Goal: Information Seeking & Learning: Learn about a topic

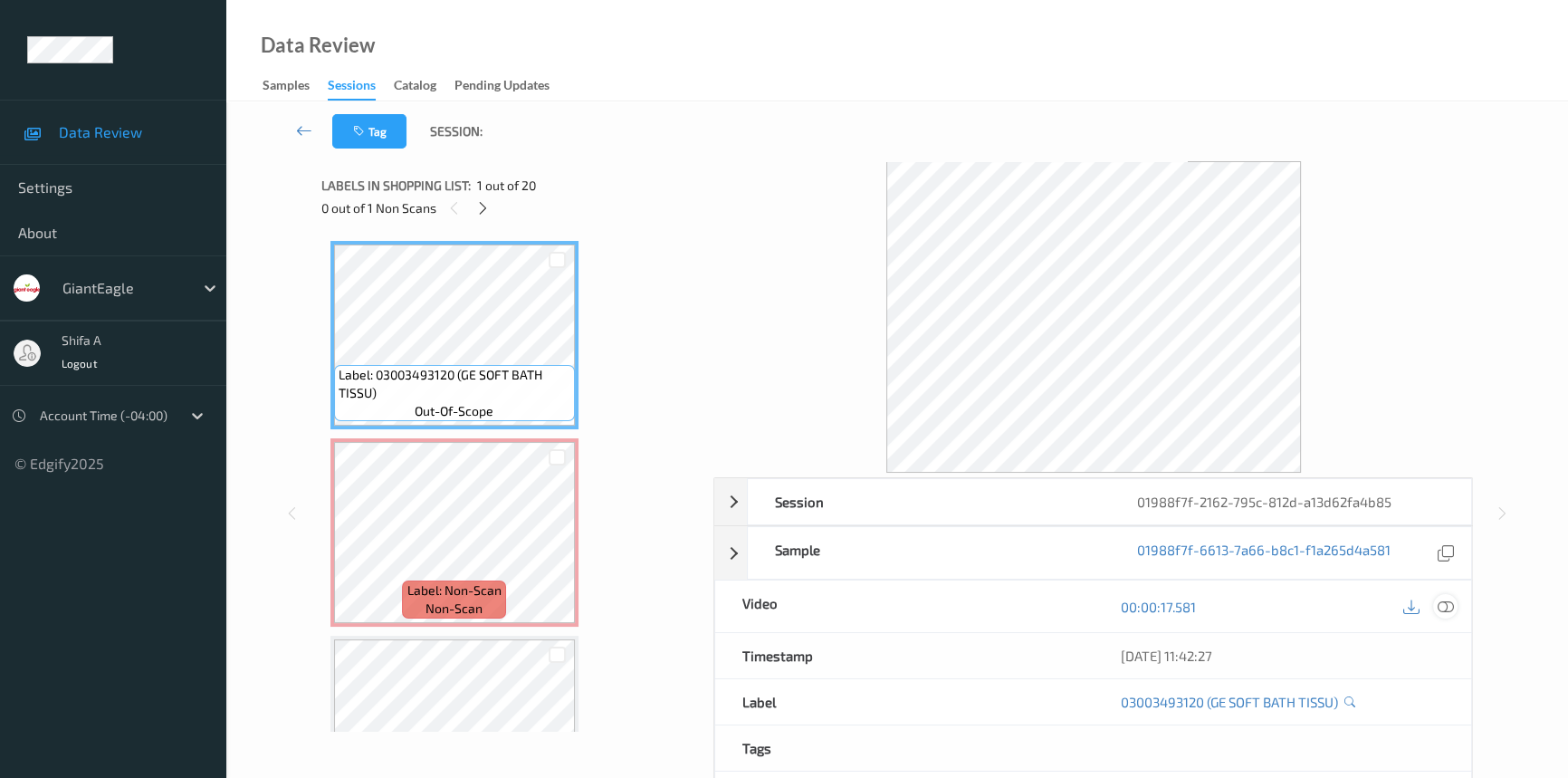
drag, startPoint x: 1441, startPoint y: 611, endPoint x: 607, endPoint y: 508, distance: 840.3
click at [1441, 610] on icon at bounding box center [1445, 607] width 17 height 17
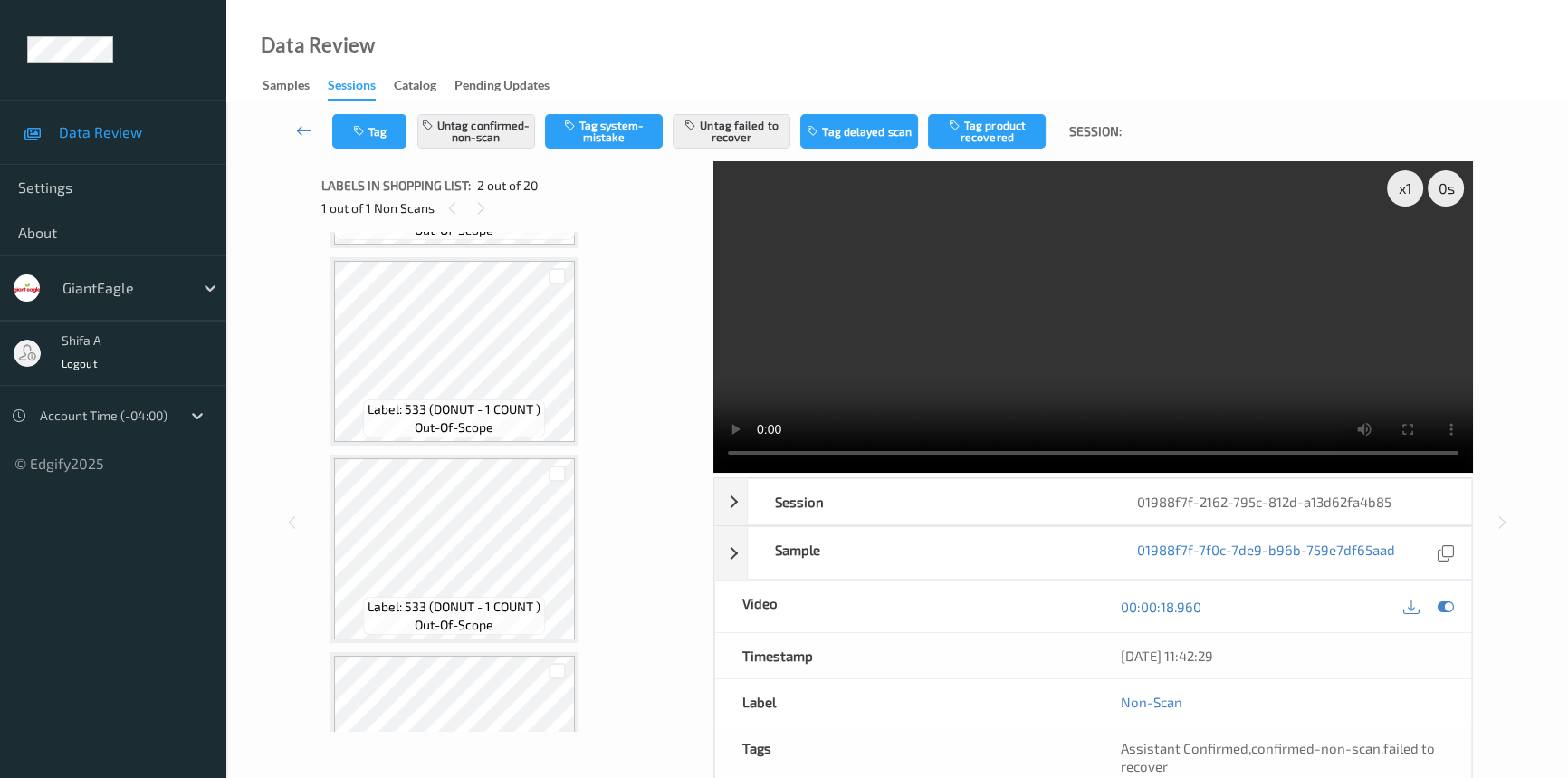
click at [1224, 368] on video at bounding box center [1092, 316] width 759 height 312
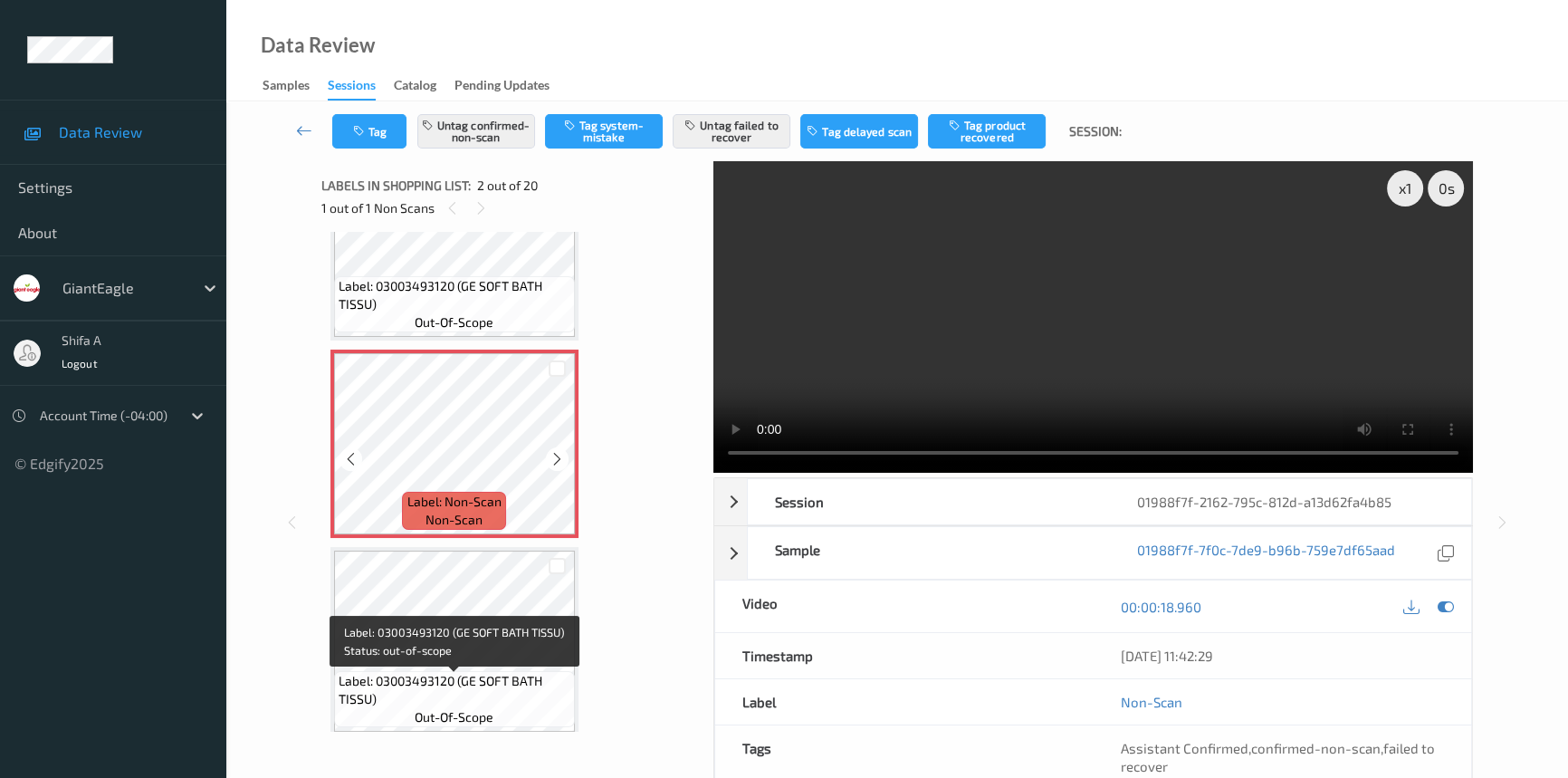
scroll to position [81, 0]
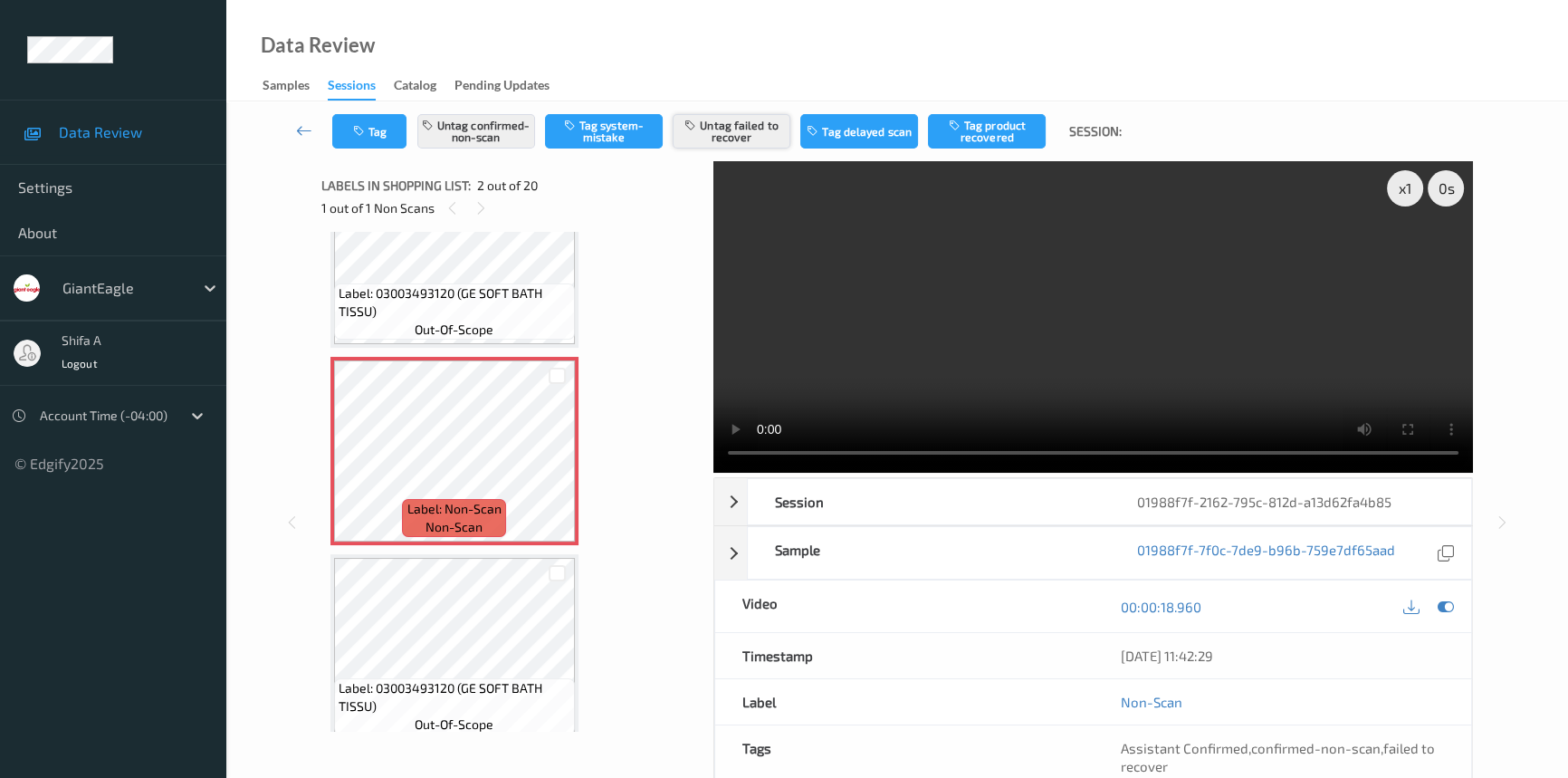
click at [778, 128] on button "Untag failed to recover" at bounding box center [732, 130] width 118 height 34
click at [983, 131] on button "Tag product recovered" at bounding box center [986, 130] width 118 height 34
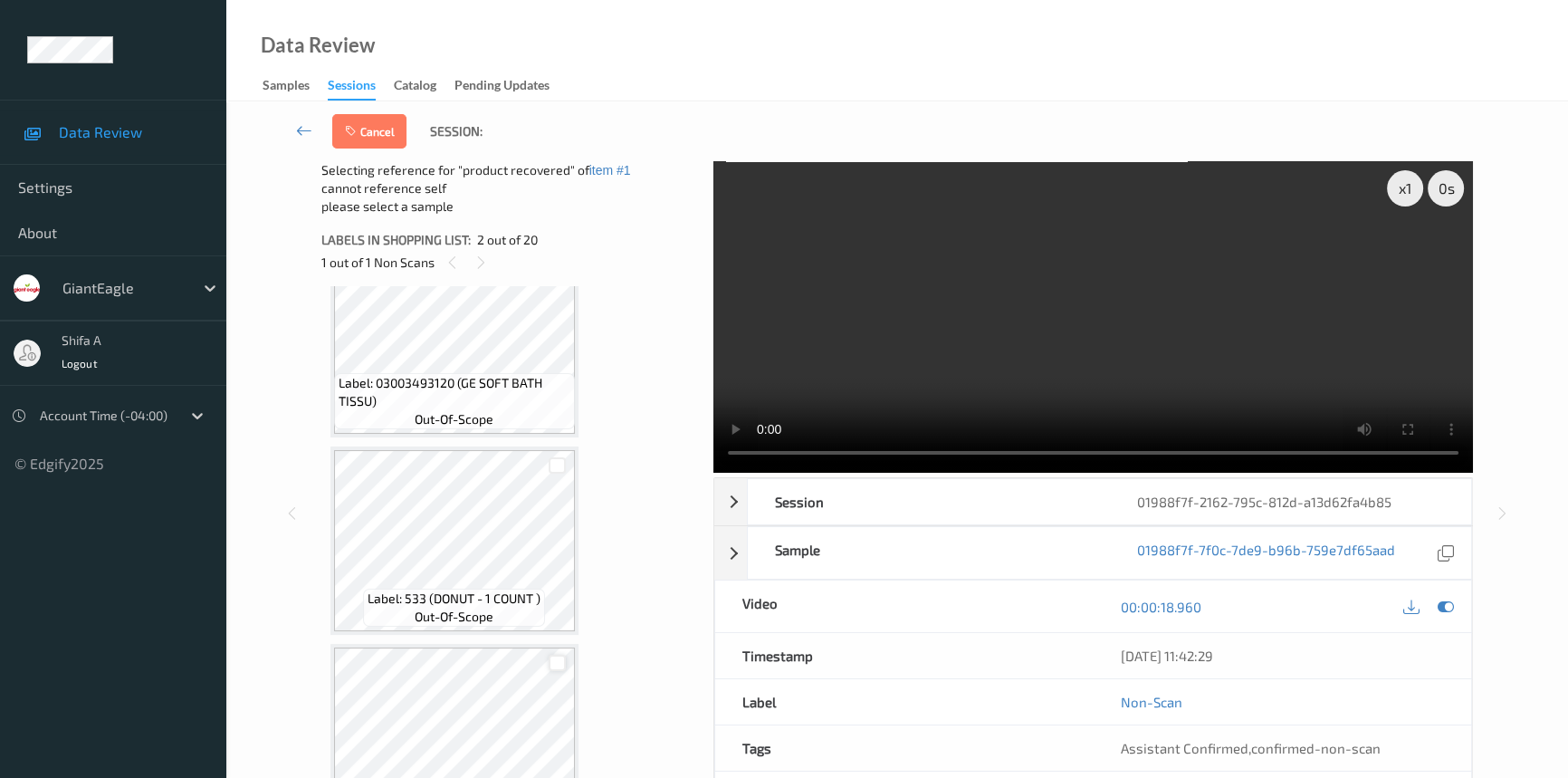
scroll to position [576, 0]
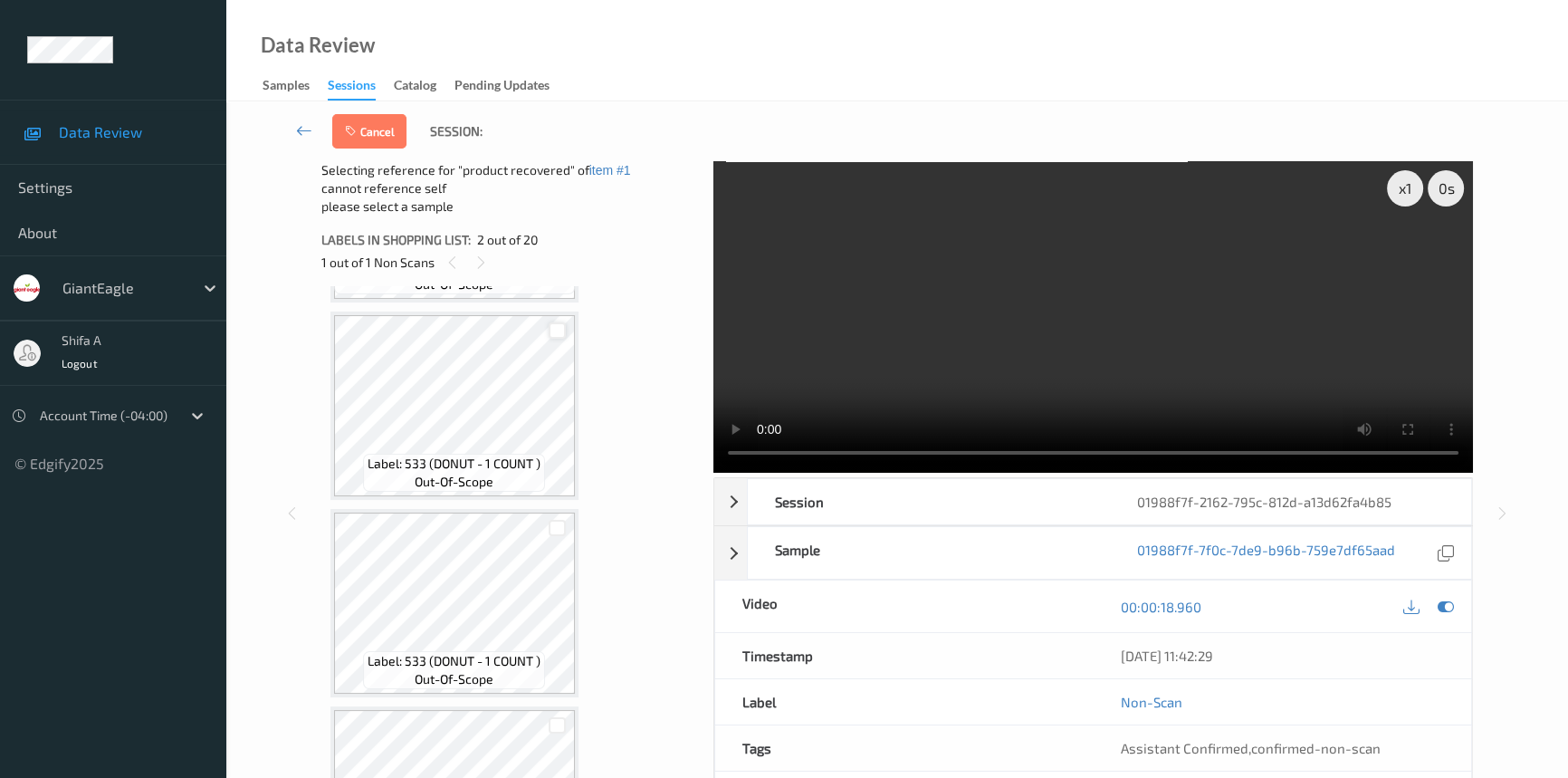
click at [561, 326] on div at bounding box center [557, 331] width 18 height 18
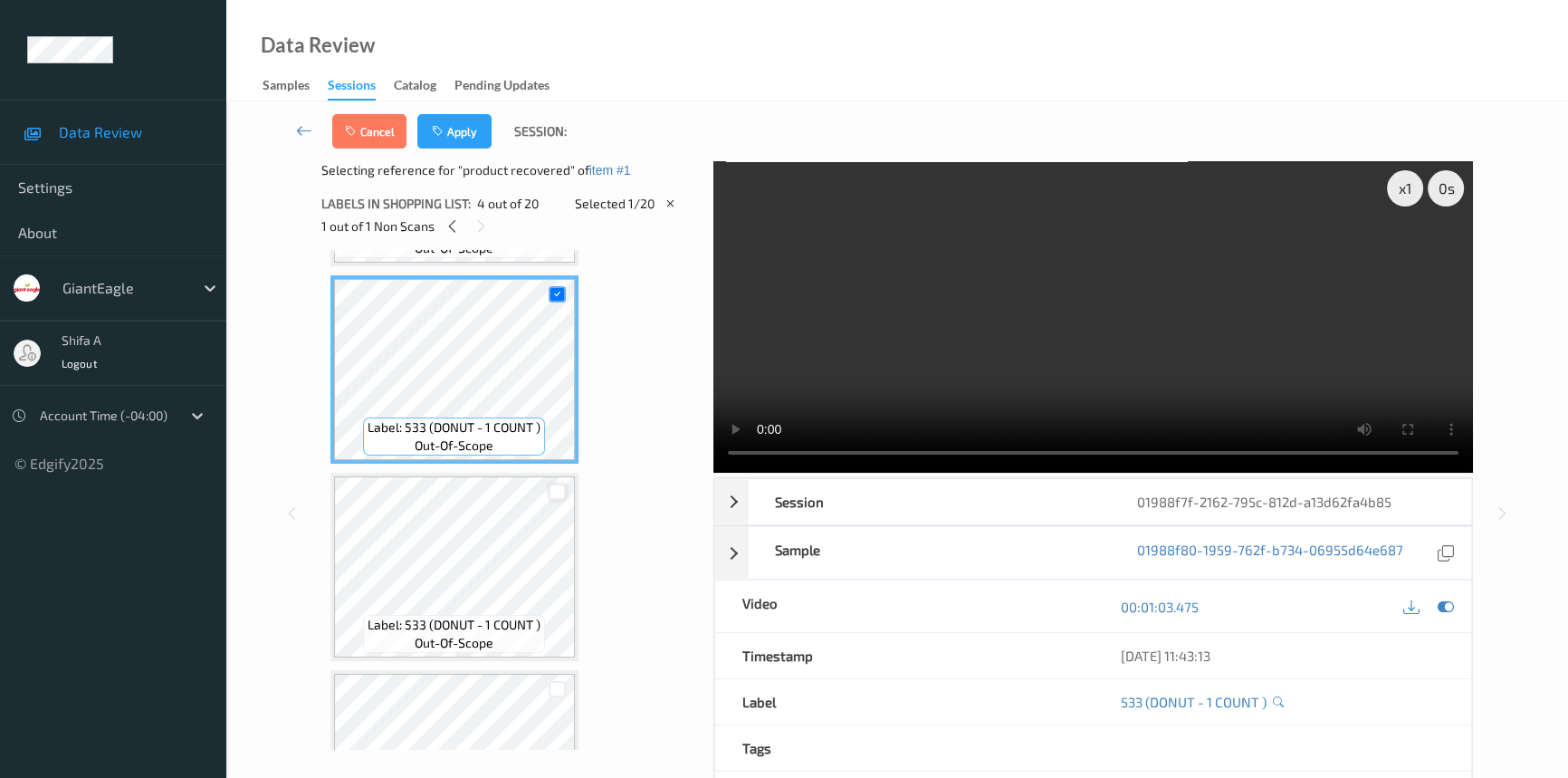
click at [556, 490] on div at bounding box center [557, 492] width 18 height 18
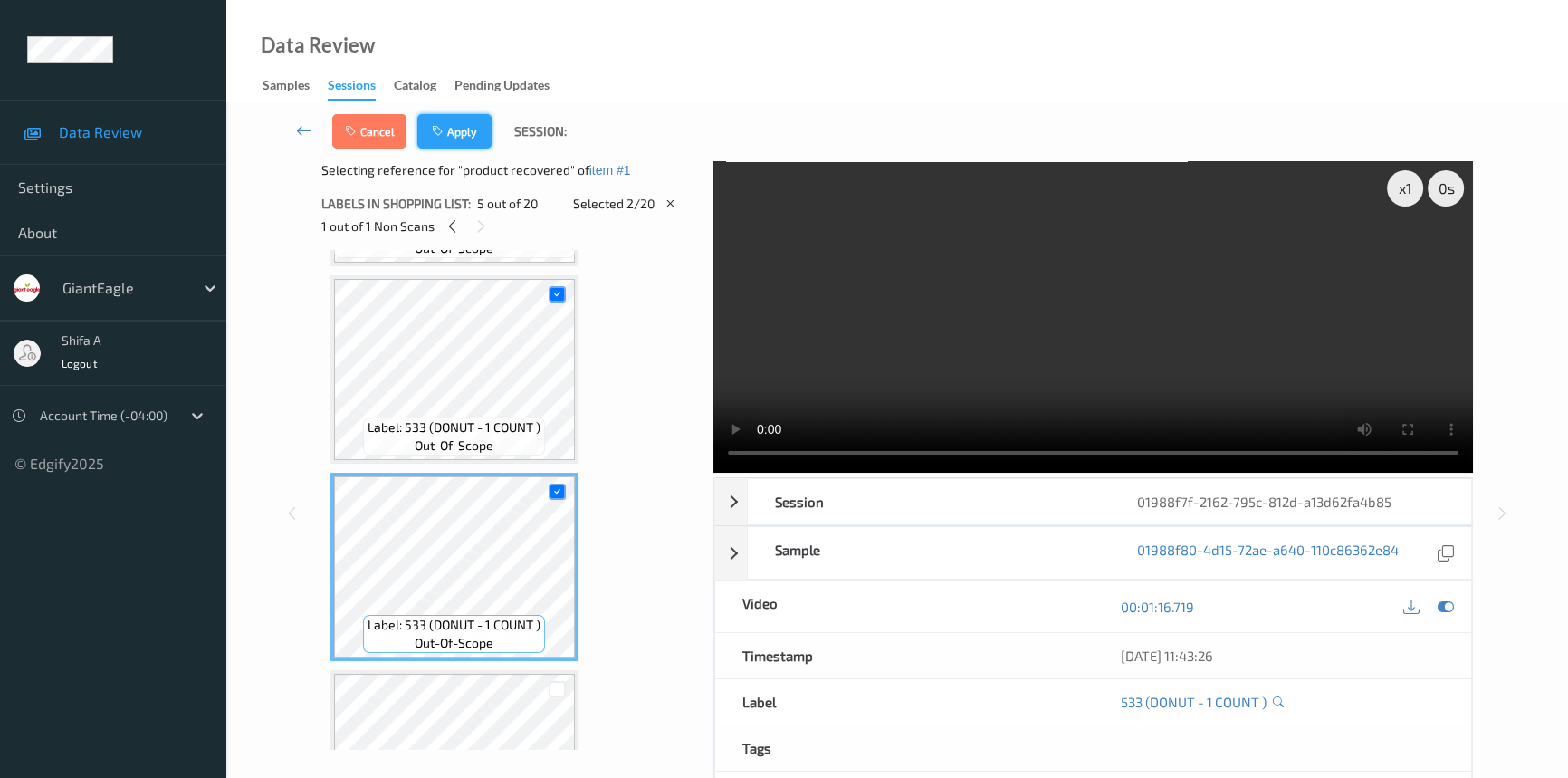
click at [442, 135] on icon "button" at bounding box center [440, 131] width 16 height 13
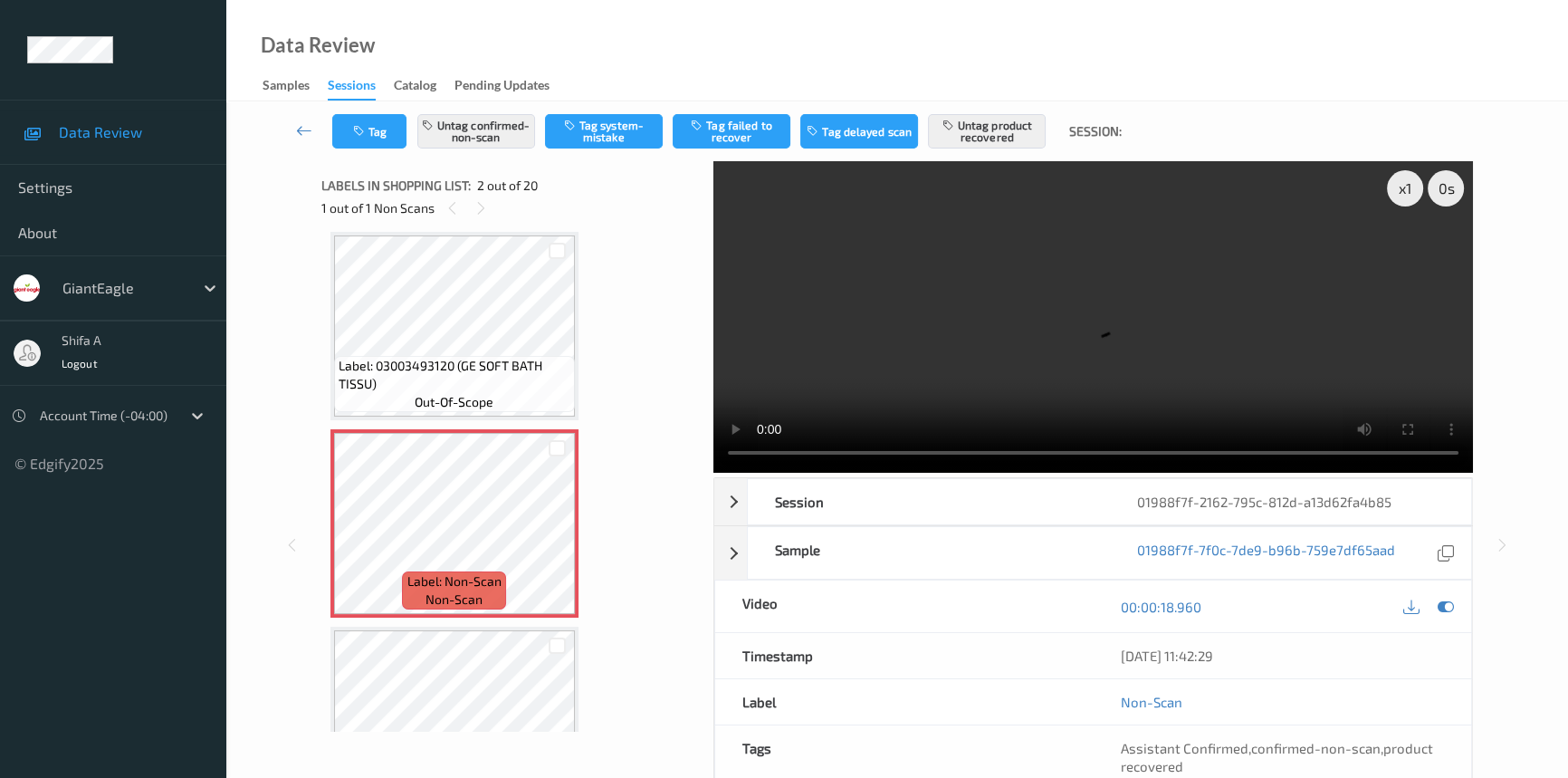
click at [557, 53] on div "Data Review Samples Sessions Catalog Pending Updates" at bounding box center [897, 50] width 1342 height 101
click at [972, 133] on button "Untag product recovered" at bounding box center [986, 130] width 118 height 34
click at [745, 141] on button "Tag failed to recover" at bounding box center [732, 130] width 118 height 34
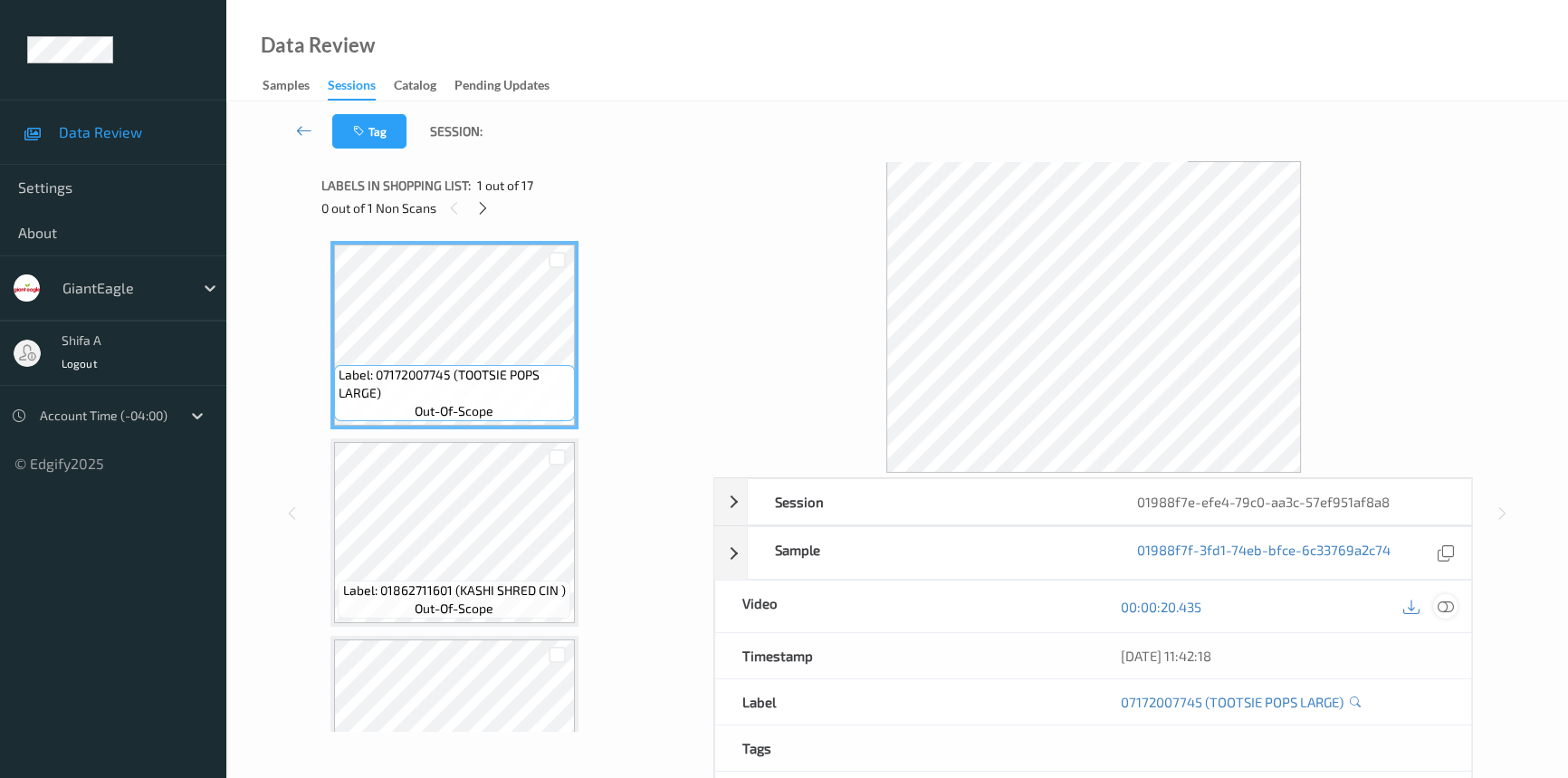
click at [1444, 608] on icon at bounding box center [1445, 607] width 17 height 17
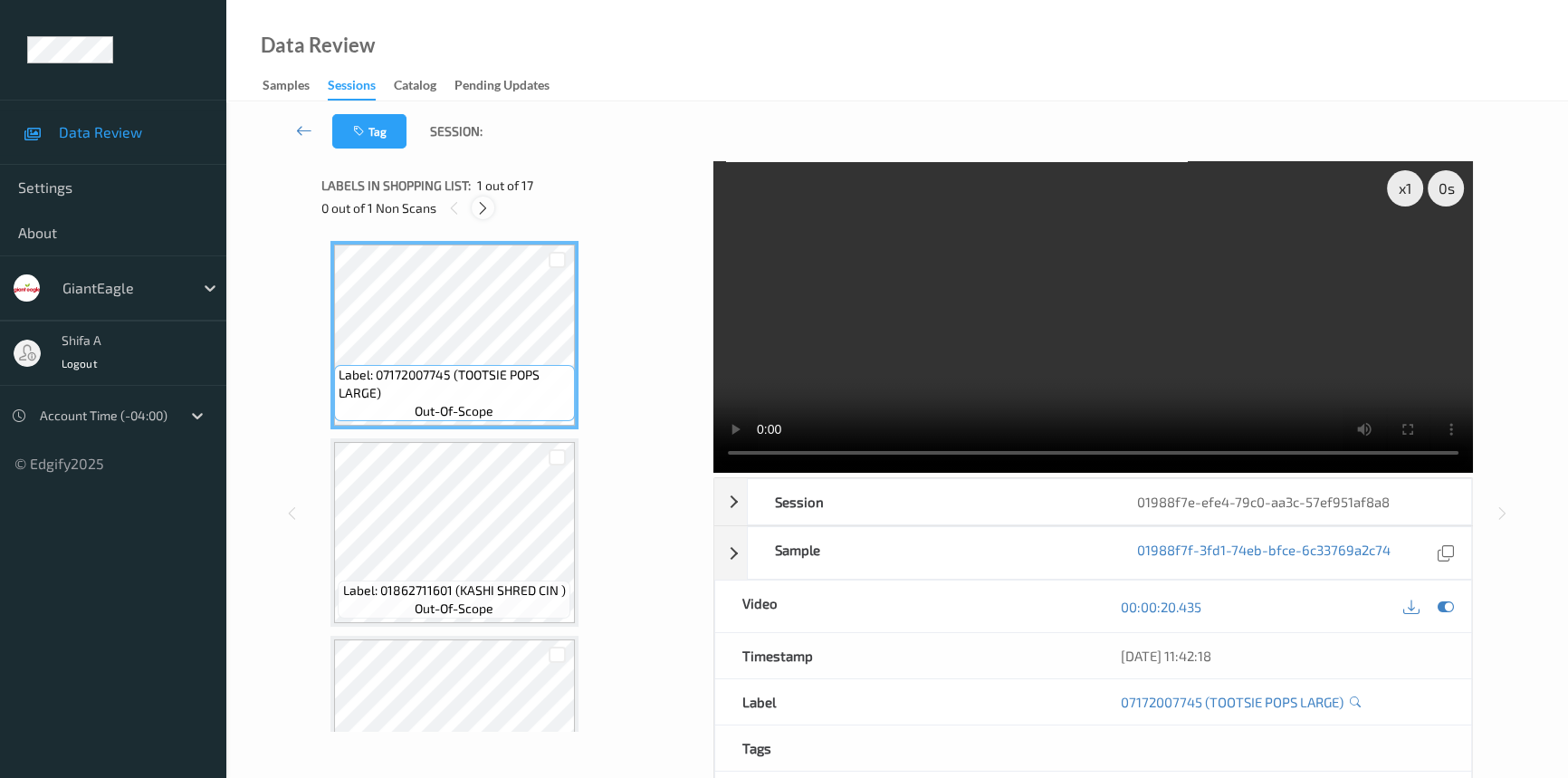
click at [480, 211] on icon at bounding box center [483, 208] width 16 height 17
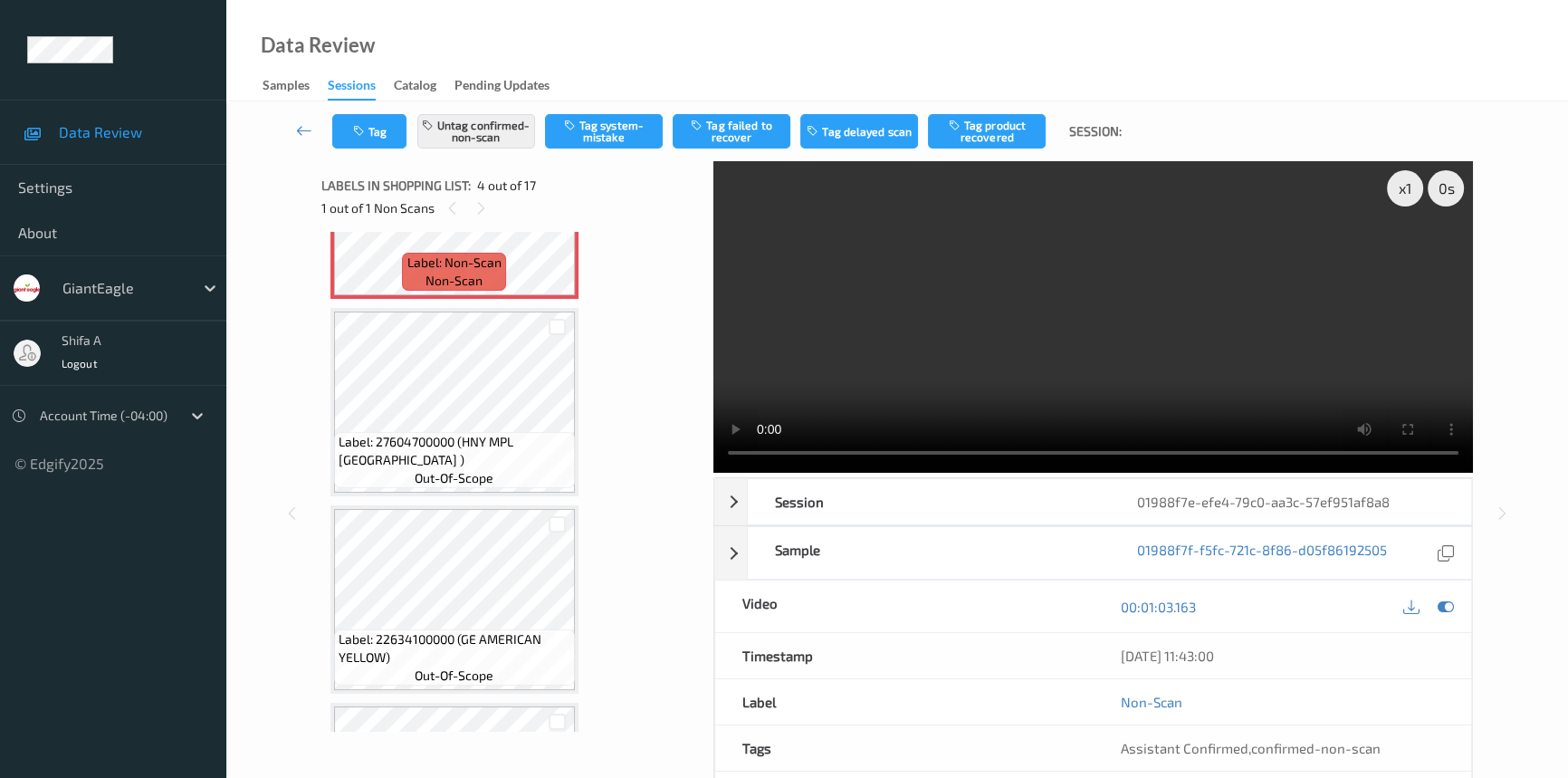
scroll to position [733, 0]
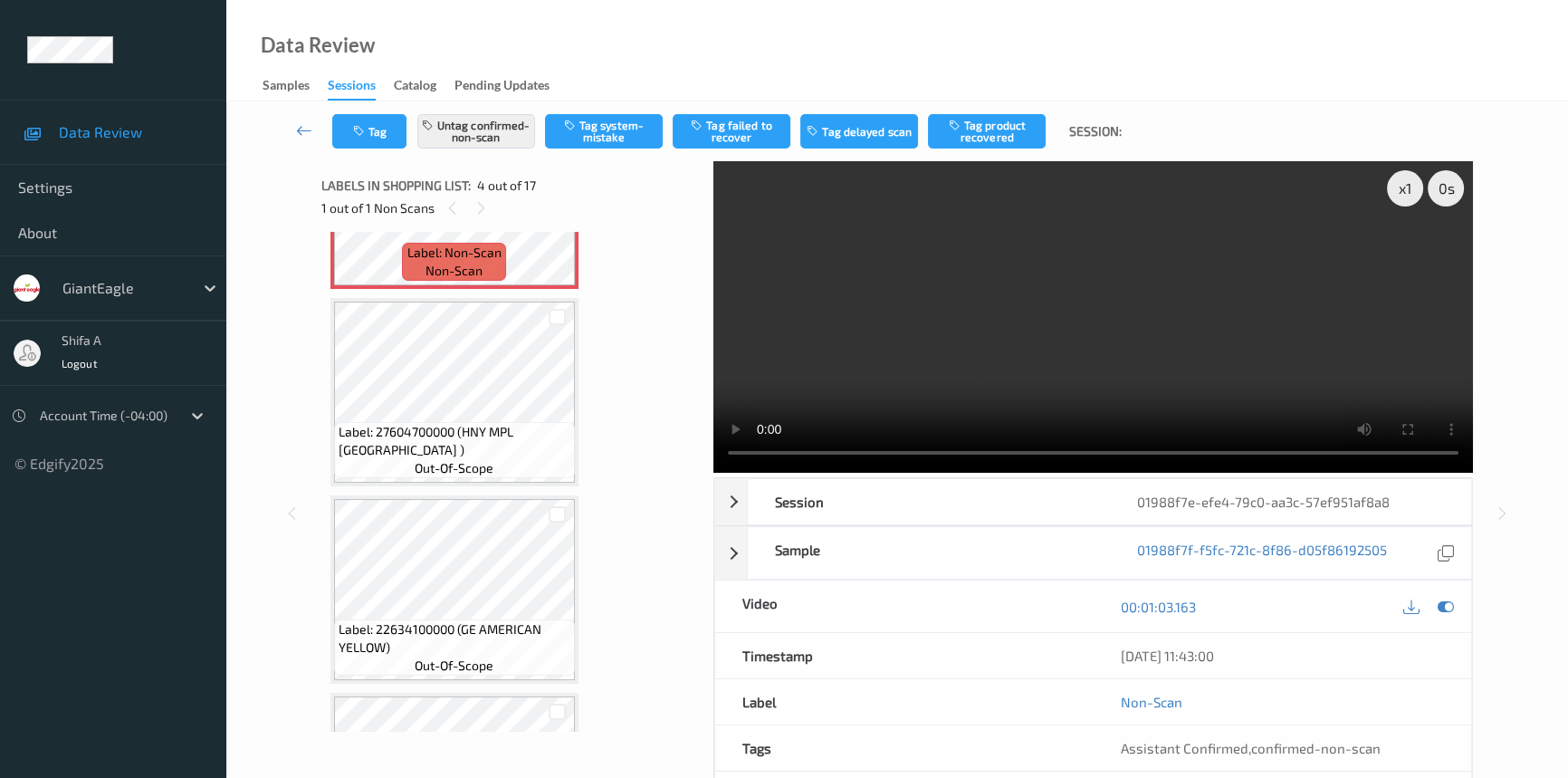
click at [1005, 321] on video at bounding box center [1092, 316] width 759 height 312
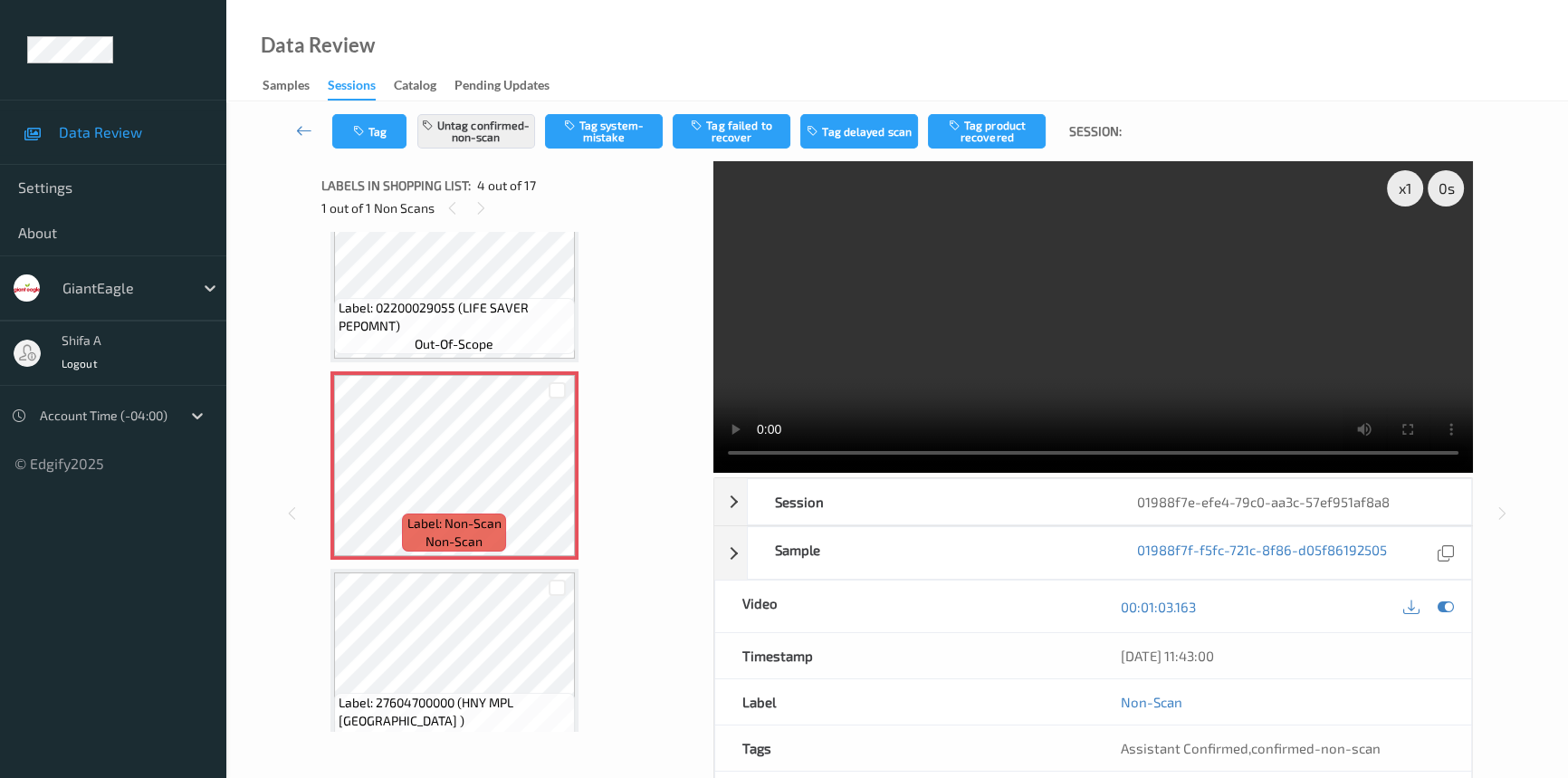
scroll to position [485, 0]
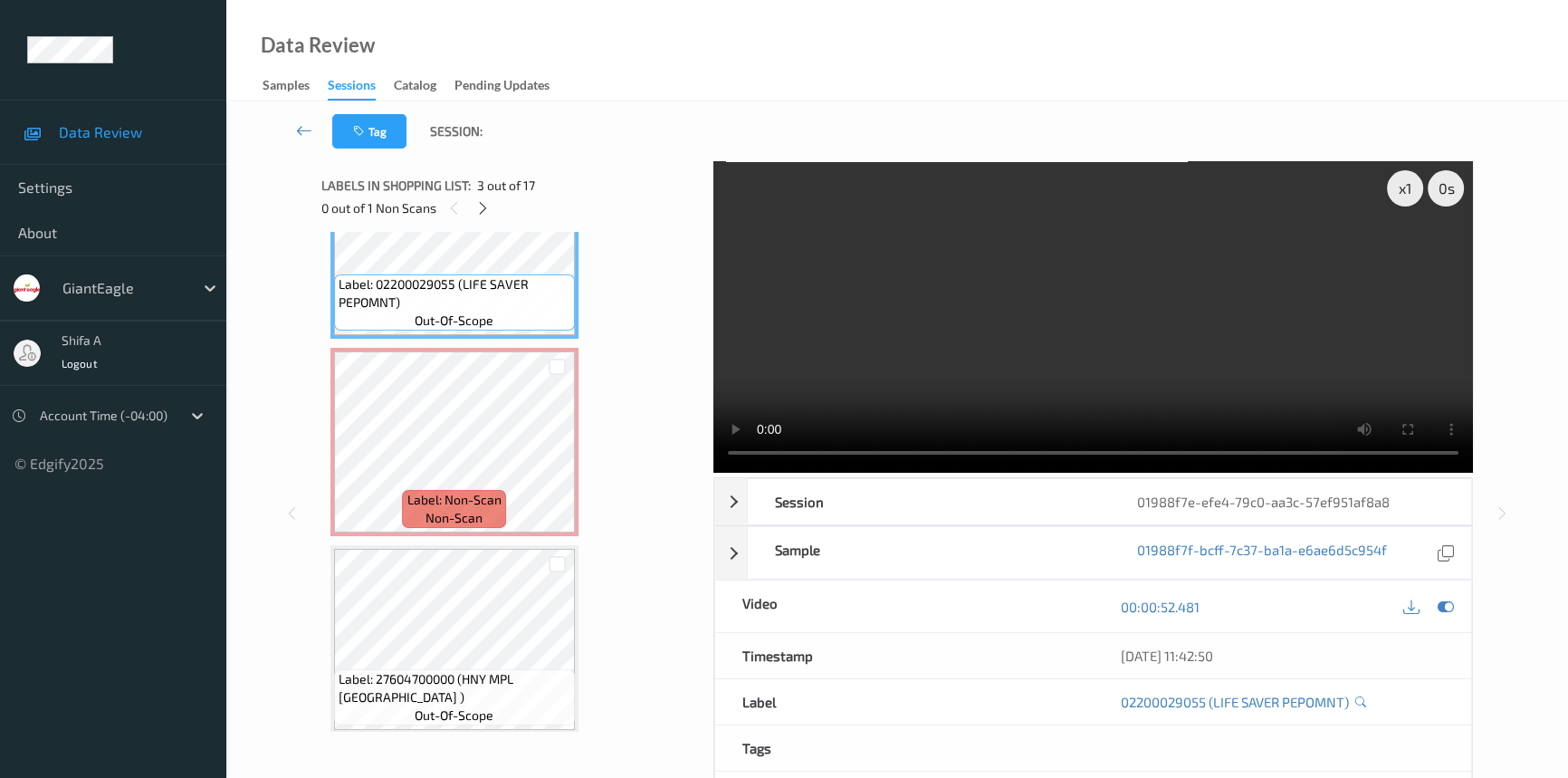
click at [1246, 302] on video at bounding box center [1092, 316] width 759 height 312
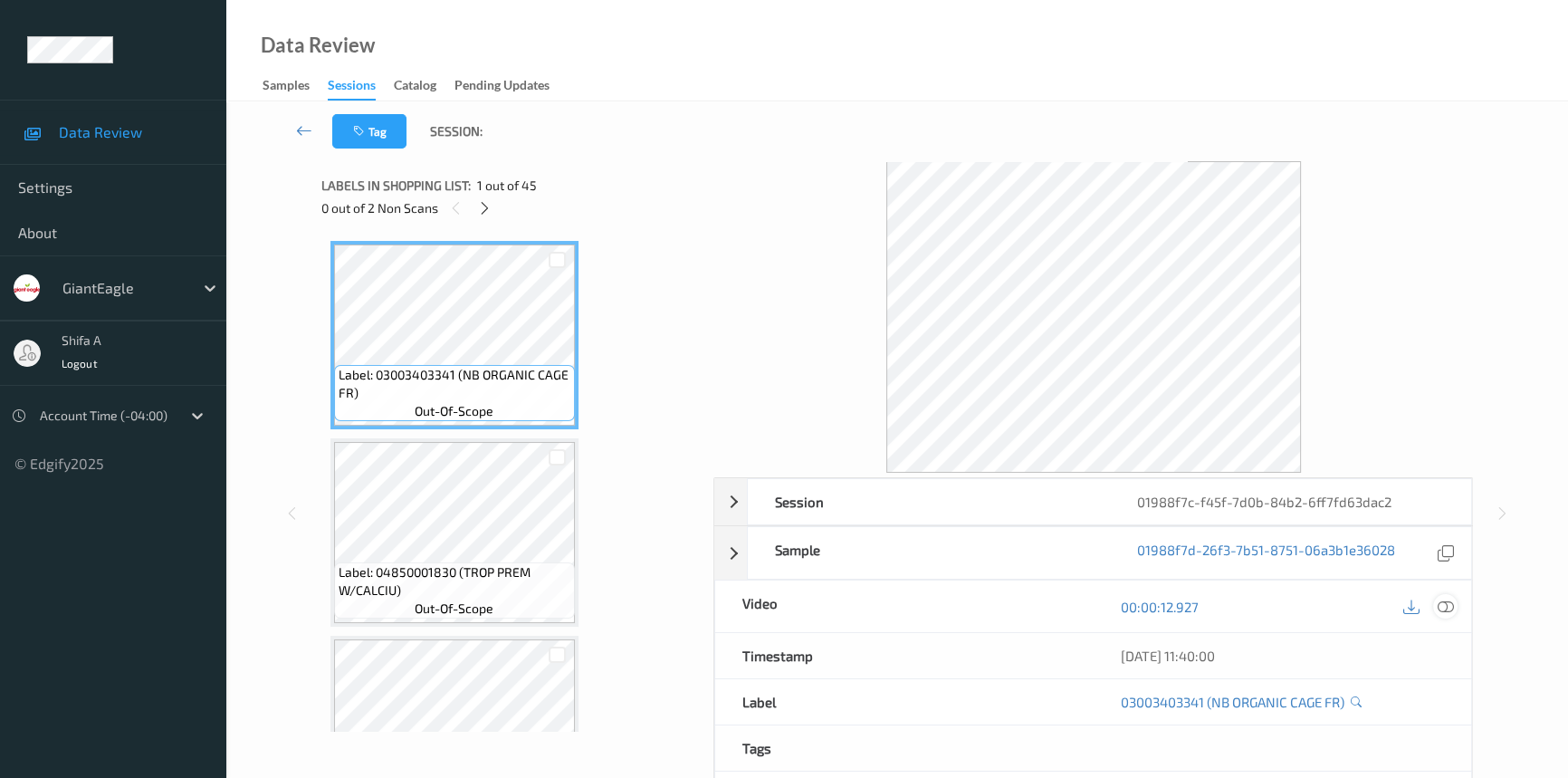
click at [1442, 607] on icon at bounding box center [1445, 607] width 17 height 17
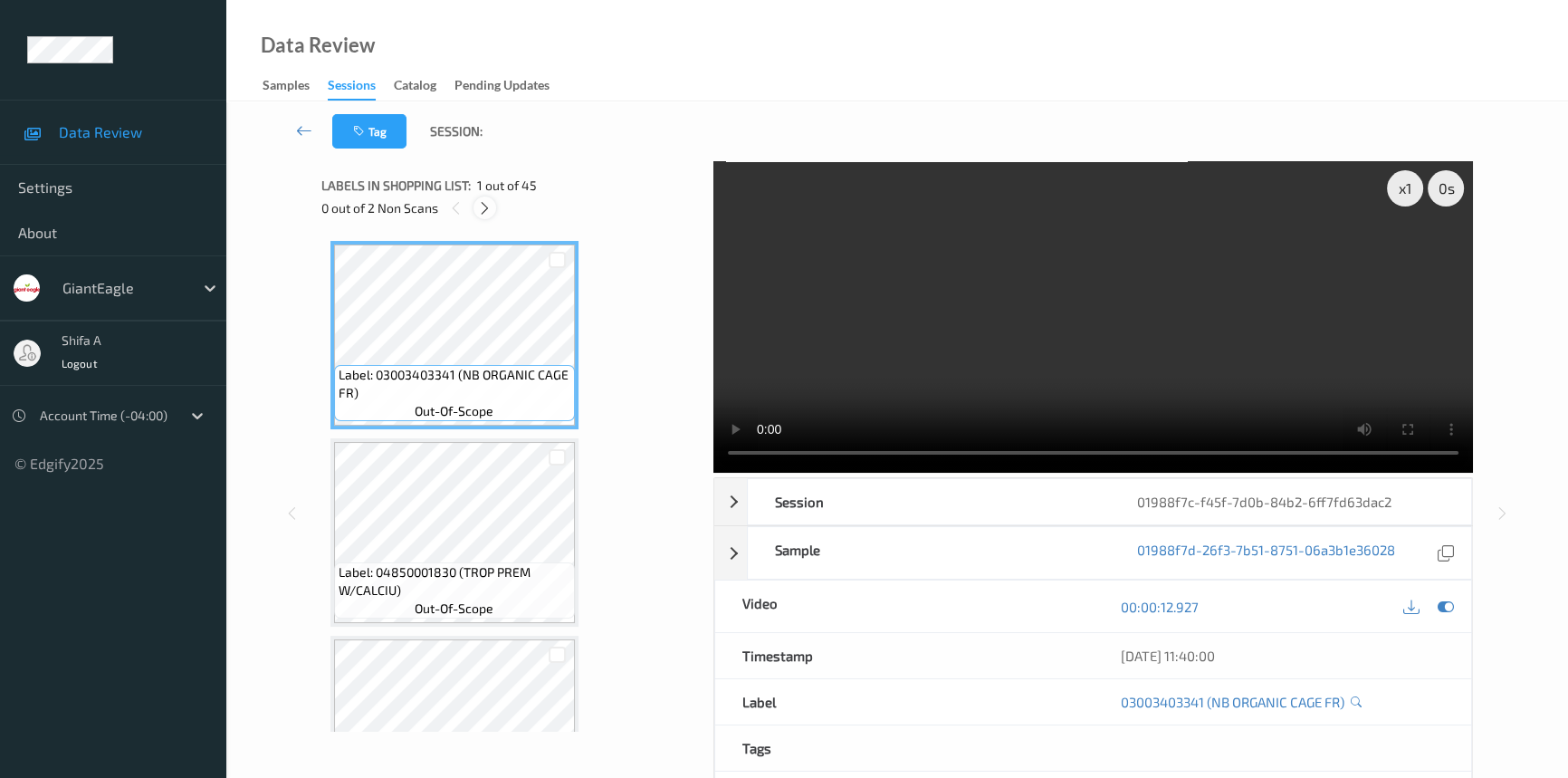
click at [478, 213] on icon at bounding box center [485, 208] width 16 height 17
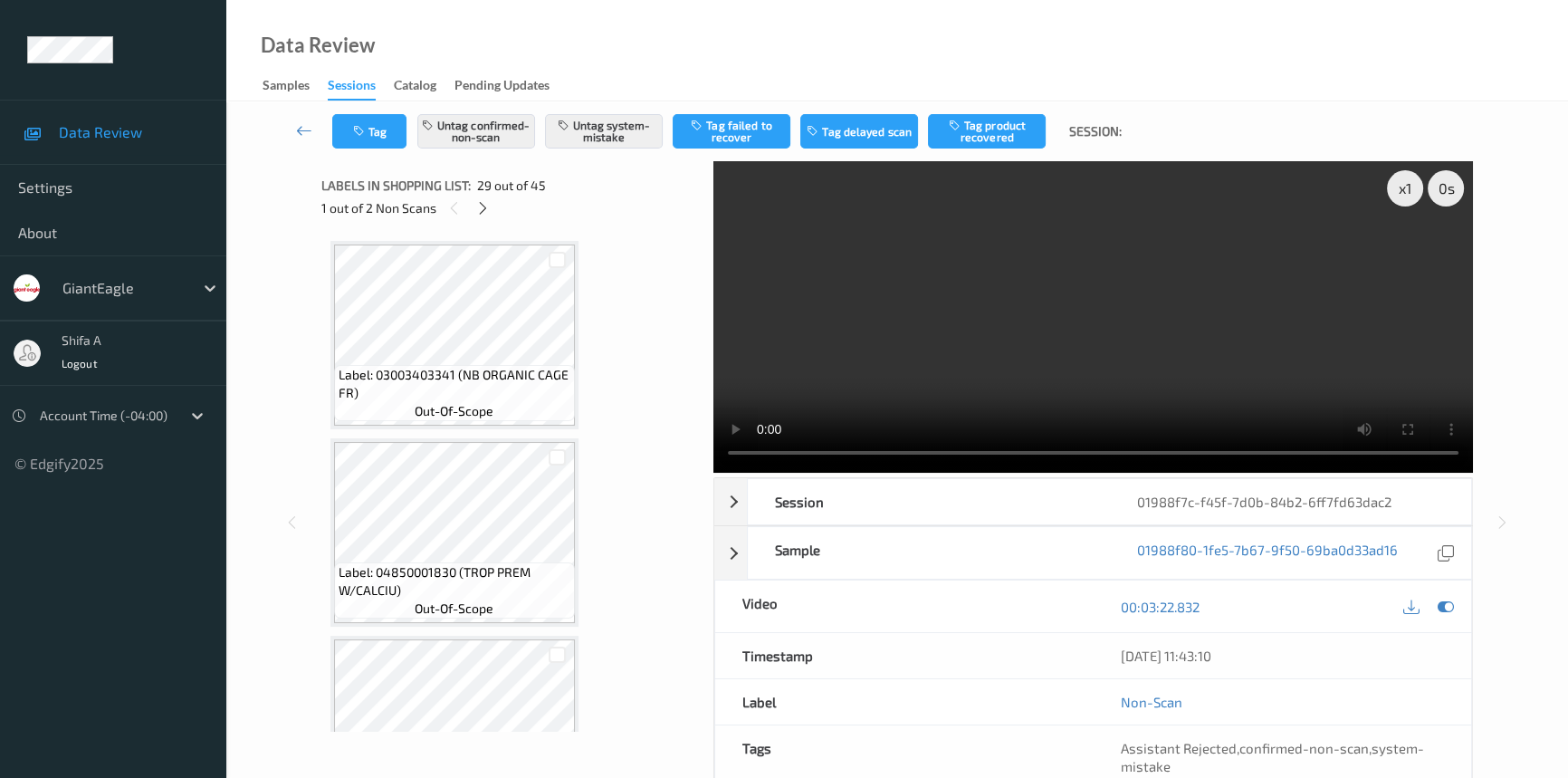
scroll to position [5321, 0]
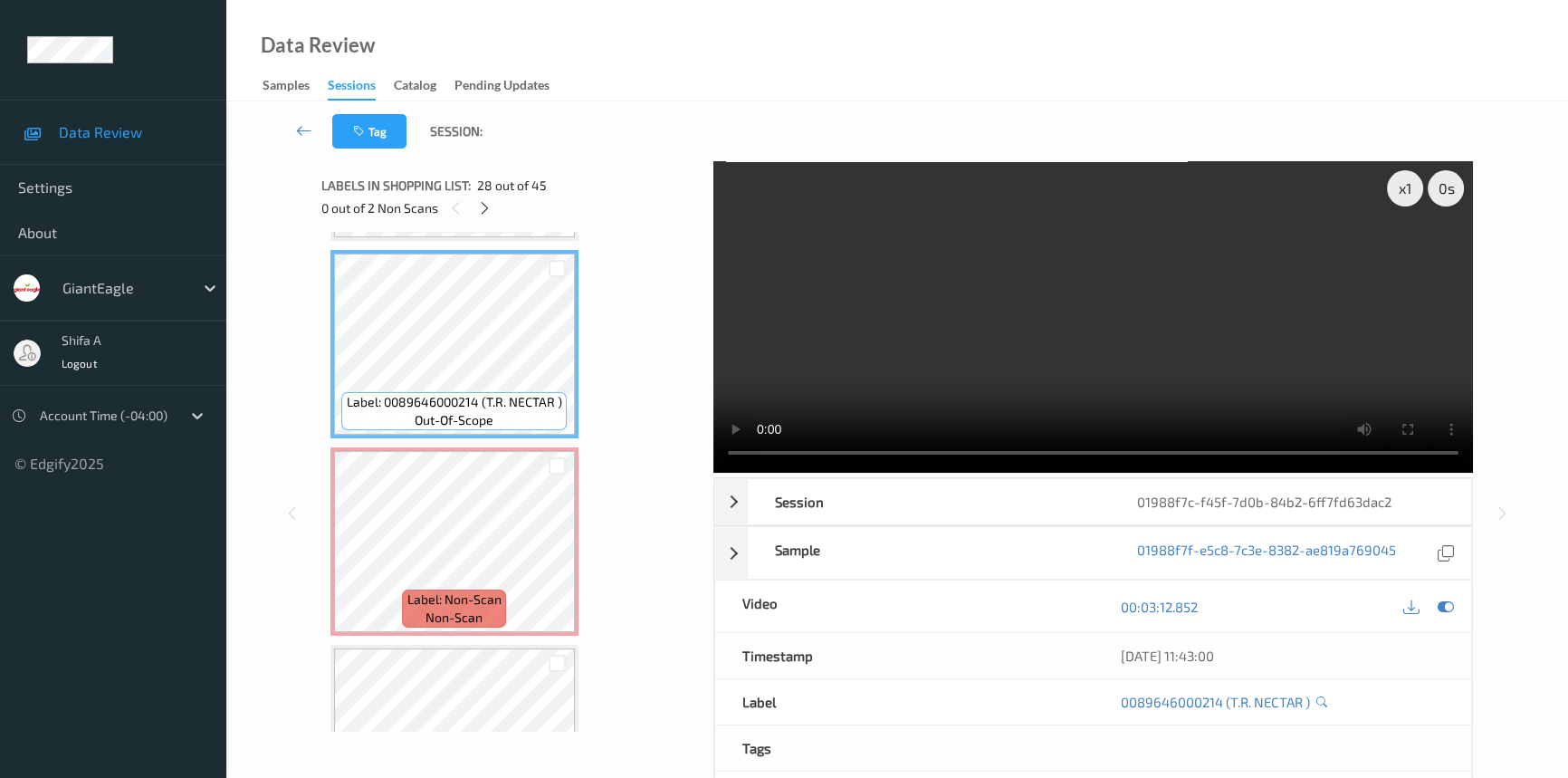
click at [1089, 316] on video at bounding box center [1092, 316] width 759 height 312
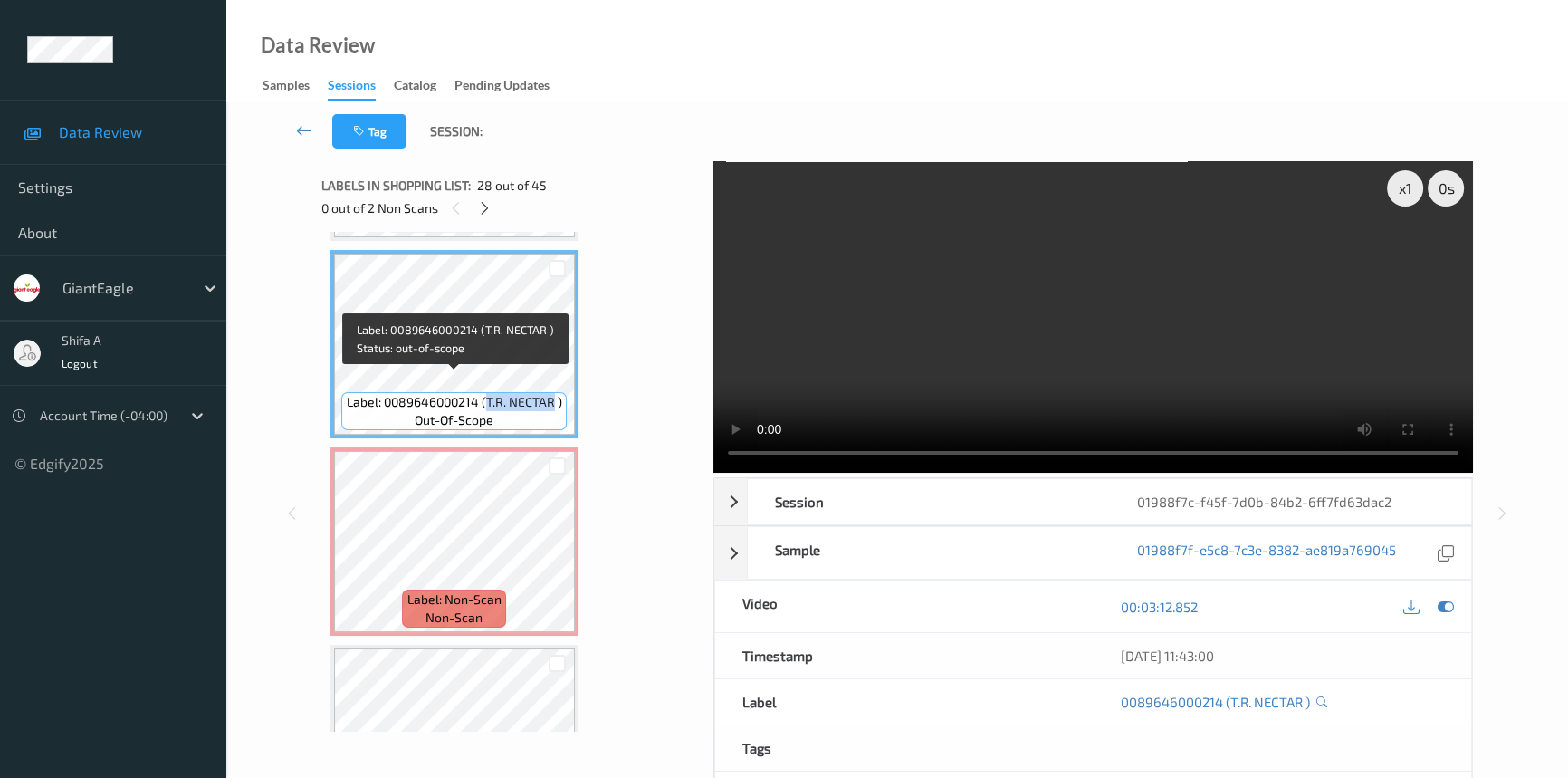
drag, startPoint x: 486, startPoint y: 381, endPoint x: 552, endPoint y: 387, distance: 66.3
click at [552, 393] on span "Label: 0089646000214 (T.R. NECTAR )" at bounding box center [454, 402] width 215 height 18
copy span "T.R. NECTAR"
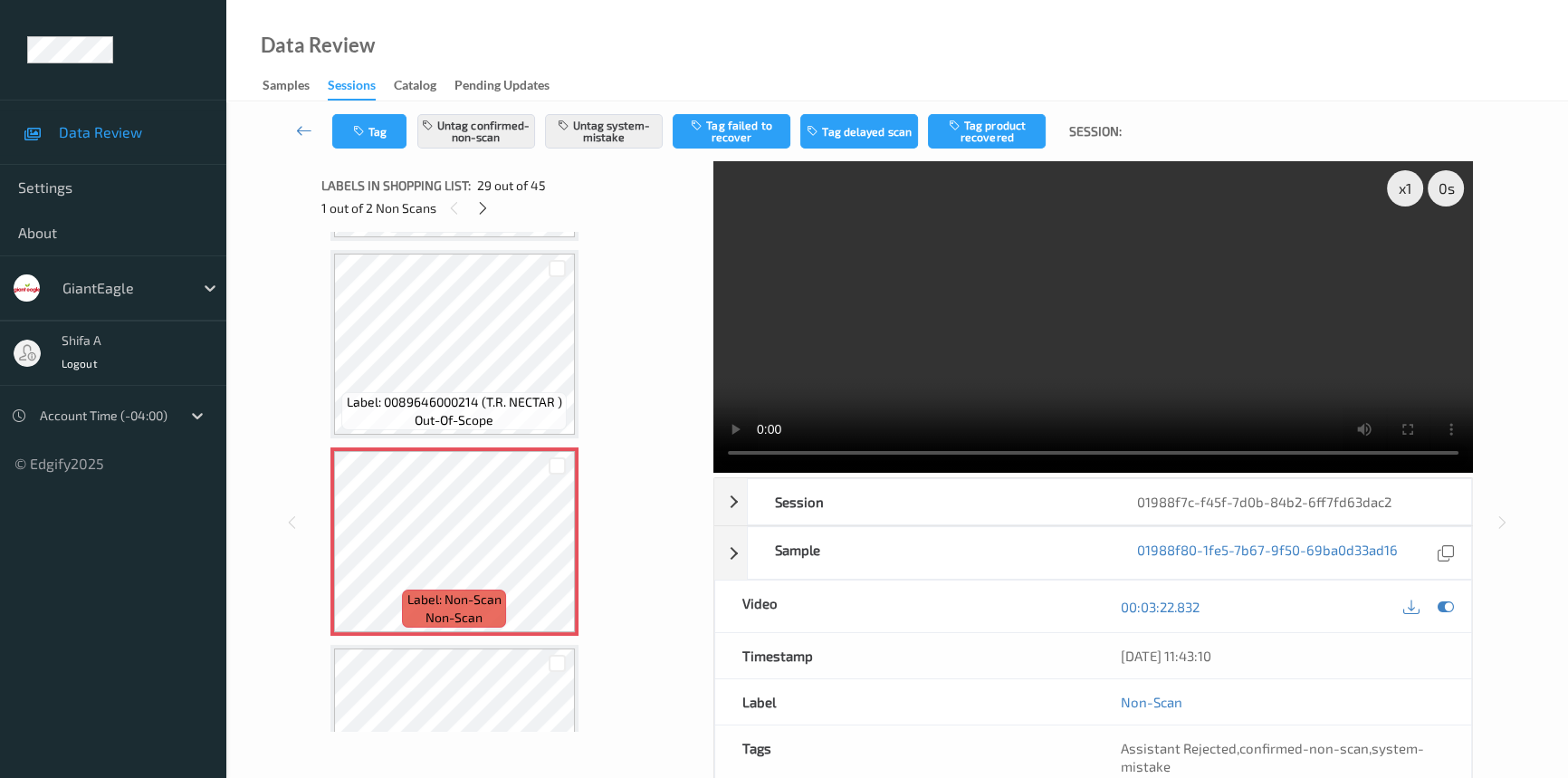
click at [1032, 361] on video at bounding box center [1092, 316] width 759 height 312
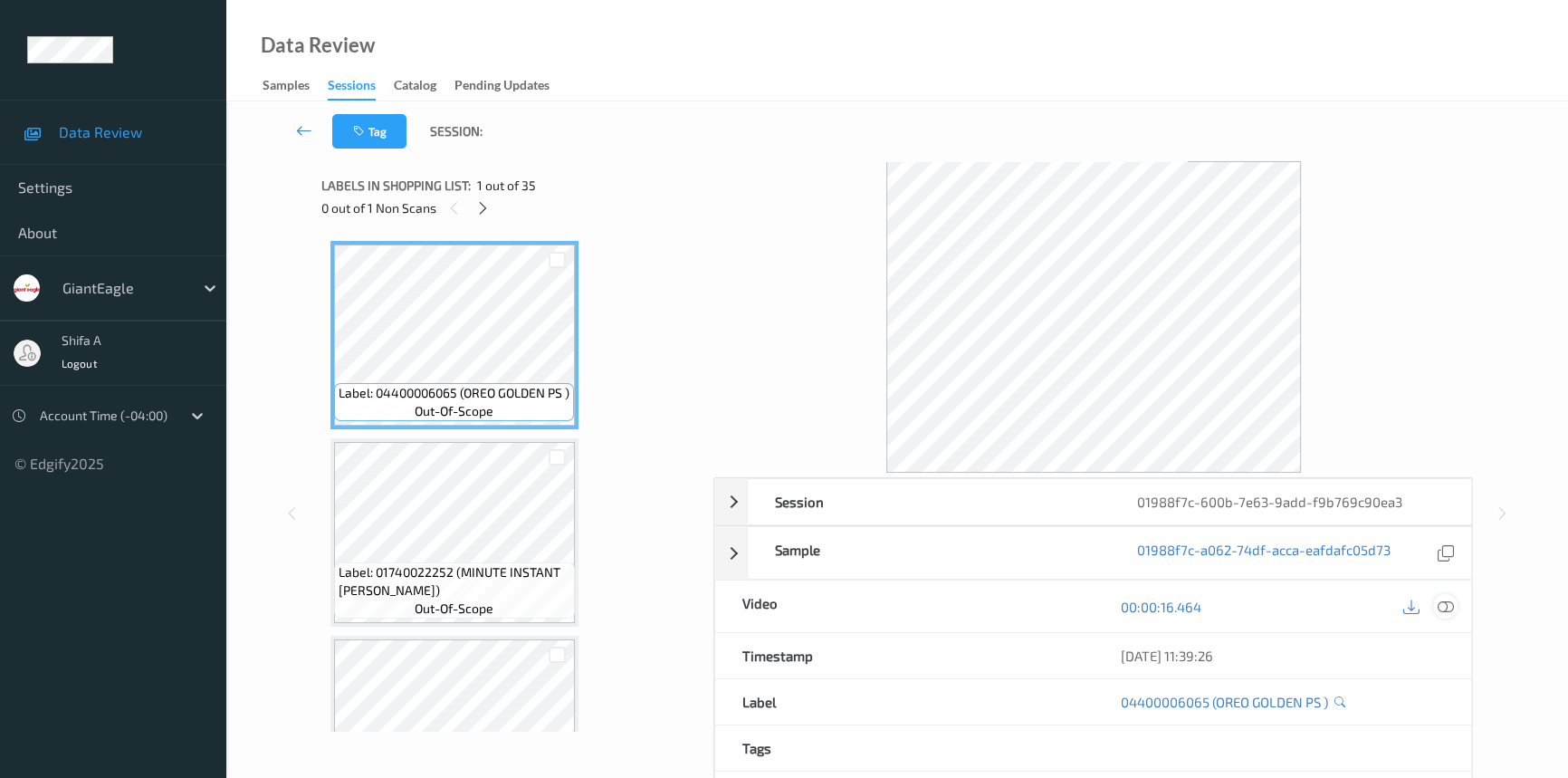
click at [1449, 604] on icon at bounding box center [1445, 607] width 17 height 17
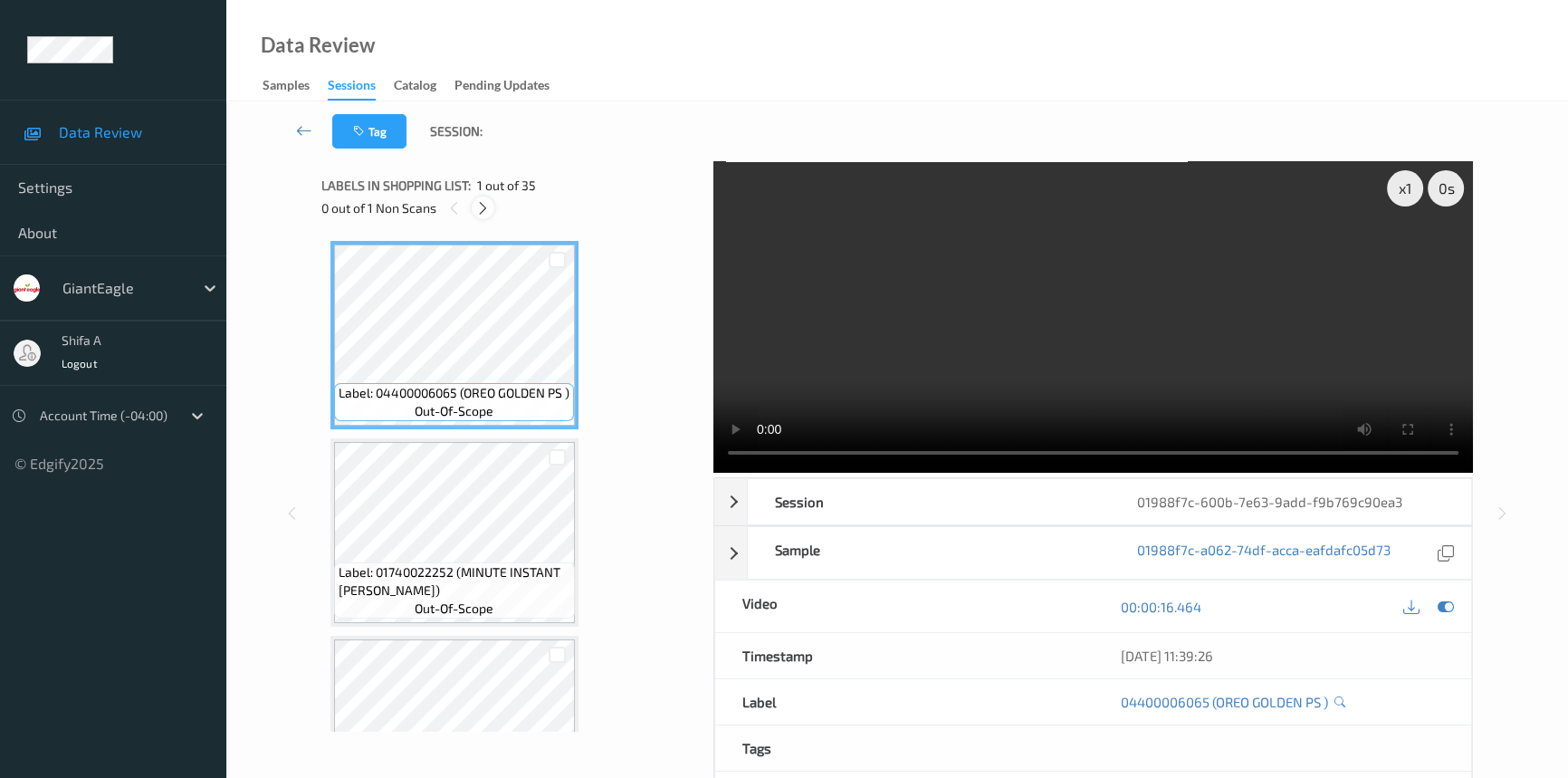
click at [485, 216] on icon at bounding box center [483, 208] width 16 height 17
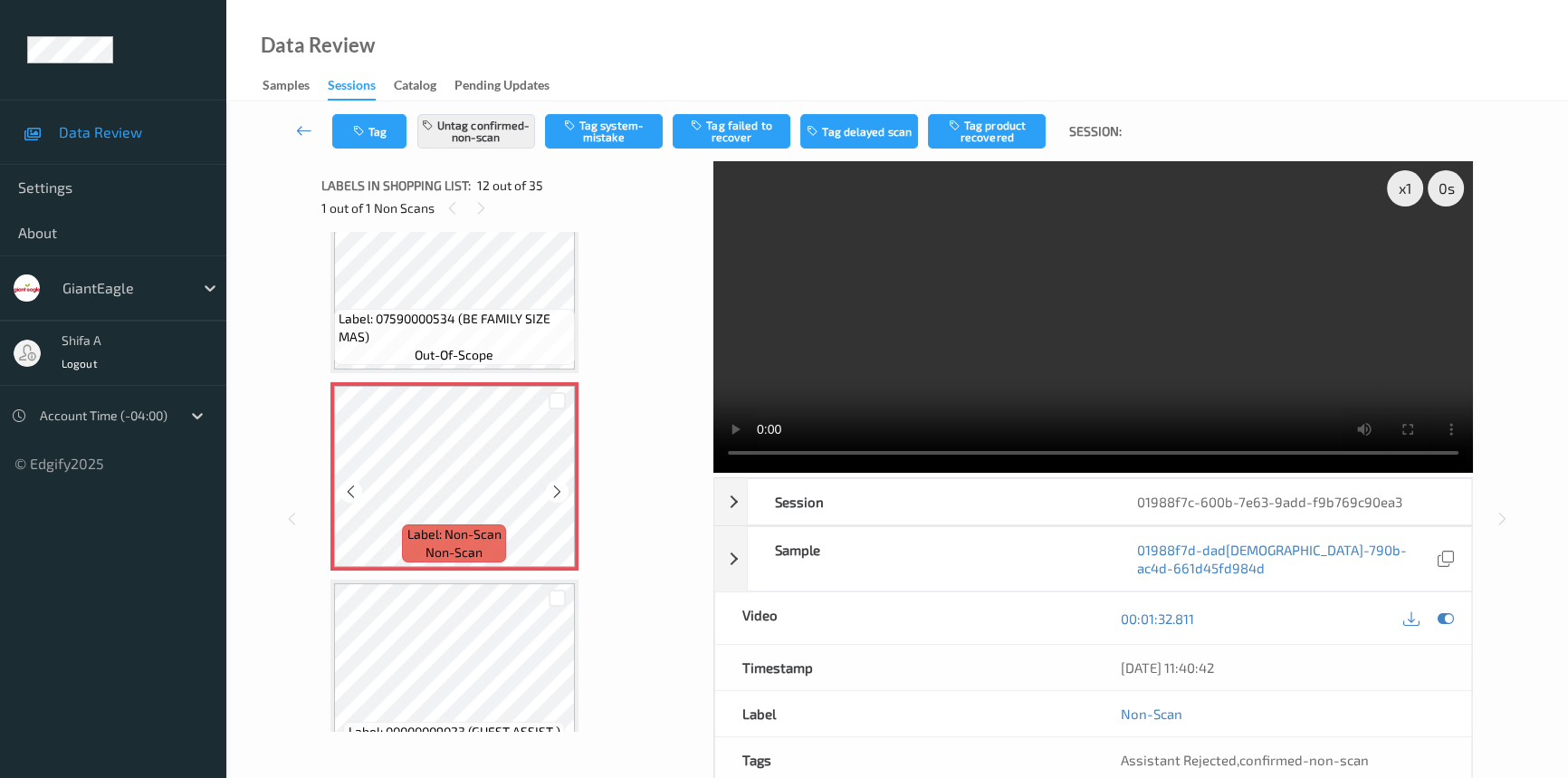
scroll to position [2058, 0]
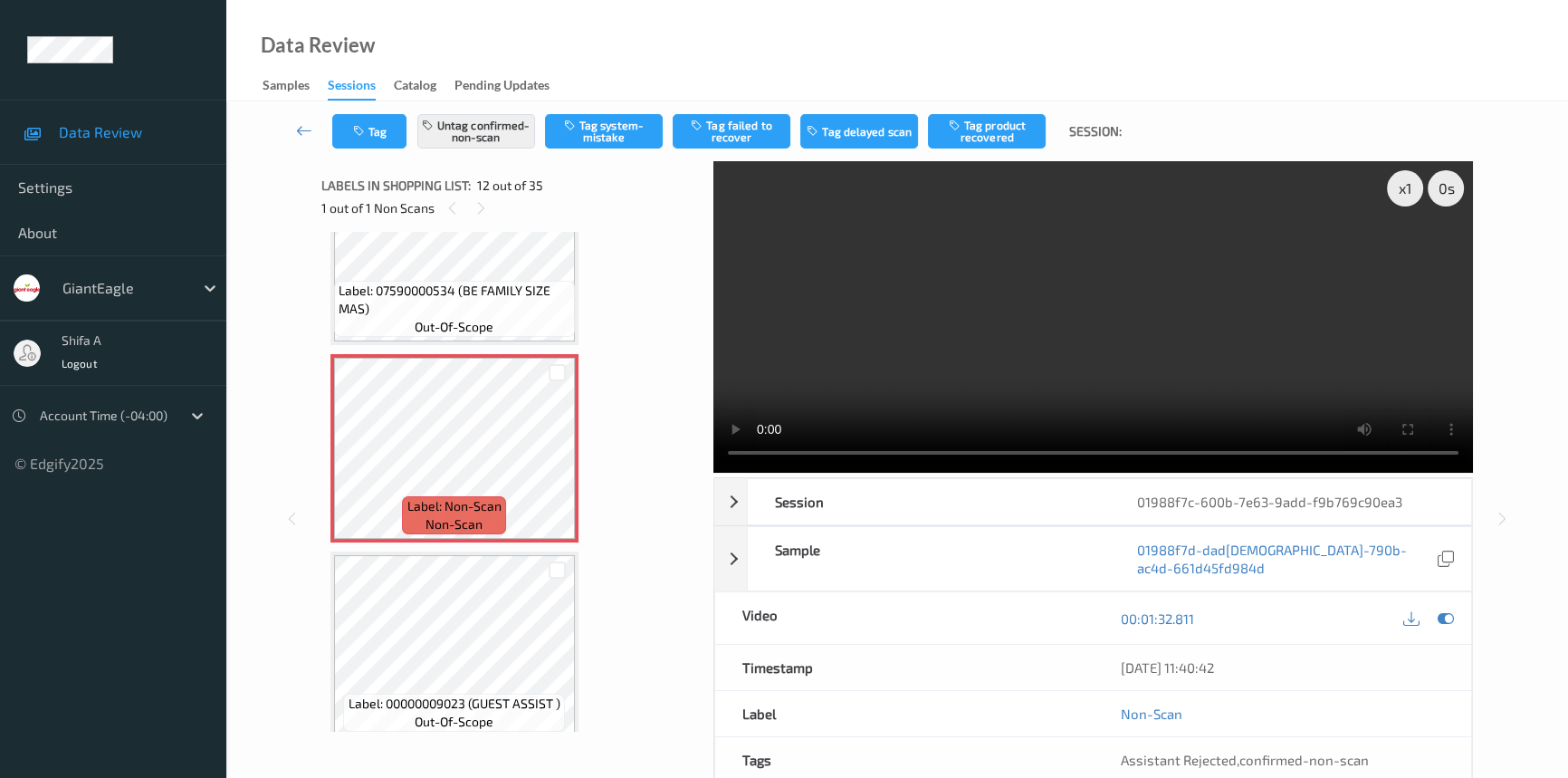
click at [1232, 332] on video at bounding box center [1092, 316] width 759 height 312
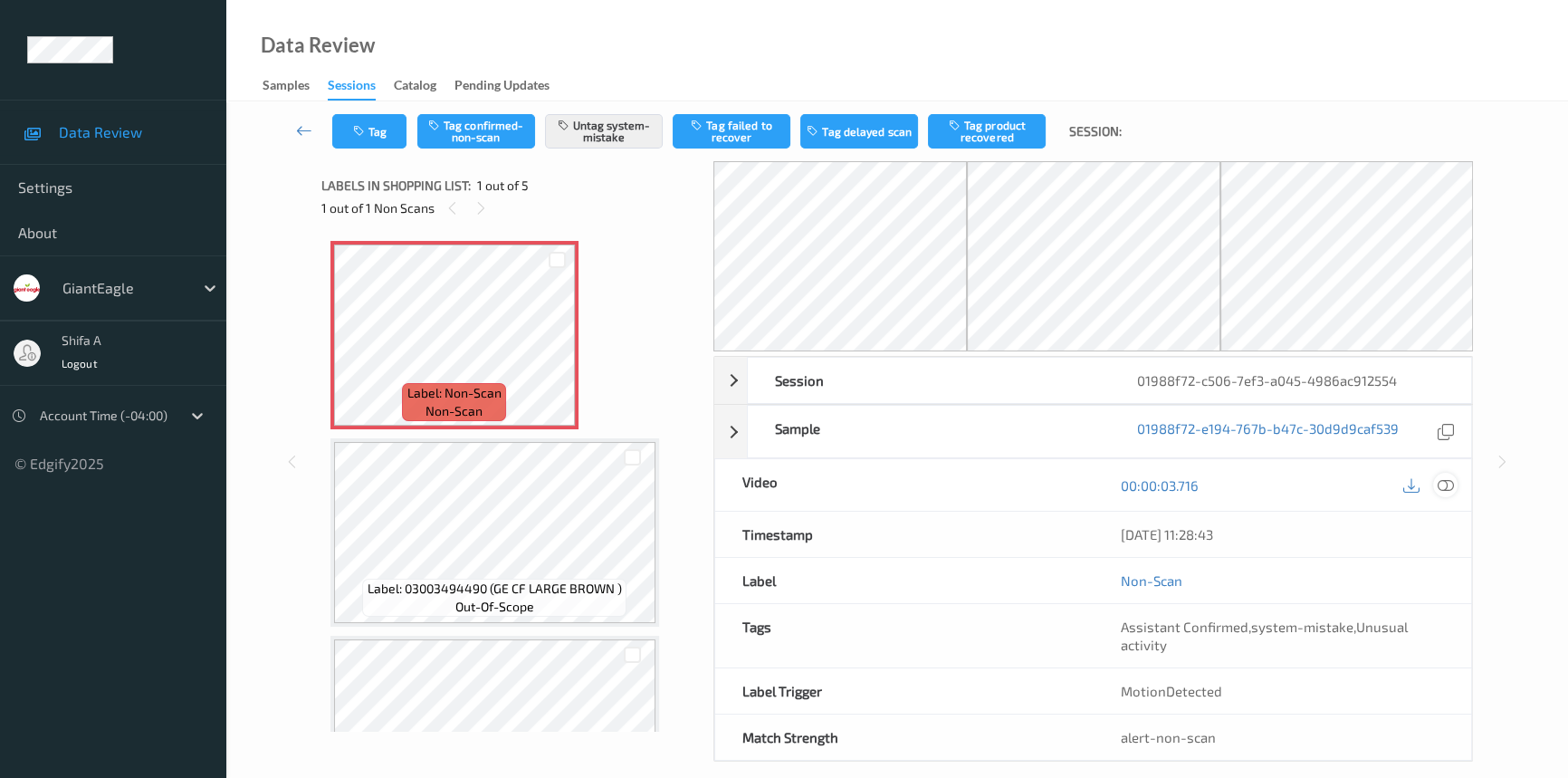
click at [1442, 484] on icon at bounding box center [1445, 485] width 17 height 17
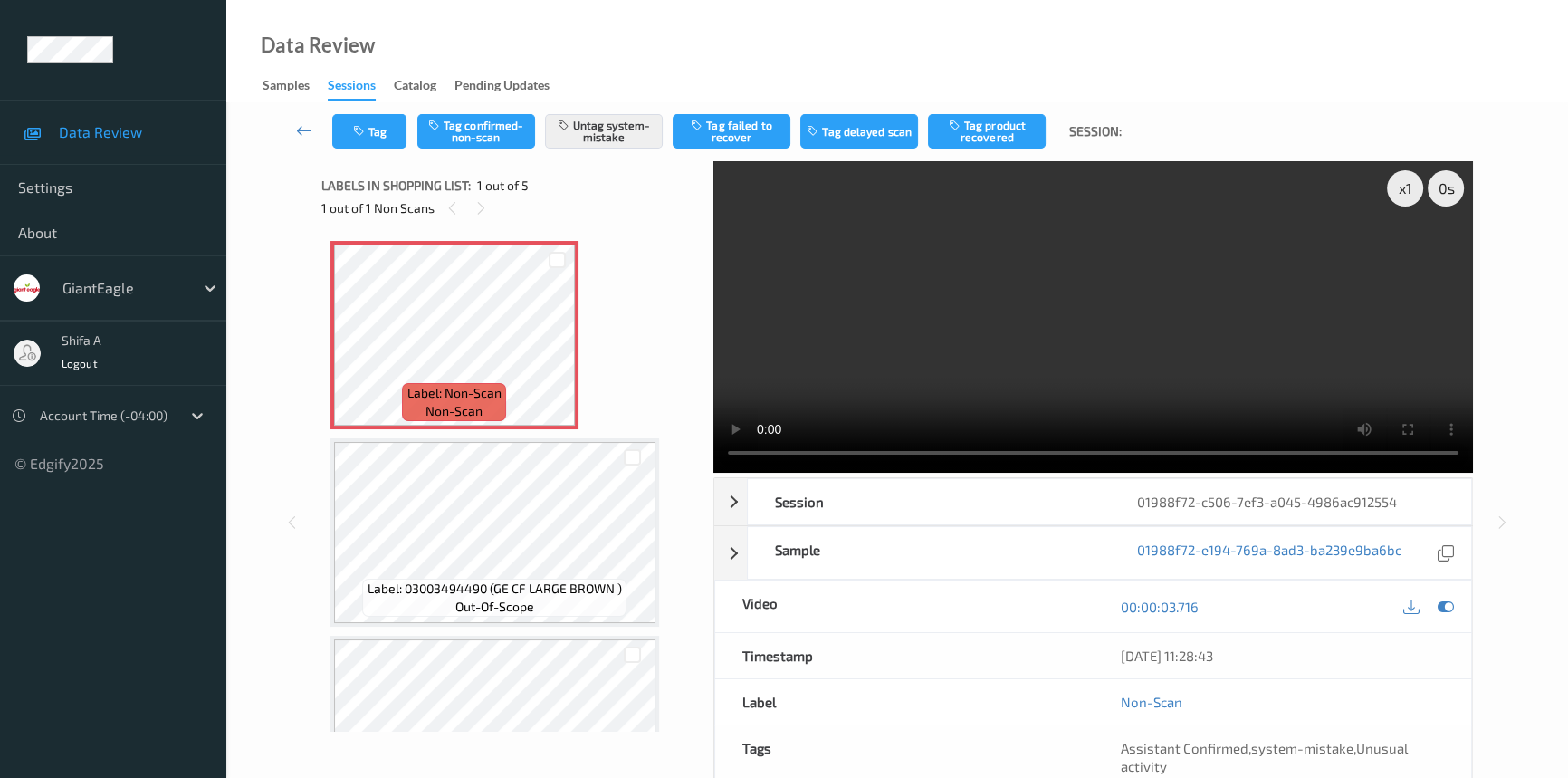
click at [1196, 302] on video at bounding box center [1092, 316] width 759 height 312
click at [358, 132] on icon "button" at bounding box center [360, 131] width 16 height 13
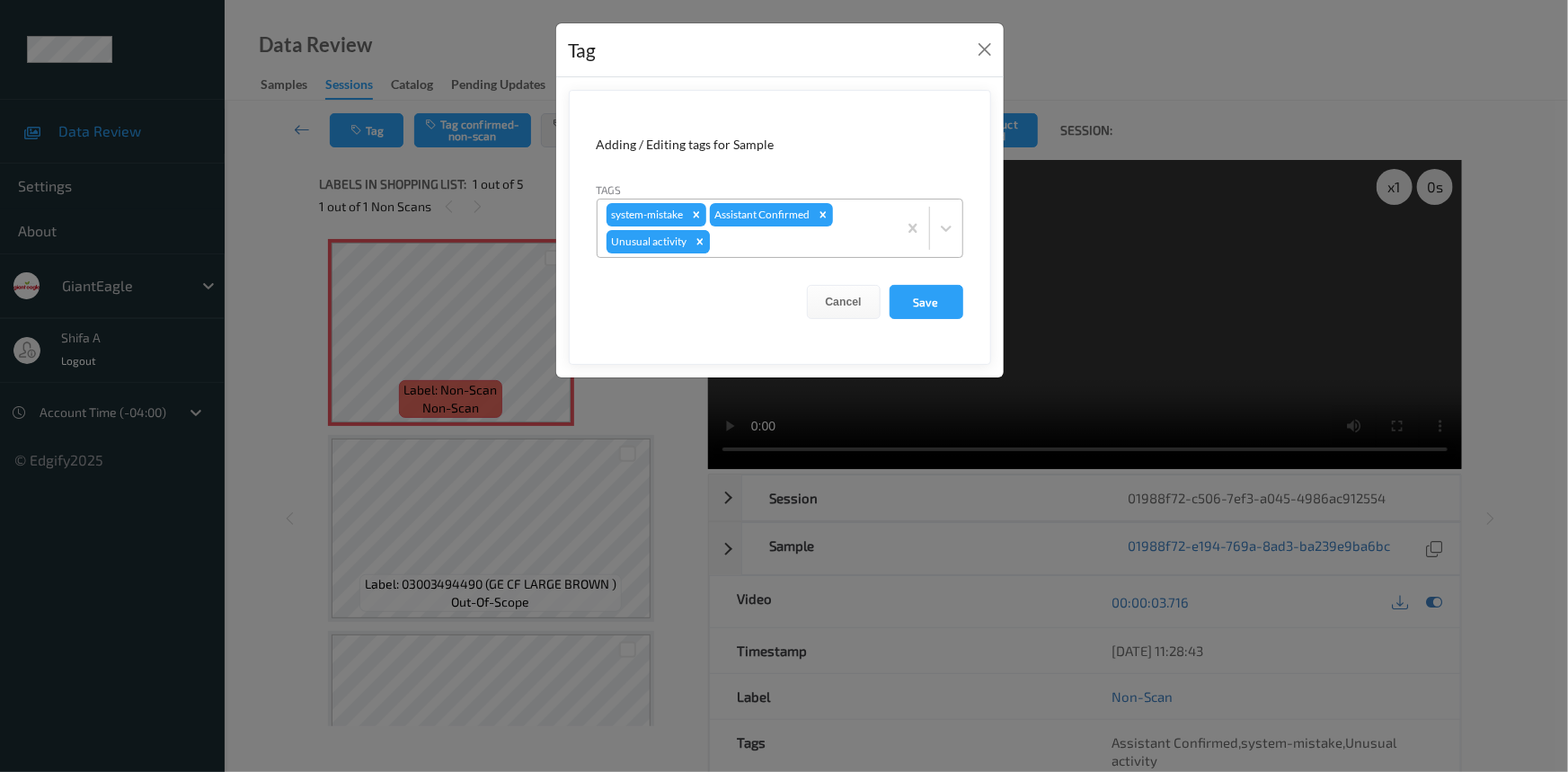
click at [695, 247] on icon "Remove Unusual activity" at bounding box center [699, 241] width 13 height 13
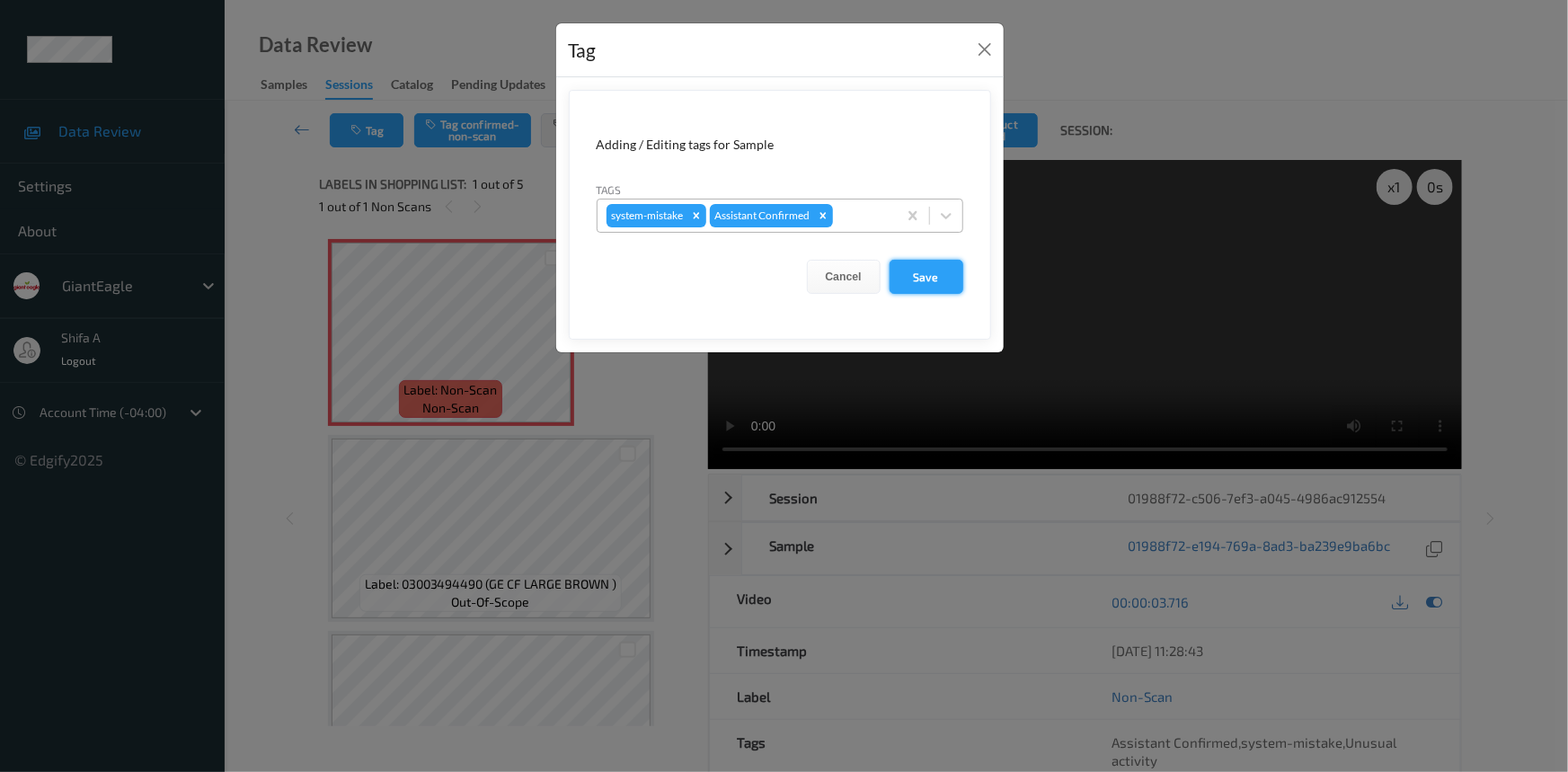
click at [930, 284] on button "Save" at bounding box center [926, 276] width 74 height 34
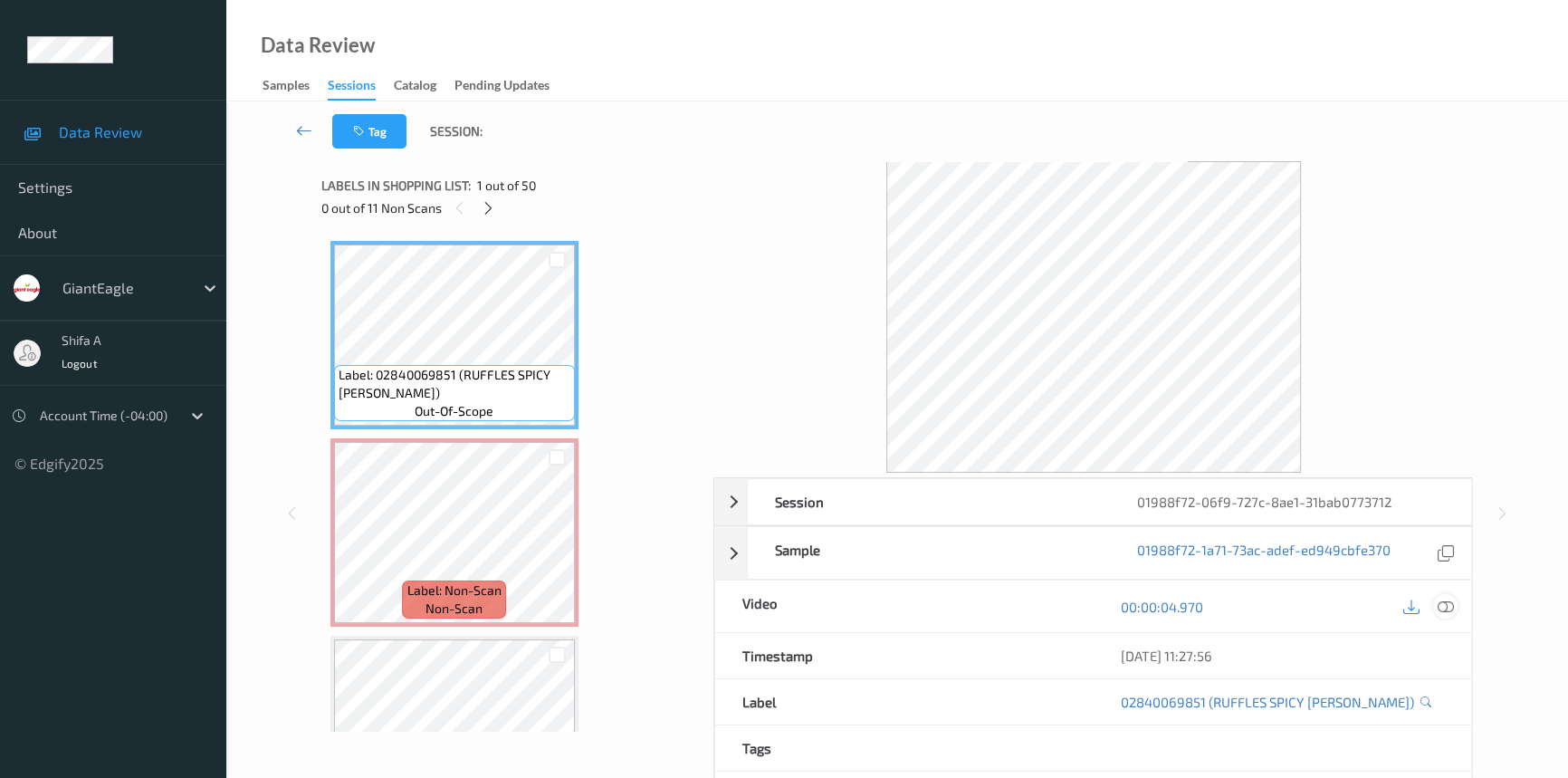
click at [1450, 610] on icon at bounding box center [1445, 607] width 17 height 17
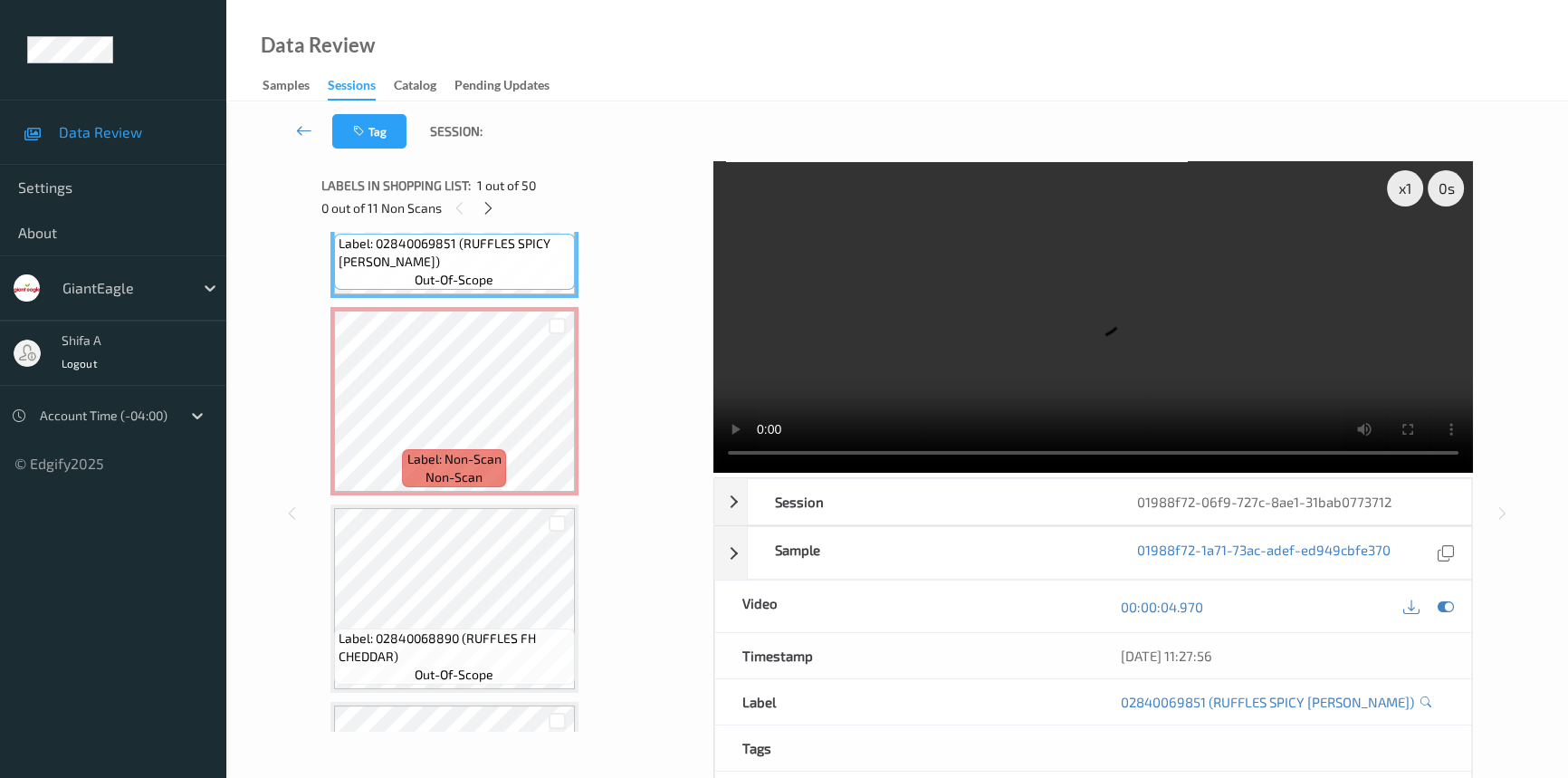
scroll to position [164, 0]
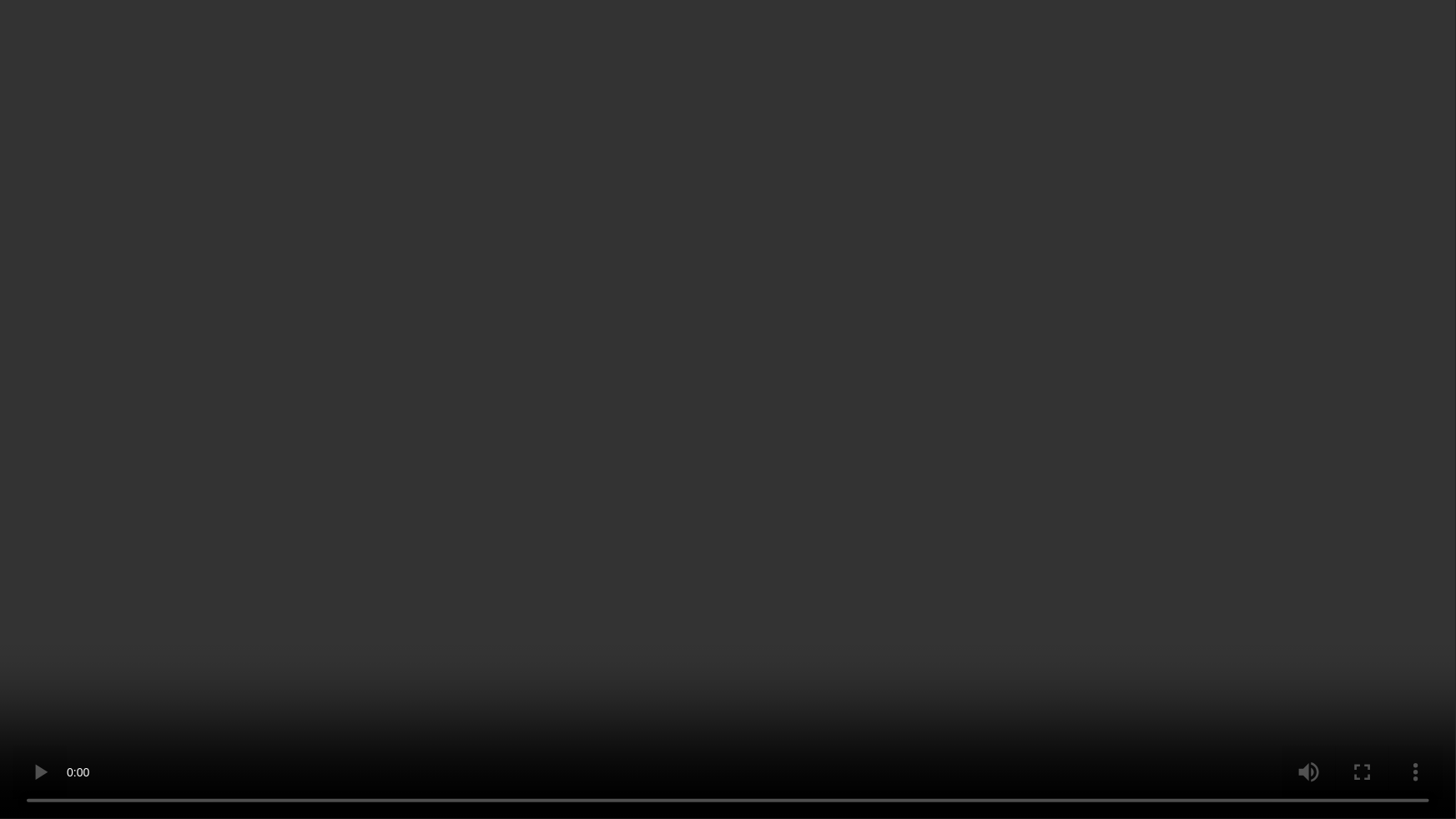
click at [972, 606] on video at bounding box center [728, 409] width 1456 height 819
click at [966, 606] on video at bounding box center [728, 409] width 1456 height 819
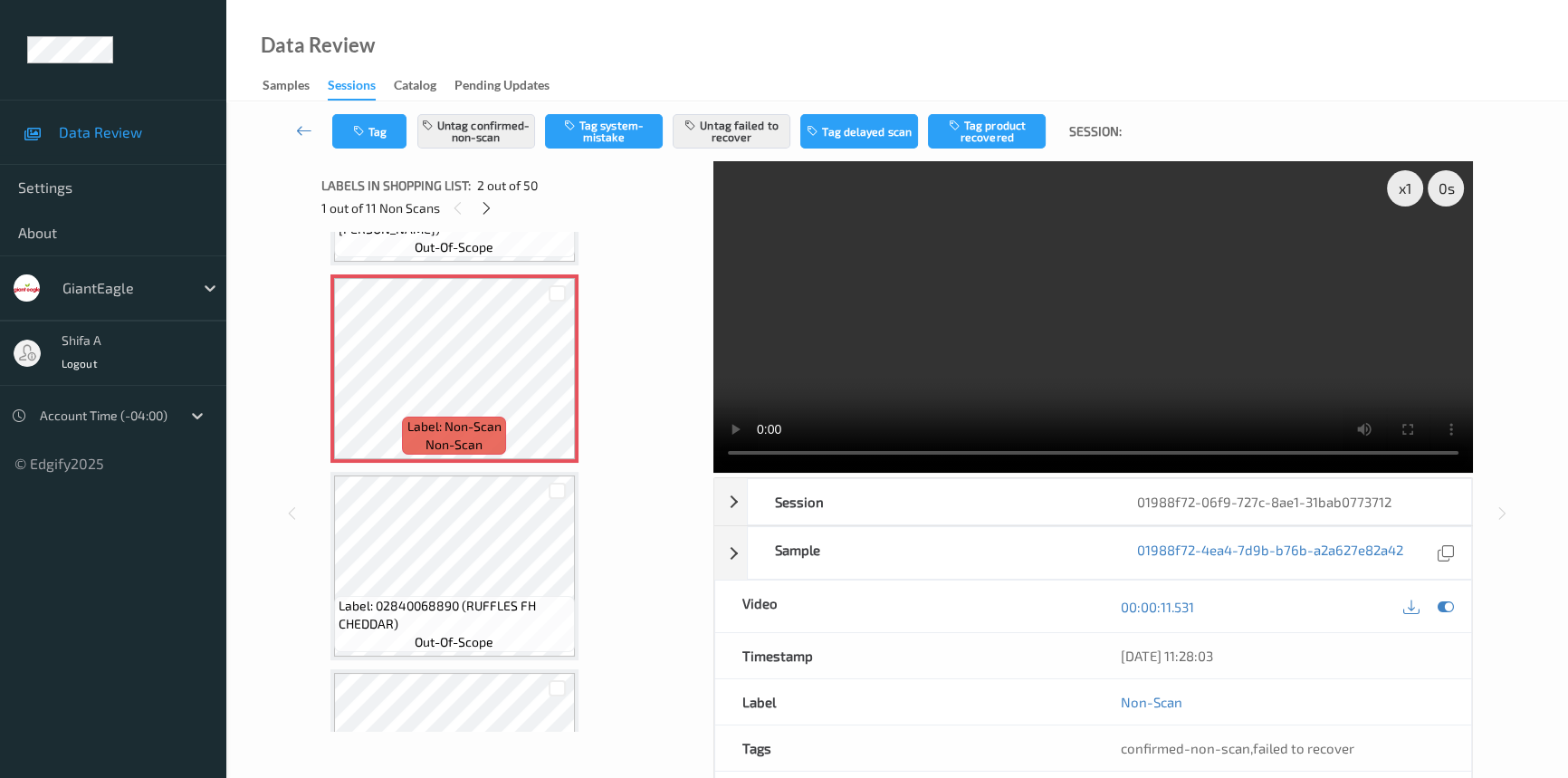
click at [1159, 280] on video at bounding box center [1092, 316] width 759 height 312
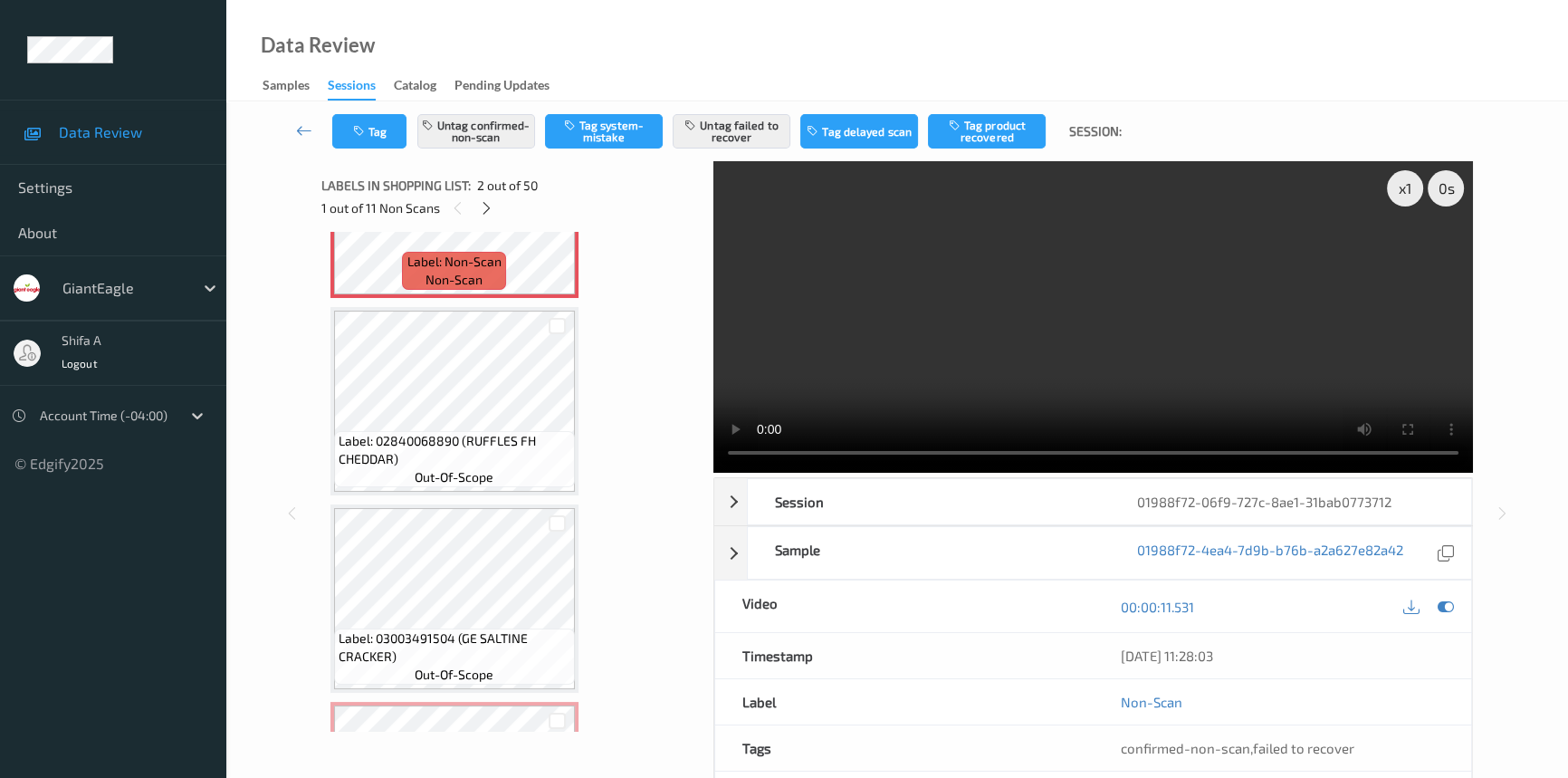
scroll to position [412, 0]
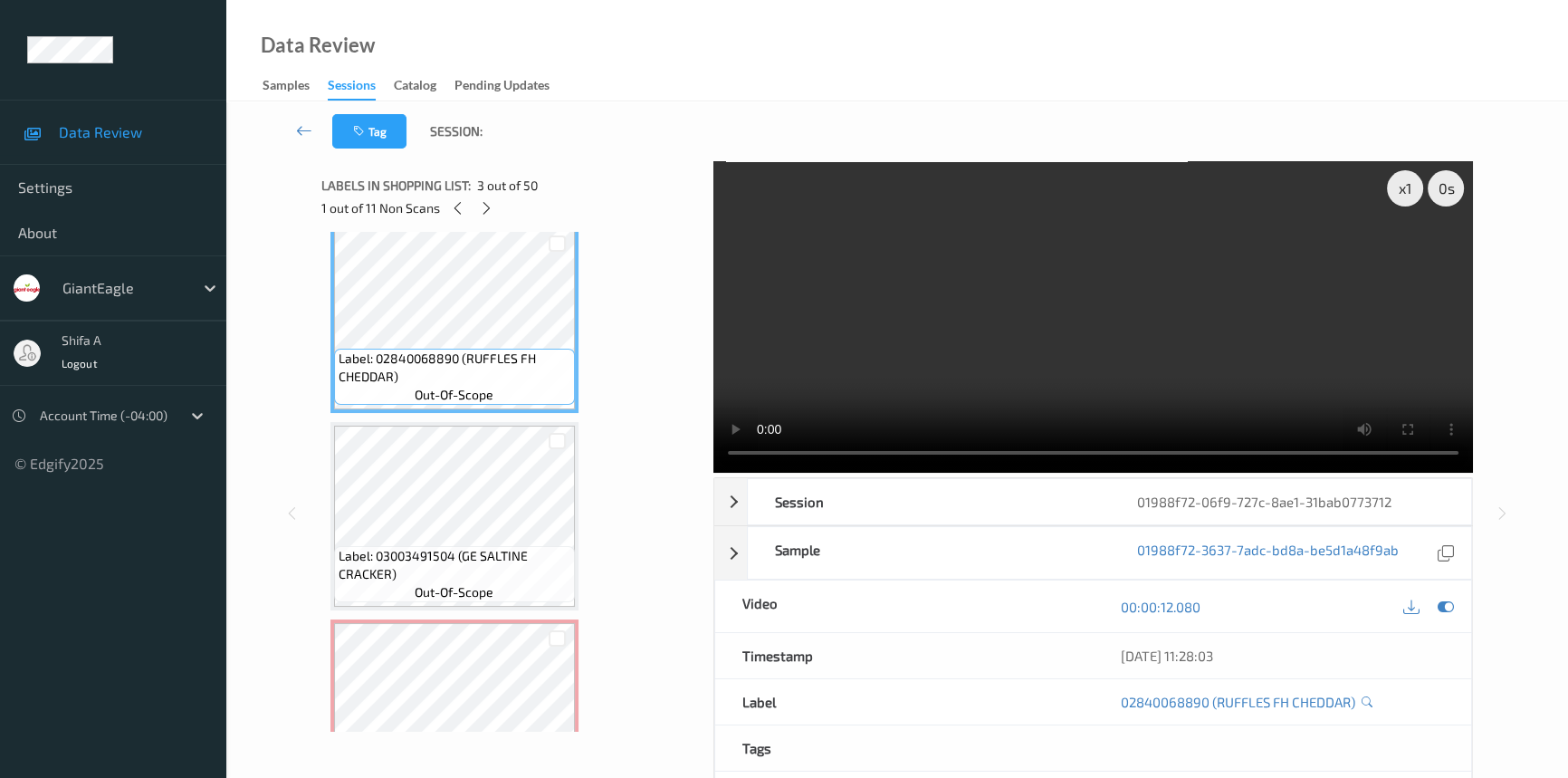
click at [1192, 356] on video at bounding box center [1092, 316] width 759 height 312
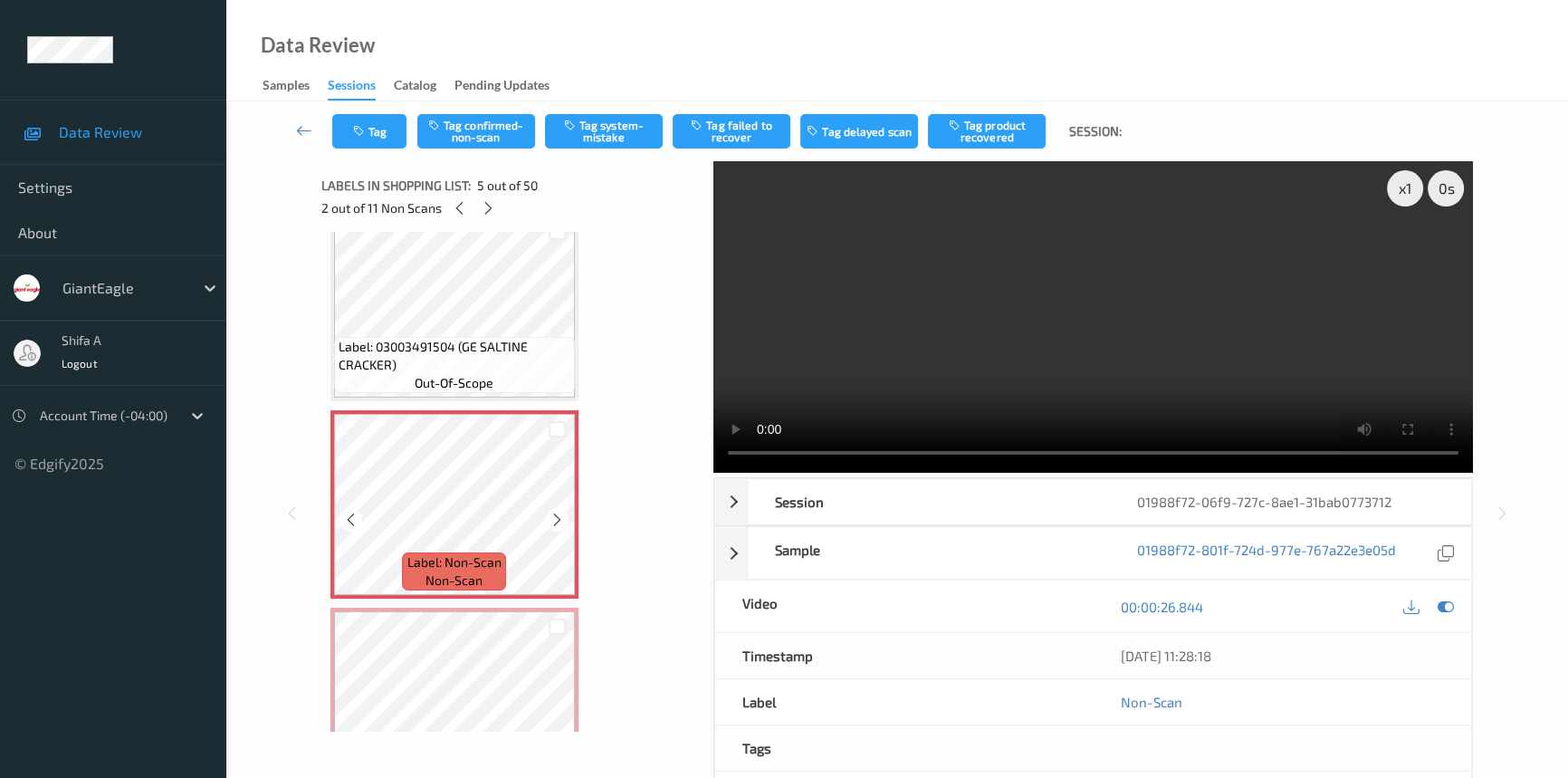
scroll to position [658, 0]
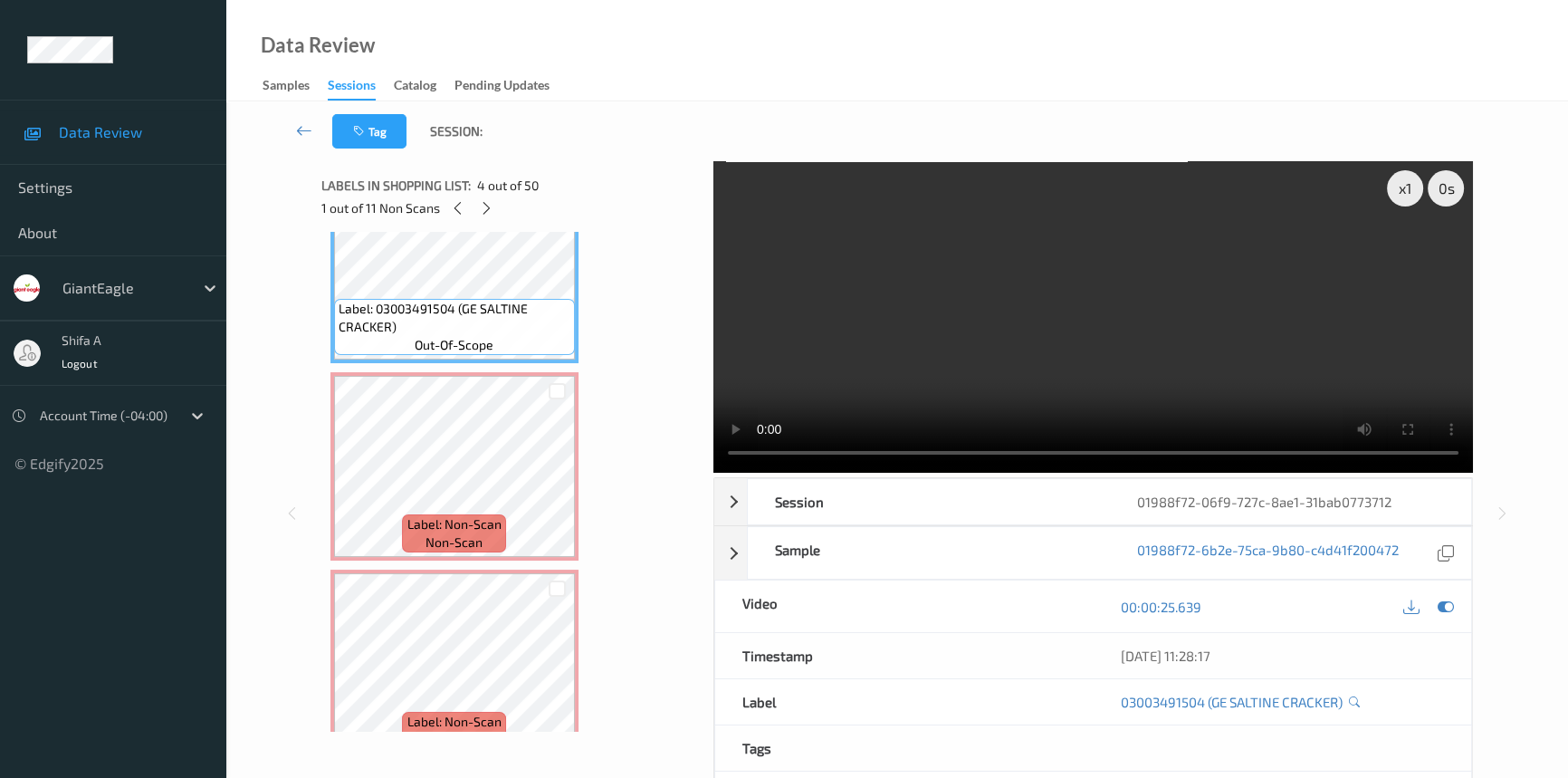
click at [978, 360] on video at bounding box center [1092, 316] width 759 height 312
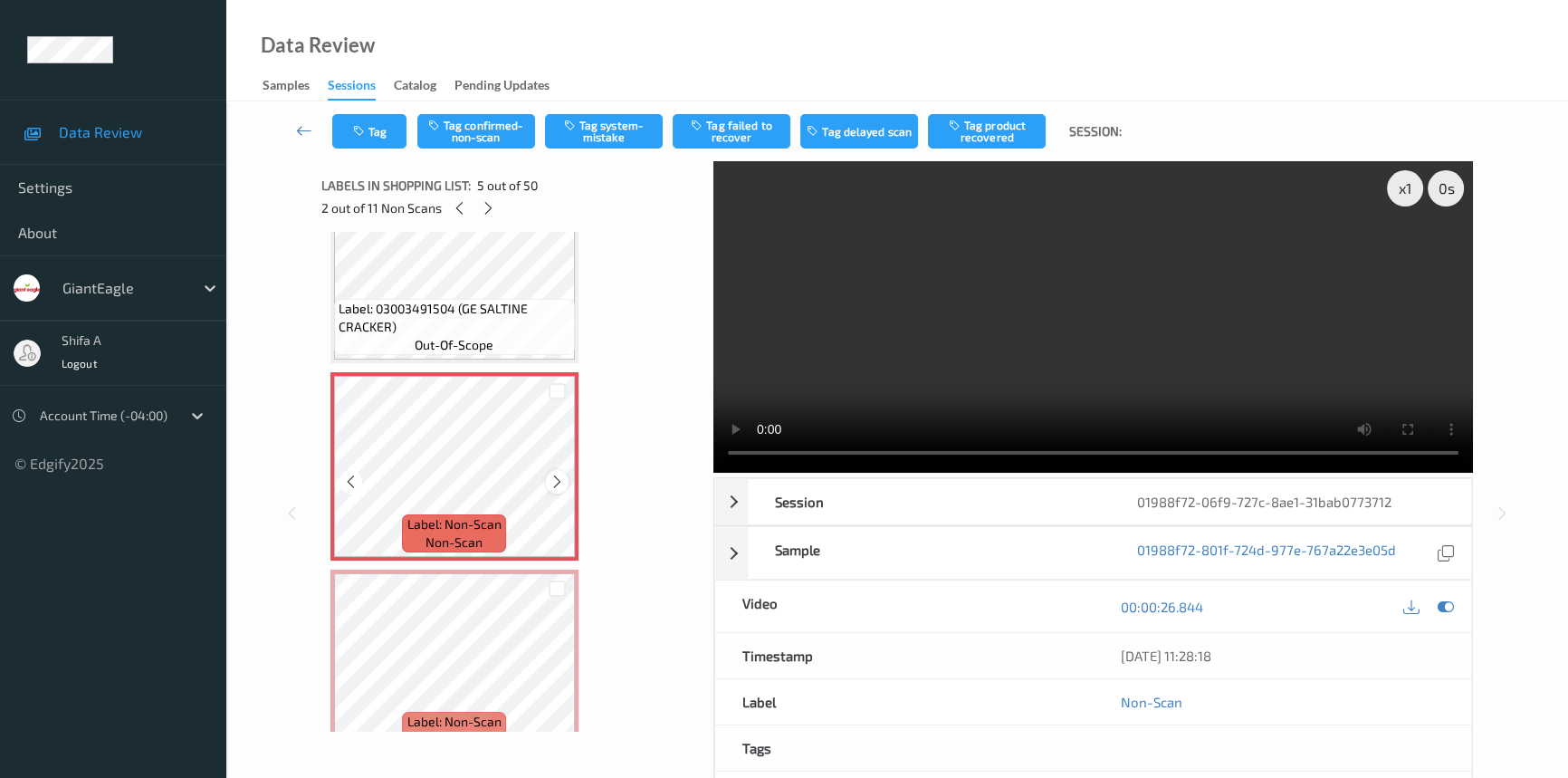
click at [556, 479] on icon at bounding box center [557, 481] width 16 height 17
click at [556, 480] on icon at bounding box center [557, 481] width 16 height 17
click at [498, 127] on button "Tag confirmed-non-scan" at bounding box center [476, 130] width 118 height 34
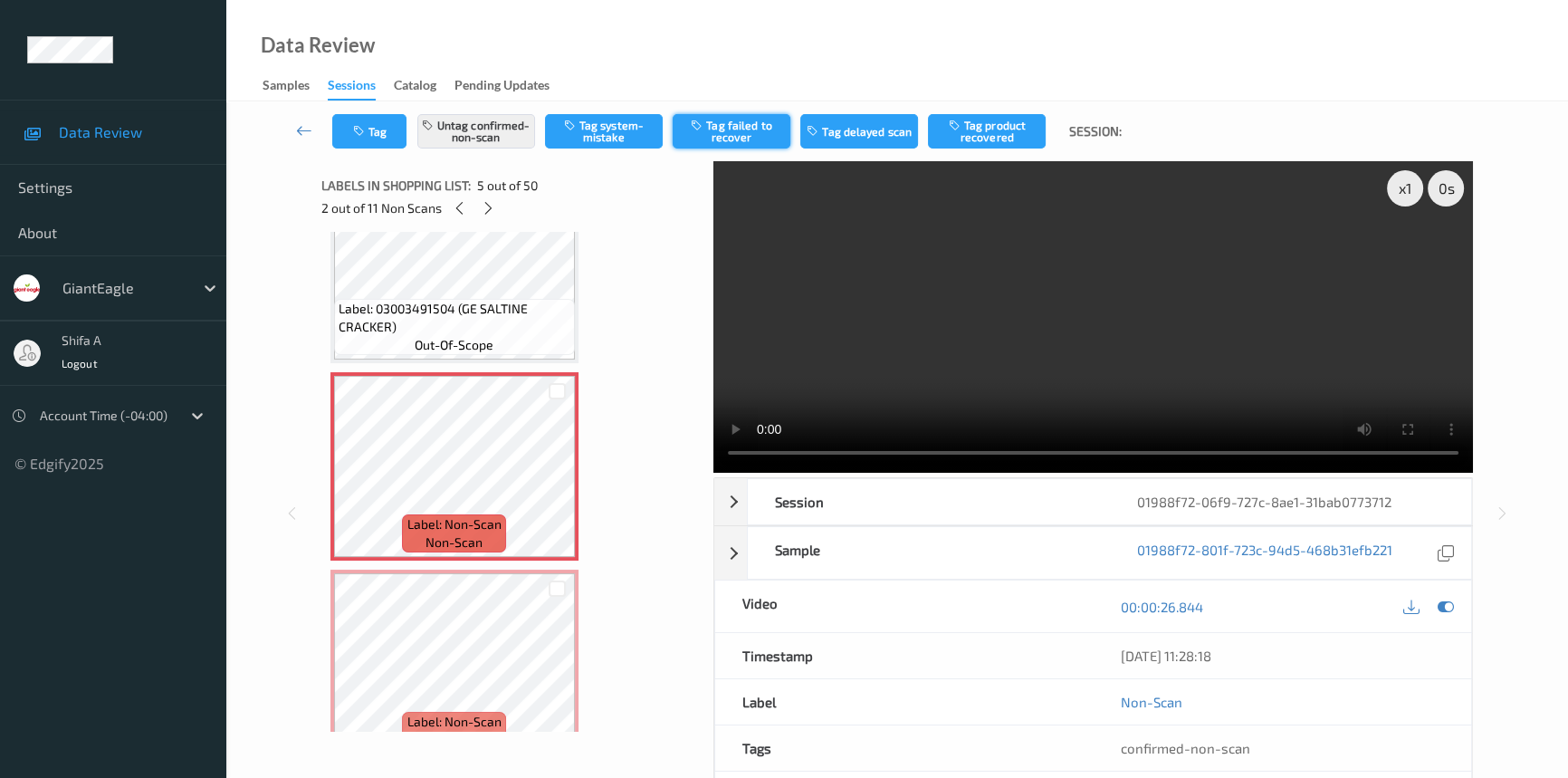
click at [750, 136] on button "Tag failed to recover" at bounding box center [732, 130] width 118 height 34
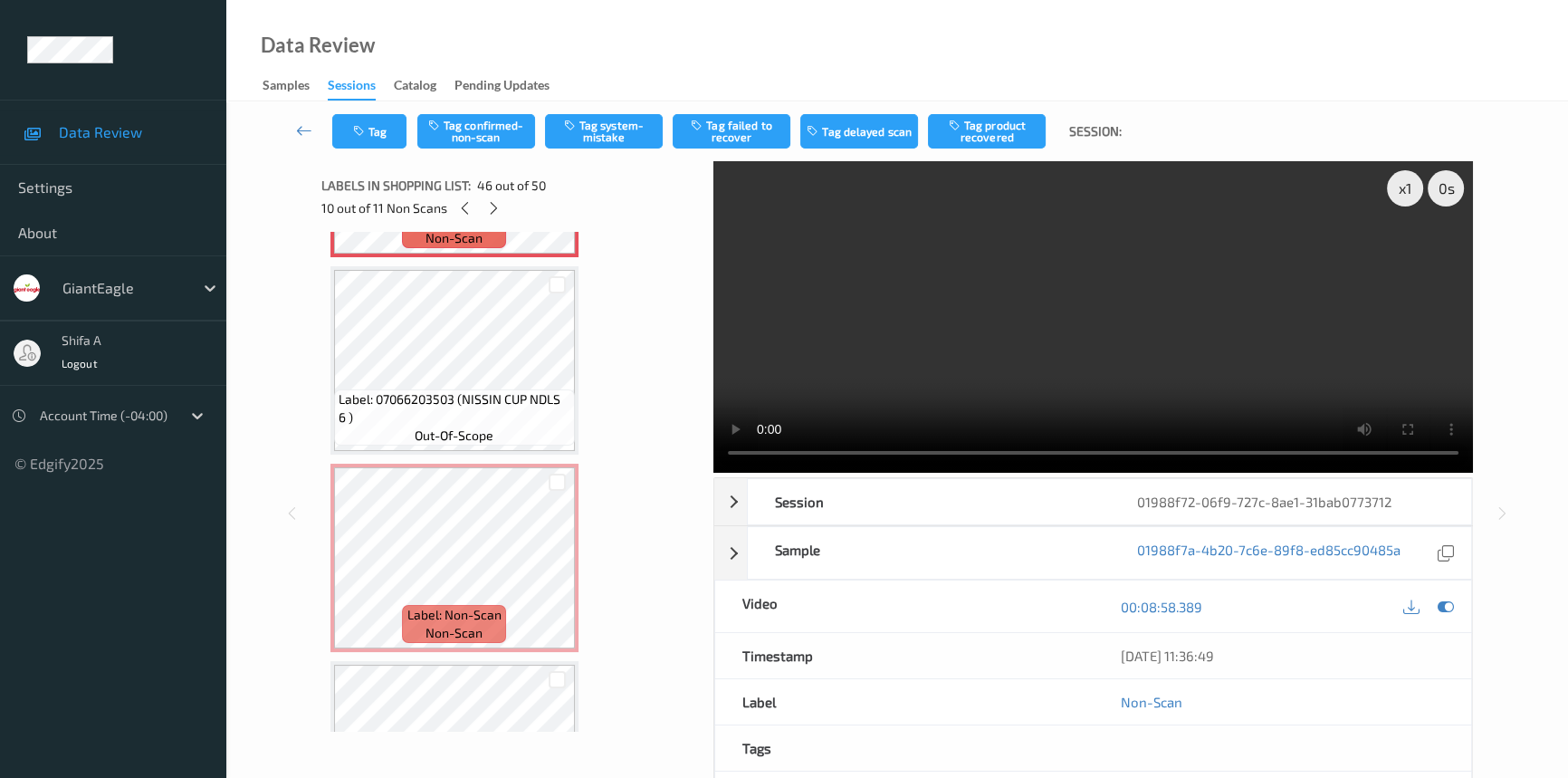
scroll to position [9136, 0]
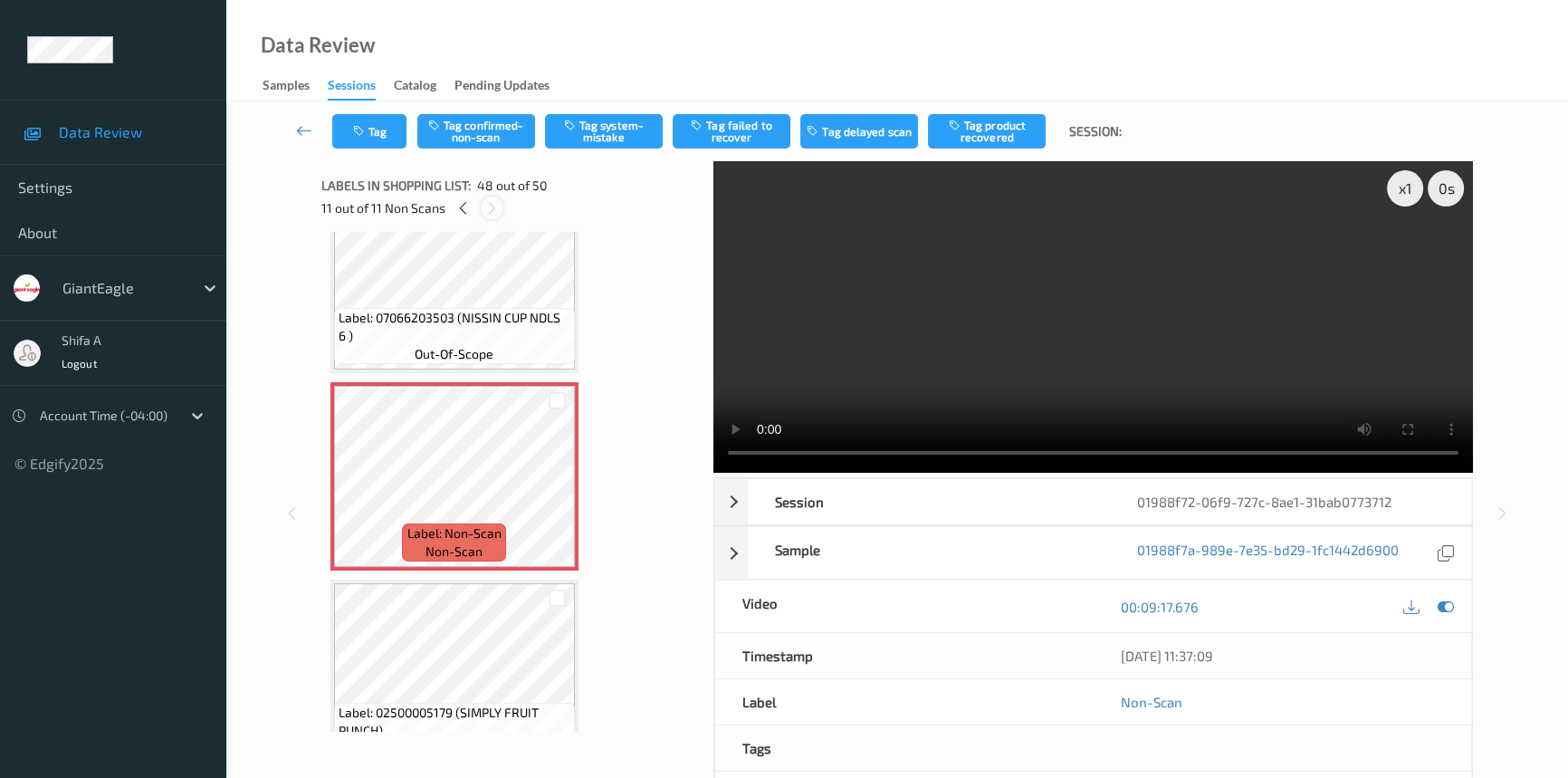
click at [491, 203] on icon at bounding box center [492, 208] width 16 height 17
click at [470, 203] on div at bounding box center [462, 208] width 23 height 23
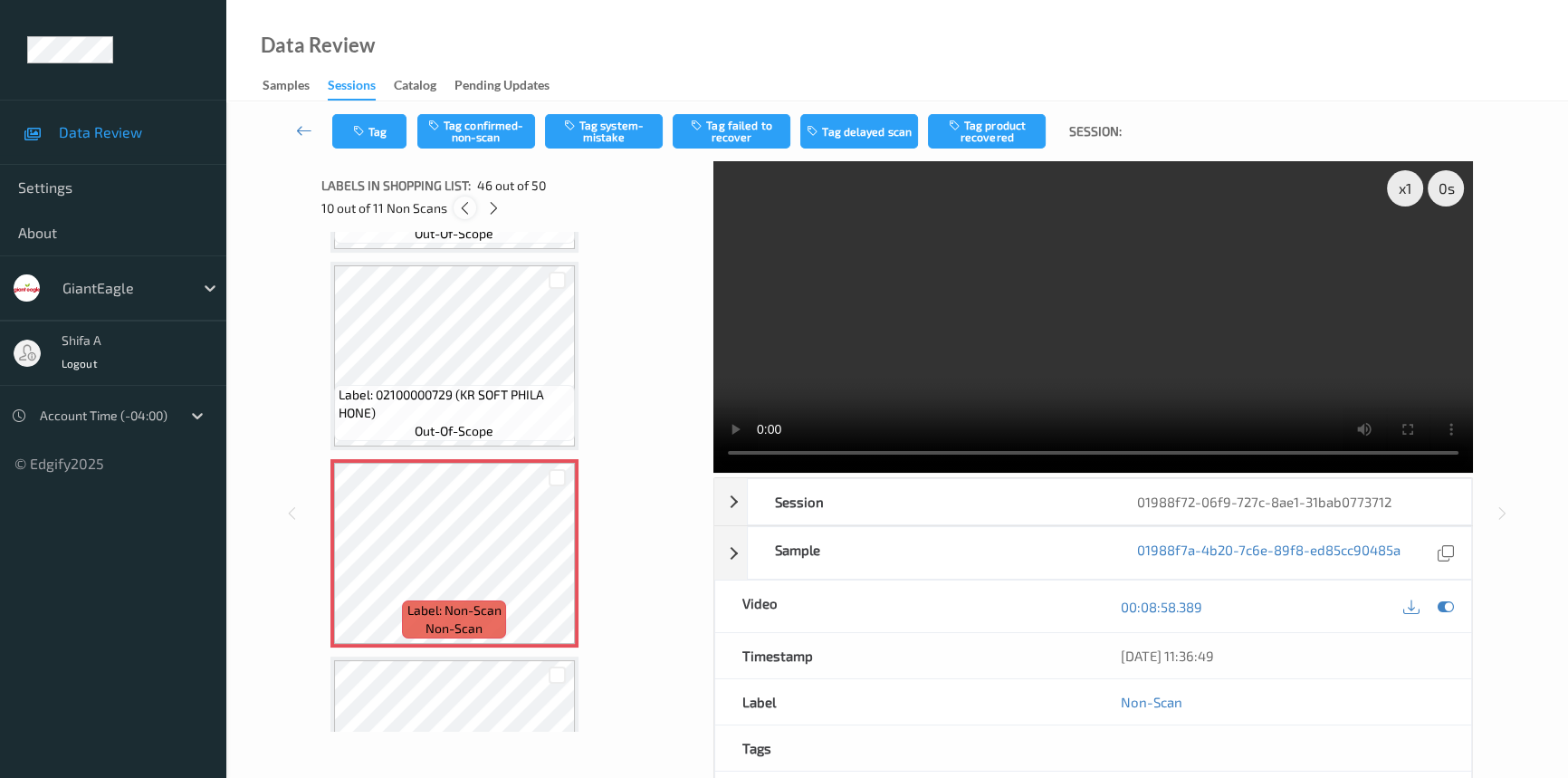
click at [470, 203] on icon at bounding box center [465, 208] width 16 height 17
click at [470, 203] on div "9 out of 11 Non Scans" at bounding box center [511, 208] width 380 height 23
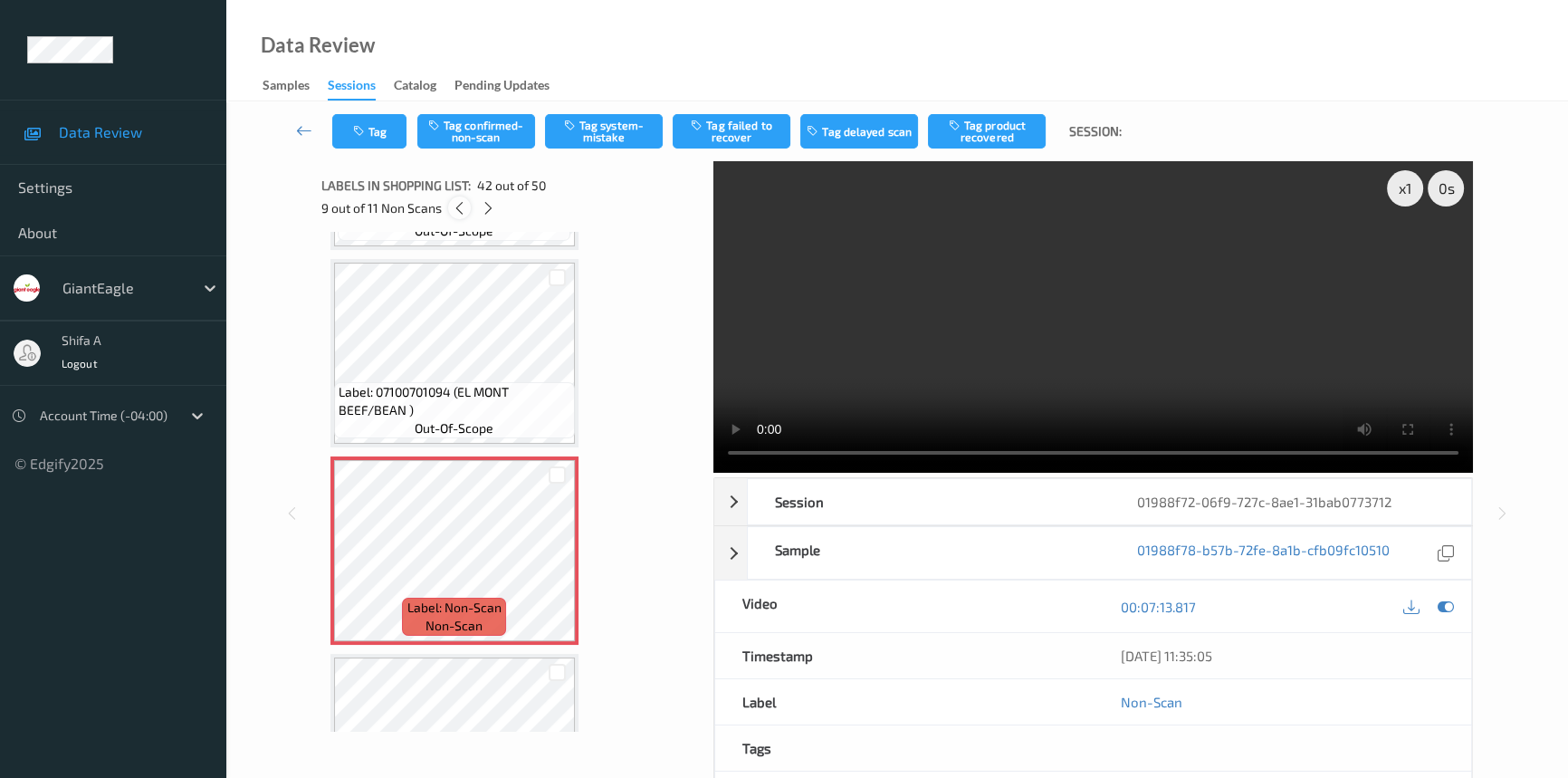
click at [463, 211] on icon at bounding box center [459, 208] width 16 height 17
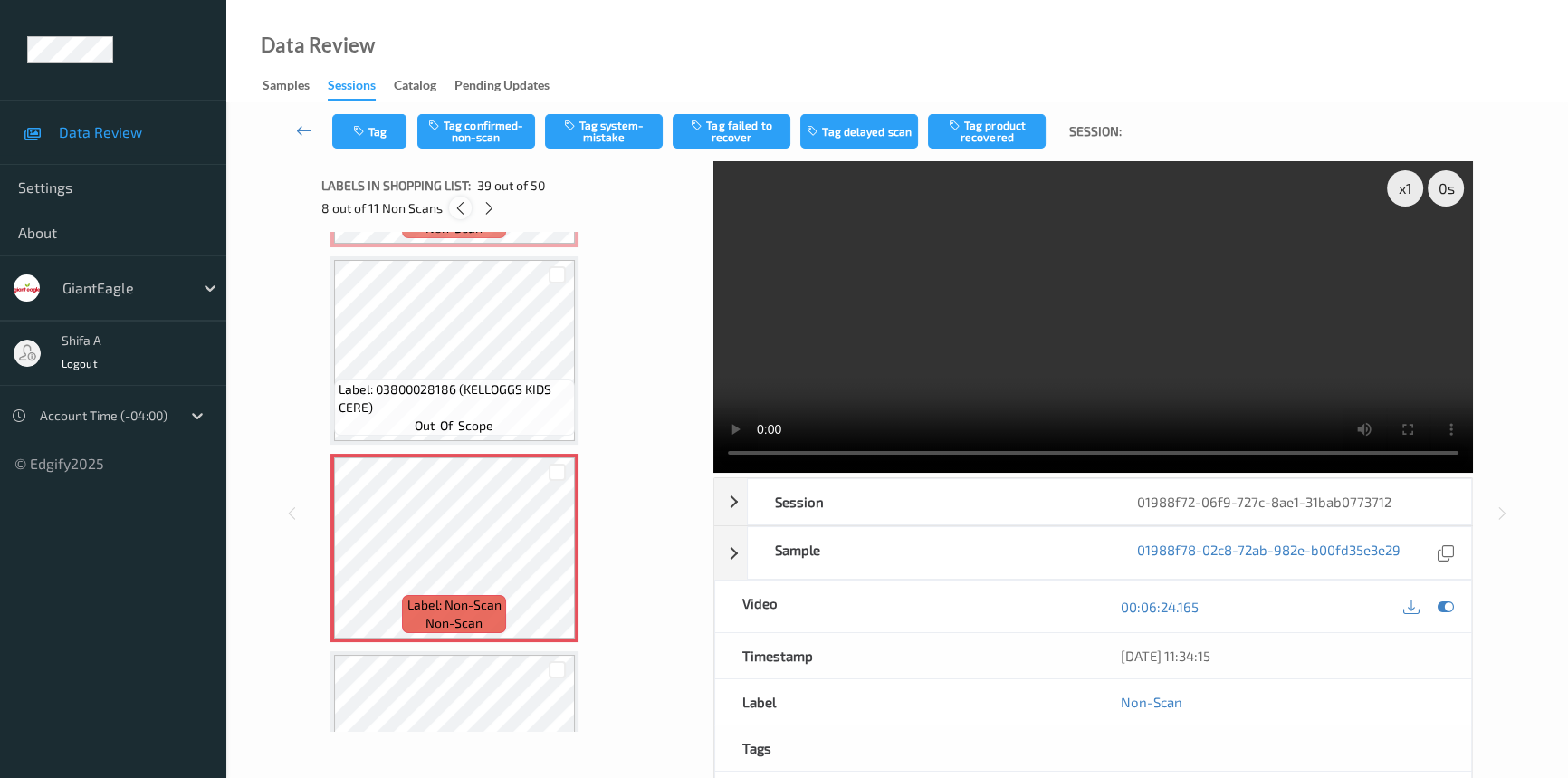
click at [463, 211] on icon at bounding box center [460, 208] width 16 height 17
click at [463, 211] on icon at bounding box center [458, 208] width 16 height 17
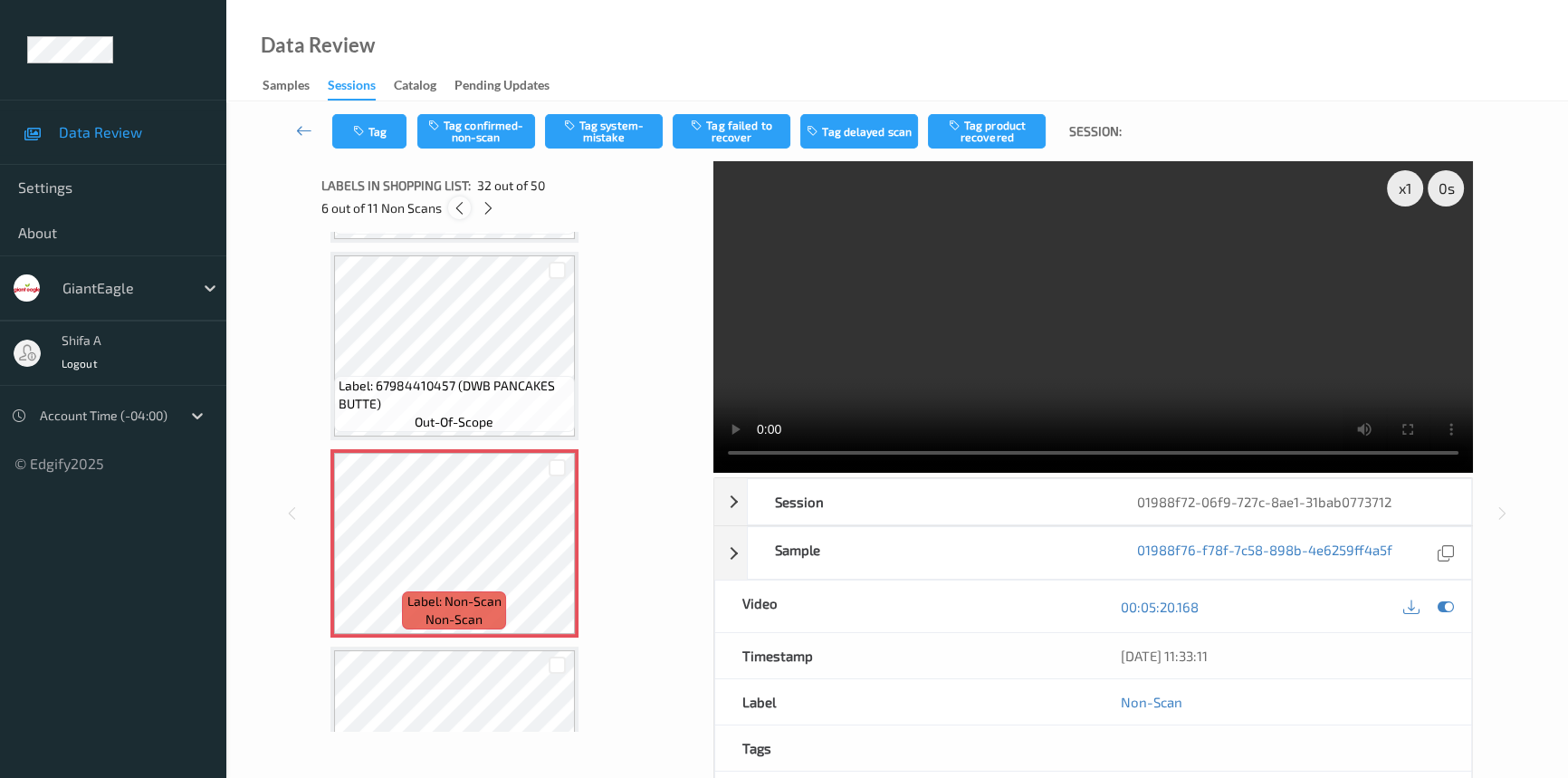
click at [463, 211] on icon at bounding box center [459, 208] width 16 height 17
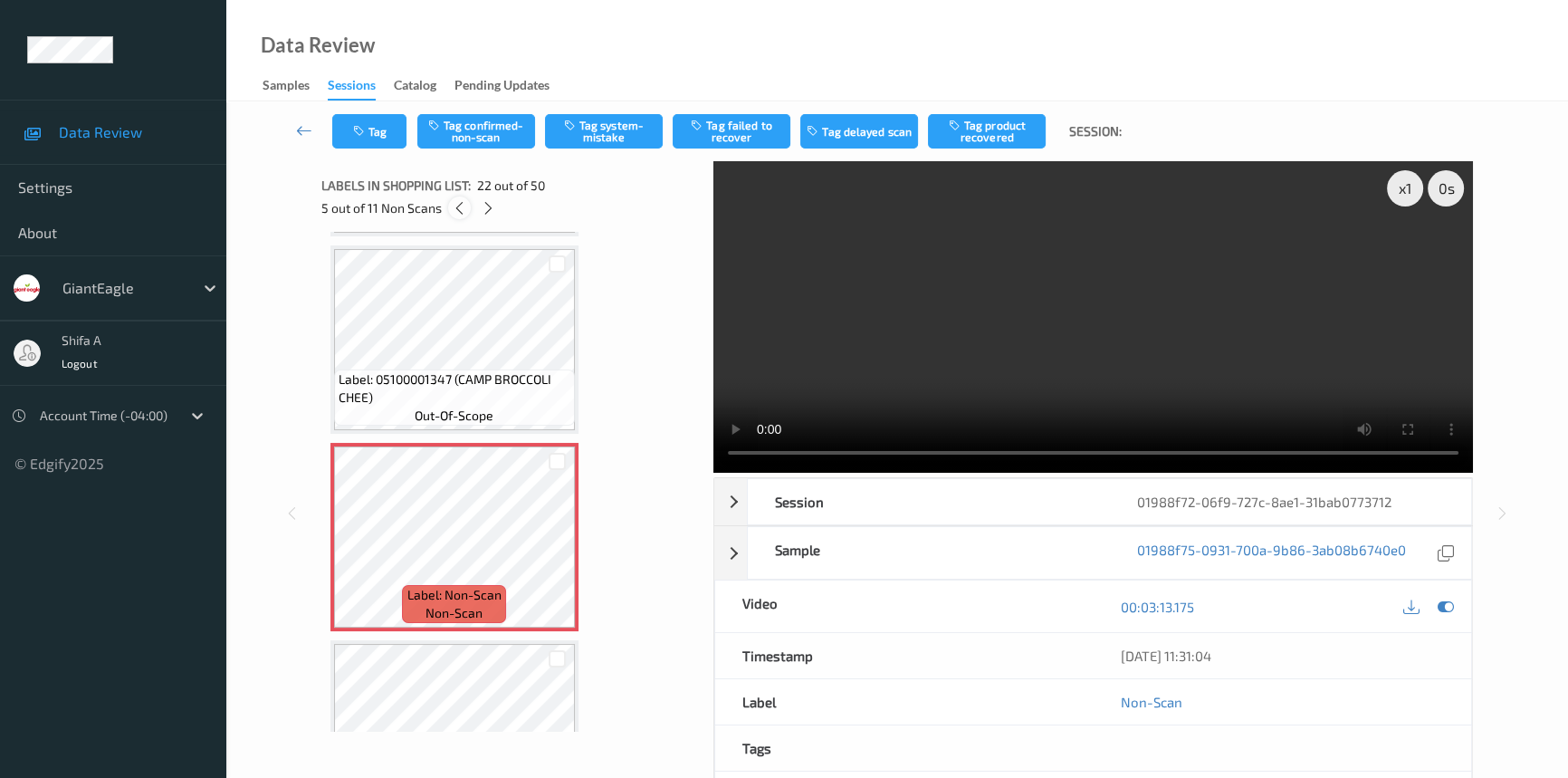
click at [463, 211] on icon at bounding box center [459, 208] width 16 height 17
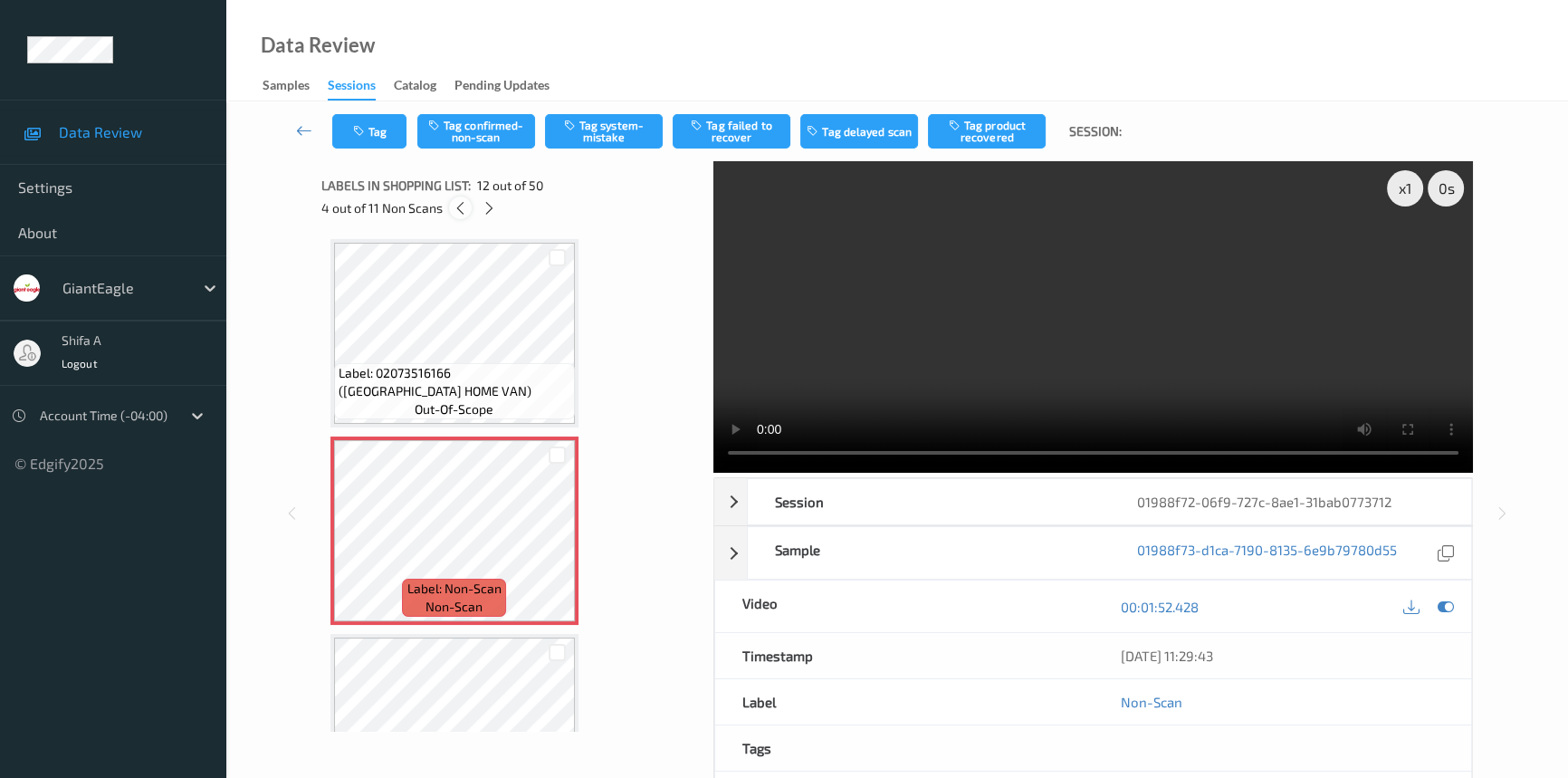
click at [463, 211] on icon at bounding box center [460, 208] width 16 height 17
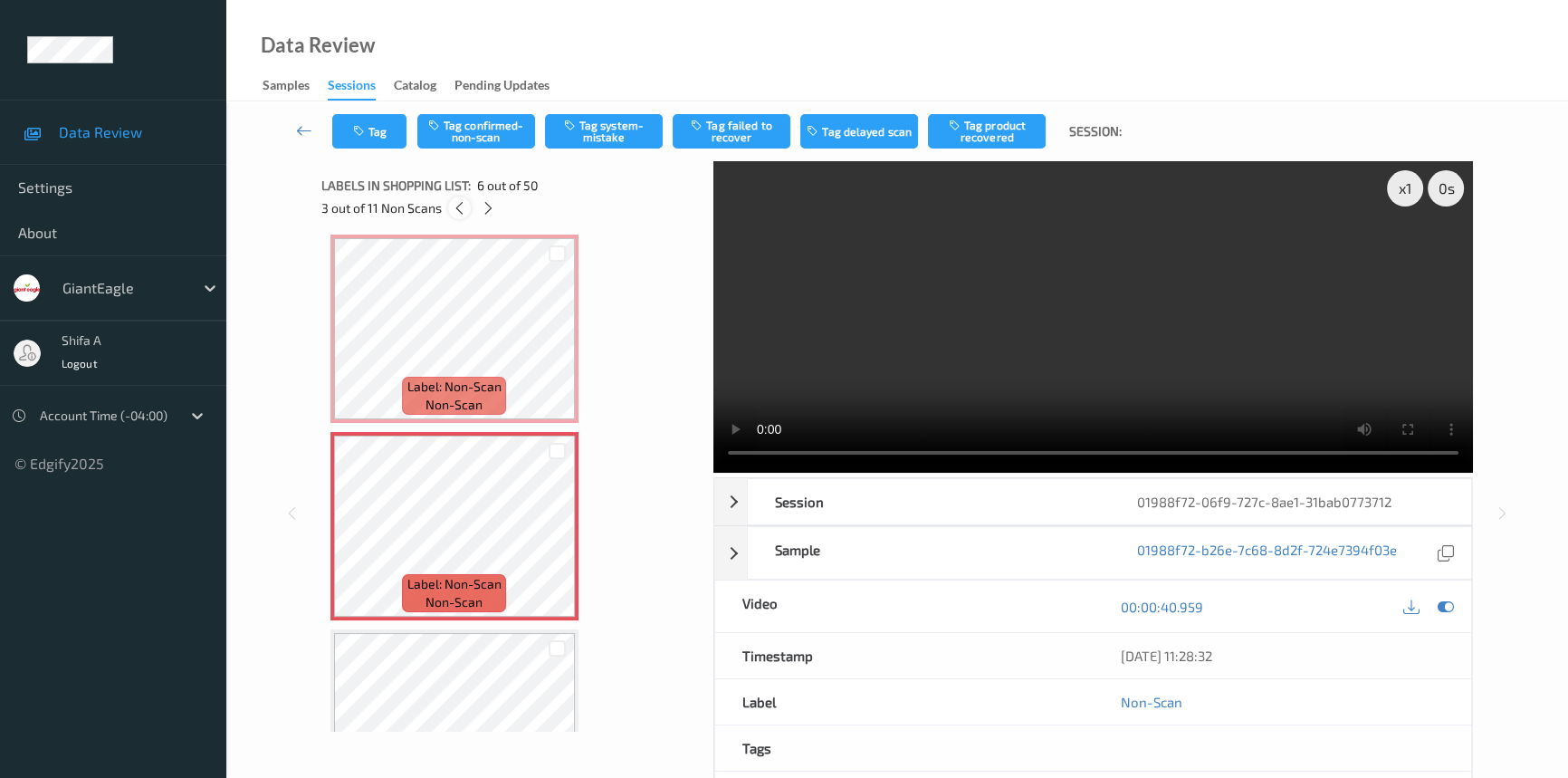
click at [463, 211] on icon at bounding box center [459, 208] width 16 height 17
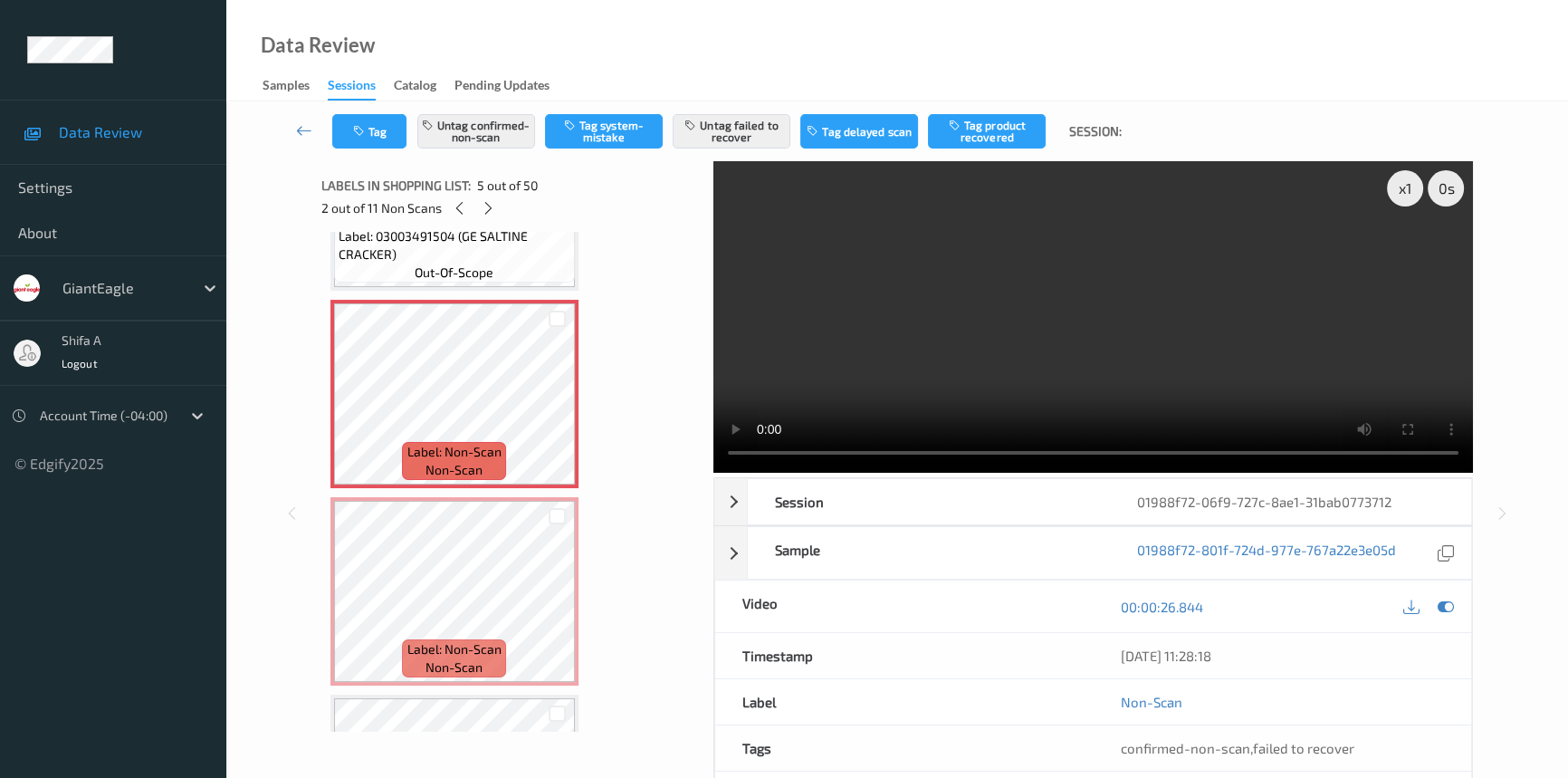
scroll to position [763, 0]
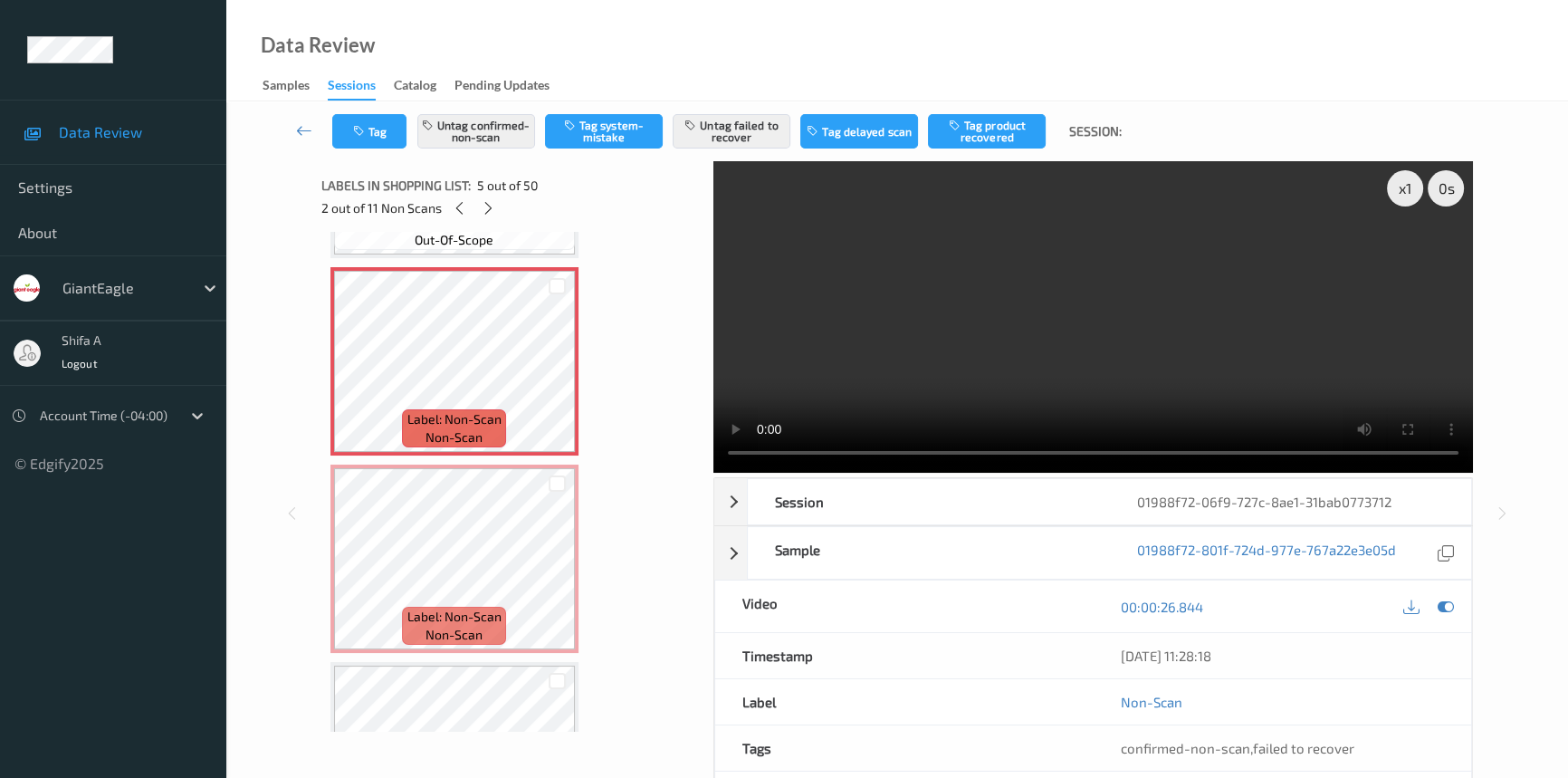
click at [1158, 364] on video at bounding box center [1092, 316] width 759 height 312
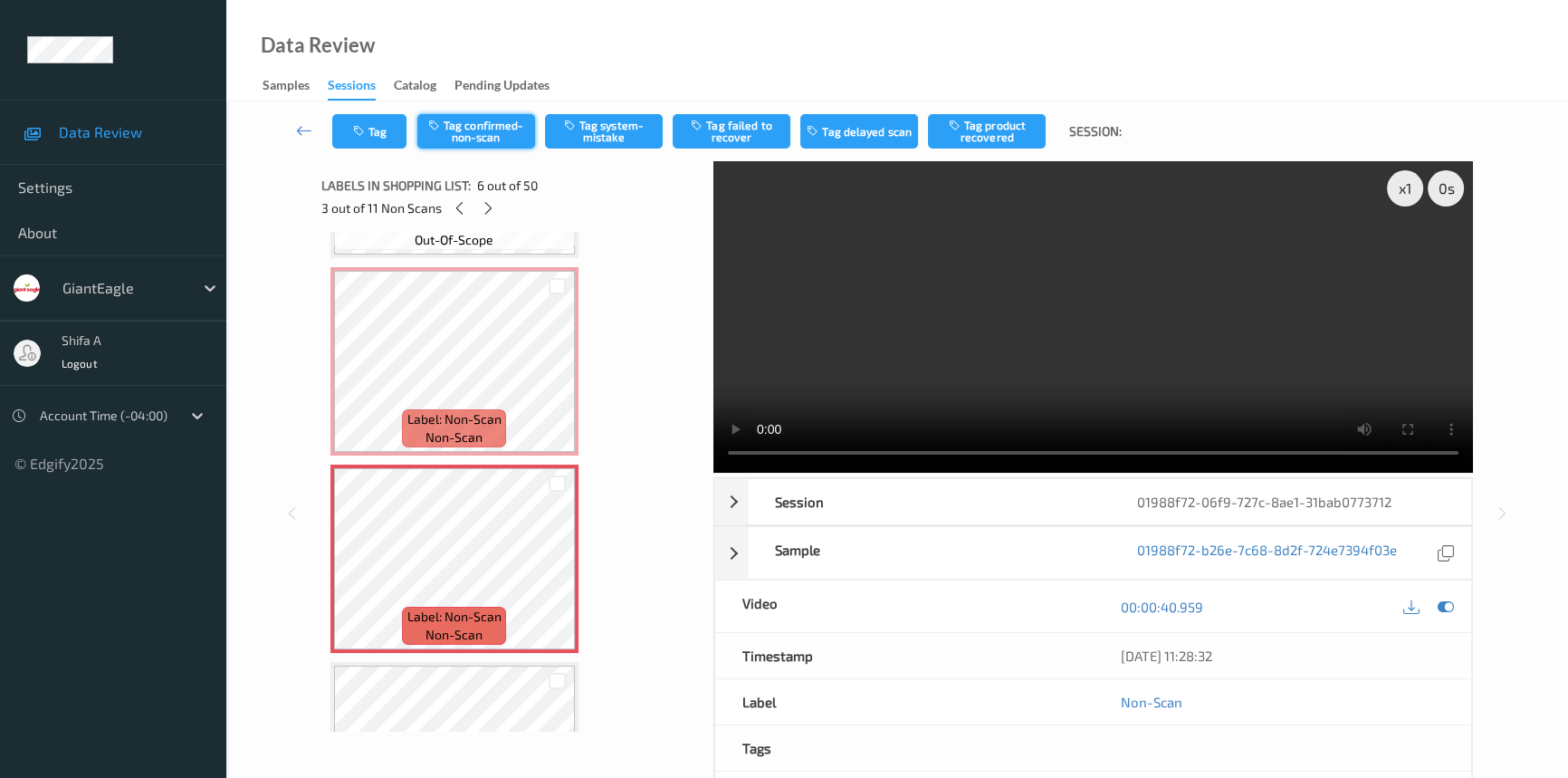
click at [490, 137] on button "Tag confirmed-non-scan" at bounding box center [476, 130] width 118 height 34
click at [765, 130] on button "Tag failed to recover" at bounding box center [732, 130] width 118 height 34
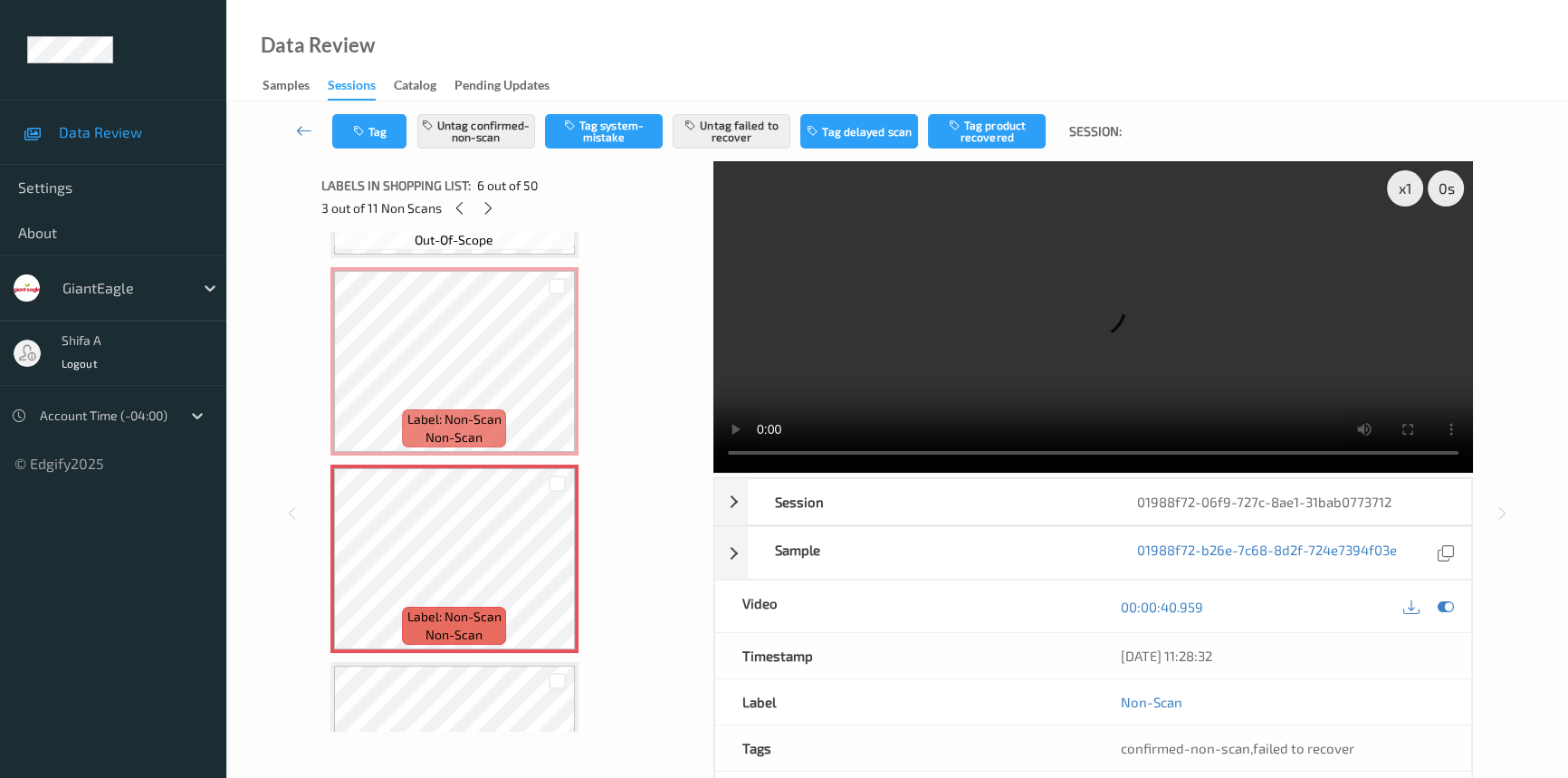
click at [618, 52] on div "Data Review Samples Sessions Catalog Pending Updates" at bounding box center [897, 50] width 1342 height 101
click at [480, 124] on button "Untag confirmed-non-scan" at bounding box center [476, 130] width 118 height 34
click at [754, 129] on button "Untag failed to recover" at bounding box center [732, 130] width 118 height 34
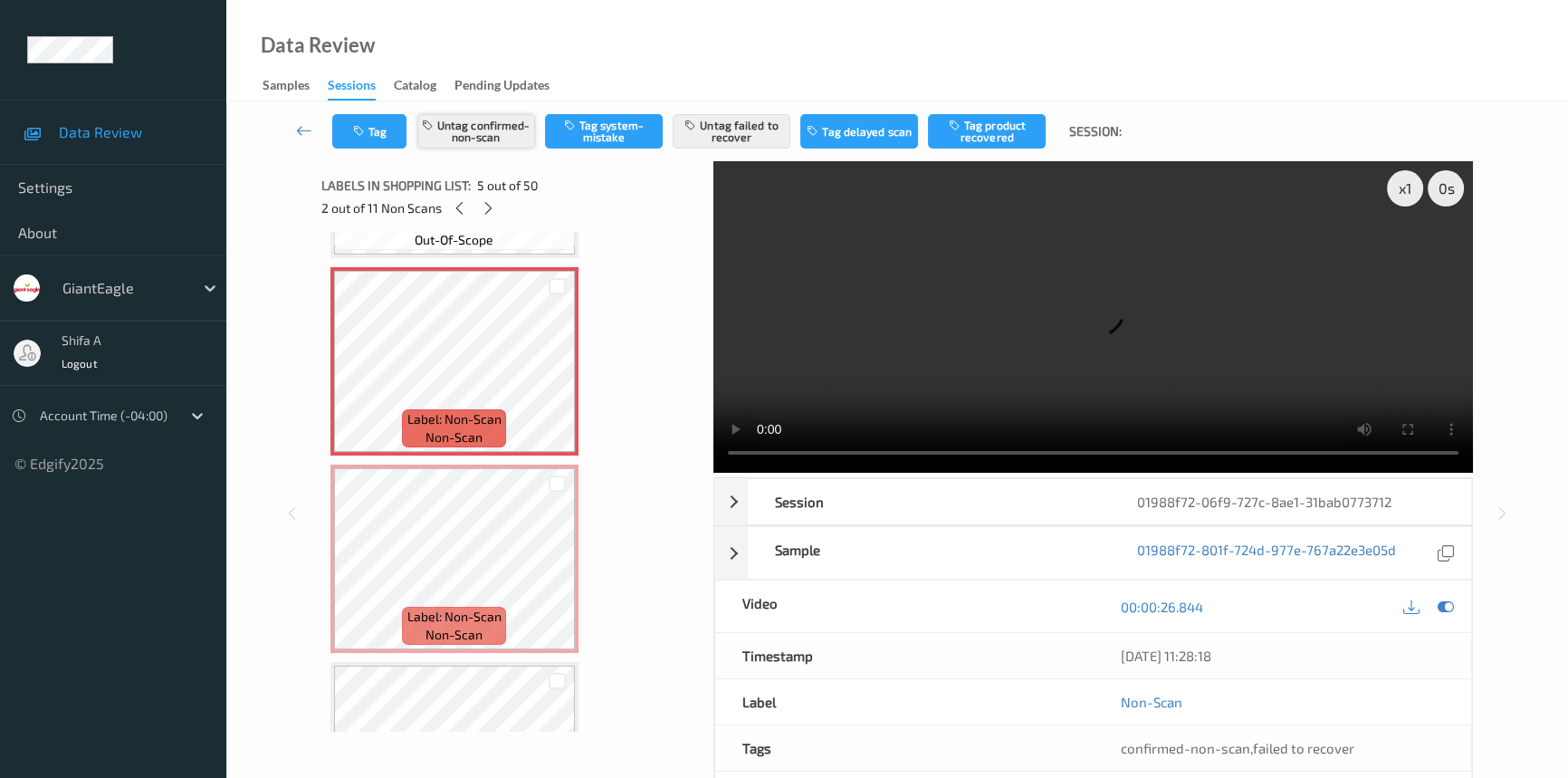
click at [501, 141] on button "Untag confirmed-non-scan" at bounding box center [476, 130] width 118 height 34
click at [740, 138] on button "Untag failed to recover" at bounding box center [732, 130] width 118 height 34
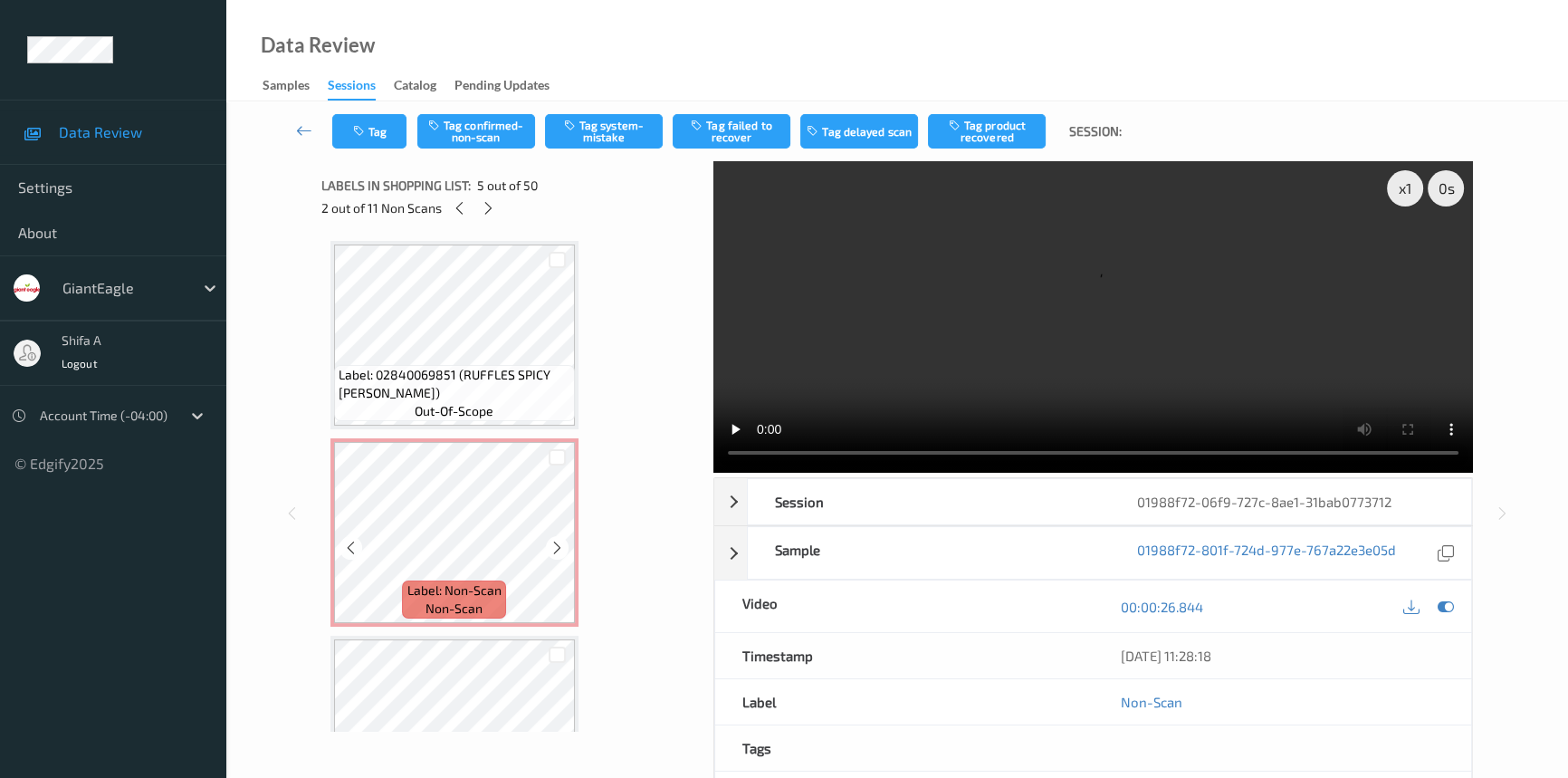
scroll to position [0, 0]
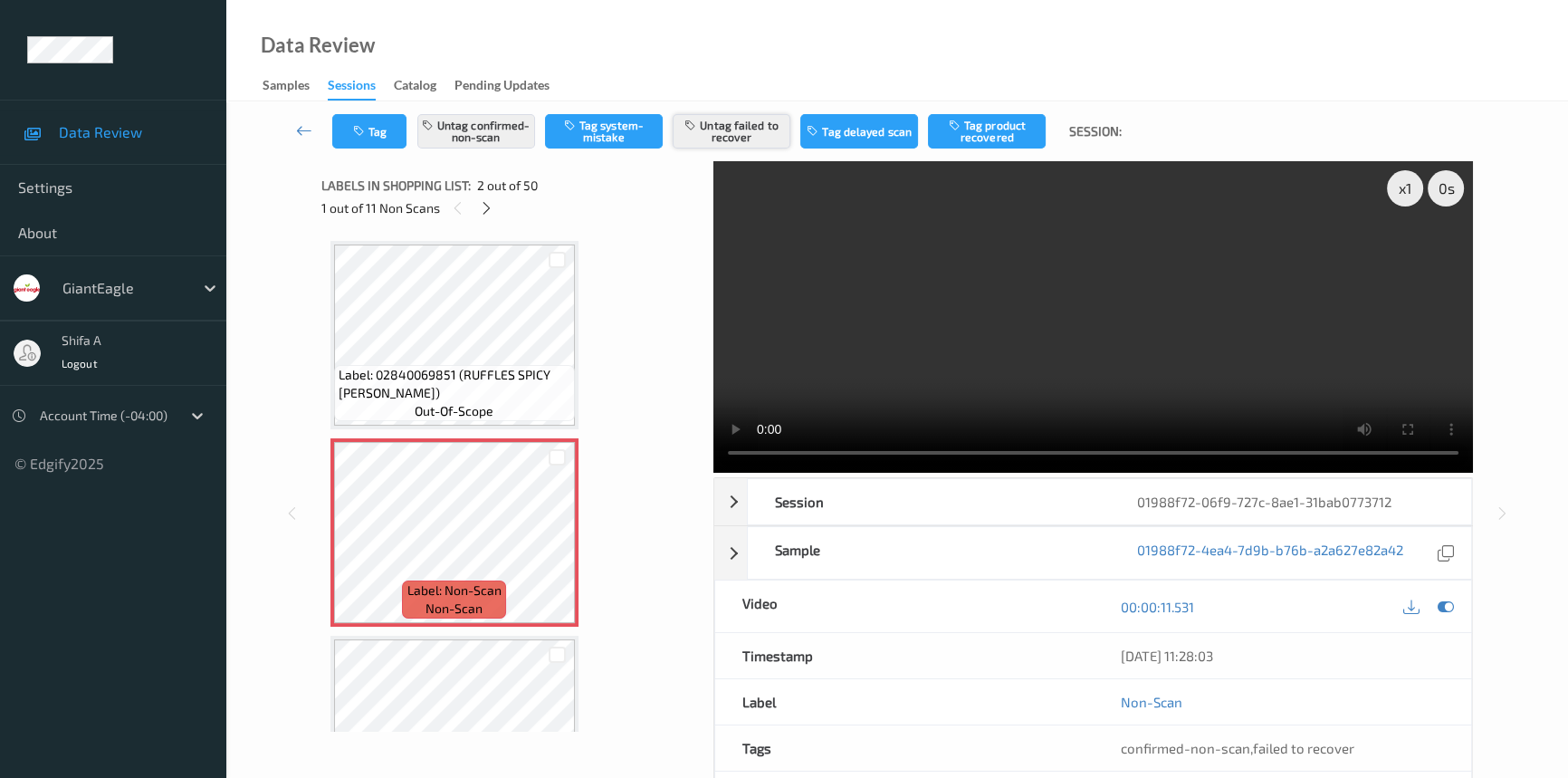
click at [764, 137] on button "Untag failed to recover" at bounding box center [732, 130] width 118 height 34
click at [613, 65] on div "Data Review Samples Sessions Catalog Pending Updates" at bounding box center [897, 50] width 1342 height 101
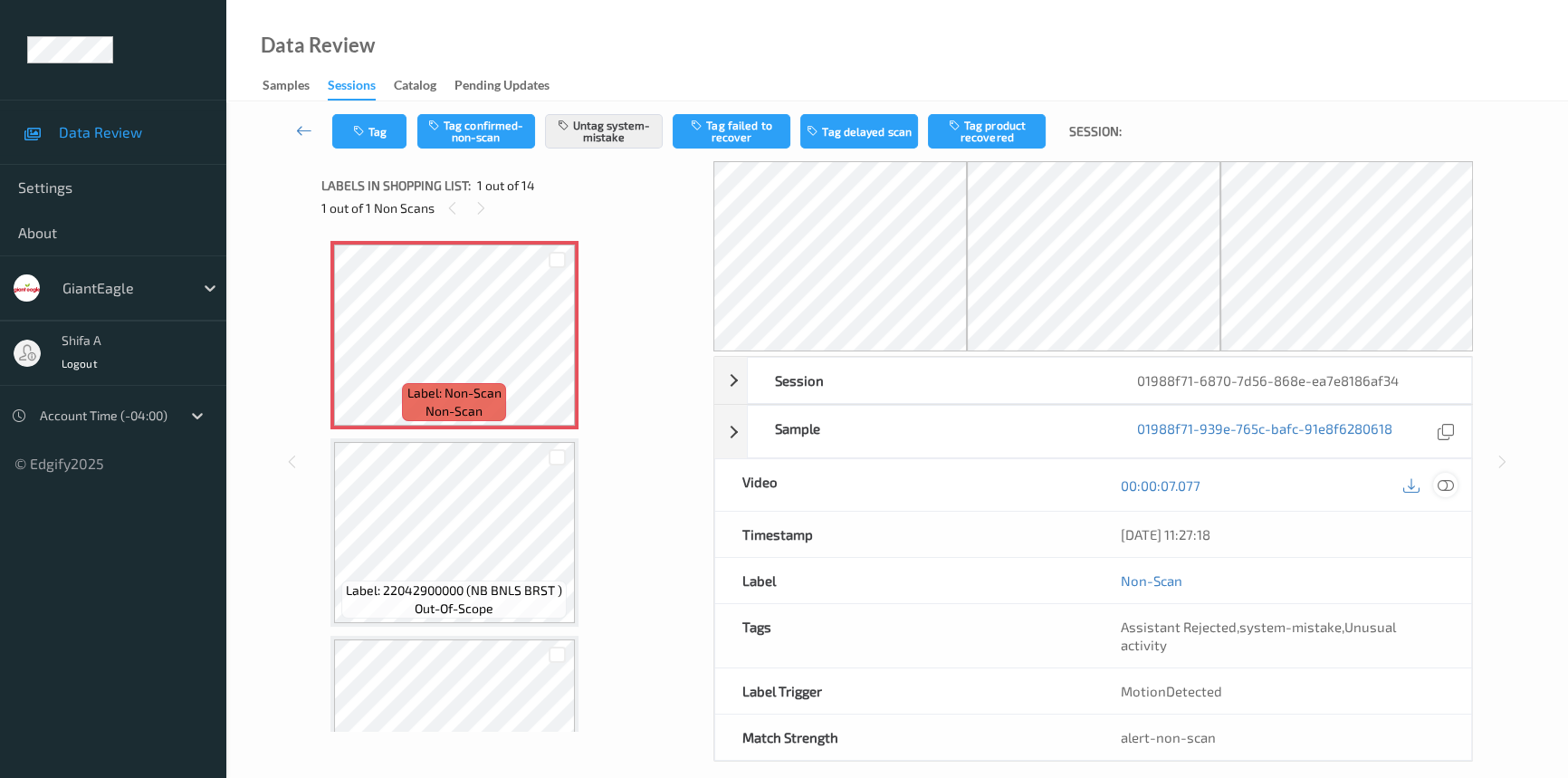
click at [1450, 482] on icon at bounding box center [1445, 485] width 17 height 17
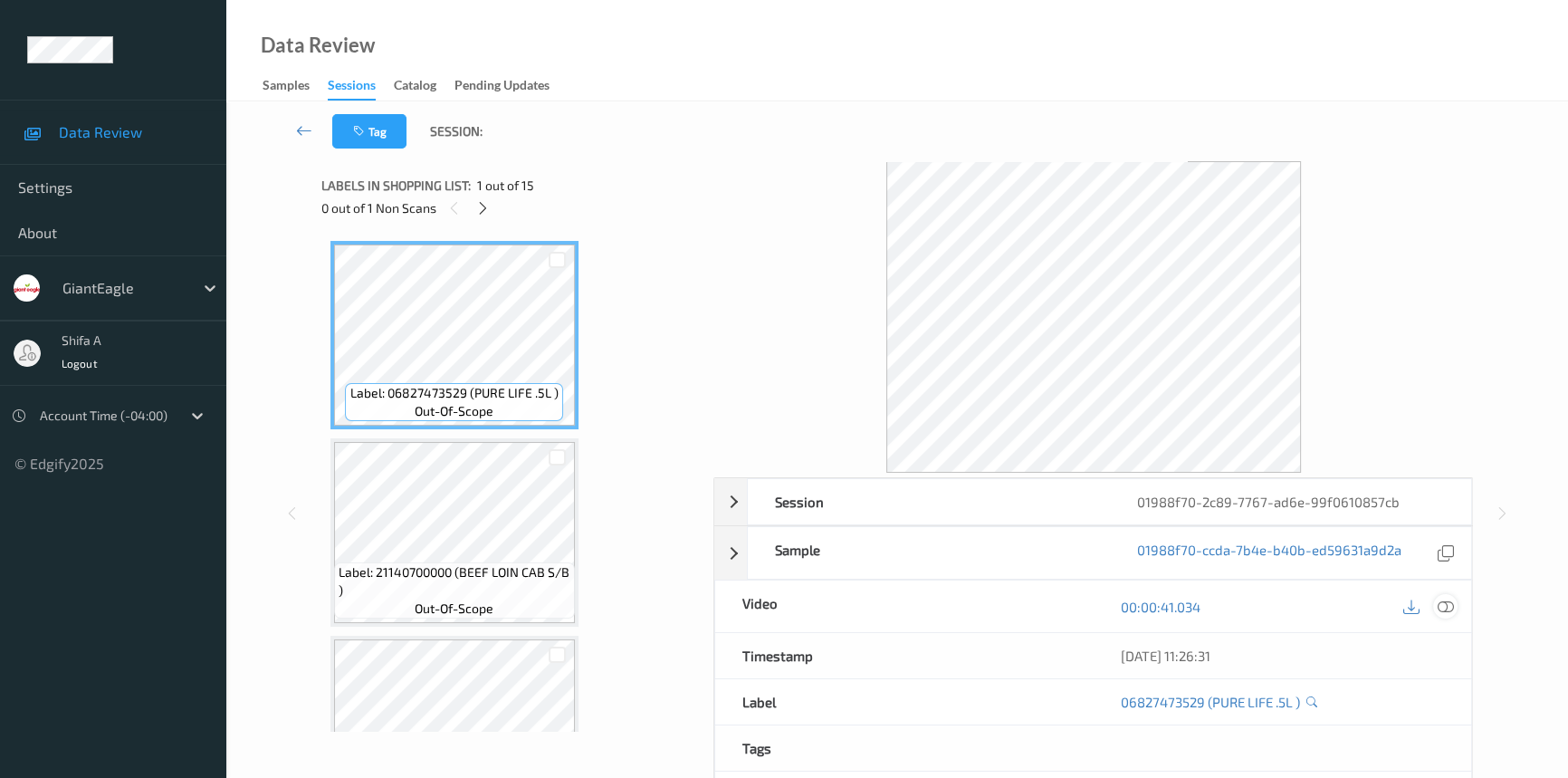
click at [1444, 601] on icon at bounding box center [1445, 607] width 17 height 17
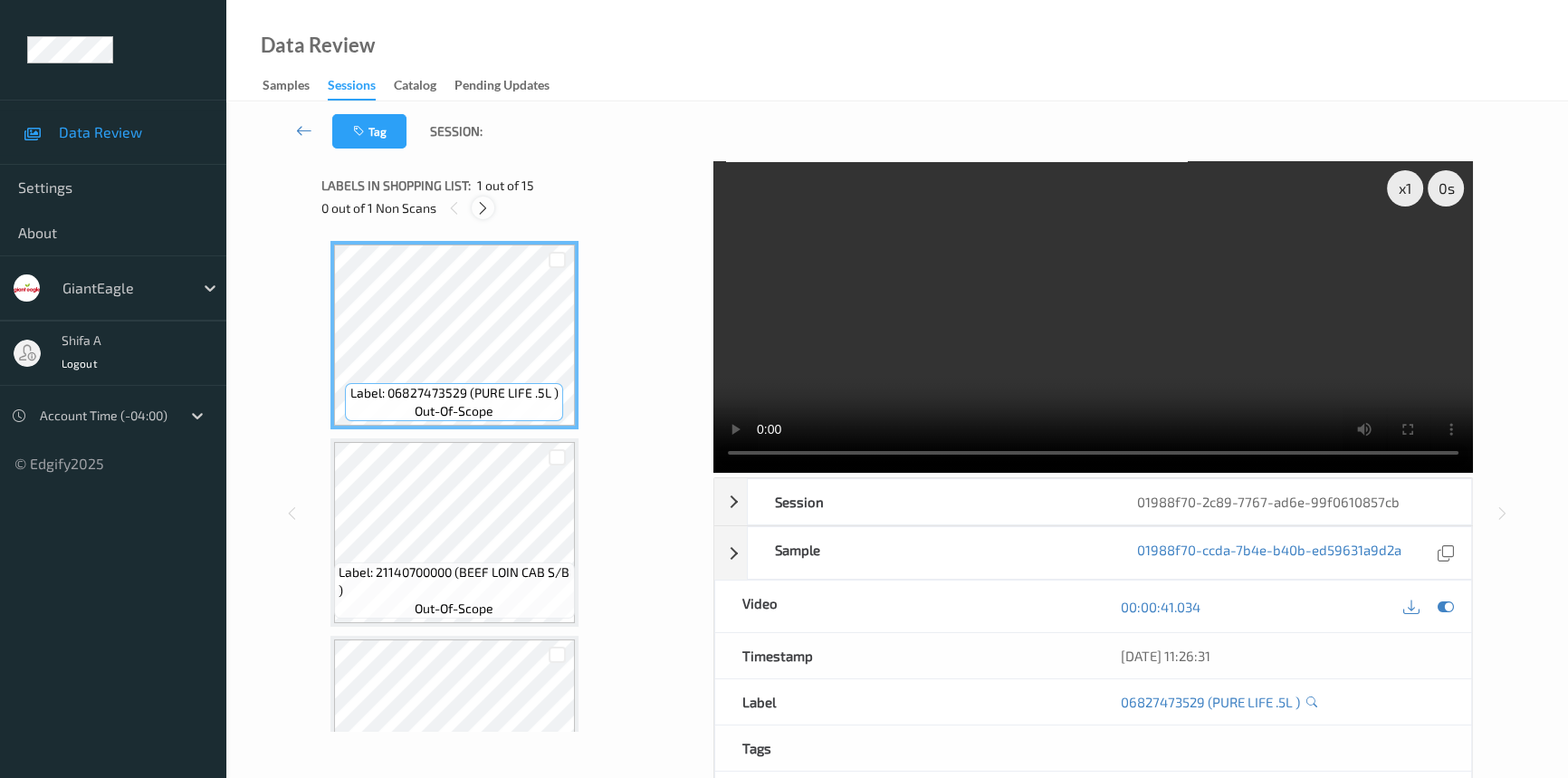
click at [483, 208] on icon at bounding box center [483, 208] width 16 height 17
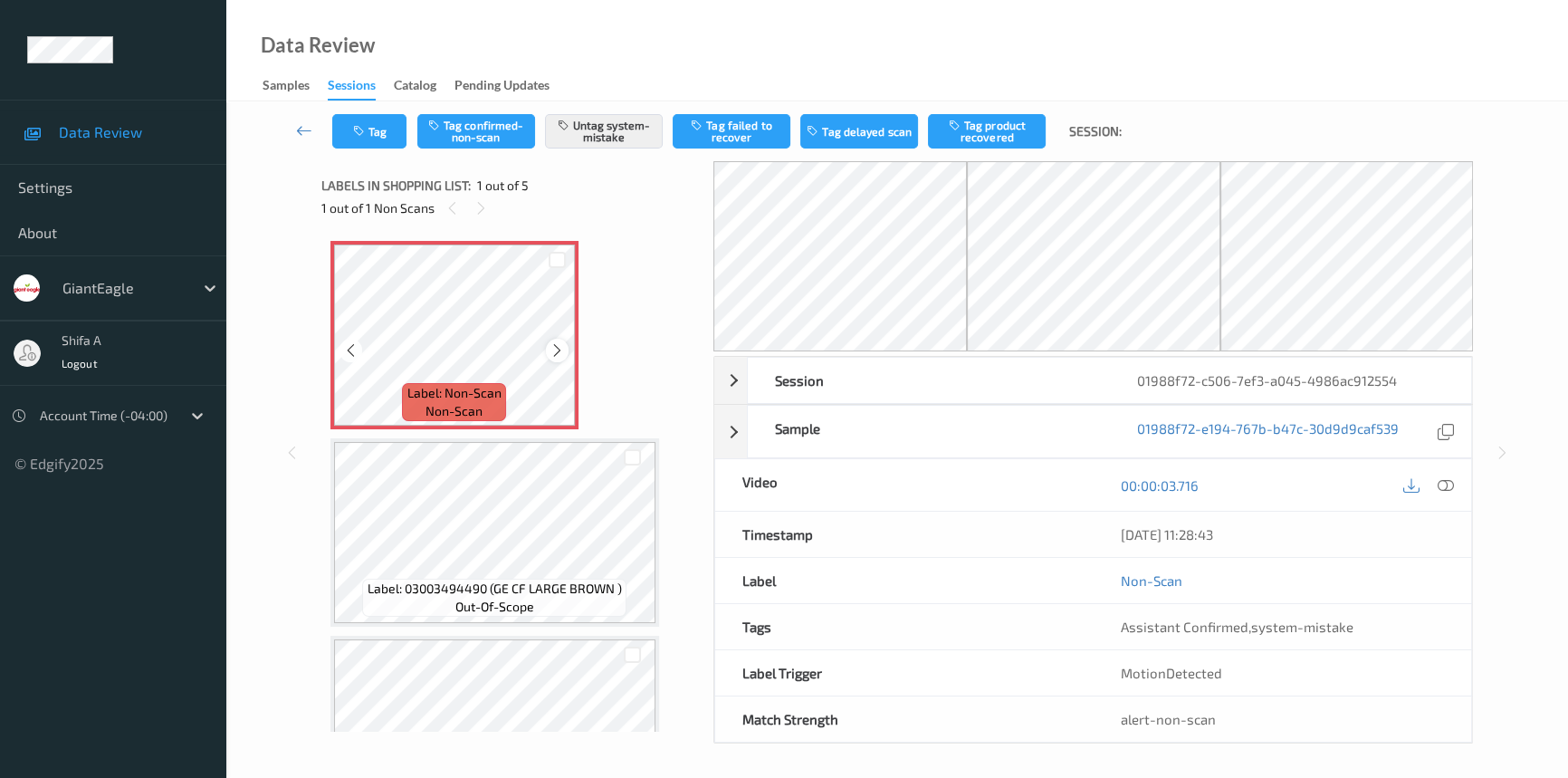
click at [561, 346] on icon at bounding box center [557, 350] width 16 height 17
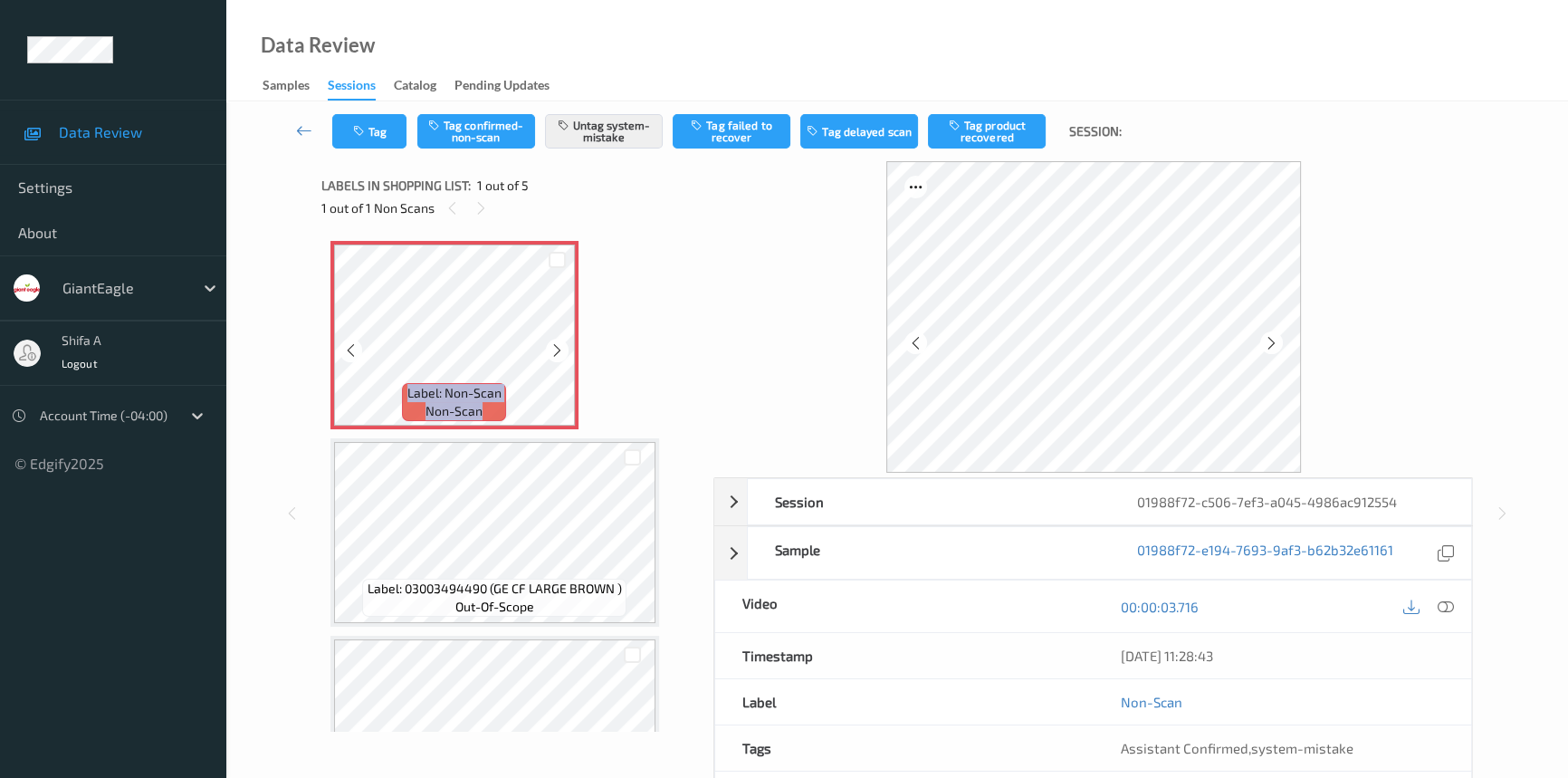
click at [561, 346] on icon at bounding box center [557, 350] width 16 height 17
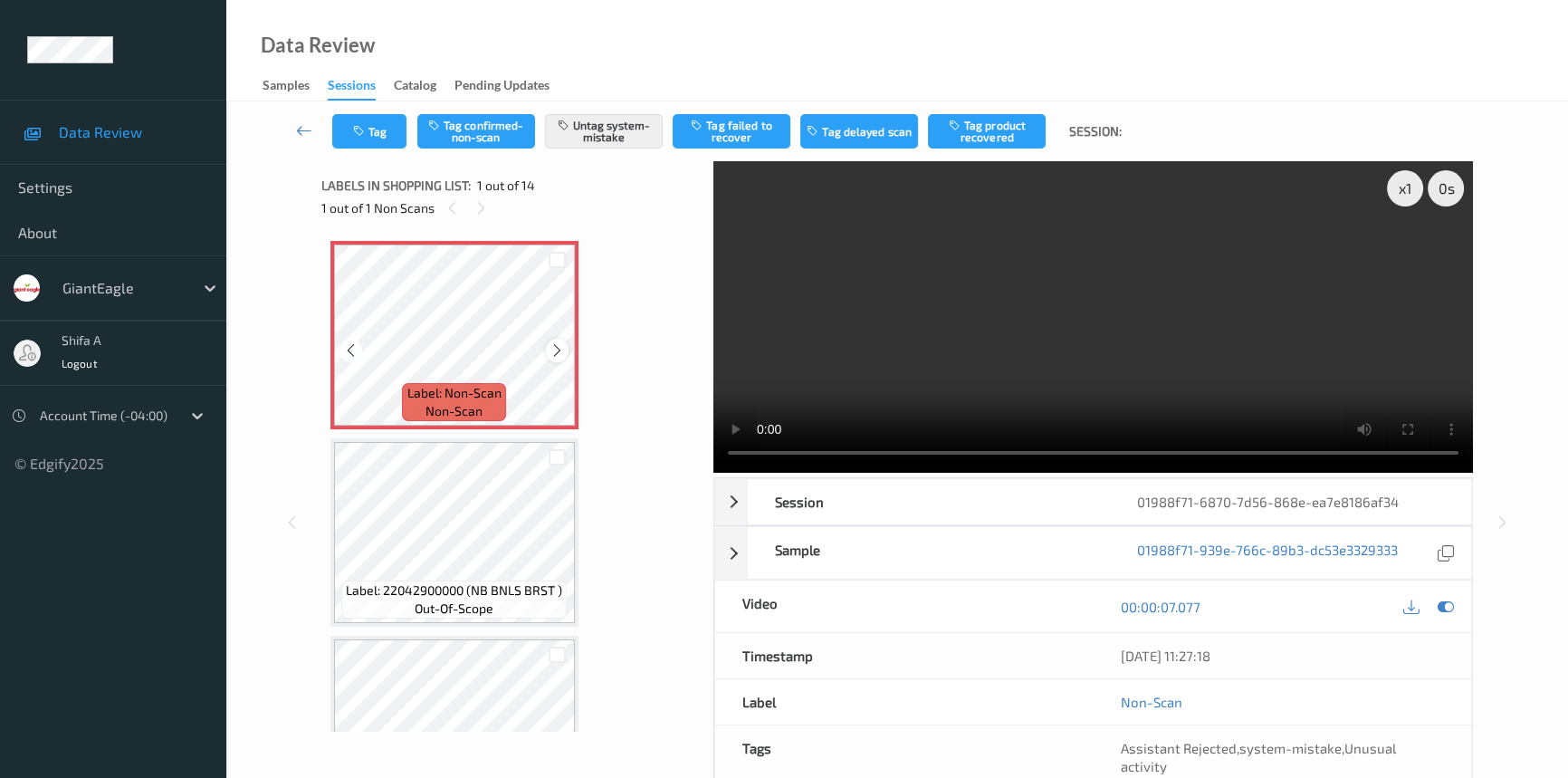
click at [550, 350] on icon at bounding box center [557, 350] width 16 height 17
click at [554, 350] on icon at bounding box center [557, 350] width 16 height 17
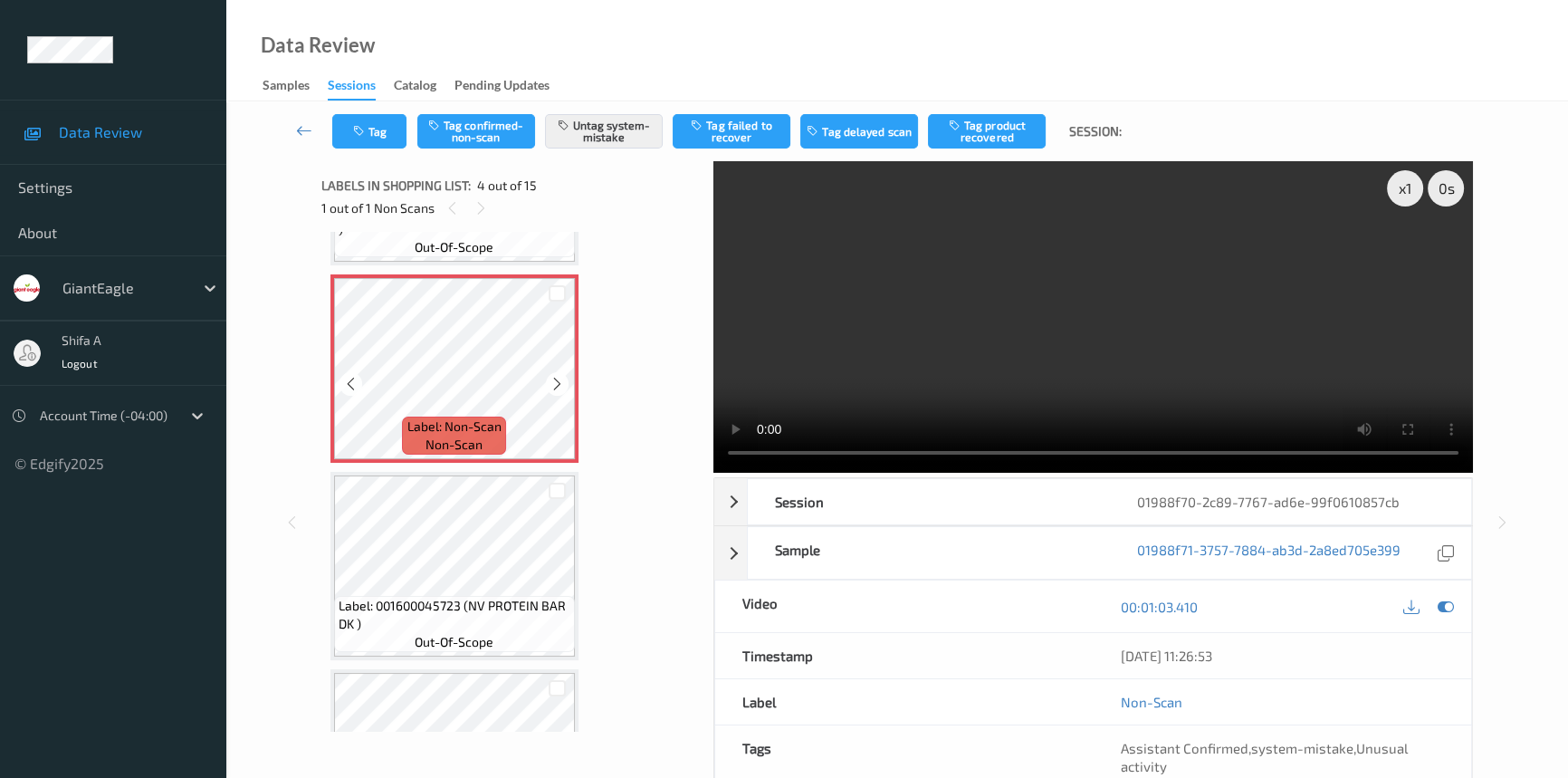
scroll to position [567, 0]
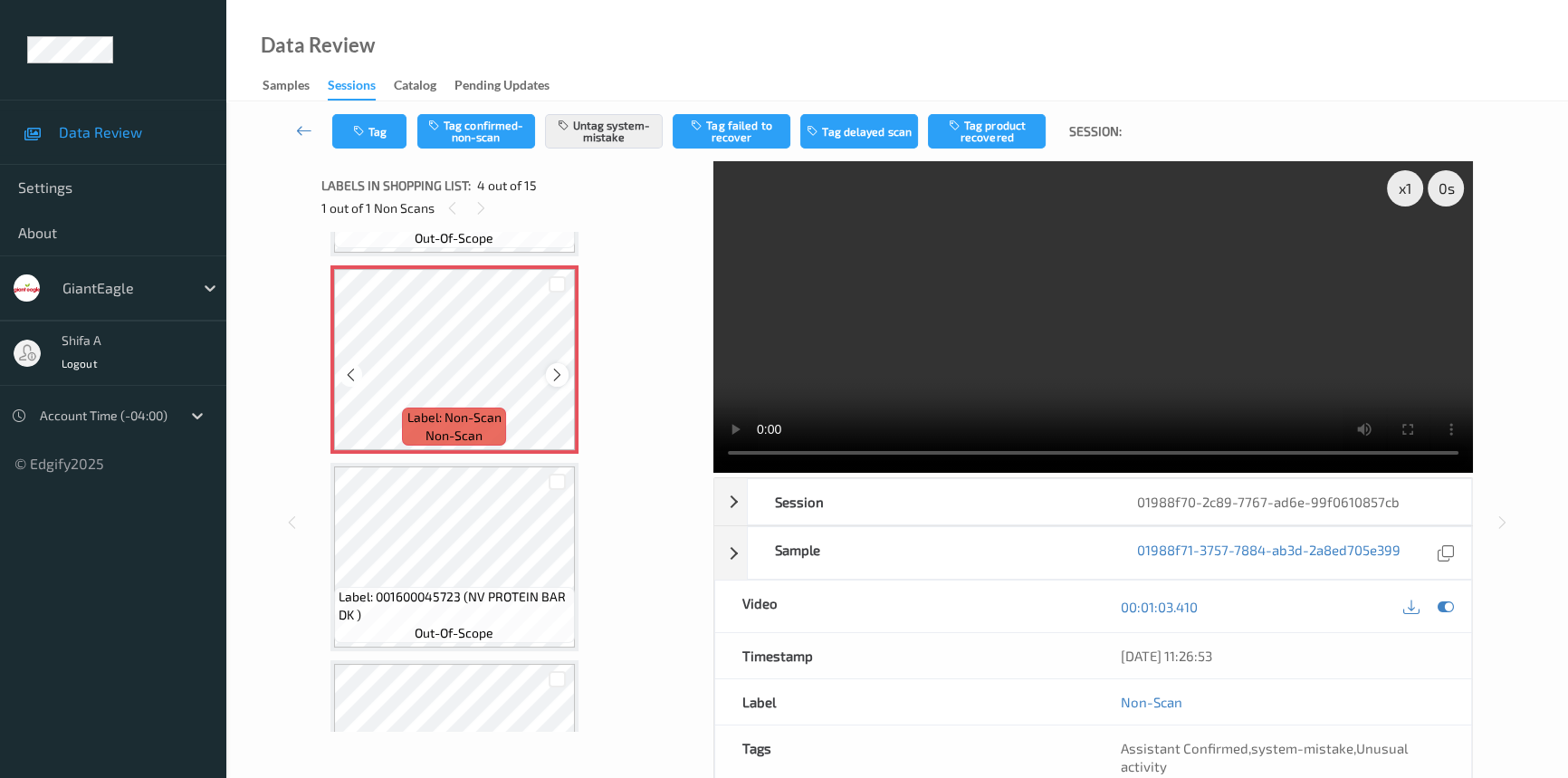
click at [558, 371] on icon at bounding box center [557, 374] width 16 height 17
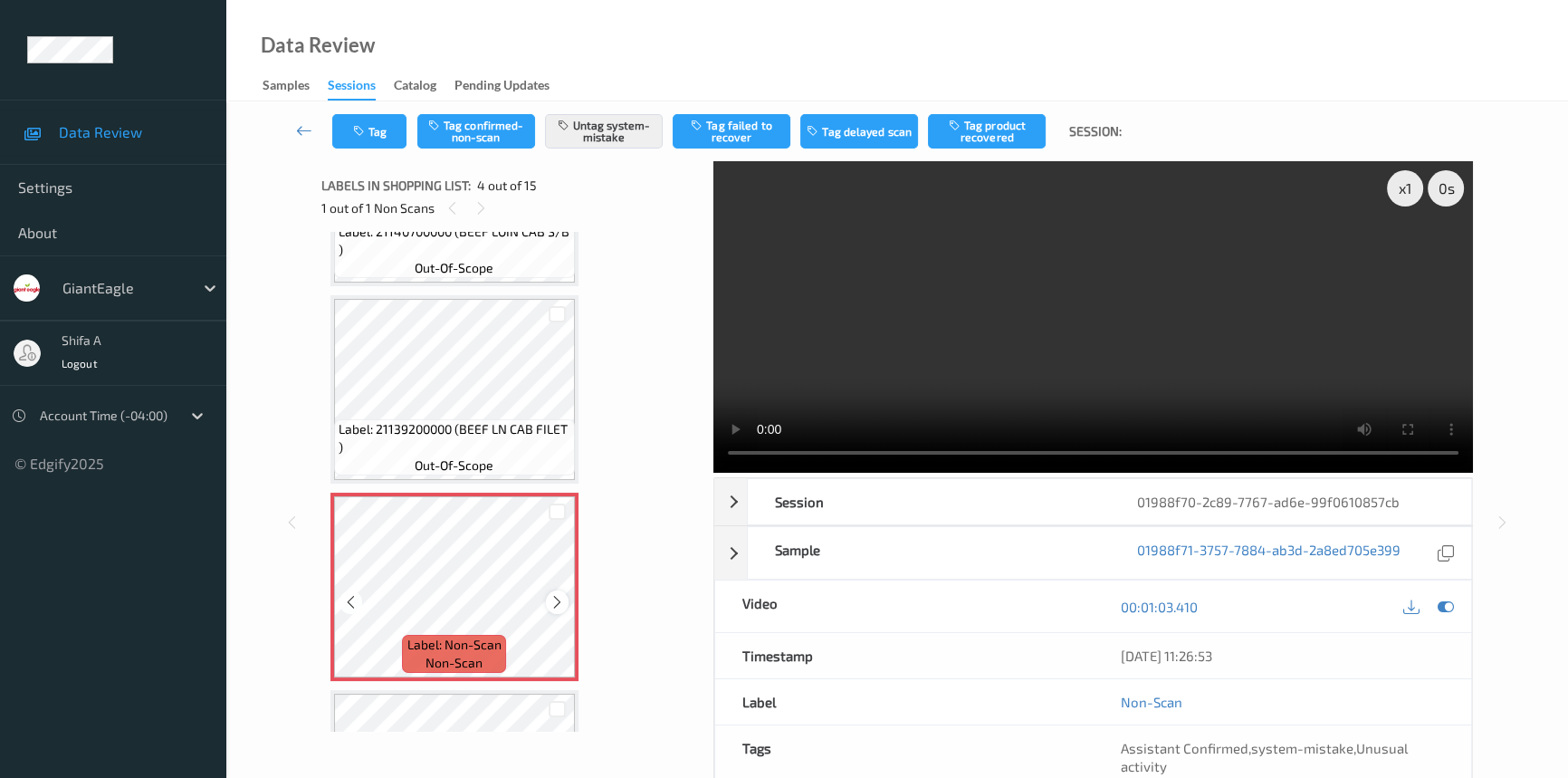
scroll to position [320, 0]
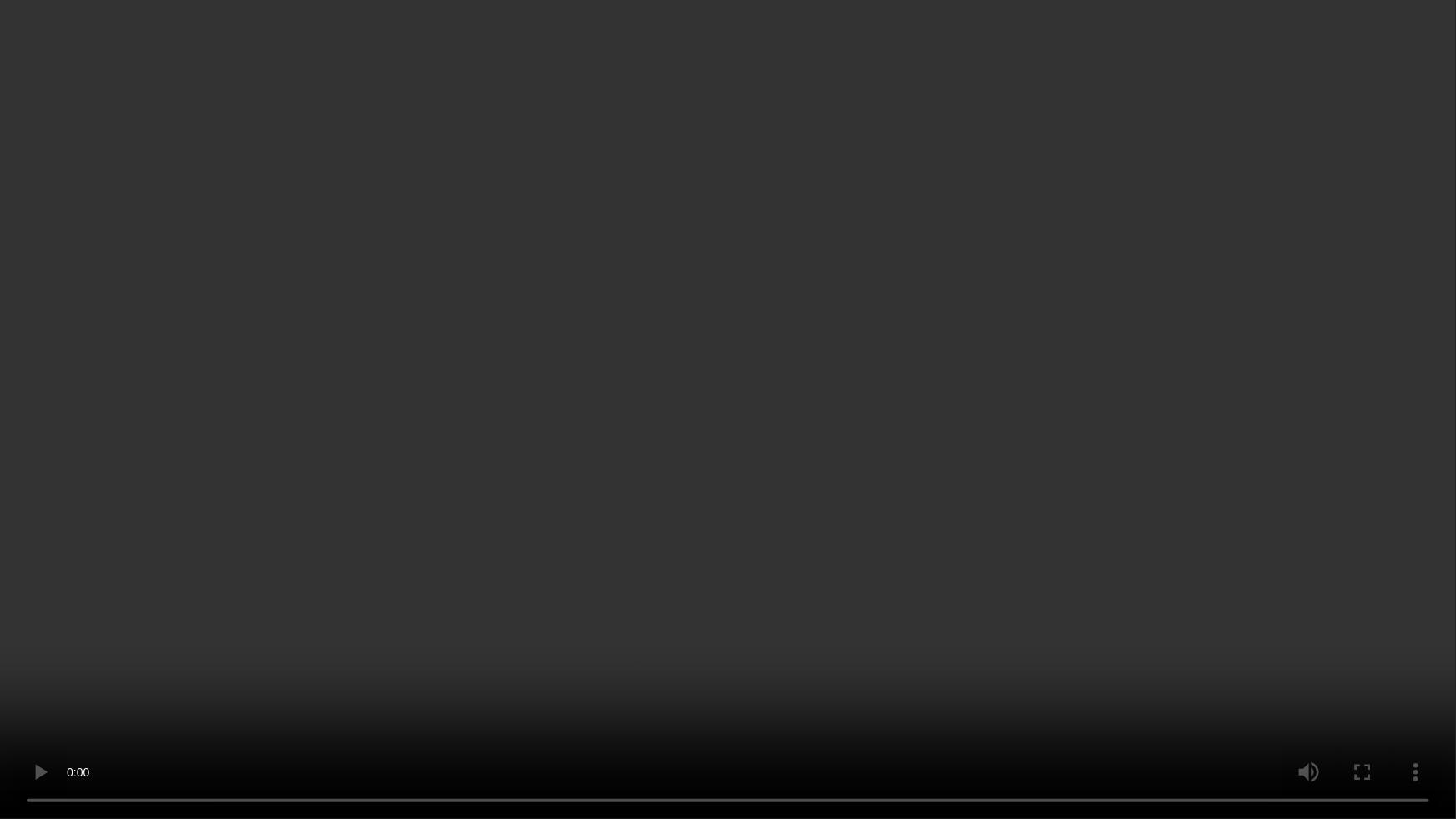
click at [1006, 606] on video at bounding box center [728, 409] width 1456 height 819
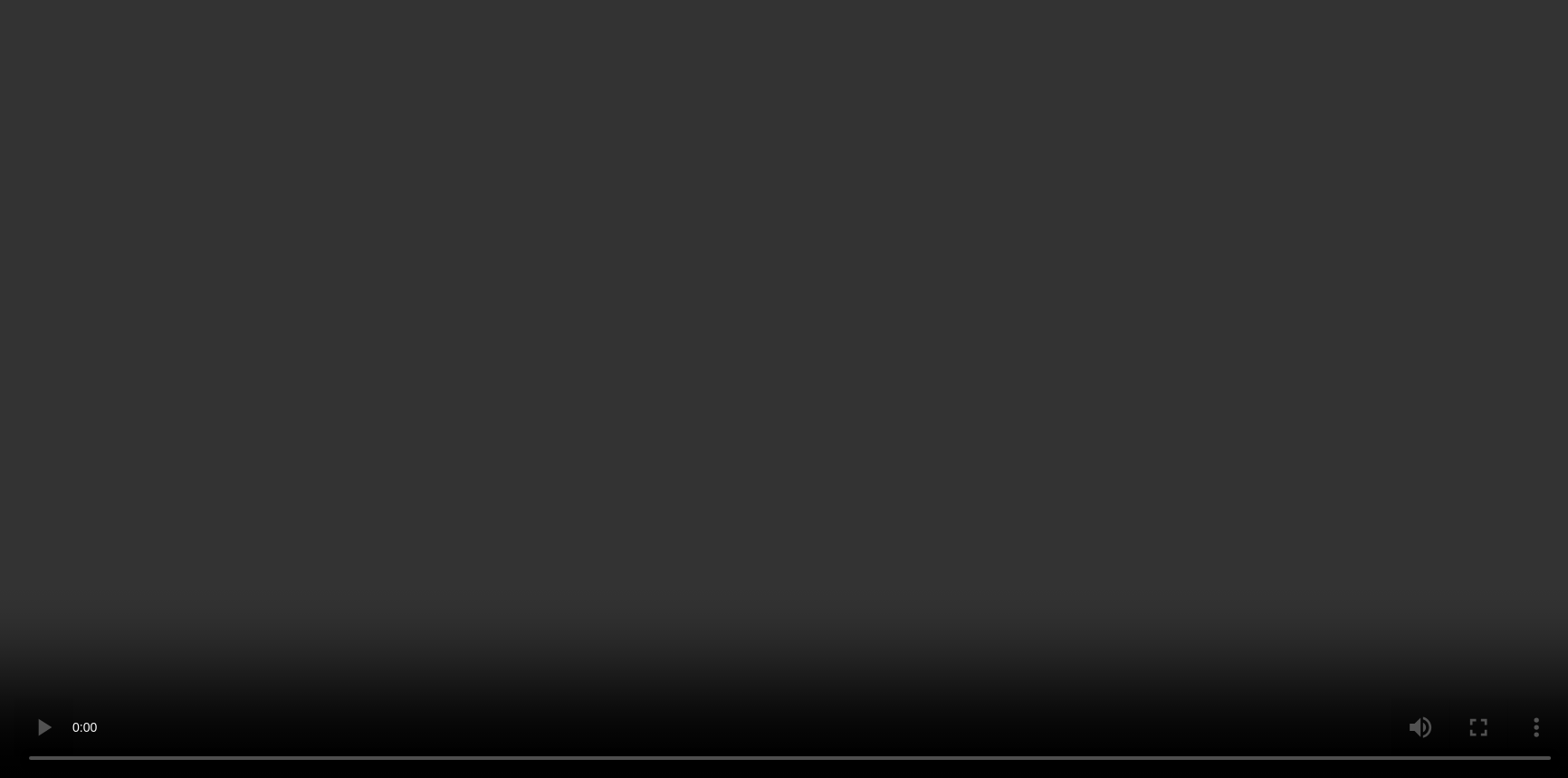
scroll to position [567, 0]
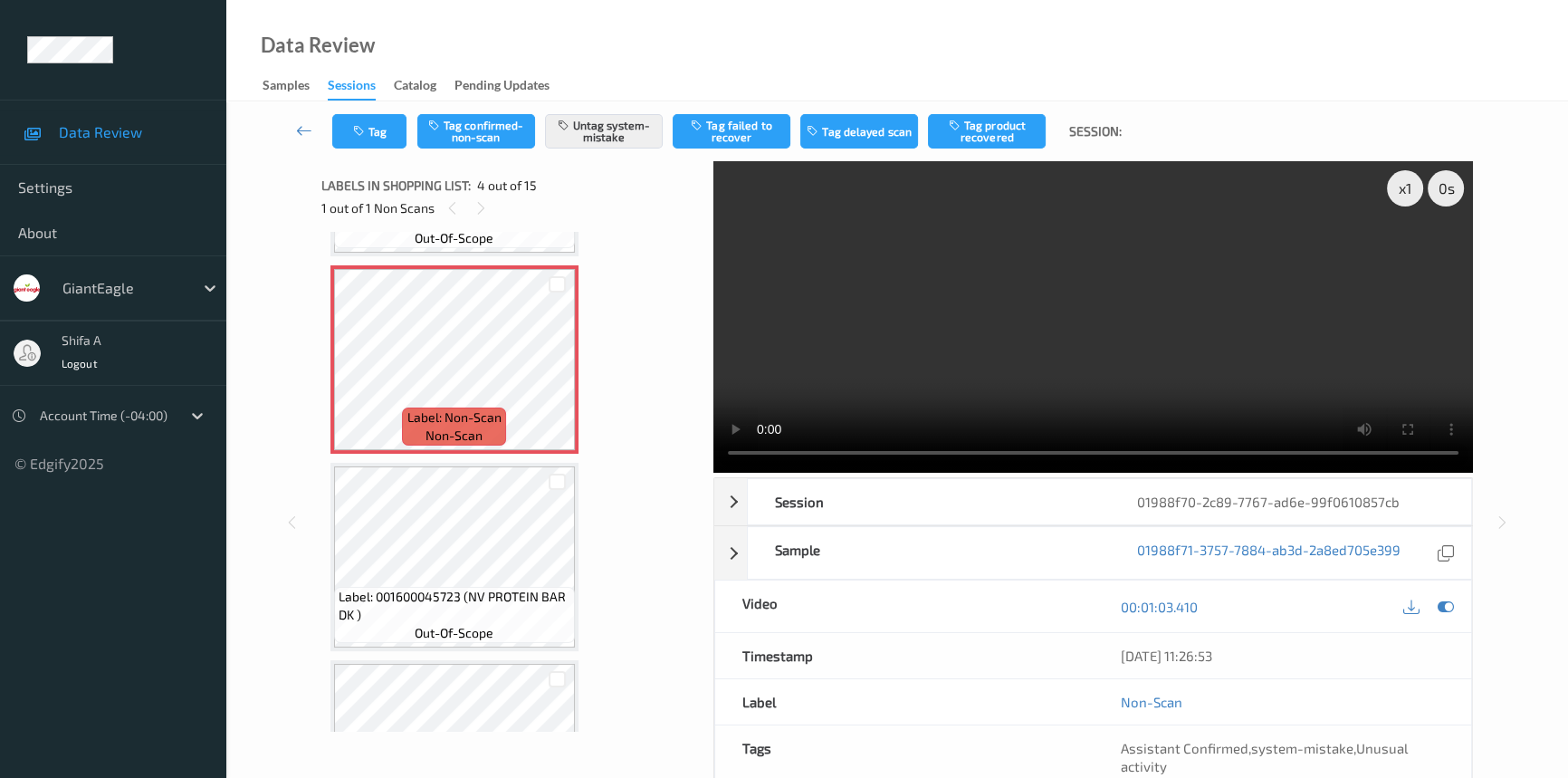
click at [988, 254] on video at bounding box center [1092, 316] width 759 height 312
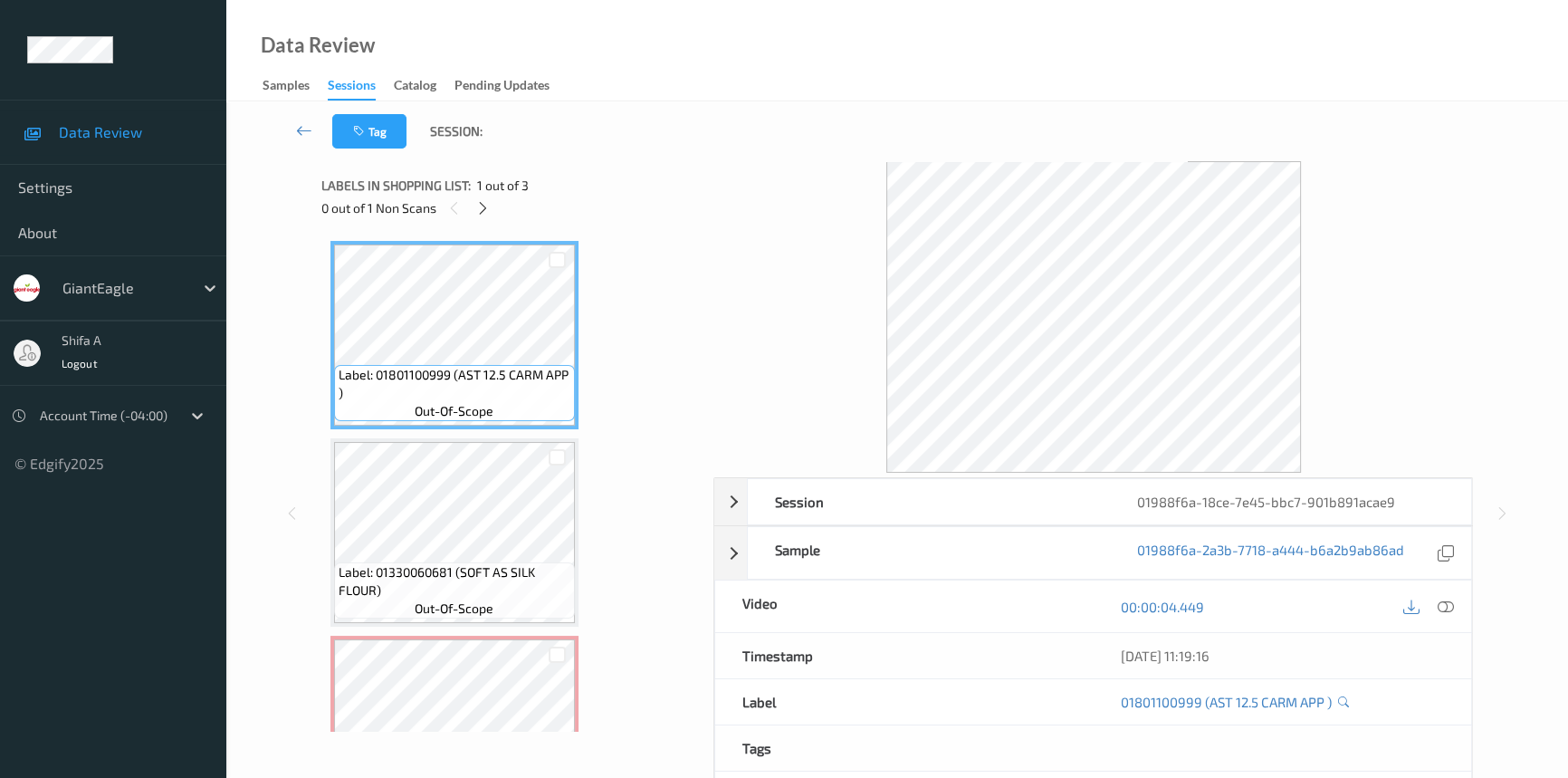
click at [489, 219] on div "0 out of 1 Non Scans" at bounding box center [511, 208] width 380 height 23
click at [479, 204] on icon at bounding box center [483, 208] width 16 height 17
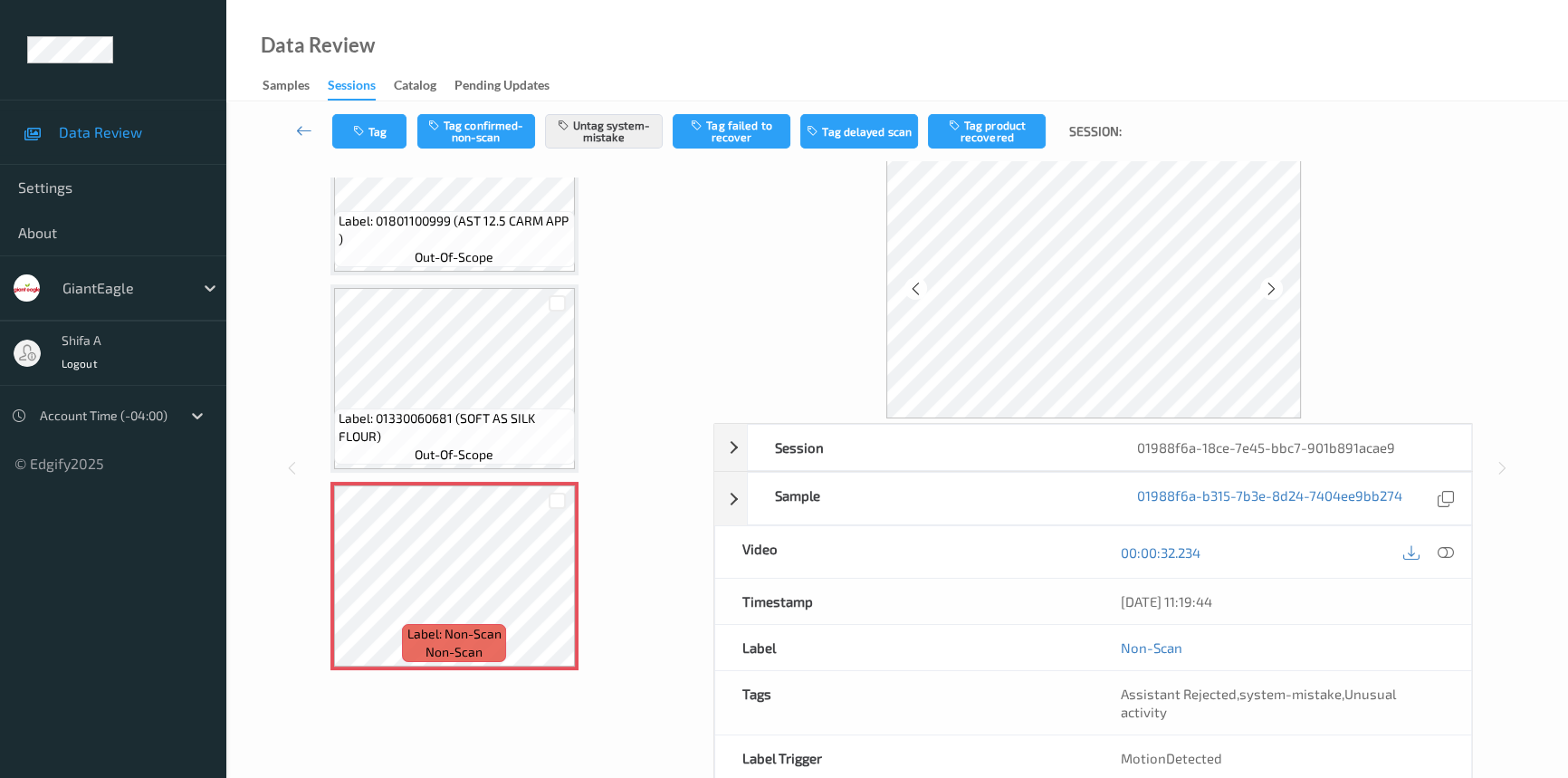
scroll to position [122, 0]
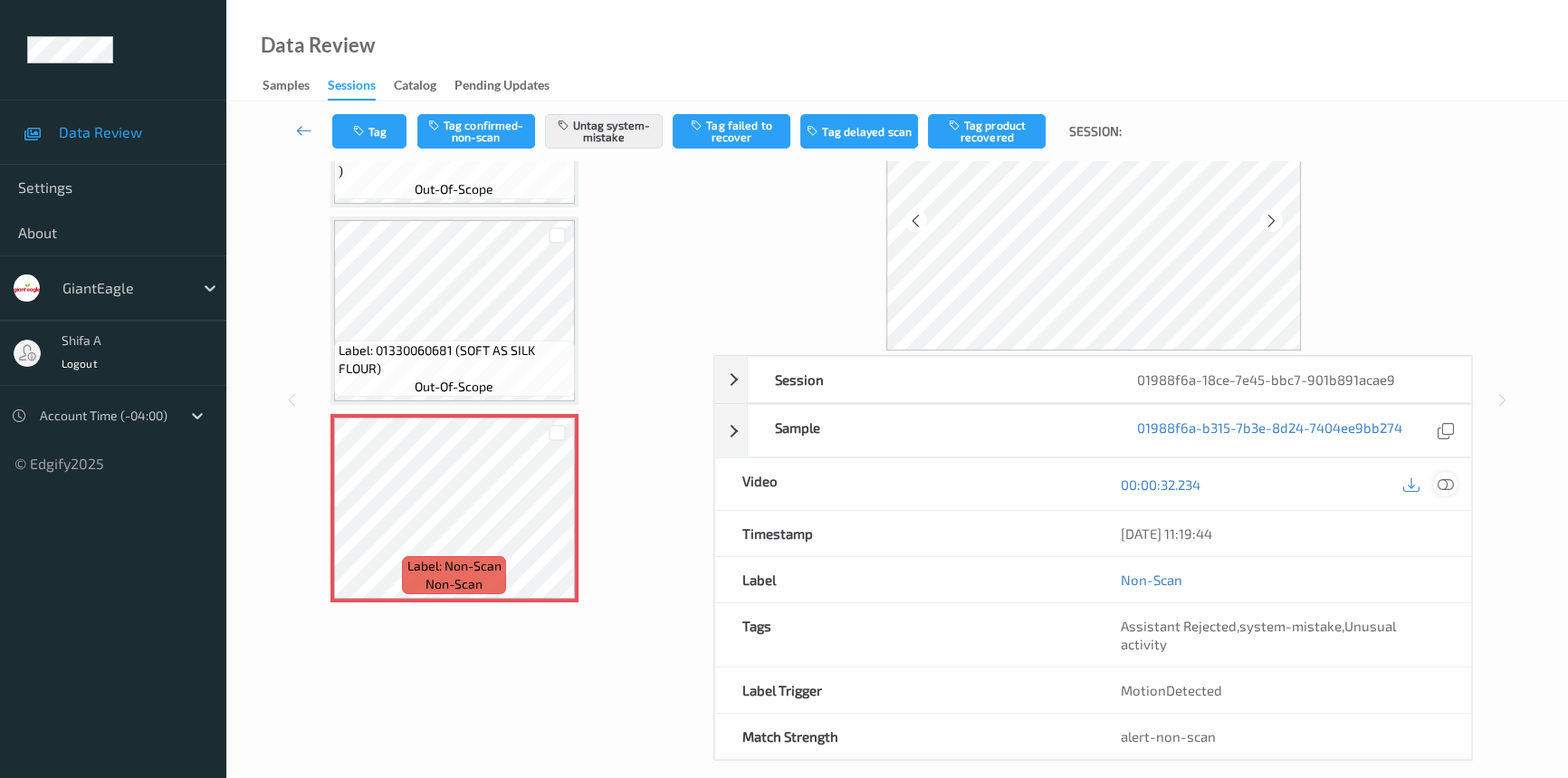
click at [1442, 480] on icon at bounding box center [1445, 484] width 17 height 17
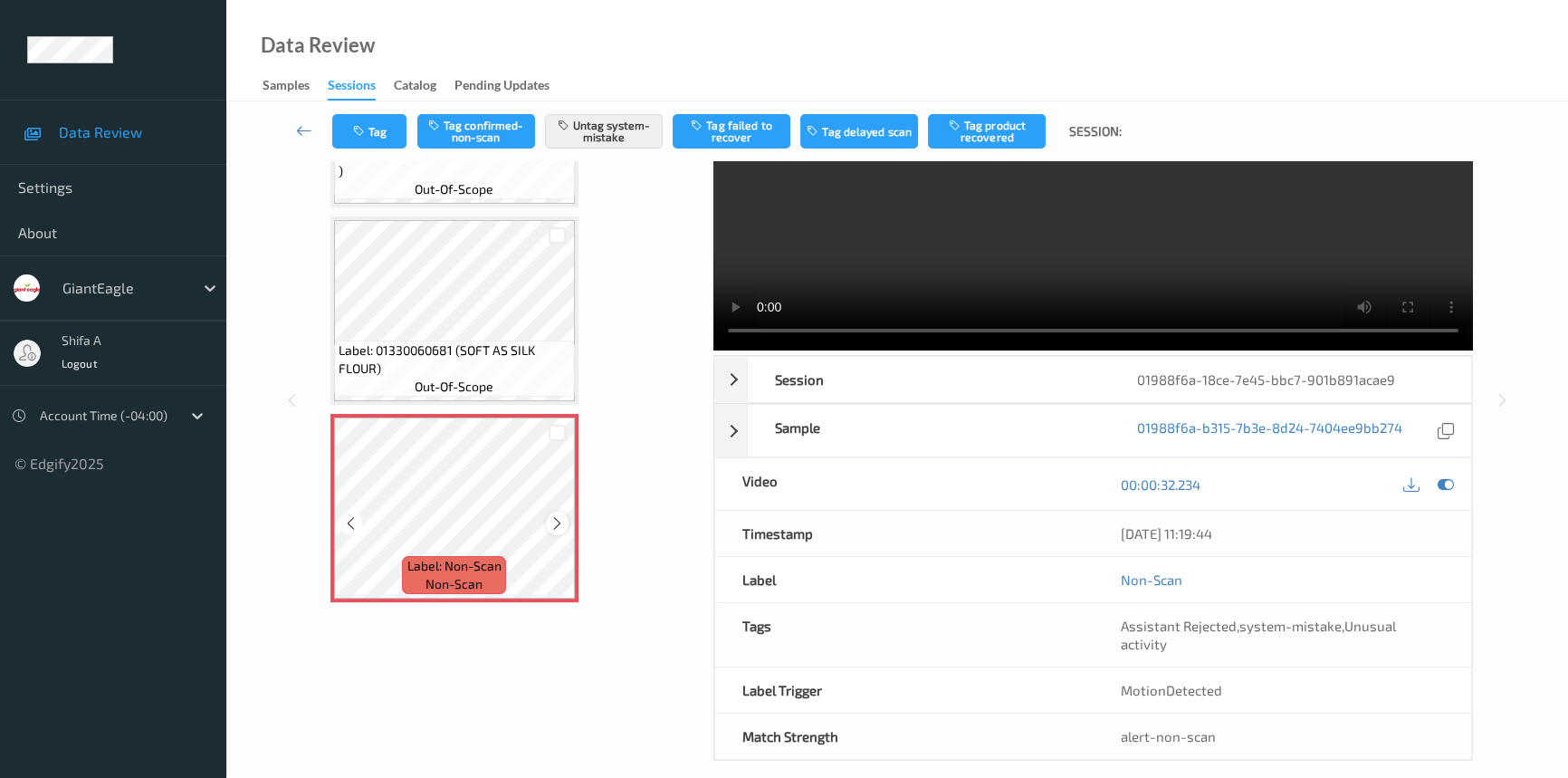
click at [546, 518] on div at bounding box center [556, 522] width 23 height 23
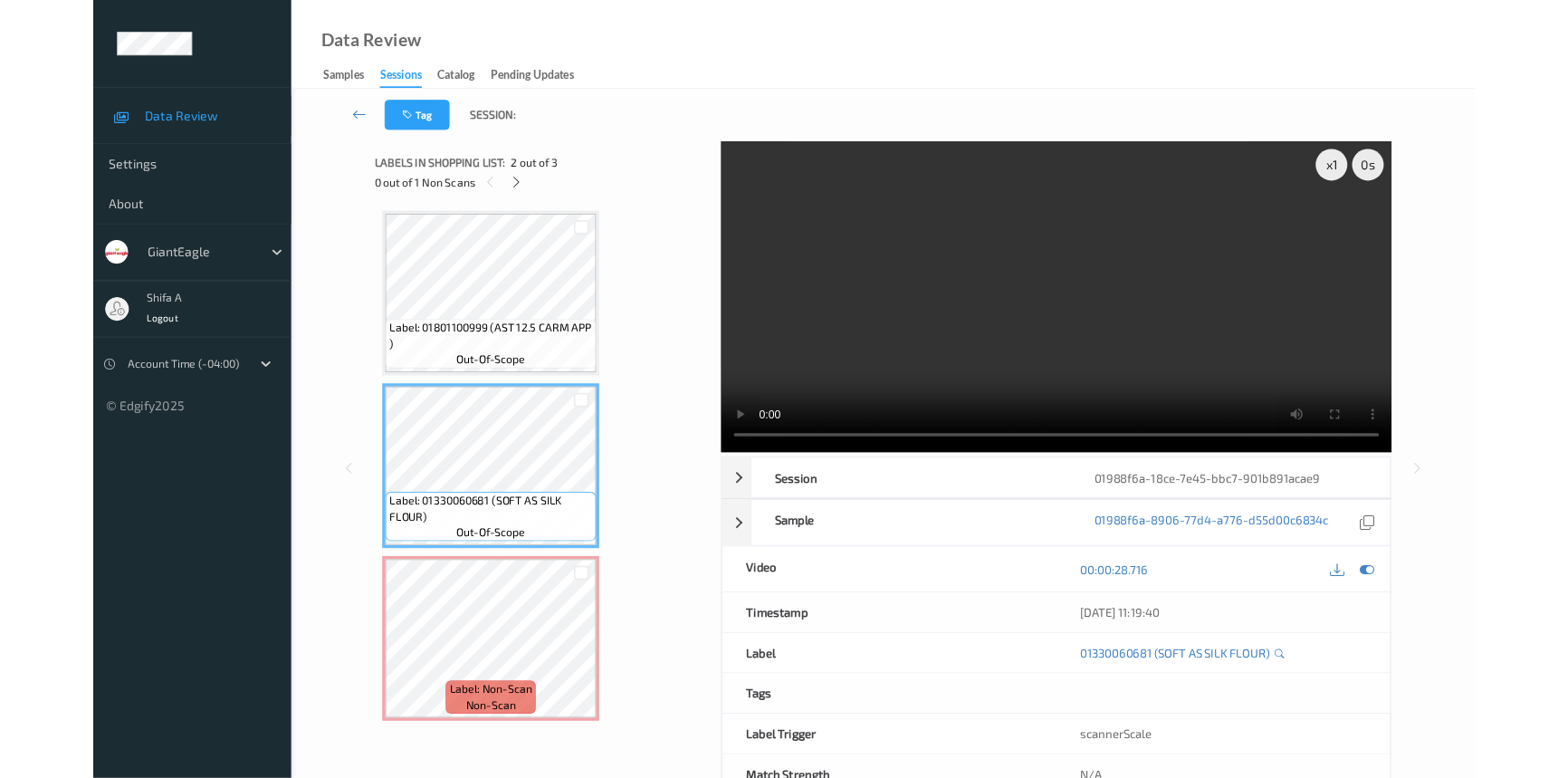
scroll to position [0, 0]
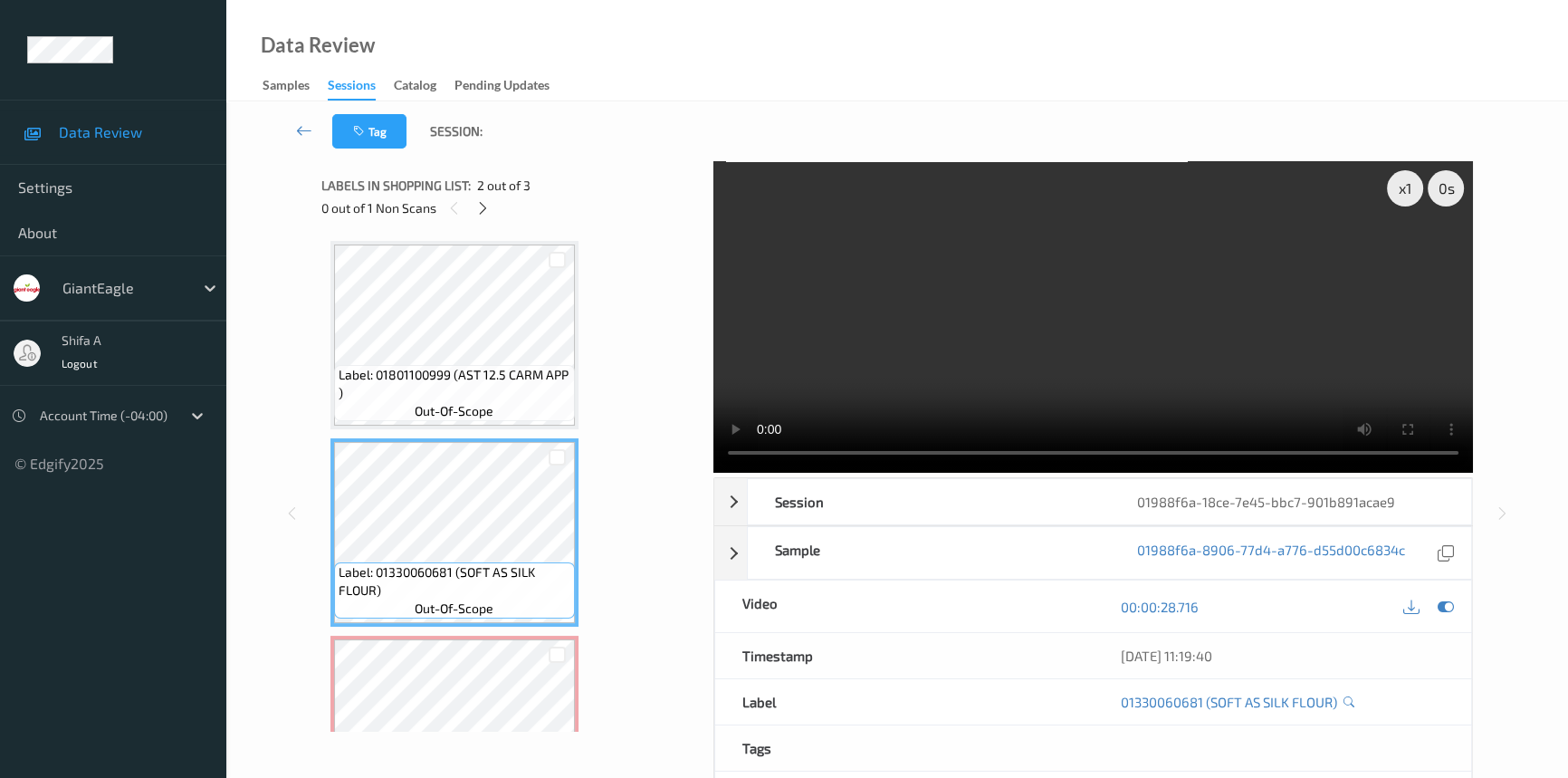
click at [1130, 265] on video at bounding box center [1092, 316] width 759 height 312
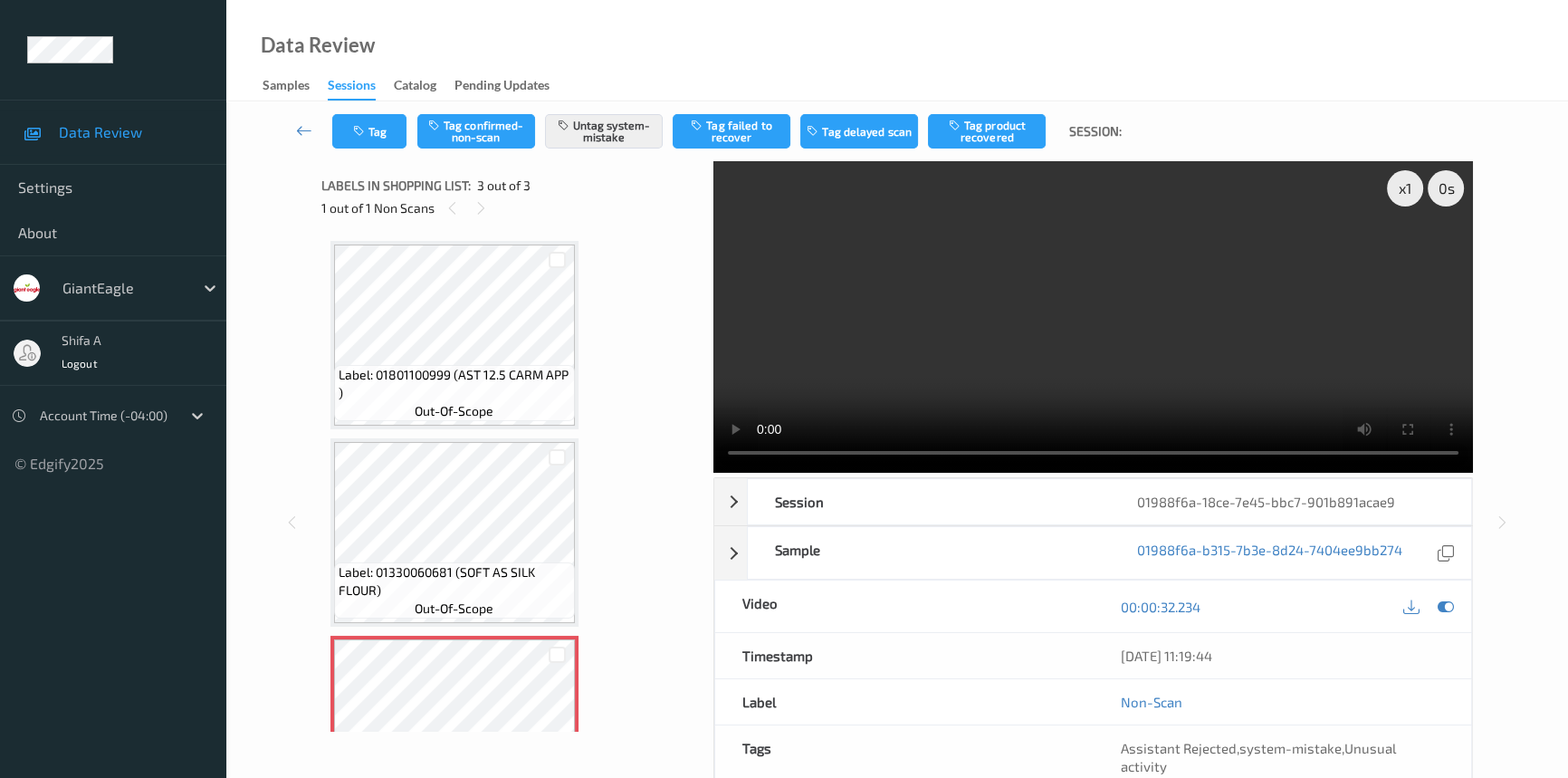
click at [1246, 256] on video at bounding box center [1092, 316] width 759 height 312
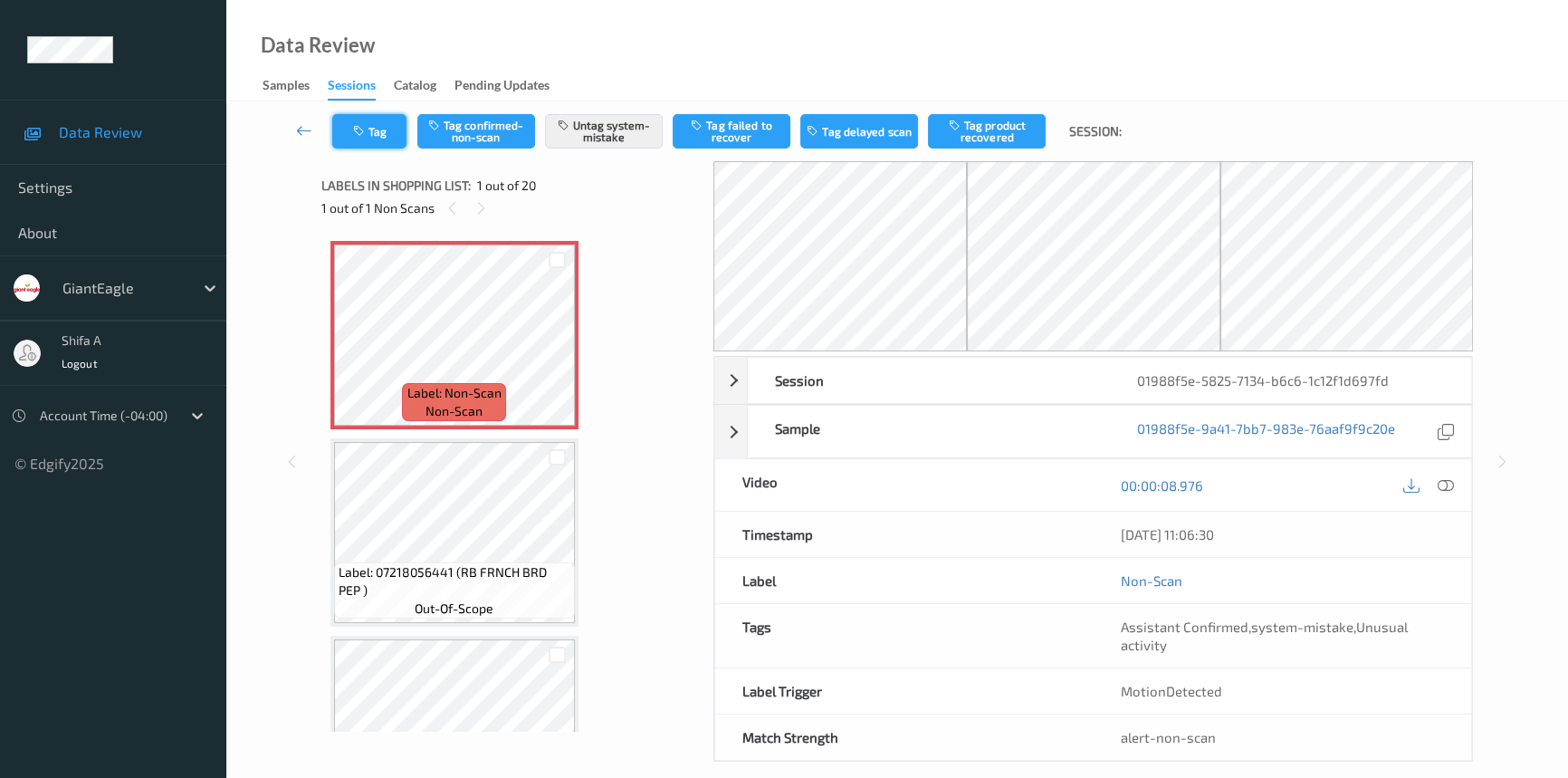
click at [370, 123] on button "Tag" at bounding box center [369, 130] width 74 height 34
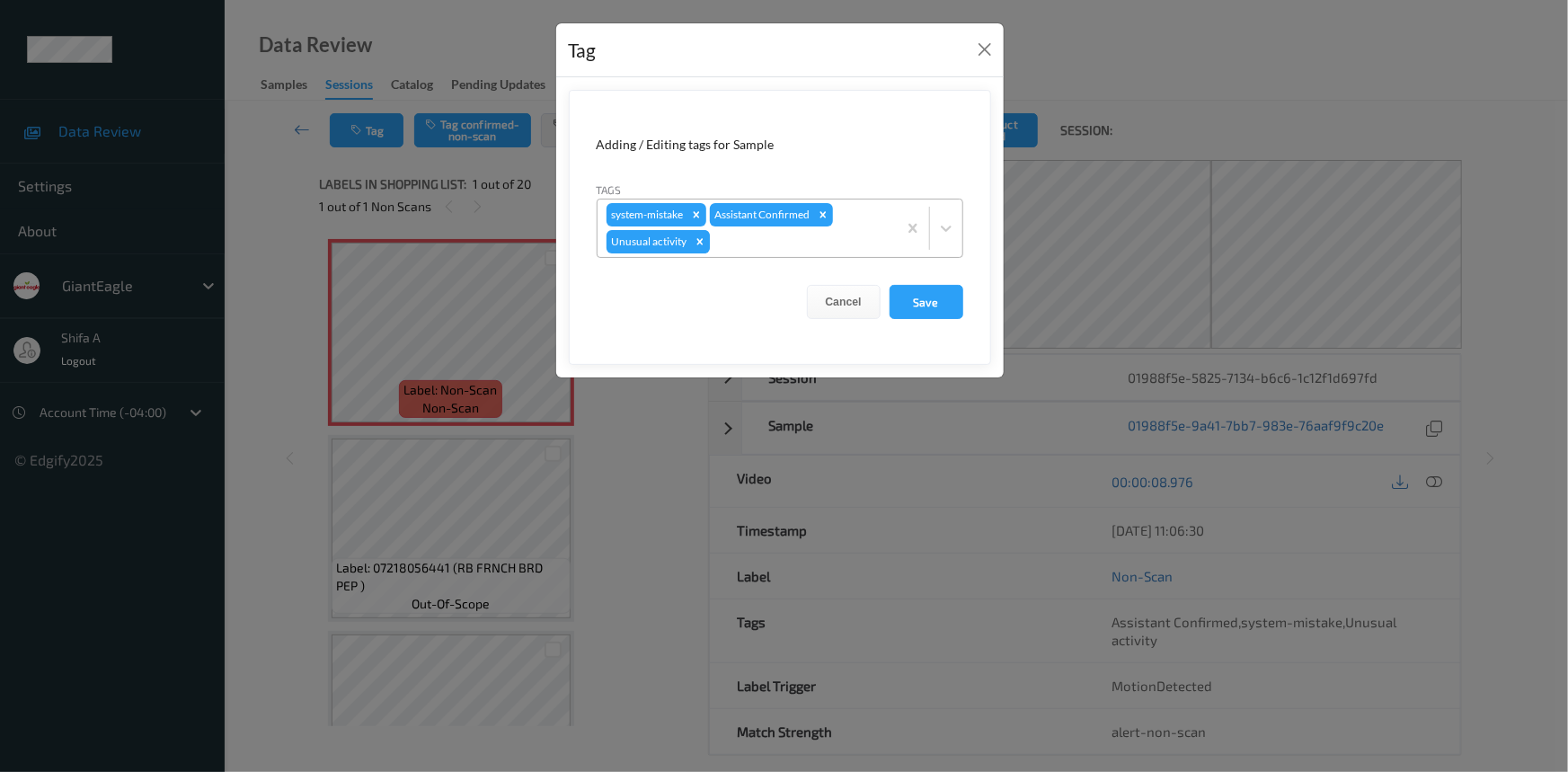
click at [698, 247] on icon "Remove Unusual activity" at bounding box center [699, 241] width 13 height 13
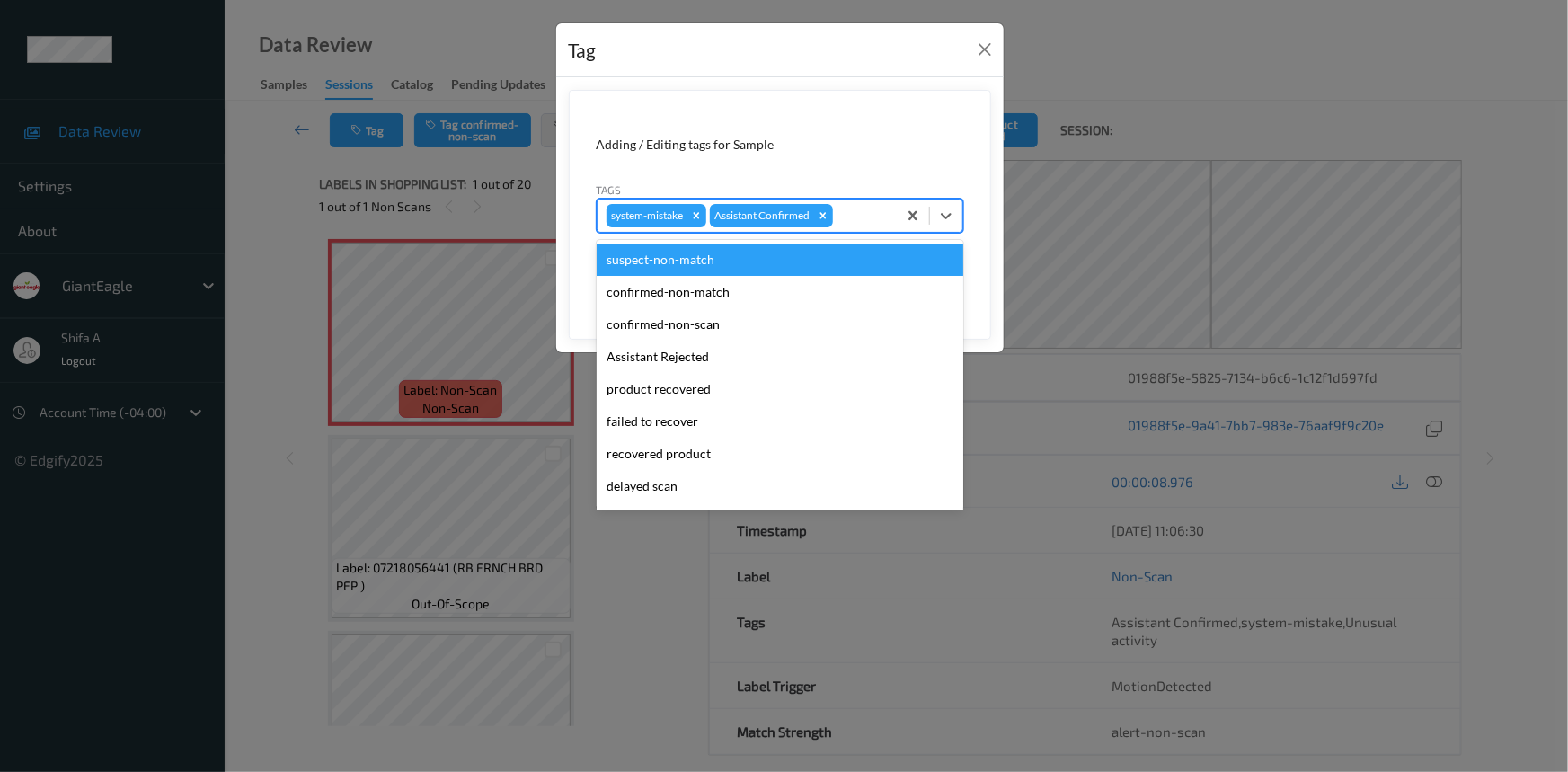
click at [866, 219] on div at bounding box center [861, 216] width 52 height 21
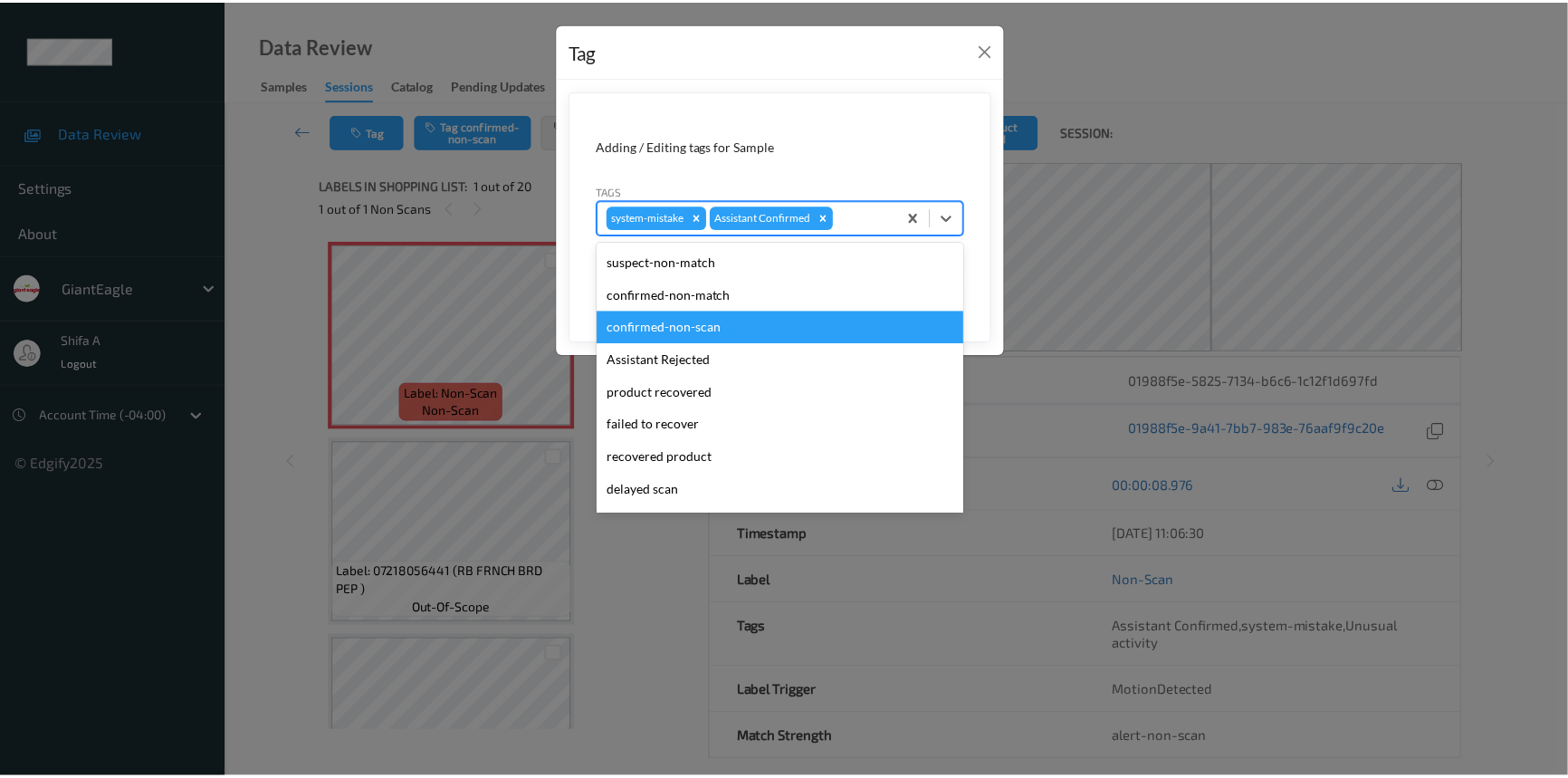
scroll to position [126, 0]
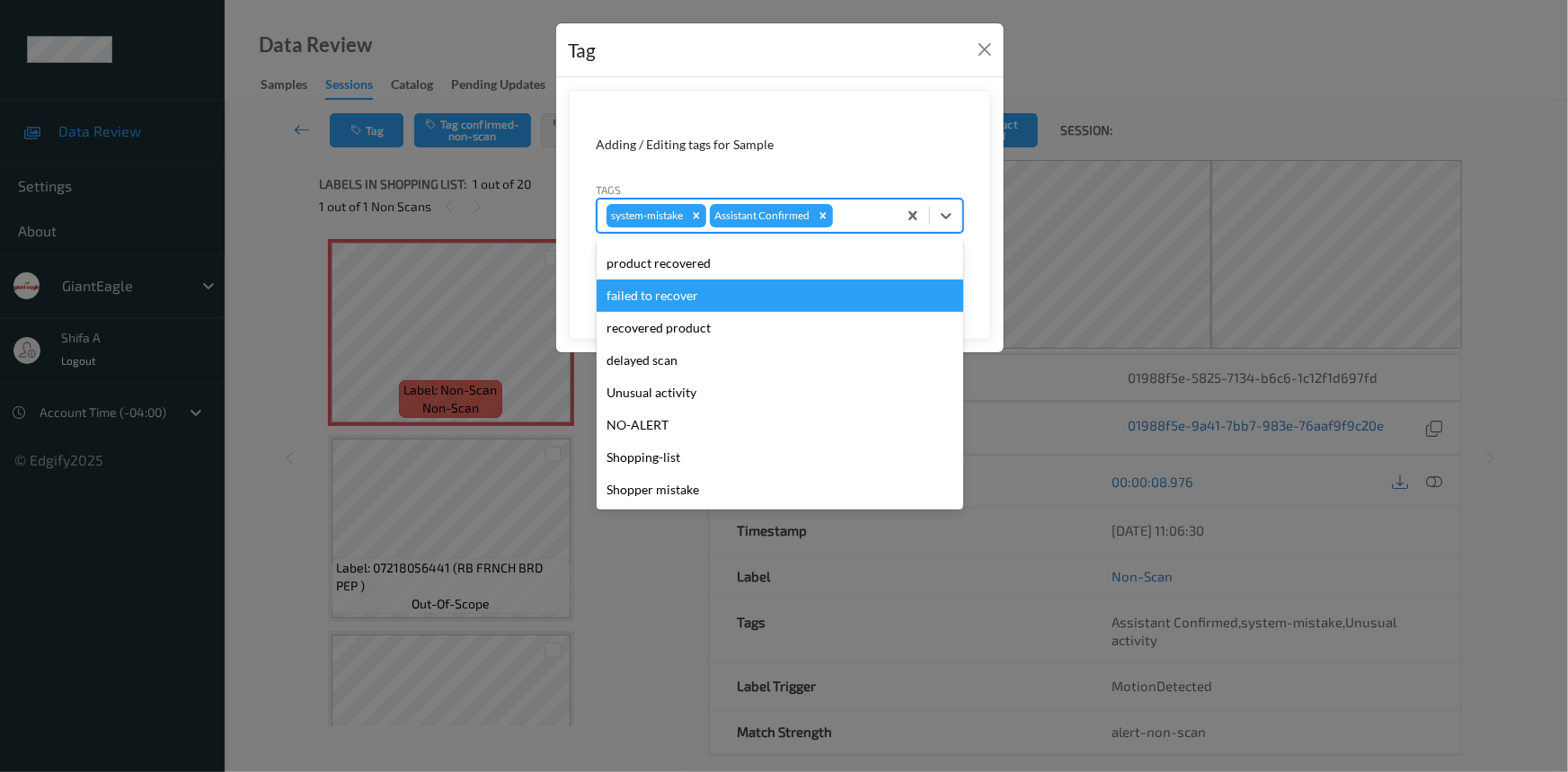
click at [895, 125] on form "Adding / Editing tags for Sample Tags option failed to recover focused, 6 of 12…" at bounding box center [780, 214] width 422 height 250
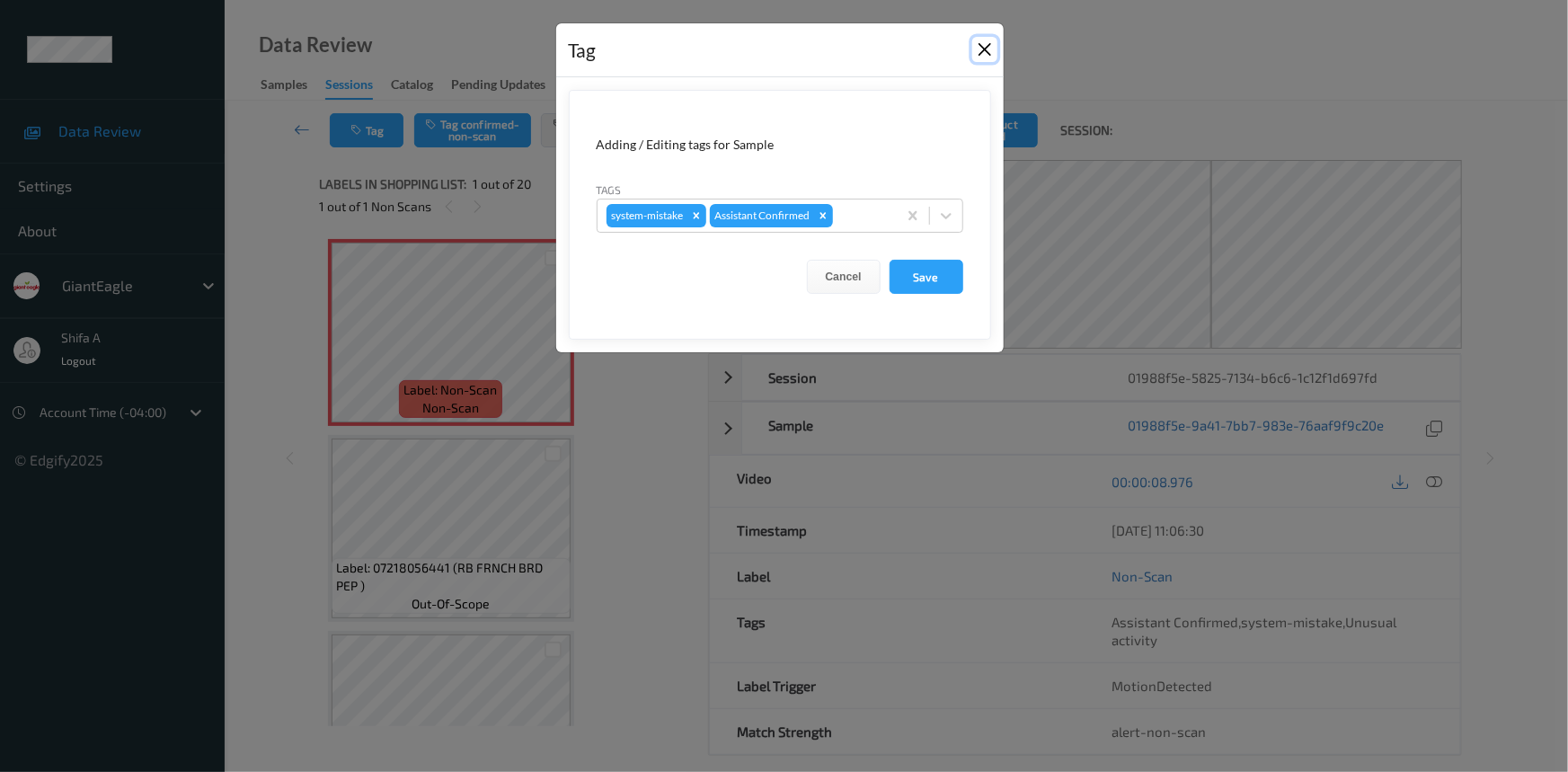
click at [985, 43] on button "Close" at bounding box center [985, 50] width 25 height 25
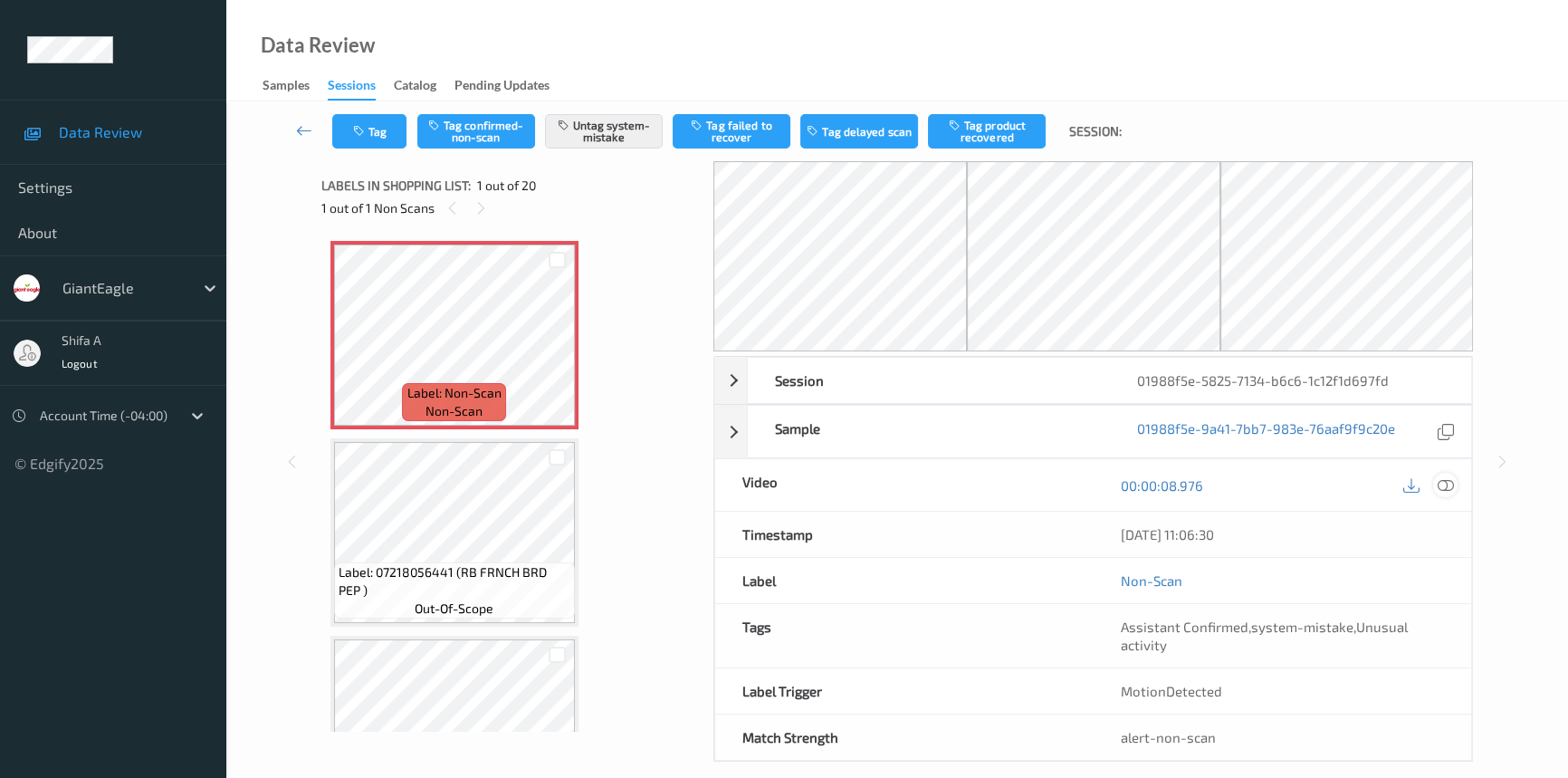
click at [1443, 487] on icon at bounding box center [1445, 485] width 17 height 17
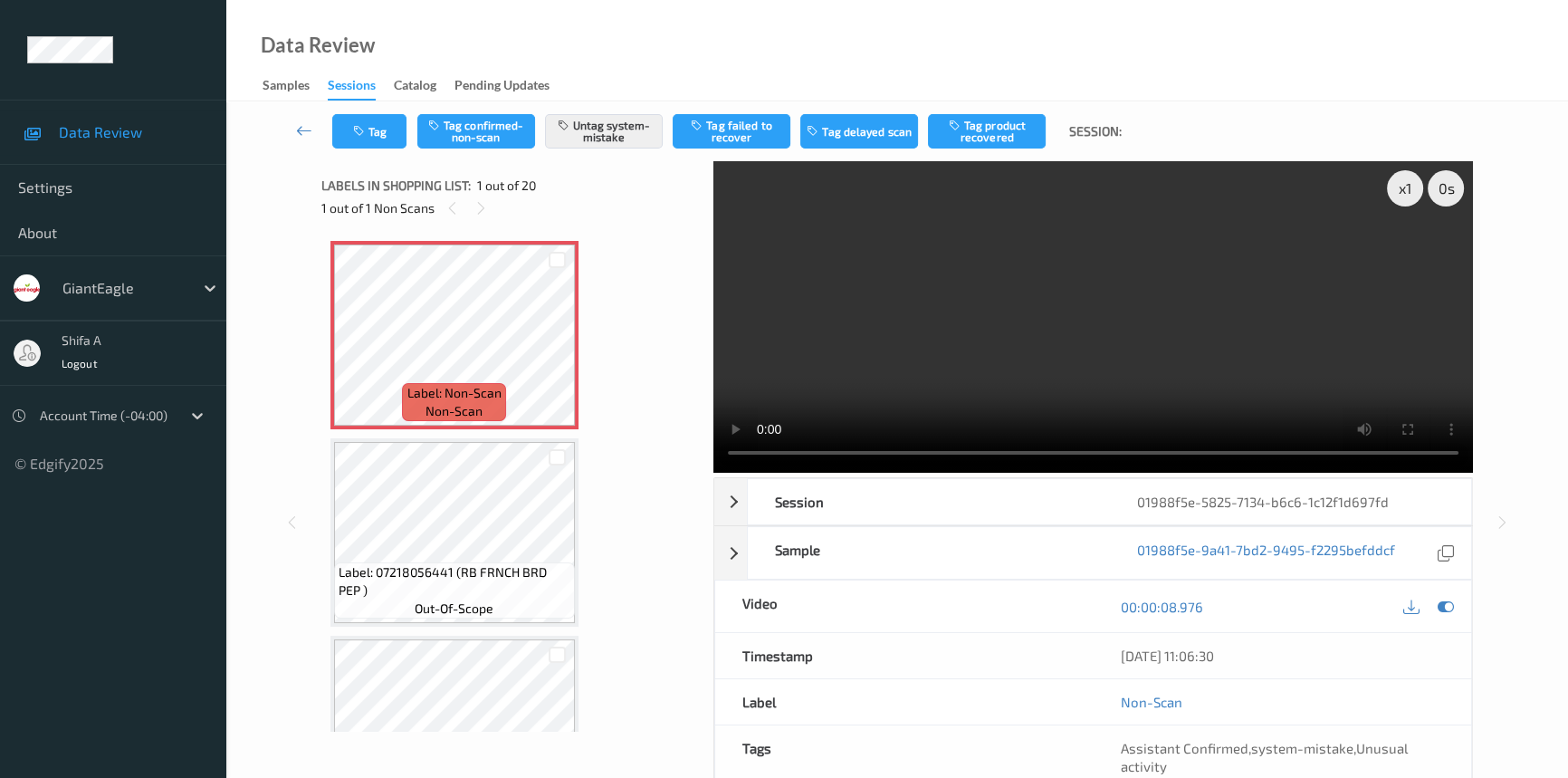
click at [1245, 345] on video at bounding box center [1092, 316] width 759 height 312
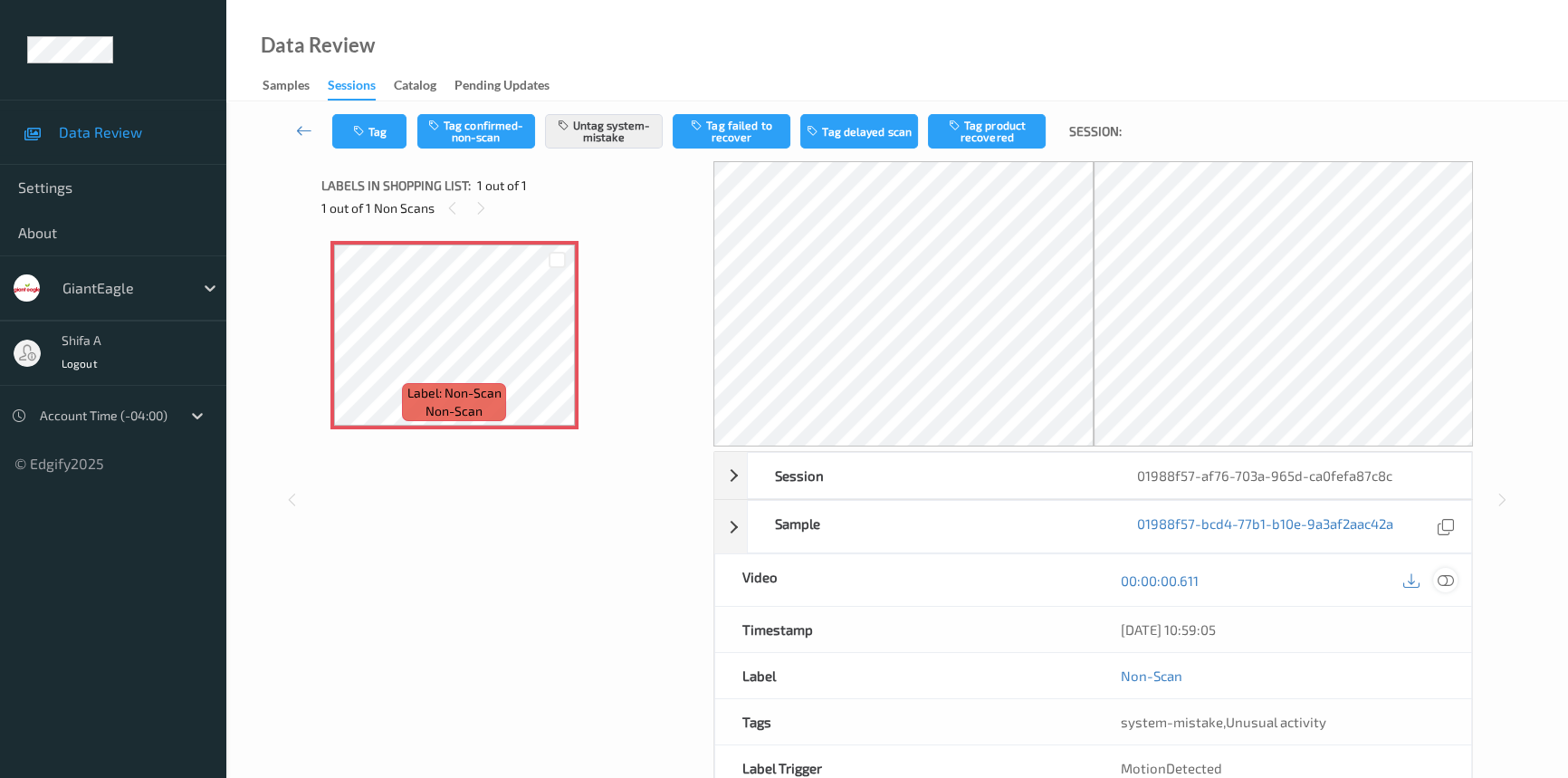
drag, startPoint x: 1446, startPoint y: 577, endPoint x: 1409, endPoint y: 501, distance: 84.5
click at [1446, 576] on icon at bounding box center [1445, 580] width 17 height 17
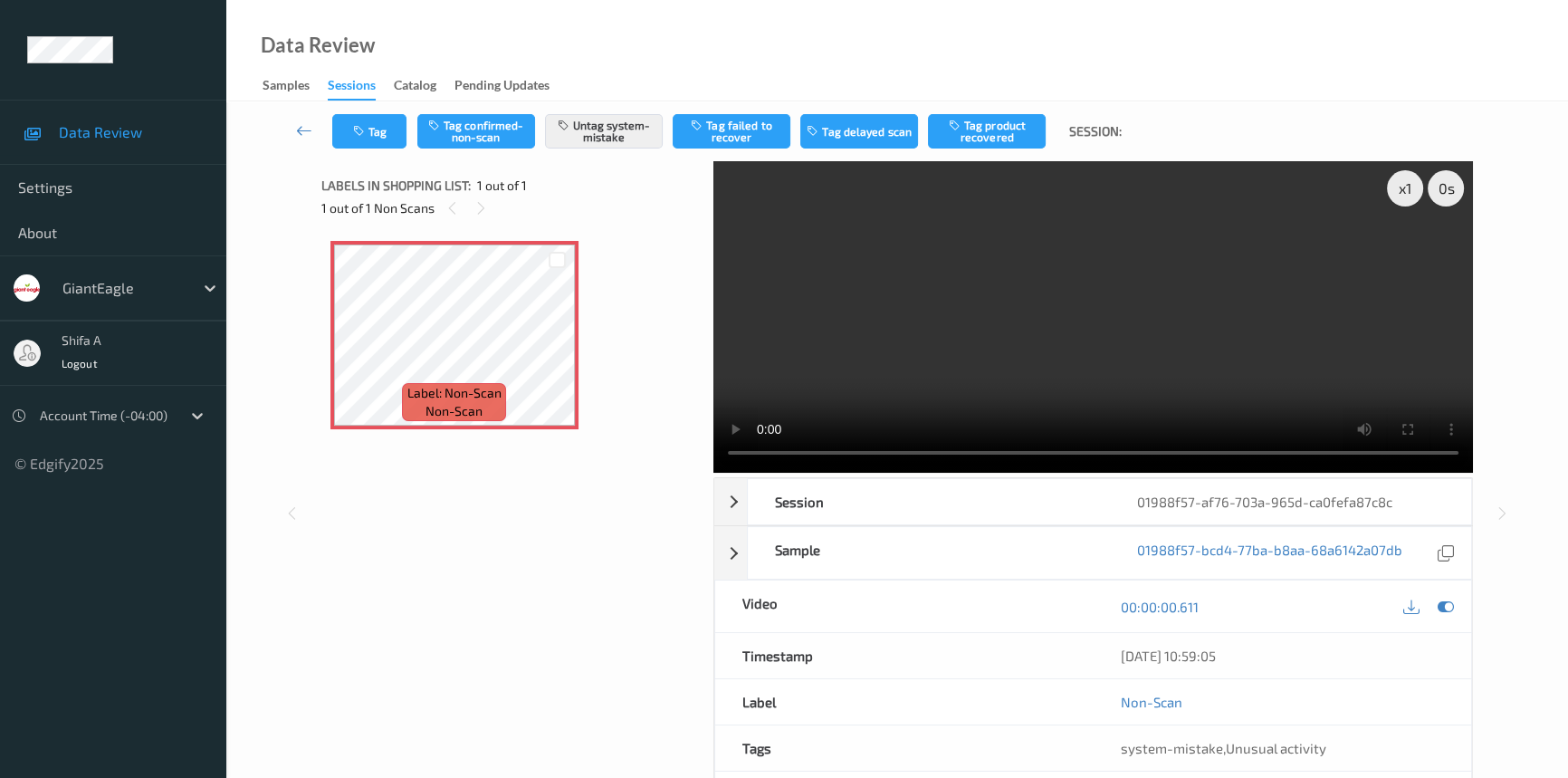
click at [1070, 333] on video at bounding box center [1092, 316] width 759 height 312
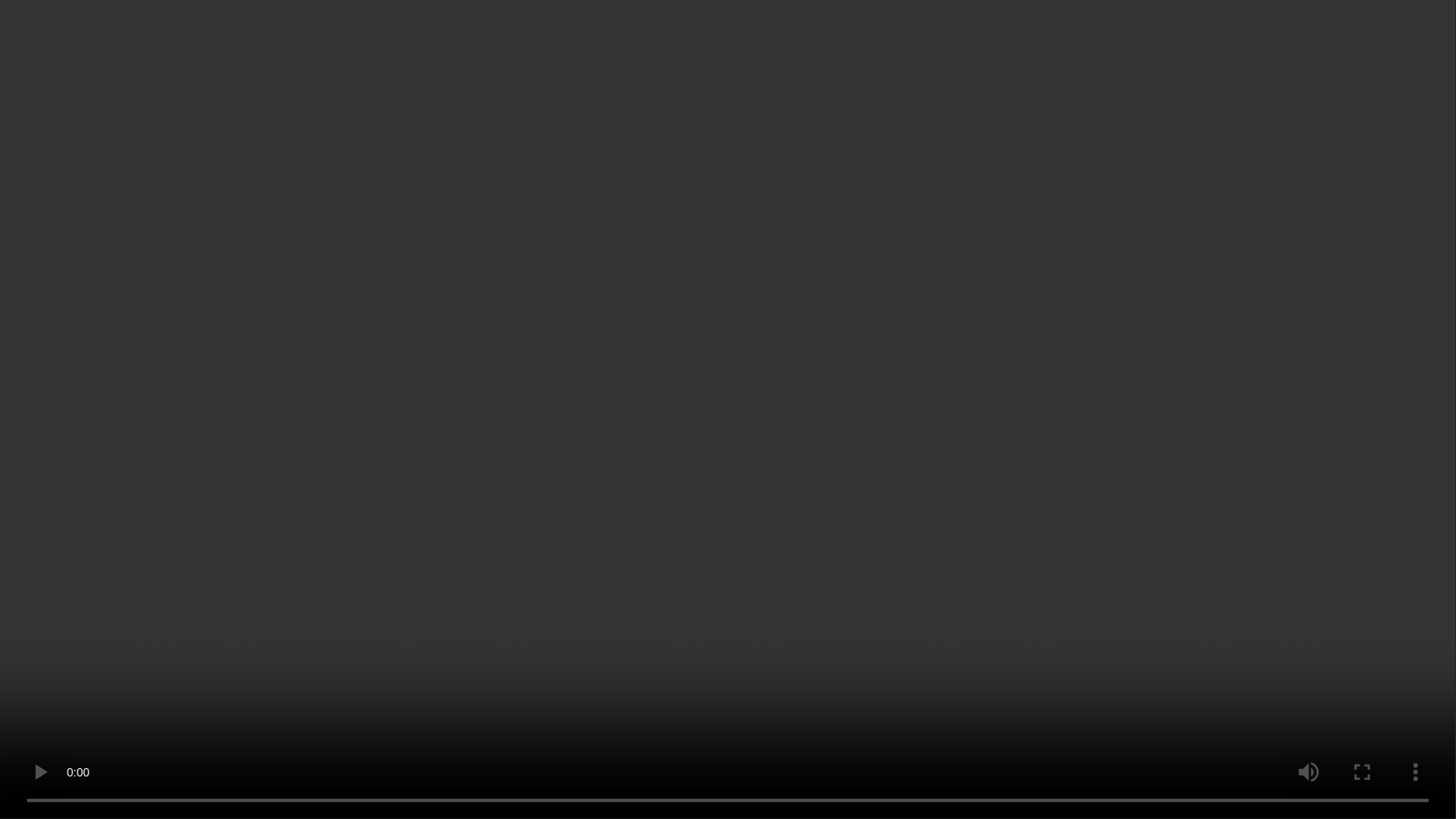
click at [1230, 717] on video at bounding box center [728, 409] width 1456 height 819
click at [1220, 709] on video at bounding box center [728, 409] width 1456 height 819
click at [1159, 551] on video at bounding box center [728, 409] width 1456 height 819
click at [1134, 603] on video at bounding box center [728, 409] width 1456 height 819
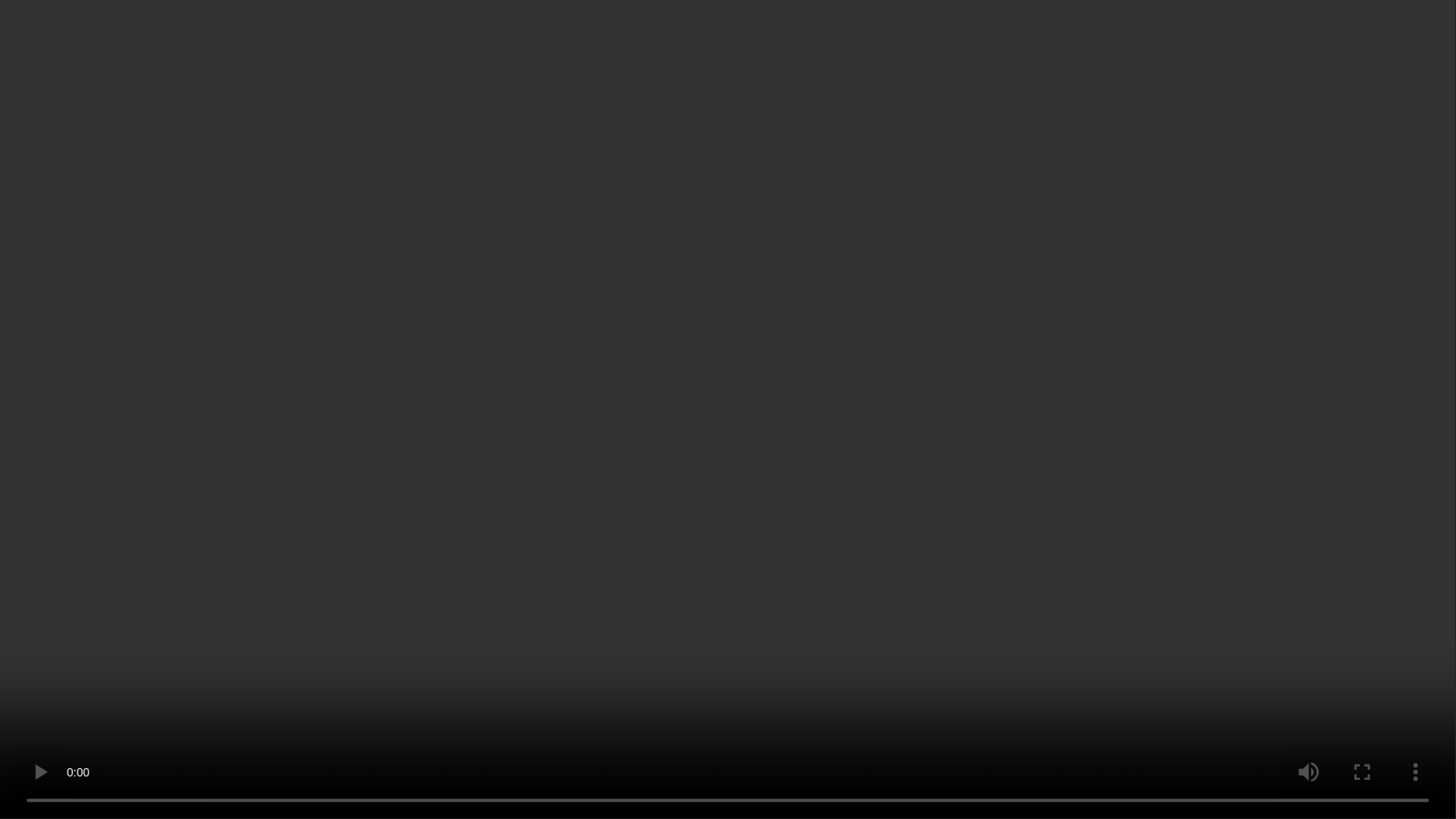
click at [1089, 572] on video at bounding box center [728, 409] width 1456 height 819
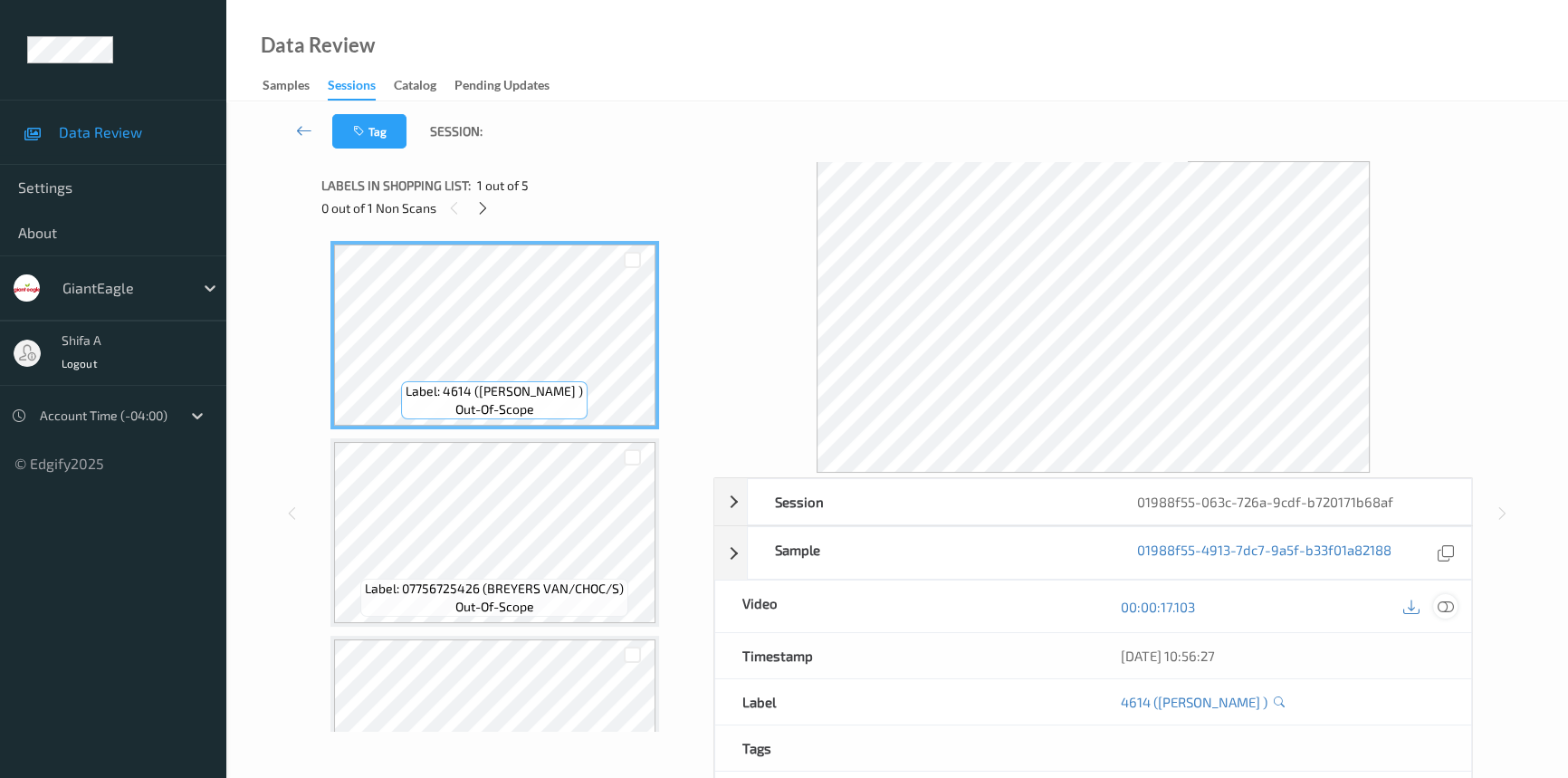
click at [1447, 603] on icon at bounding box center [1445, 607] width 17 height 17
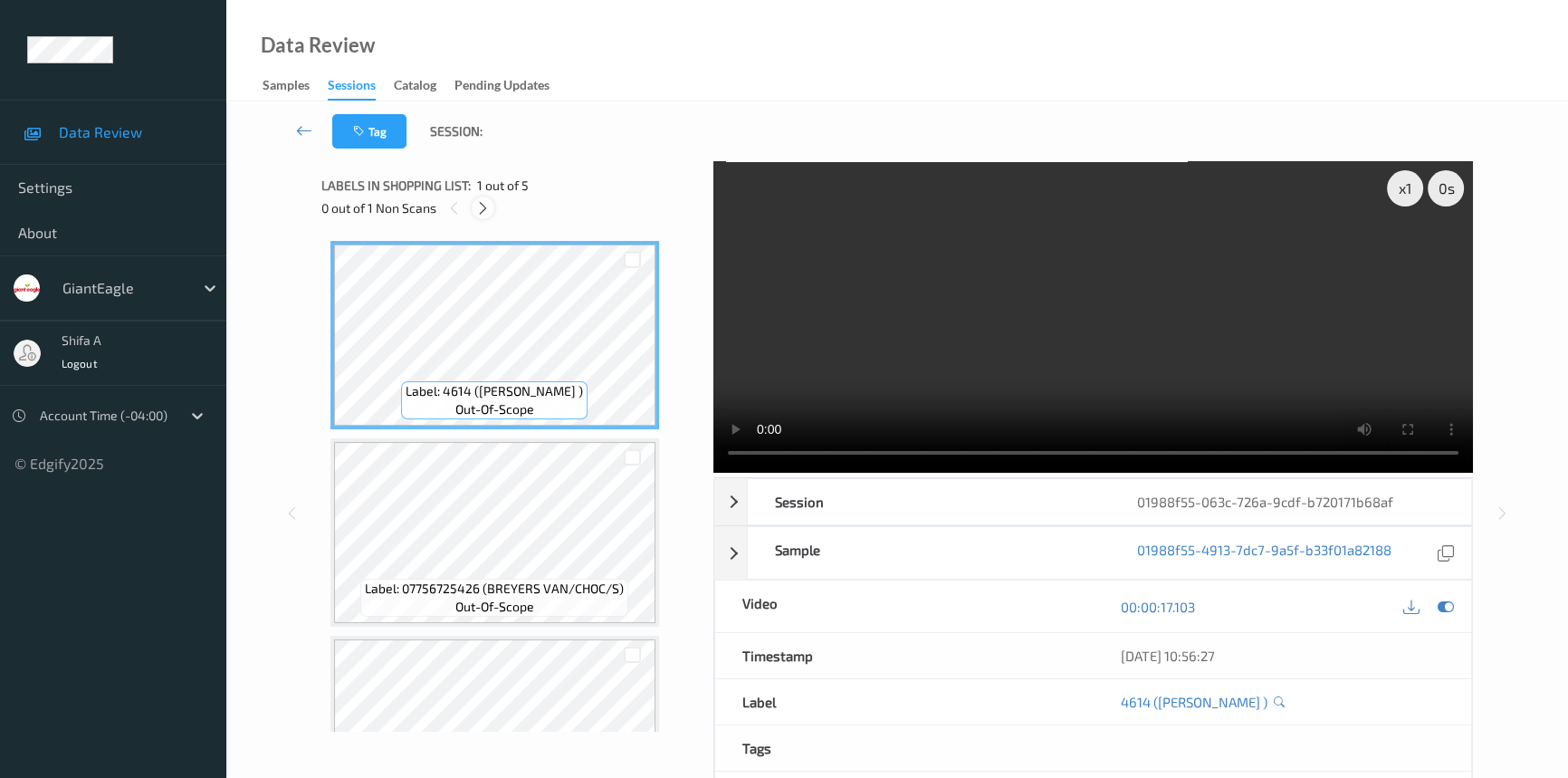
click at [477, 207] on icon at bounding box center [483, 208] width 16 height 17
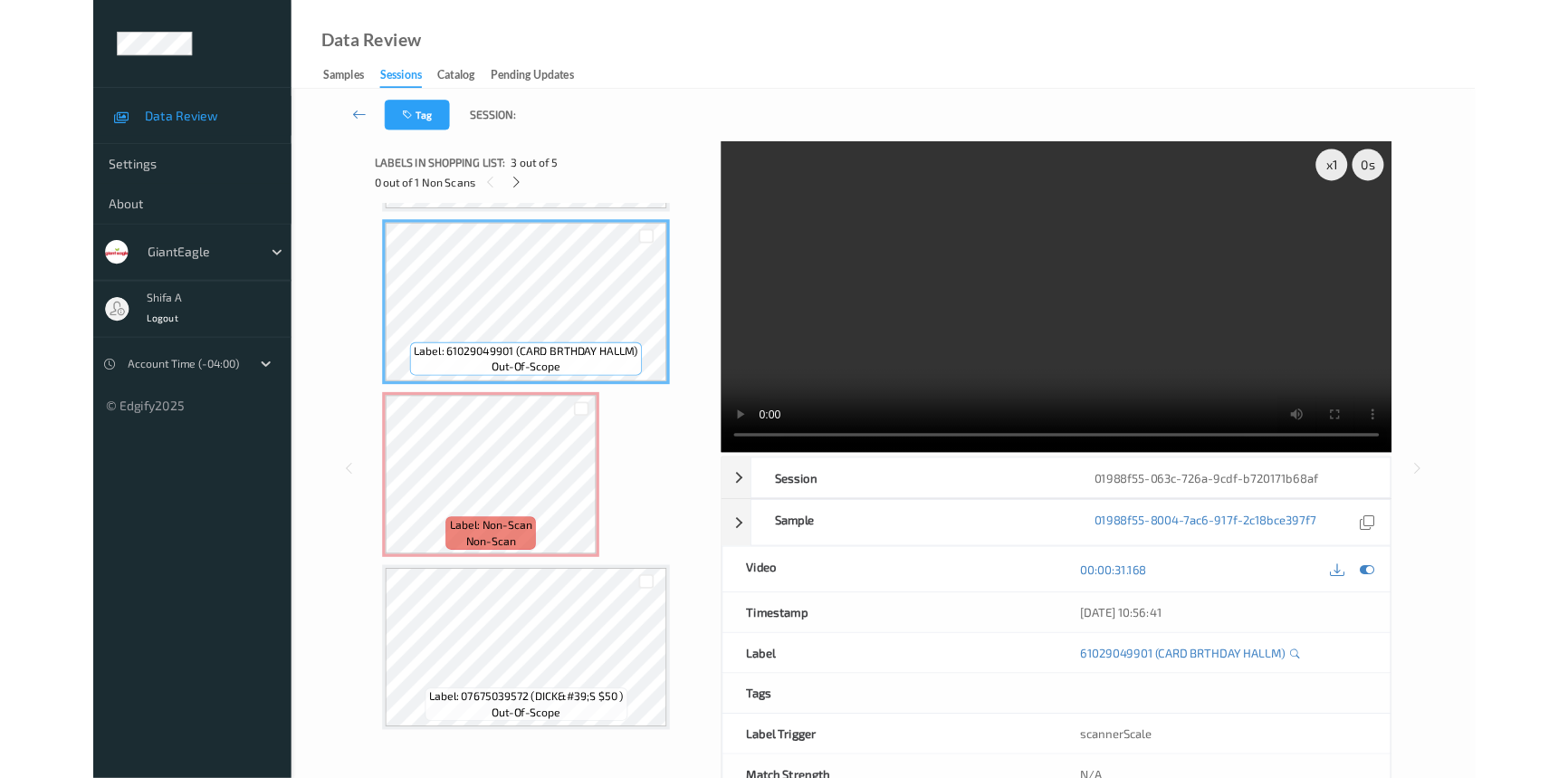
scroll to position [381, 0]
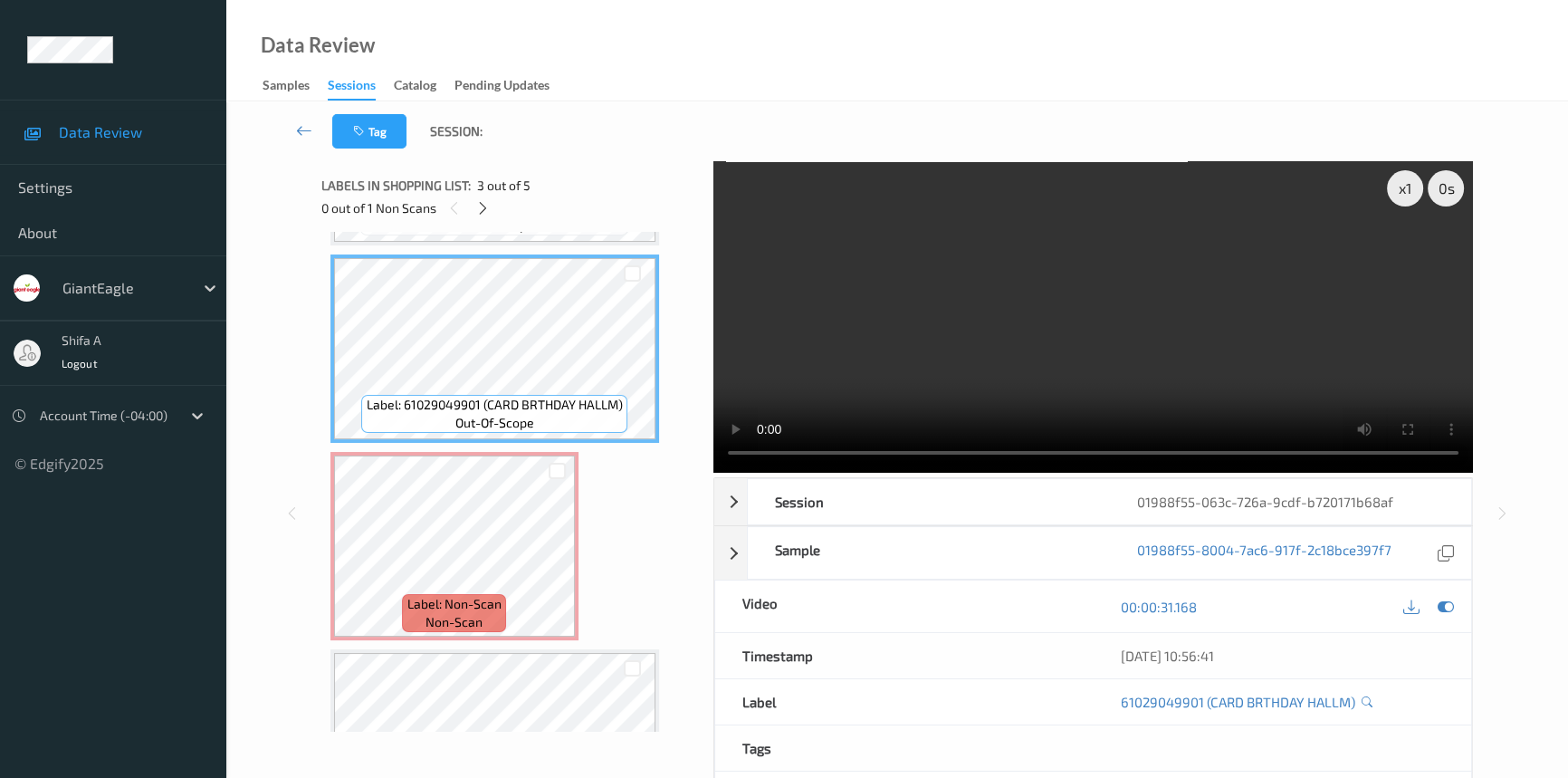
click at [1265, 361] on video at bounding box center [1092, 316] width 759 height 312
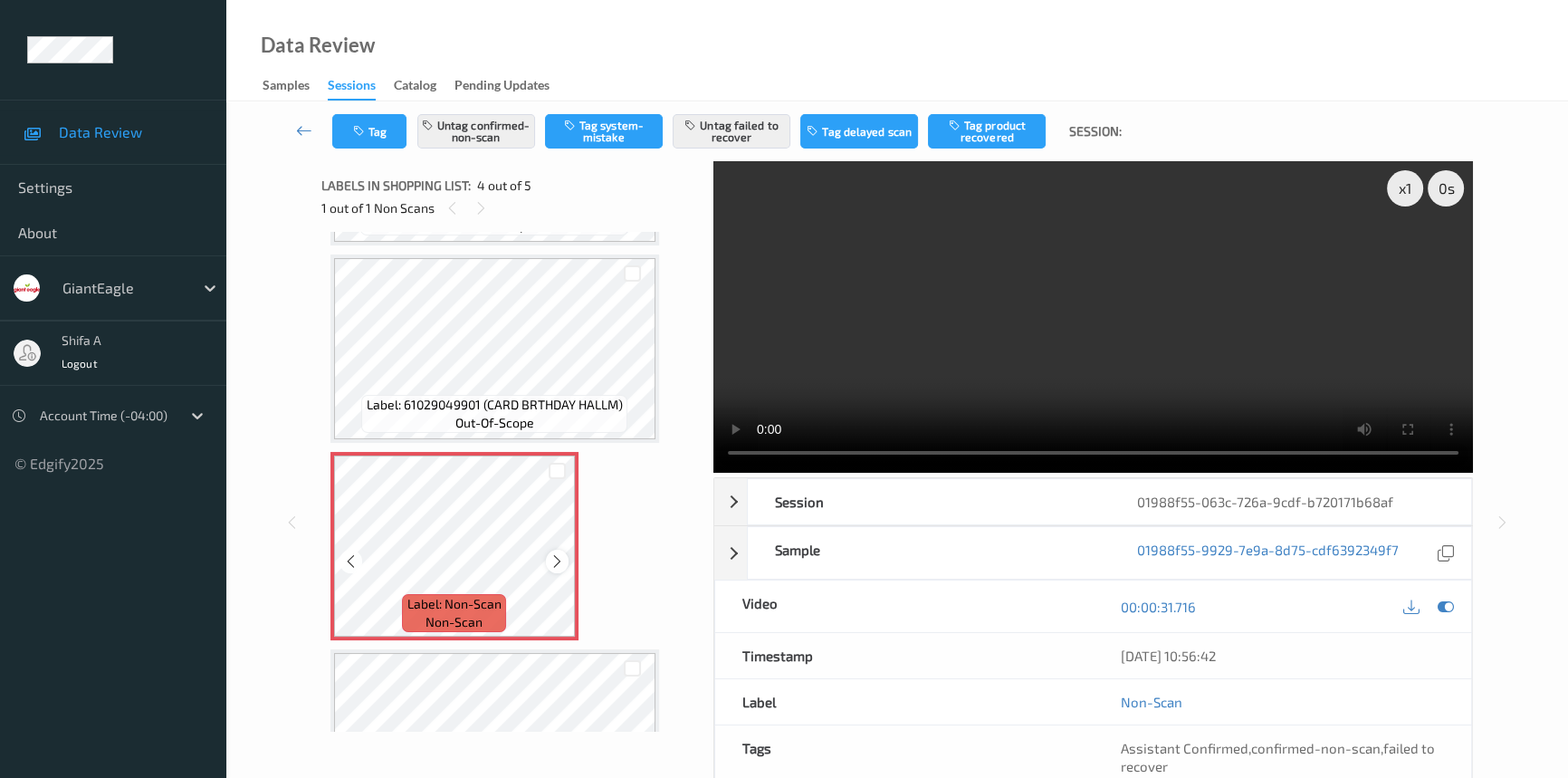
click at [556, 559] on icon at bounding box center [557, 561] width 16 height 17
click at [551, 564] on icon at bounding box center [557, 561] width 16 height 17
click at [1101, 300] on video at bounding box center [1092, 316] width 759 height 312
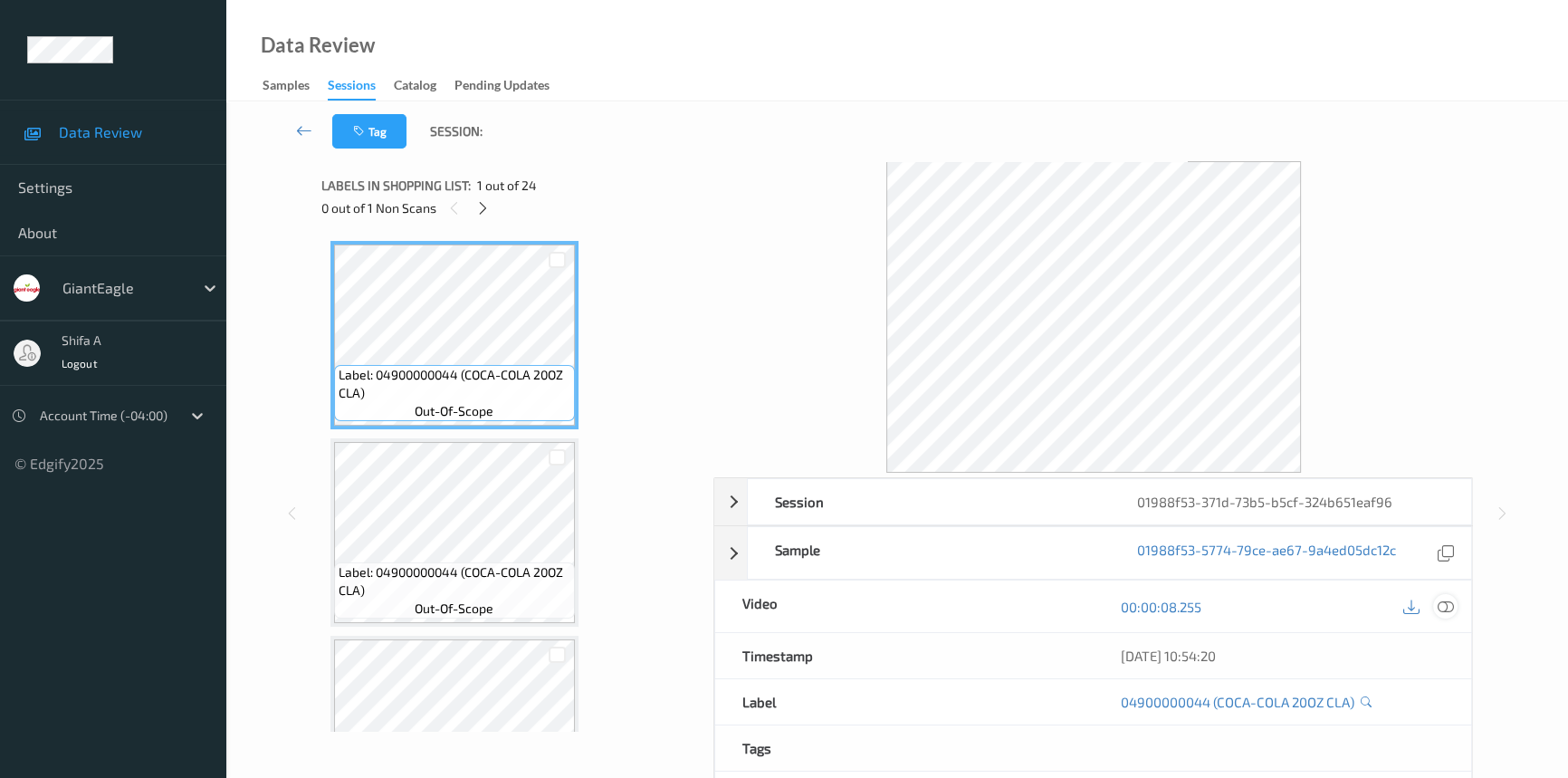
click at [1449, 599] on icon at bounding box center [1445, 607] width 17 height 17
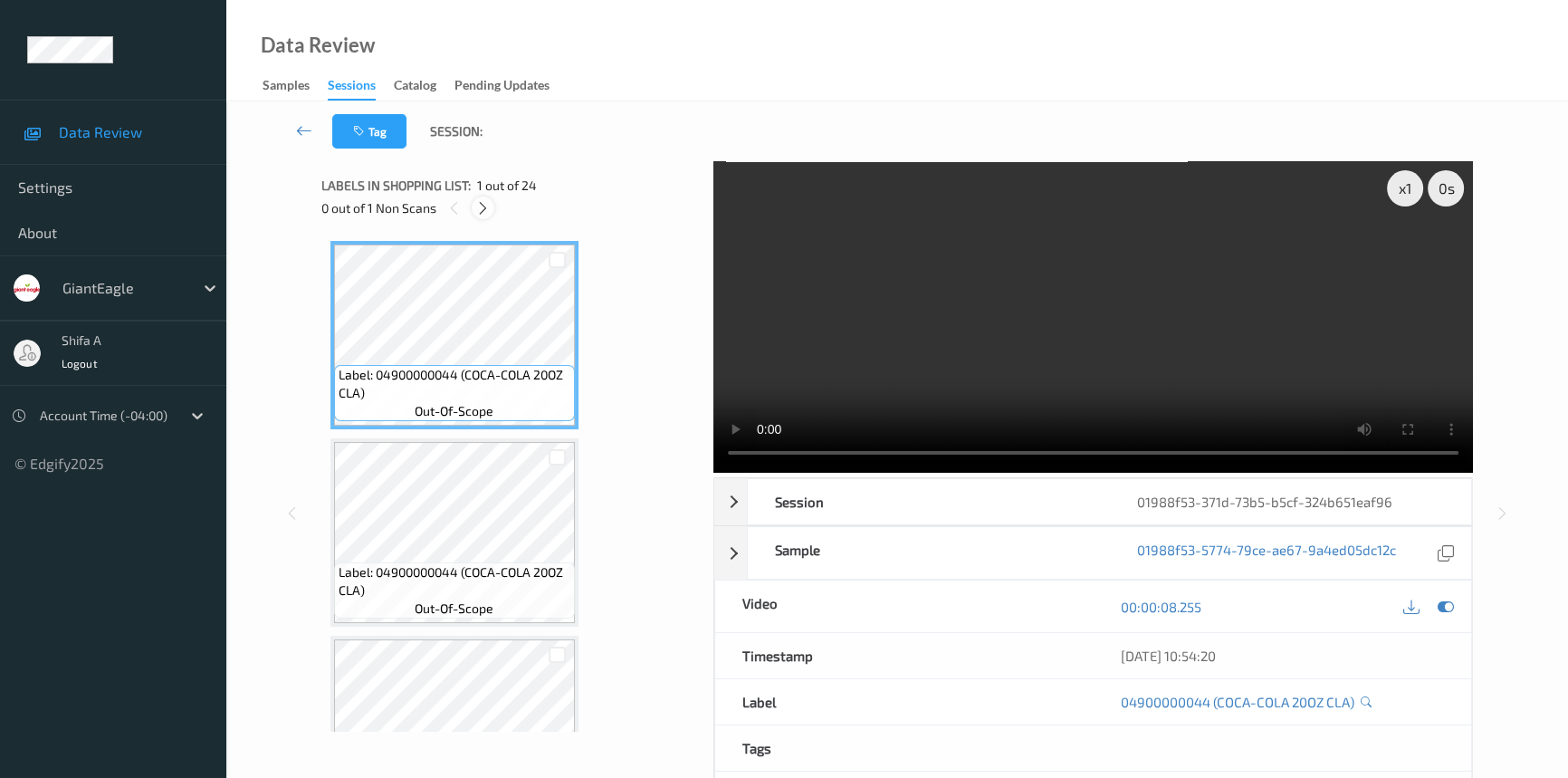
click at [482, 206] on icon at bounding box center [483, 208] width 16 height 17
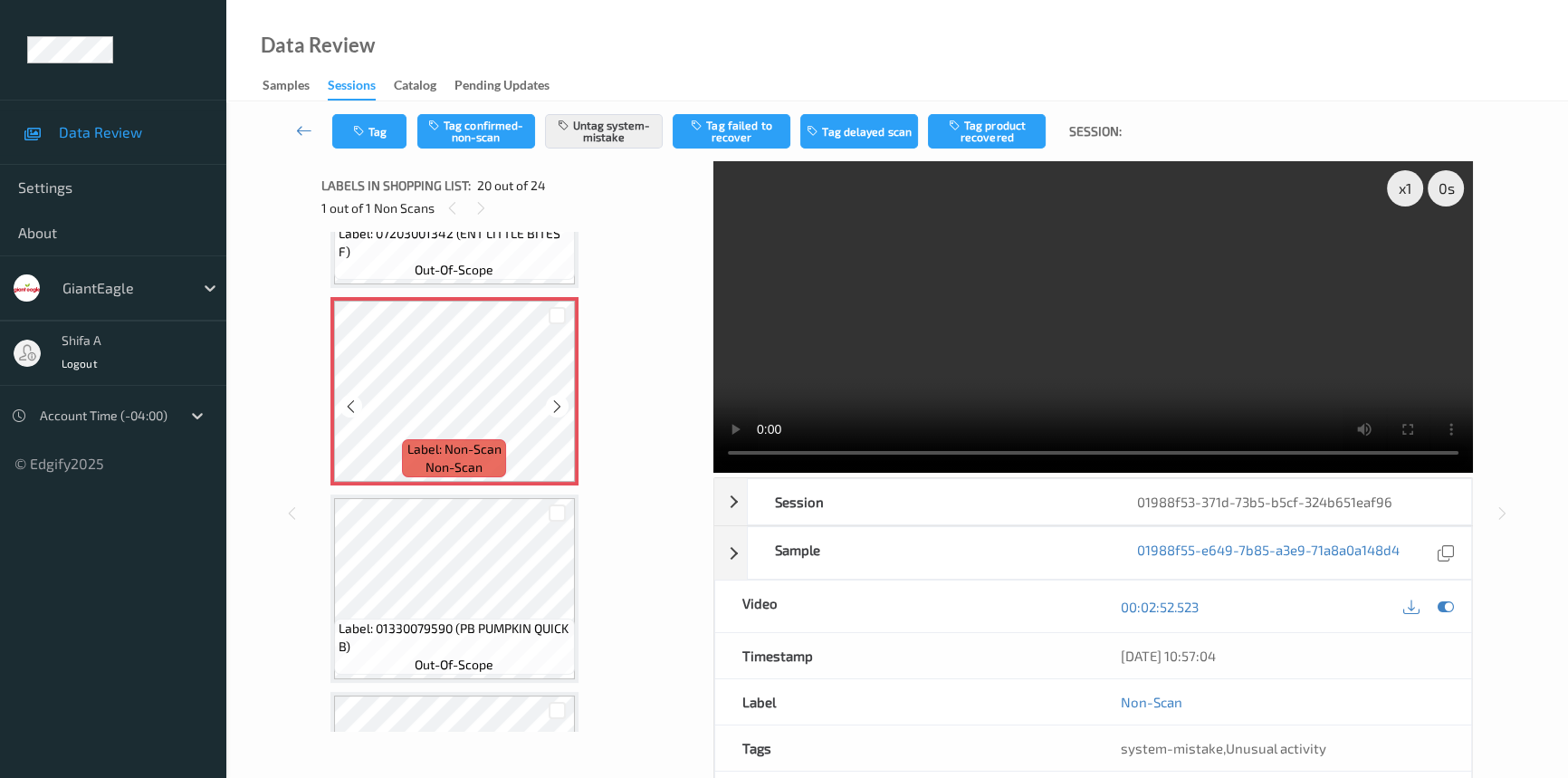
scroll to position [3715, 0]
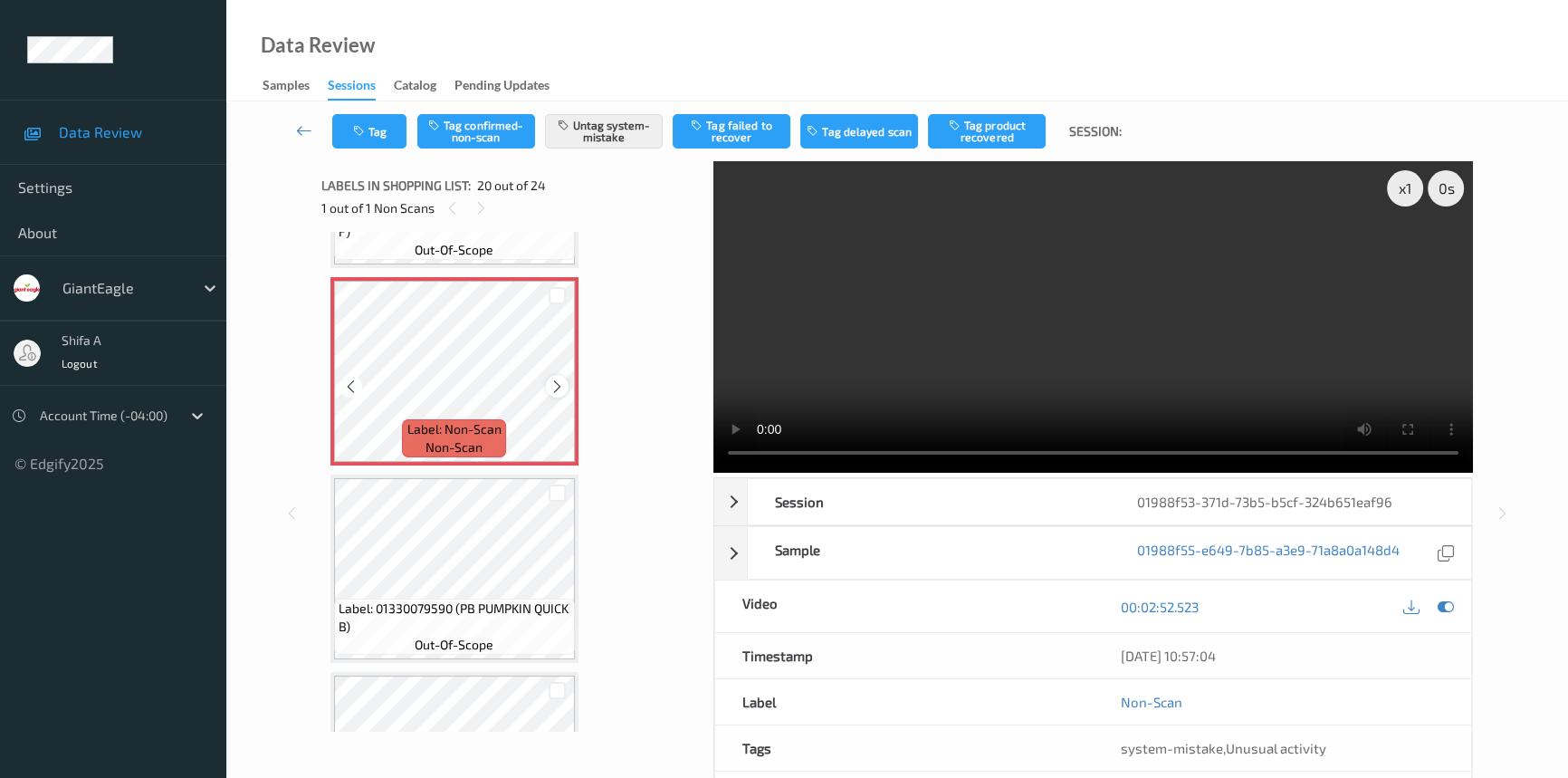
click at [565, 375] on div at bounding box center [556, 386] width 23 height 23
click at [1448, 605] on icon at bounding box center [1445, 607] width 17 height 17
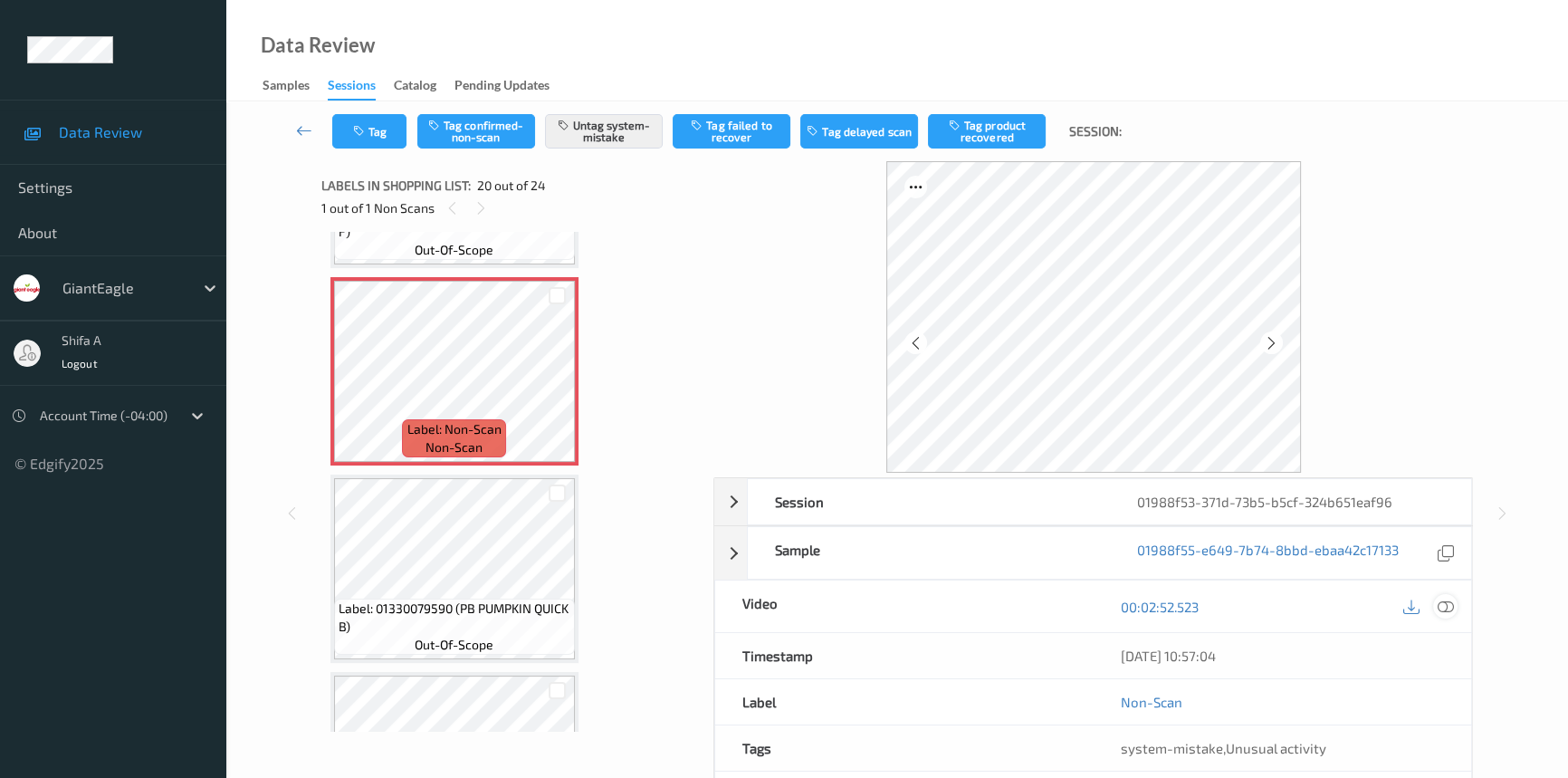
click at [1456, 607] on div at bounding box center [1445, 606] width 24 height 24
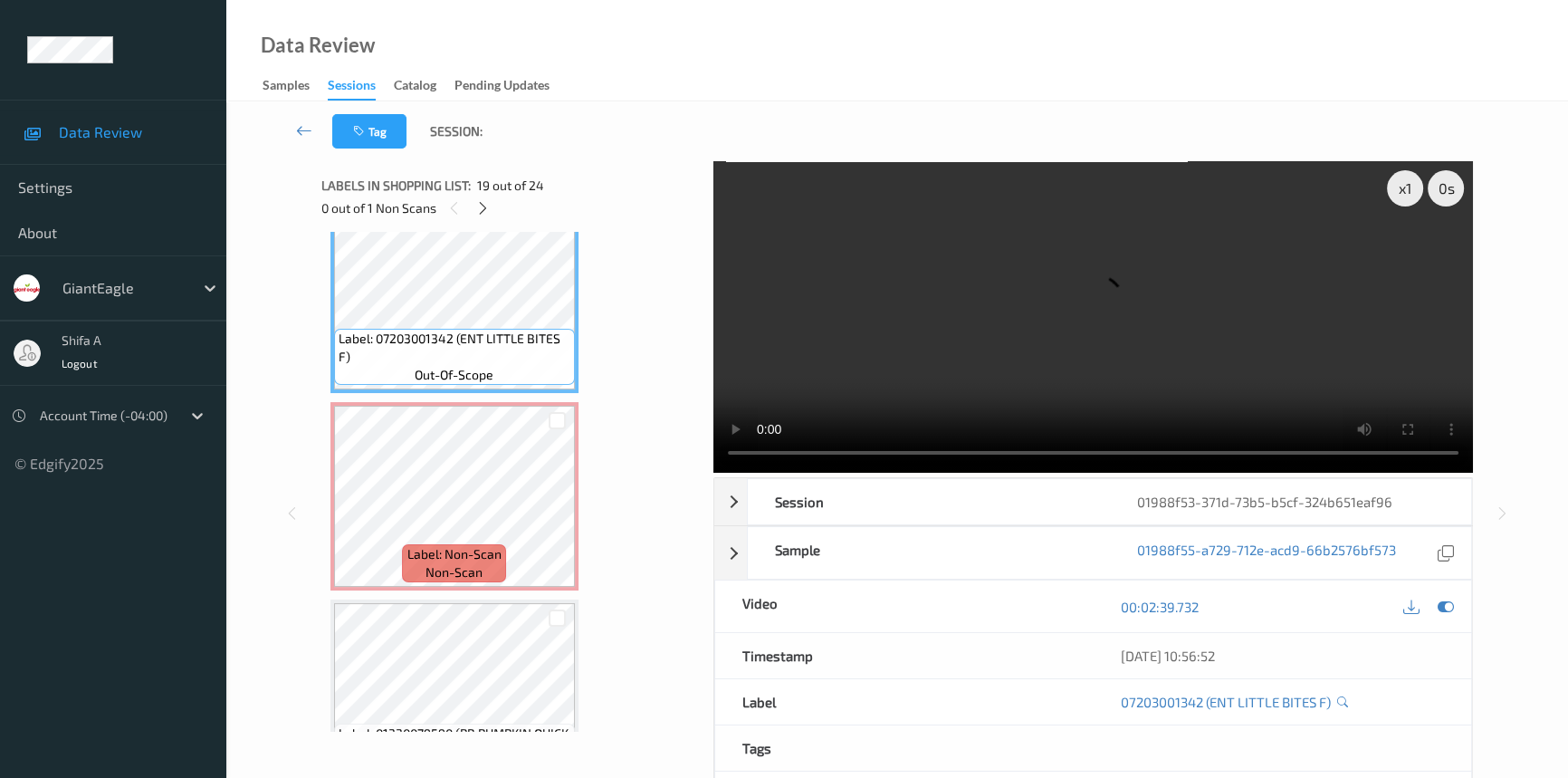
scroll to position [3632, 0]
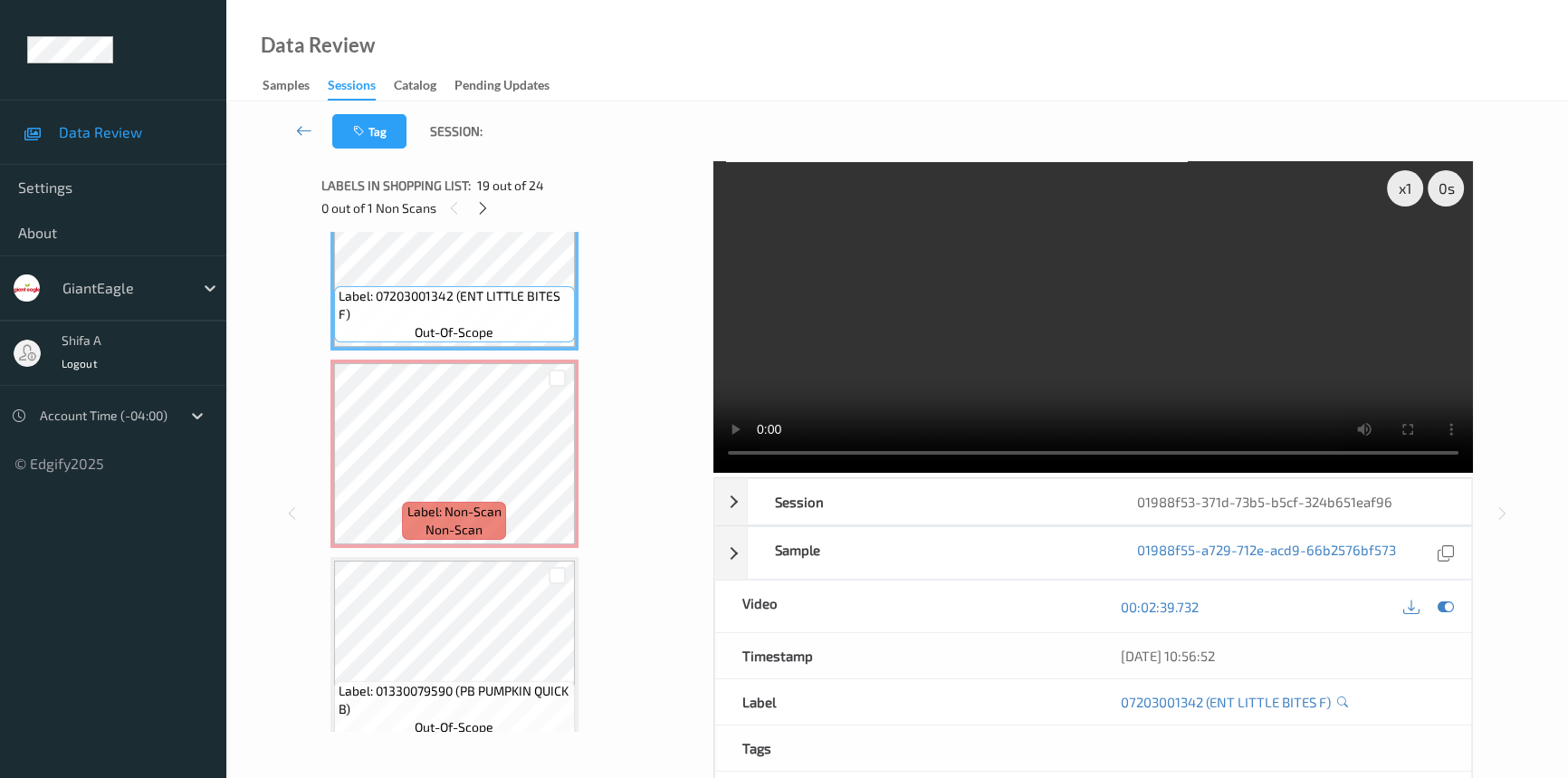
click at [1240, 273] on video at bounding box center [1092, 316] width 759 height 312
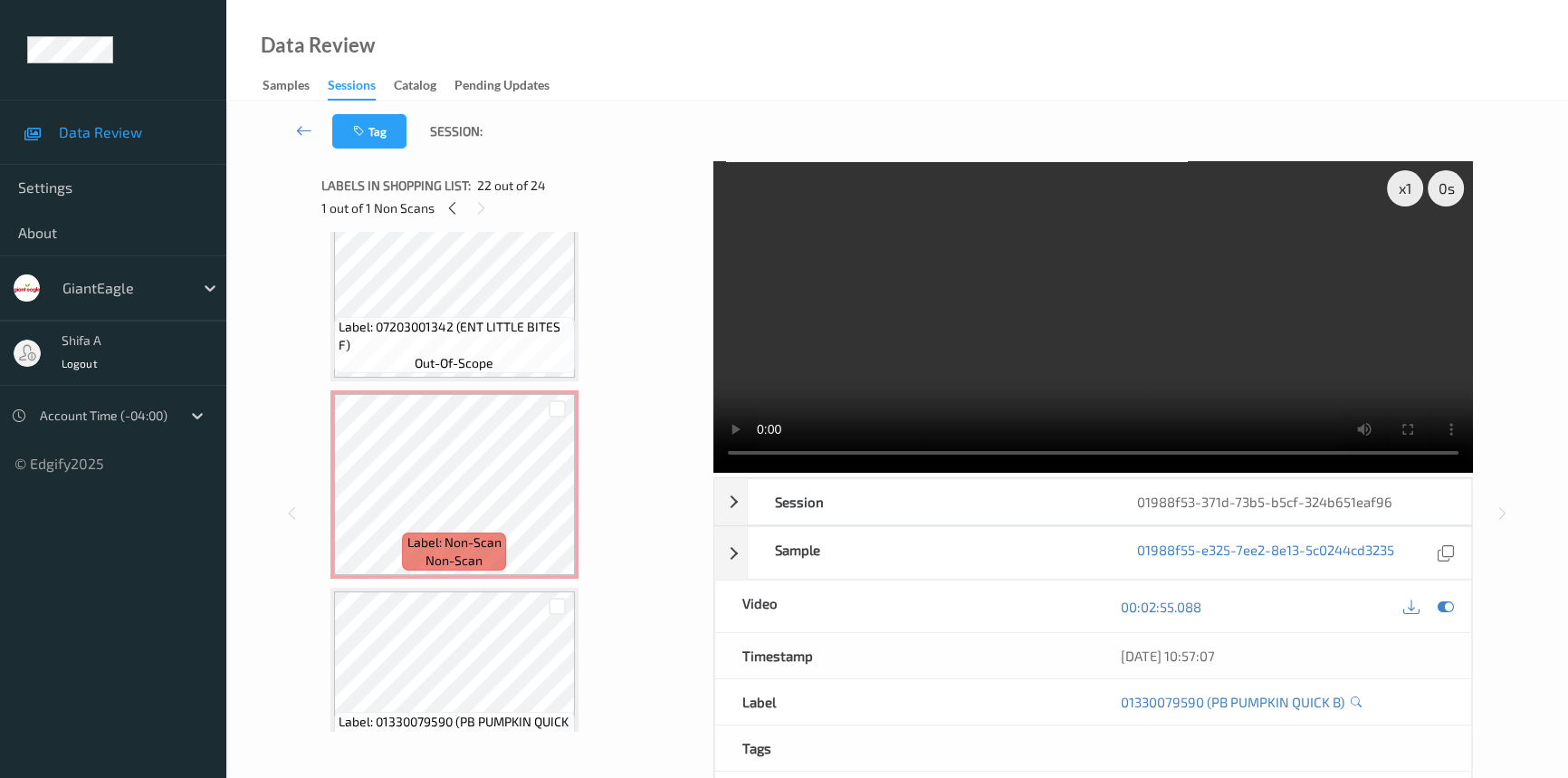
scroll to position [3549, 0]
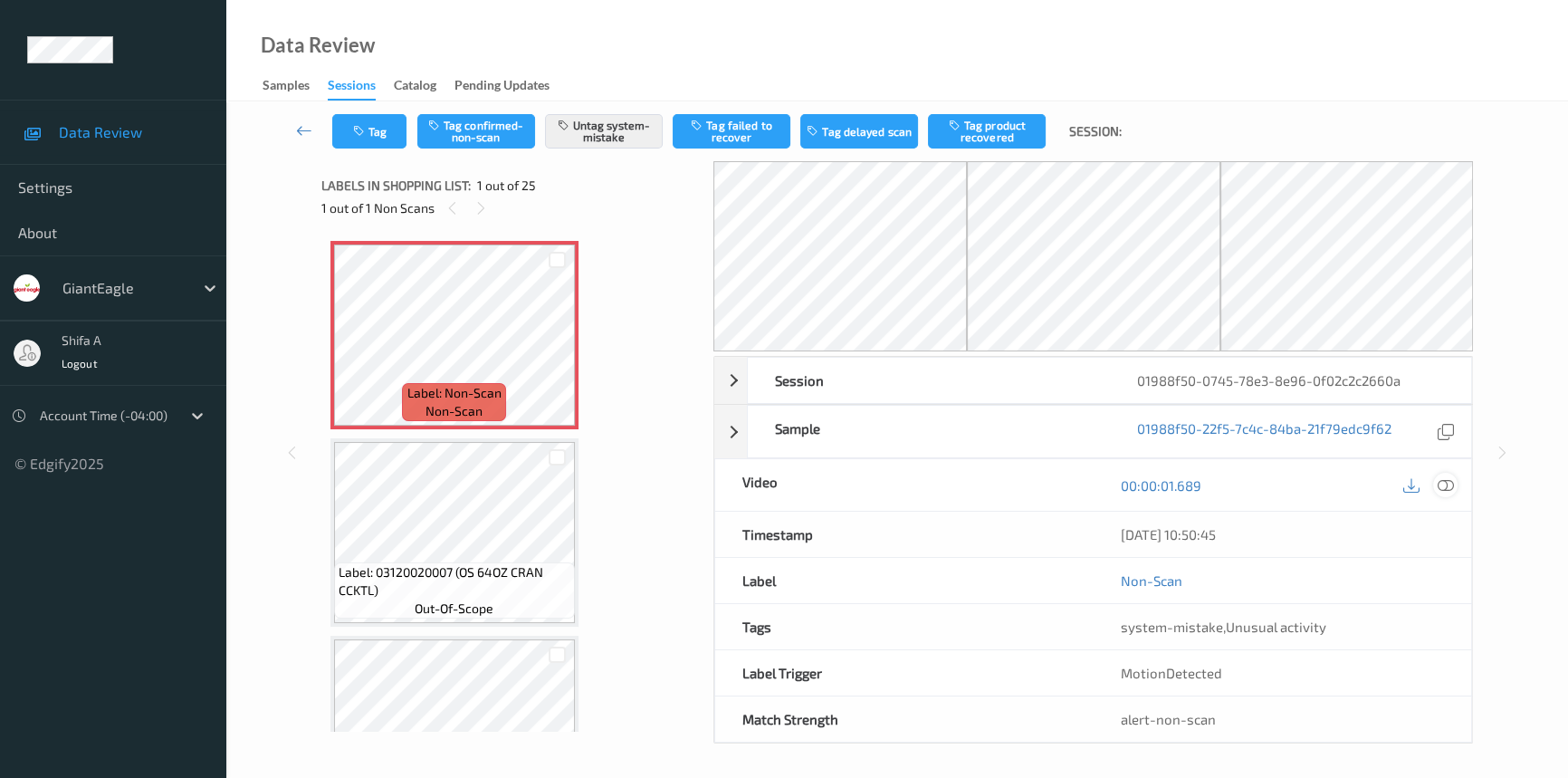
click at [1449, 483] on icon at bounding box center [1445, 485] width 17 height 17
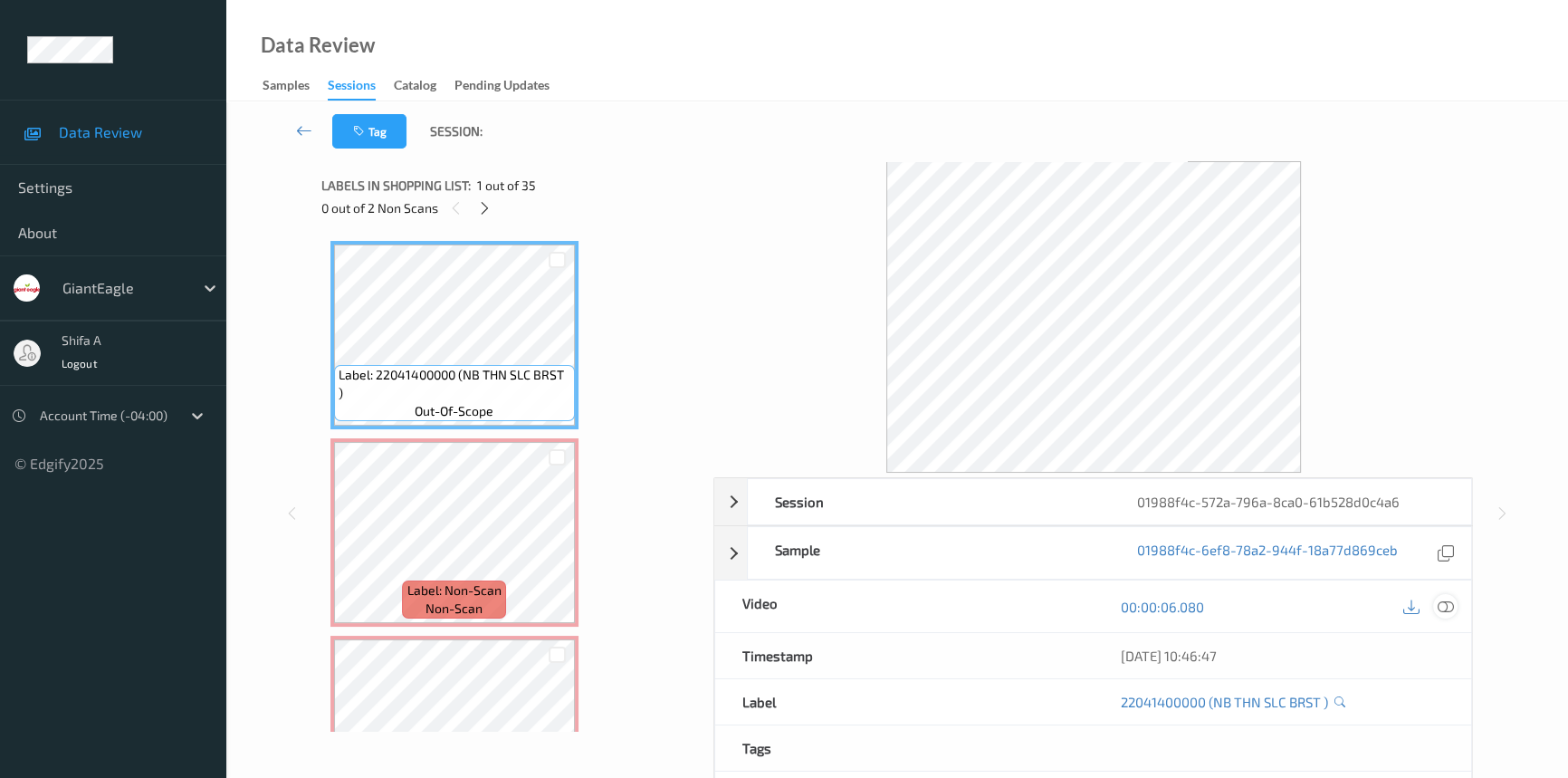
click at [1445, 599] on icon at bounding box center [1445, 607] width 17 height 17
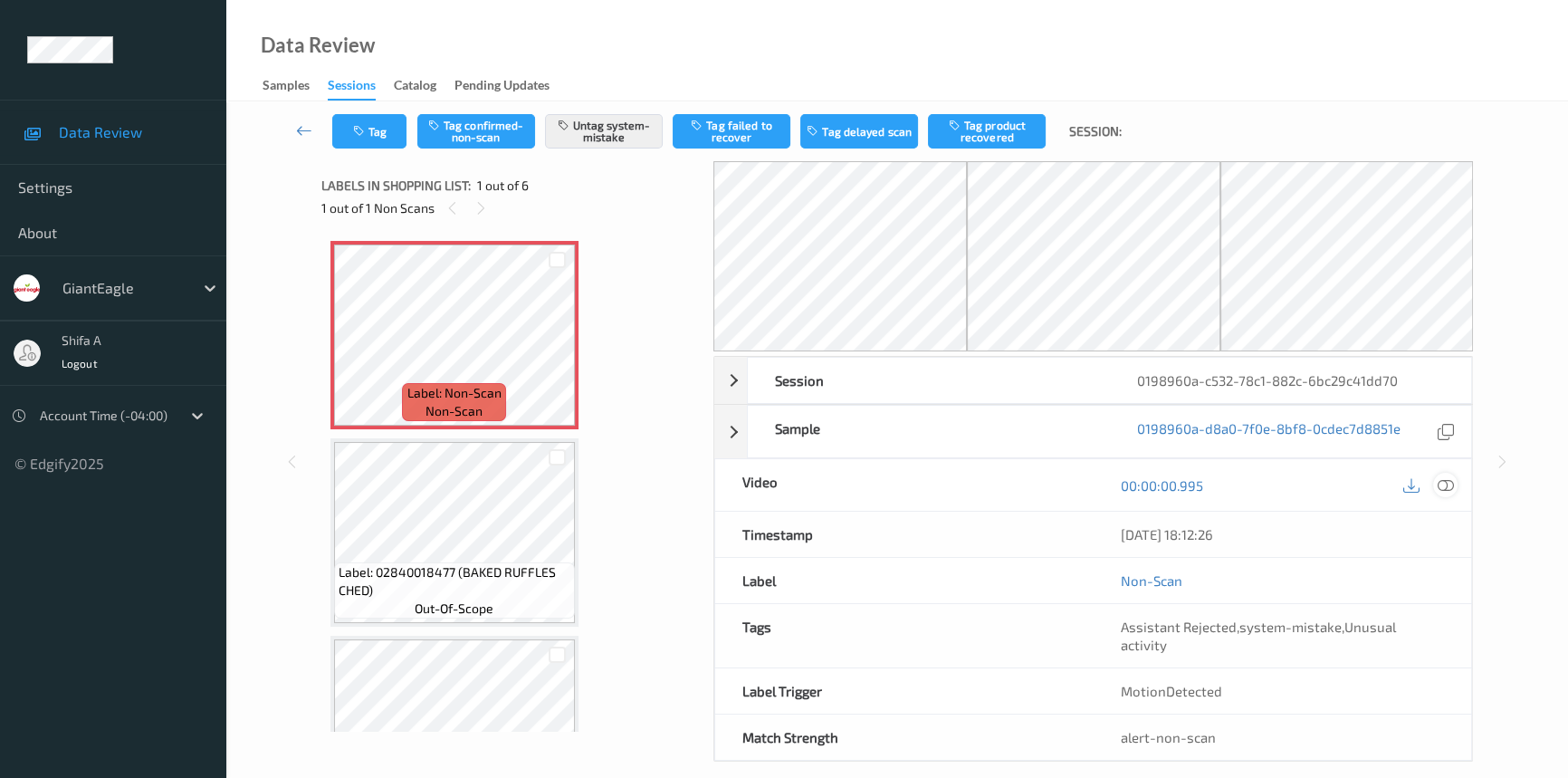
click at [1449, 477] on icon at bounding box center [1445, 485] width 17 height 17
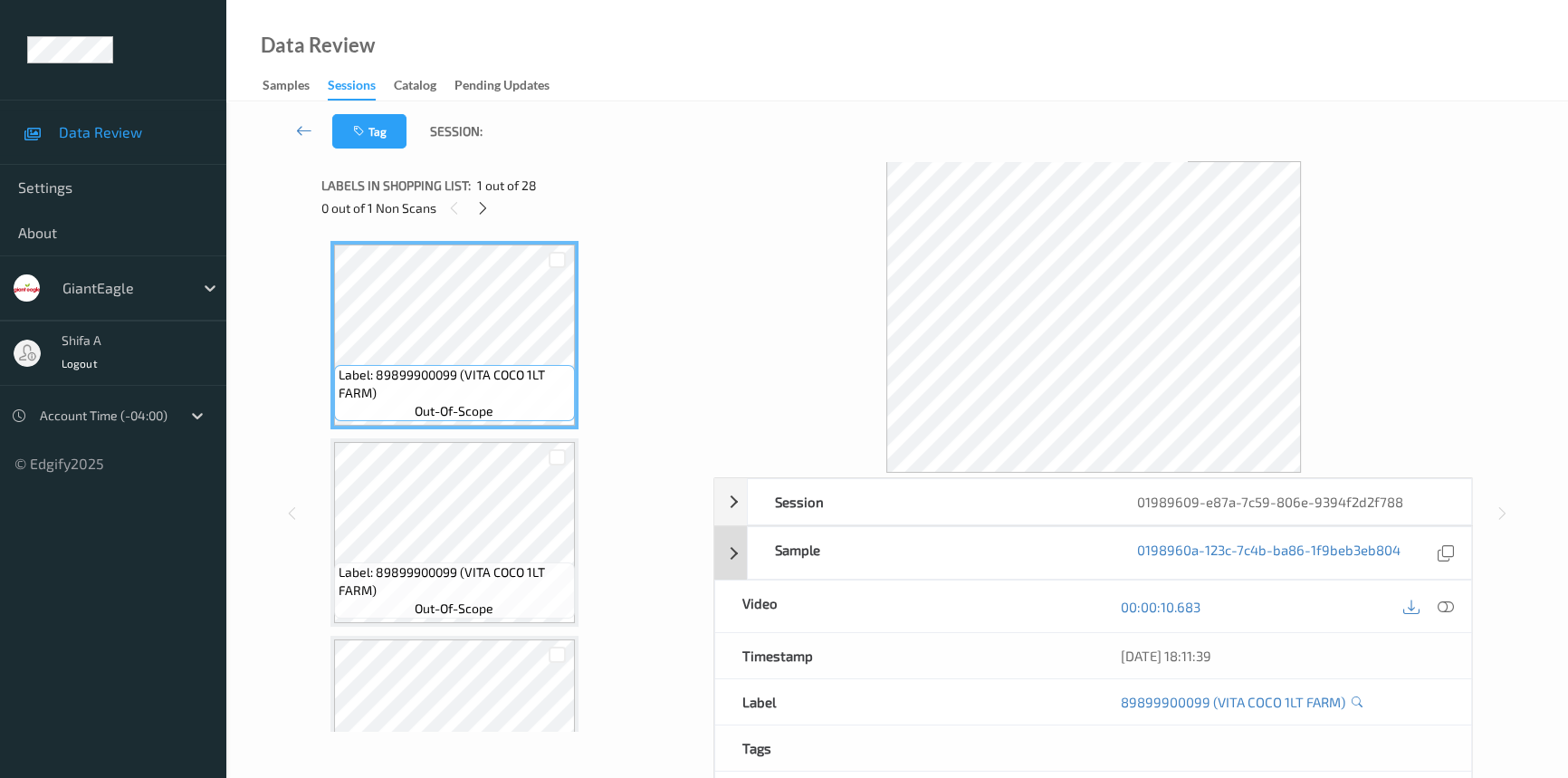
drag, startPoint x: 1449, startPoint y: 607, endPoint x: 1400, endPoint y: 547, distance: 77.5
click at [1449, 603] on icon at bounding box center [1445, 607] width 17 height 17
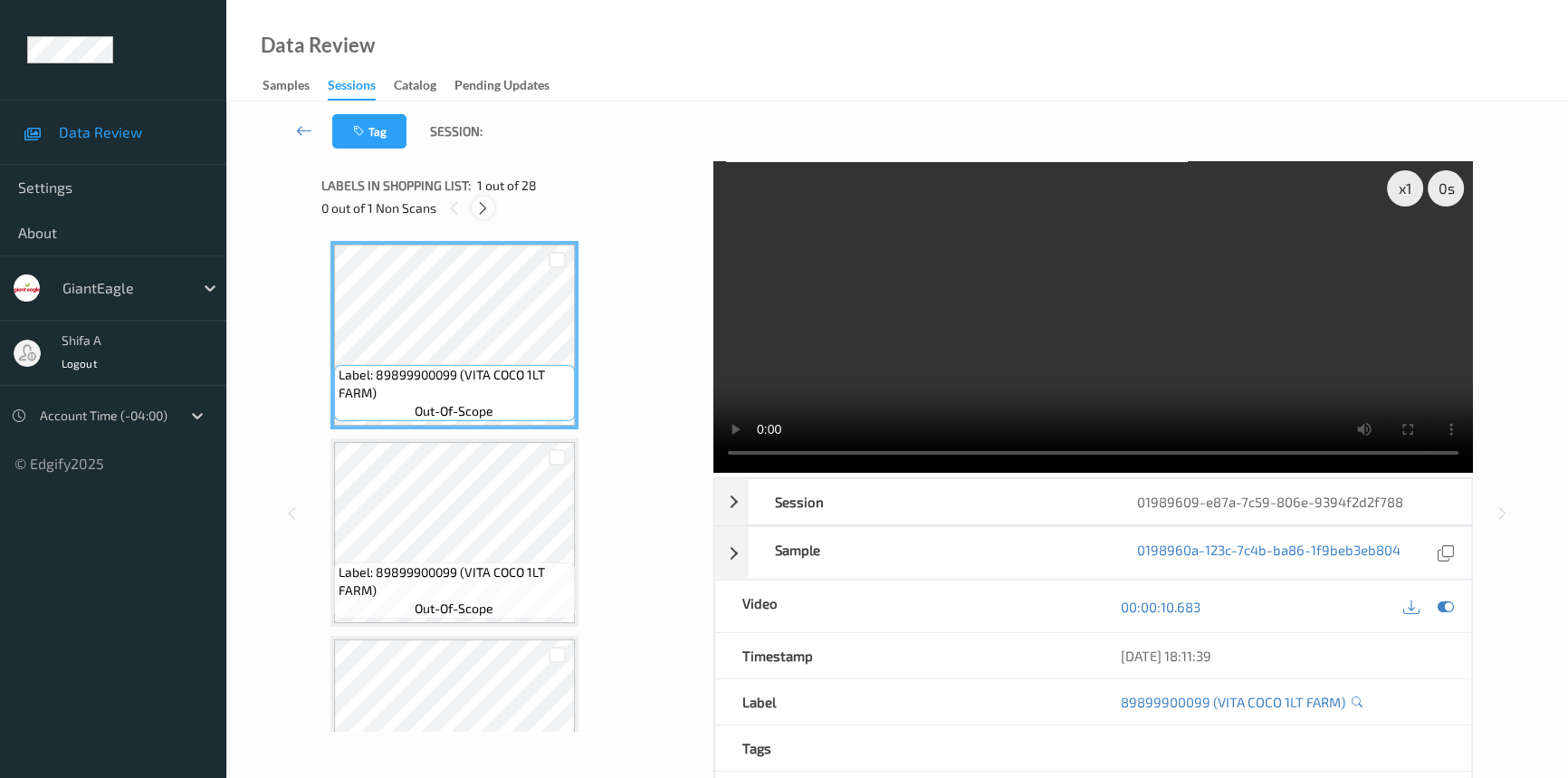
click at [478, 215] on icon at bounding box center [483, 208] width 16 height 17
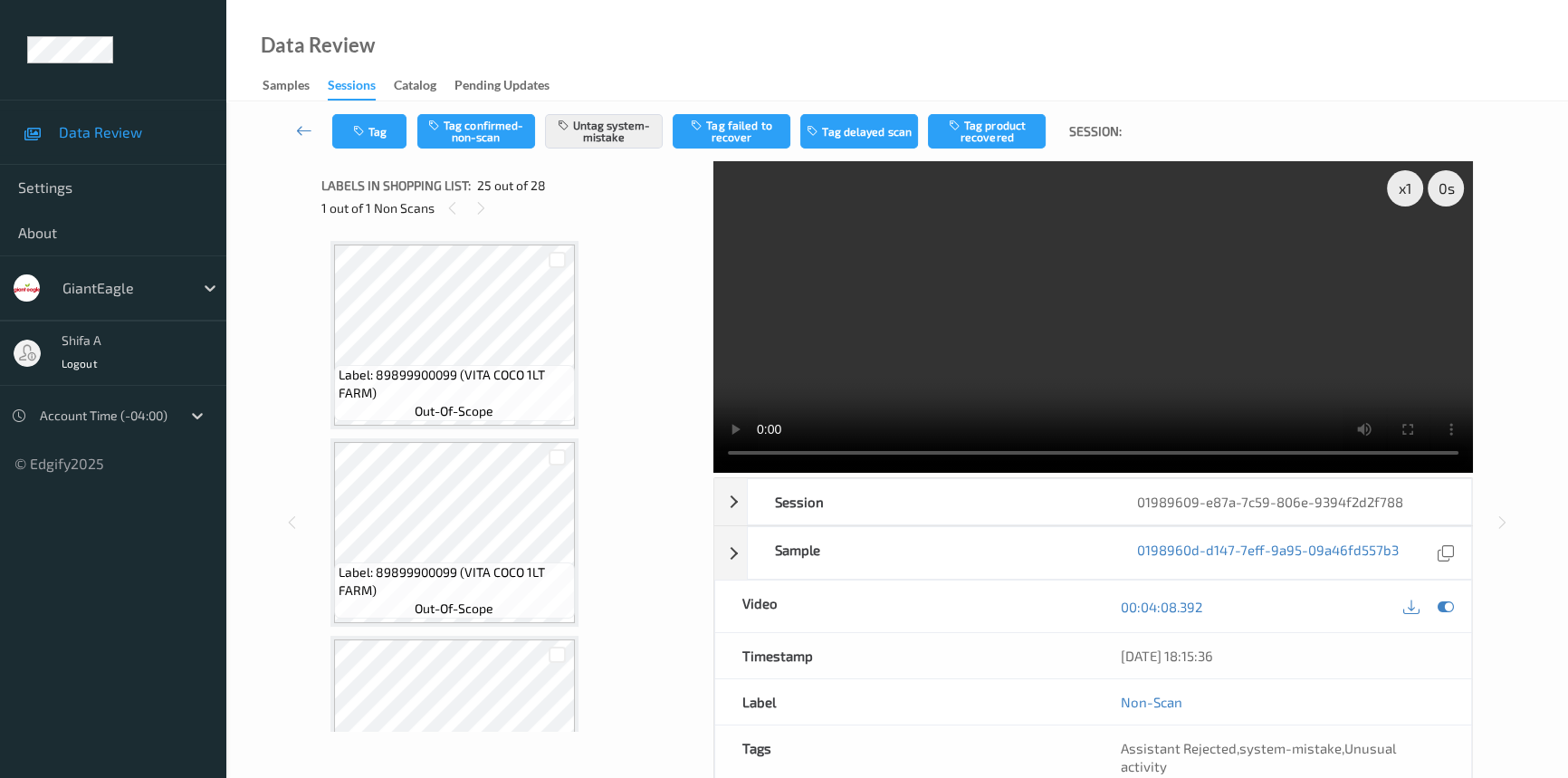
scroll to position [4534, 0]
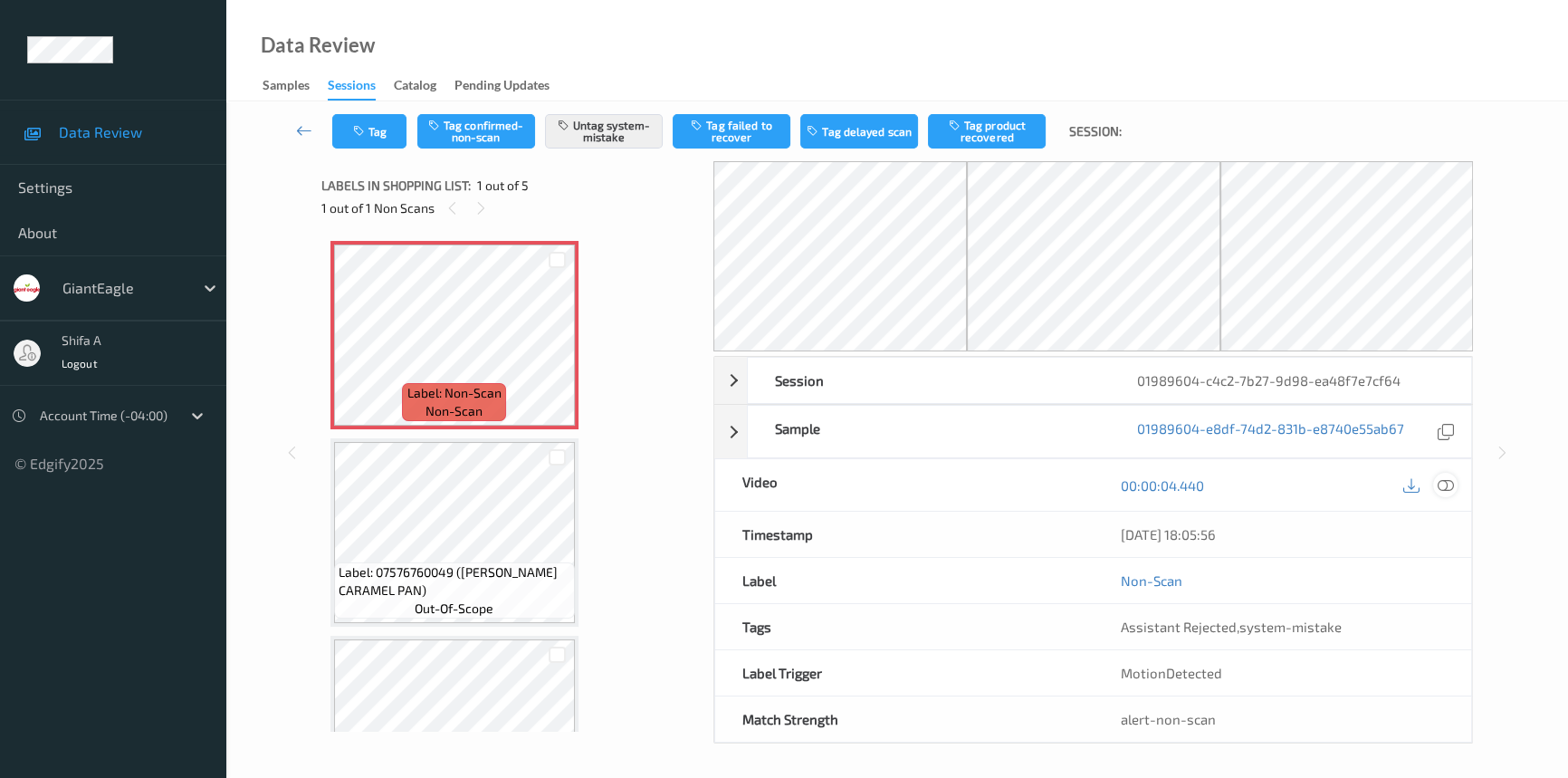
click at [1450, 482] on icon at bounding box center [1445, 485] width 17 height 17
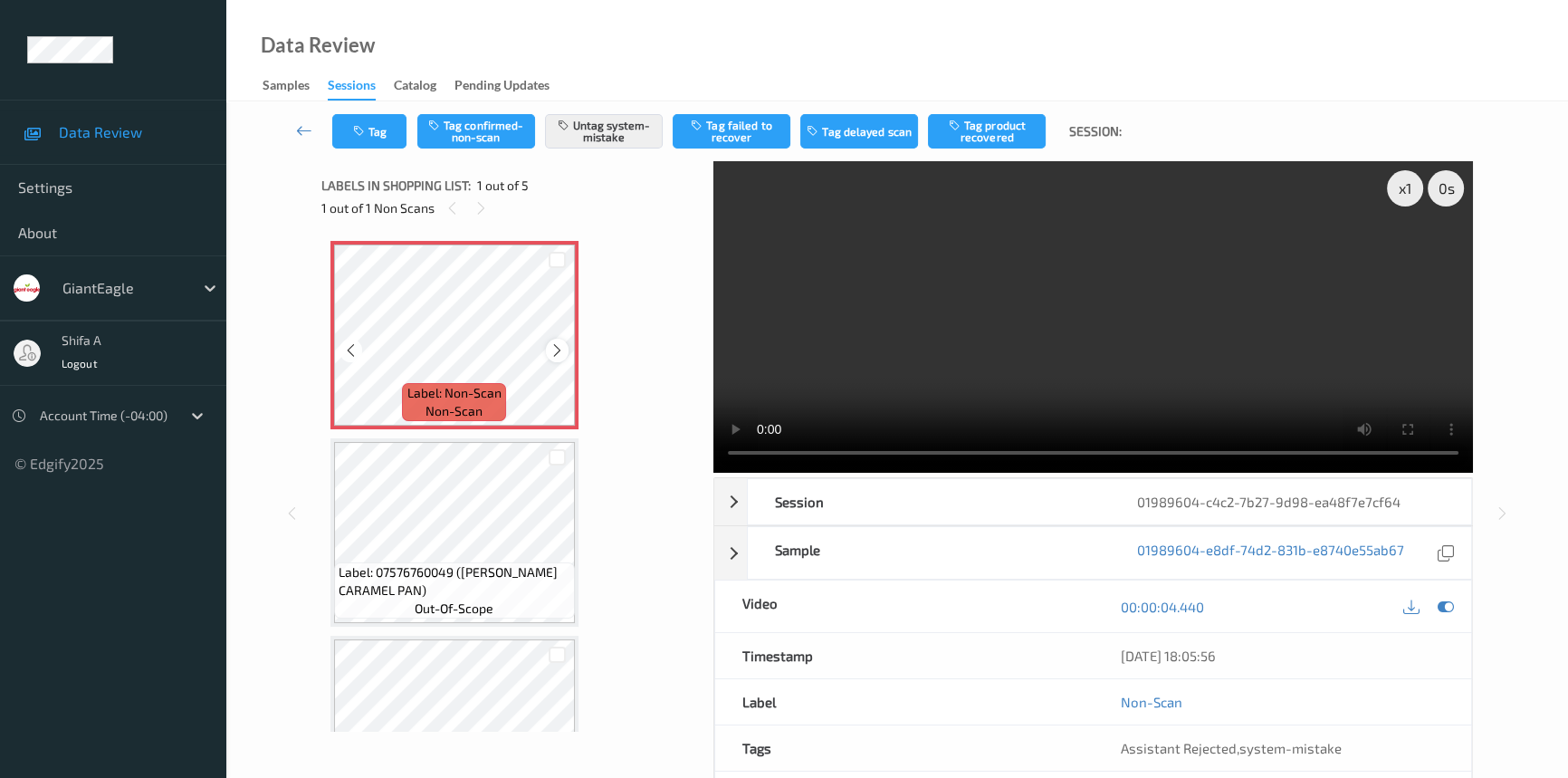
click at [552, 349] on icon at bounding box center [557, 350] width 16 height 17
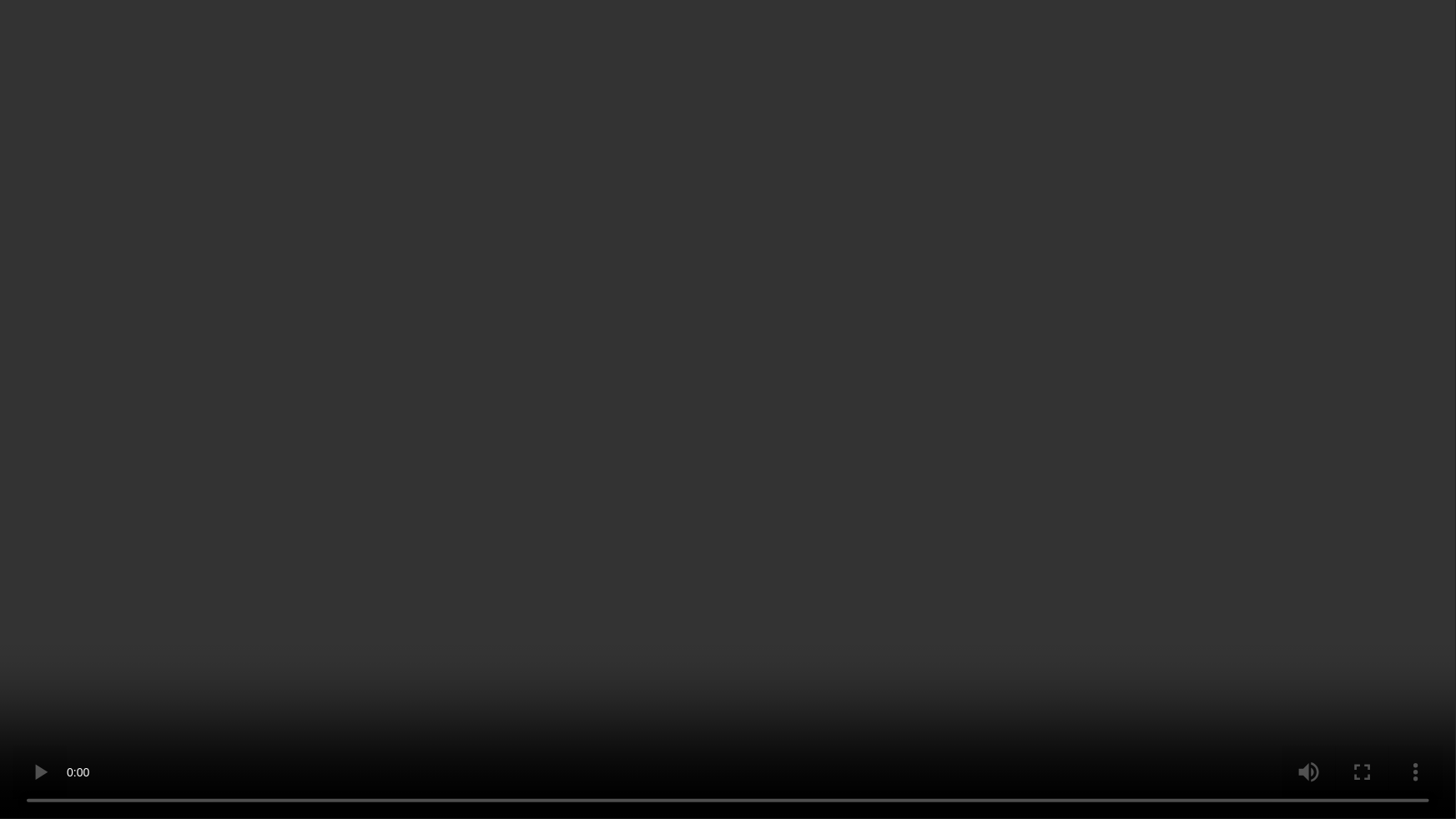
click at [1154, 449] on video at bounding box center [728, 409] width 1456 height 819
click at [811, 386] on video at bounding box center [728, 409] width 1456 height 819
click at [762, 349] on video at bounding box center [728, 409] width 1456 height 819
click at [830, 448] on video at bounding box center [728, 409] width 1456 height 819
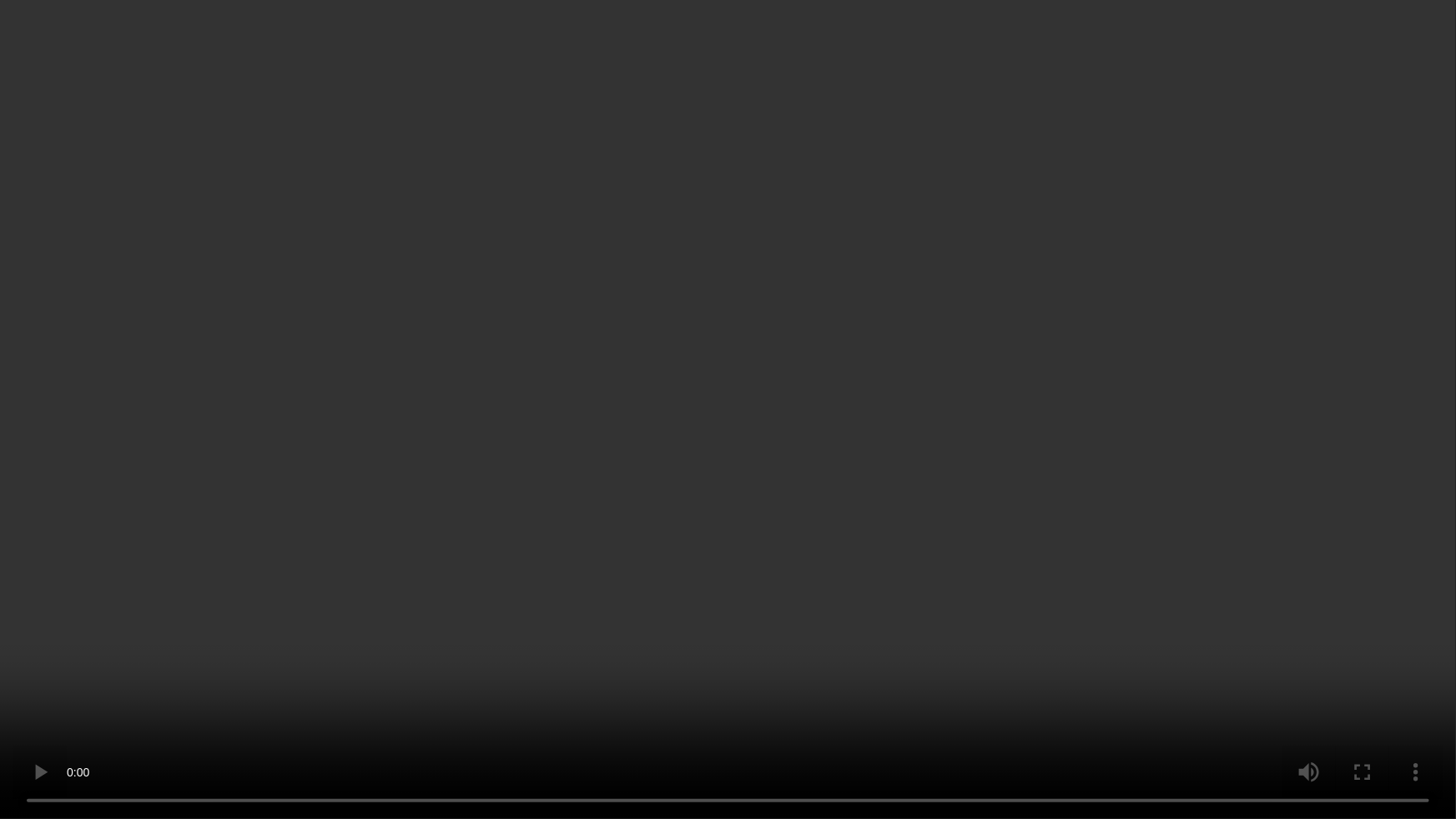
click at [815, 427] on video at bounding box center [728, 409] width 1456 height 819
click at [809, 348] on video at bounding box center [728, 409] width 1456 height 819
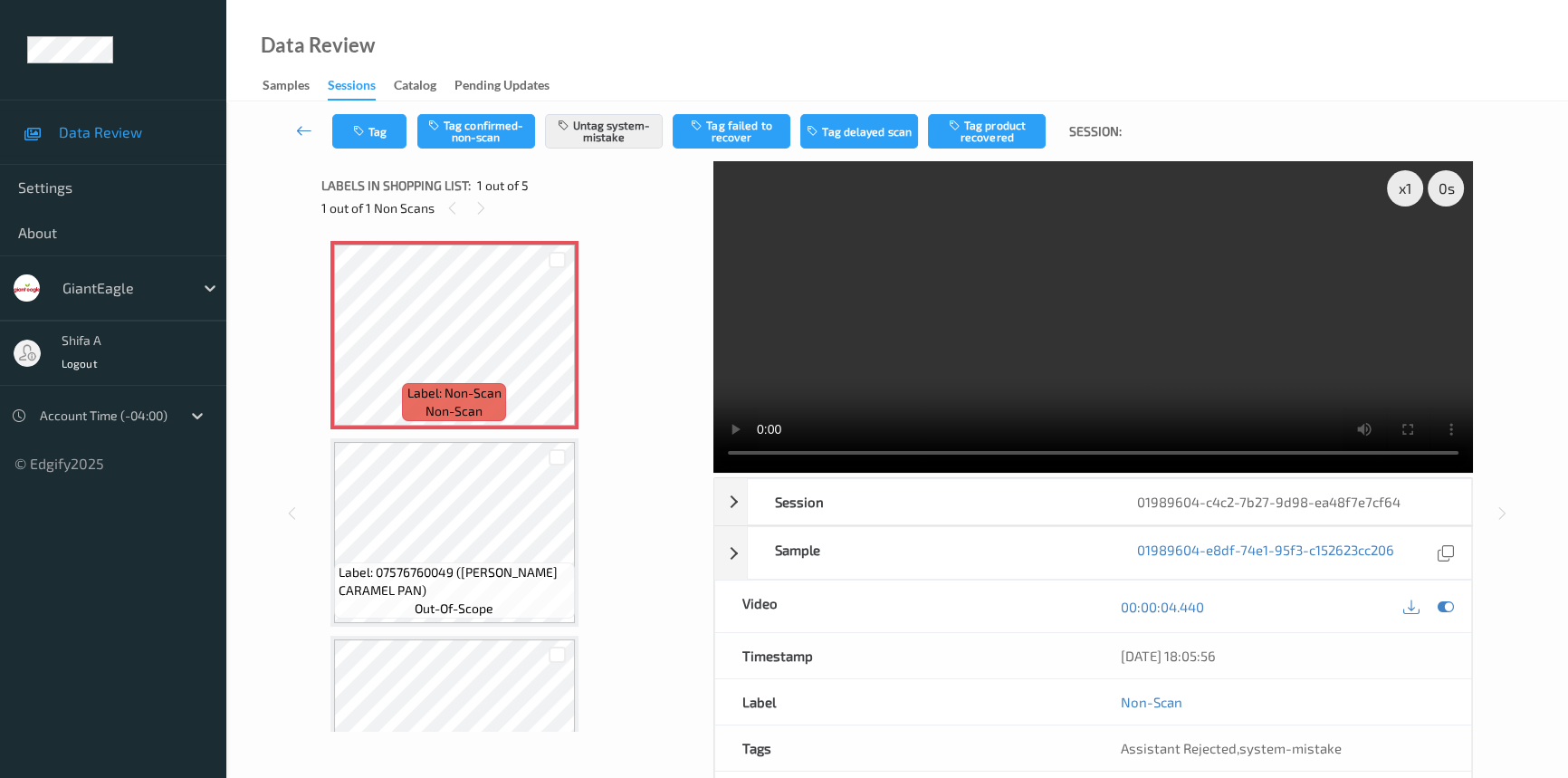
click at [1230, 290] on video at bounding box center [1092, 316] width 759 height 312
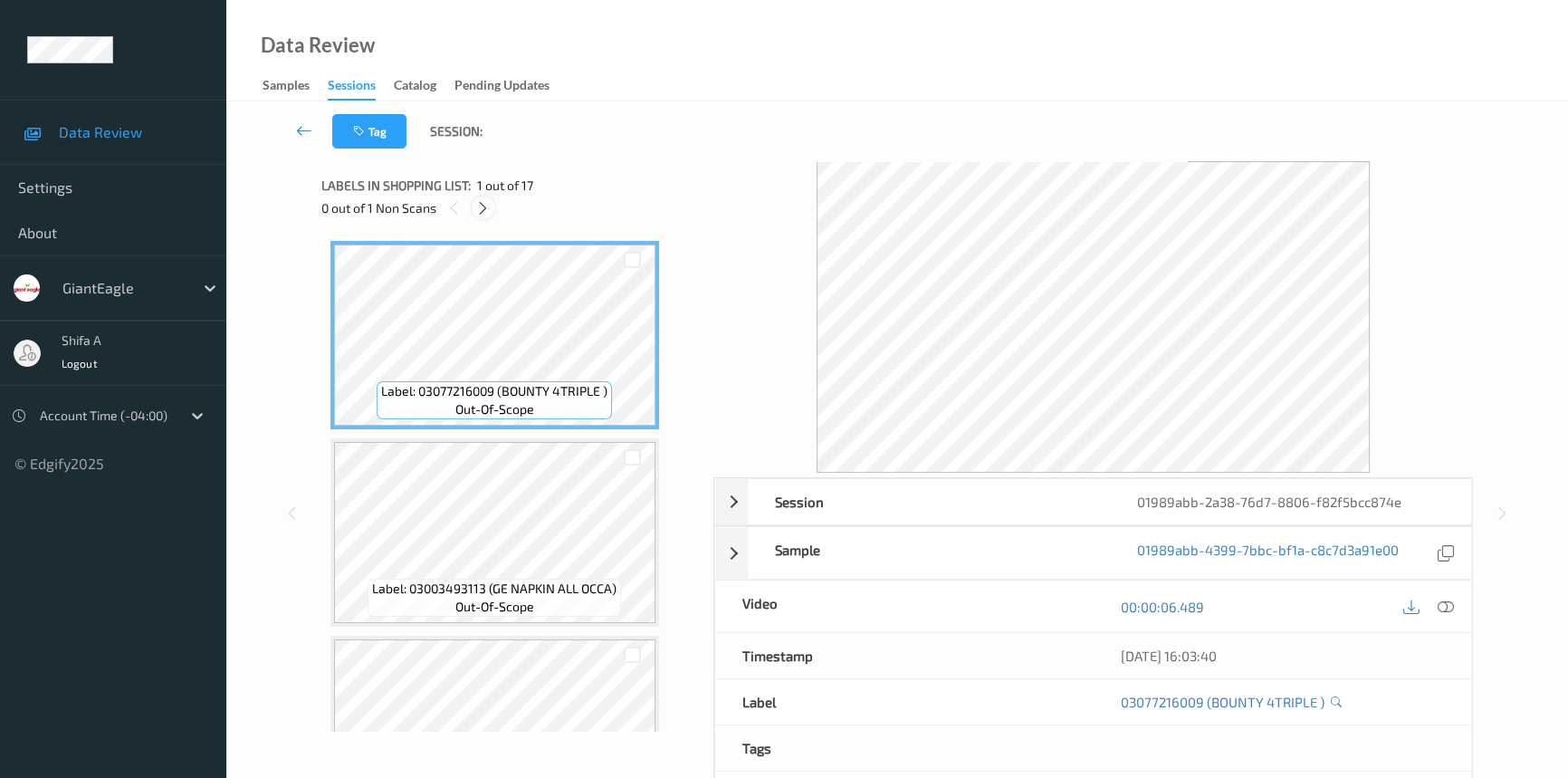
click at [480, 217] on div at bounding box center [482, 208] width 23 height 23
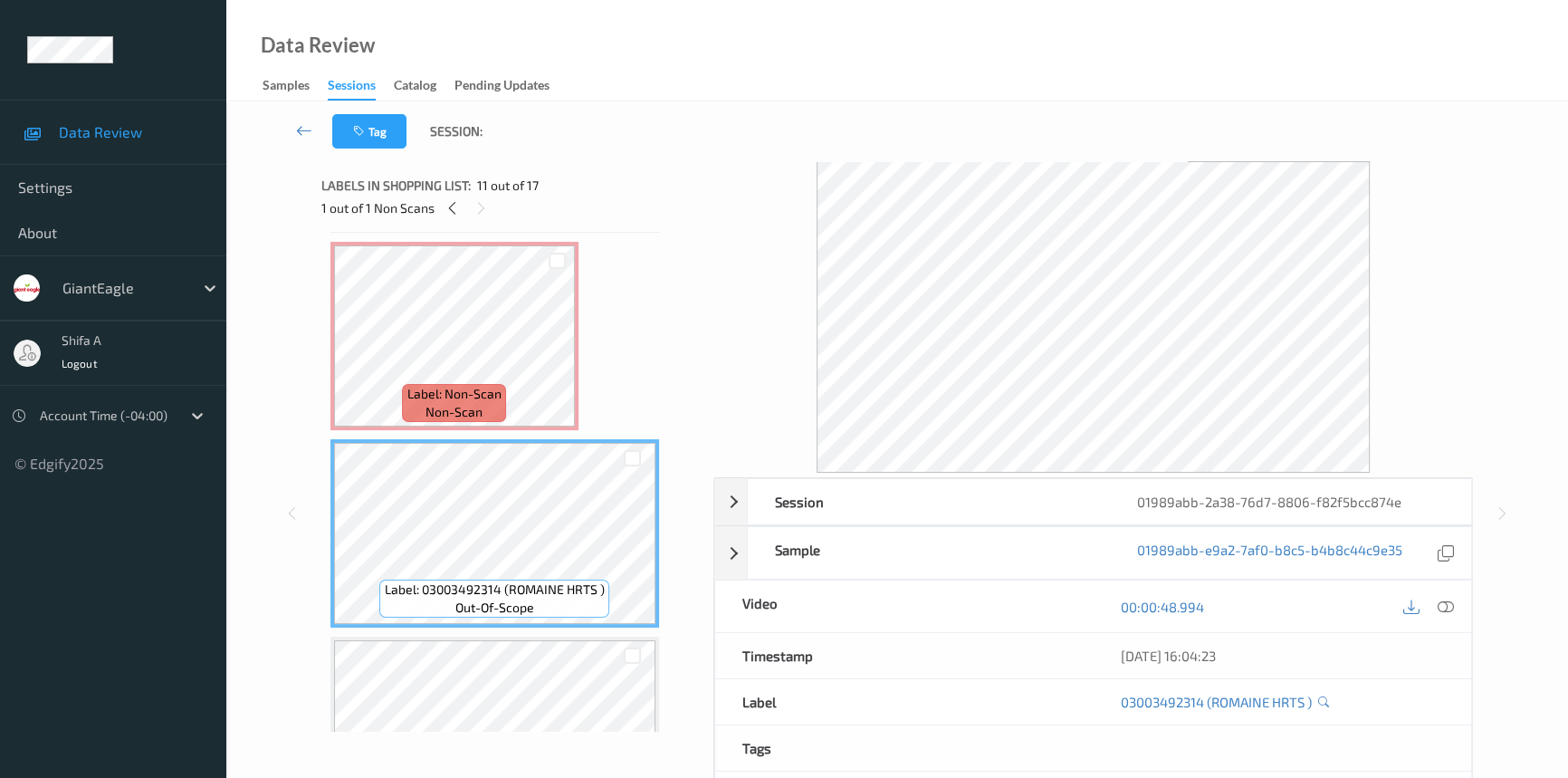
scroll to position [1747, 0]
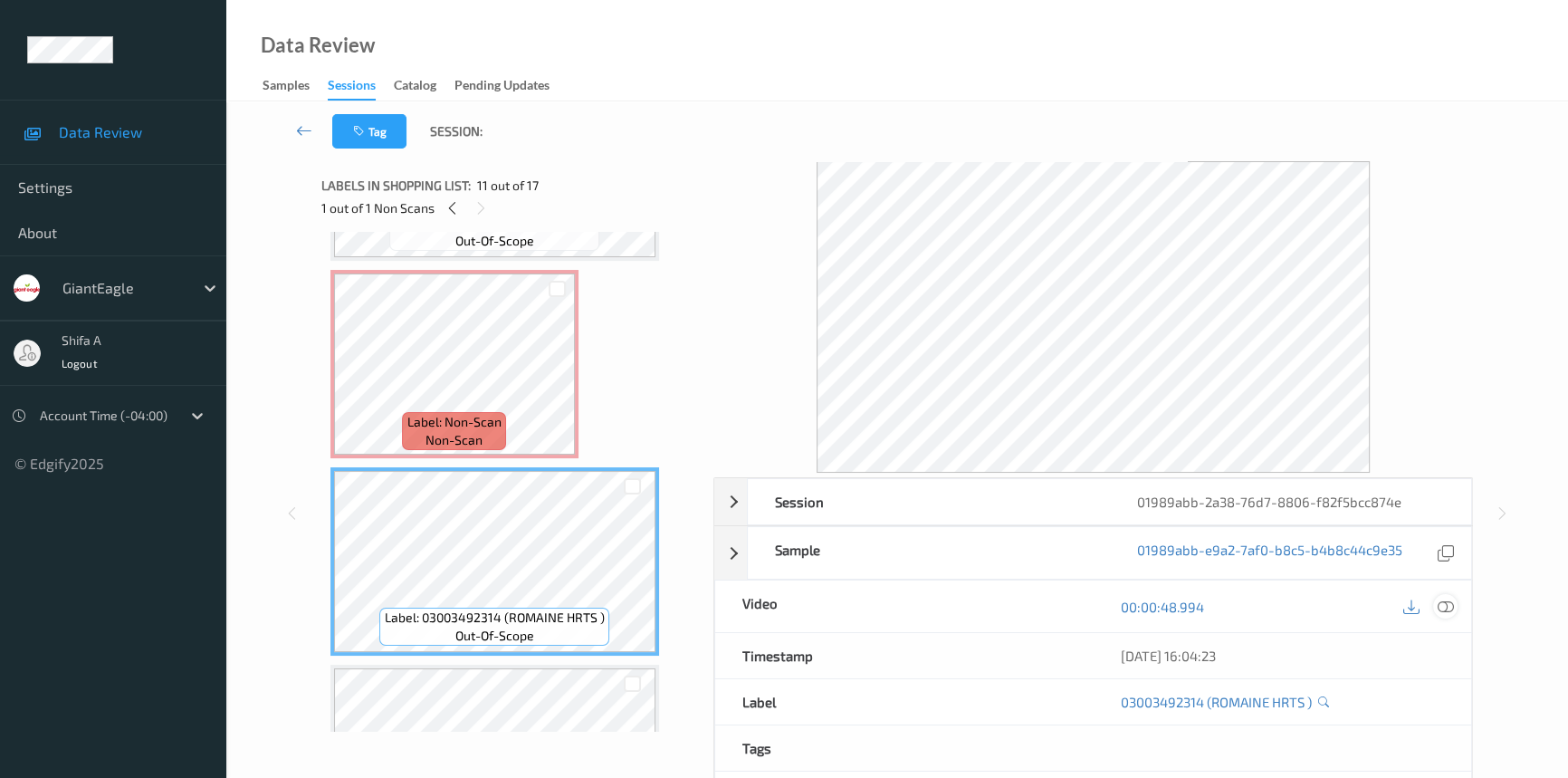
drag, startPoint x: 1449, startPoint y: 603, endPoint x: 1394, endPoint y: 581, distance: 59.2
click at [1449, 603] on icon at bounding box center [1445, 607] width 17 height 17
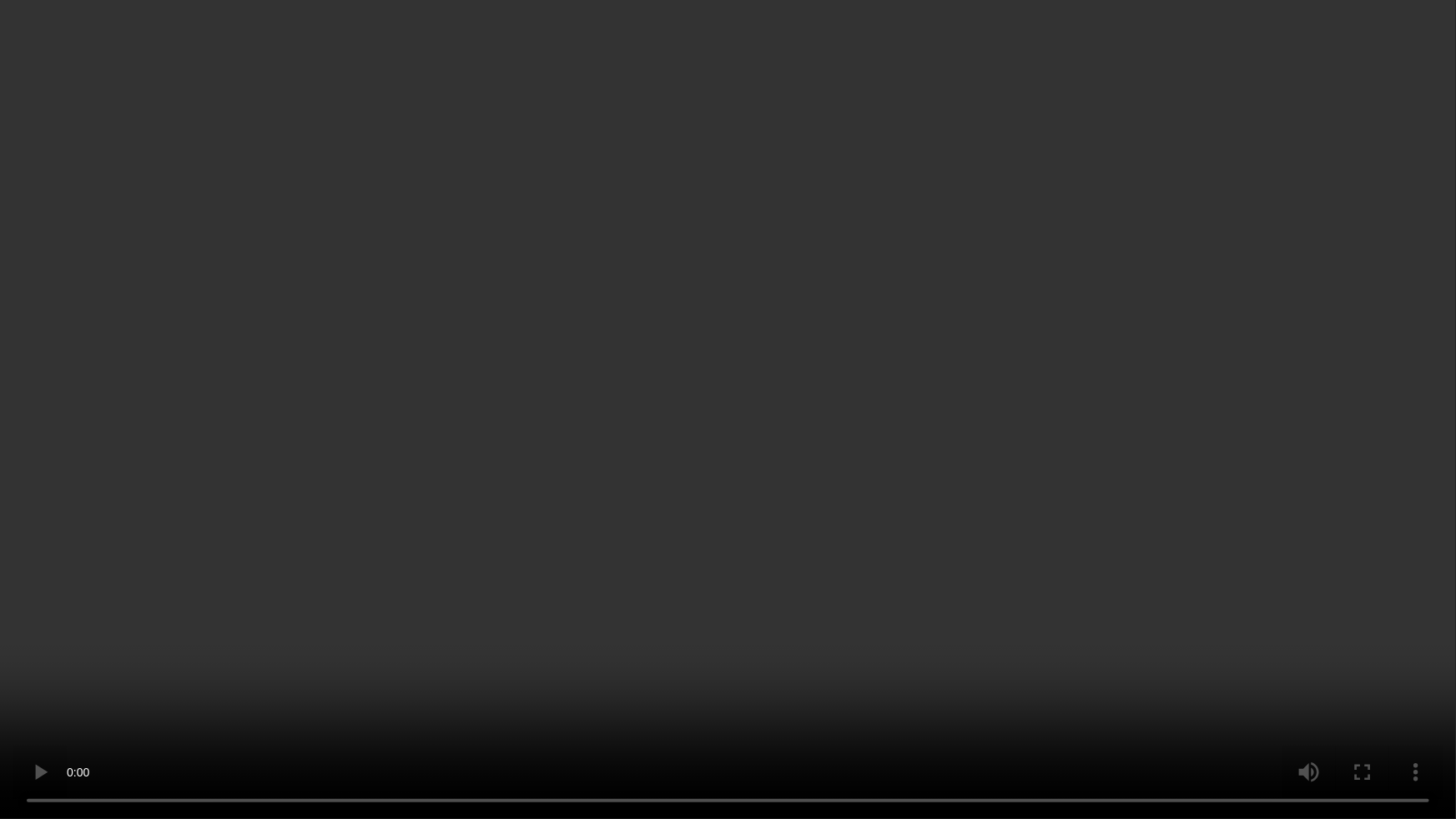
click at [868, 459] on video at bounding box center [728, 409] width 1456 height 819
click at [885, 533] on video at bounding box center [728, 409] width 1456 height 819
click at [1122, 619] on video at bounding box center [728, 409] width 1456 height 819
click at [1232, 567] on video at bounding box center [728, 409] width 1456 height 819
click at [1063, 588] on video at bounding box center [728, 409] width 1456 height 819
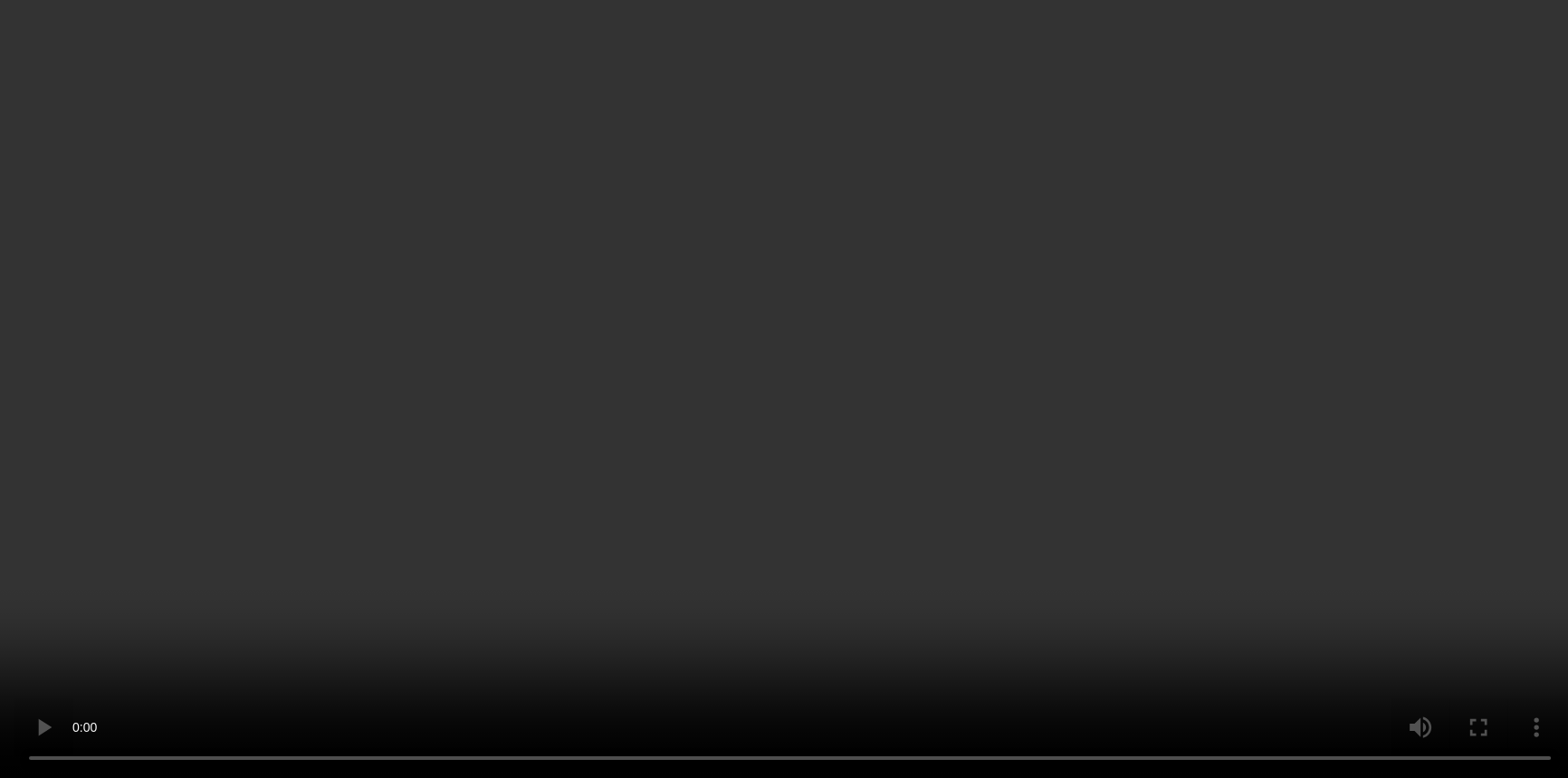
scroll to position [1582, 0]
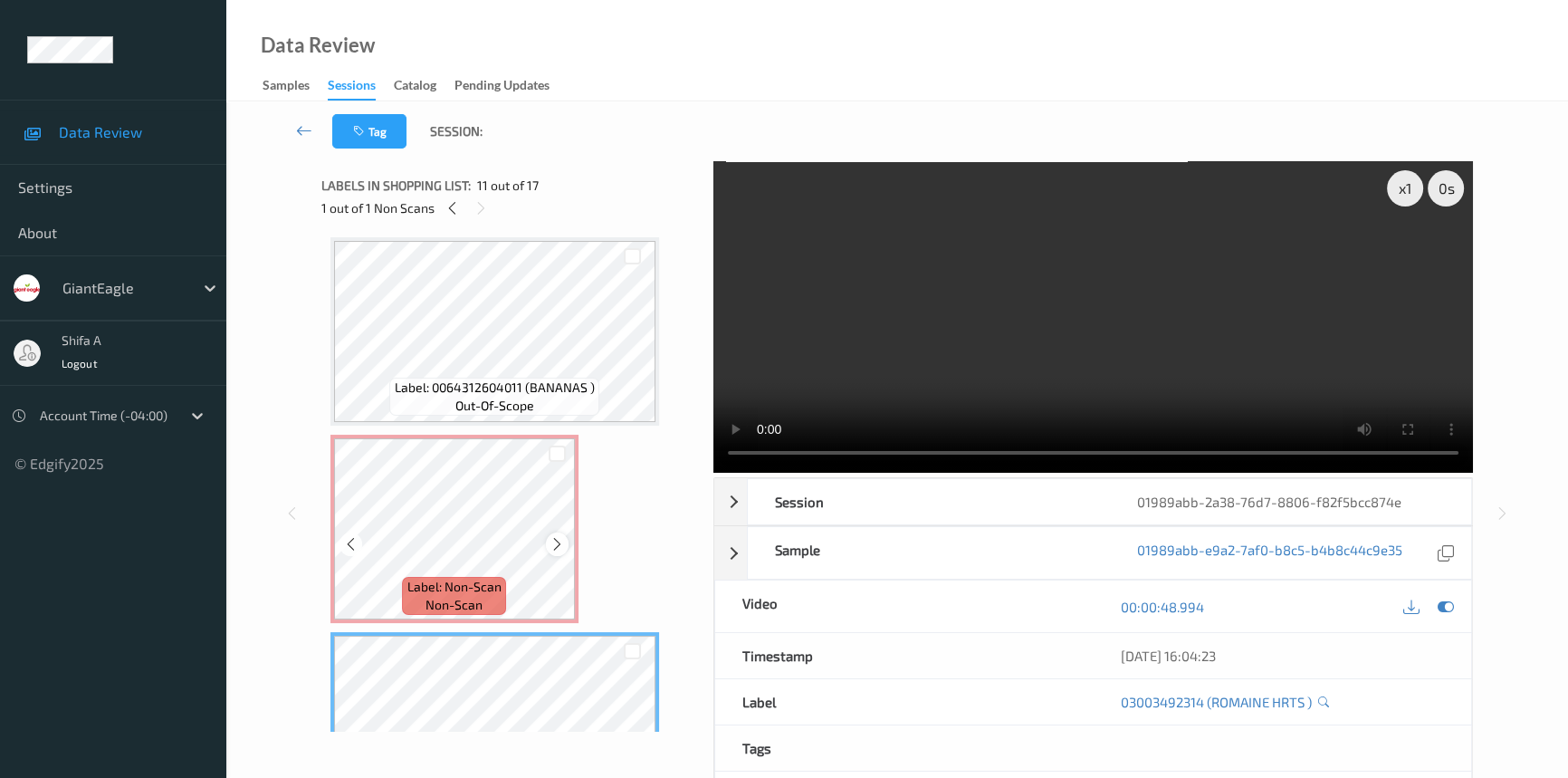
click at [558, 537] on icon at bounding box center [557, 544] width 16 height 17
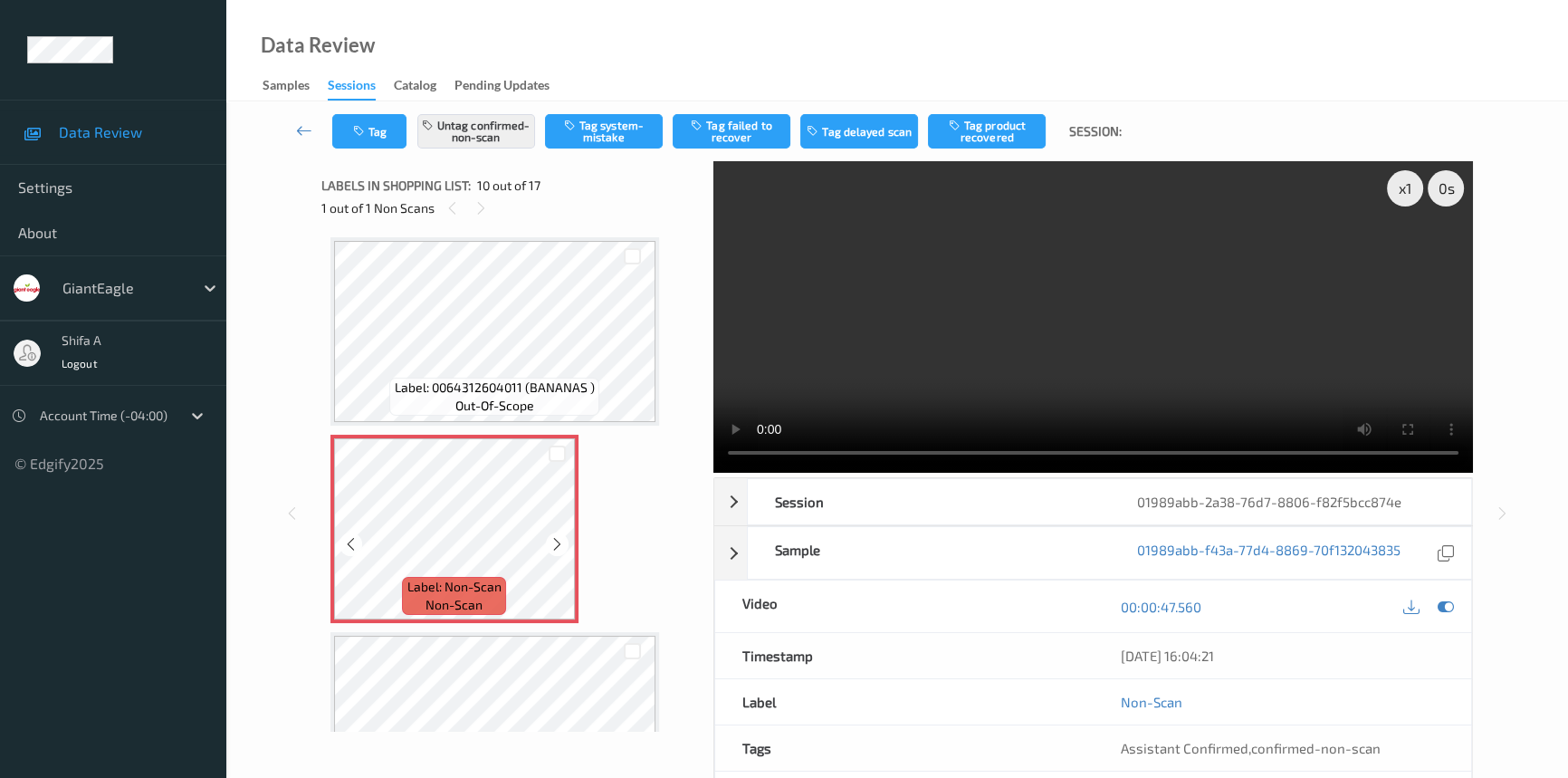
click at [558, 537] on icon at bounding box center [557, 544] width 16 height 17
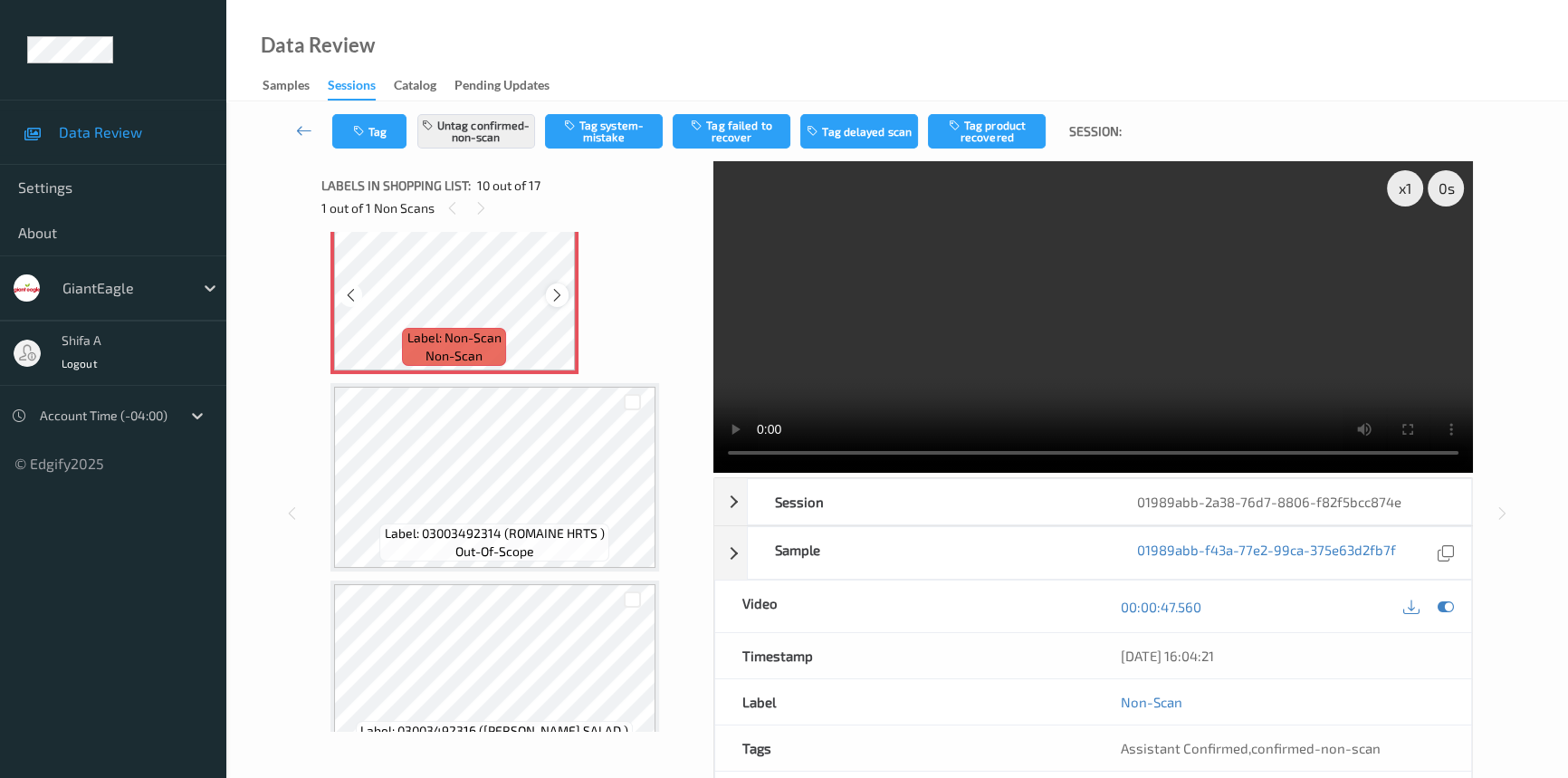
scroll to position [1912, 0]
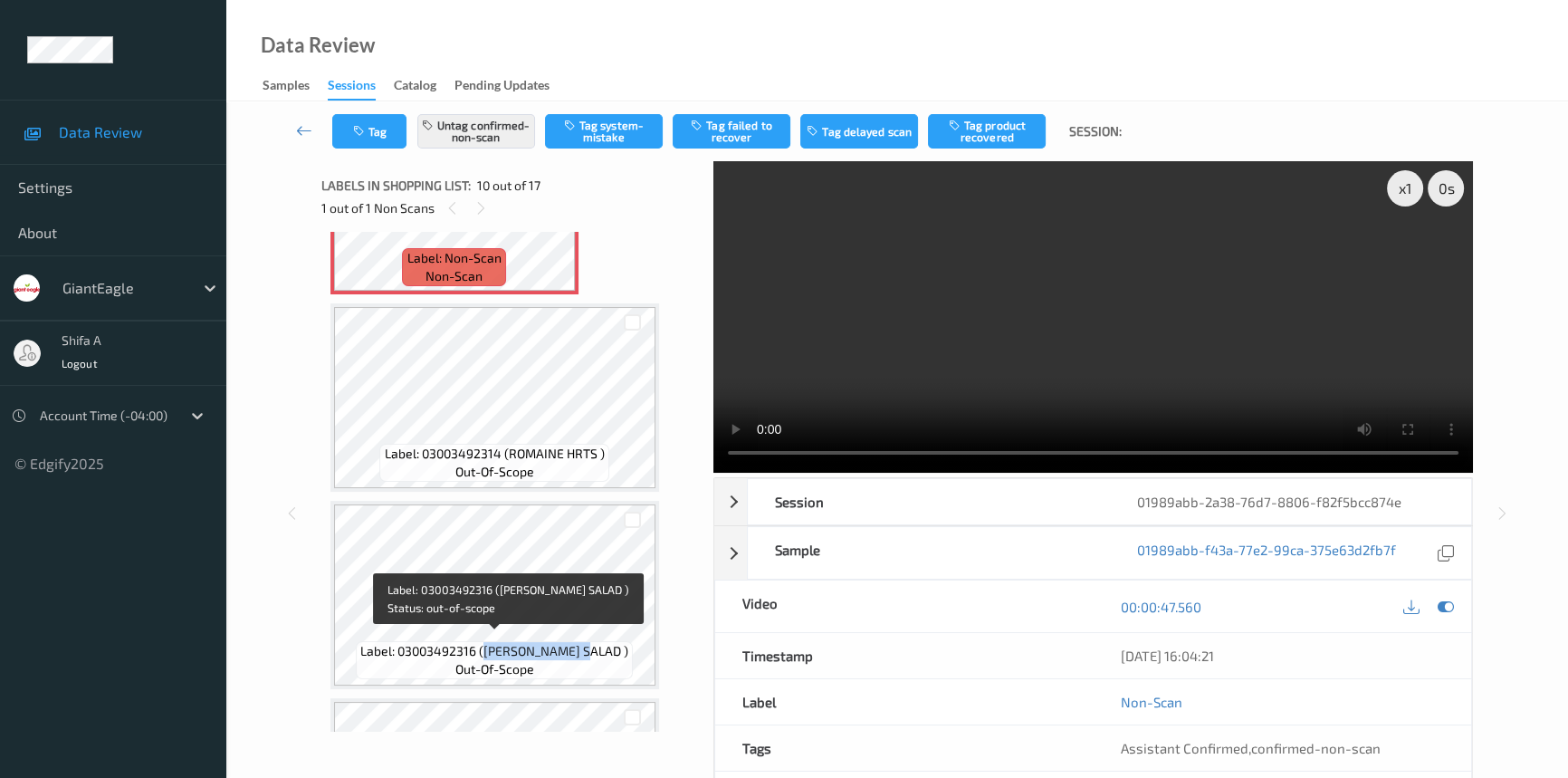
drag, startPoint x: 499, startPoint y: 647, endPoint x: 601, endPoint y: 640, distance: 102.2
click at [601, 642] on span "Label: 03003492316 (ROMINE GD SALAD )" at bounding box center [495, 651] width 268 height 18
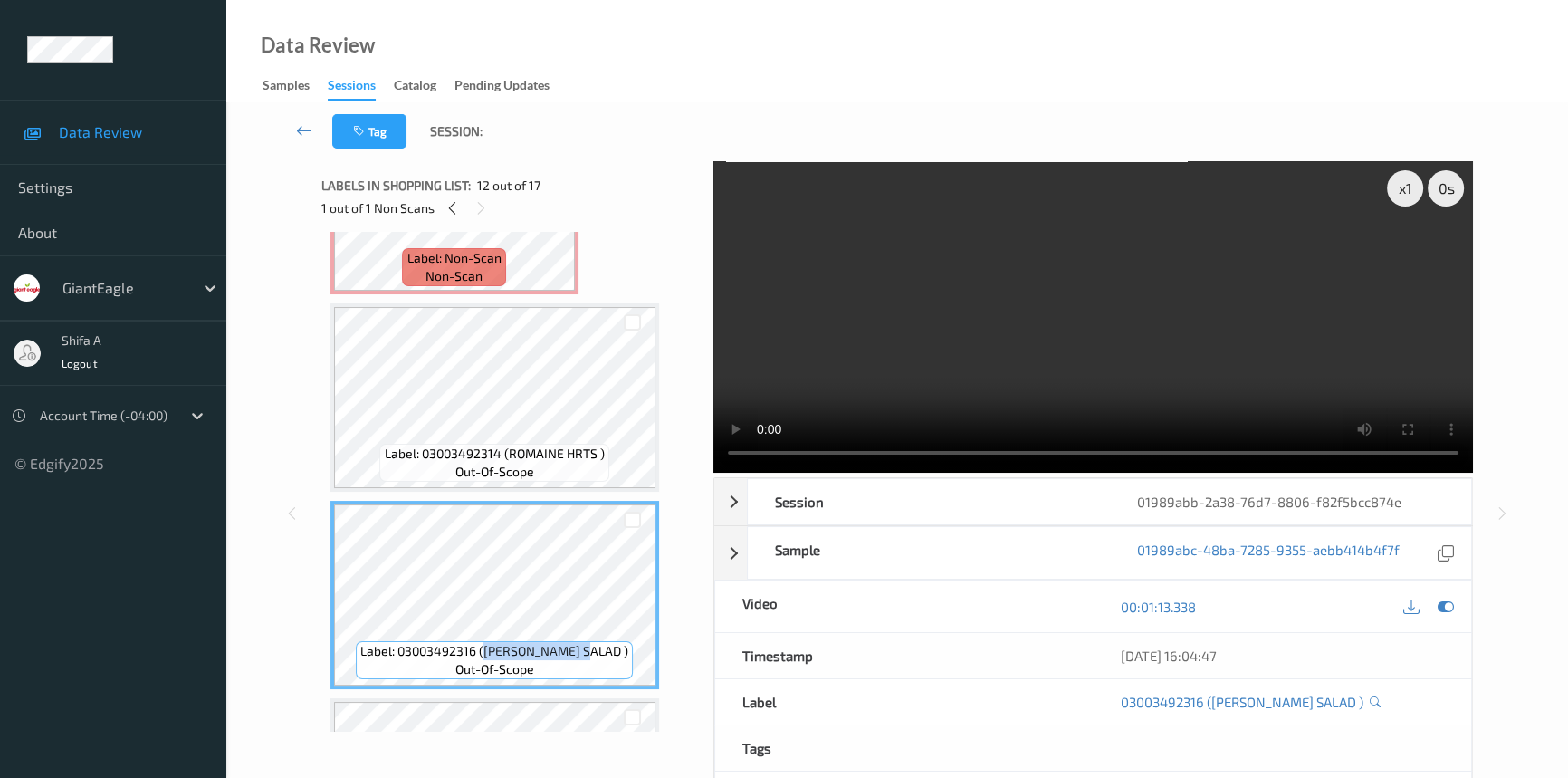
click at [1253, 343] on video at bounding box center [1092, 316] width 759 height 312
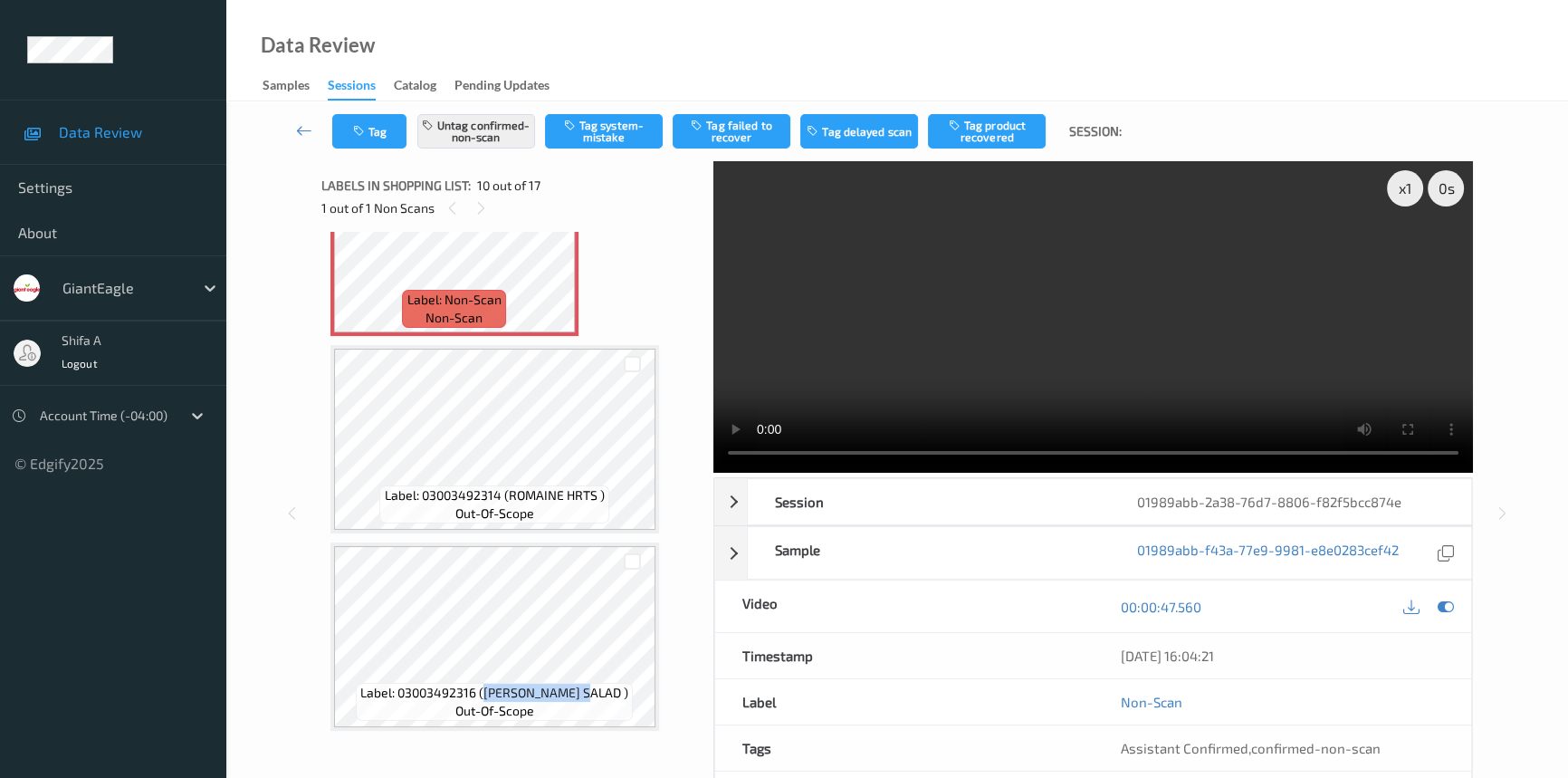
scroll to position [1665, 0]
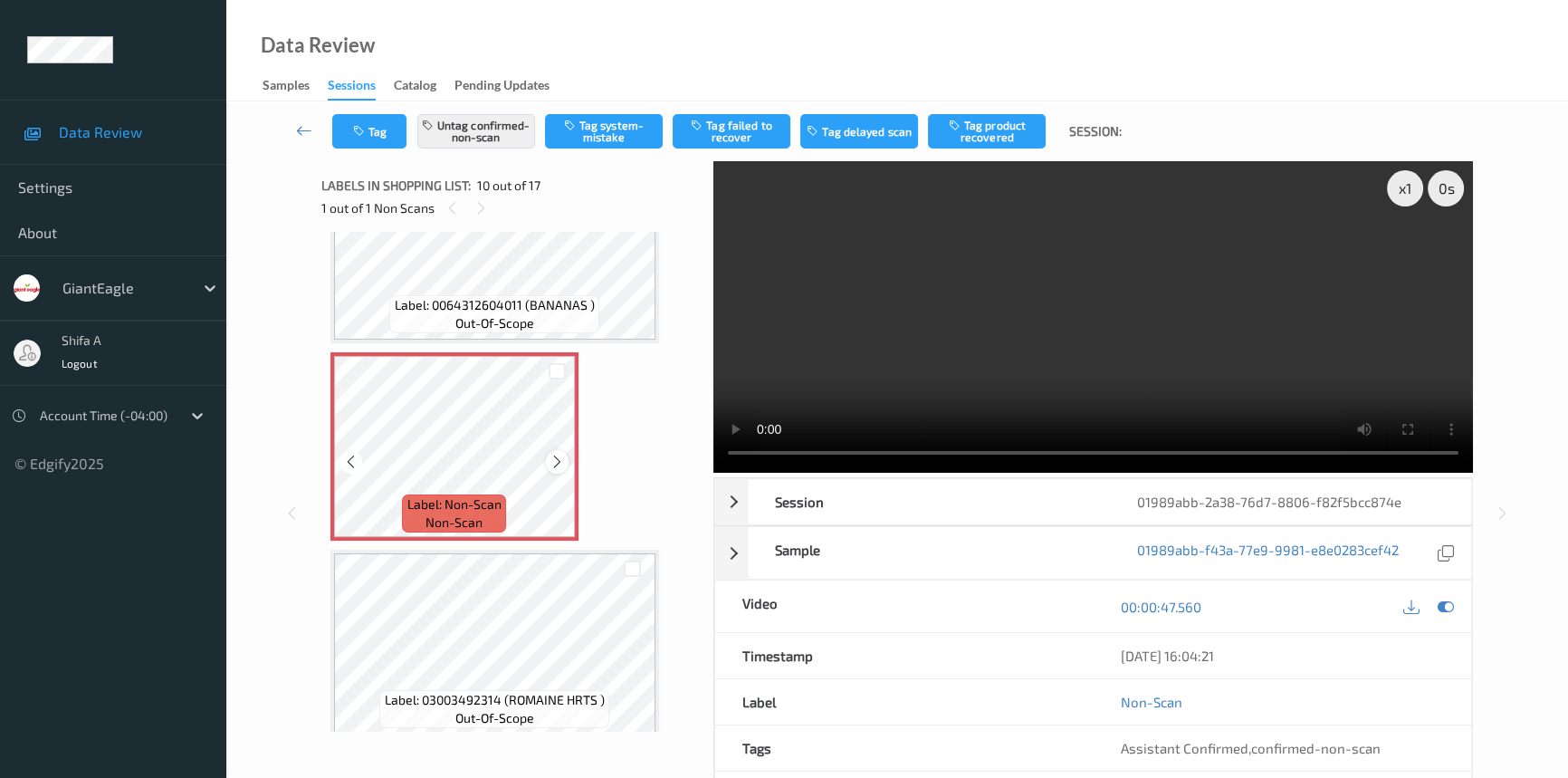
click at [552, 460] on icon at bounding box center [557, 462] width 16 height 17
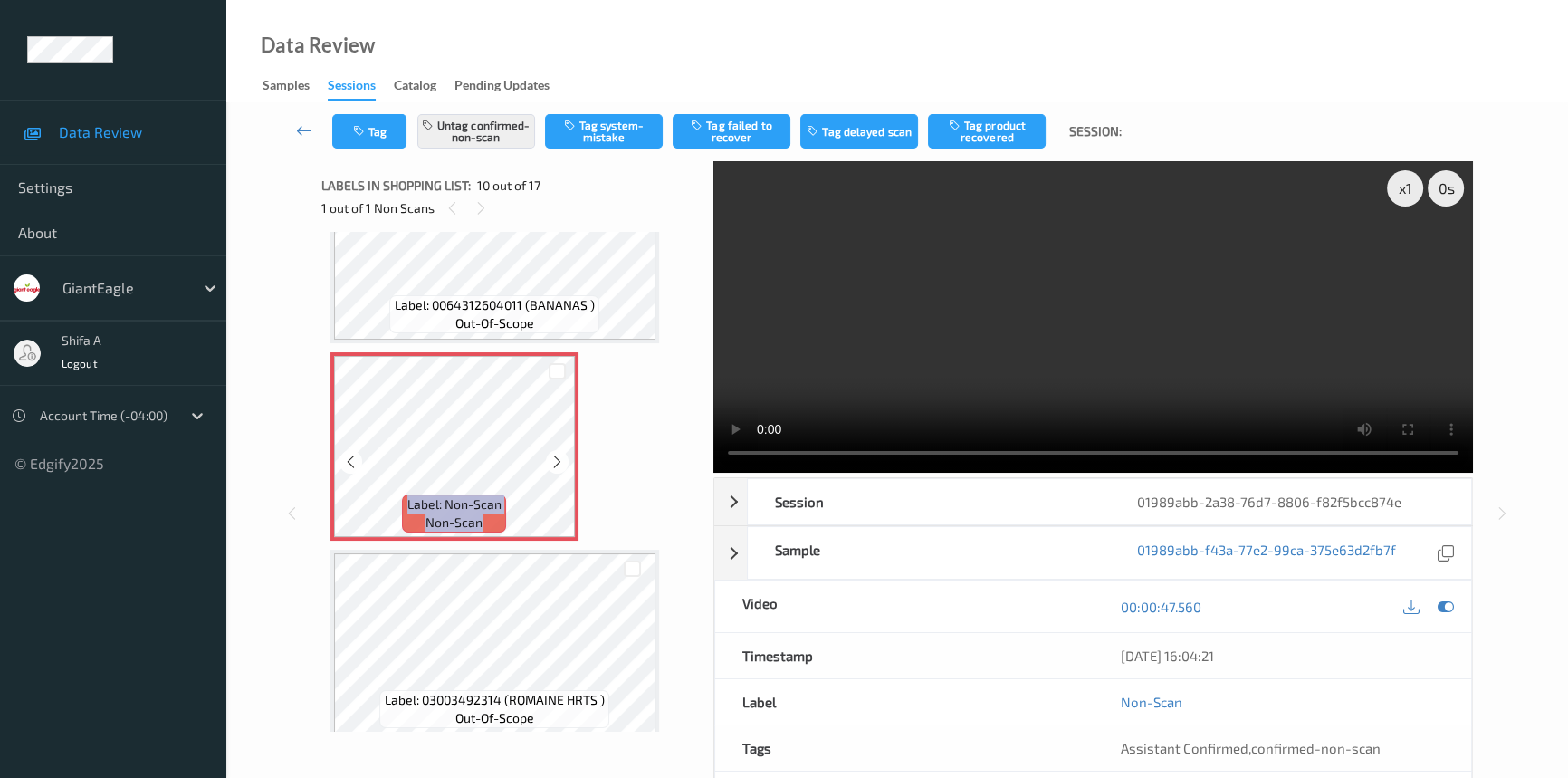
click at [552, 460] on icon at bounding box center [557, 462] width 16 height 17
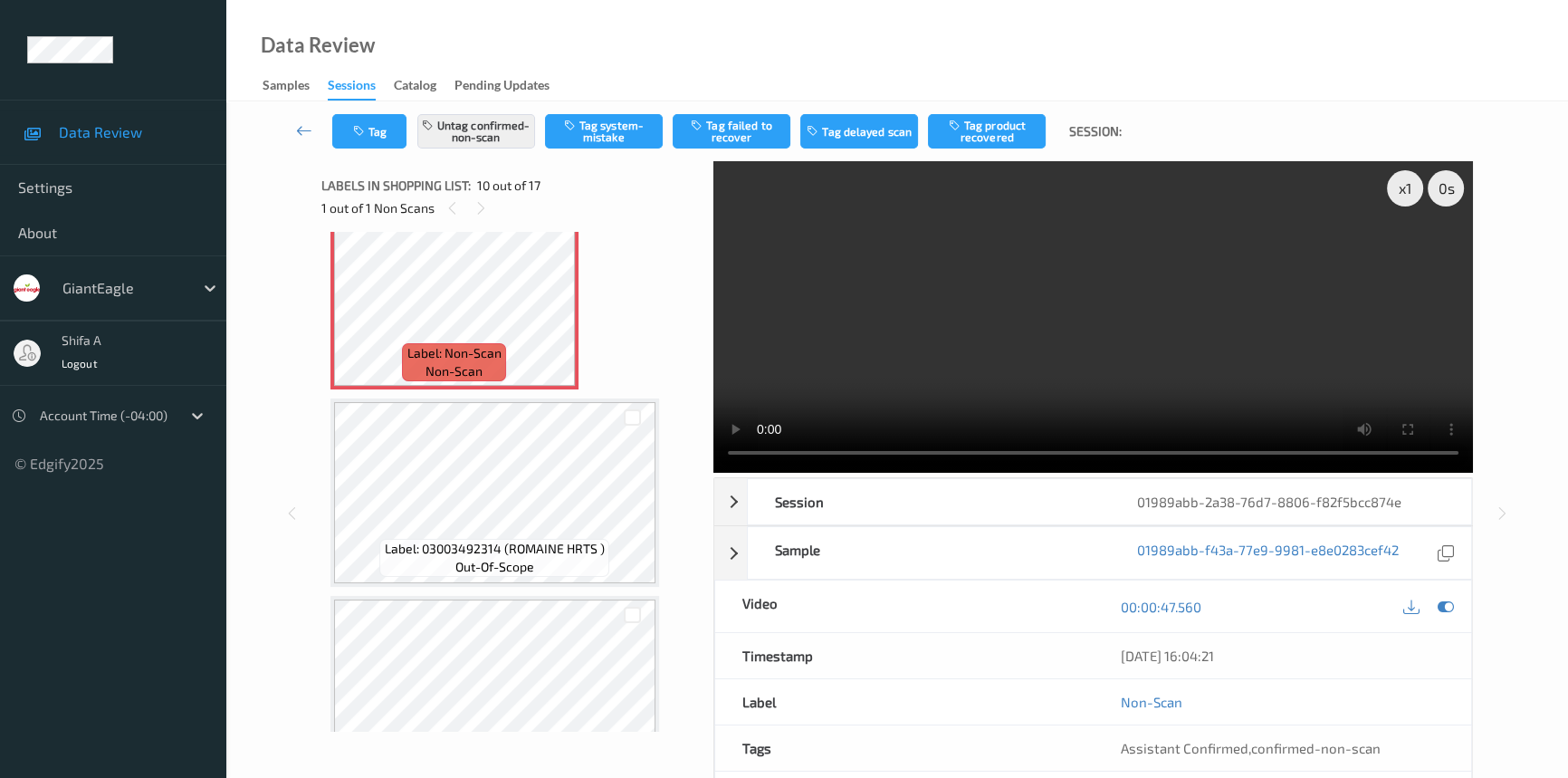
scroll to position [1912, 0]
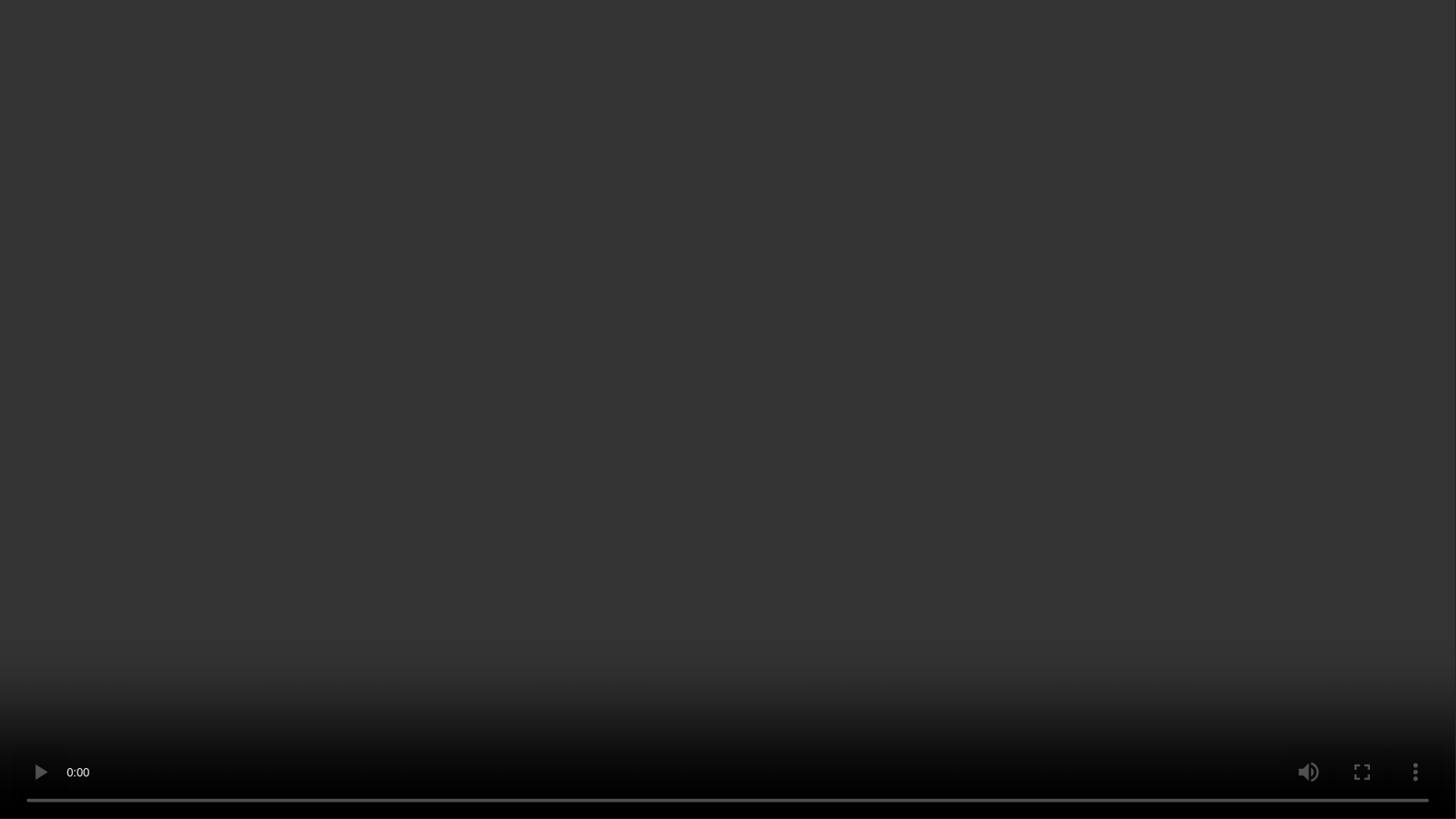
click at [993, 483] on video at bounding box center [728, 409] width 1456 height 819
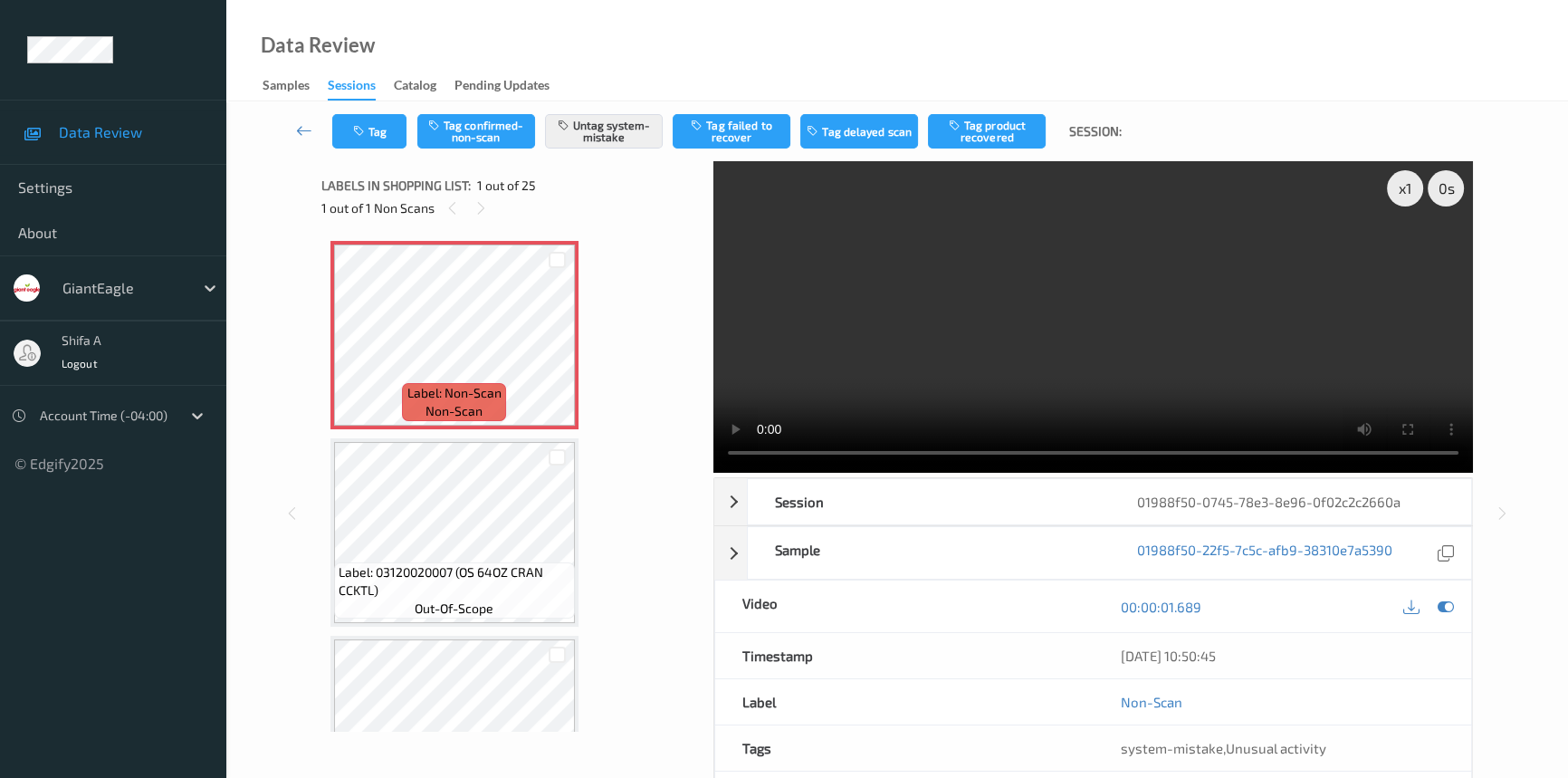
click at [1096, 263] on video at bounding box center [1092, 316] width 759 height 312
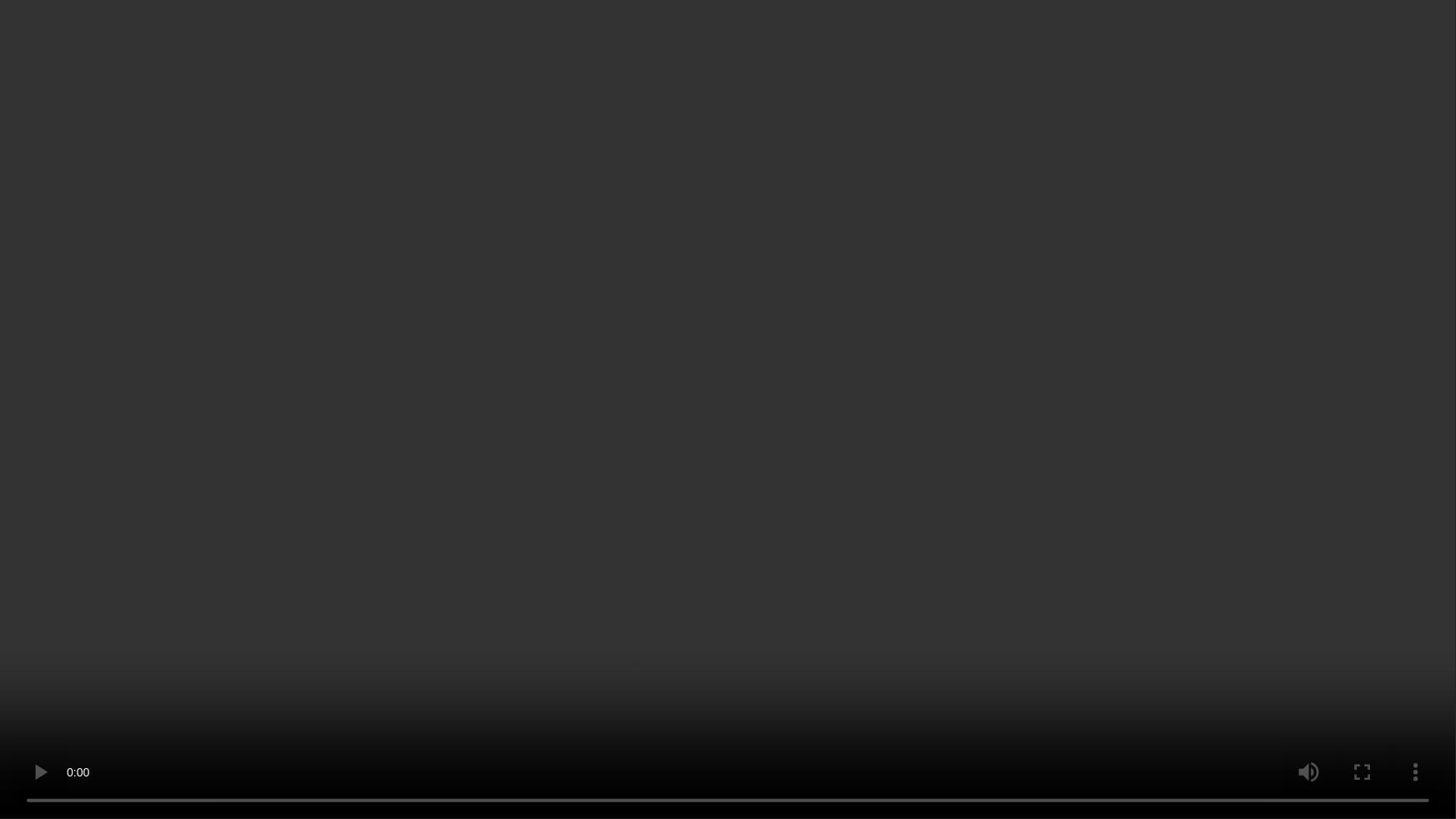
click at [937, 500] on video at bounding box center [728, 409] width 1456 height 819
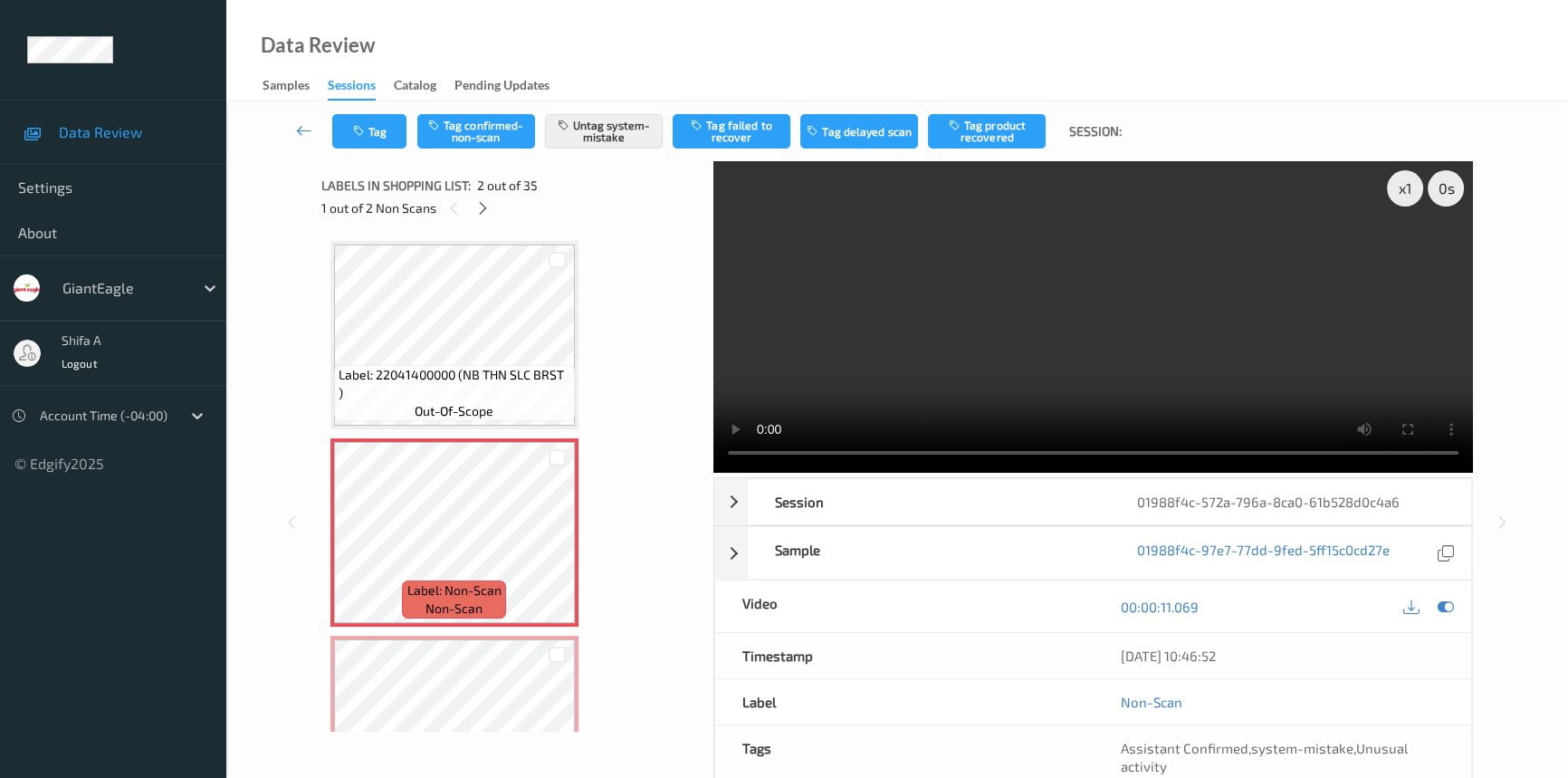
click at [960, 342] on video at bounding box center [1092, 316] width 759 height 312
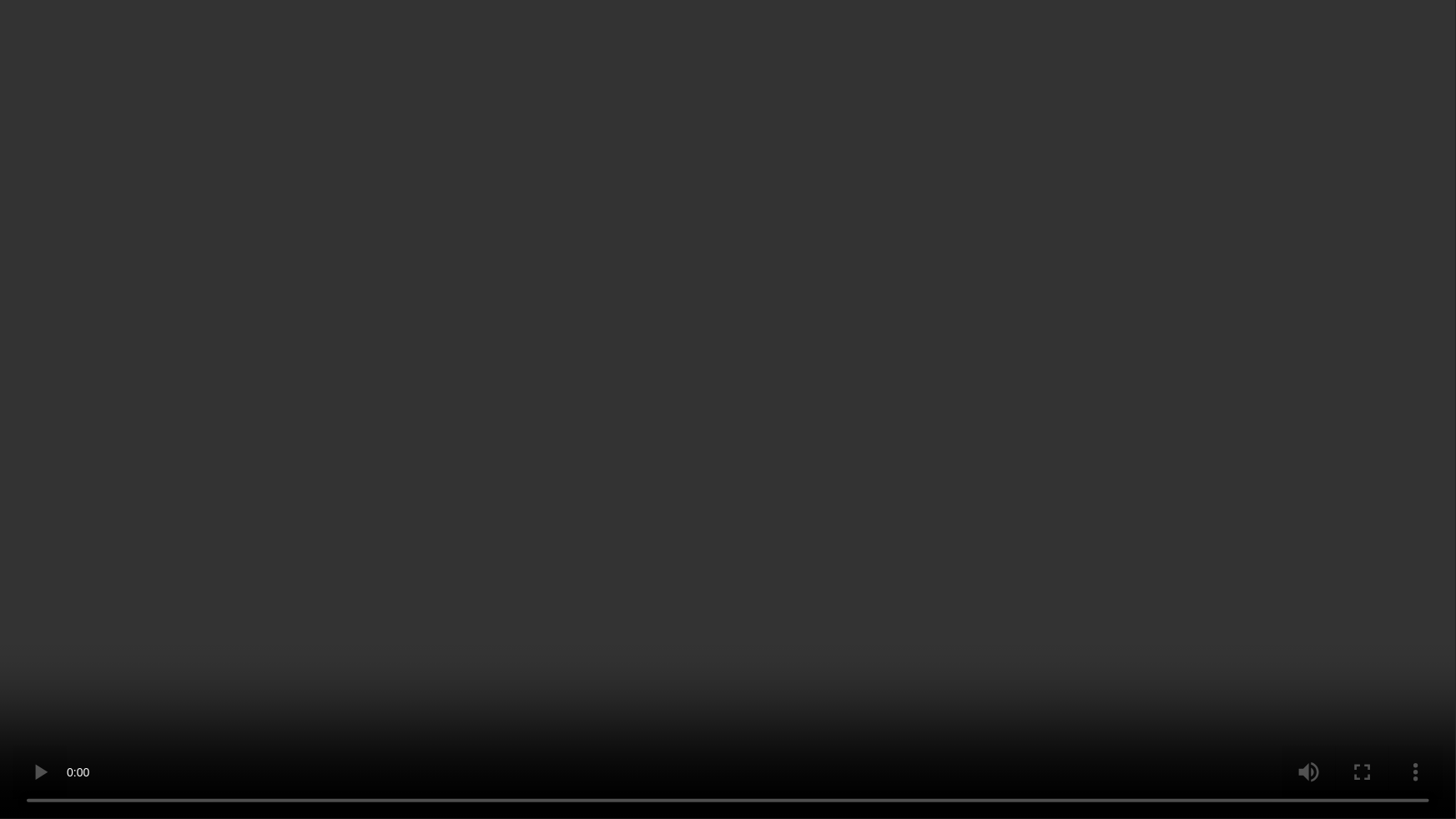
click at [1045, 530] on video at bounding box center [728, 409] width 1456 height 819
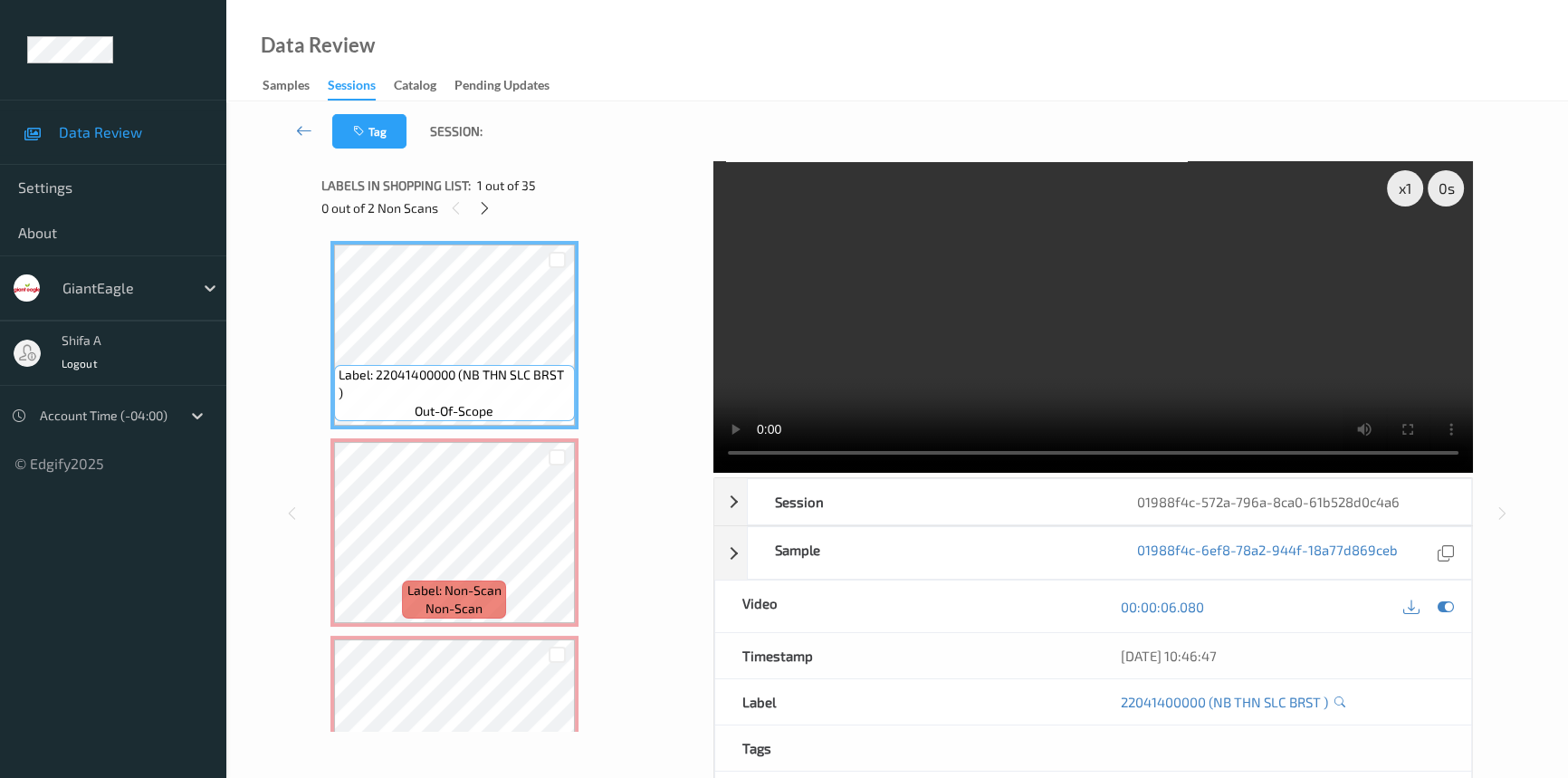
click at [1124, 280] on video at bounding box center [1092, 316] width 759 height 312
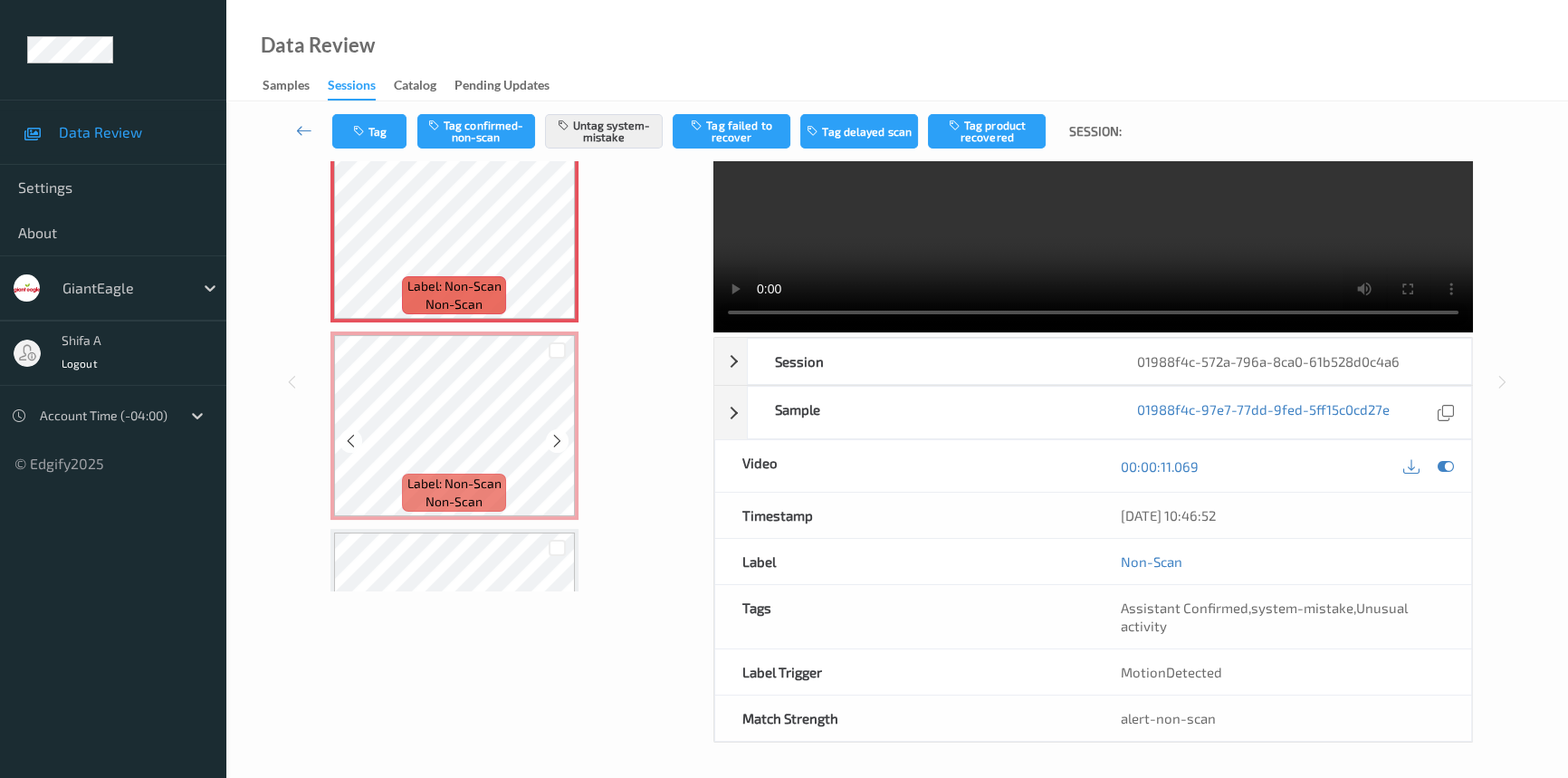
scroll to position [122, 0]
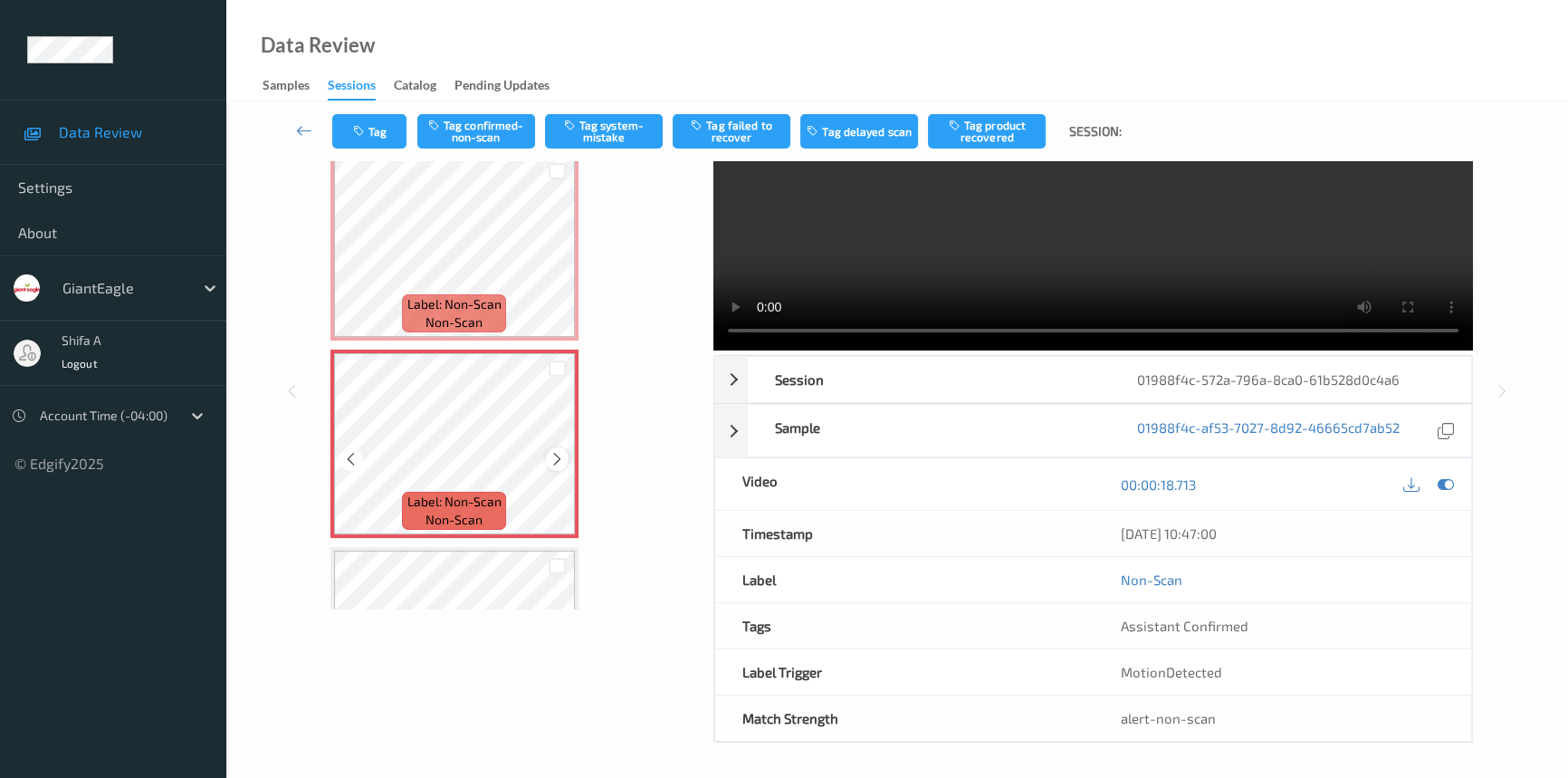
click at [552, 461] on icon at bounding box center [557, 459] width 16 height 17
click at [552, 460] on icon at bounding box center [557, 459] width 16 height 17
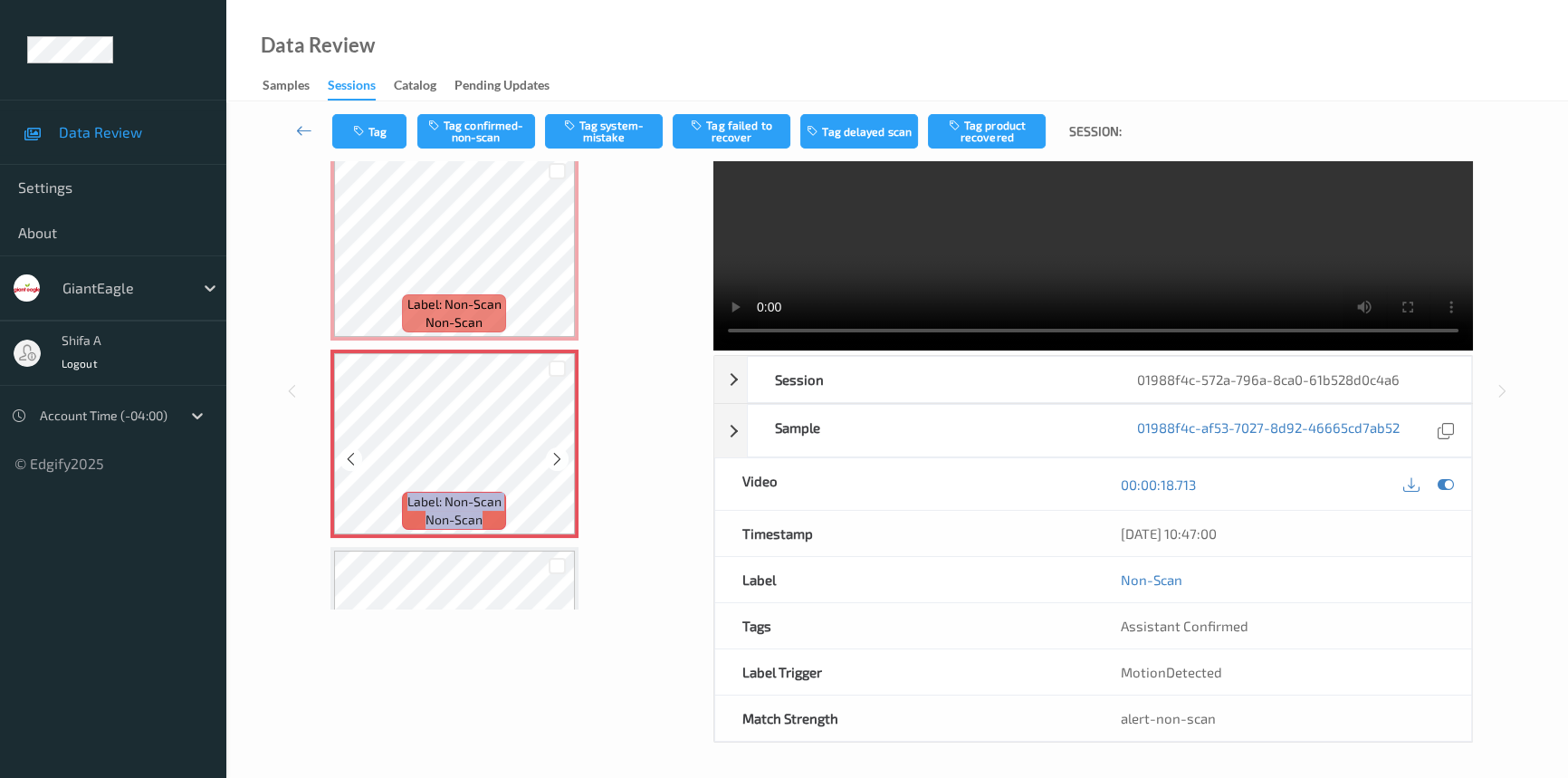
click at [552, 460] on icon at bounding box center [557, 459] width 16 height 17
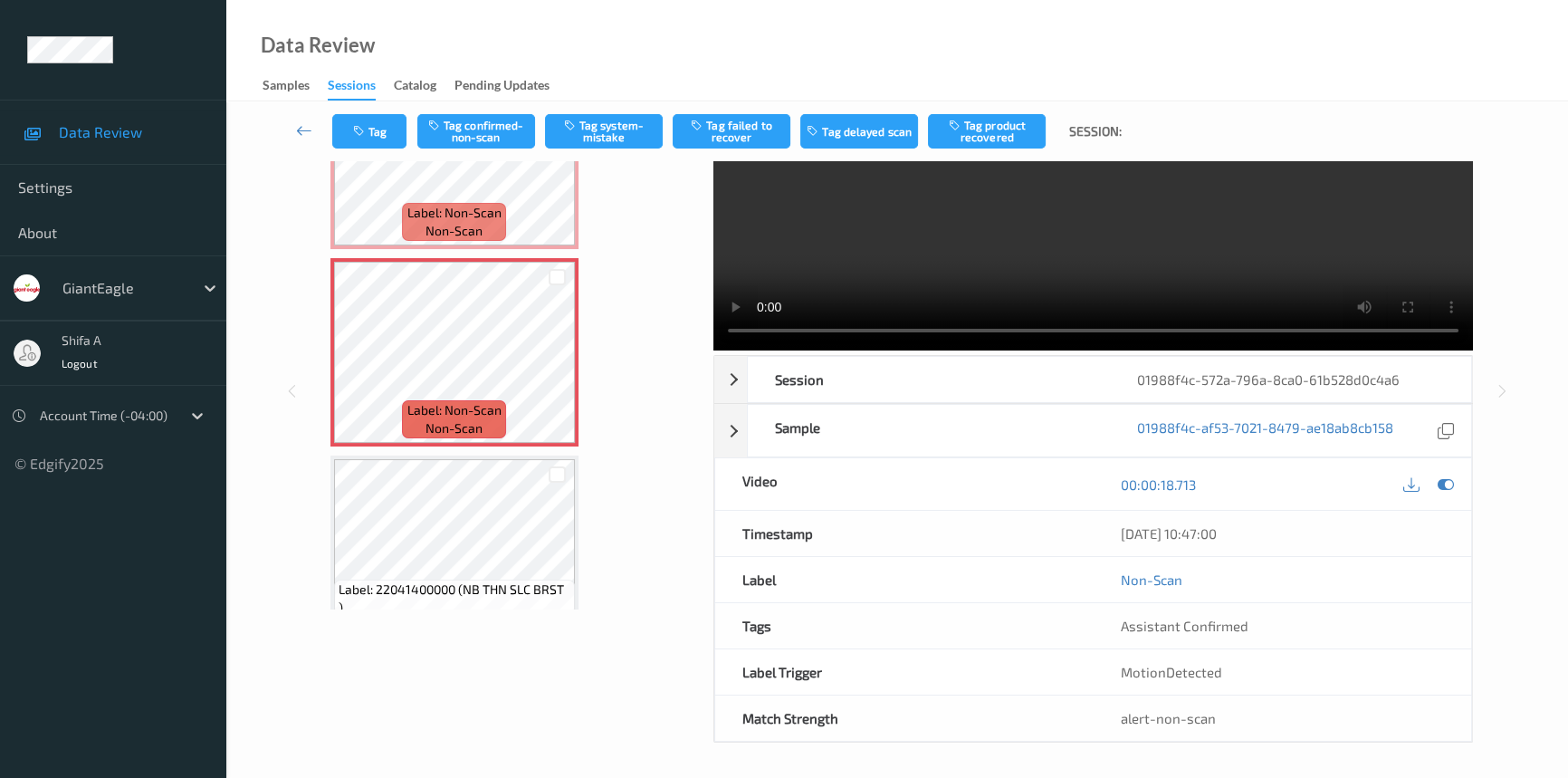
scroll to position [246, 0]
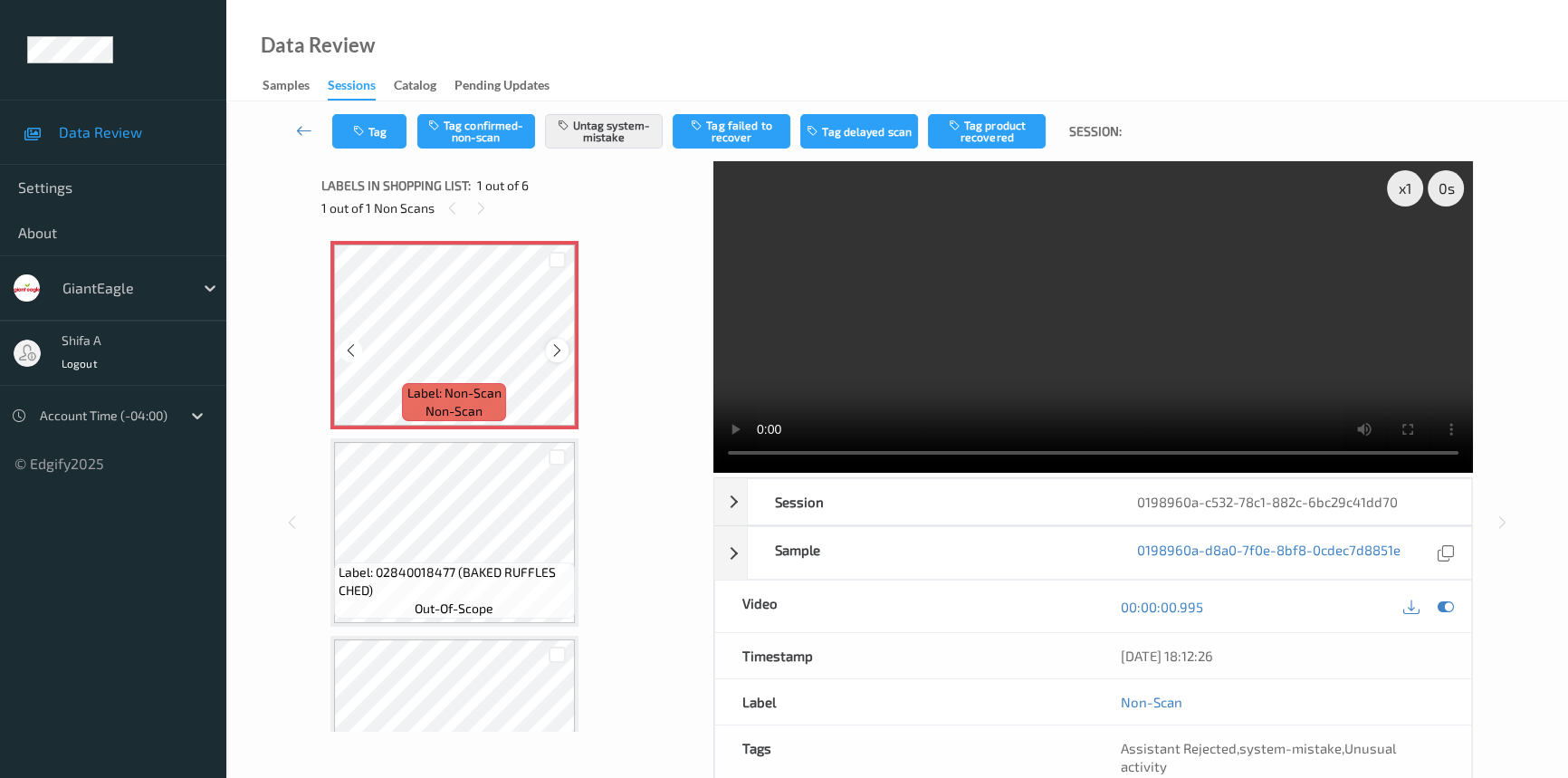
click at [549, 349] on icon at bounding box center [557, 350] width 16 height 17
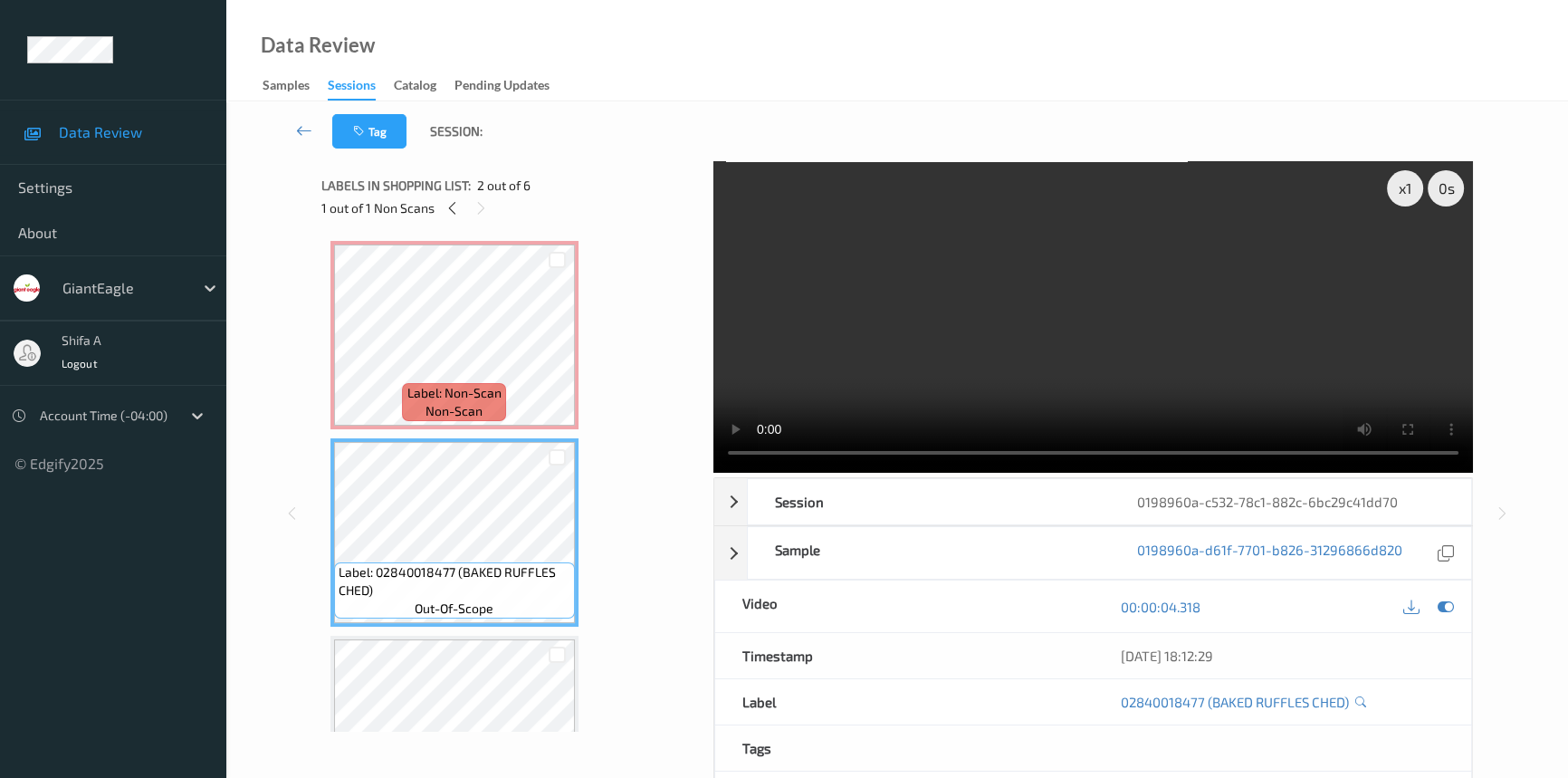
click at [1217, 261] on video at bounding box center [1092, 316] width 759 height 312
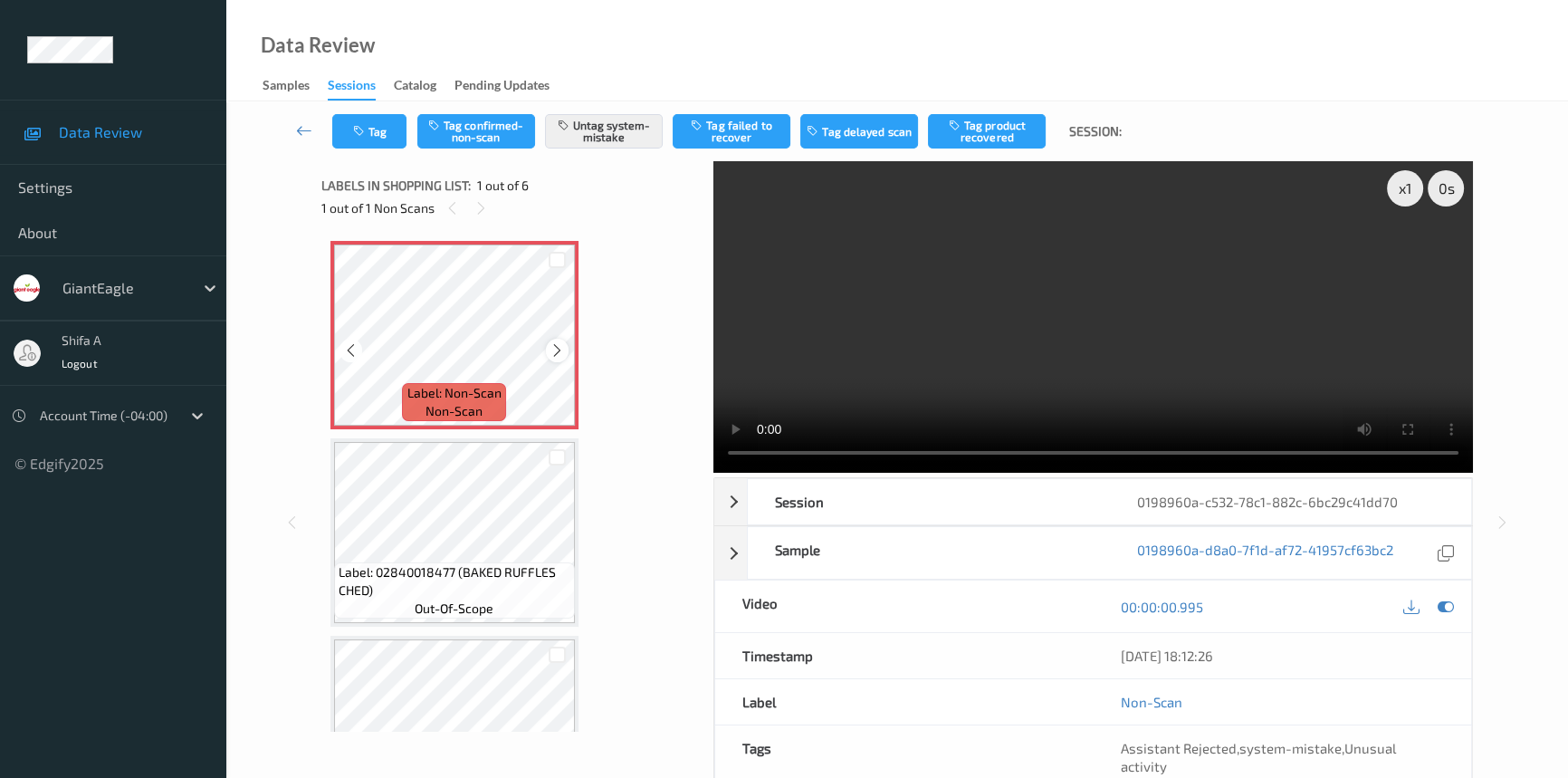
click at [560, 348] on icon at bounding box center [557, 350] width 16 height 17
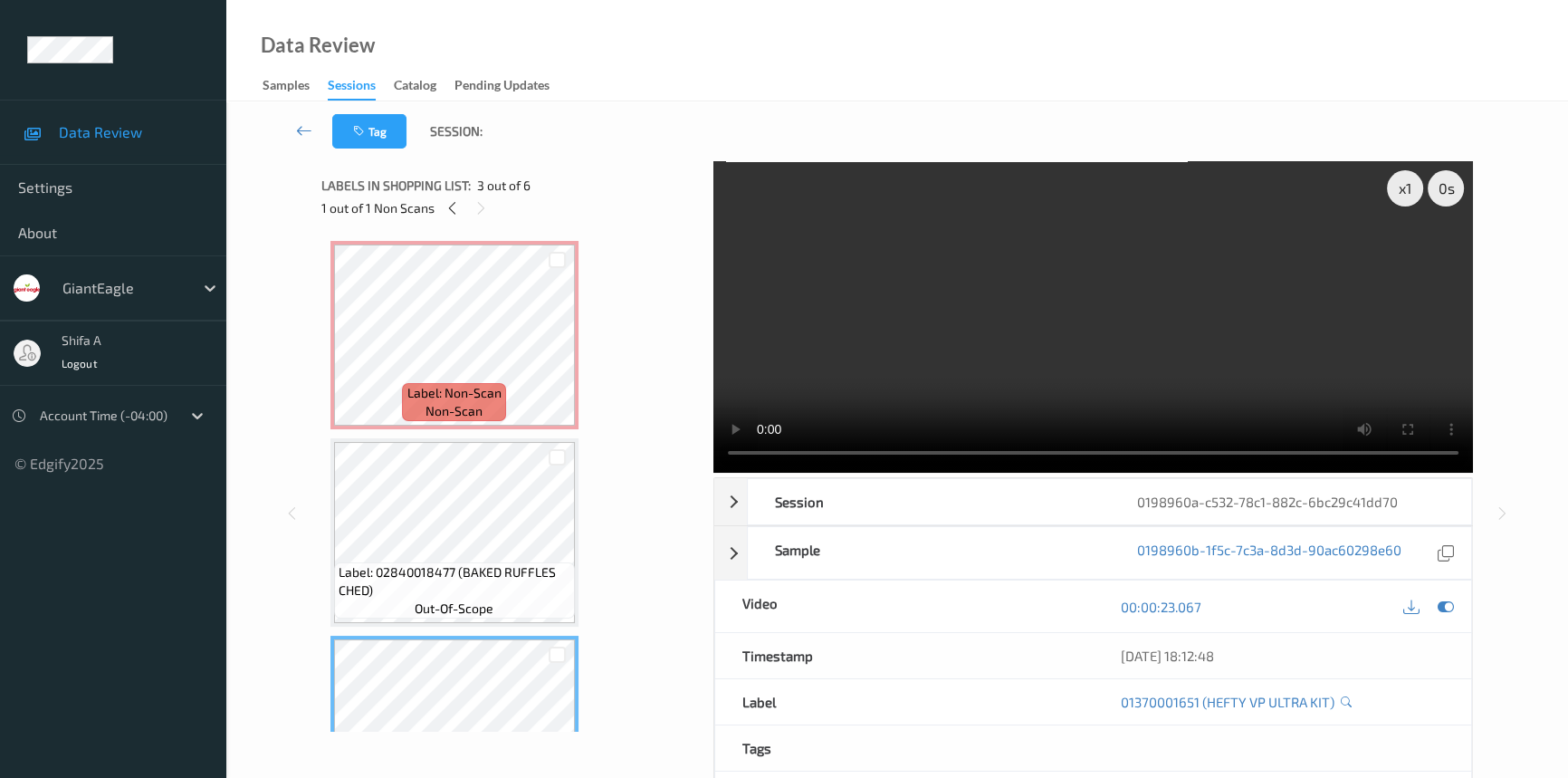
click at [498, 387] on span "Label: Non-Scan" at bounding box center [454, 393] width 94 height 18
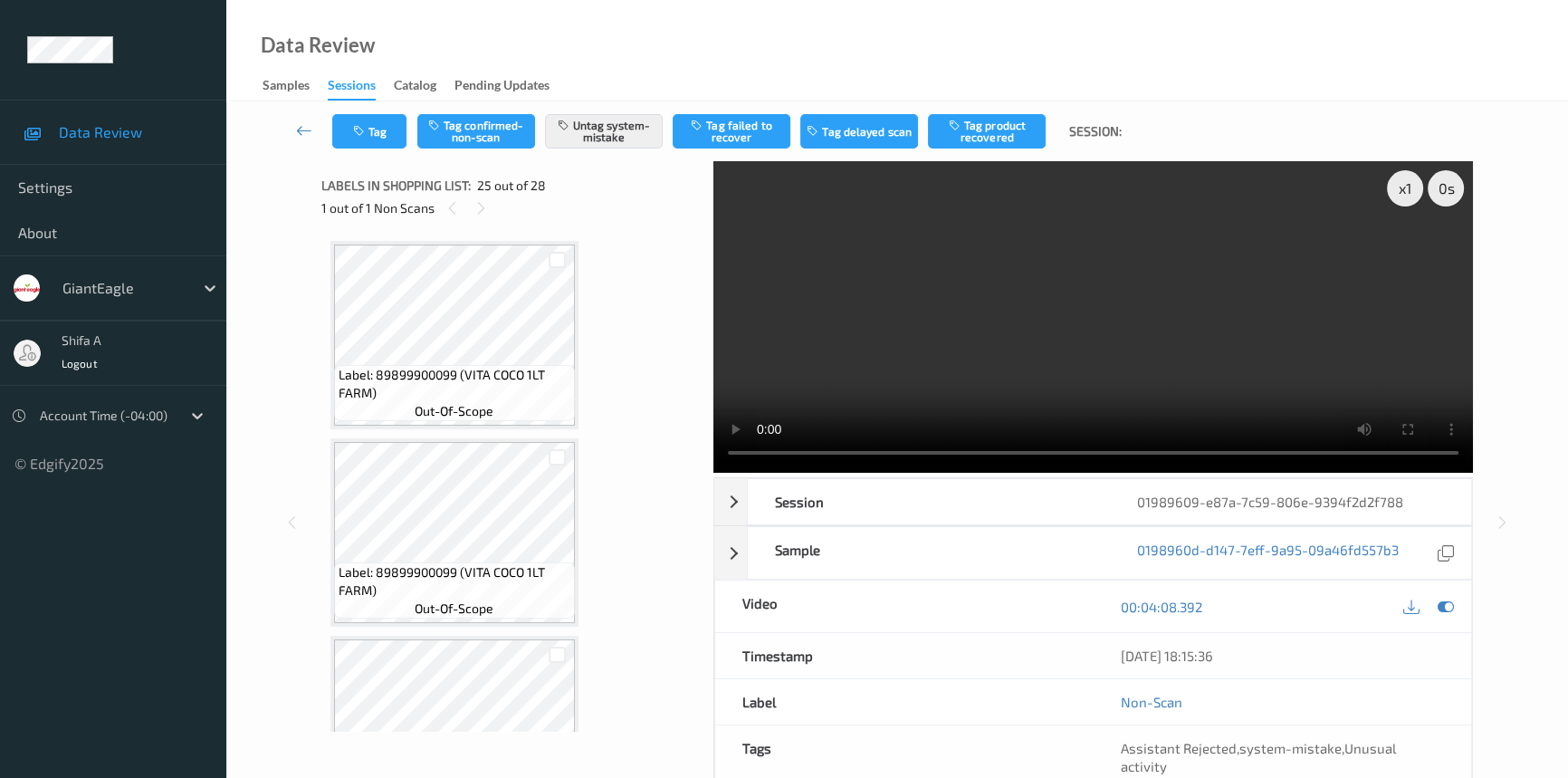
scroll to position [4534, 0]
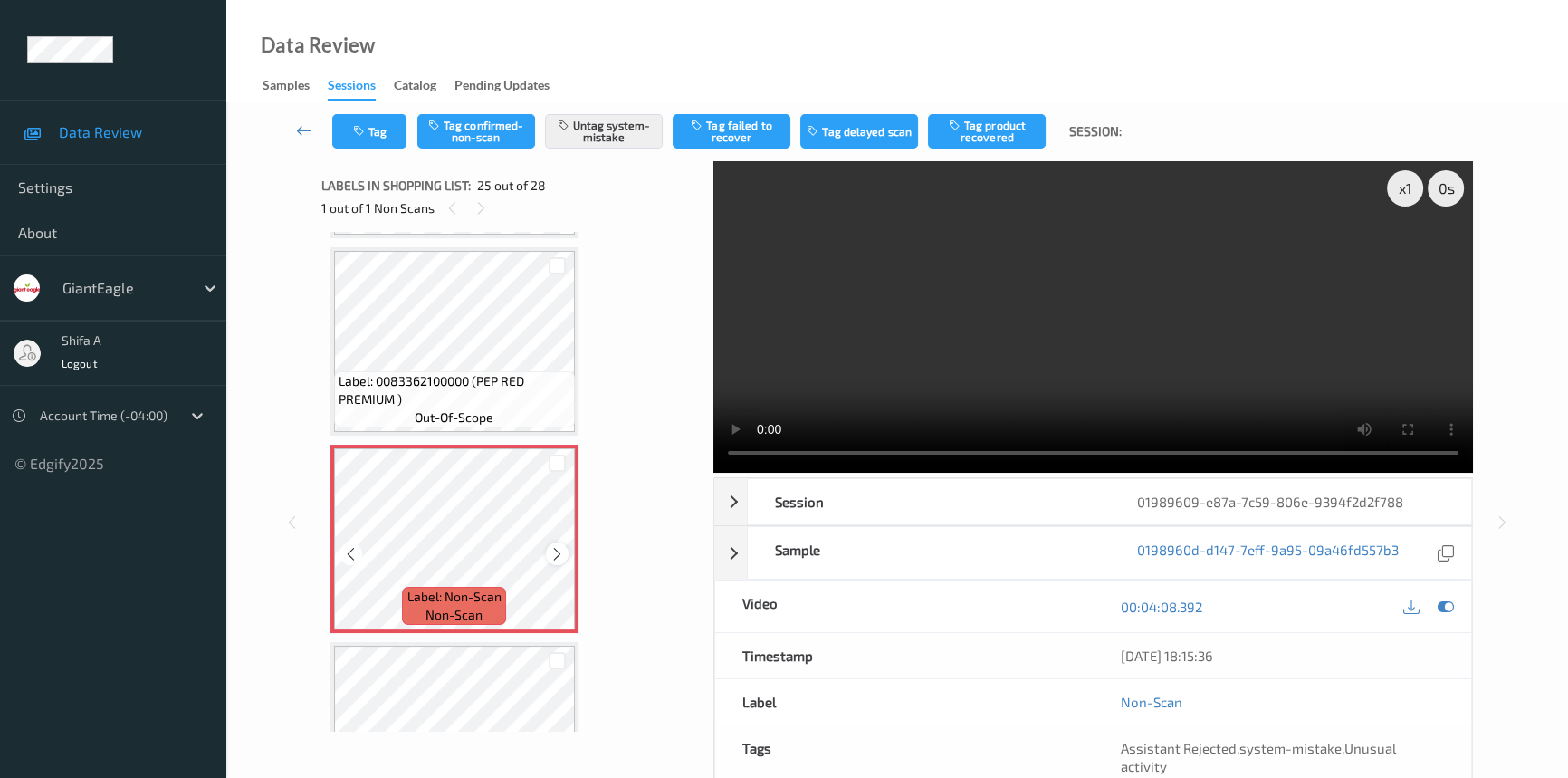
click at [556, 546] on icon at bounding box center [557, 554] width 16 height 17
click at [556, 536] on div "Label: Non-Scan non-scan" at bounding box center [453, 539] width 248 height 188
click at [556, 546] on icon at bounding box center [557, 554] width 16 height 17
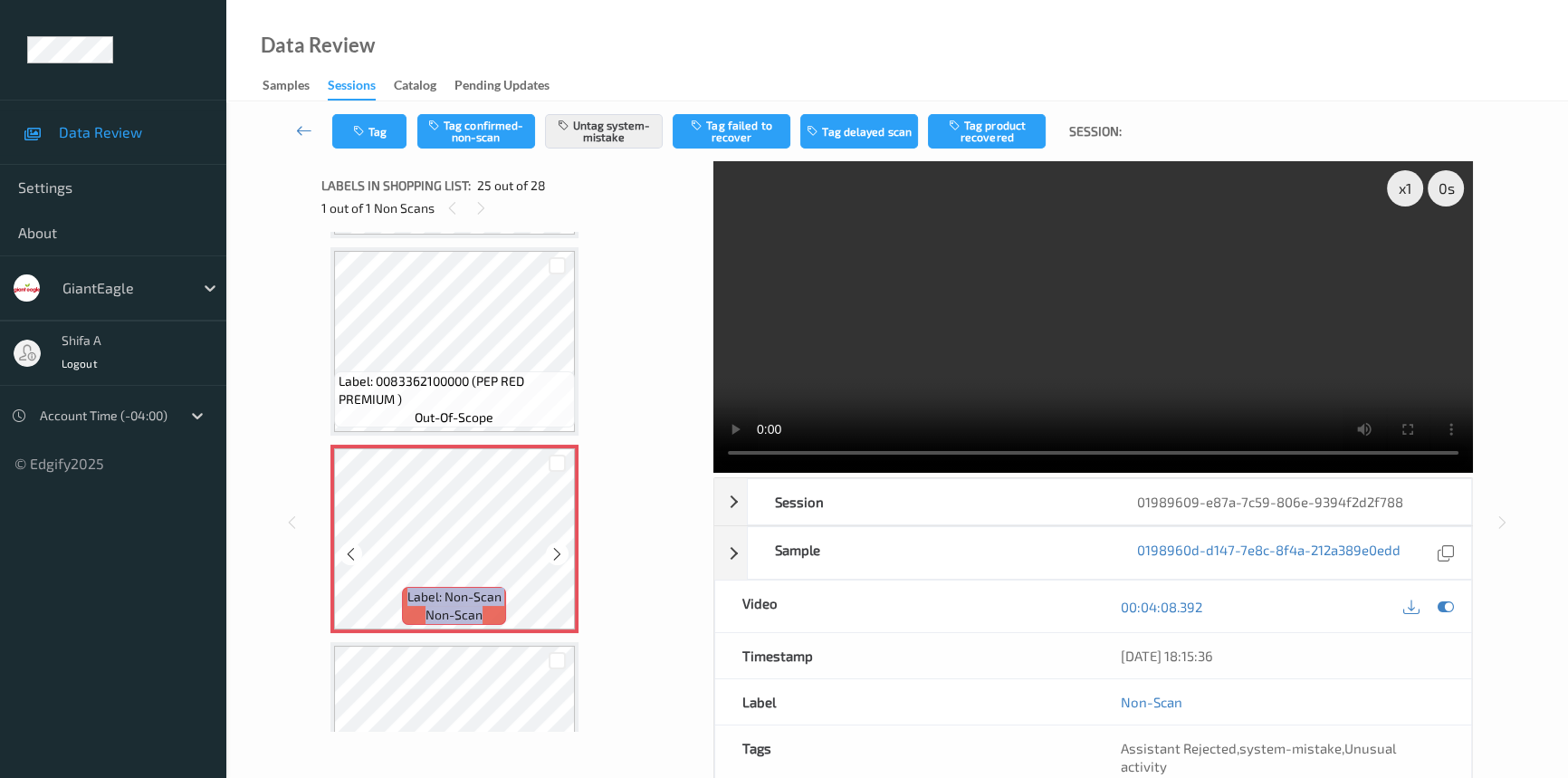
click at [556, 546] on icon at bounding box center [557, 554] width 16 height 17
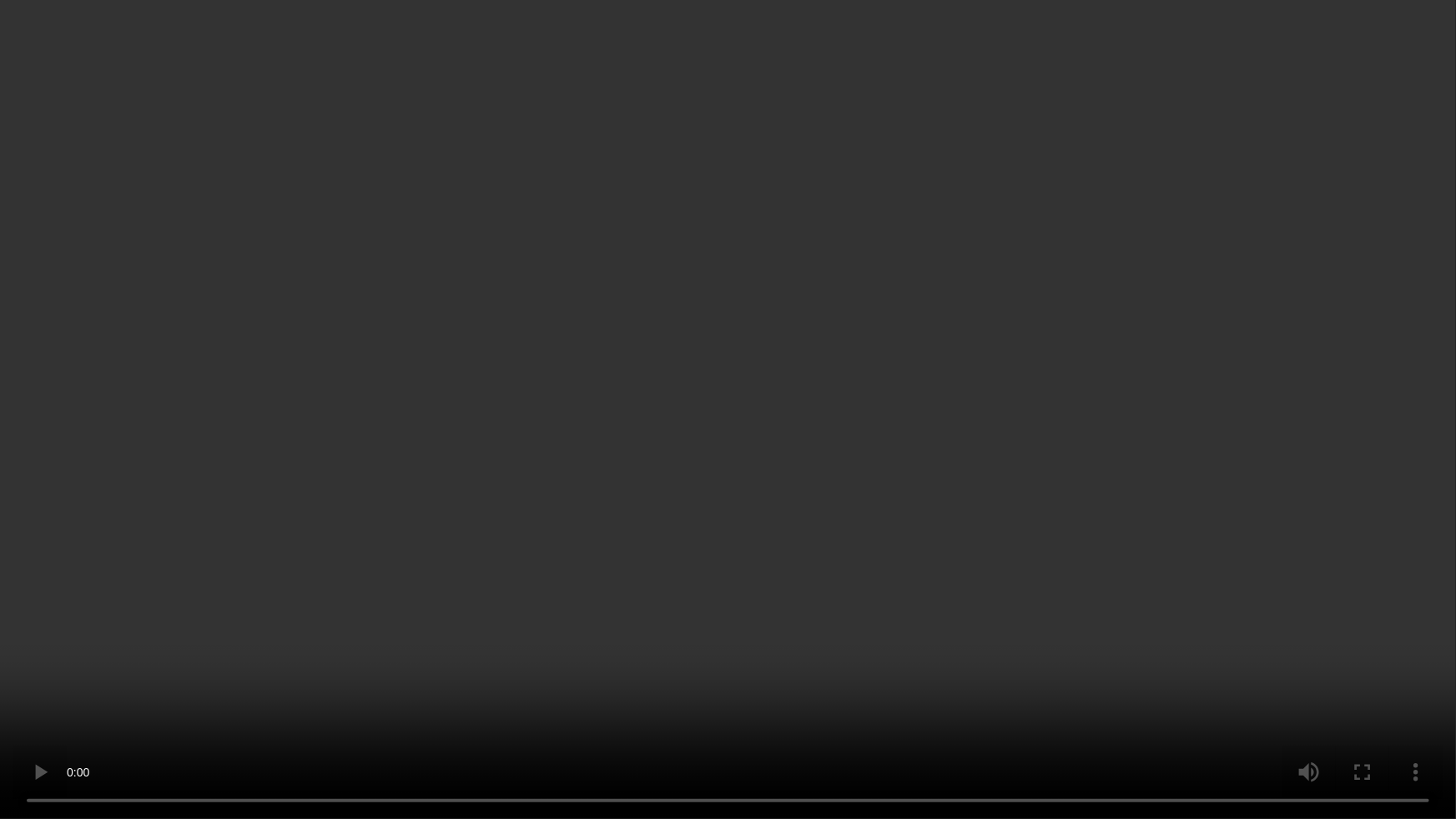
click at [743, 591] on video at bounding box center [728, 409] width 1456 height 819
click at [757, 436] on video at bounding box center [728, 409] width 1456 height 819
click at [729, 397] on video at bounding box center [728, 409] width 1456 height 819
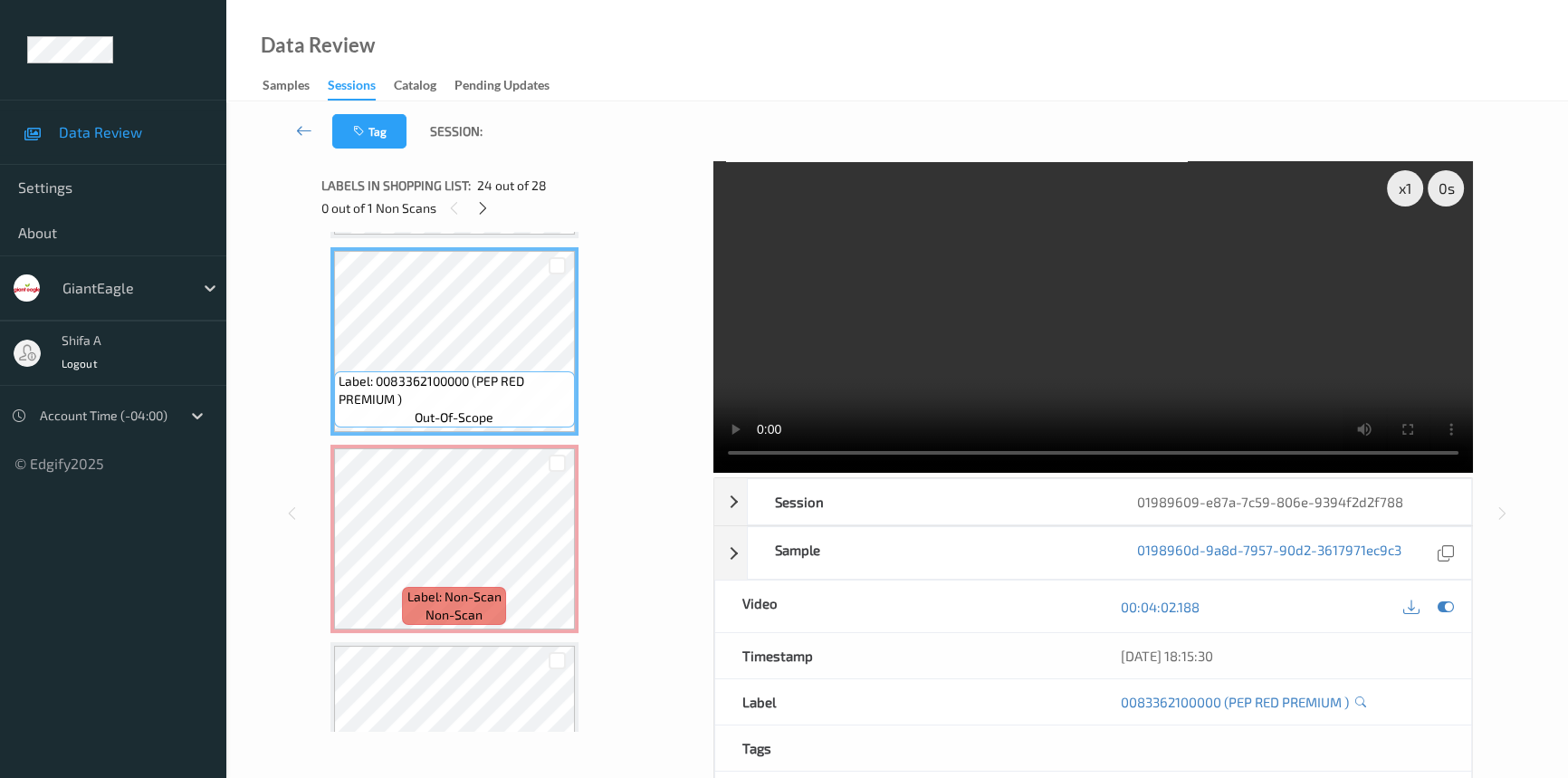
click at [1209, 328] on video at bounding box center [1092, 316] width 759 height 312
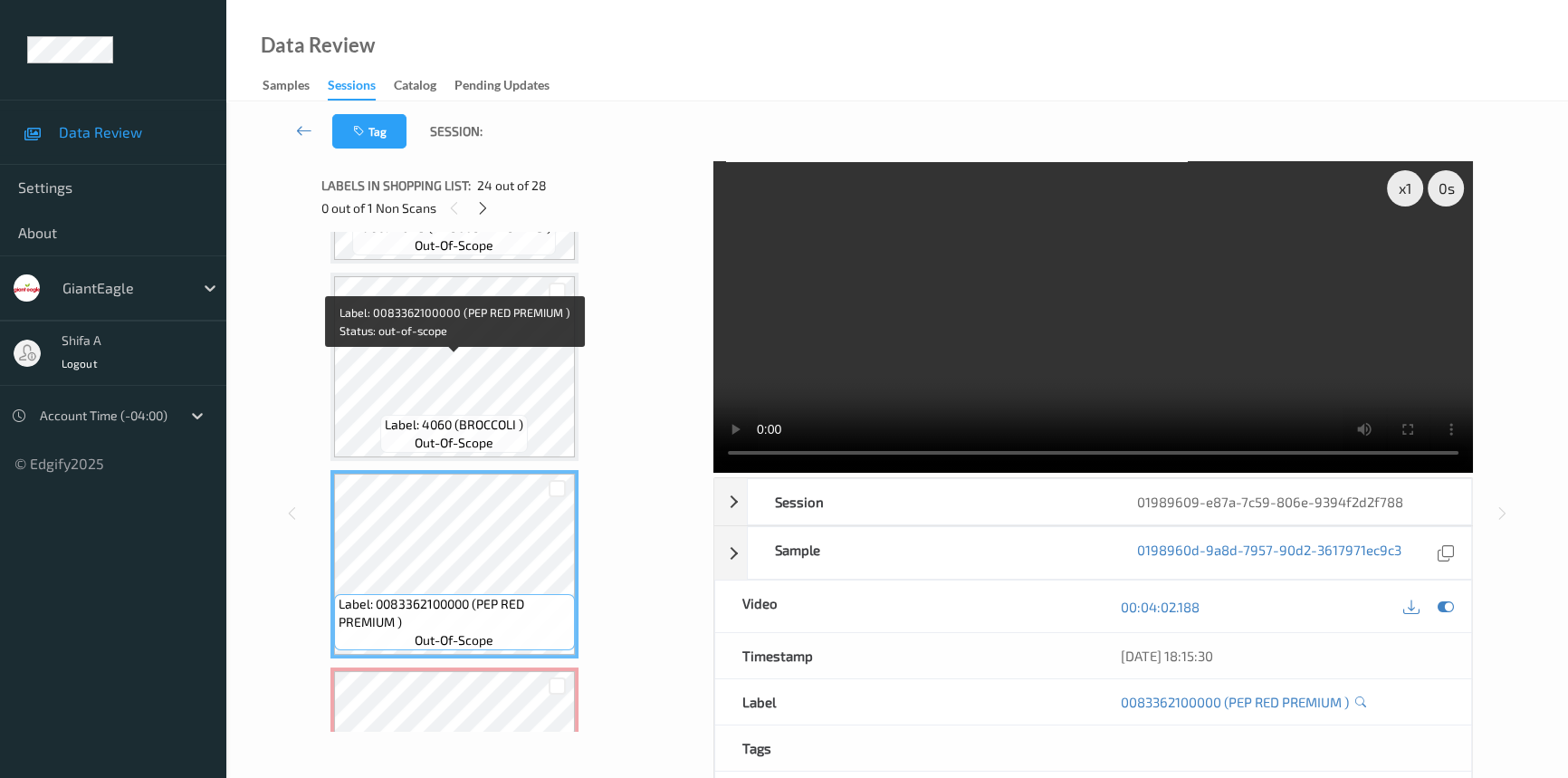
scroll to position [4287, 0]
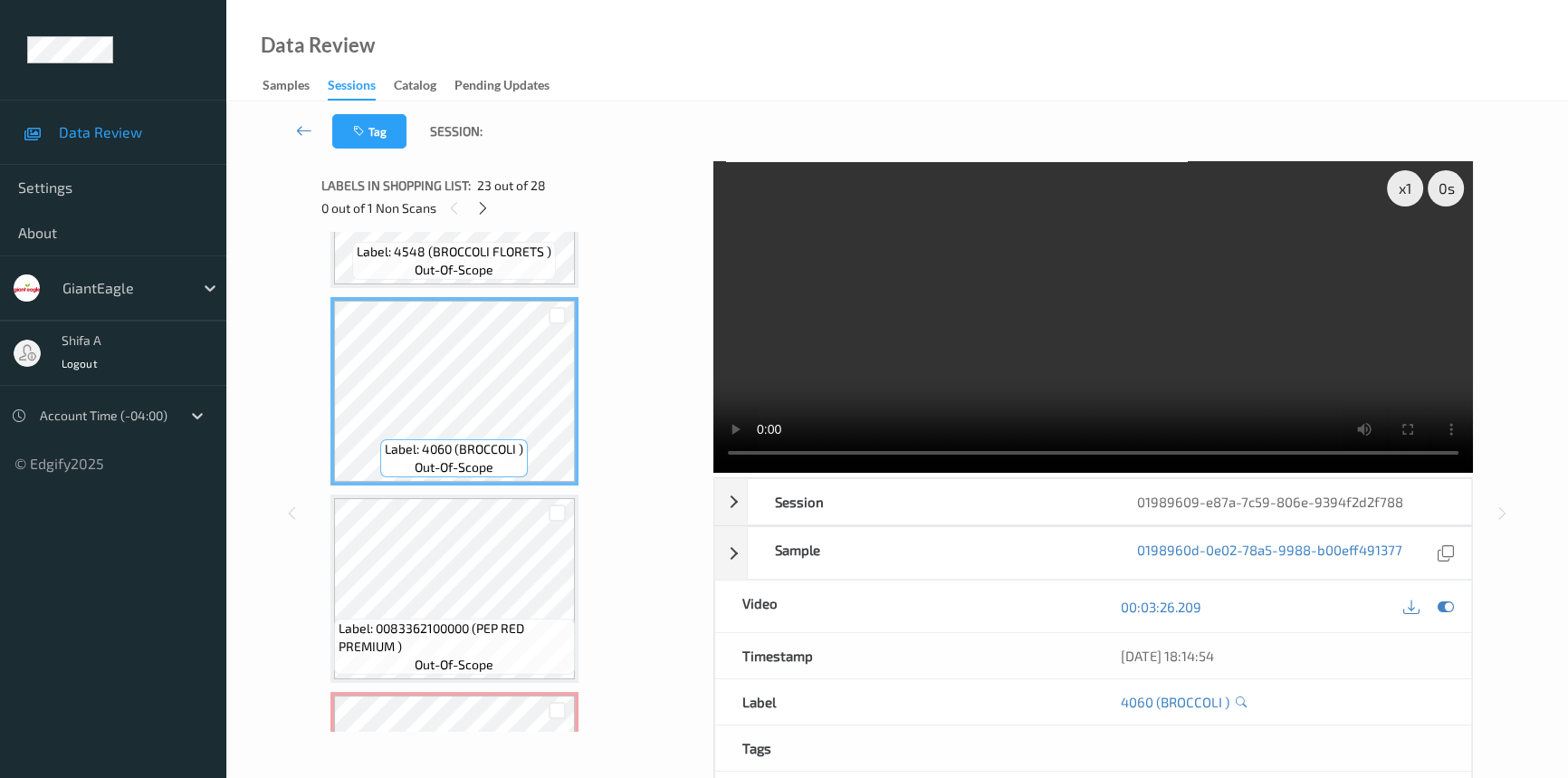
click at [897, 335] on video at bounding box center [1092, 316] width 759 height 312
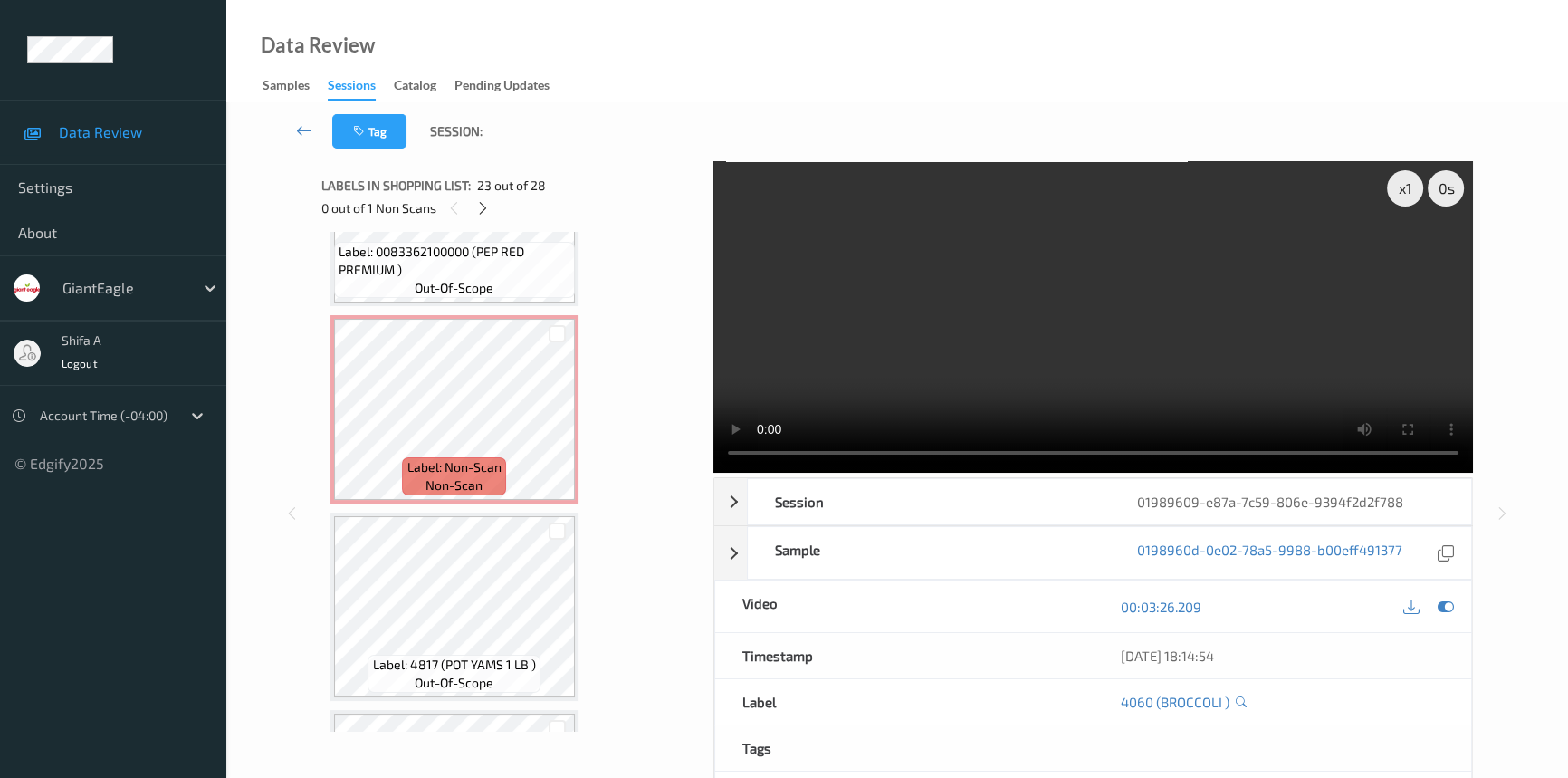
scroll to position [4698, 0]
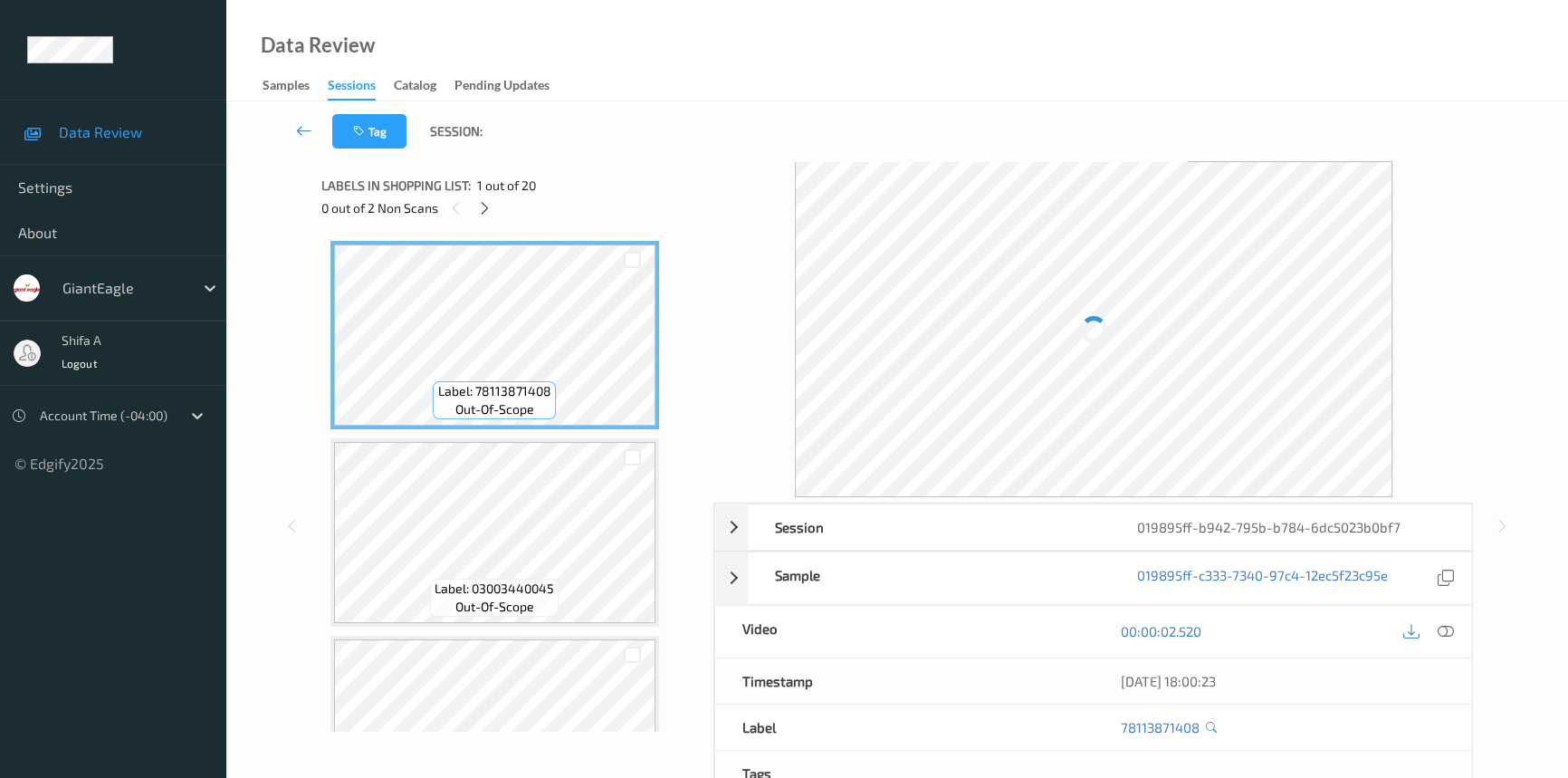
click at [1449, 630] on div "00:00:02.520" at bounding box center [1282, 631] width 378 height 52
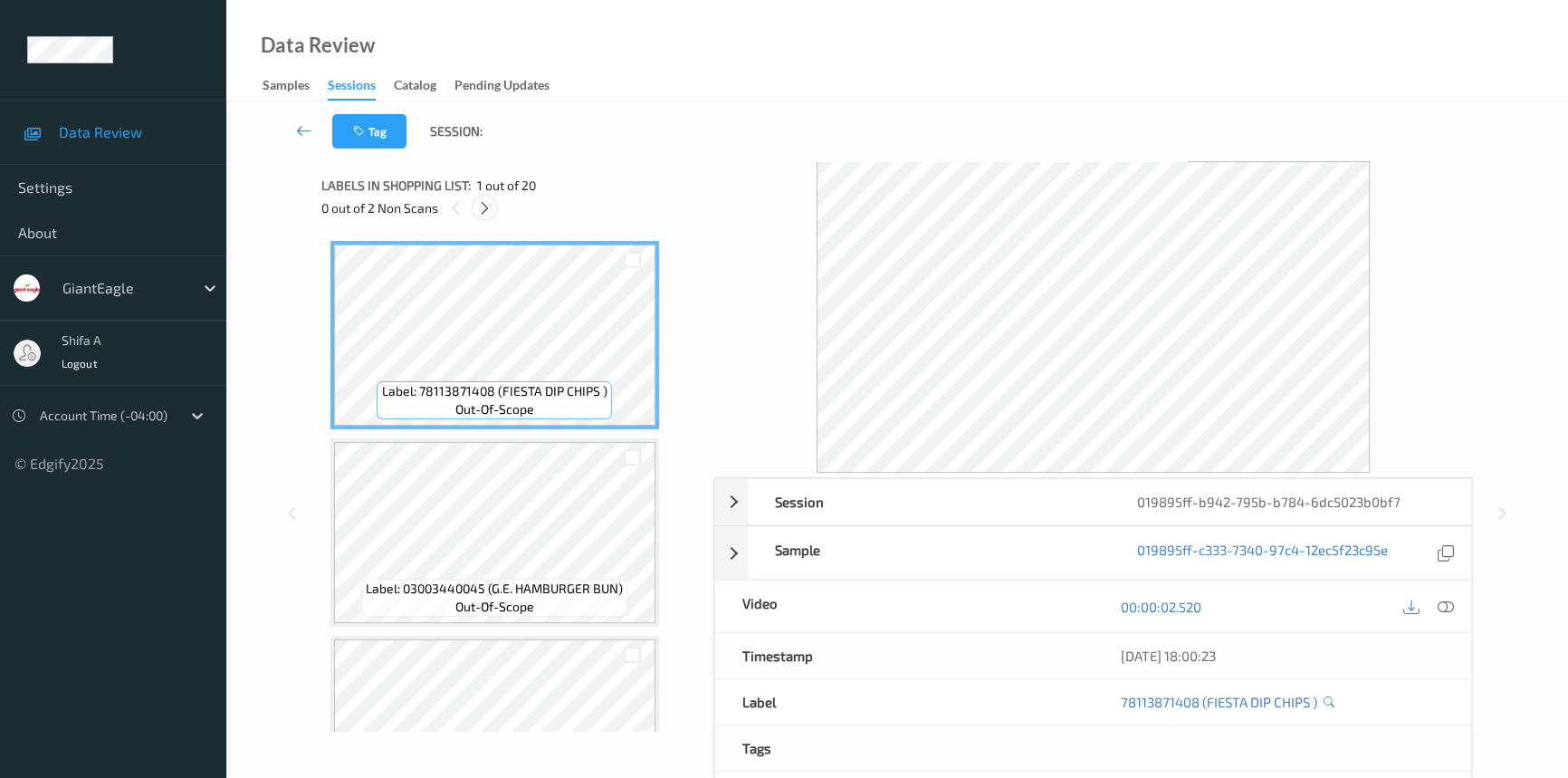
click at [488, 212] on icon at bounding box center [485, 208] width 16 height 17
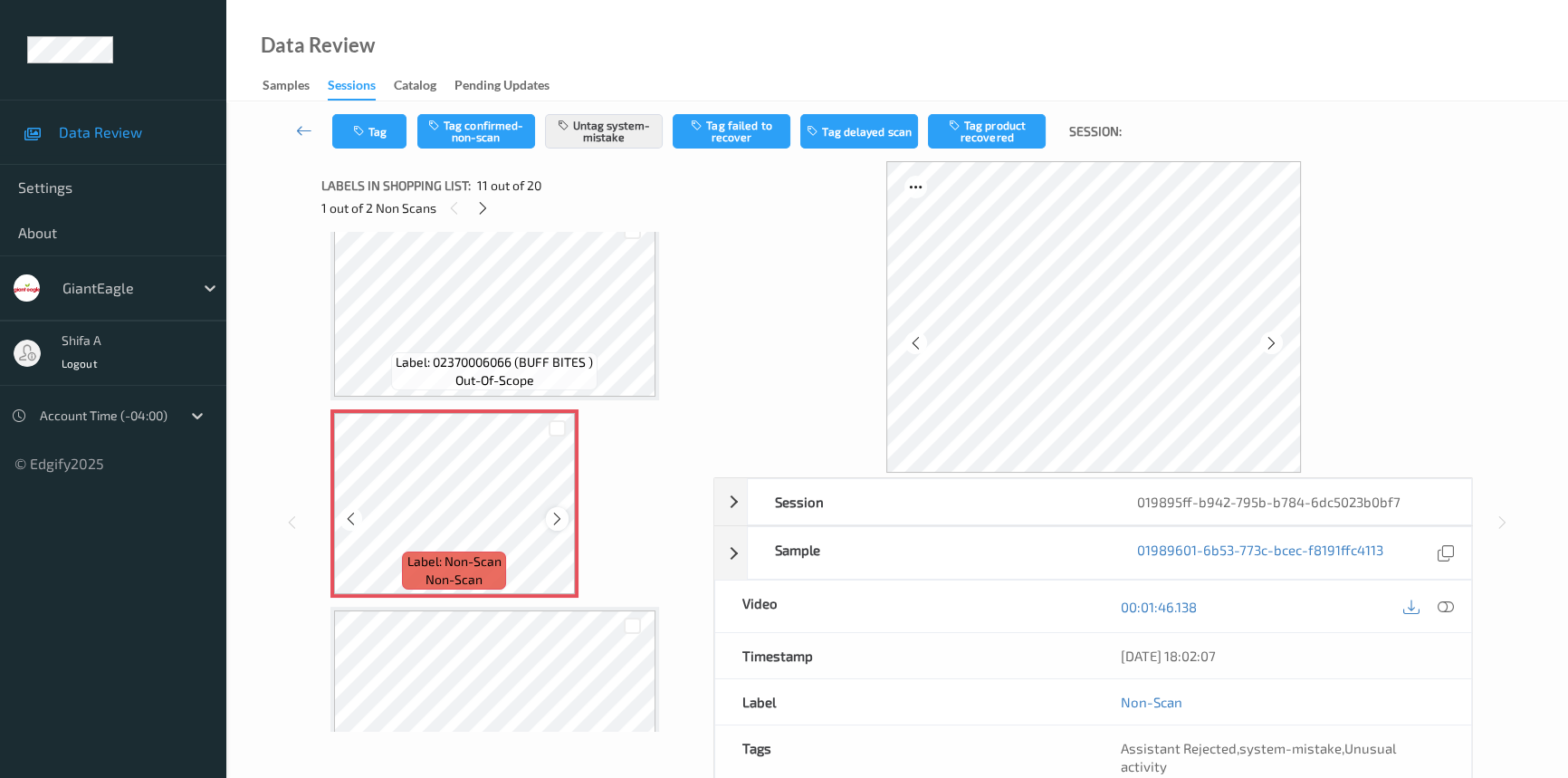
scroll to position [1779, 0]
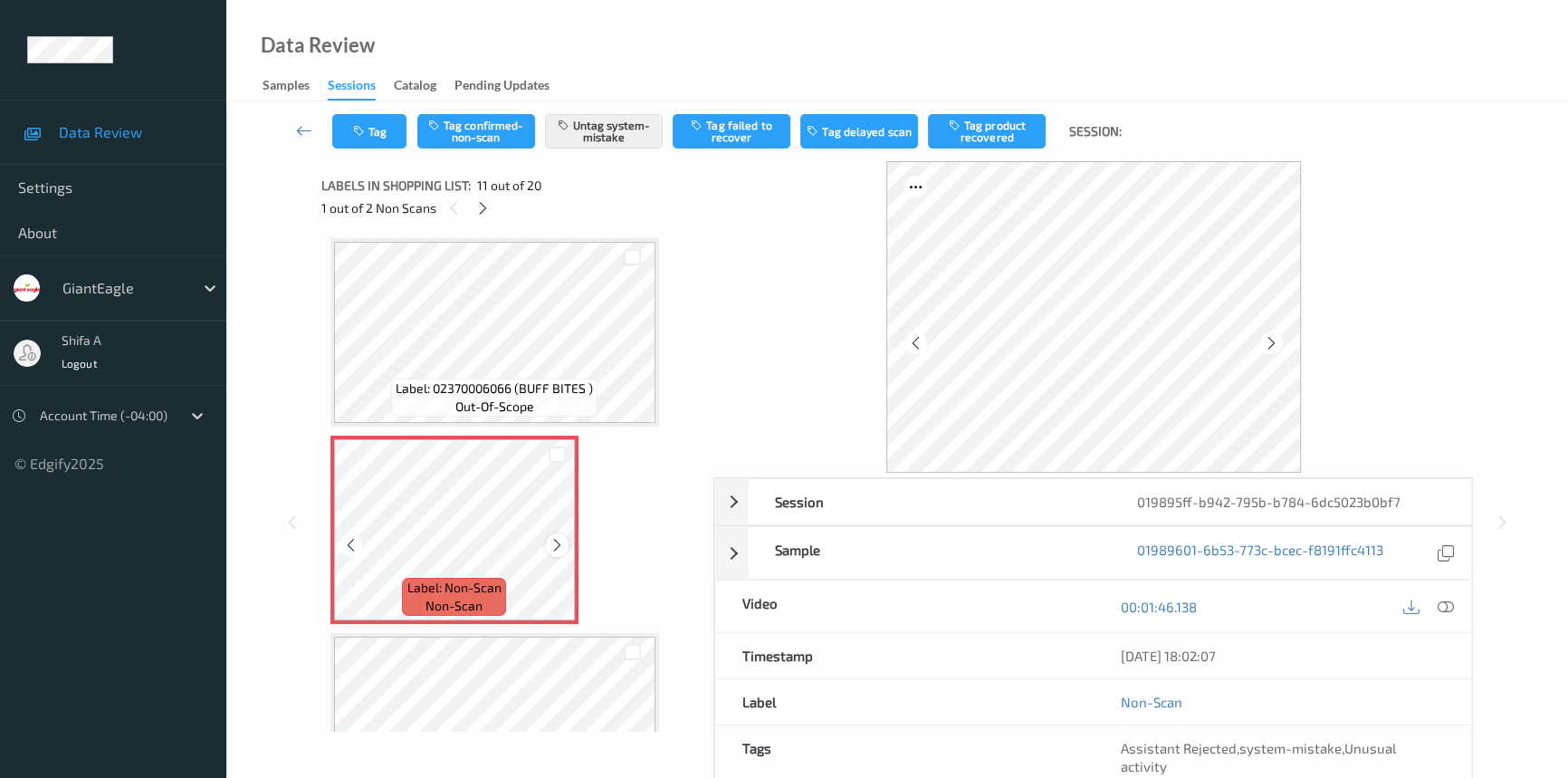
click at [558, 538] on icon at bounding box center [557, 545] width 16 height 17
click at [1443, 612] on icon at bounding box center [1445, 607] width 17 height 17
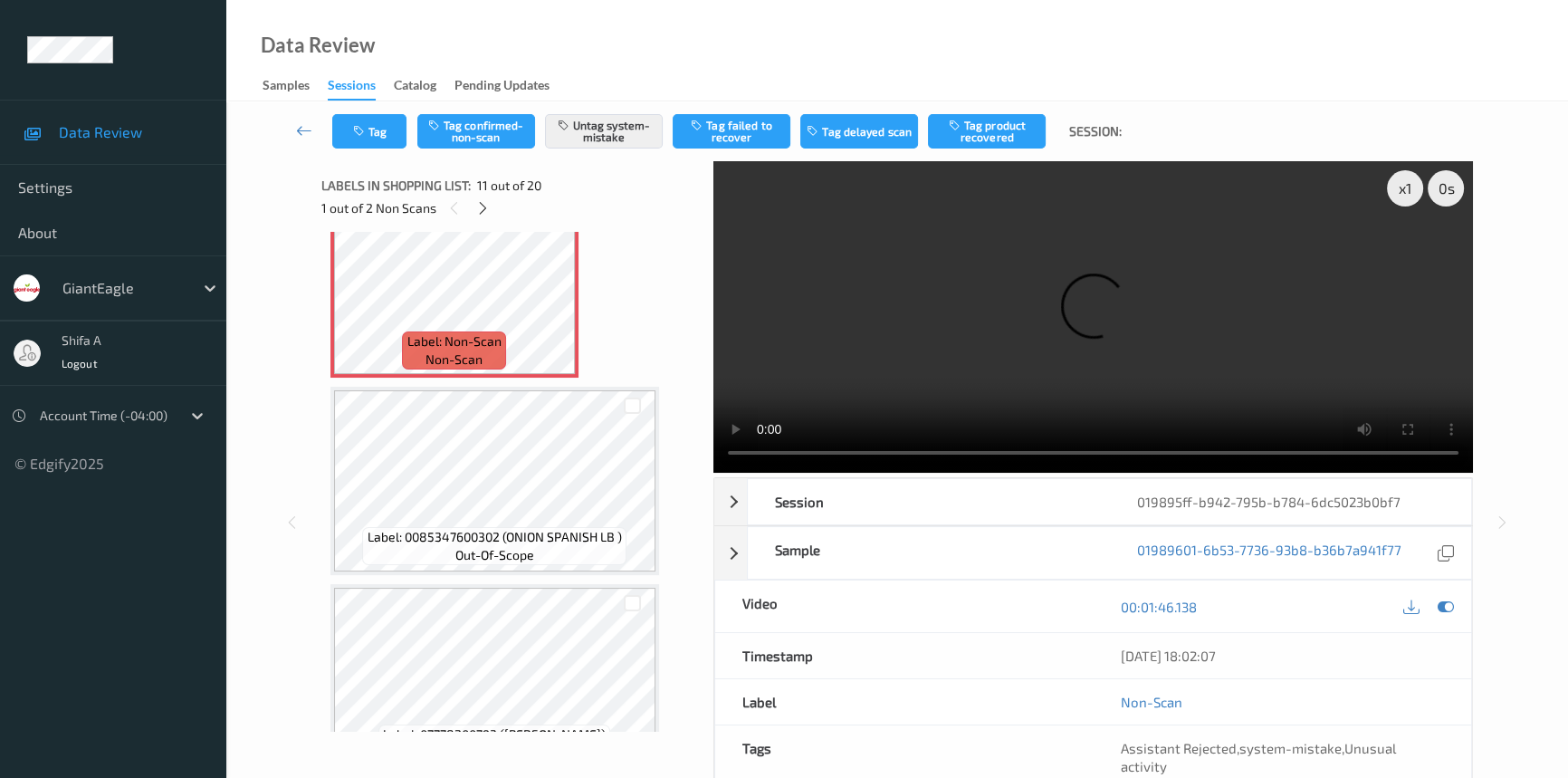
scroll to position [2026, 0]
click at [555, 292] on icon at bounding box center [557, 298] width 16 height 17
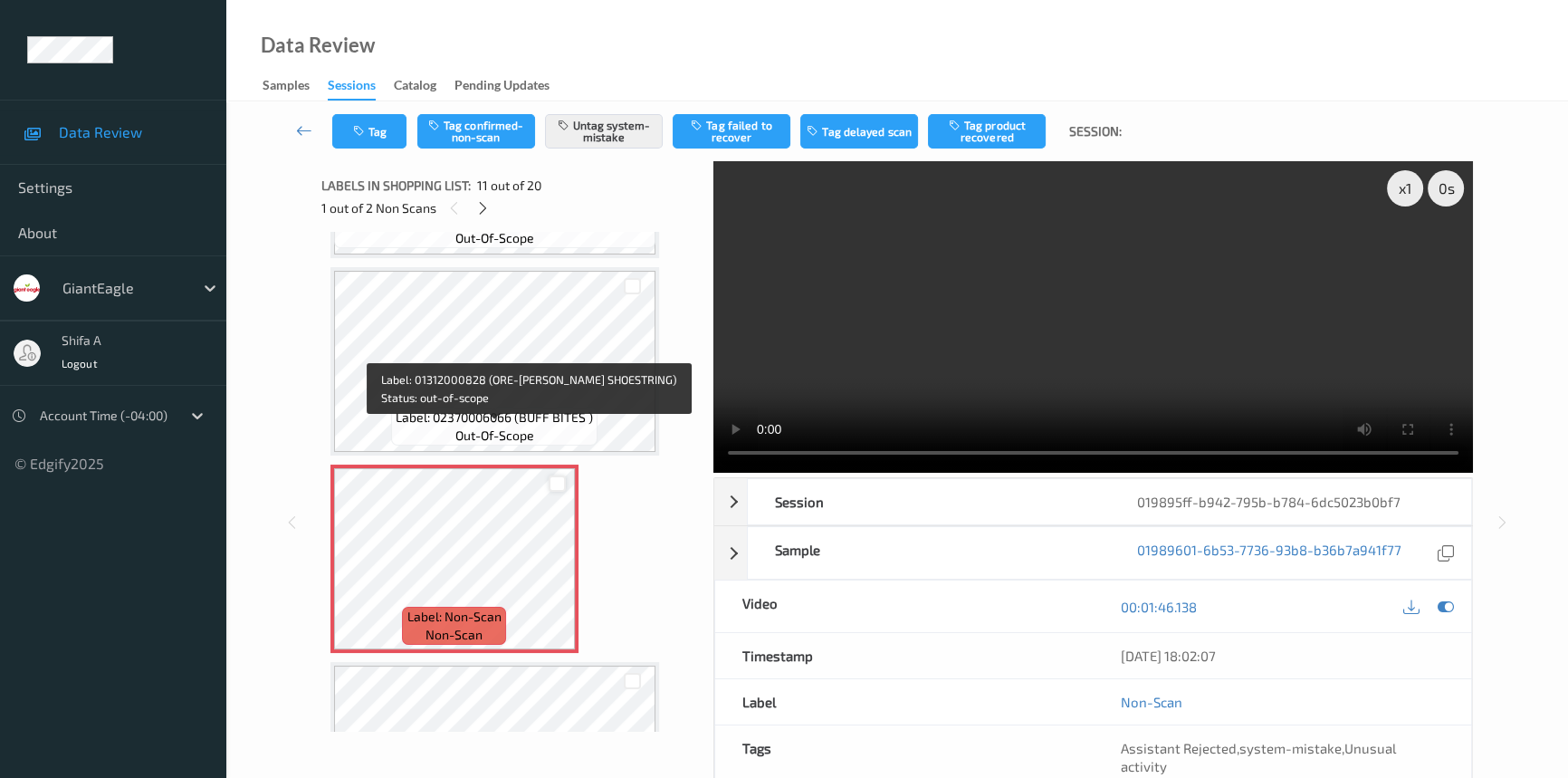
scroll to position [1862, 0]
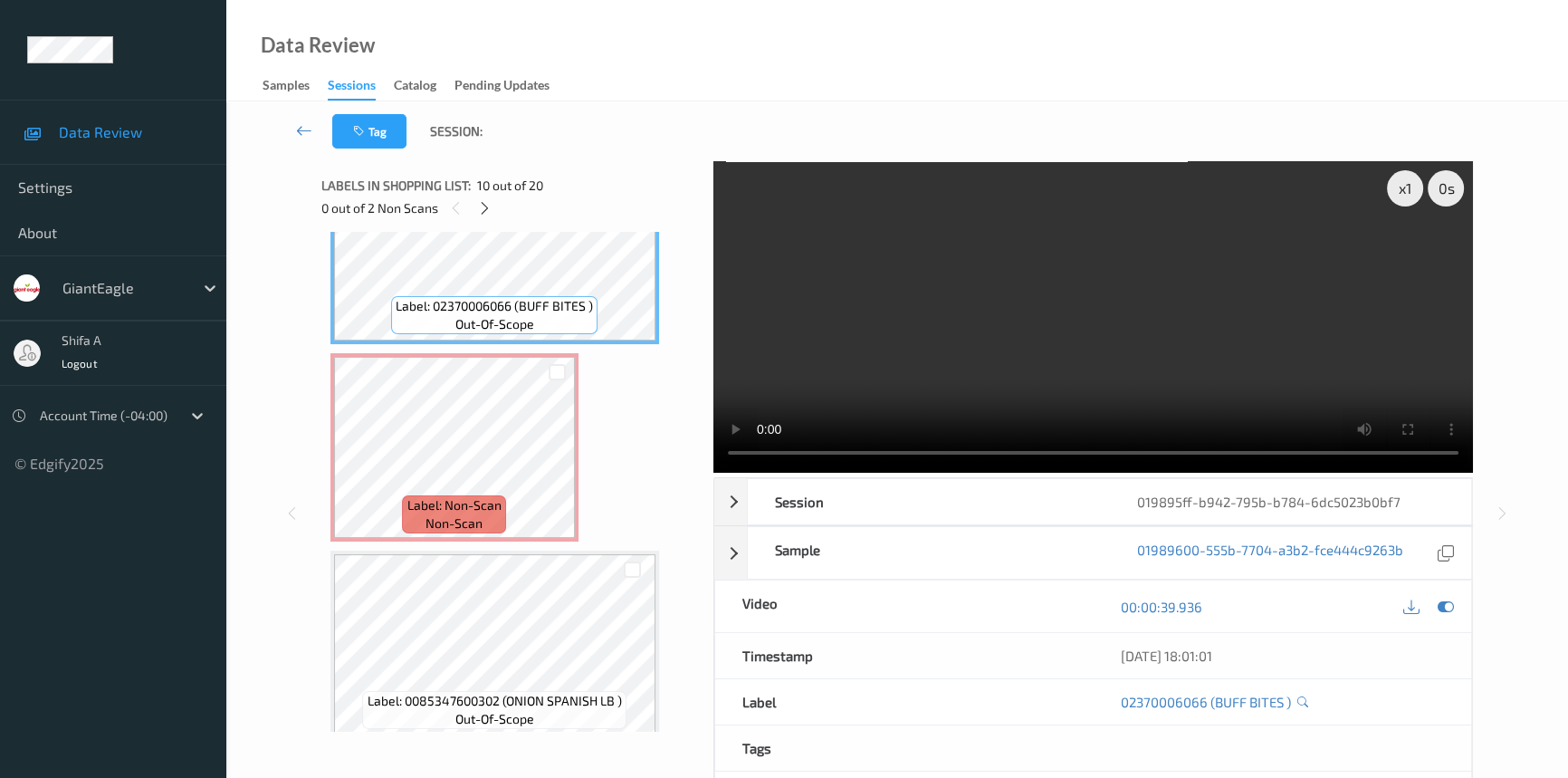
click at [1104, 285] on video at bounding box center [1092, 316] width 759 height 312
click at [560, 455] on icon at bounding box center [557, 462] width 16 height 17
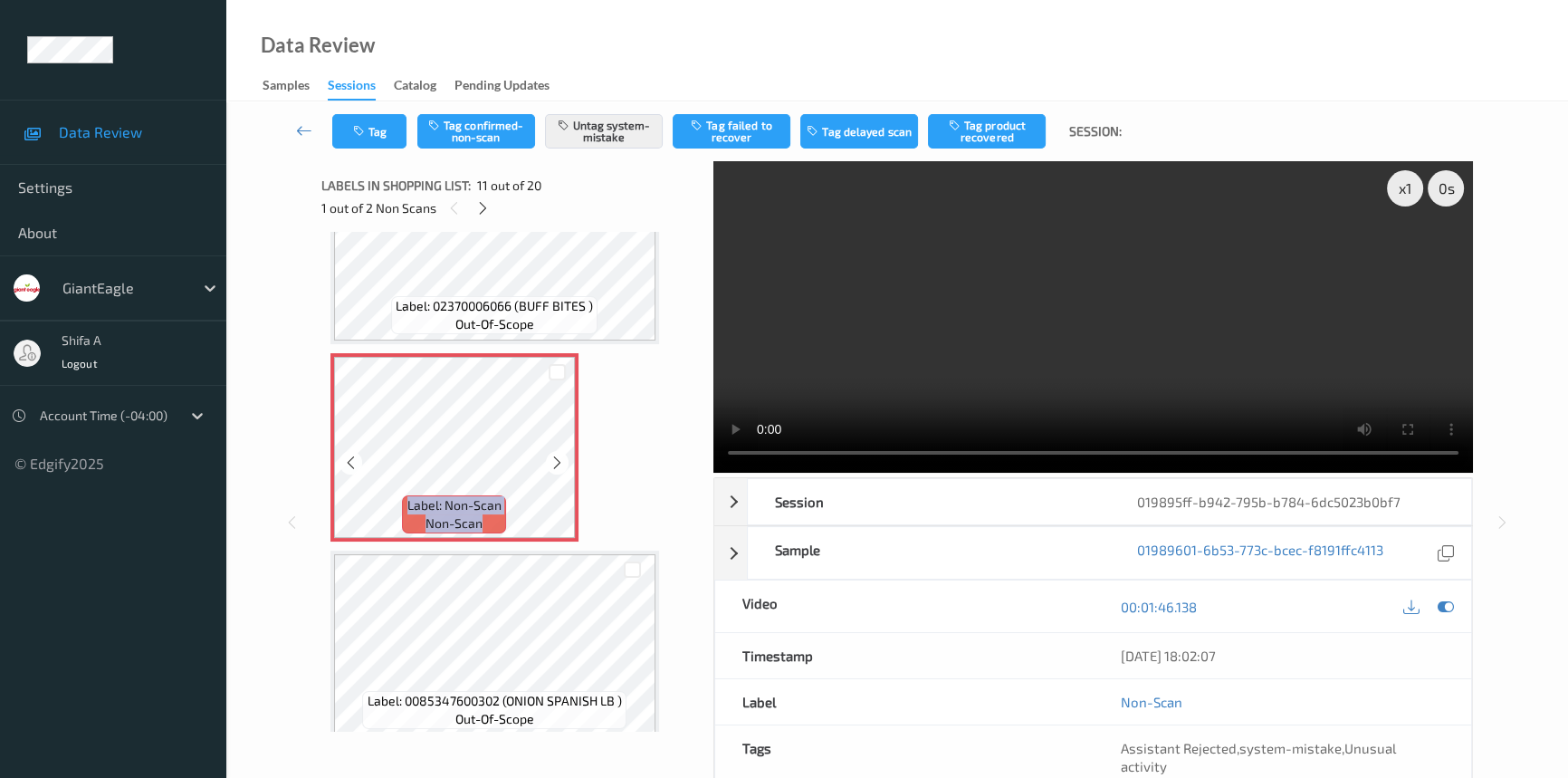
click at [560, 455] on icon at bounding box center [557, 462] width 16 height 17
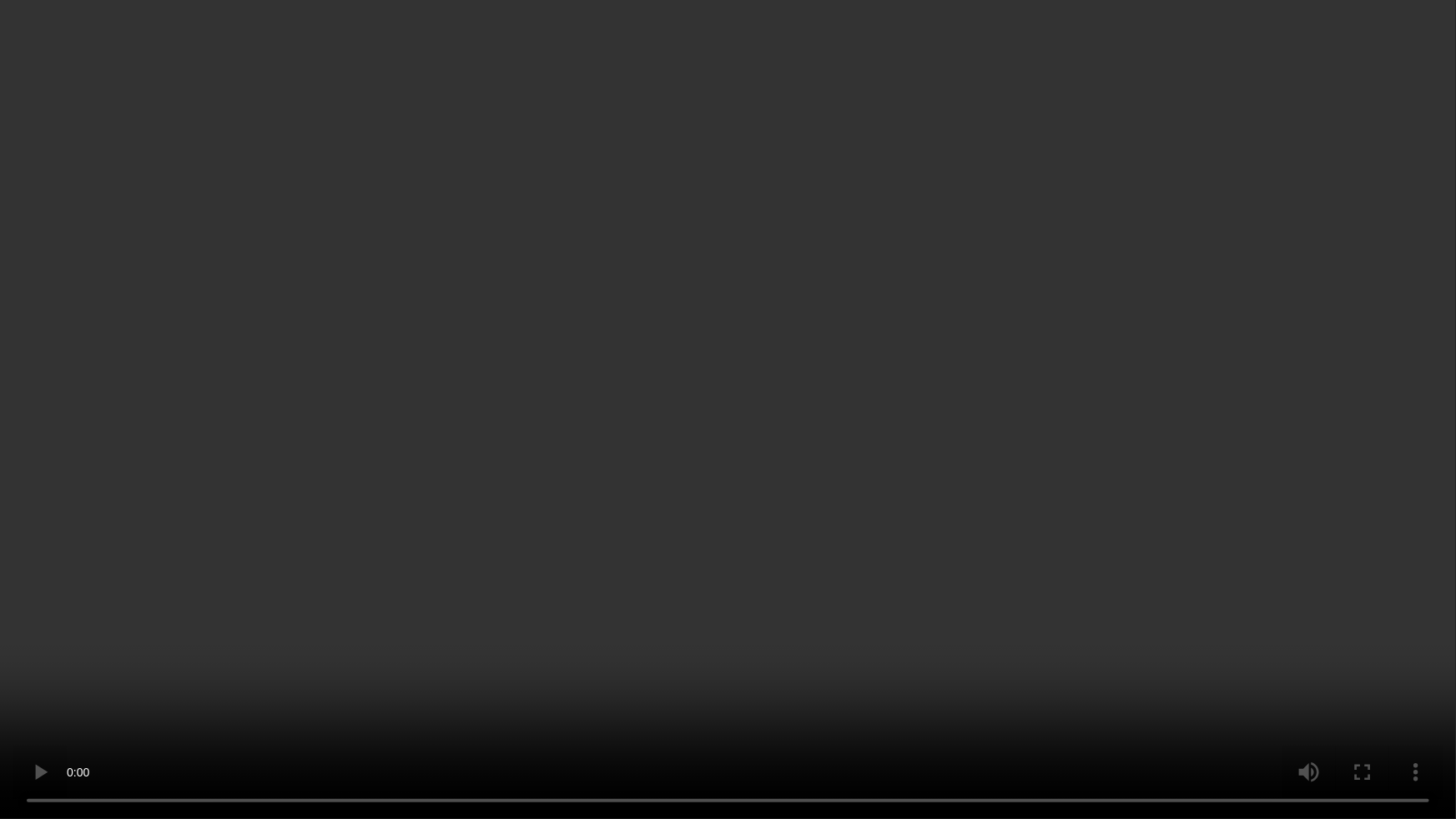
click at [1016, 473] on video at bounding box center [728, 409] width 1456 height 819
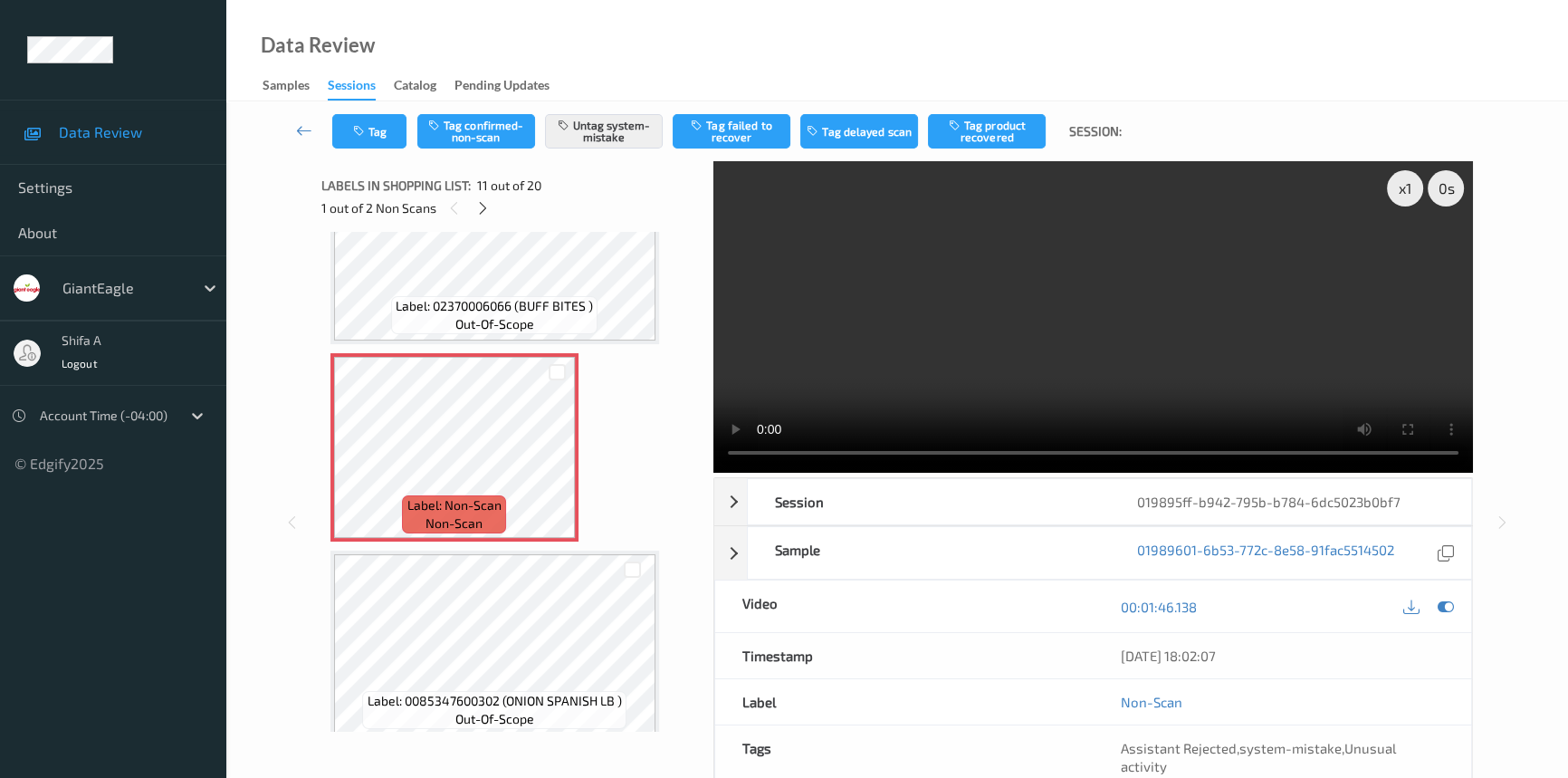
click at [1273, 280] on video at bounding box center [1092, 316] width 759 height 312
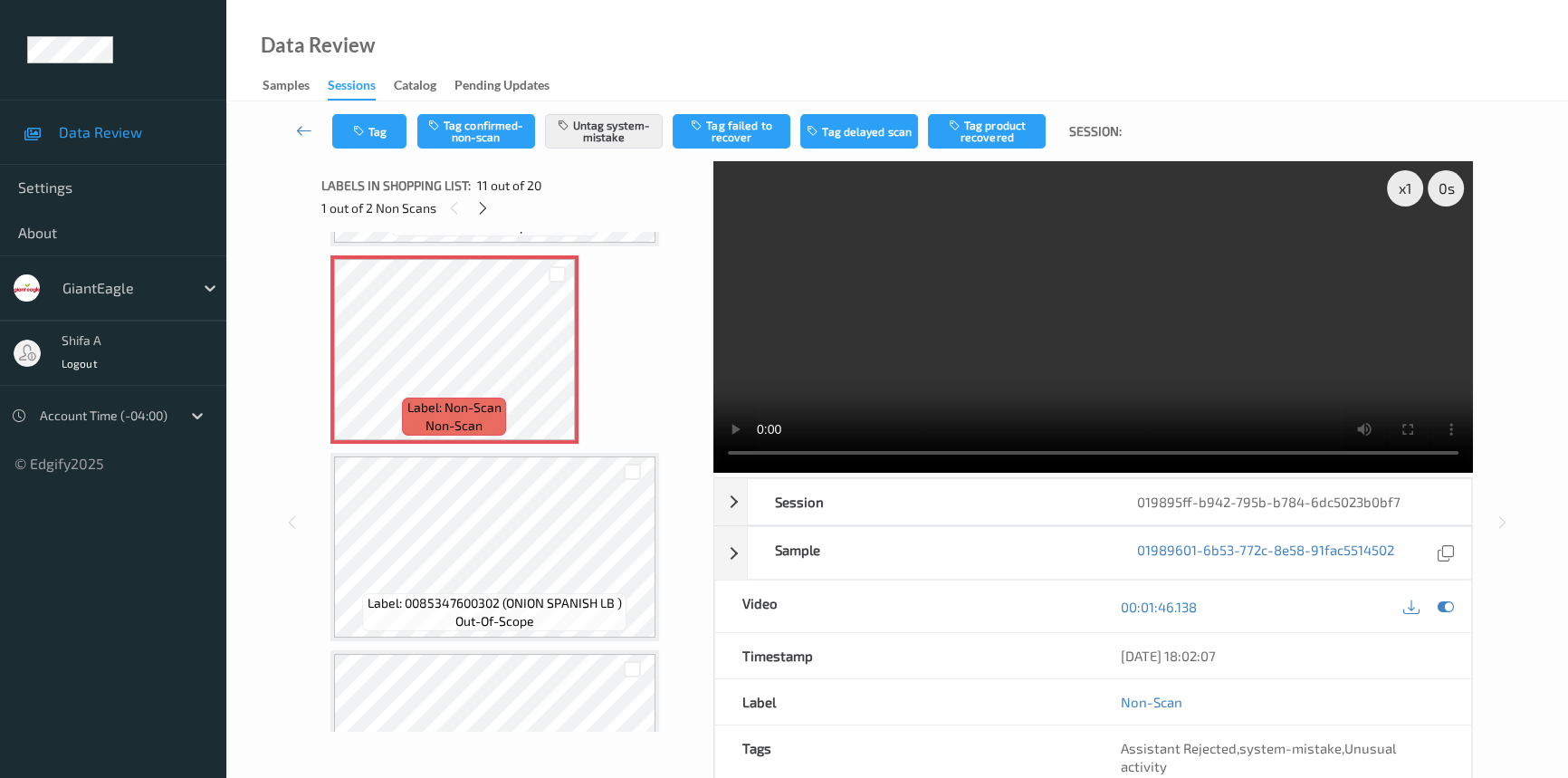
scroll to position [1944, 0]
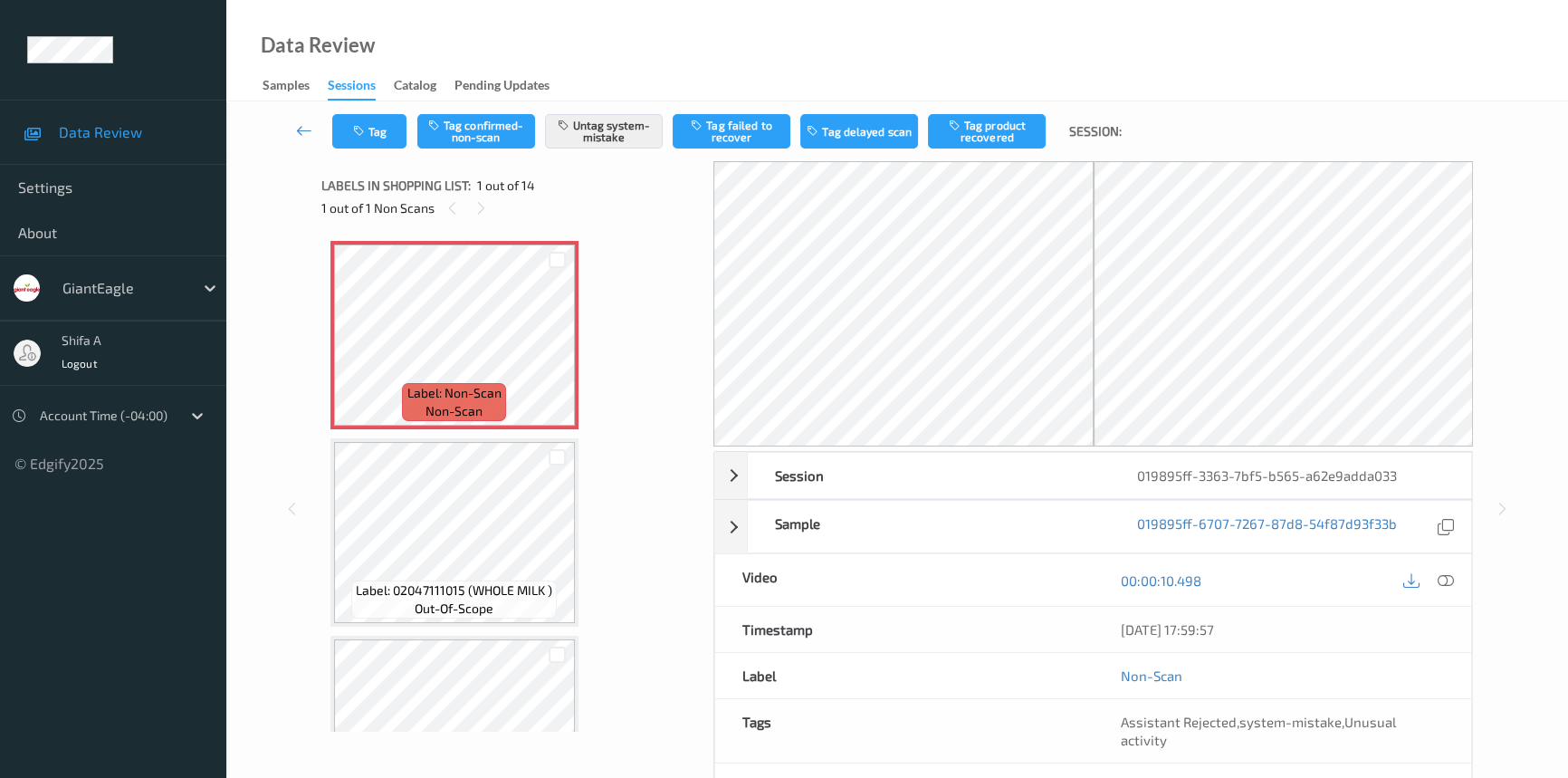
drag, startPoint x: 1447, startPoint y: 575, endPoint x: 1475, endPoint y: 733, distance: 160.5
click at [1446, 575] on icon at bounding box center [1445, 580] width 17 height 17
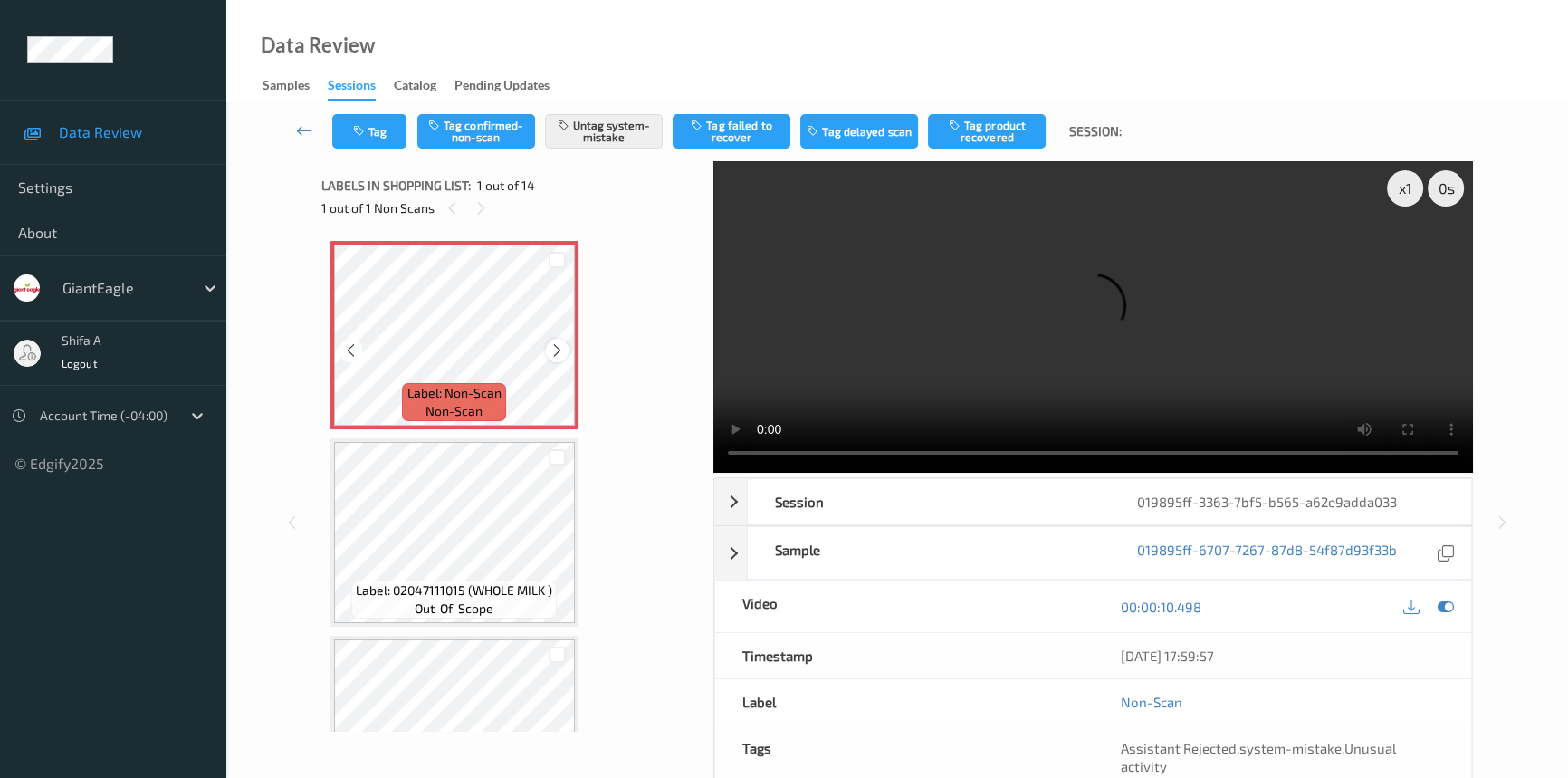
click at [555, 351] on icon at bounding box center [557, 350] width 16 height 17
click at [1212, 326] on video at bounding box center [1092, 316] width 759 height 312
click at [552, 353] on icon at bounding box center [557, 350] width 16 height 17
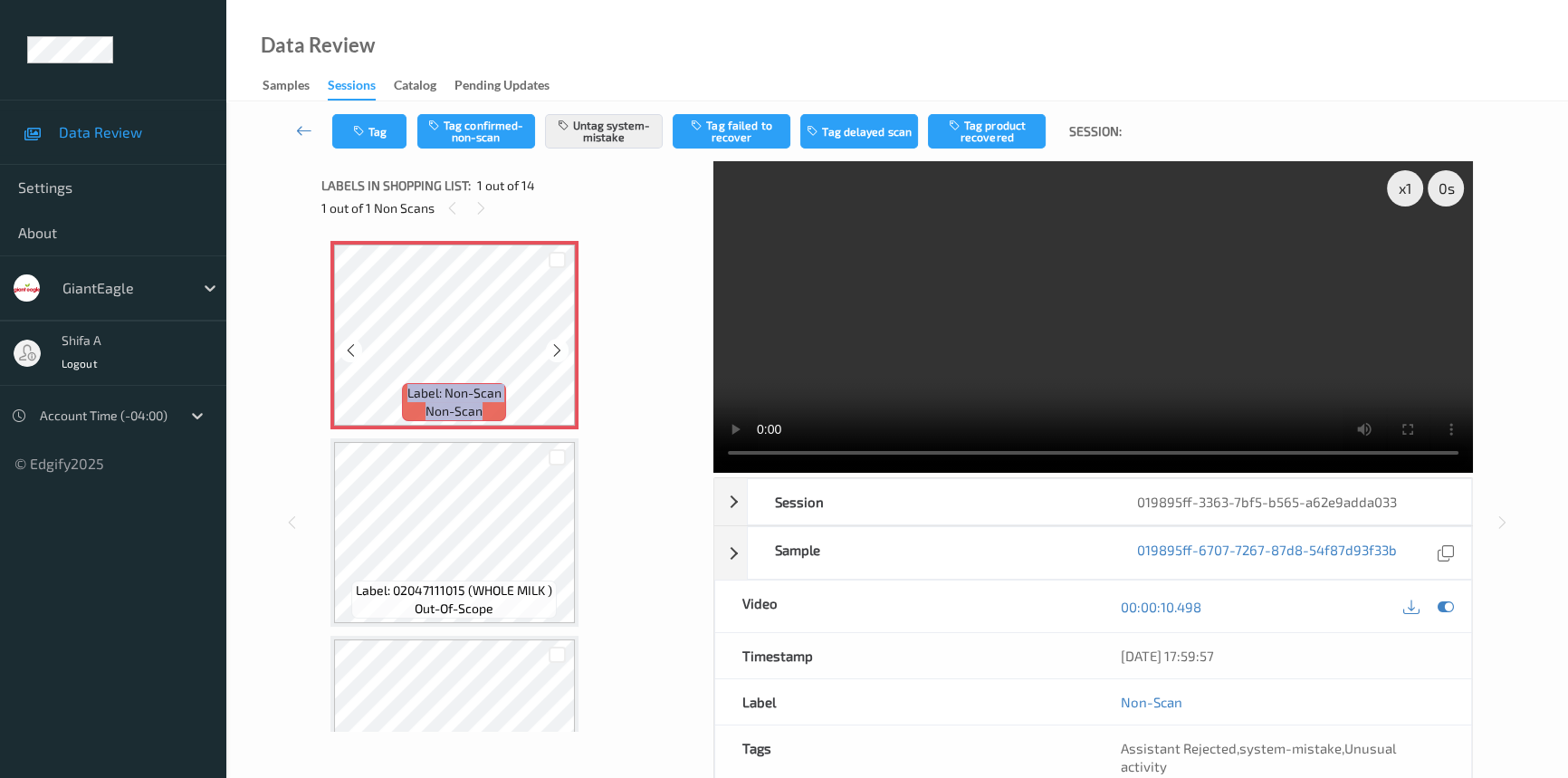
click at [552, 353] on icon at bounding box center [557, 350] width 16 height 17
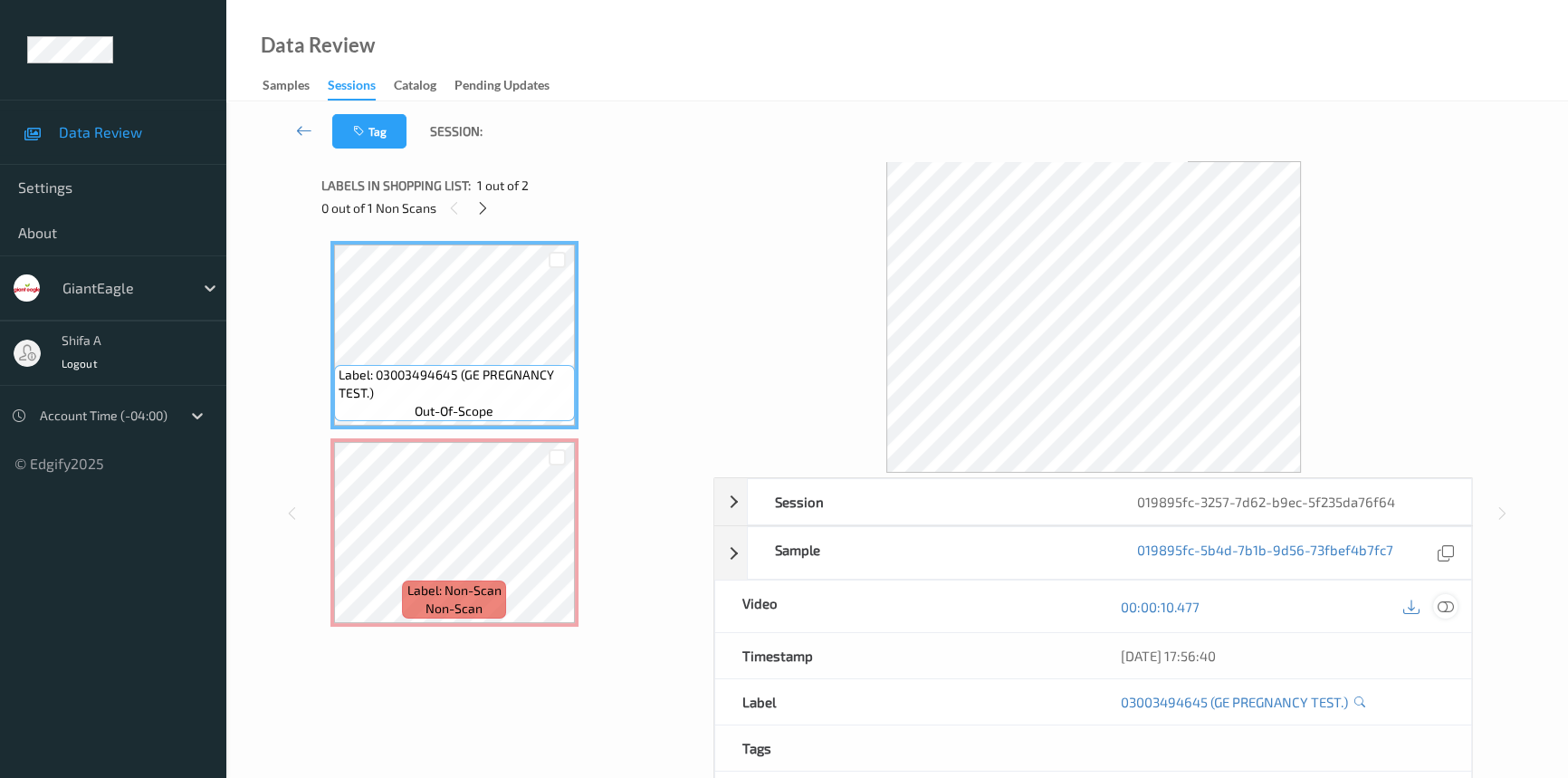
click at [1447, 607] on icon at bounding box center [1445, 607] width 17 height 17
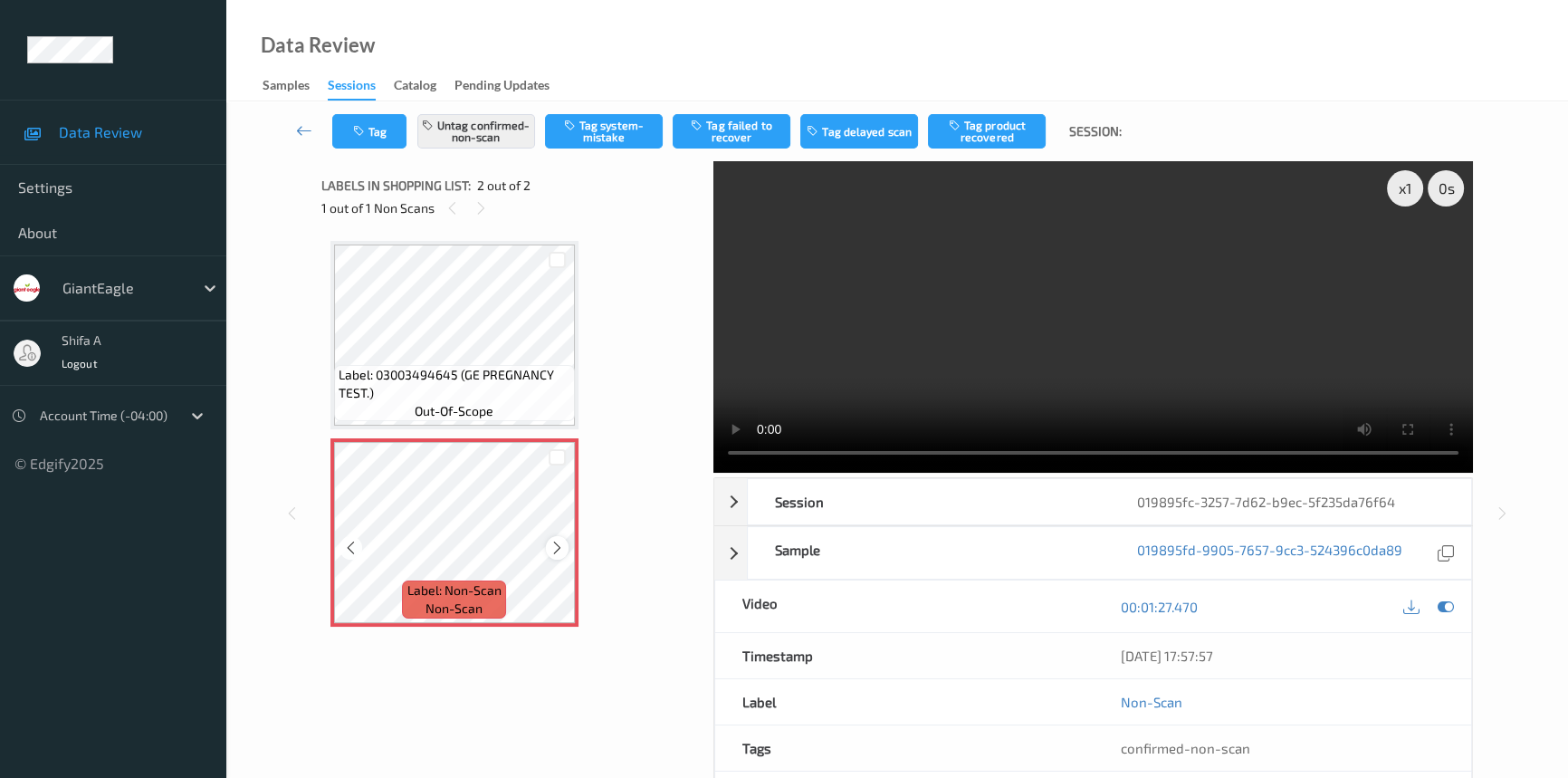
click at [558, 548] on icon at bounding box center [557, 548] width 16 height 17
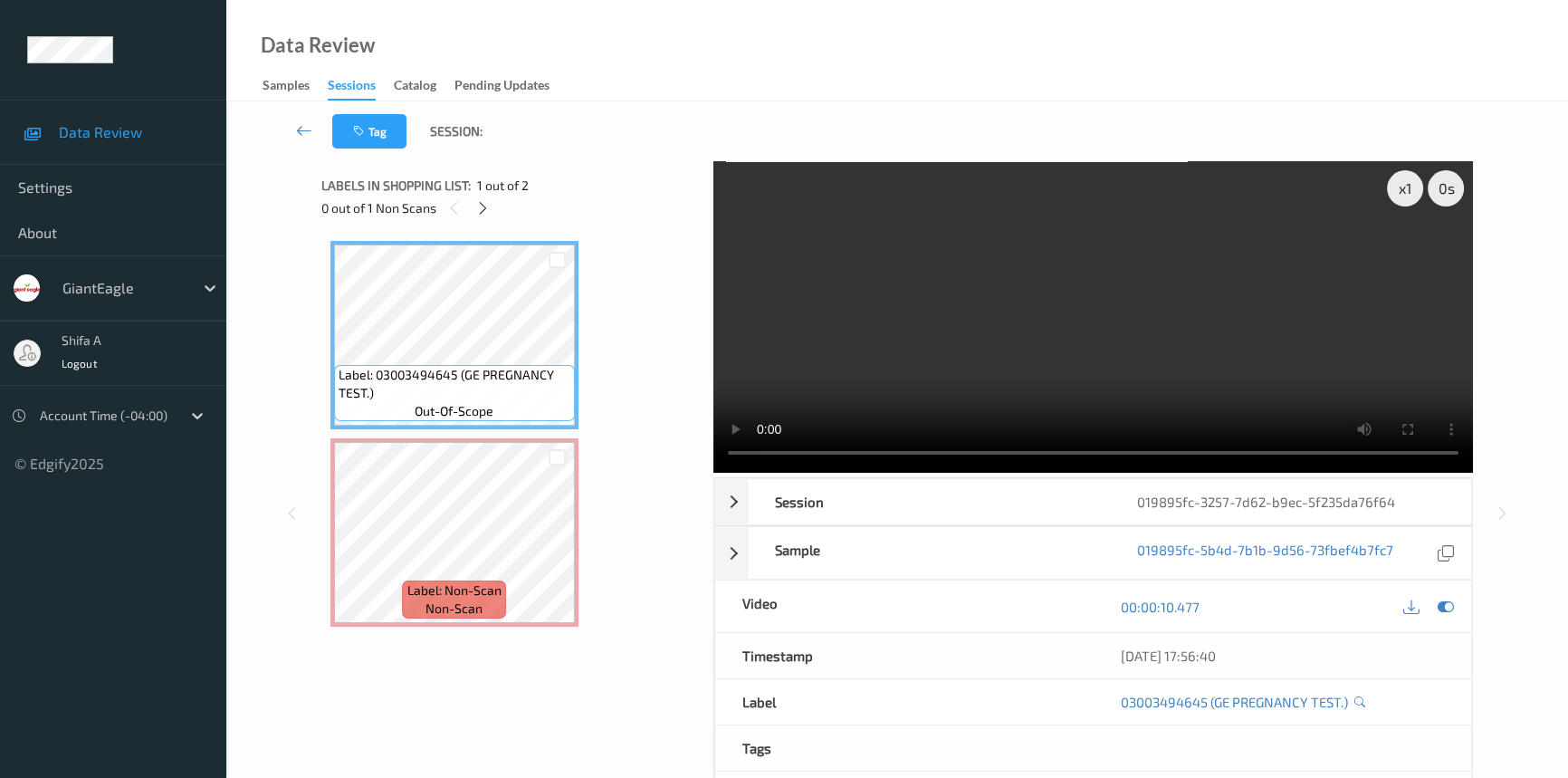
click at [1177, 250] on video at bounding box center [1092, 316] width 759 height 312
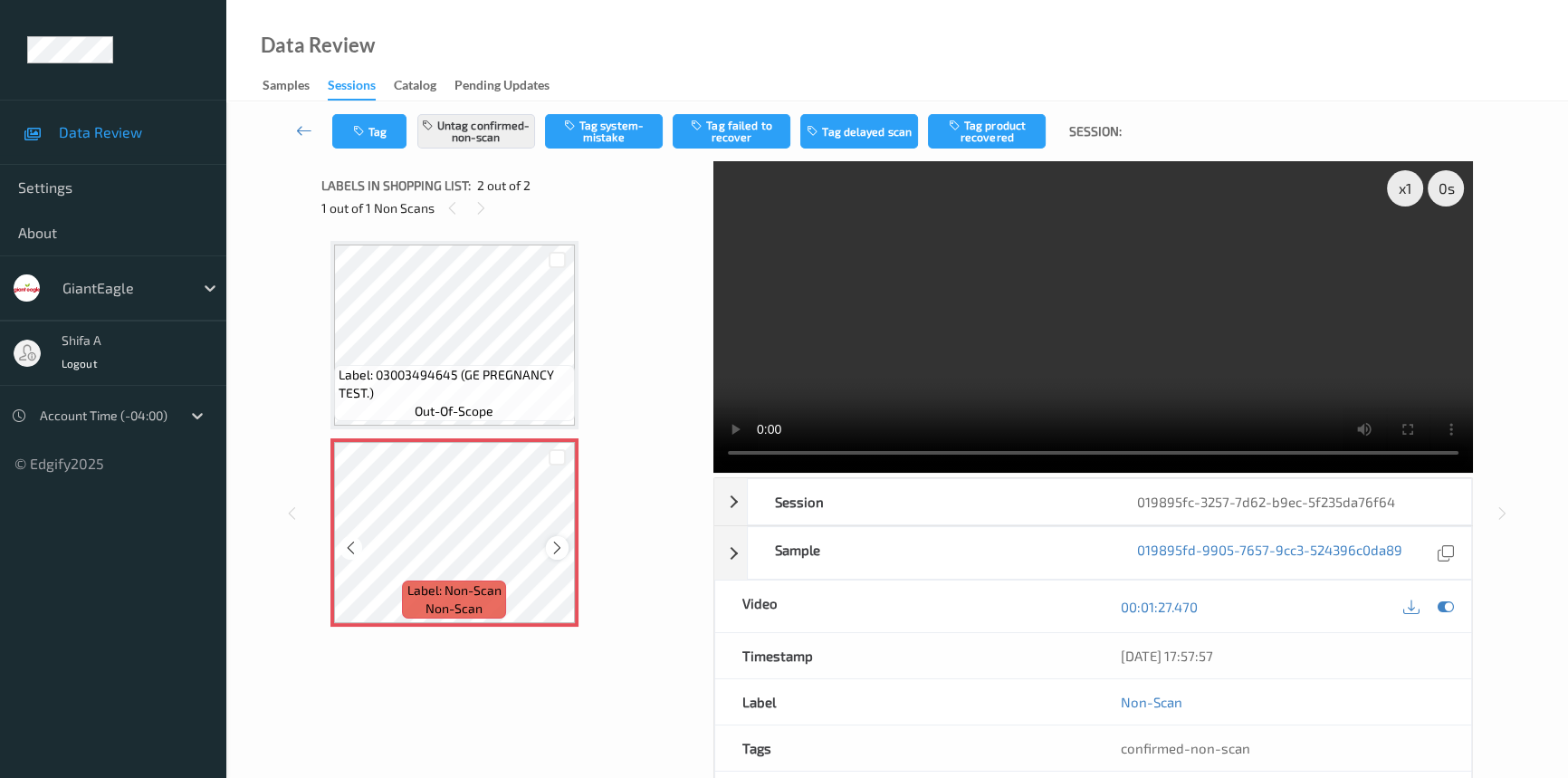
click at [551, 546] on icon at bounding box center [557, 548] width 16 height 17
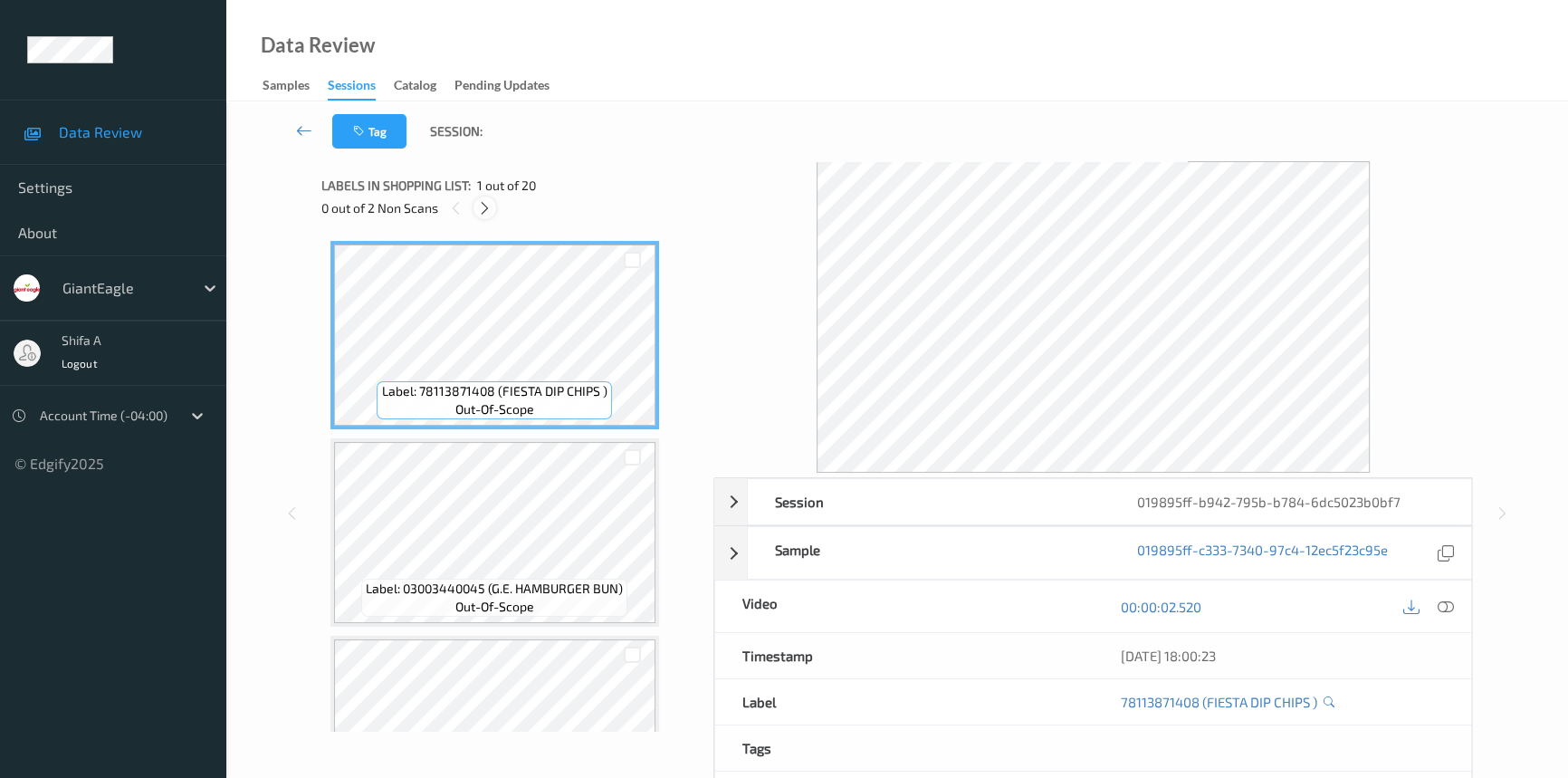
click at [487, 209] on icon at bounding box center [485, 208] width 16 height 17
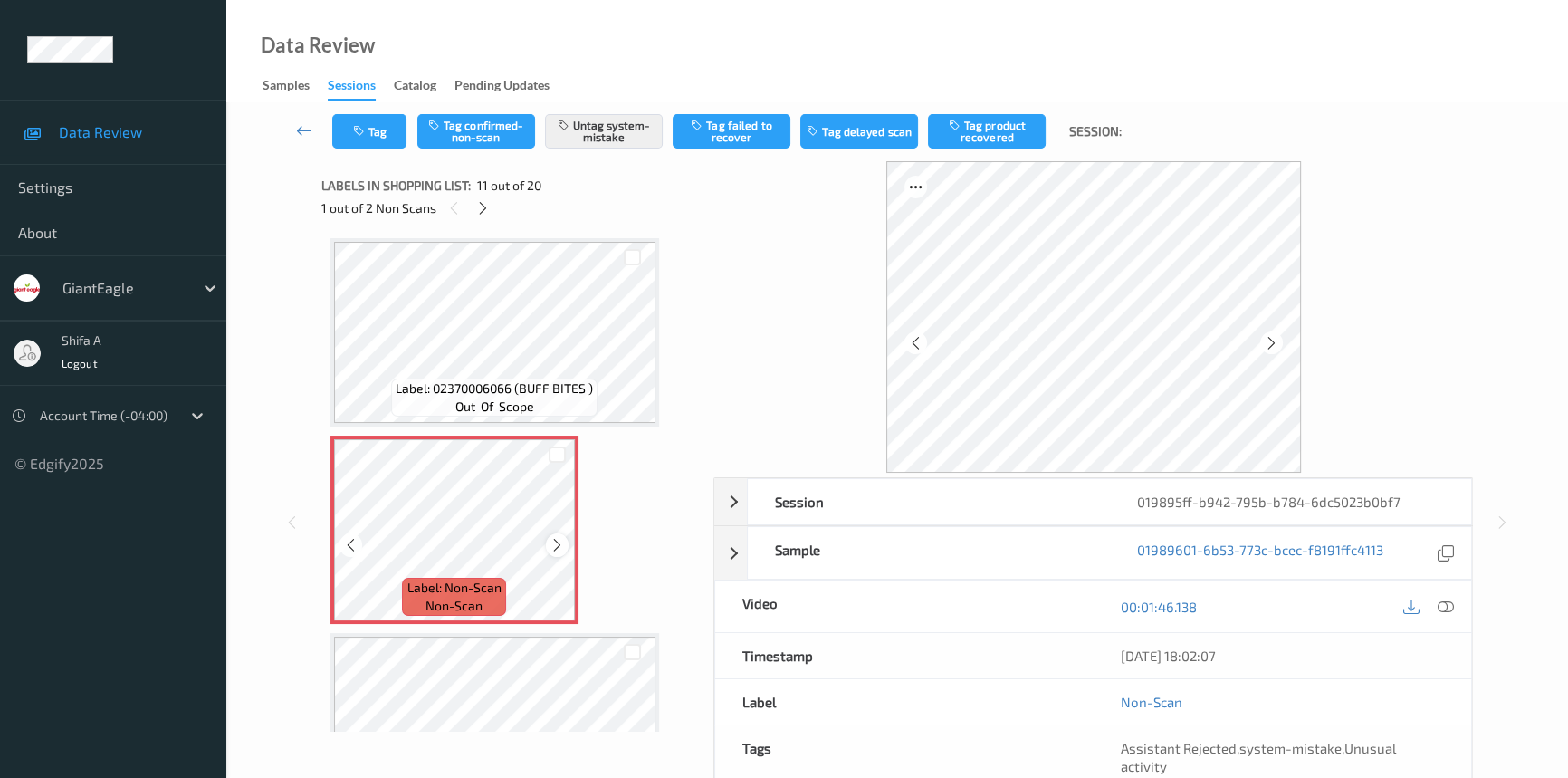
click at [555, 537] on icon at bounding box center [557, 545] width 16 height 17
click at [475, 209] on icon at bounding box center [483, 208] width 16 height 17
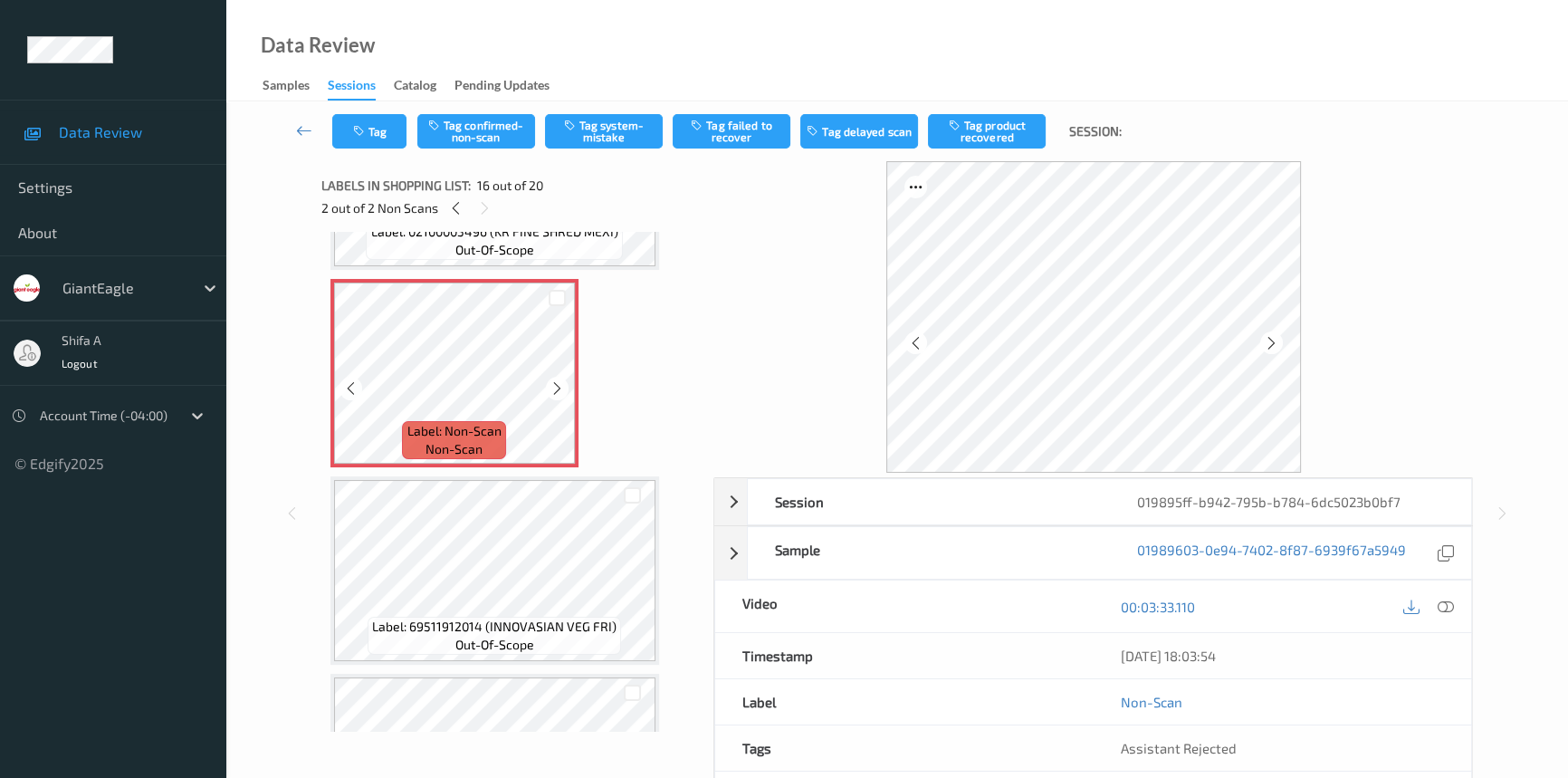
scroll to position [2928, 0]
click at [1449, 603] on icon at bounding box center [1445, 607] width 17 height 17
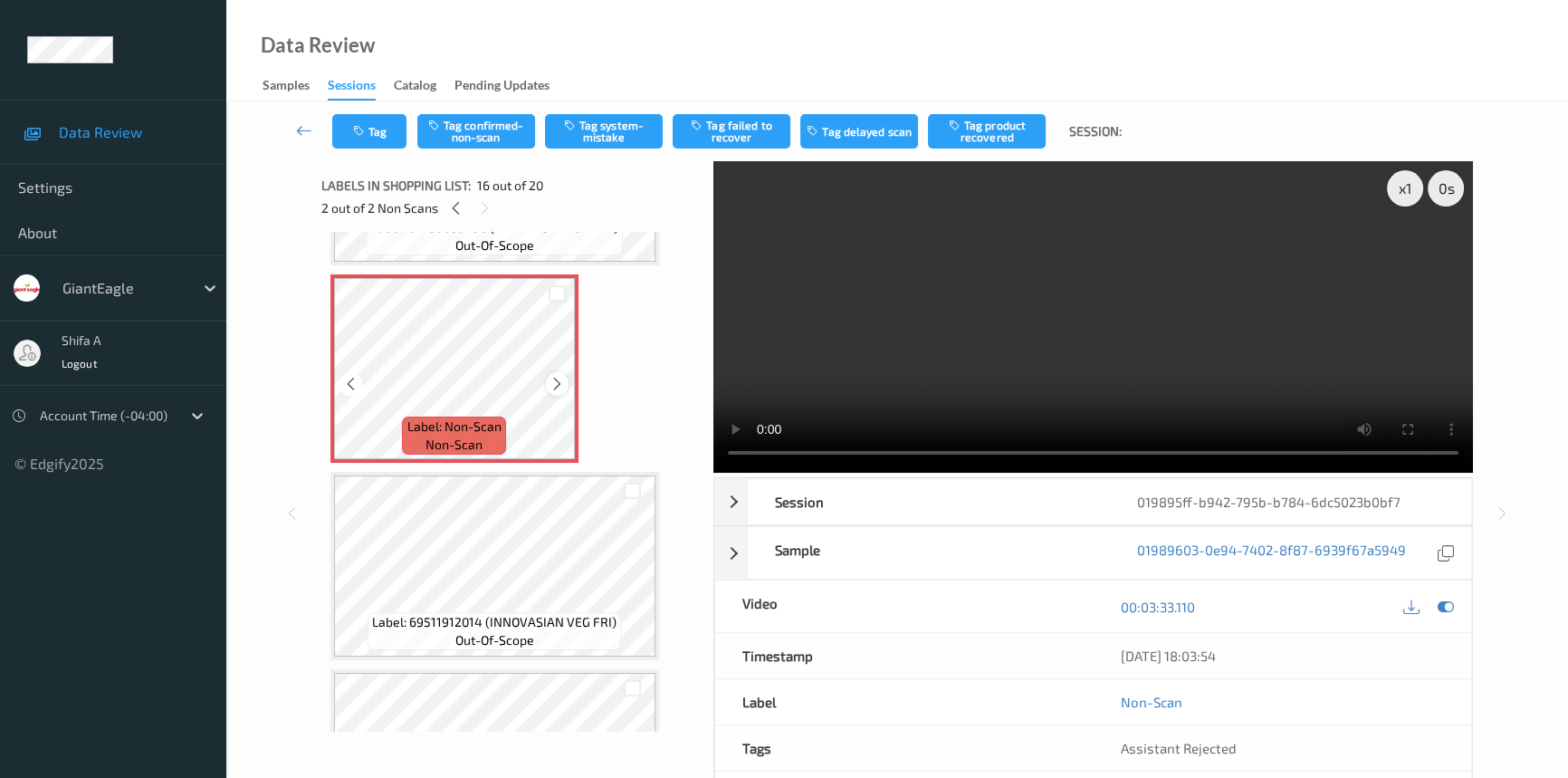
click at [554, 375] on icon at bounding box center [557, 383] width 16 height 17
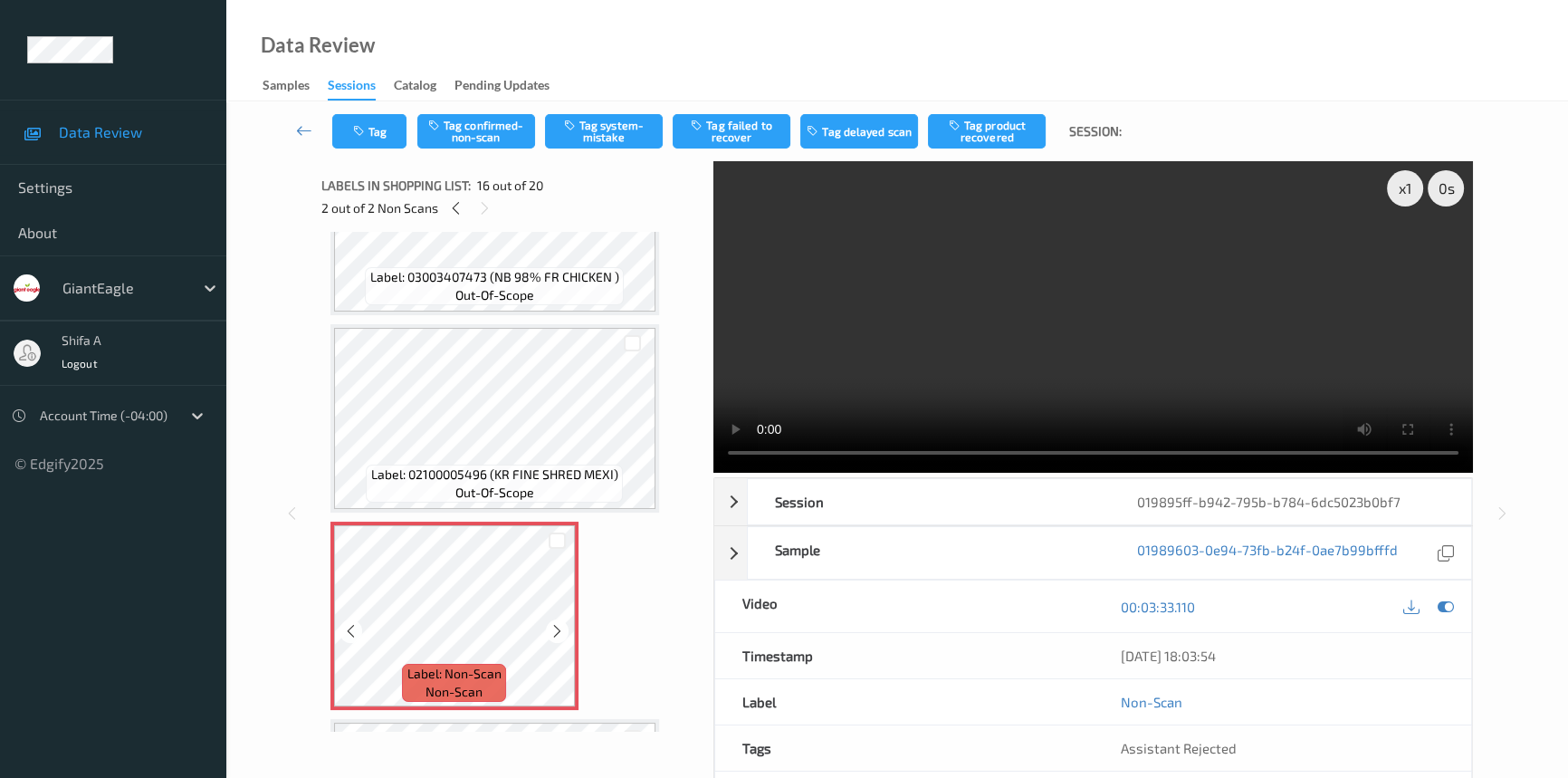
scroll to position [3010, 0]
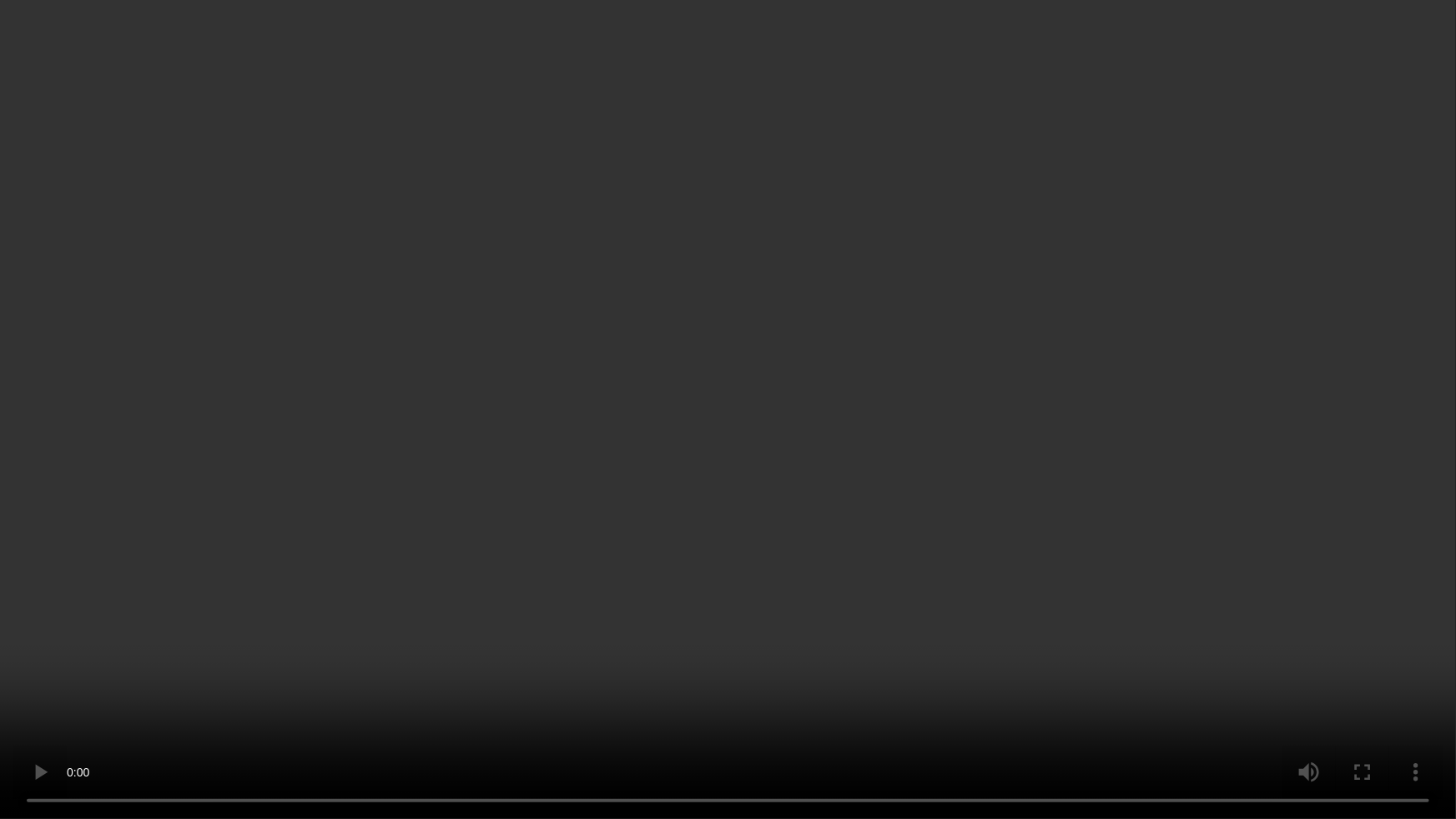
click at [835, 591] on video at bounding box center [728, 409] width 1456 height 819
click at [780, 543] on video at bounding box center [728, 409] width 1456 height 819
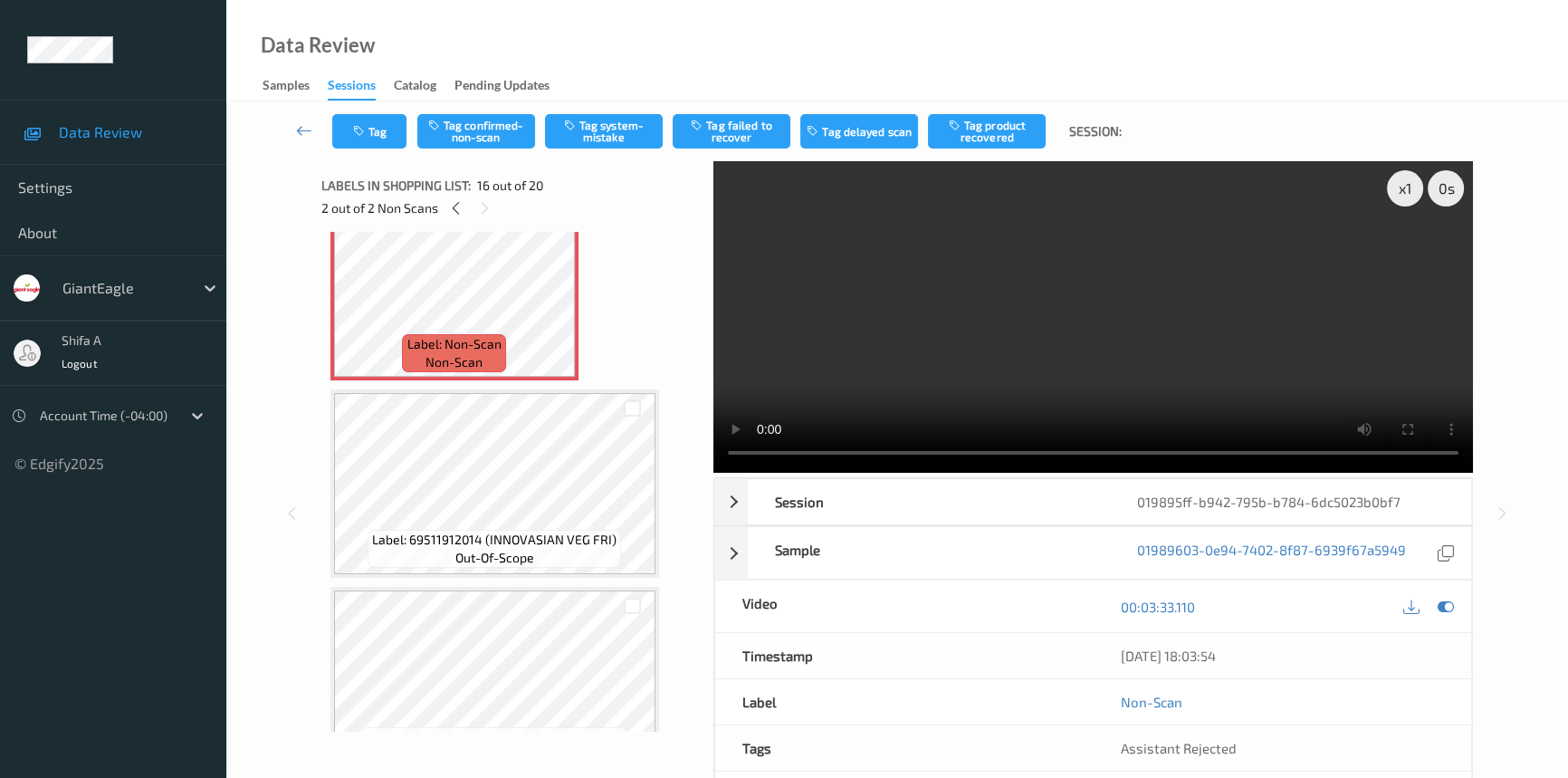
click at [1186, 283] on video at bounding box center [1092, 316] width 759 height 312
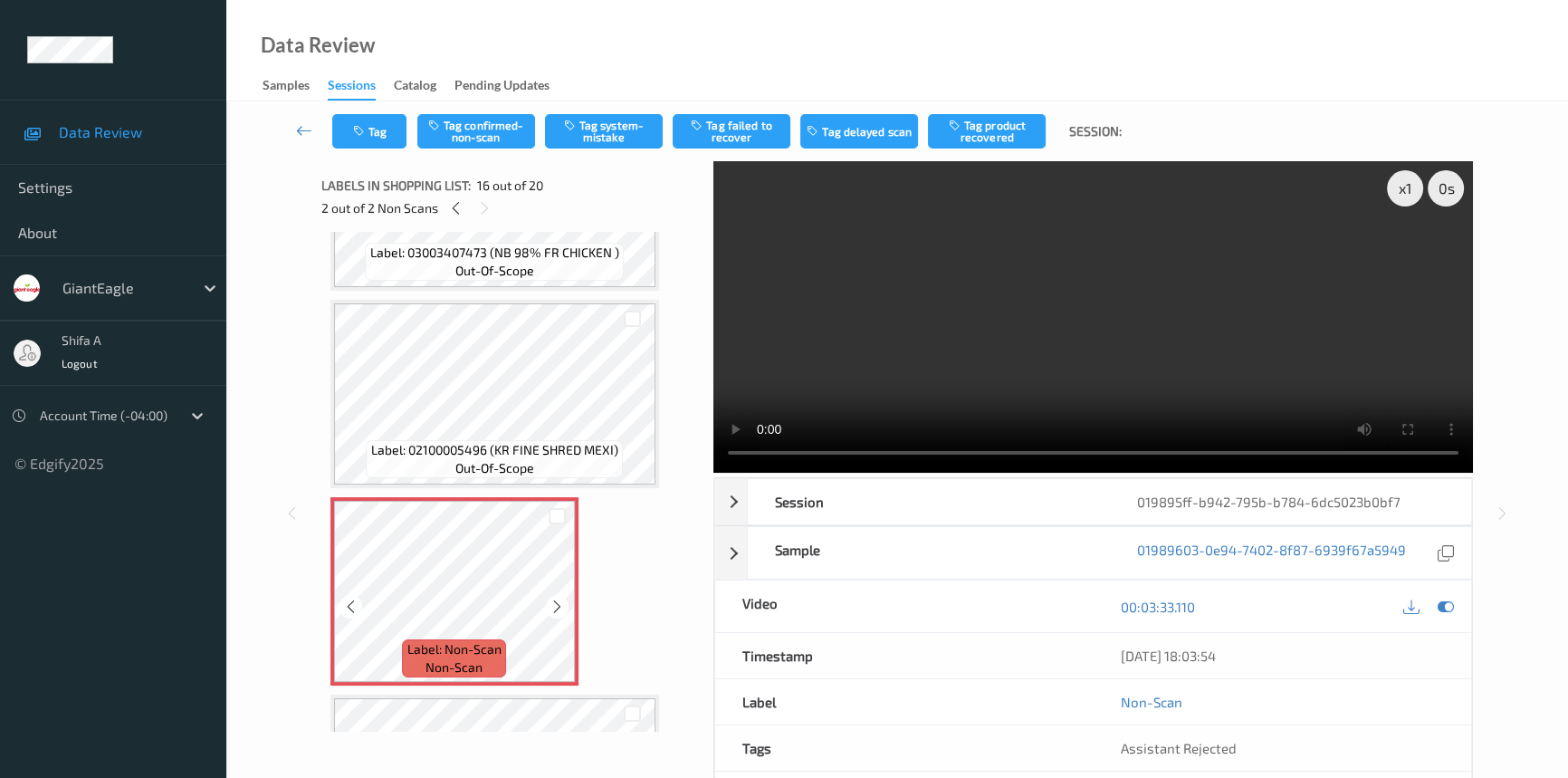
scroll to position [2680, 0]
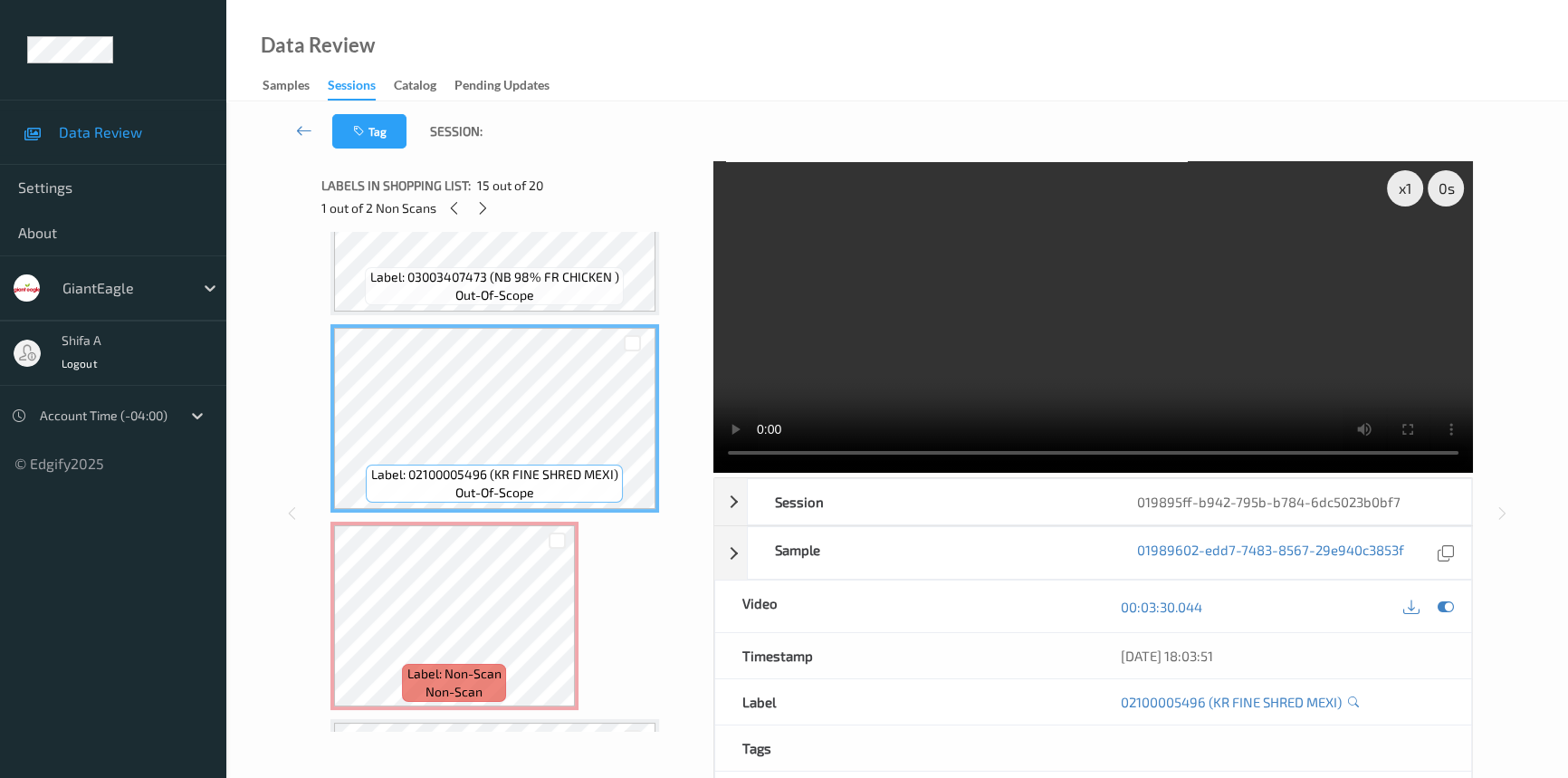
click at [1282, 345] on video at bounding box center [1092, 316] width 759 height 312
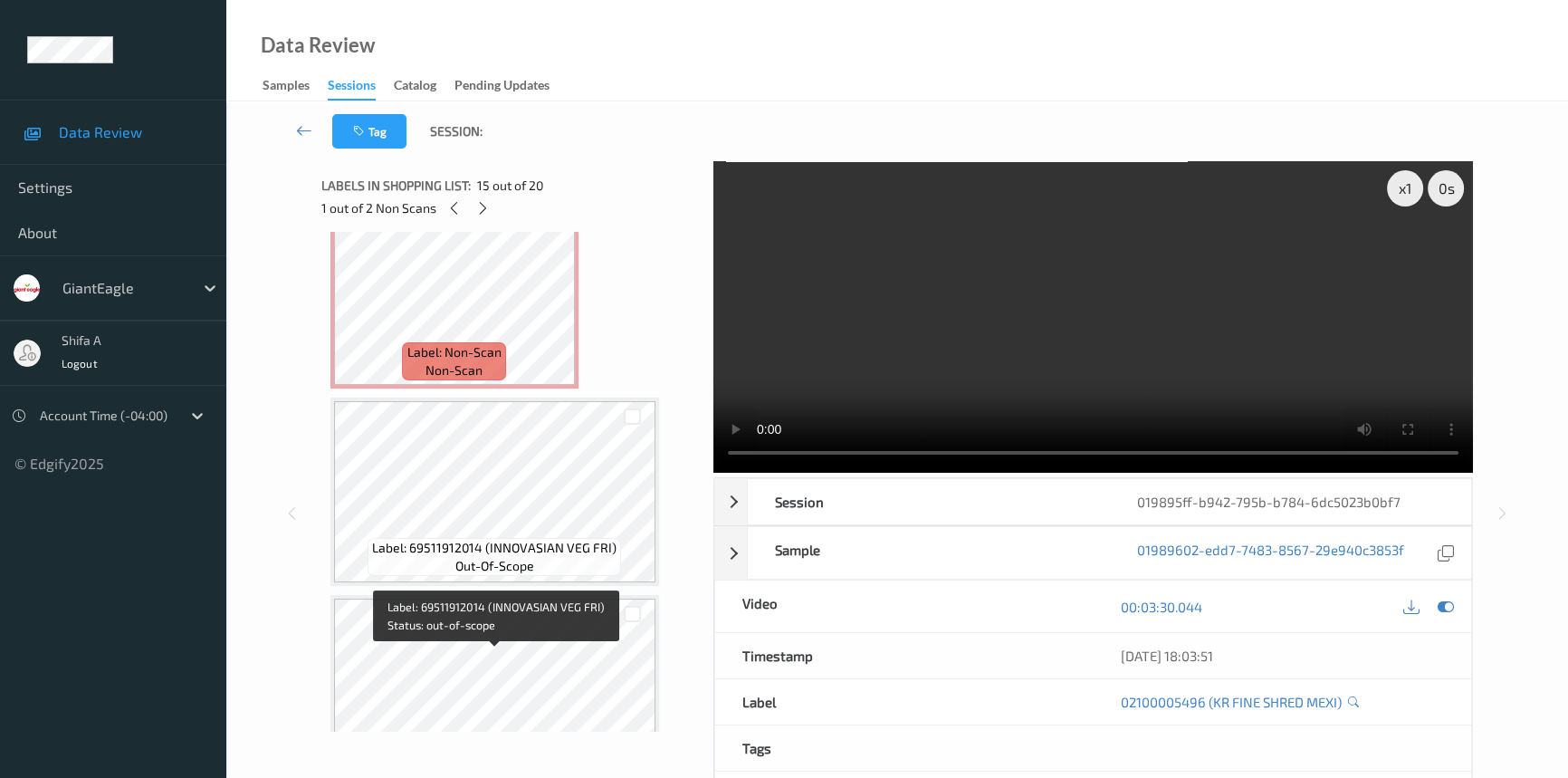
scroll to position [2845, 0]
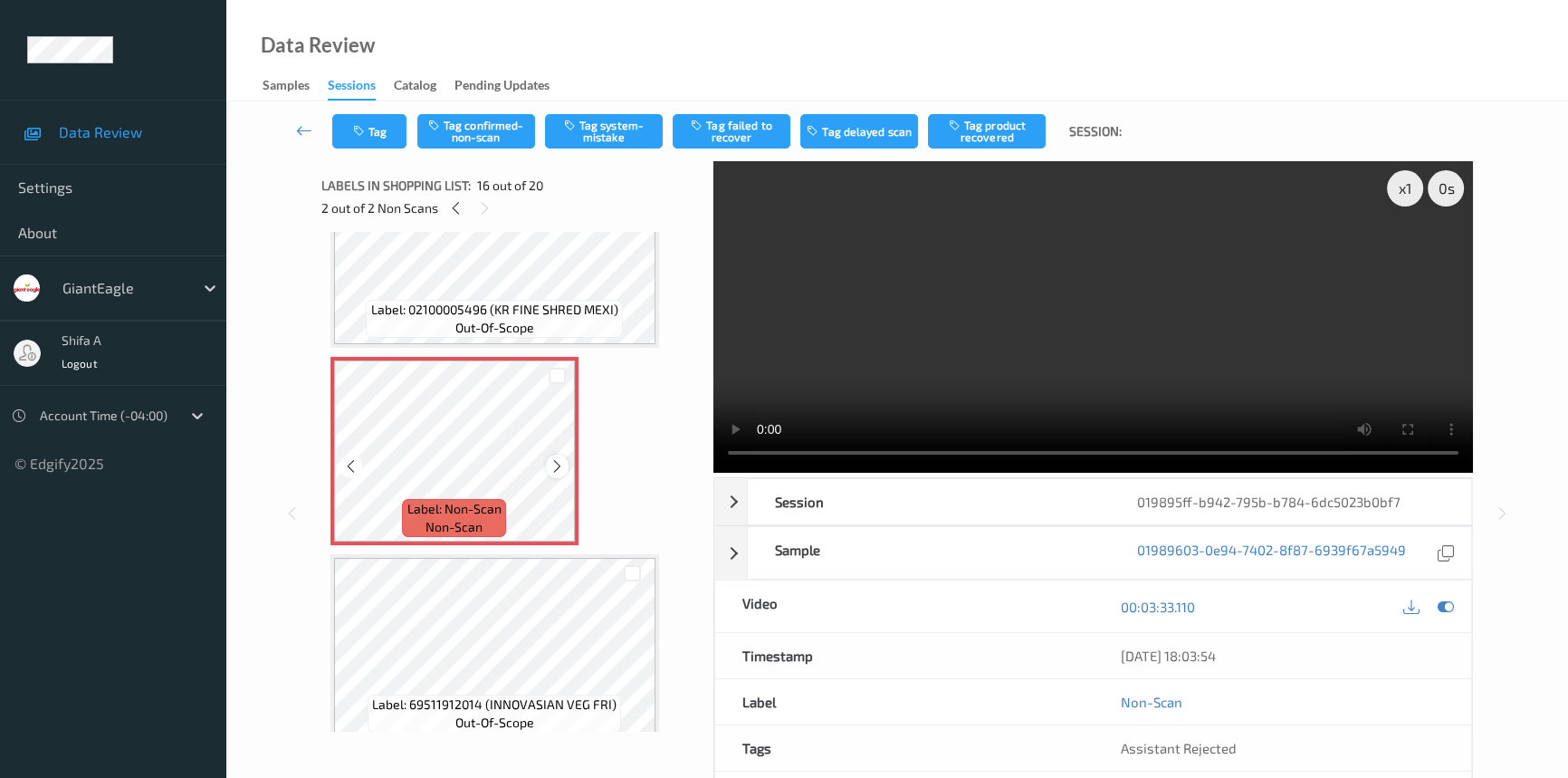
click at [559, 459] on icon at bounding box center [557, 466] width 16 height 17
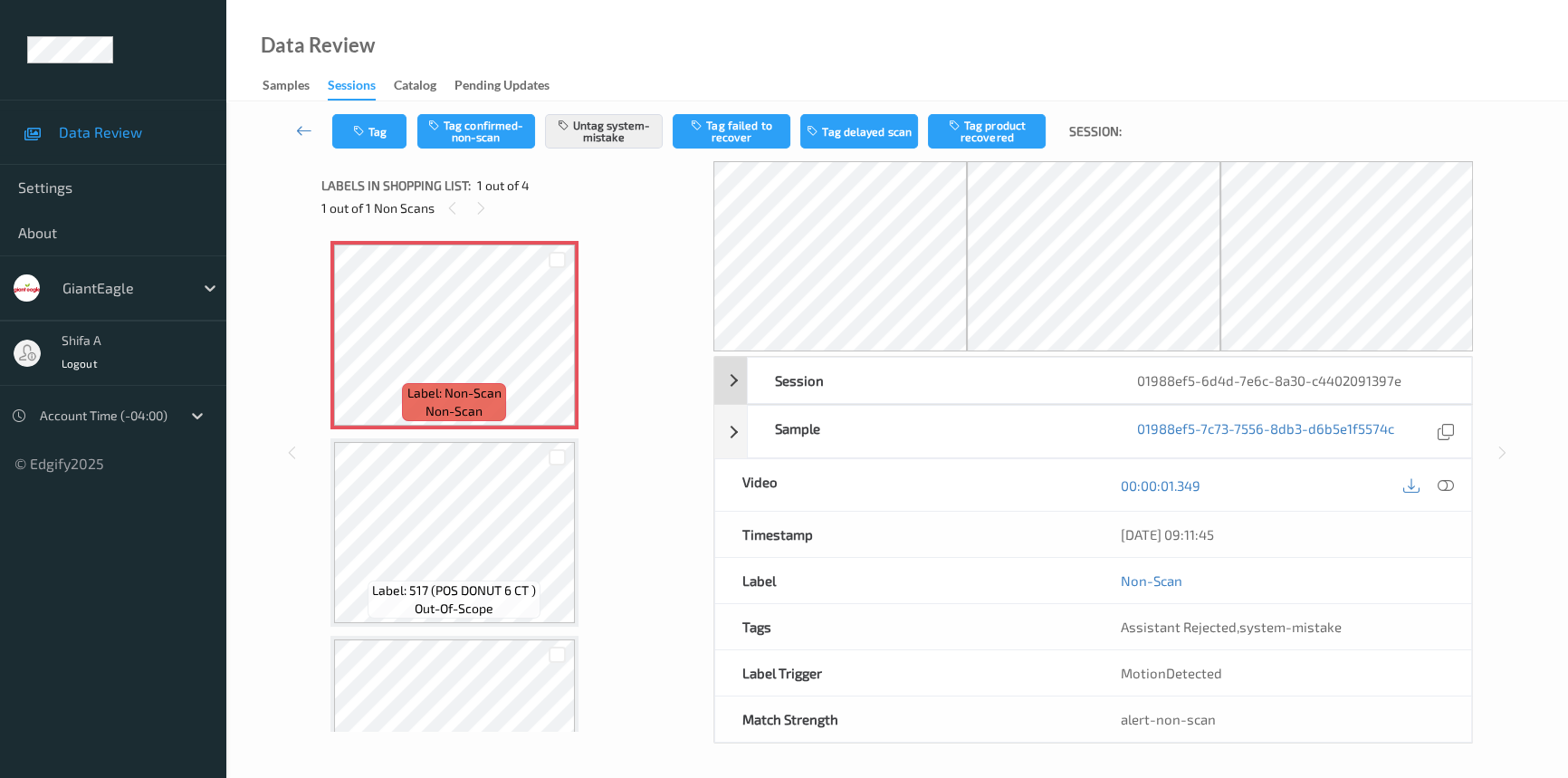
drag, startPoint x: 1445, startPoint y: 489, endPoint x: 1406, endPoint y: 516, distance: 47.4
click at [1445, 489] on icon at bounding box center [1445, 485] width 17 height 17
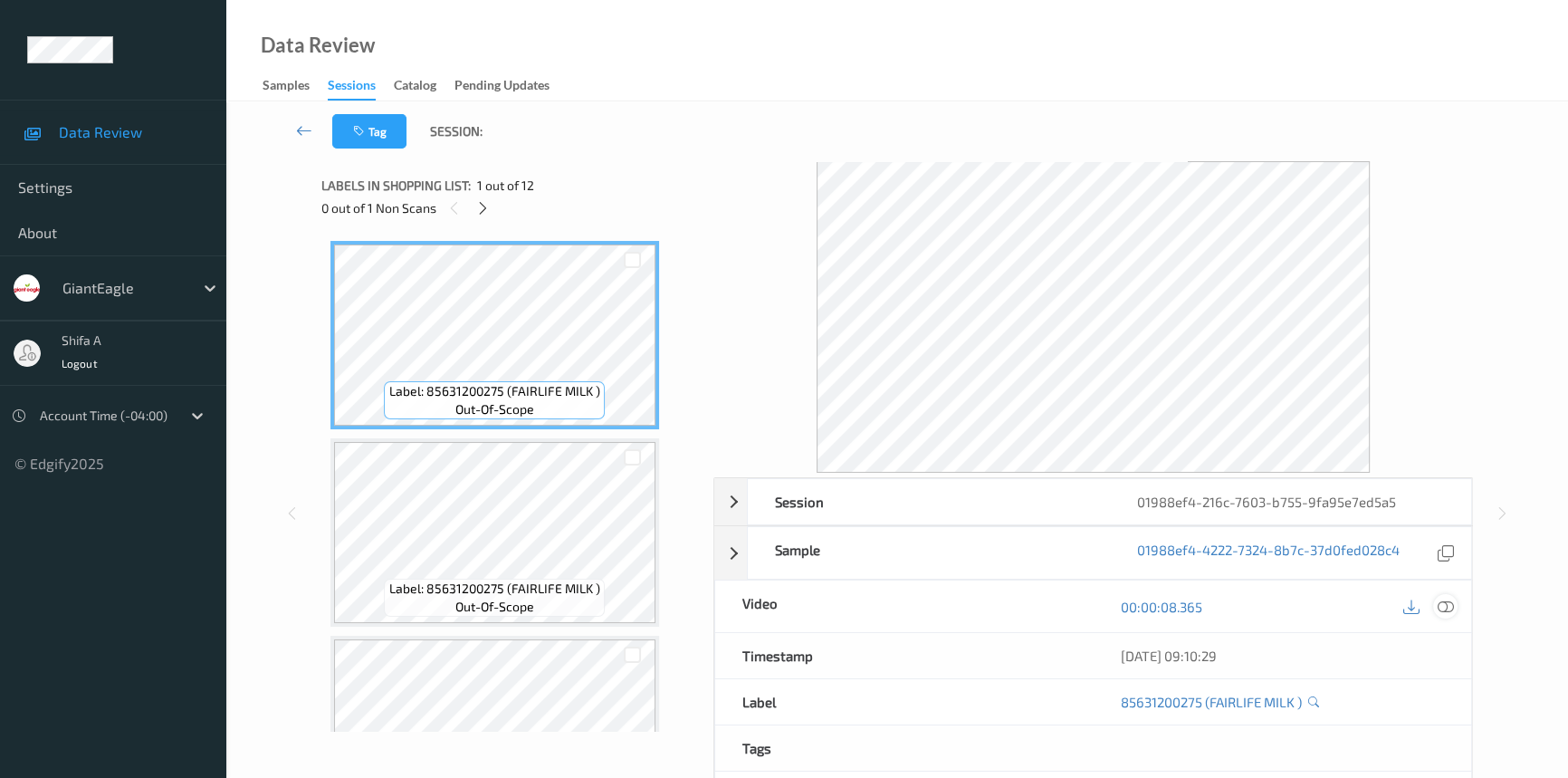
click at [1449, 606] on icon at bounding box center [1445, 607] width 17 height 17
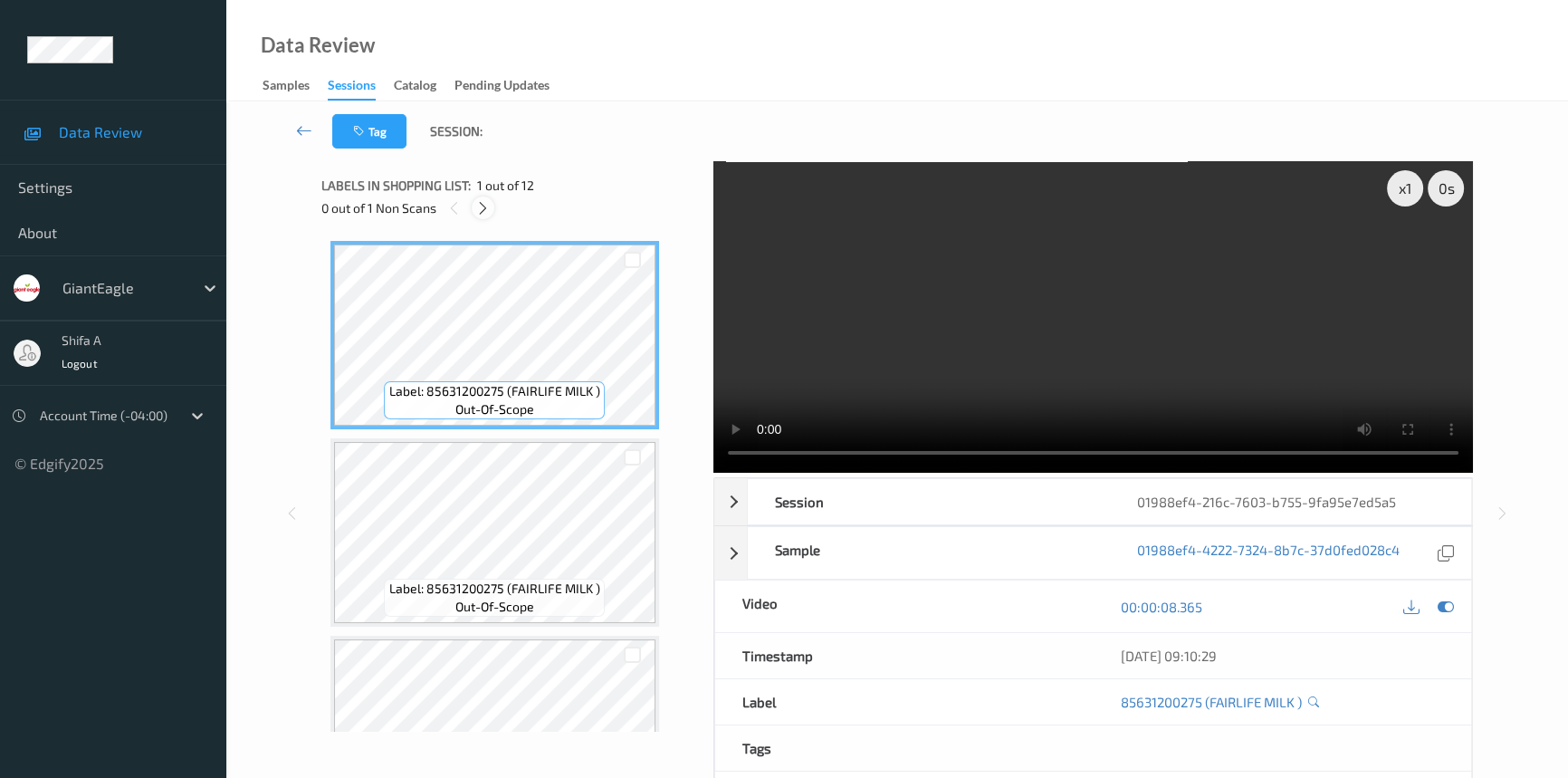
click at [487, 208] on icon at bounding box center [483, 208] width 16 height 17
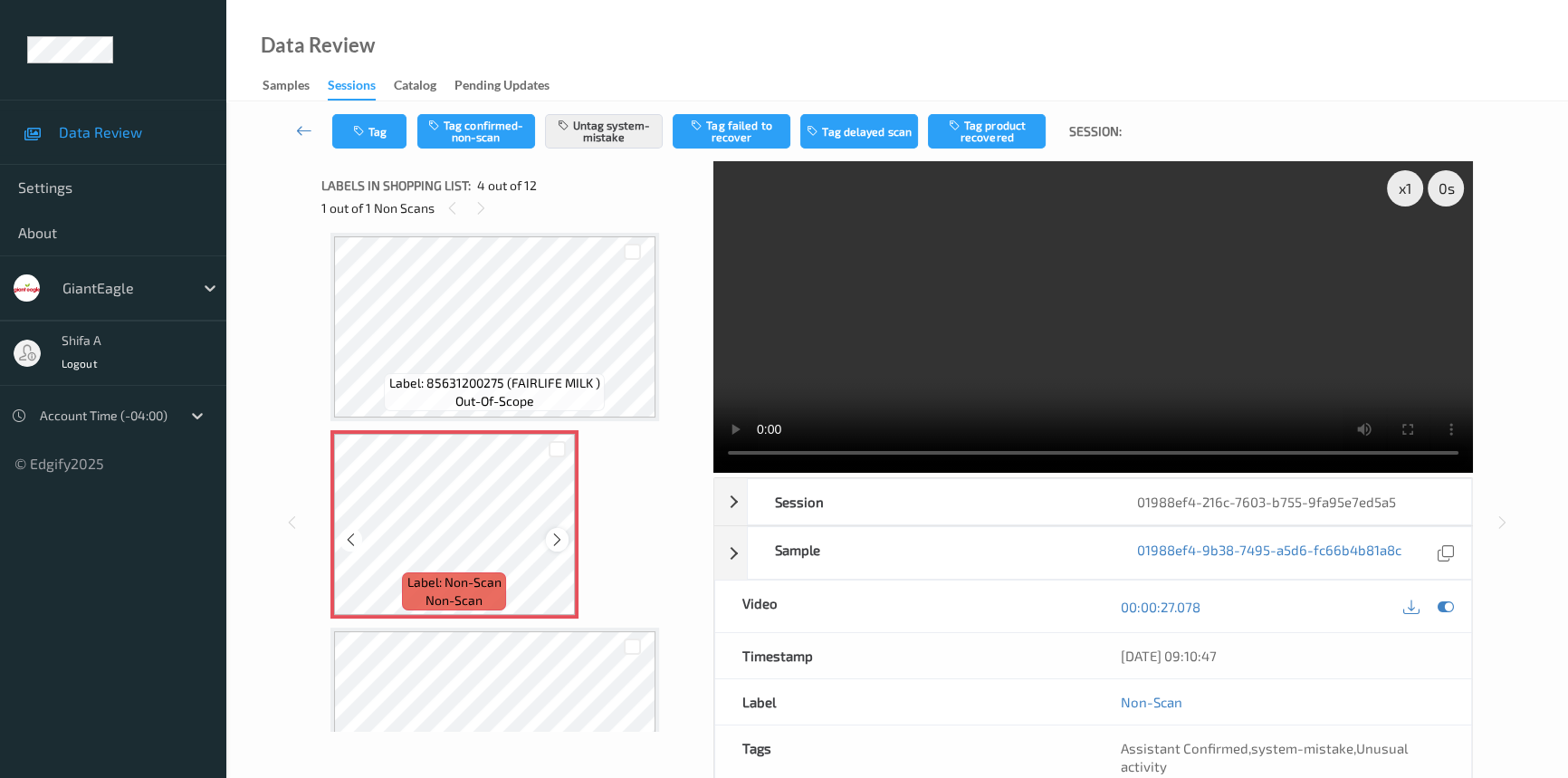
click at [554, 535] on icon at bounding box center [557, 539] width 16 height 17
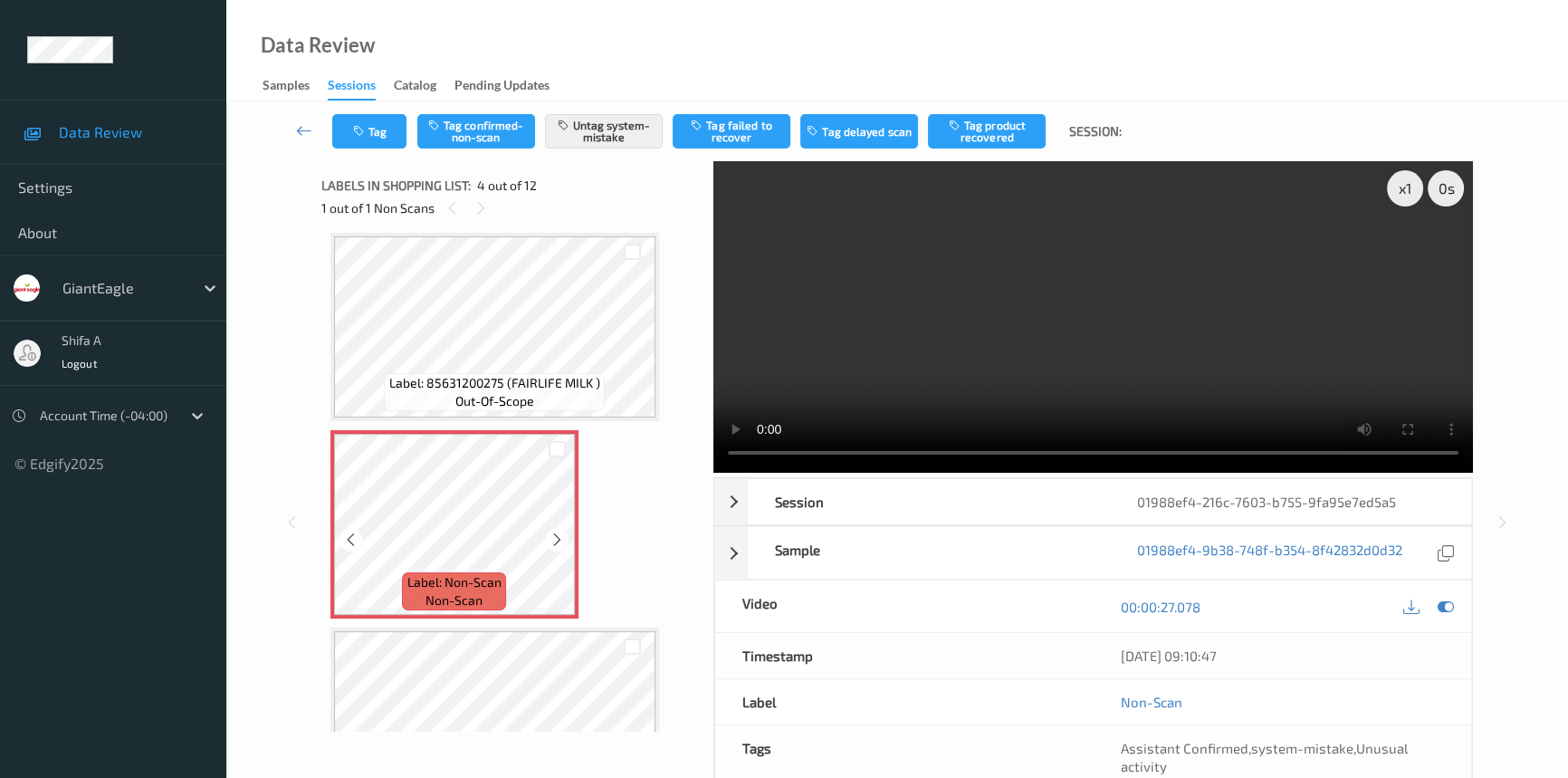
click at [554, 535] on icon at bounding box center [557, 539] width 16 height 17
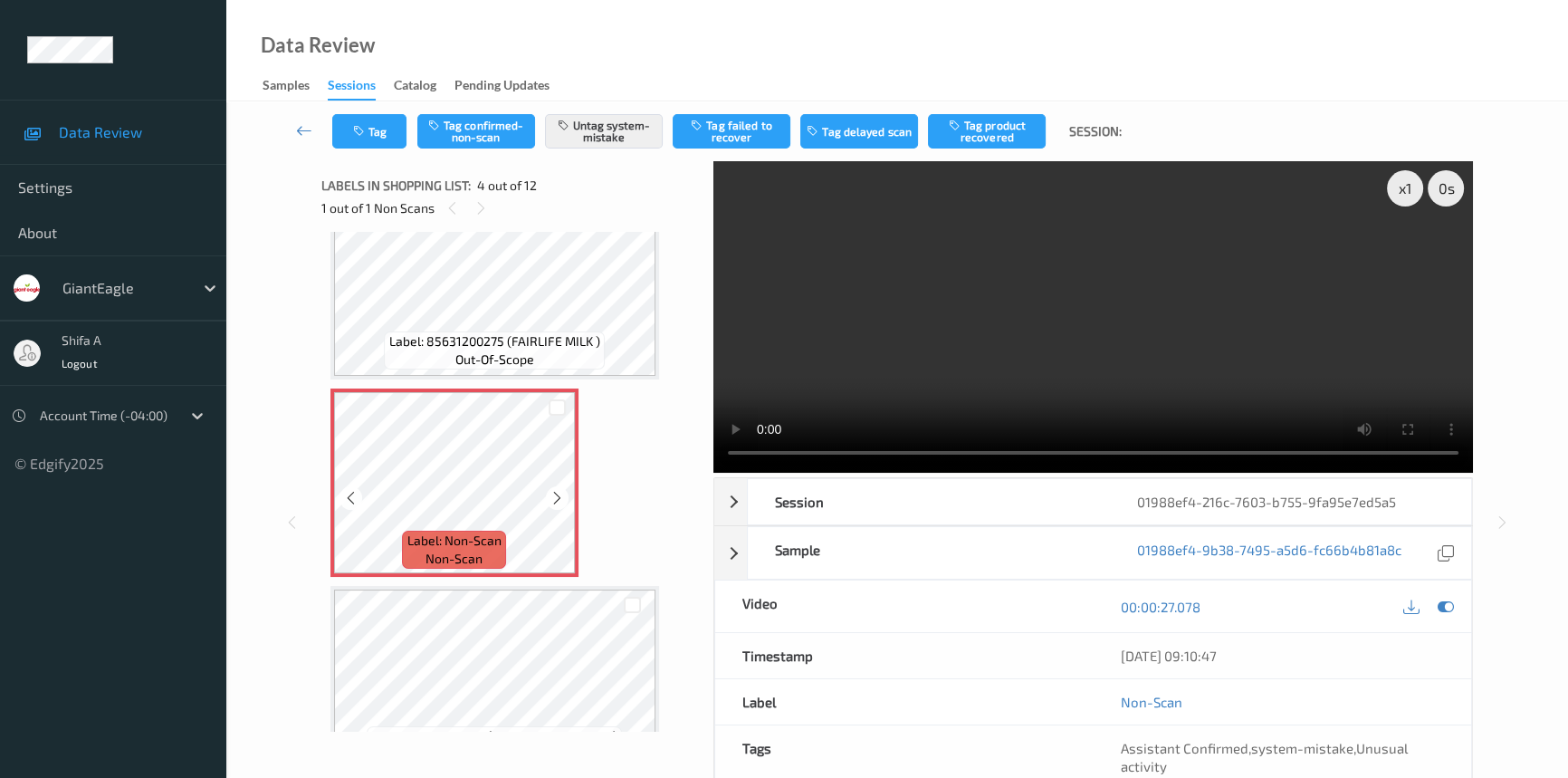
scroll to position [485, 0]
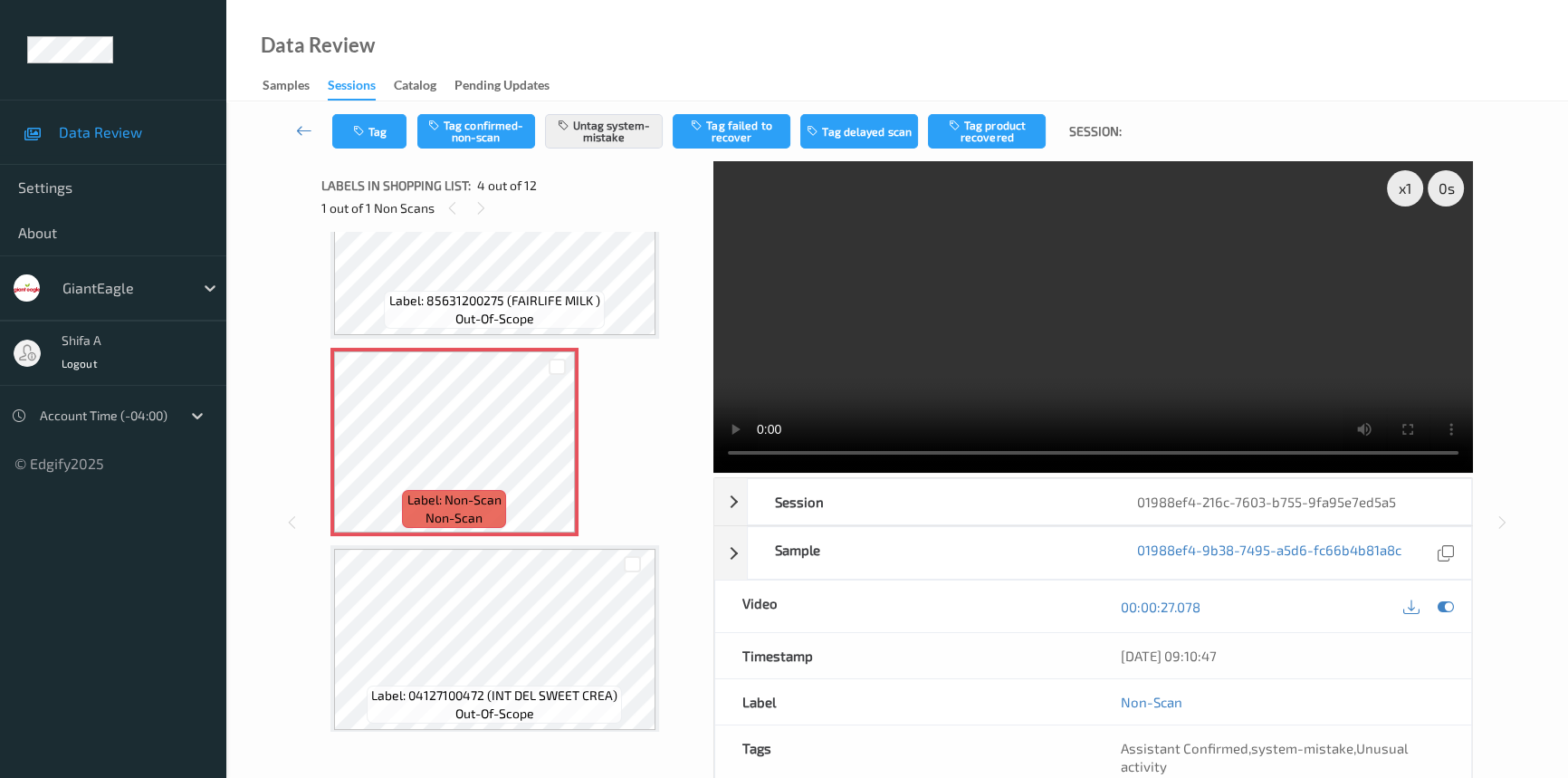
click at [1123, 338] on video at bounding box center [1092, 316] width 759 height 312
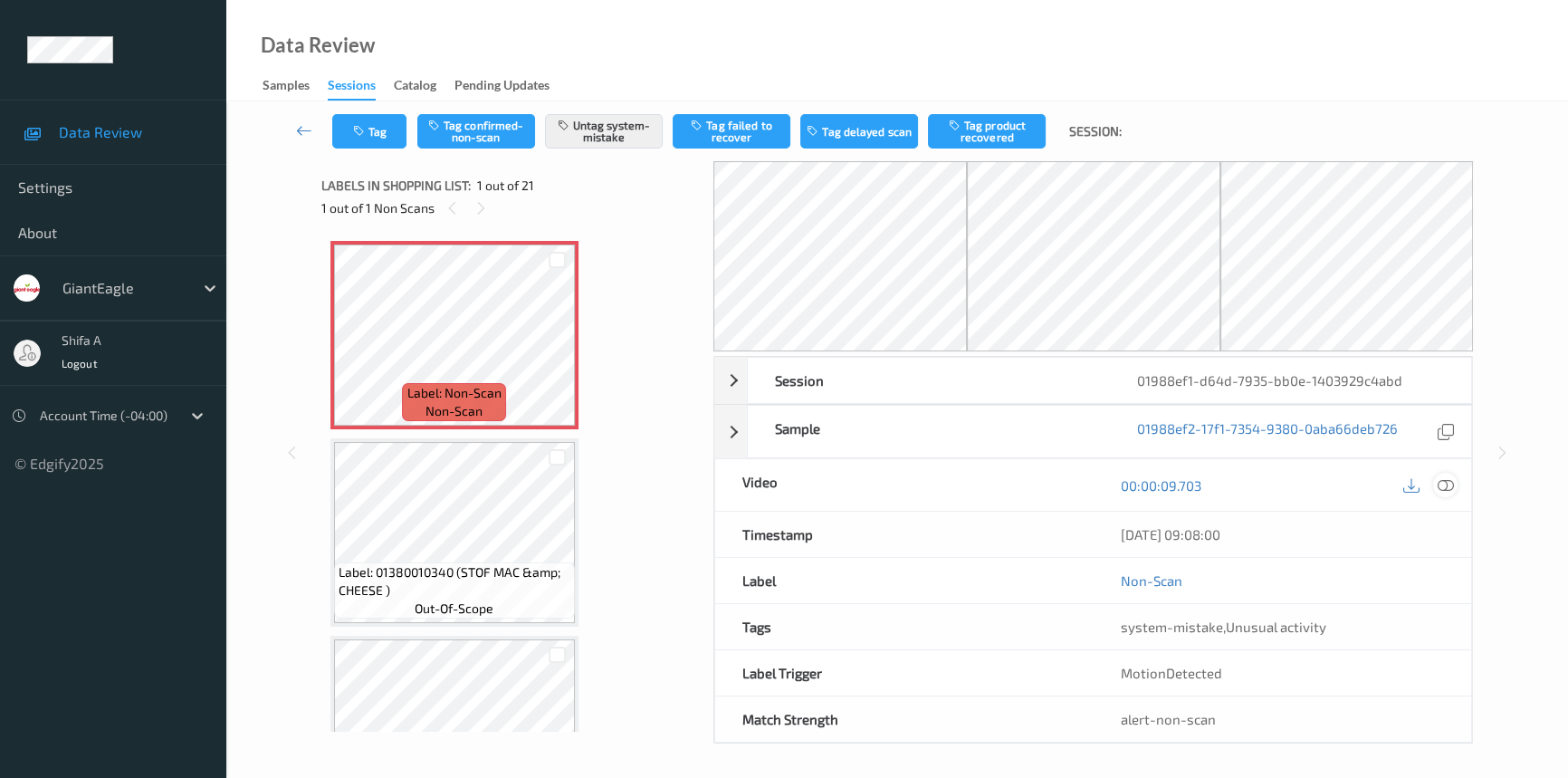
click at [1444, 481] on icon at bounding box center [1445, 485] width 17 height 17
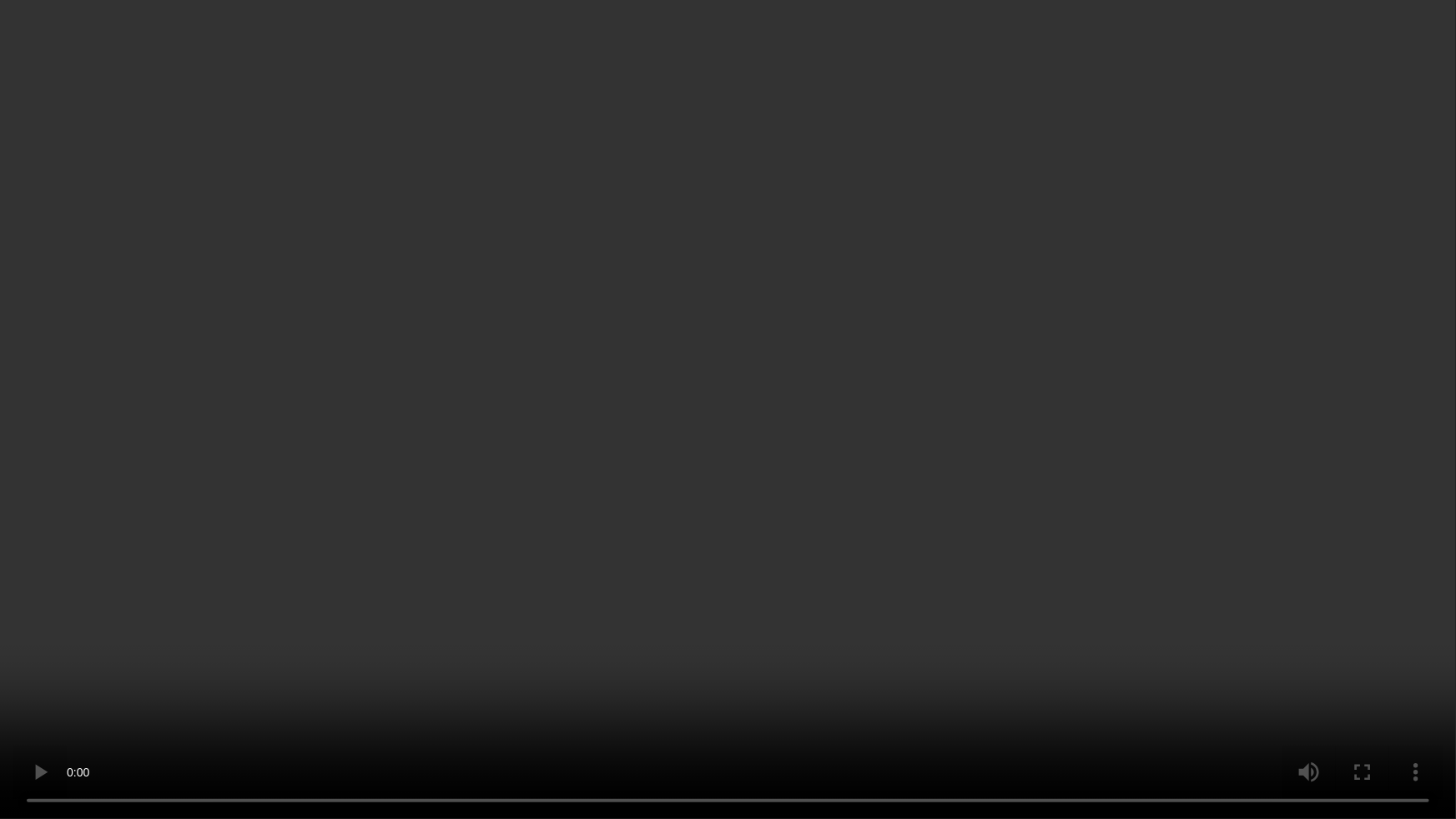
click at [1216, 416] on video at bounding box center [728, 409] width 1456 height 819
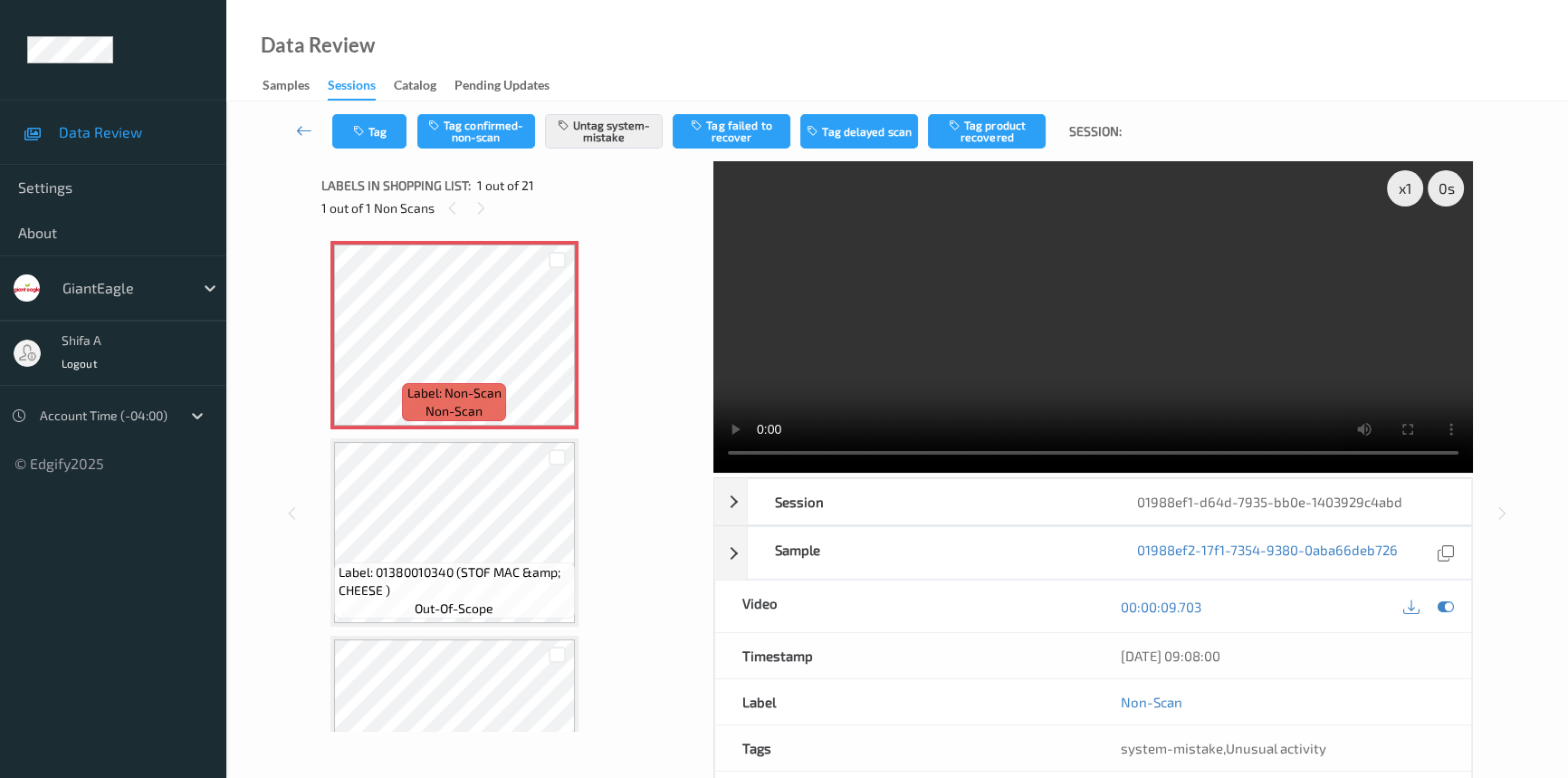
click at [1152, 262] on video at bounding box center [1092, 316] width 759 height 312
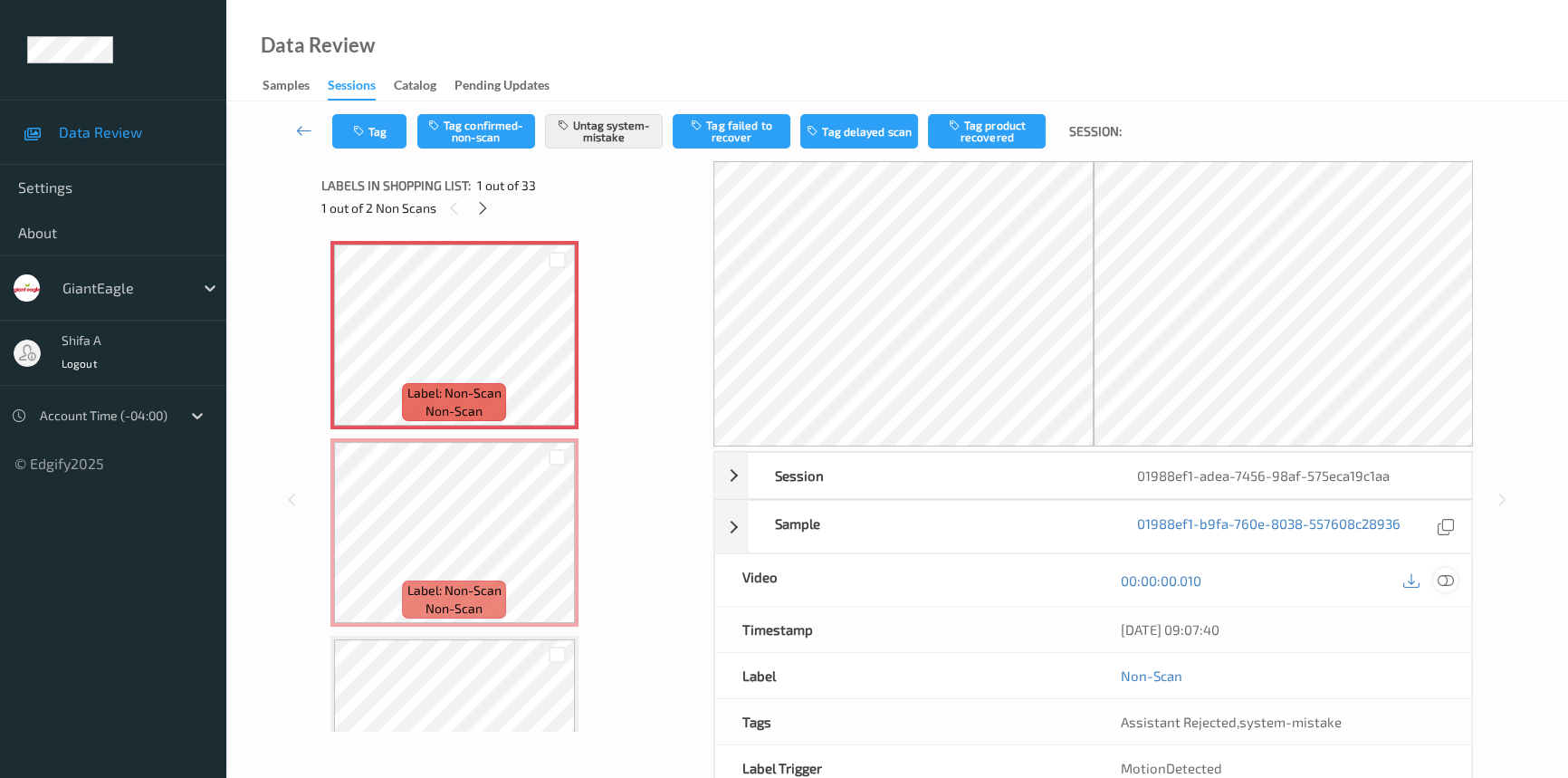
click at [1446, 578] on icon at bounding box center [1445, 580] width 17 height 17
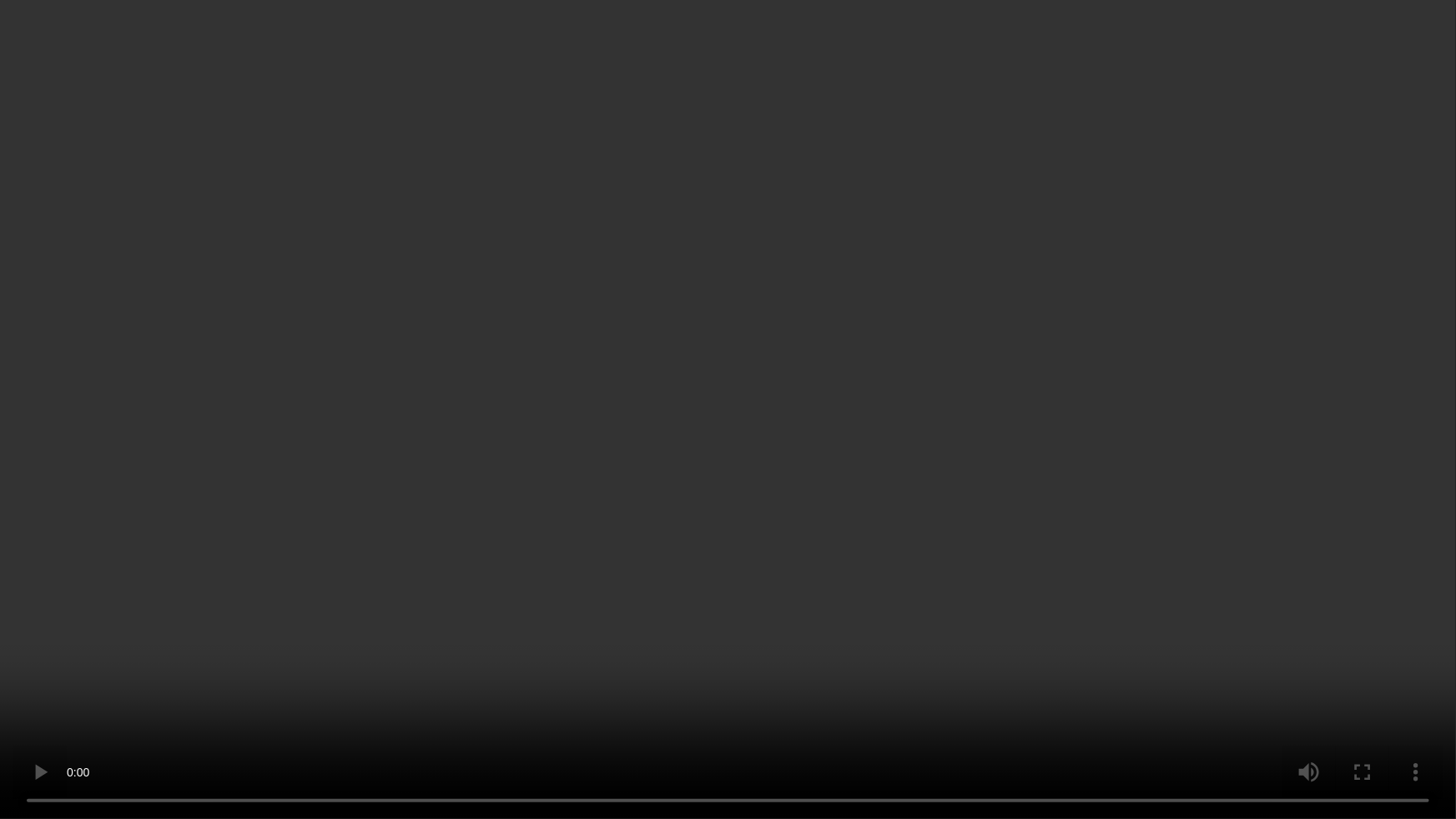
click at [1136, 451] on video at bounding box center [728, 409] width 1456 height 819
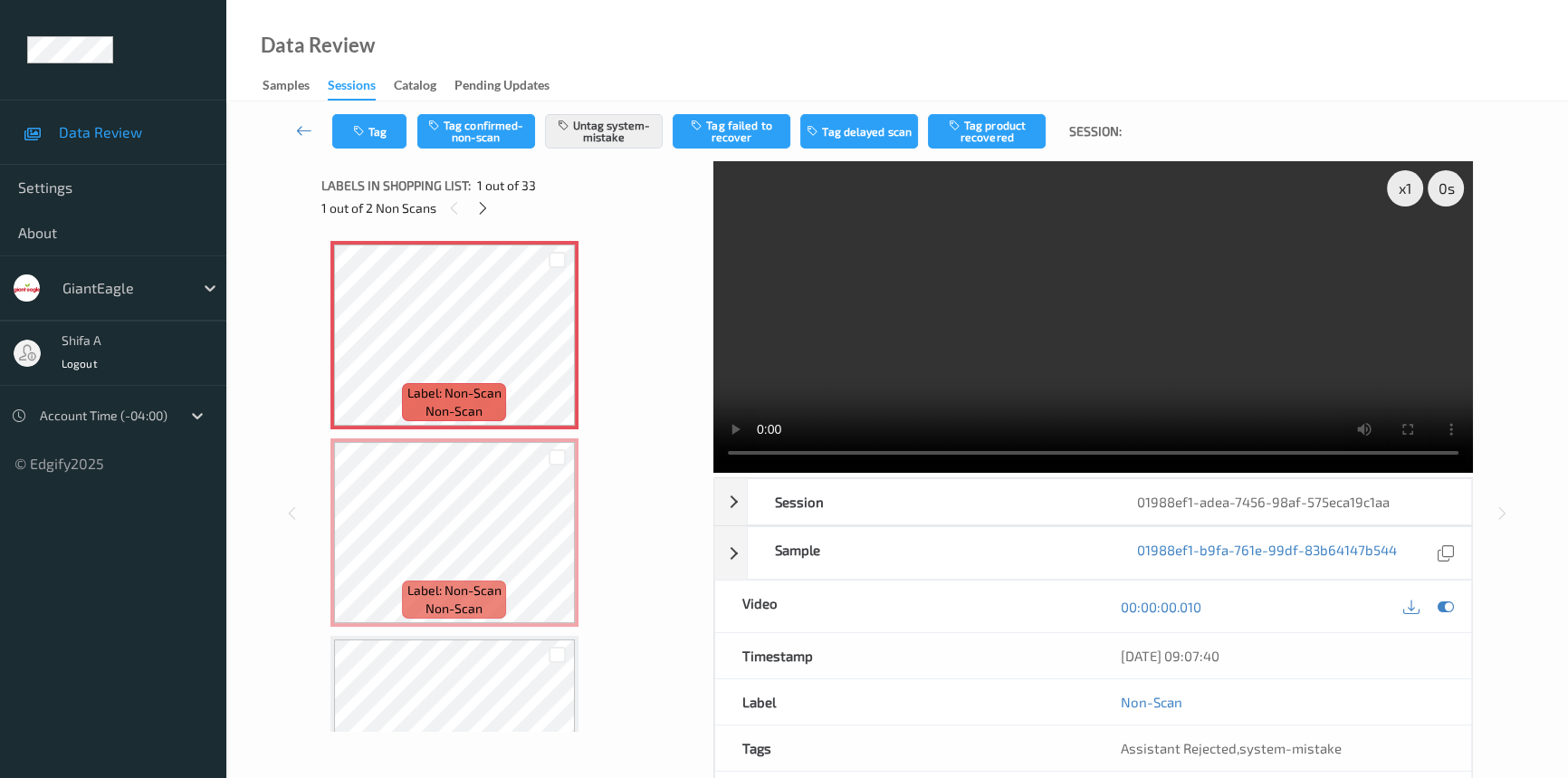
click at [1259, 326] on video at bounding box center [1092, 316] width 759 height 312
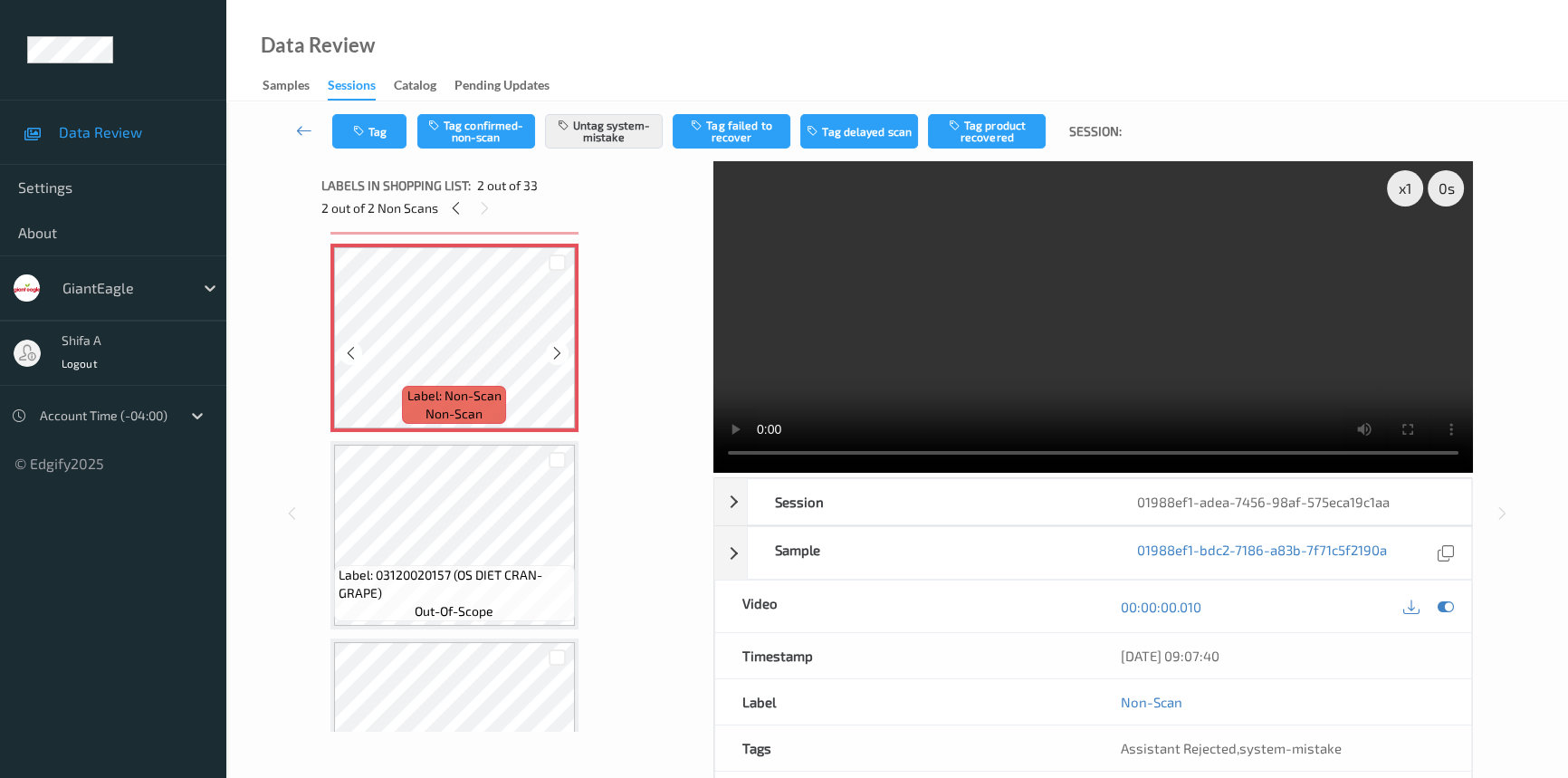
scroll to position [246, 0]
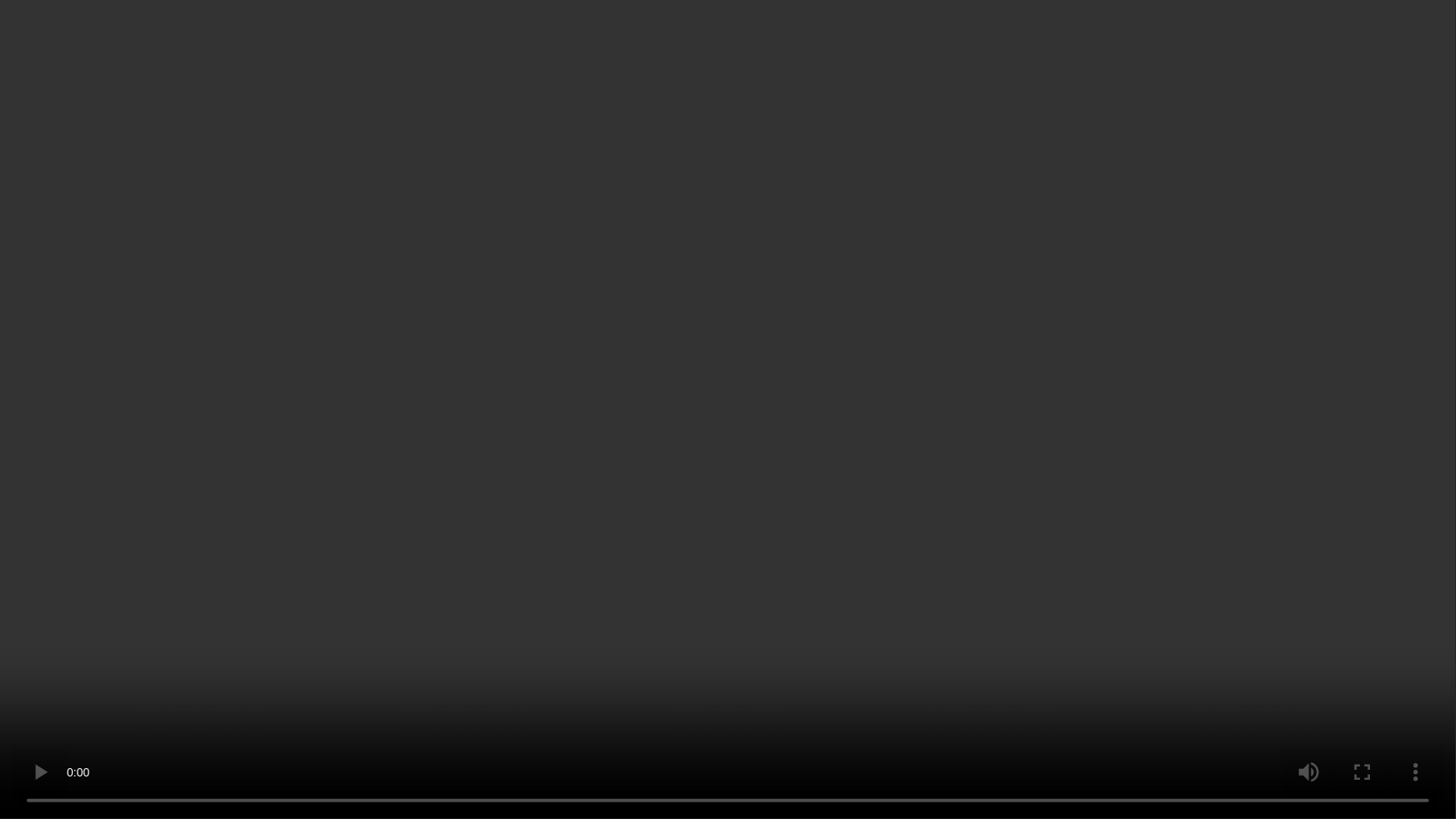
click at [1244, 445] on video at bounding box center [728, 409] width 1456 height 819
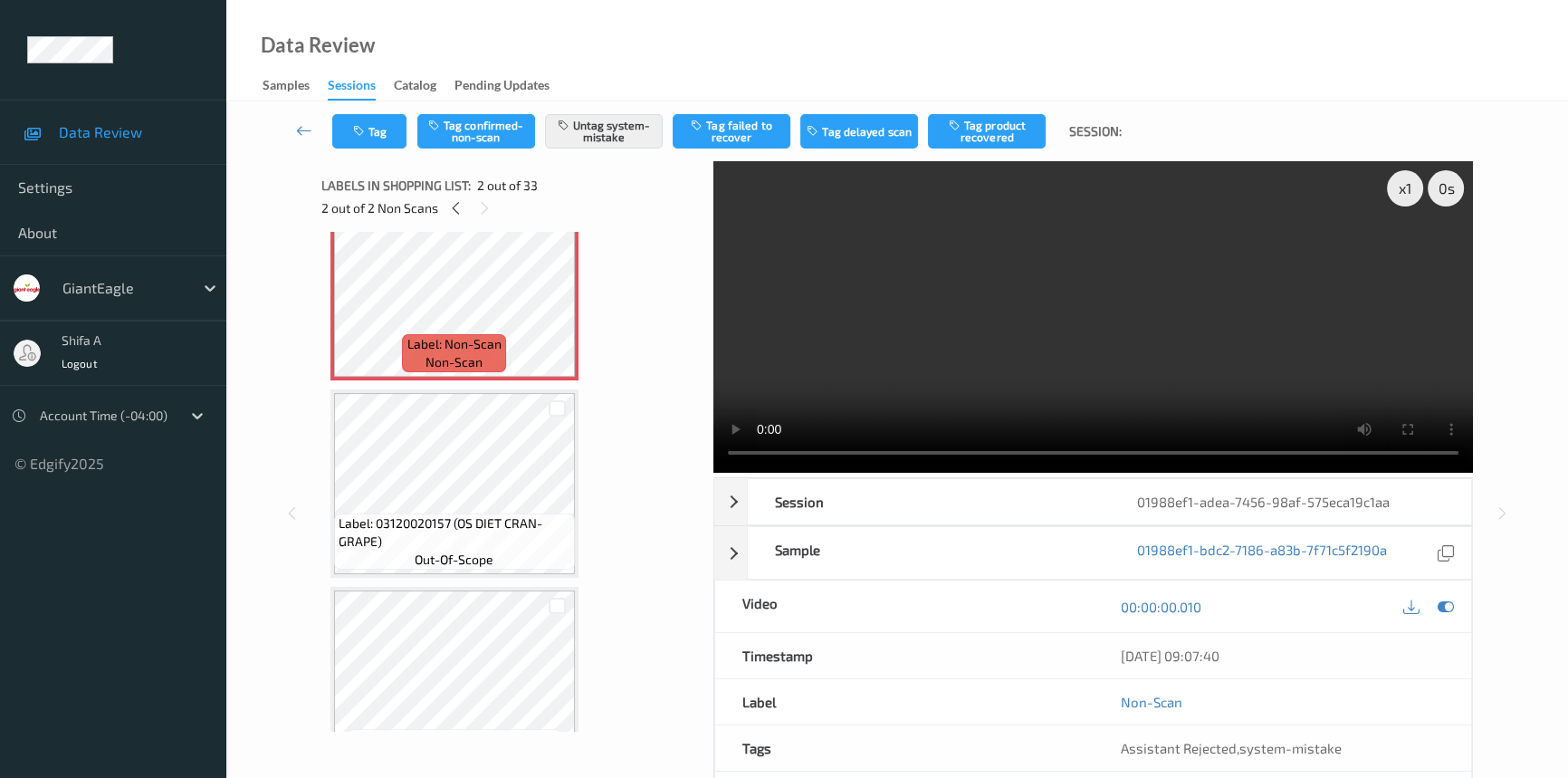
click at [1174, 292] on video at bounding box center [1092, 316] width 759 height 312
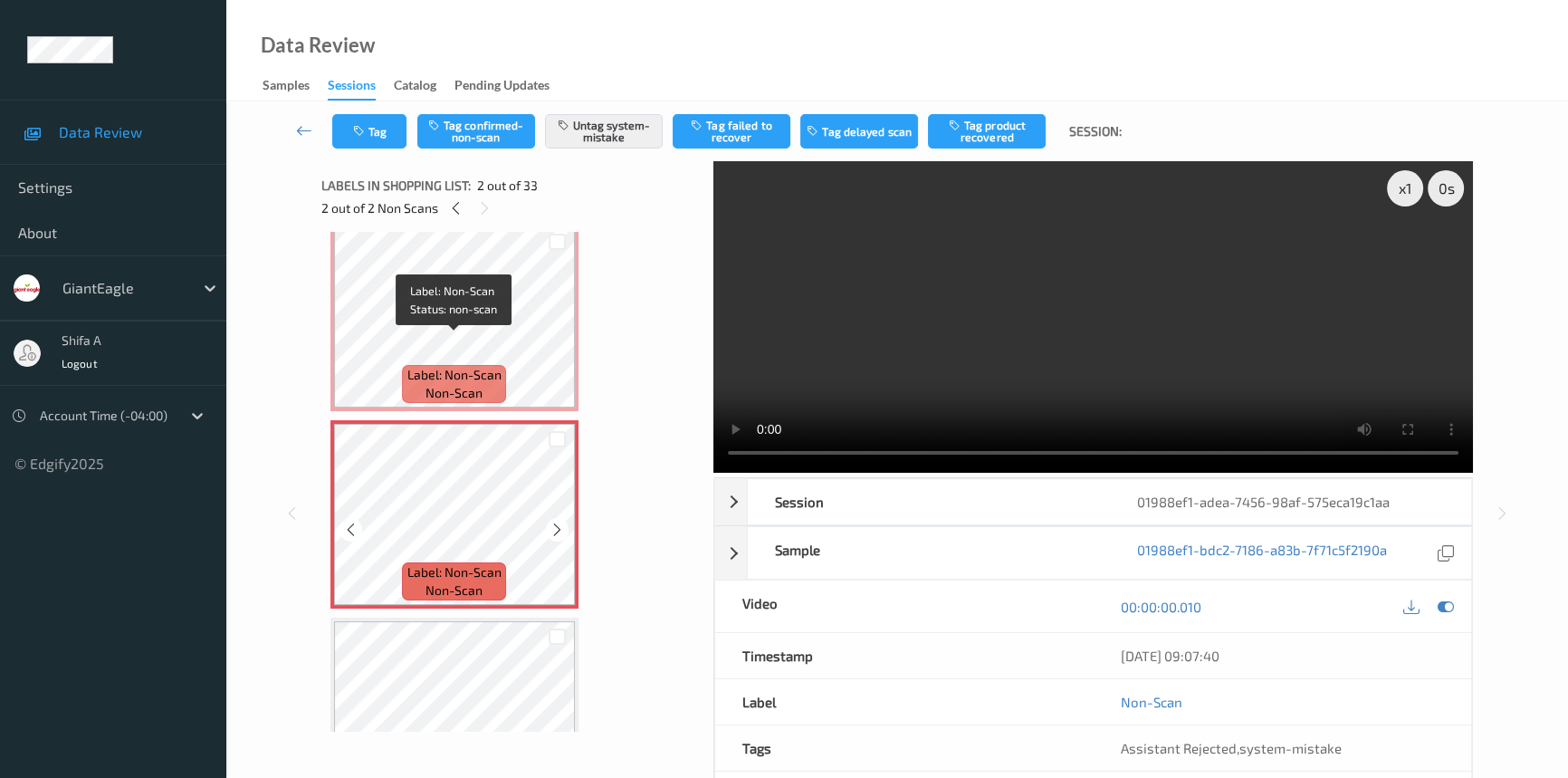
scroll to position [0, 0]
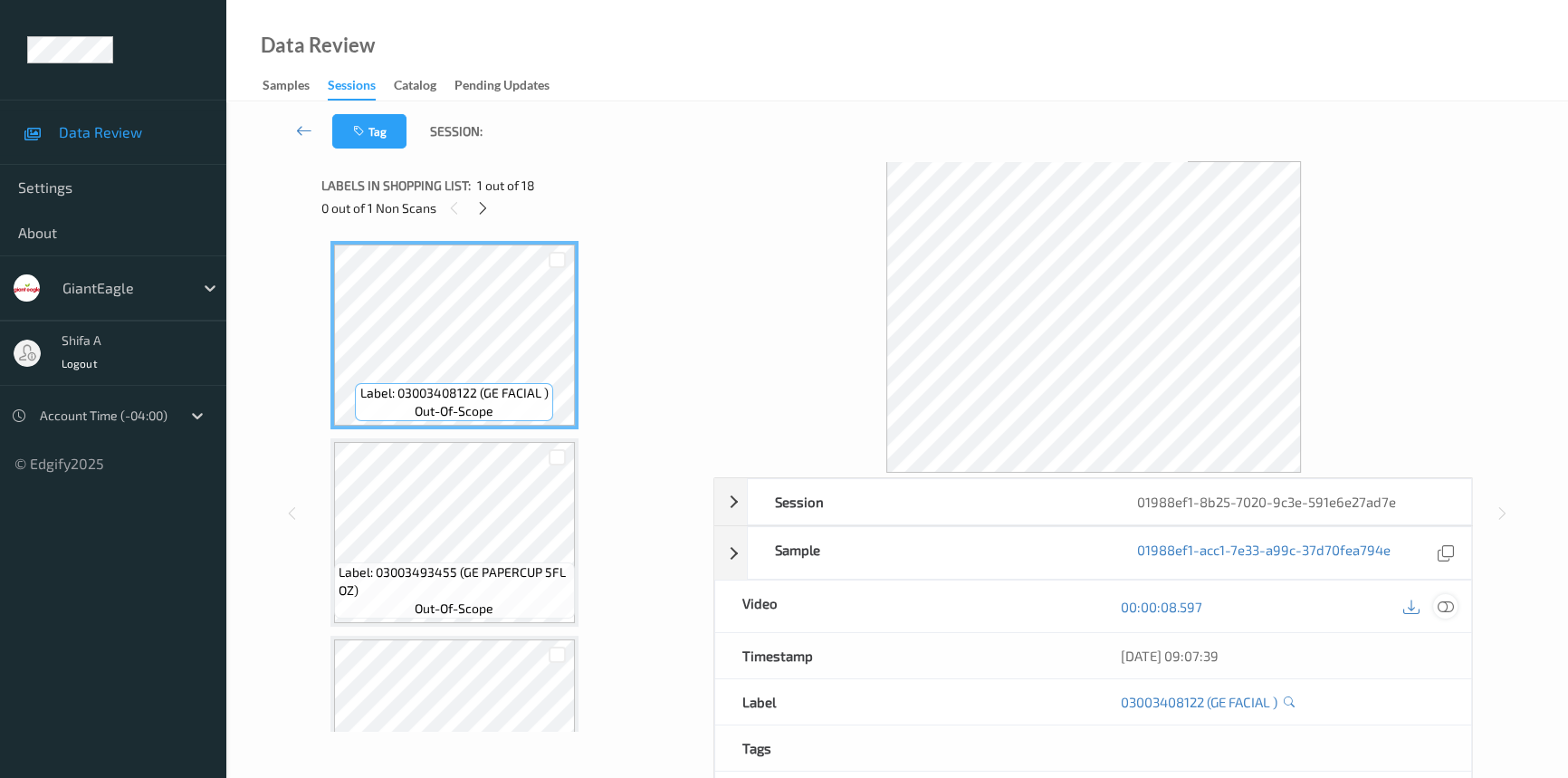
click at [1447, 603] on icon at bounding box center [1445, 607] width 17 height 17
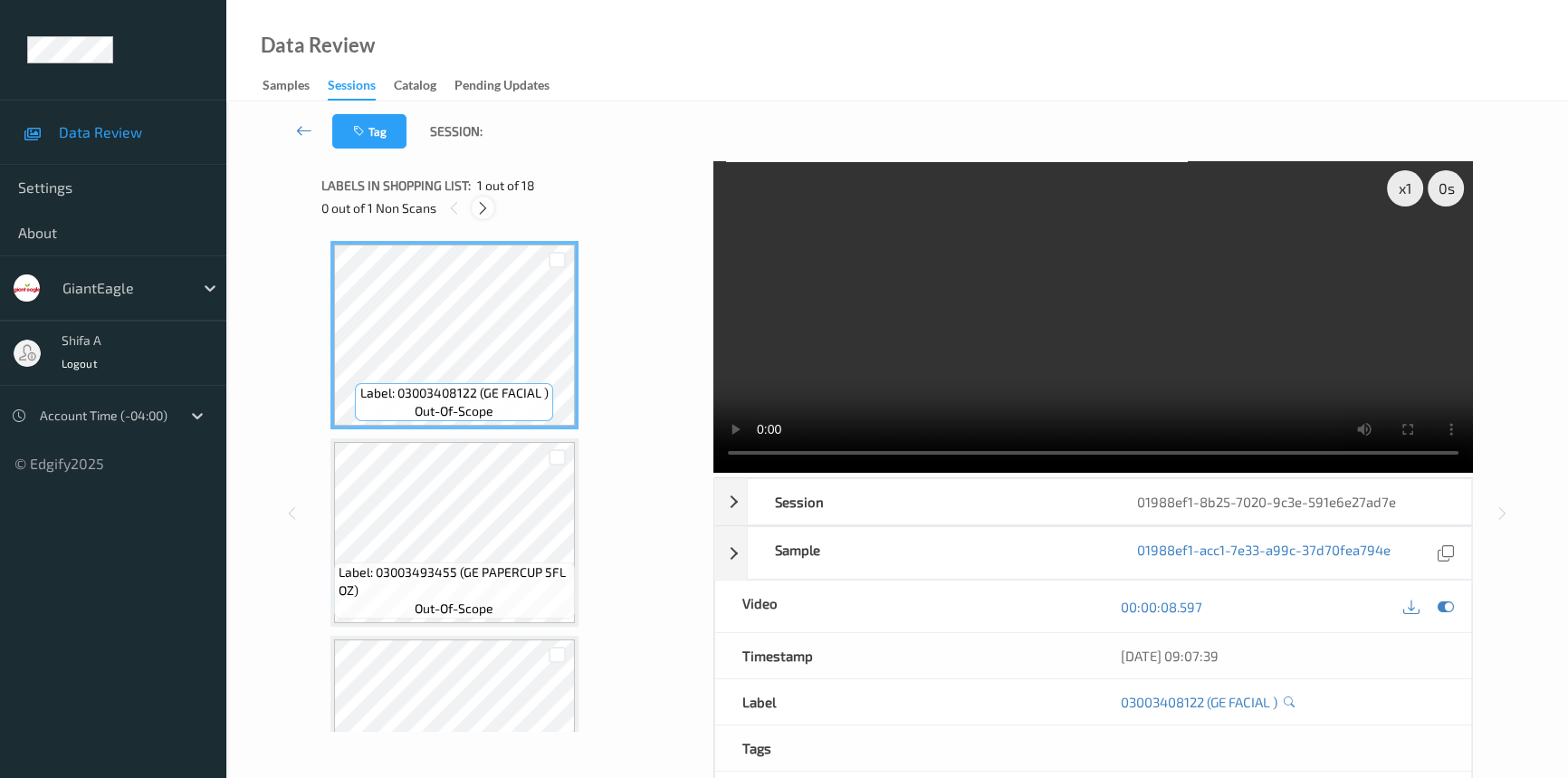
click at [481, 209] on icon at bounding box center [483, 208] width 16 height 17
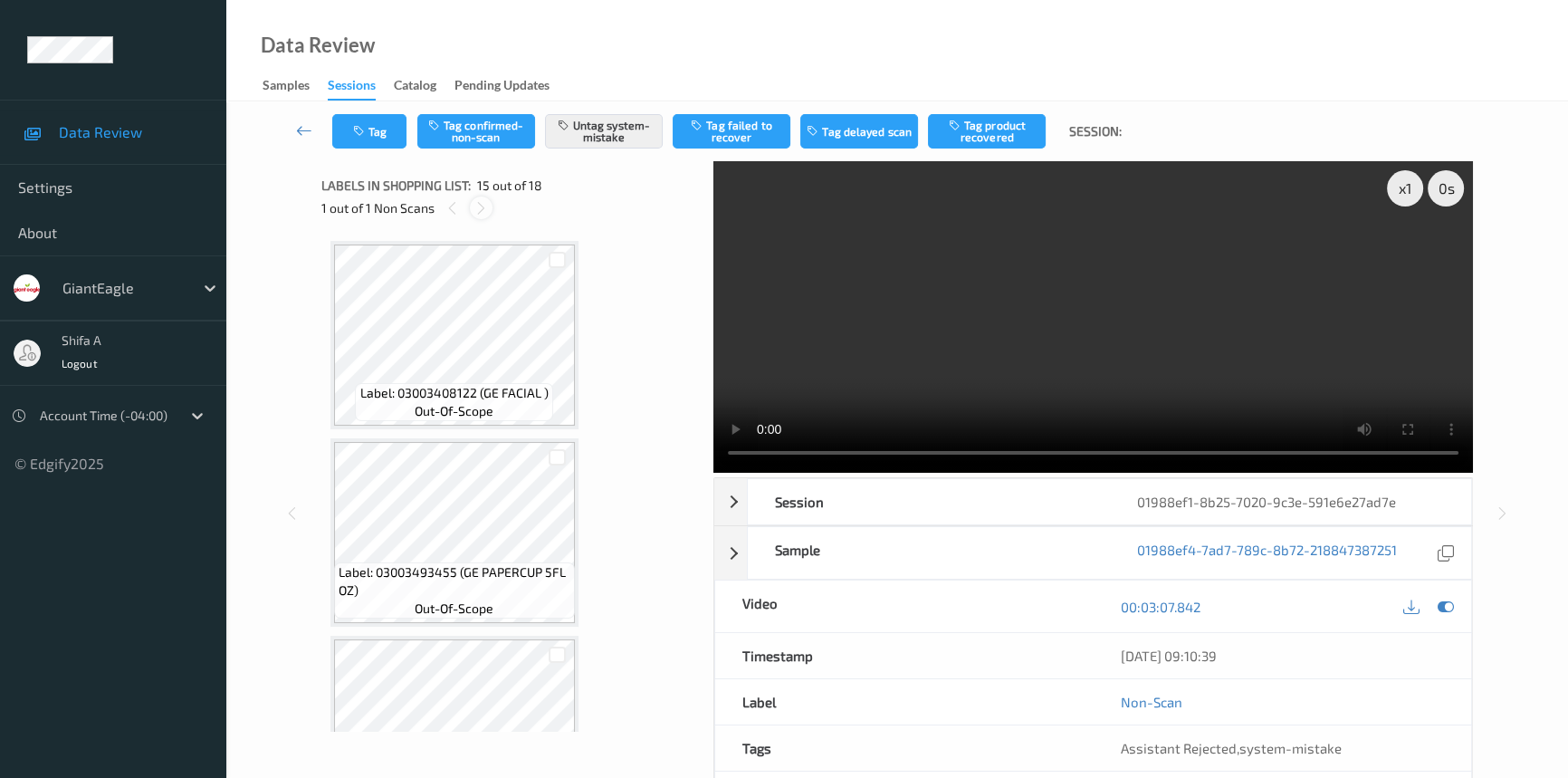
scroll to position [2565, 0]
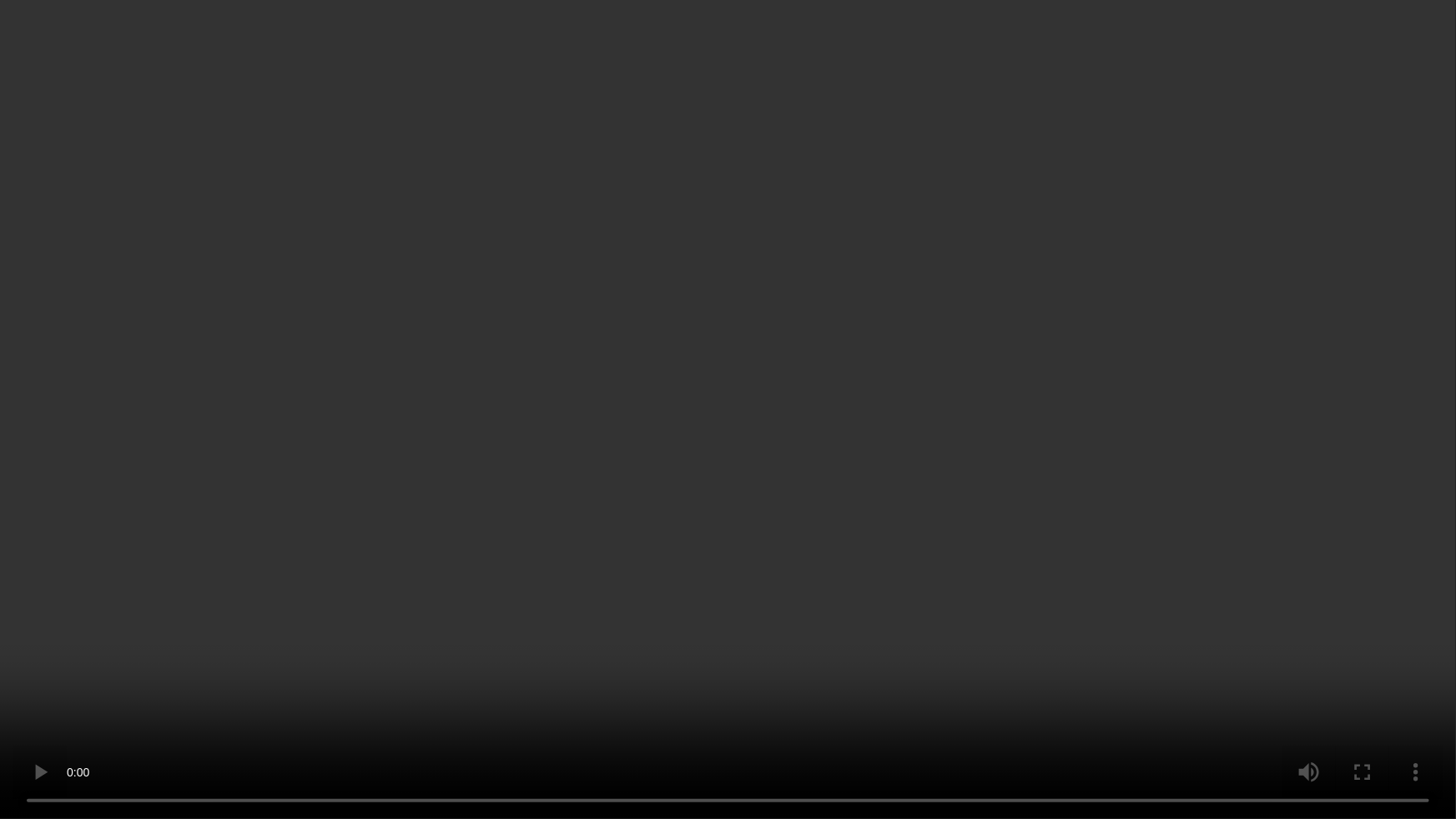
click at [1087, 477] on video at bounding box center [728, 409] width 1456 height 819
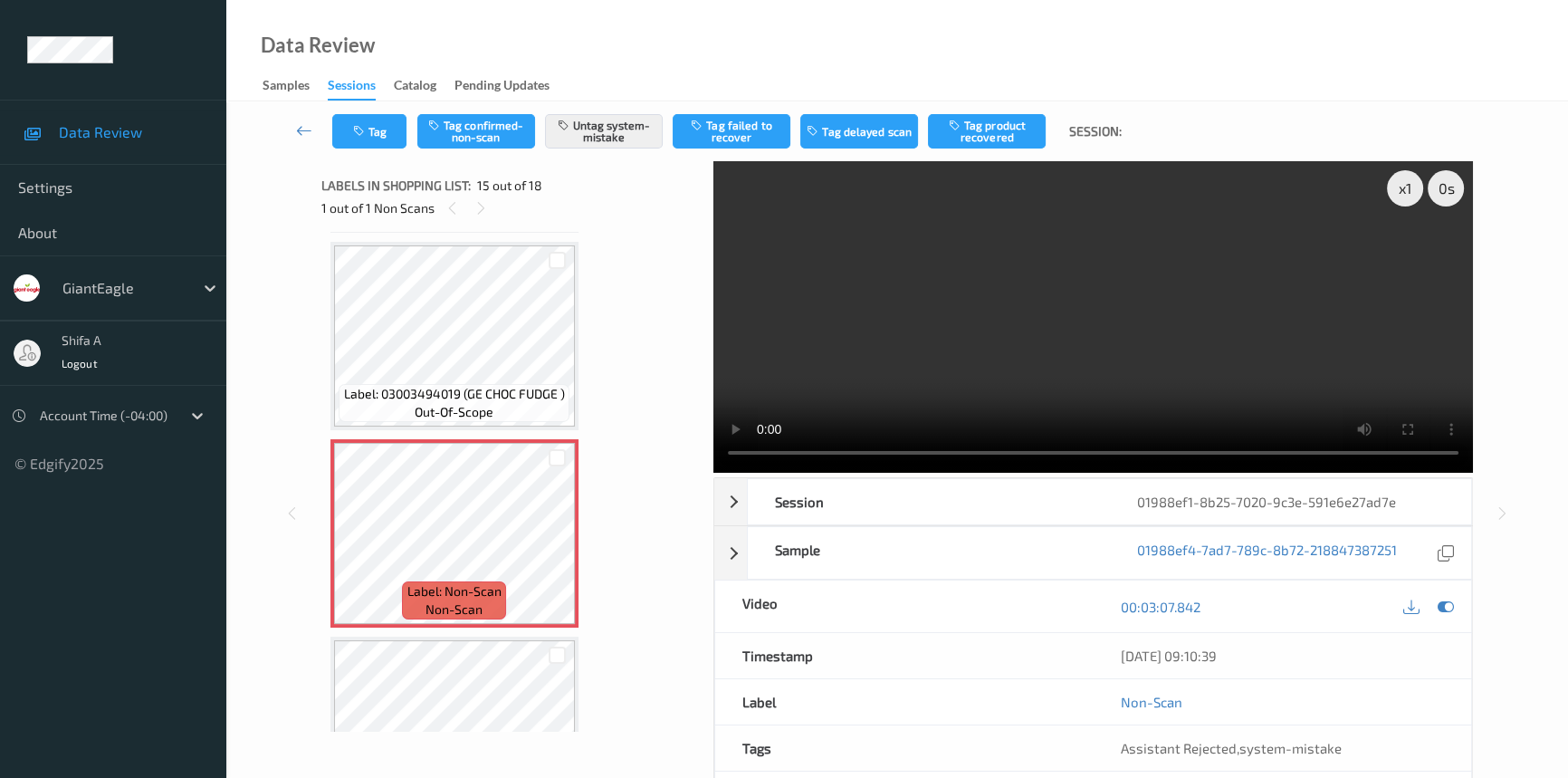
click at [1118, 268] on video at bounding box center [1092, 316] width 759 height 312
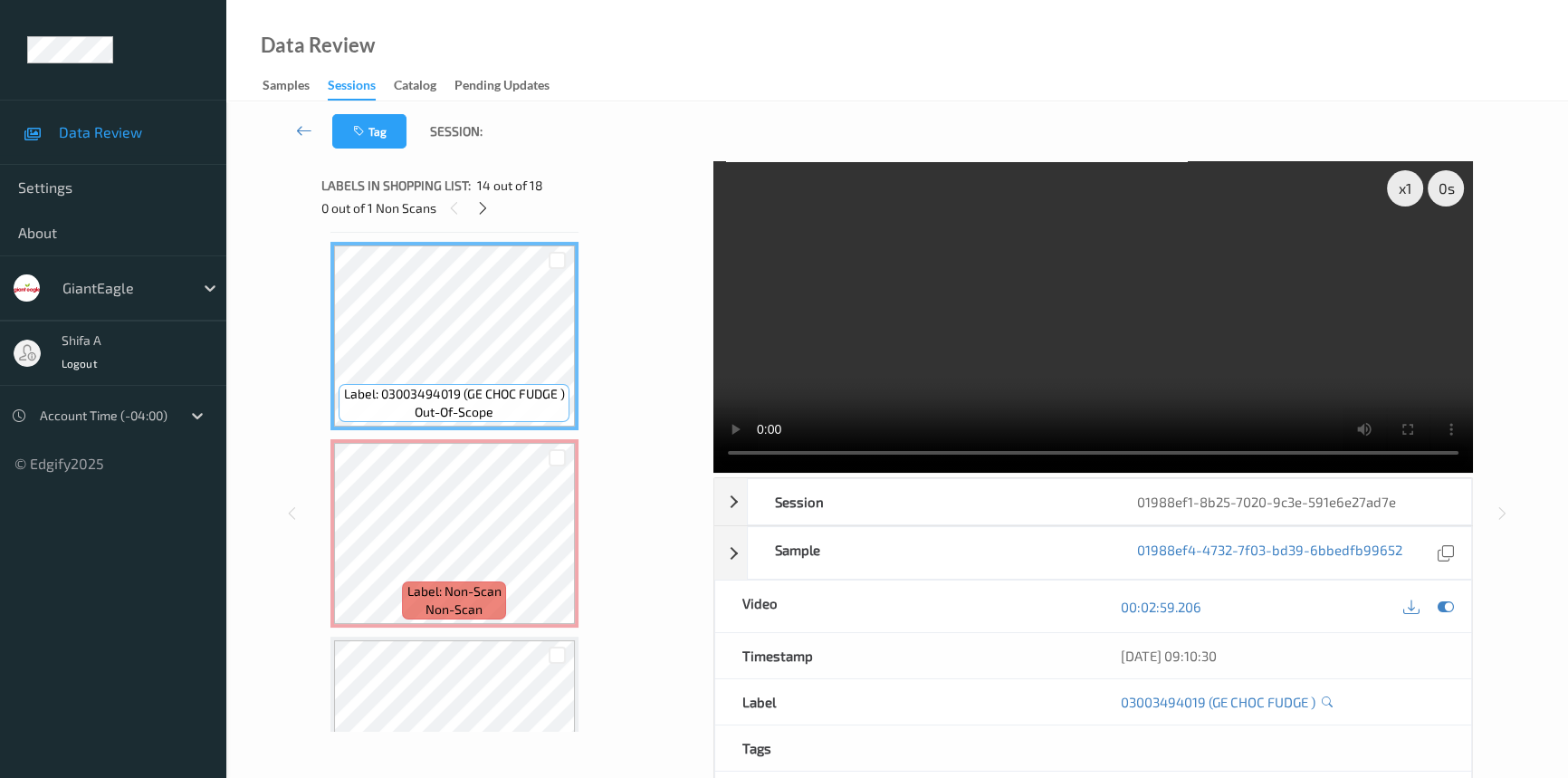
click at [1140, 293] on video at bounding box center [1092, 316] width 759 height 312
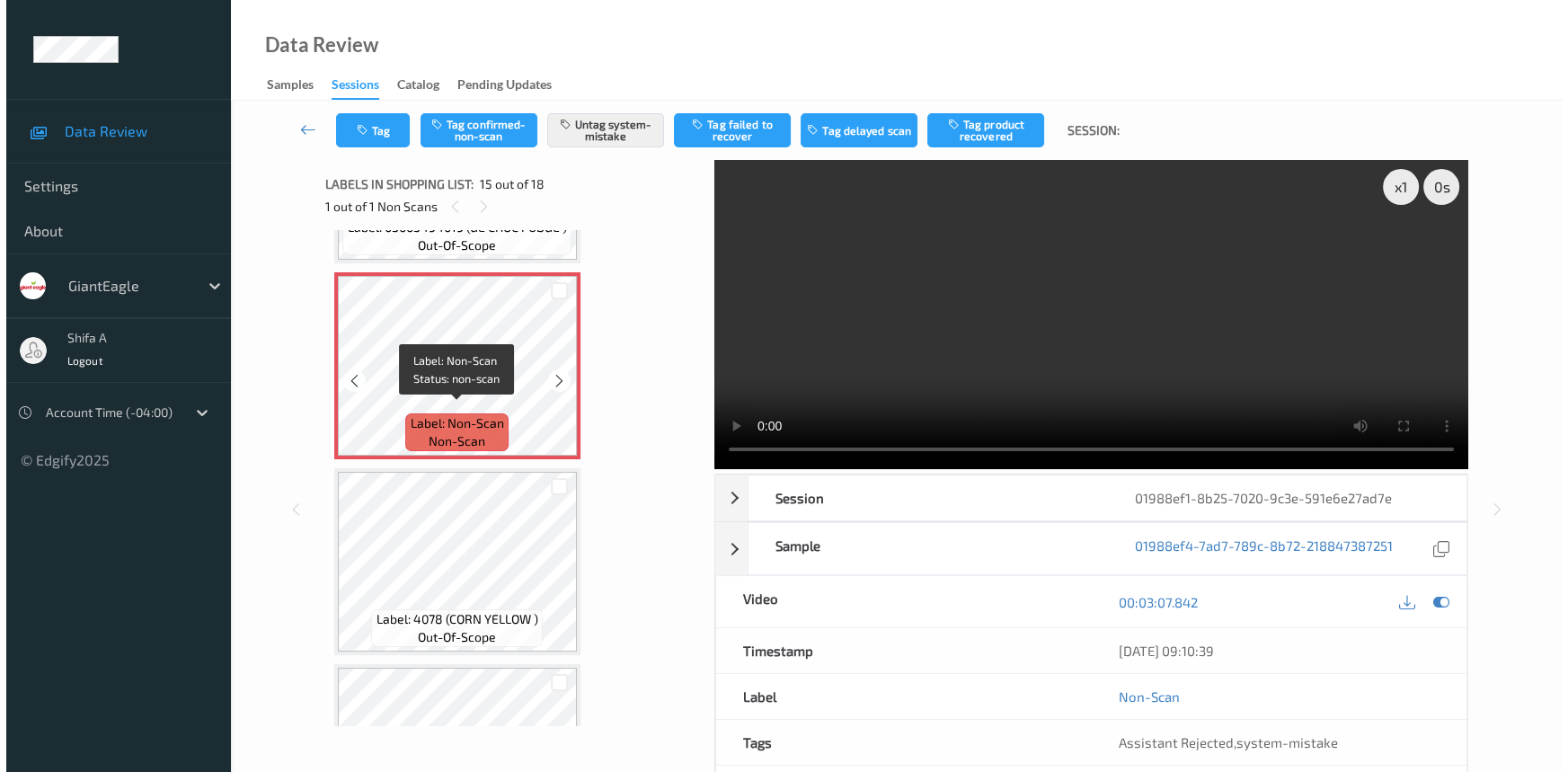
scroll to position [2627, 0]
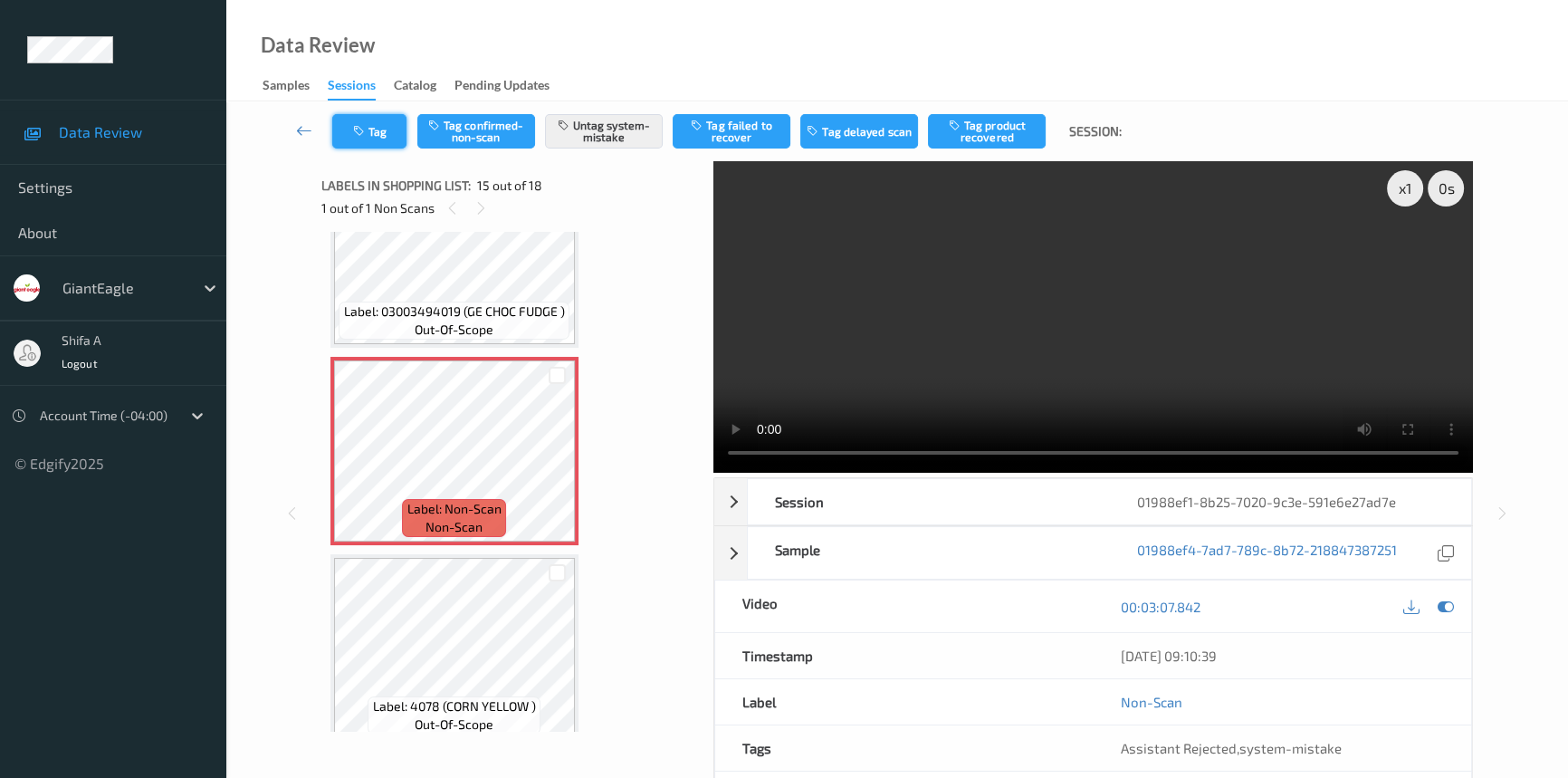
click at [393, 129] on button "Tag" at bounding box center [369, 130] width 74 height 34
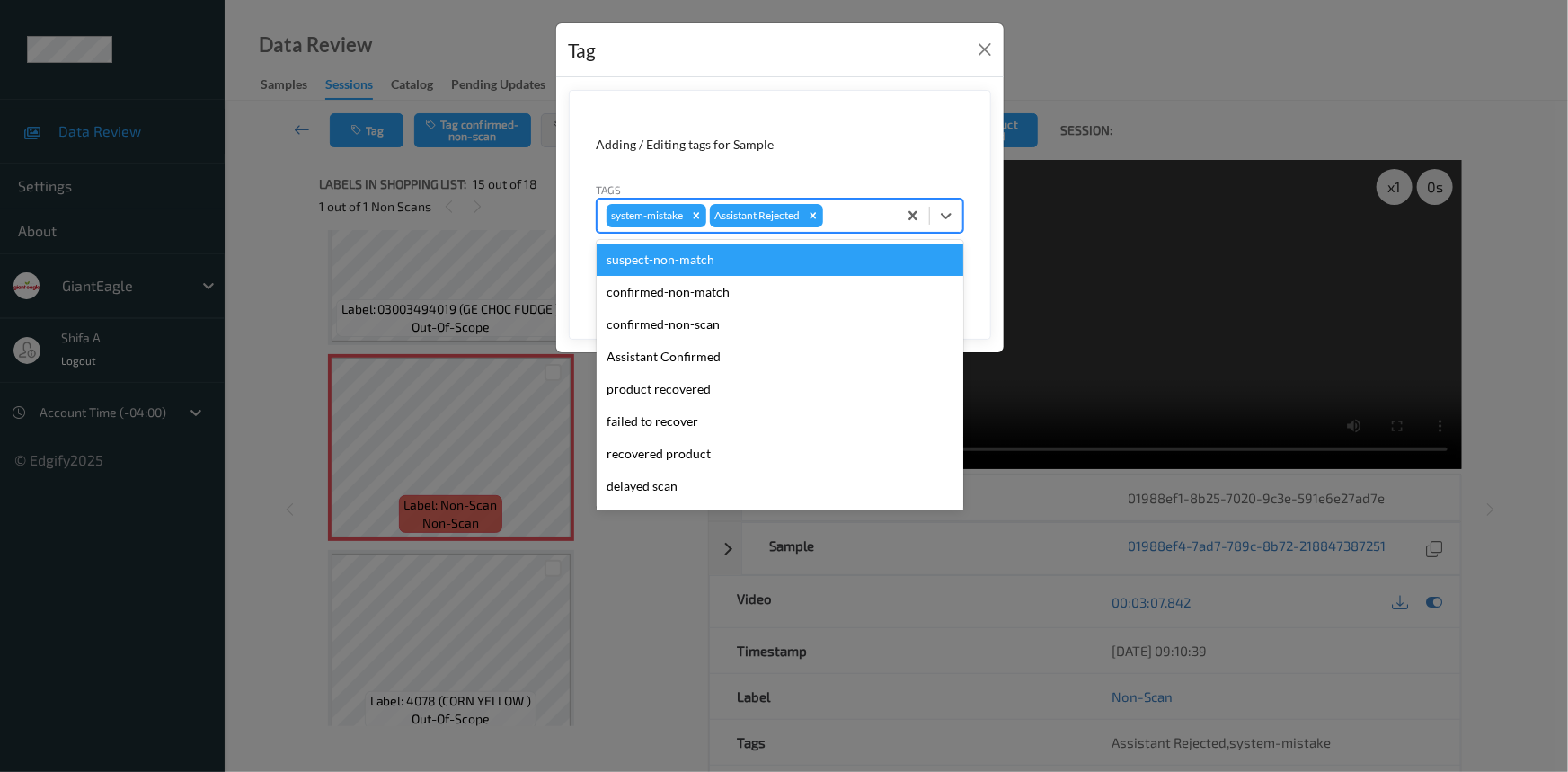
drag, startPoint x: 846, startPoint y: 220, endPoint x: 856, endPoint y: 215, distance: 11.2
click at [852, 218] on div at bounding box center [856, 216] width 61 height 21
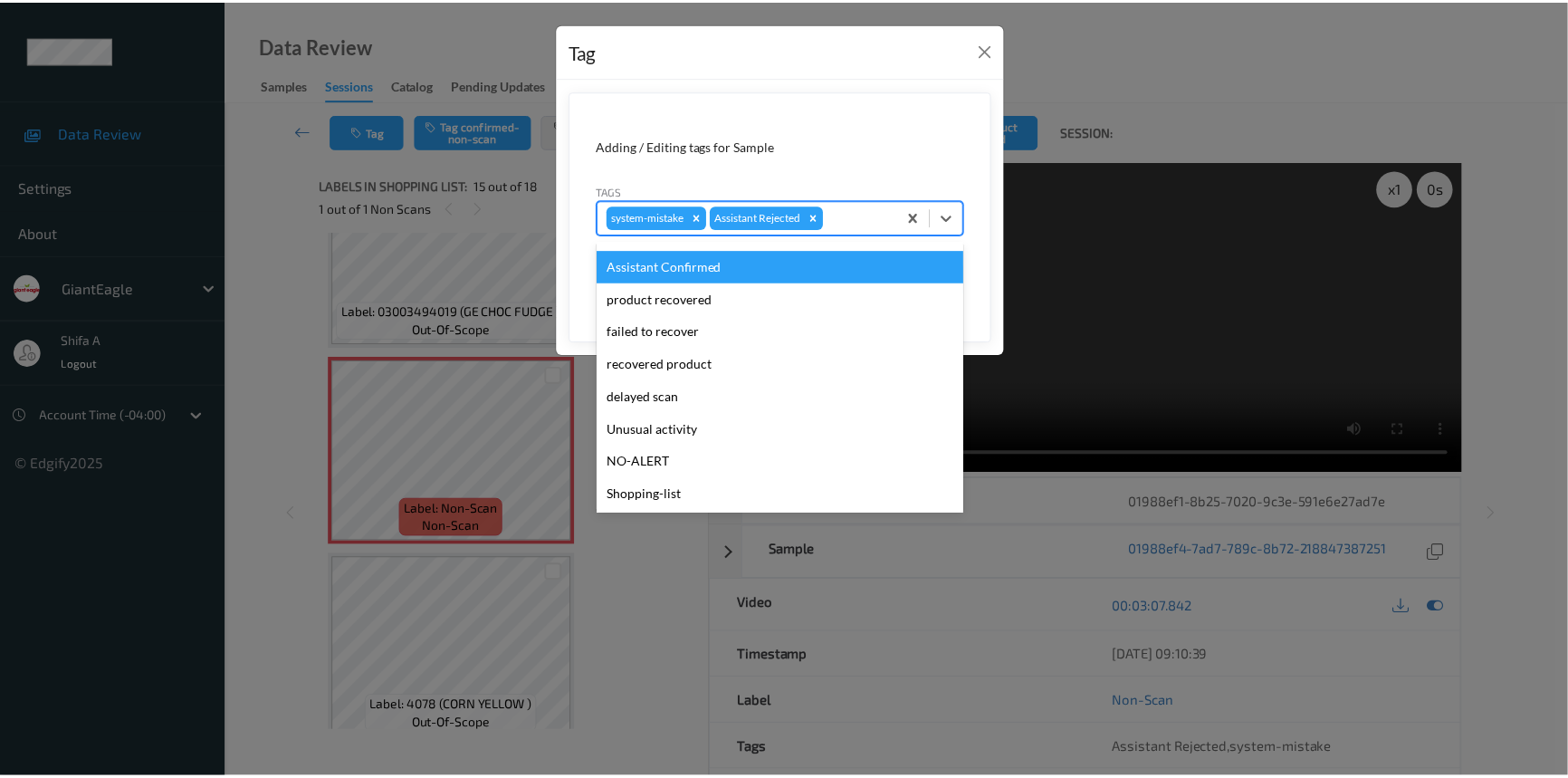
scroll to position [126, 0]
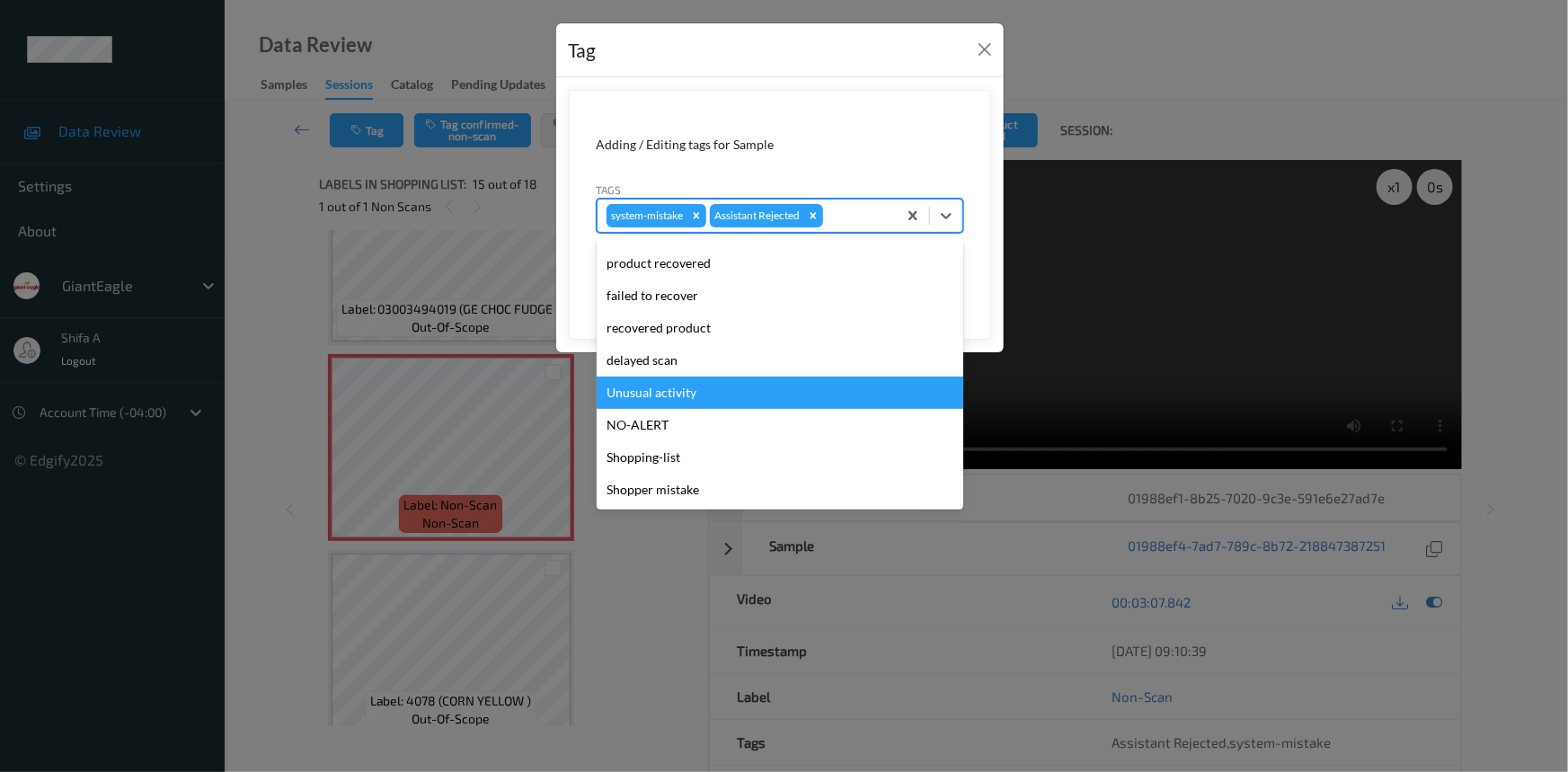
click at [700, 397] on div "Unusual activity" at bounding box center [780, 392] width 366 height 32
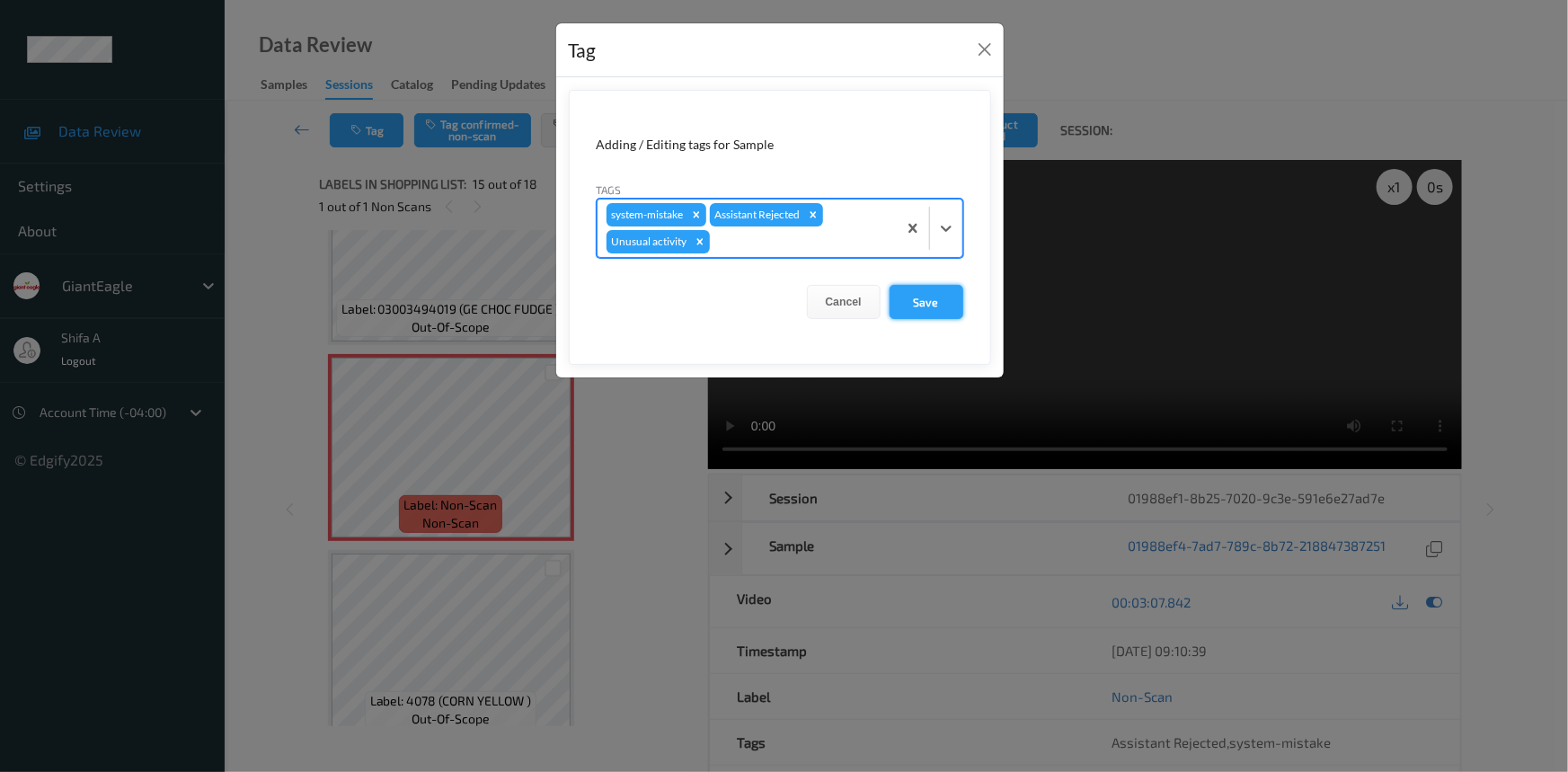
click at [947, 300] on button "Save" at bounding box center [926, 301] width 74 height 34
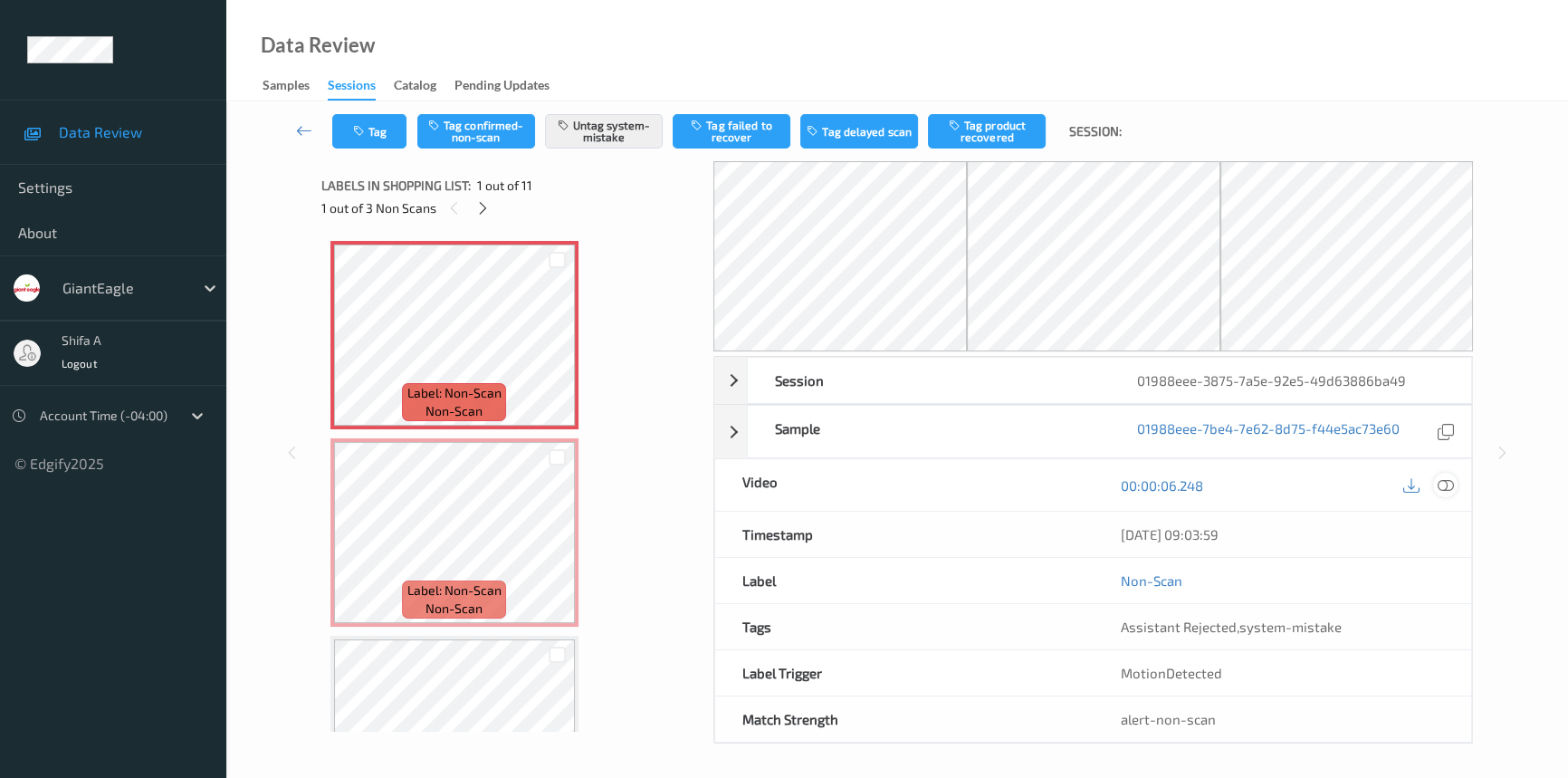
click at [1448, 490] on icon at bounding box center [1445, 485] width 17 height 17
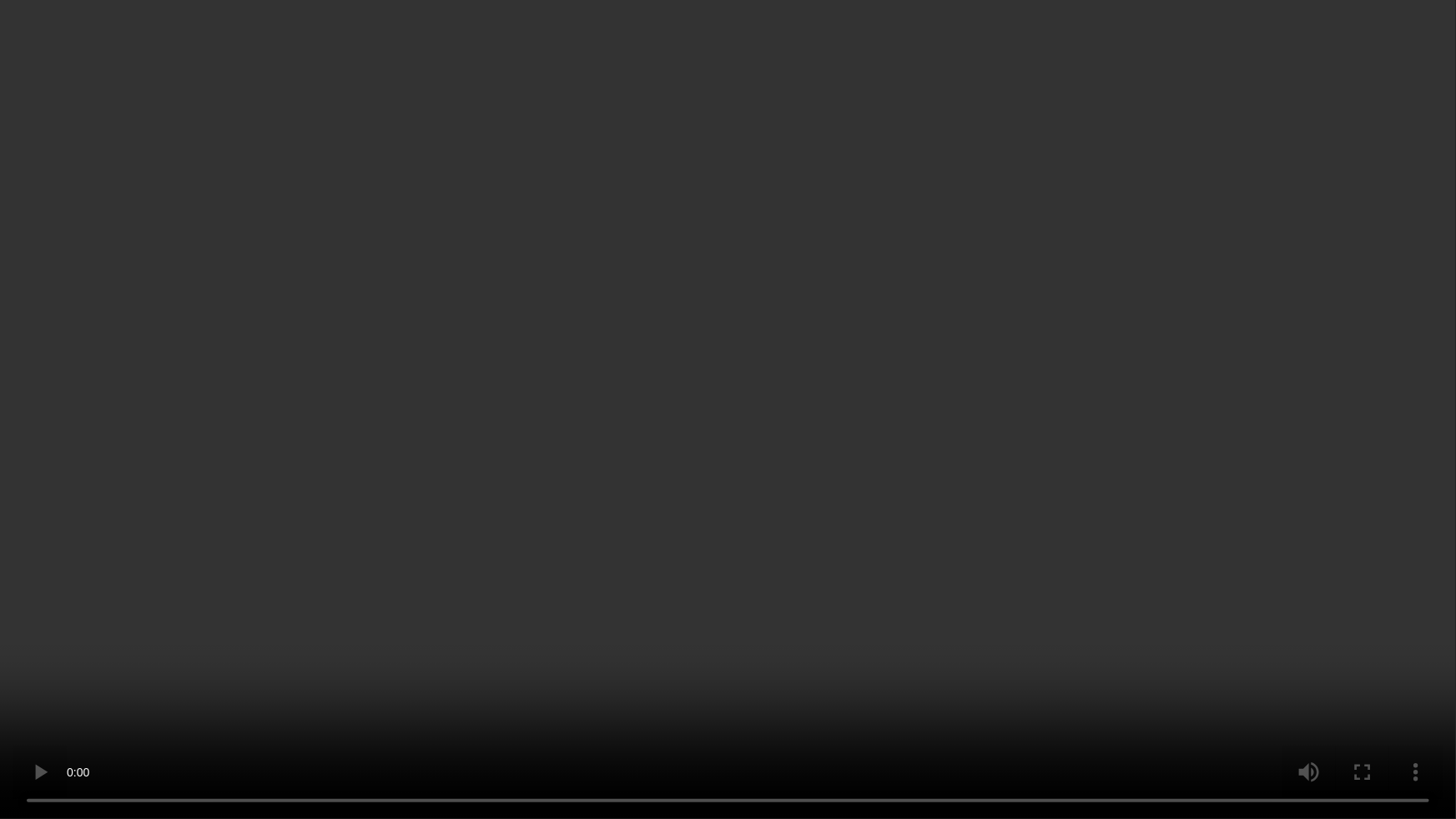
click at [1214, 442] on video at bounding box center [728, 409] width 1456 height 819
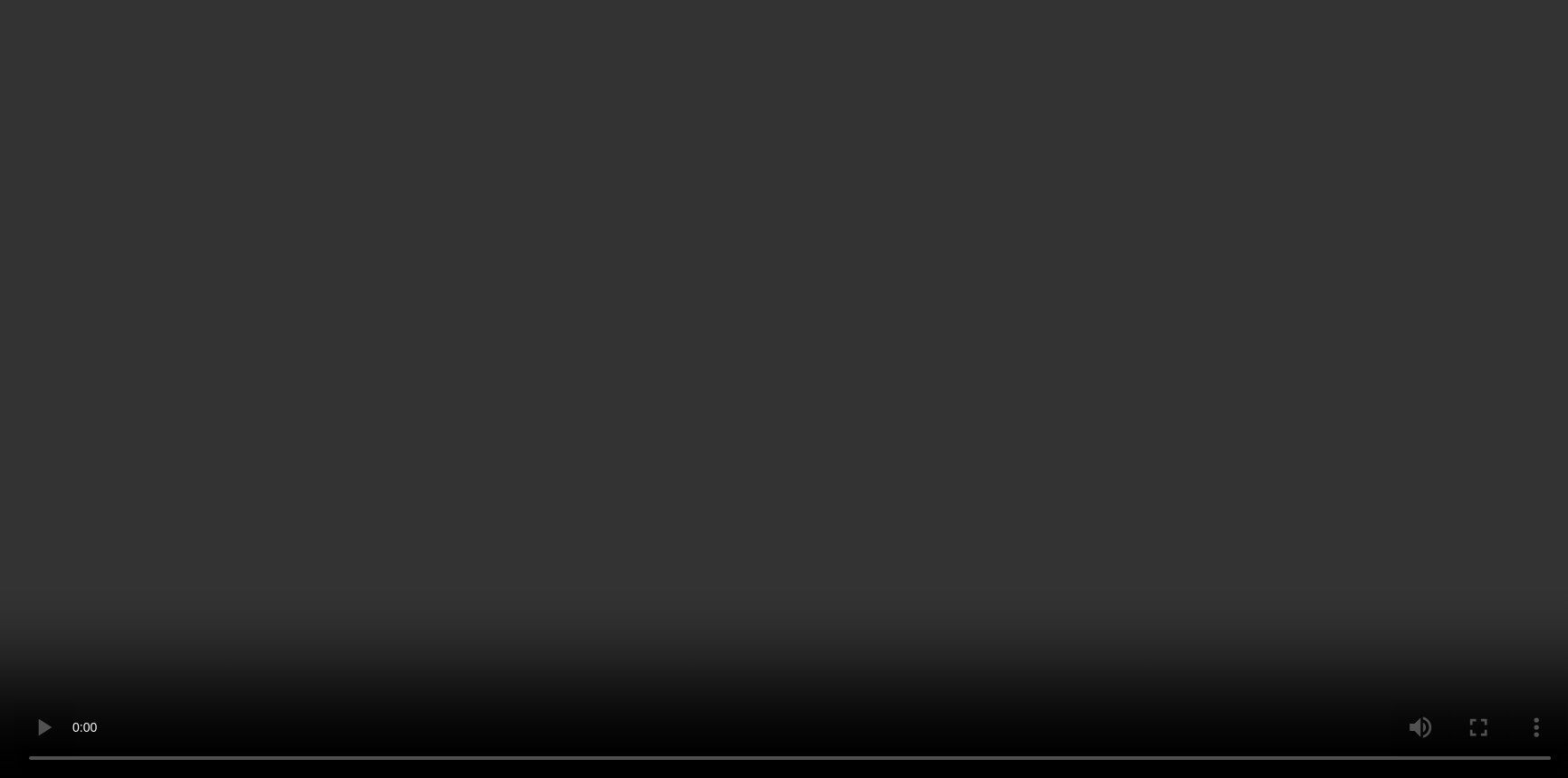
scroll to position [246, 0]
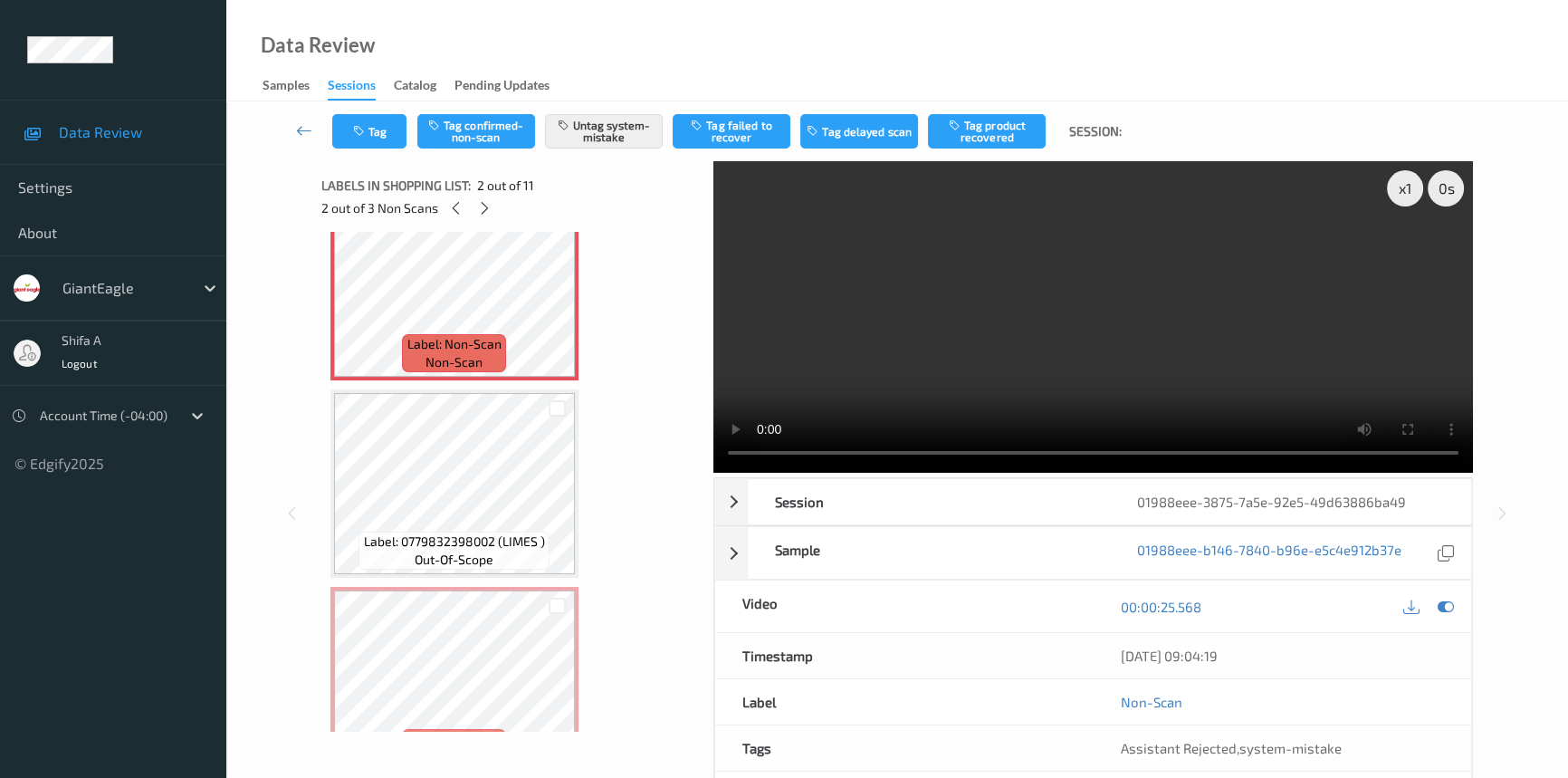
click at [1087, 322] on video at bounding box center [1092, 316] width 759 height 312
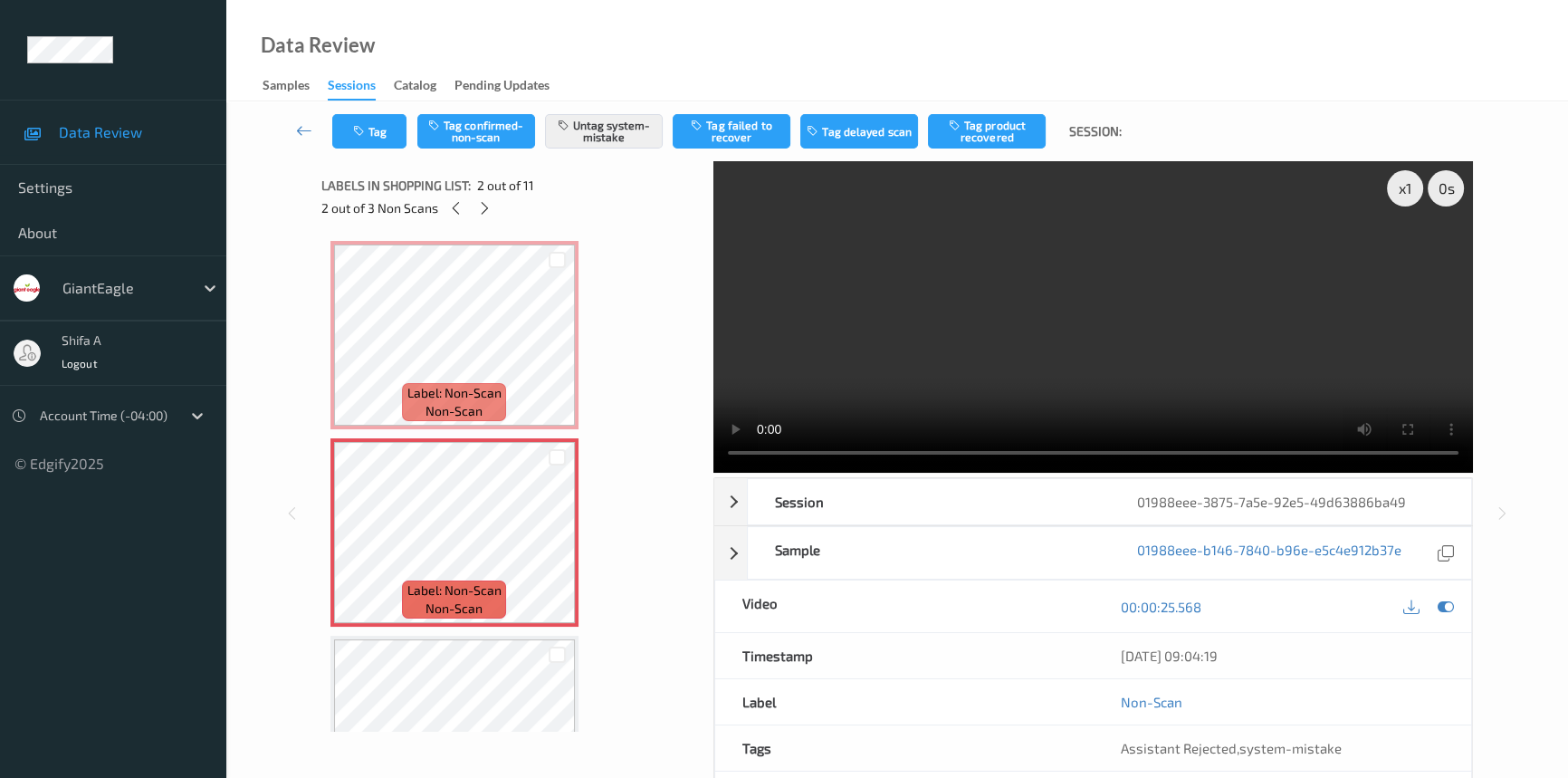
scroll to position [0, 0]
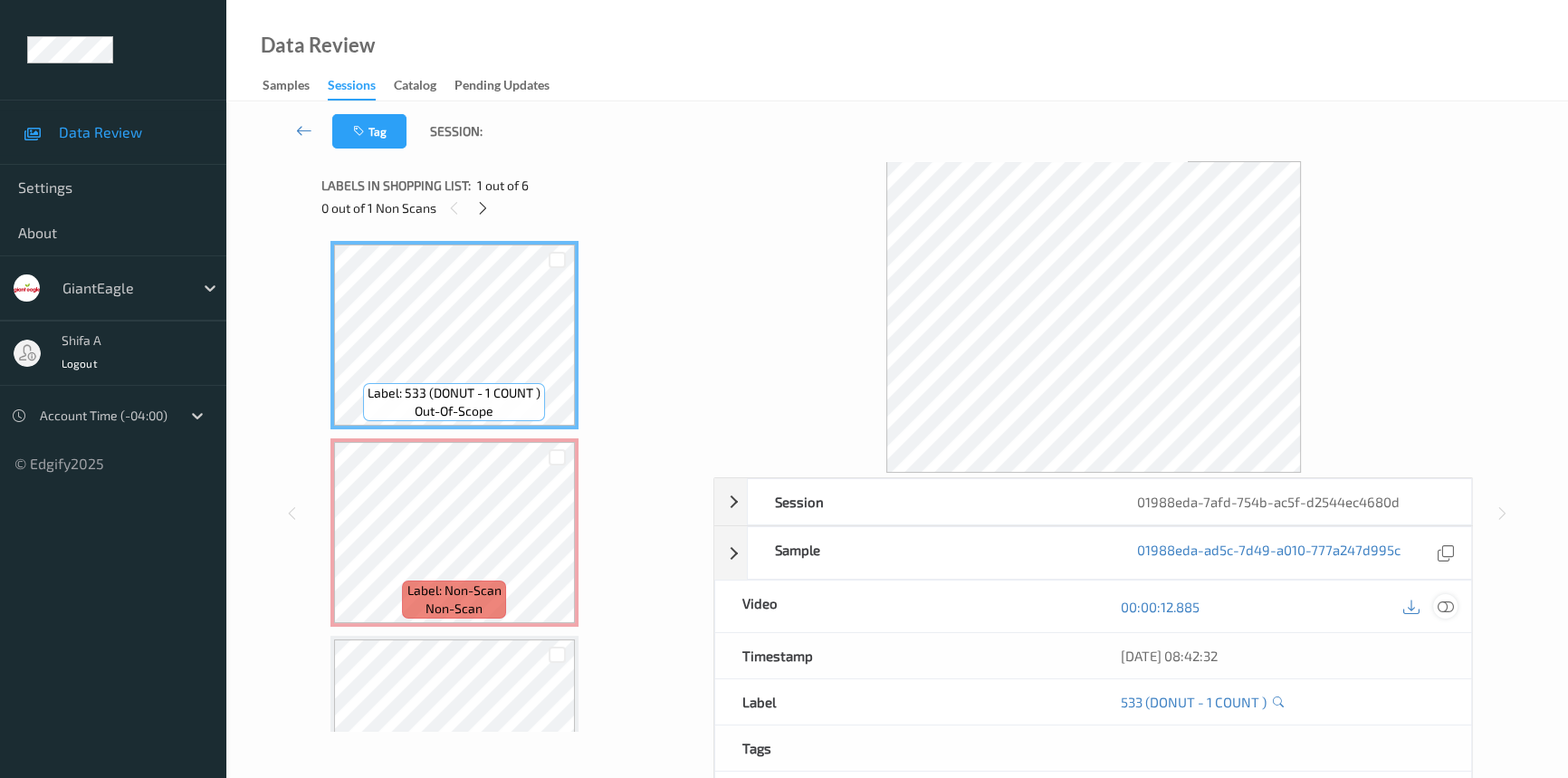
click at [1447, 607] on icon at bounding box center [1445, 607] width 17 height 17
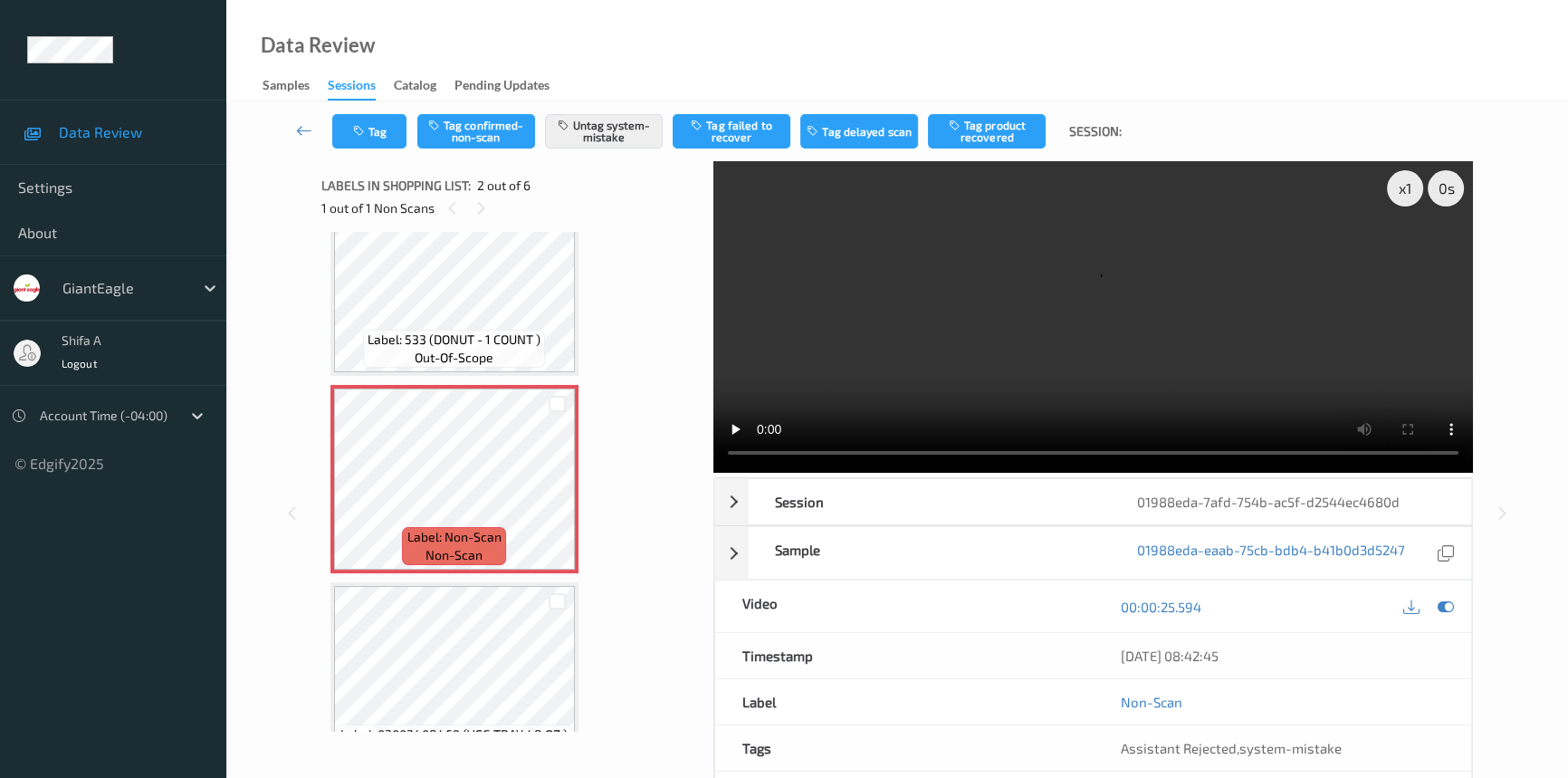
scroll to position [81, 0]
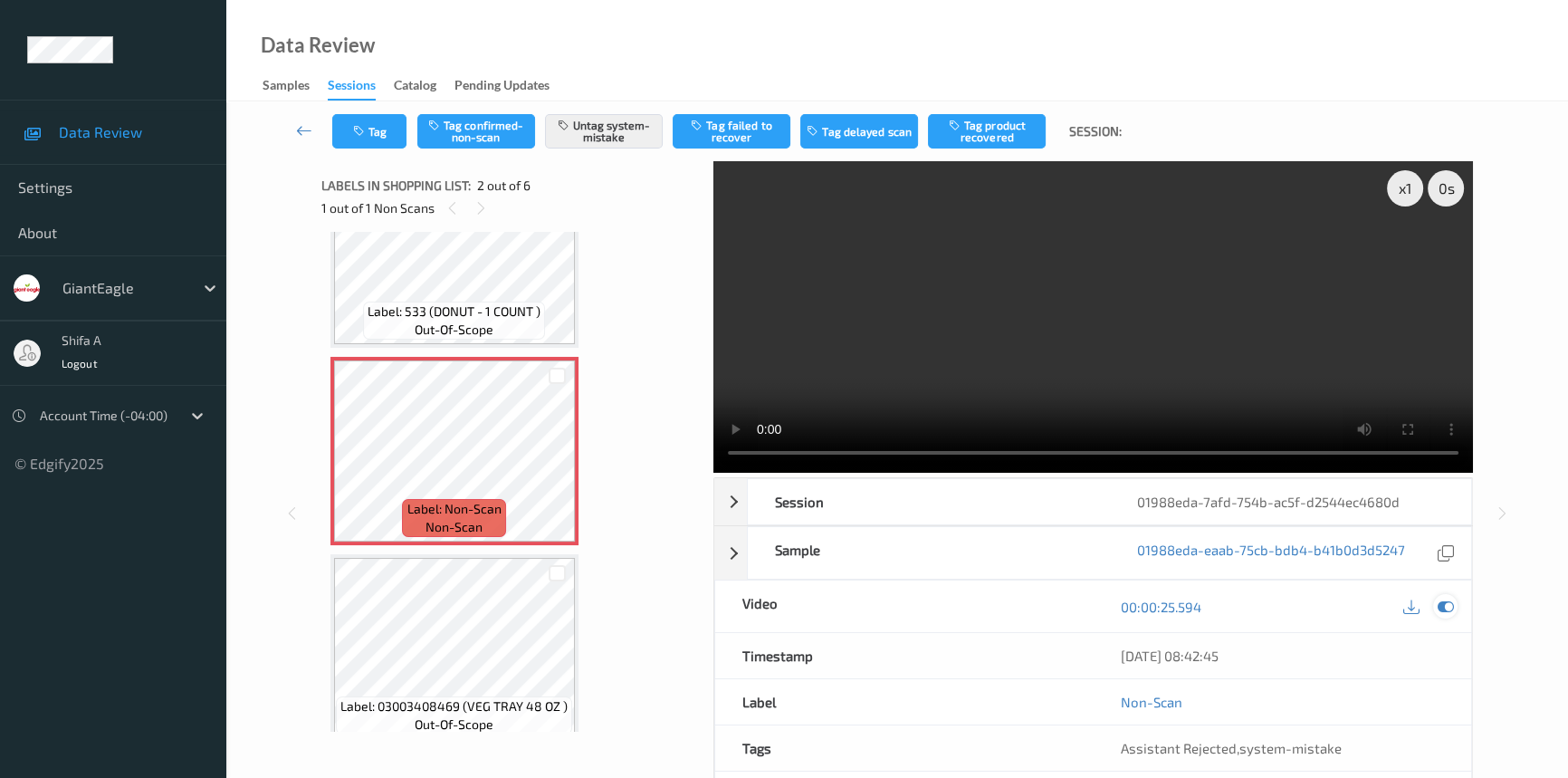
click at [1446, 603] on icon at bounding box center [1445, 607] width 17 height 17
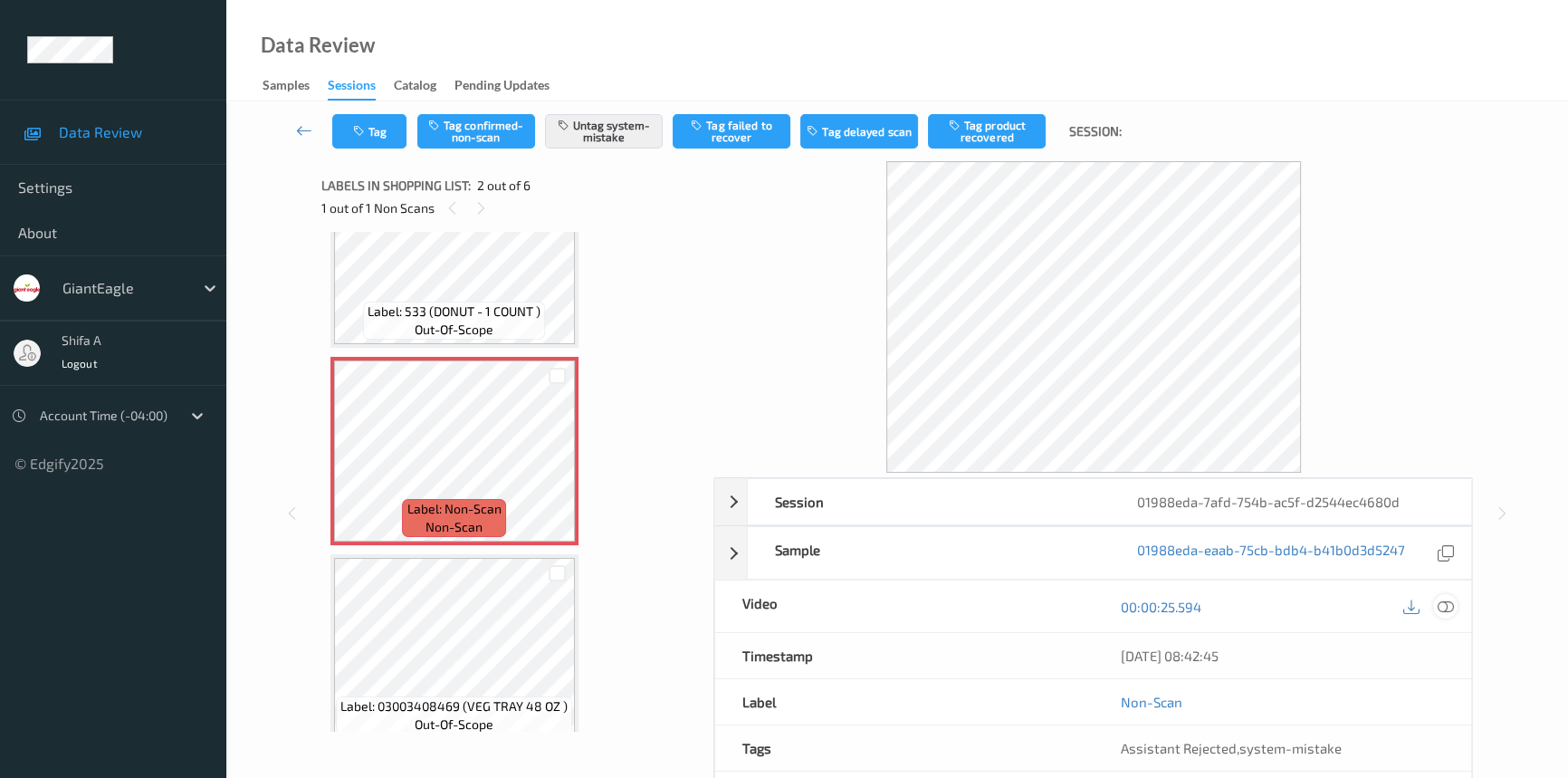
click at [1448, 603] on icon at bounding box center [1445, 607] width 17 height 17
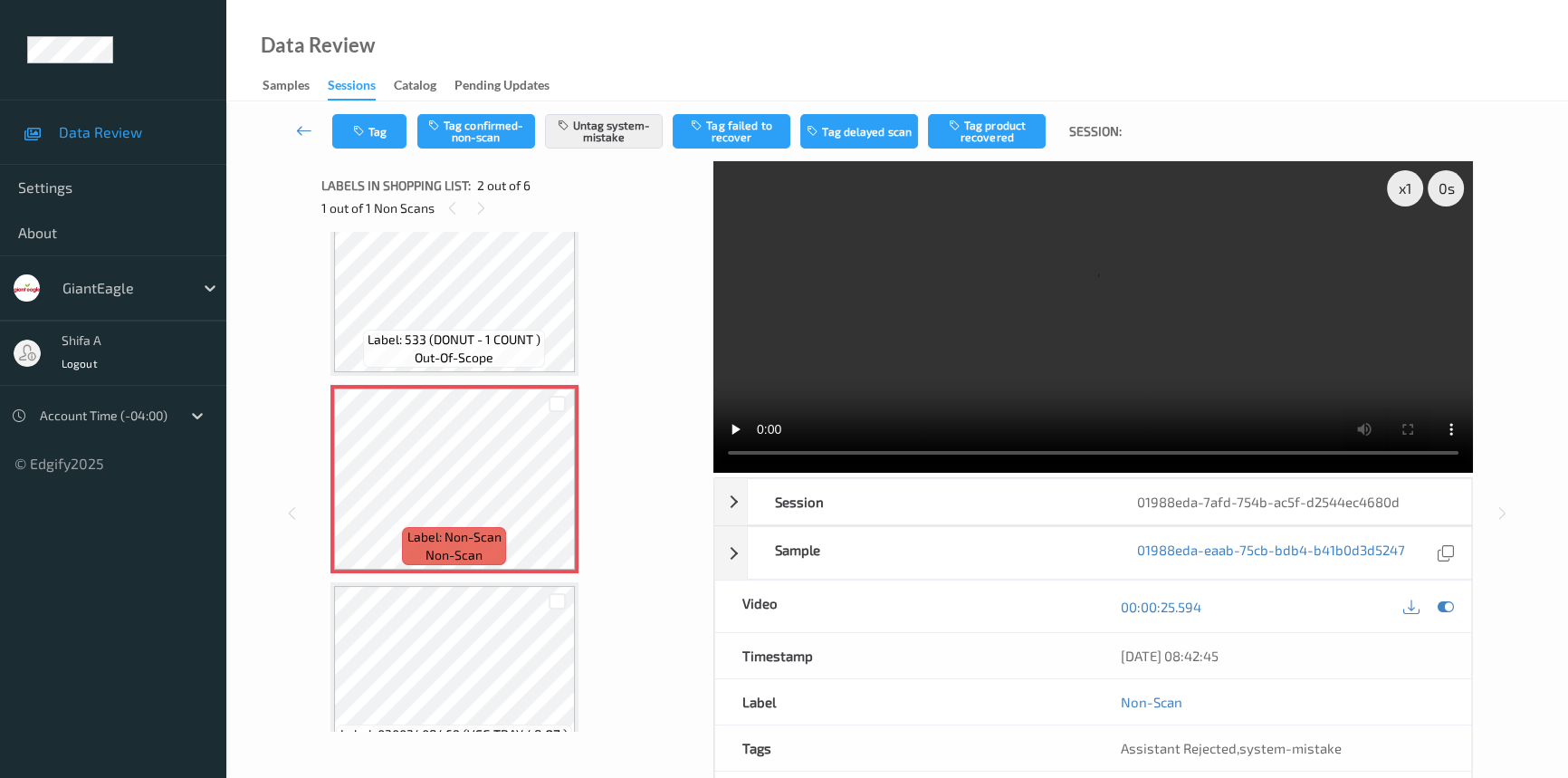
scroll to position [0, 0]
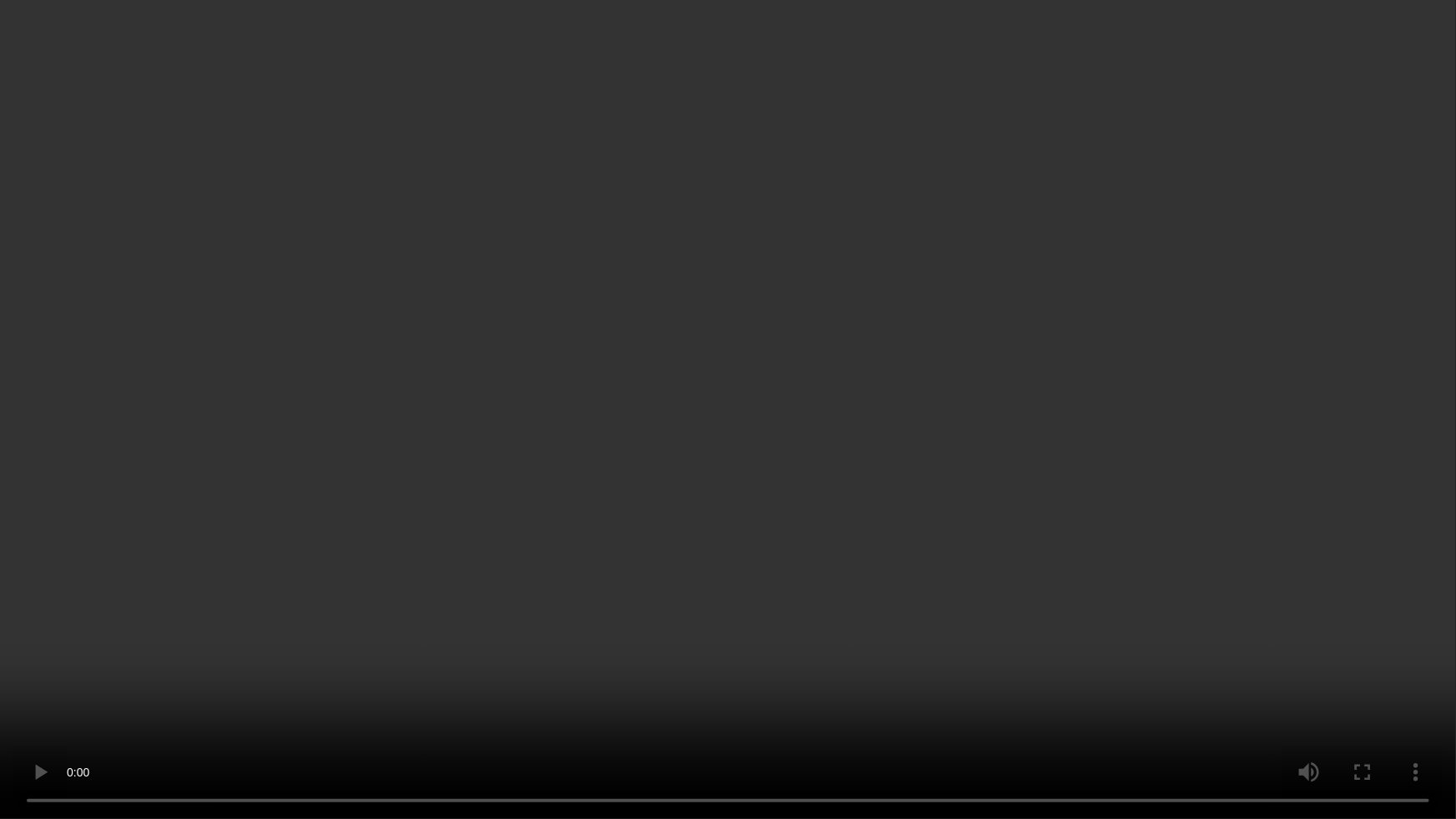
click at [1168, 426] on video at bounding box center [728, 409] width 1456 height 819
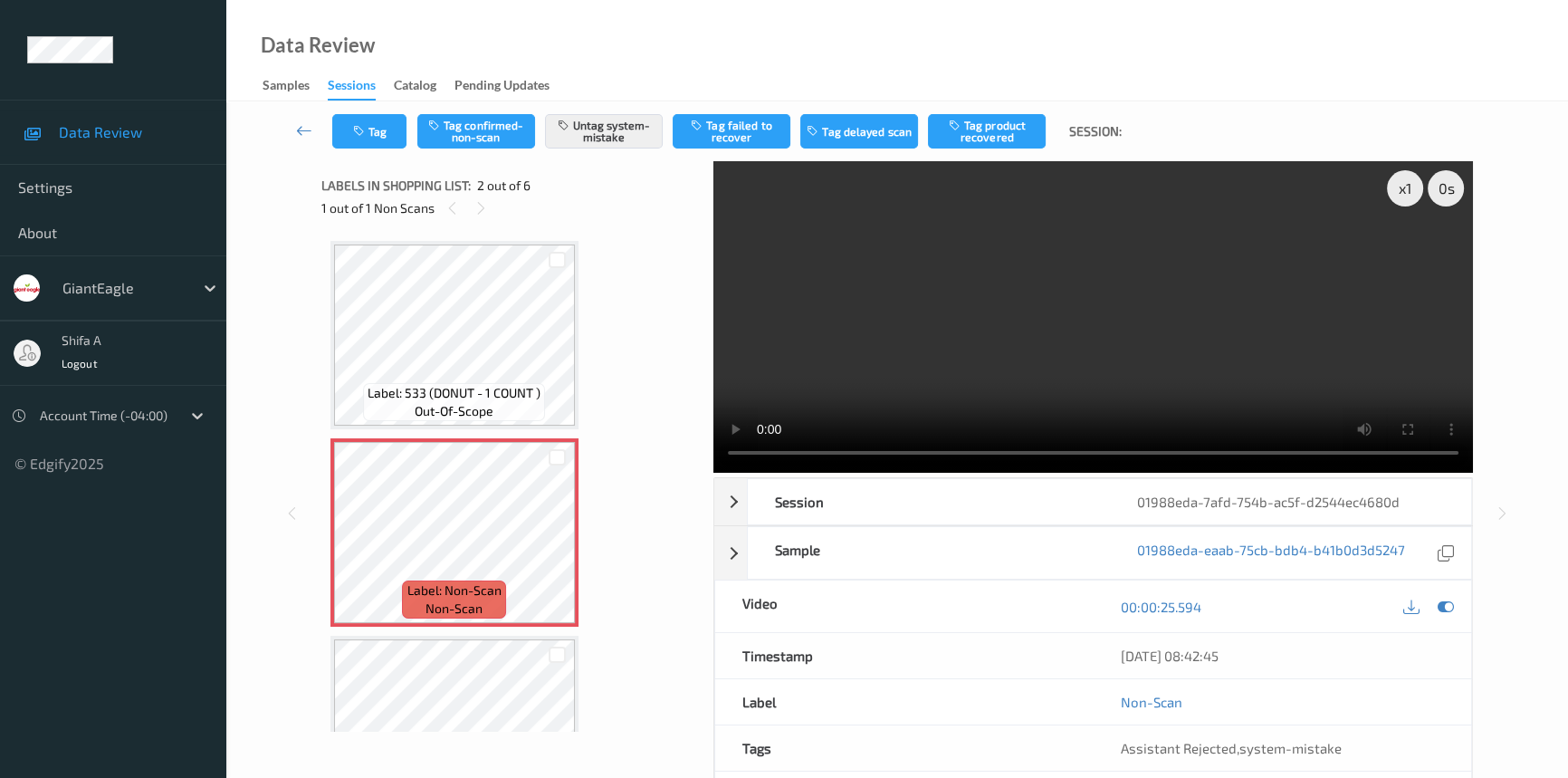
click at [1231, 290] on video at bounding box center [1092, 316] width 759 height 312
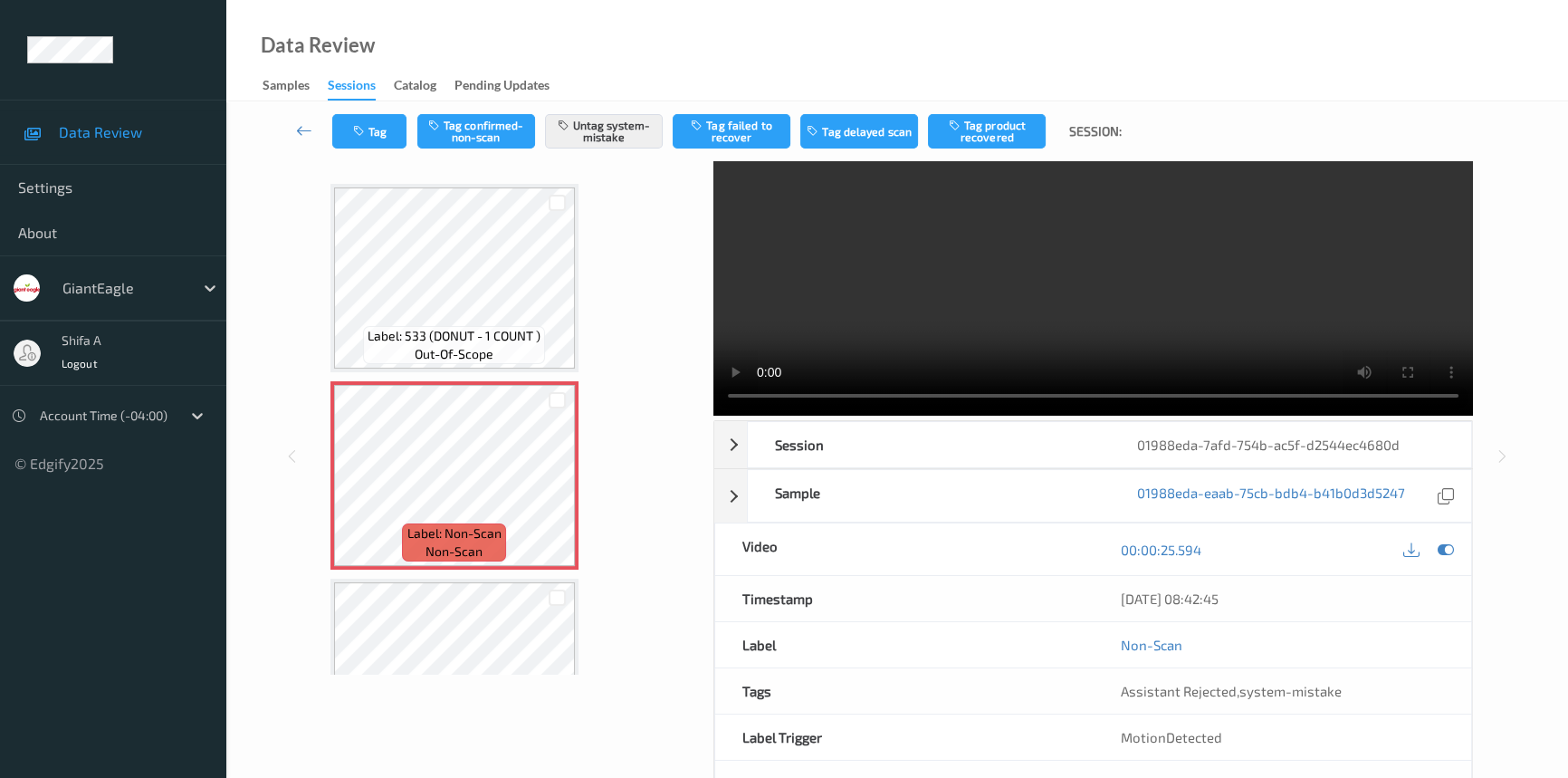
scroll to position [122, 0]
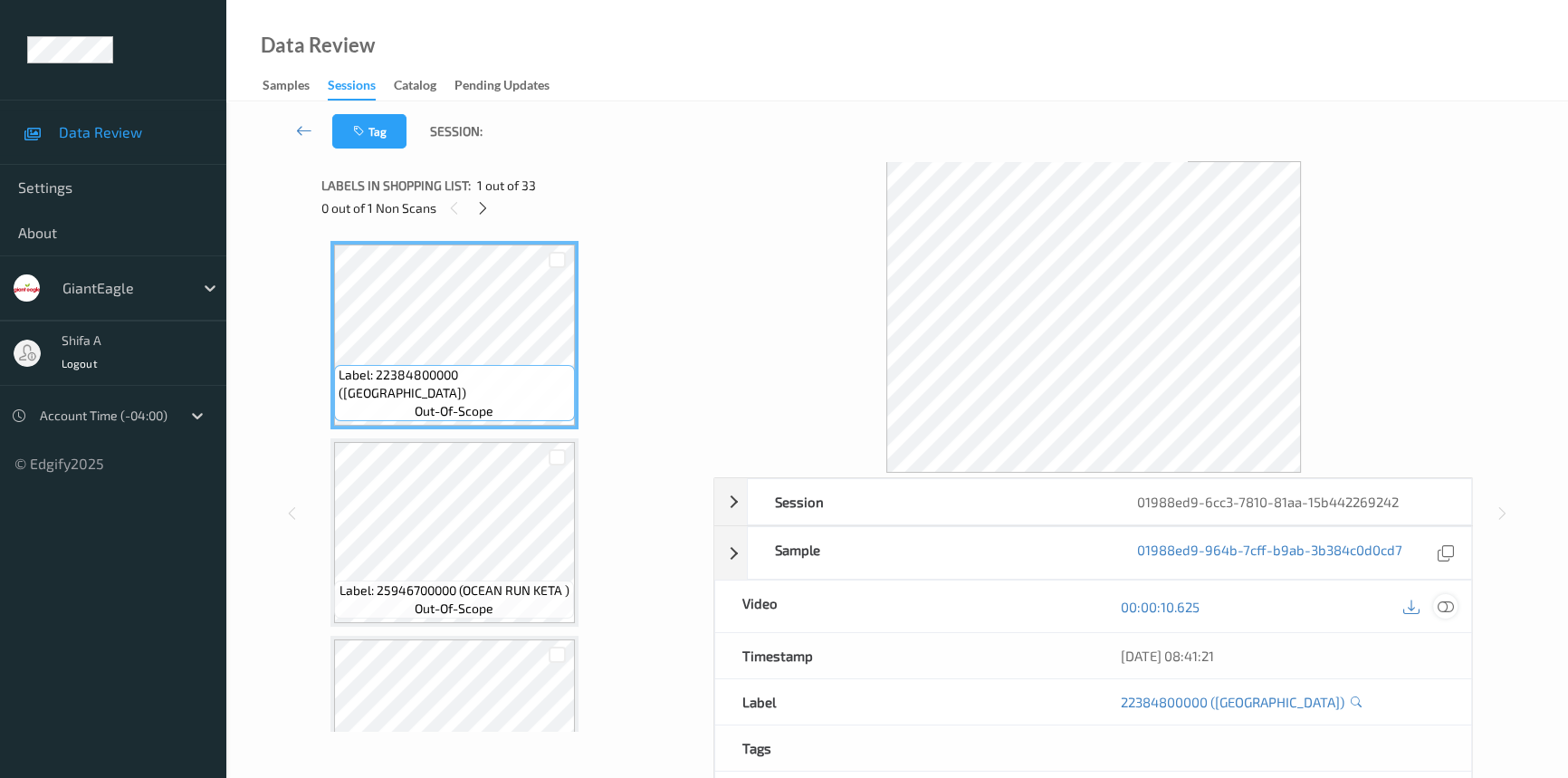
click at [1452, 609] on icon at bounding box center [1445, 607] width 17 height 17
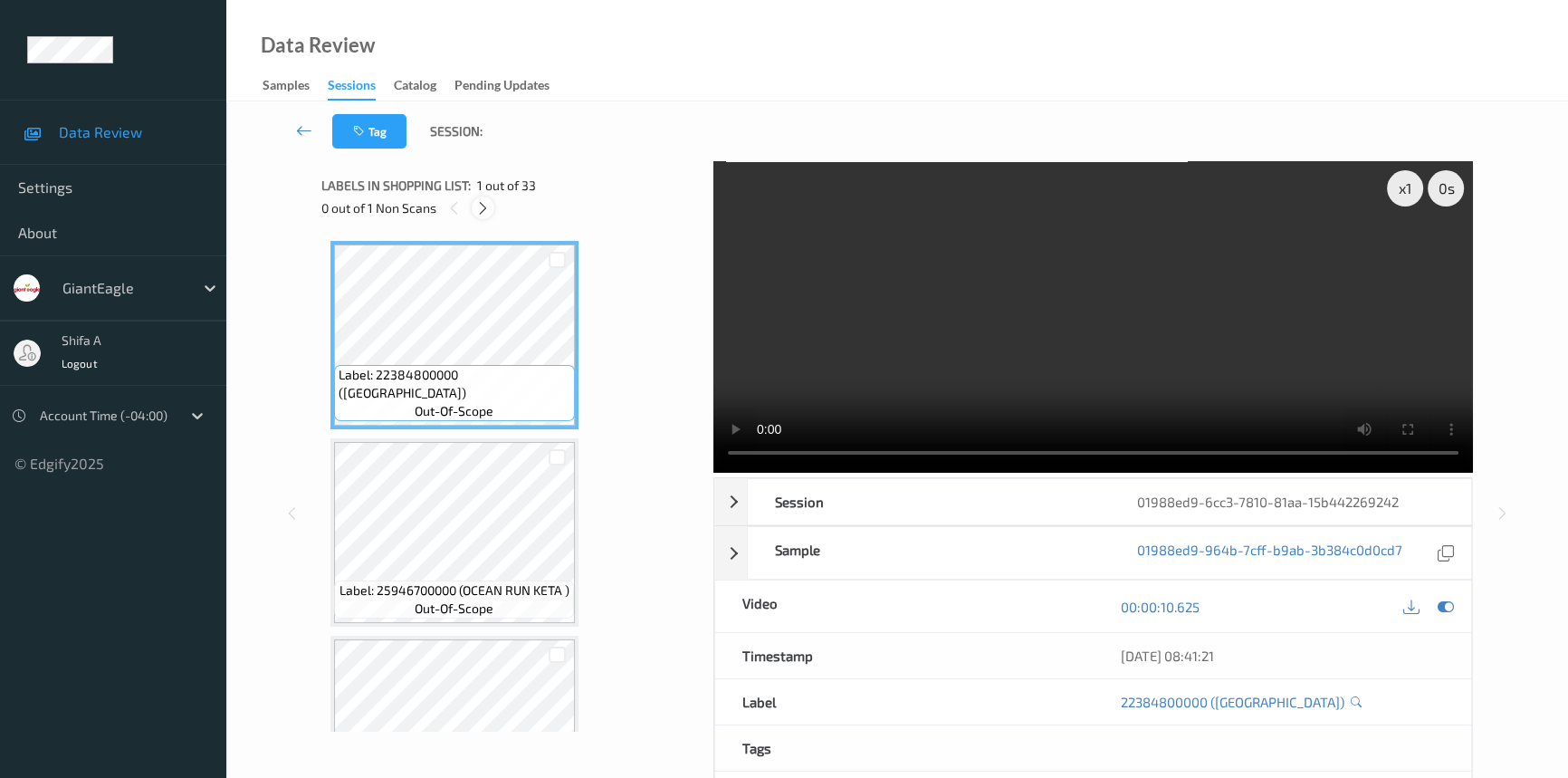
click at [485, 204] on icon at bounding box center [483, 208] width 16 height 17
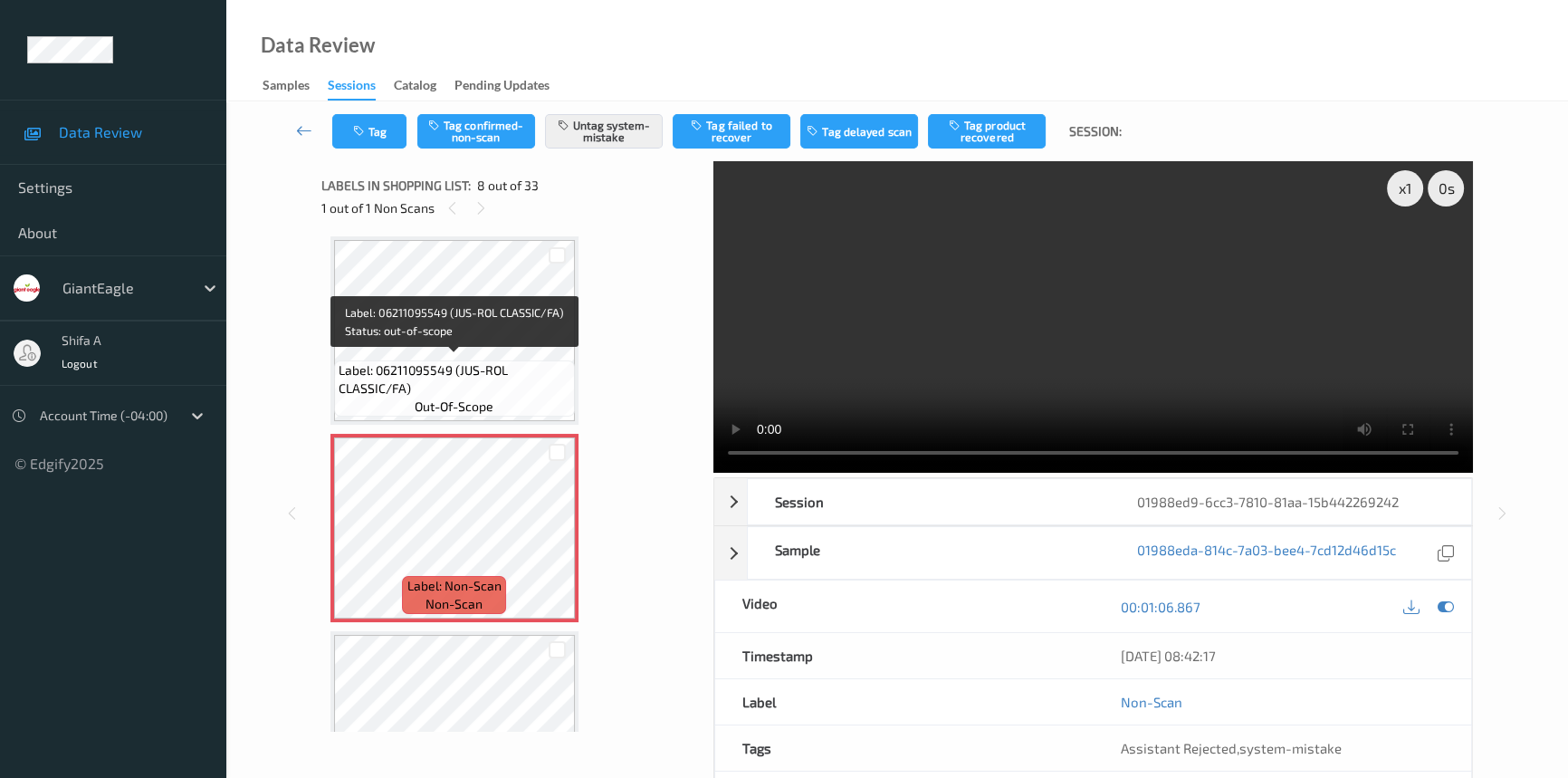
click at [458, 368] on span "Label: 06211095549 (JUS-ROL CLASSIC/FA)" at bounding box center [454, 379] width 232 height 36
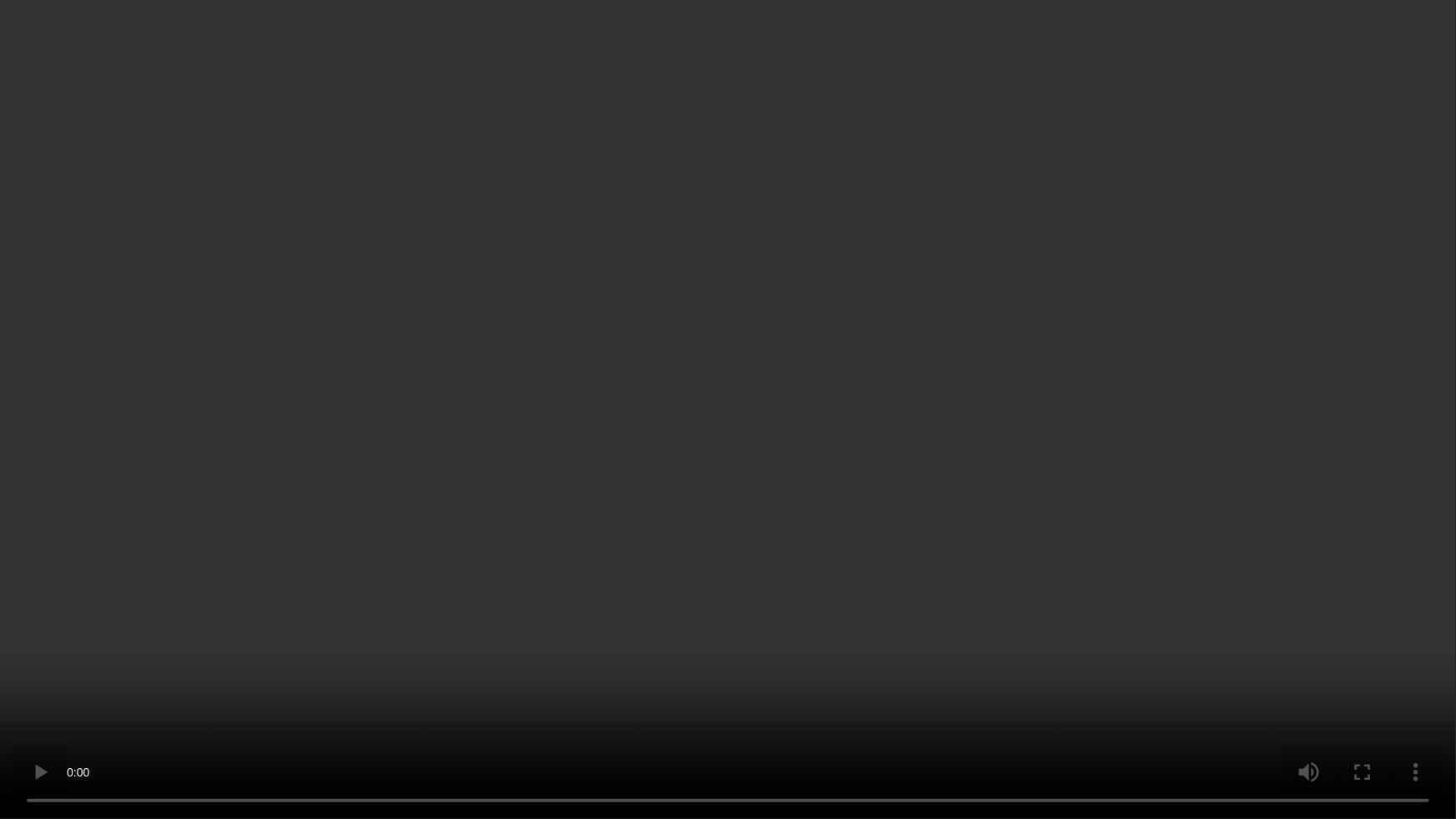
click at [940, 582] on video at bounding box center [728, 409] width 1456 height 819
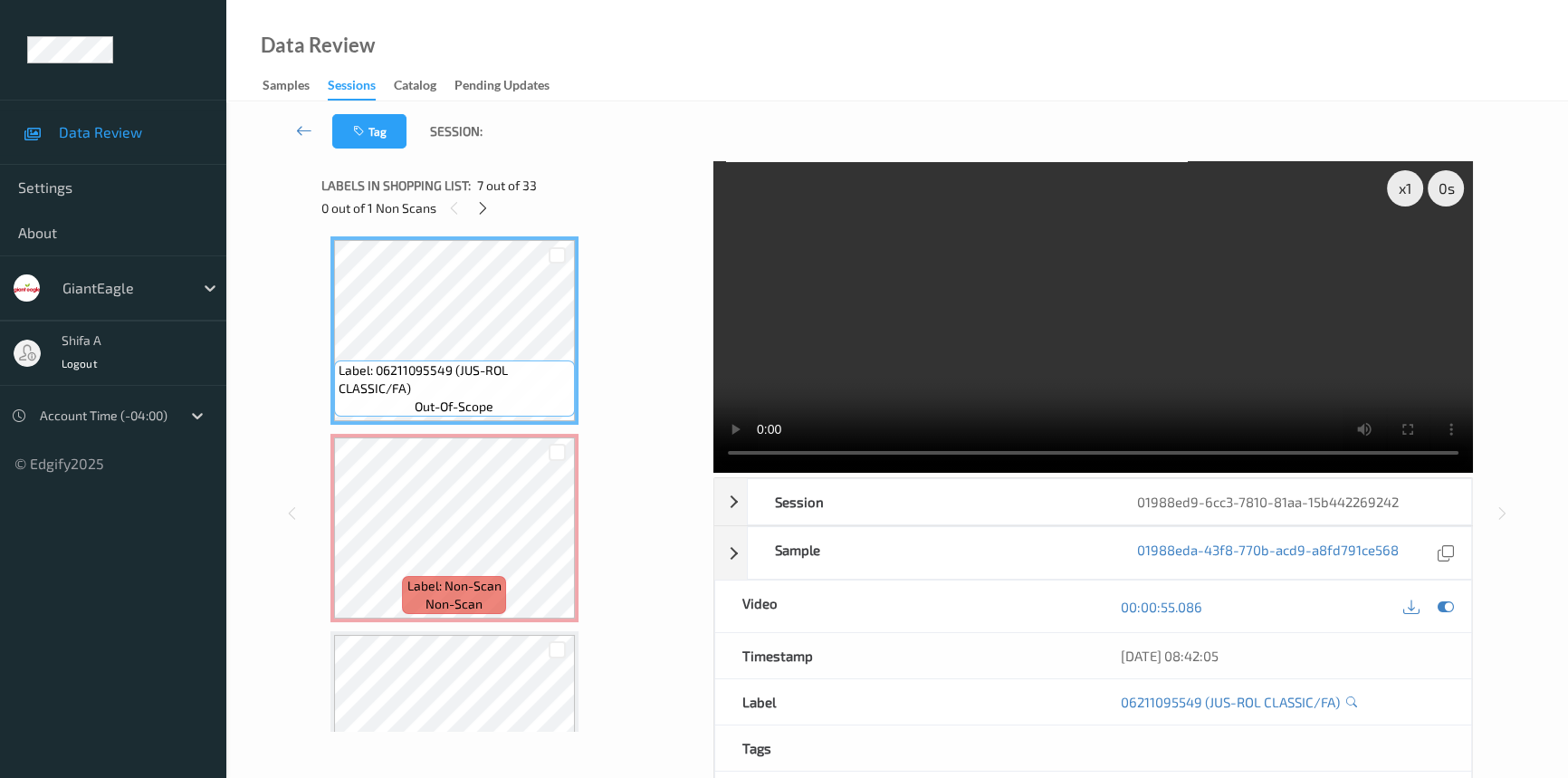
click at [1198, 363] on video at bounding box center [1092, 316] width 759 height 312
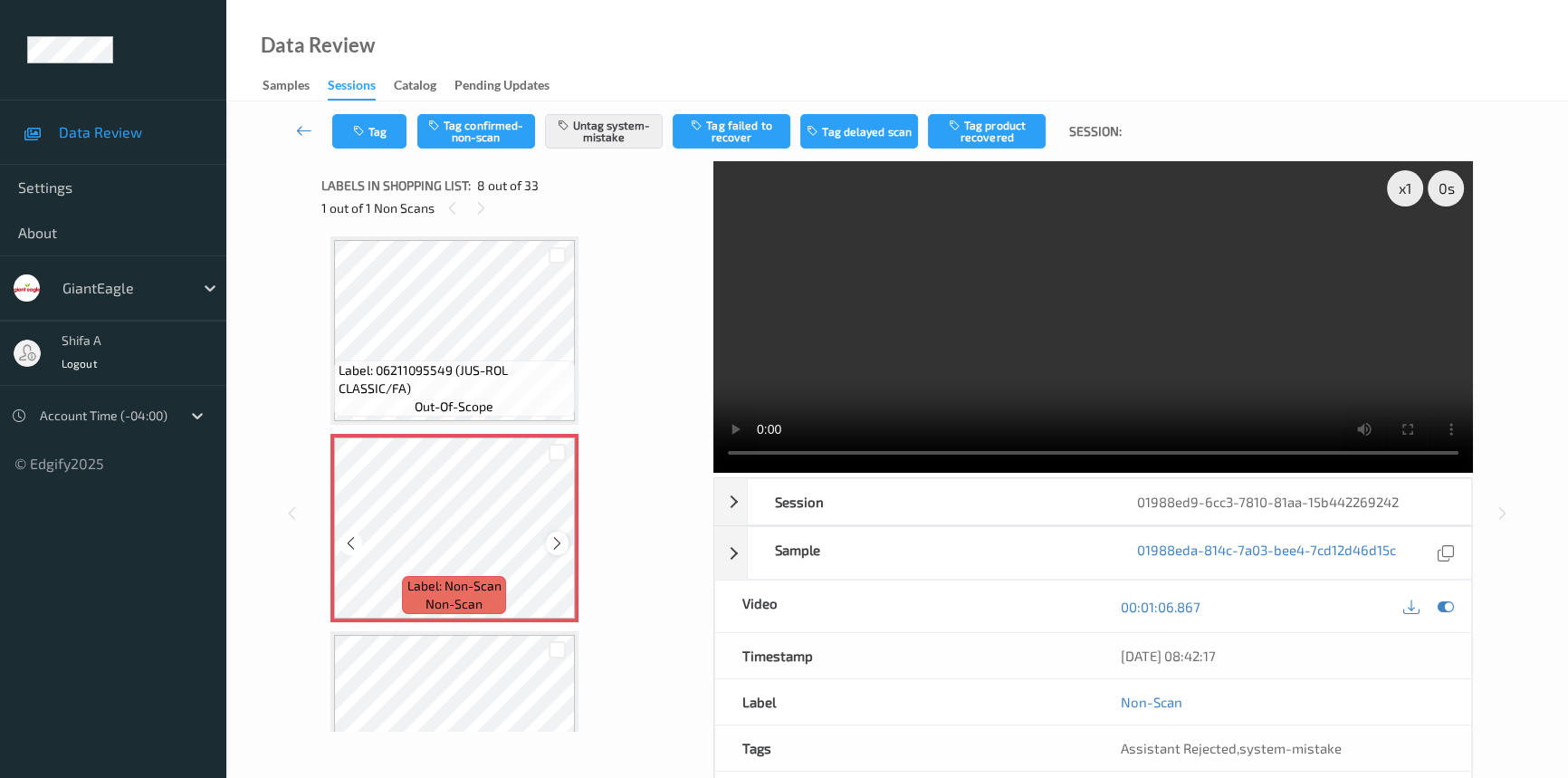
click at [554, 535] on icon at bounding box center [557, 543] width 16 height 17
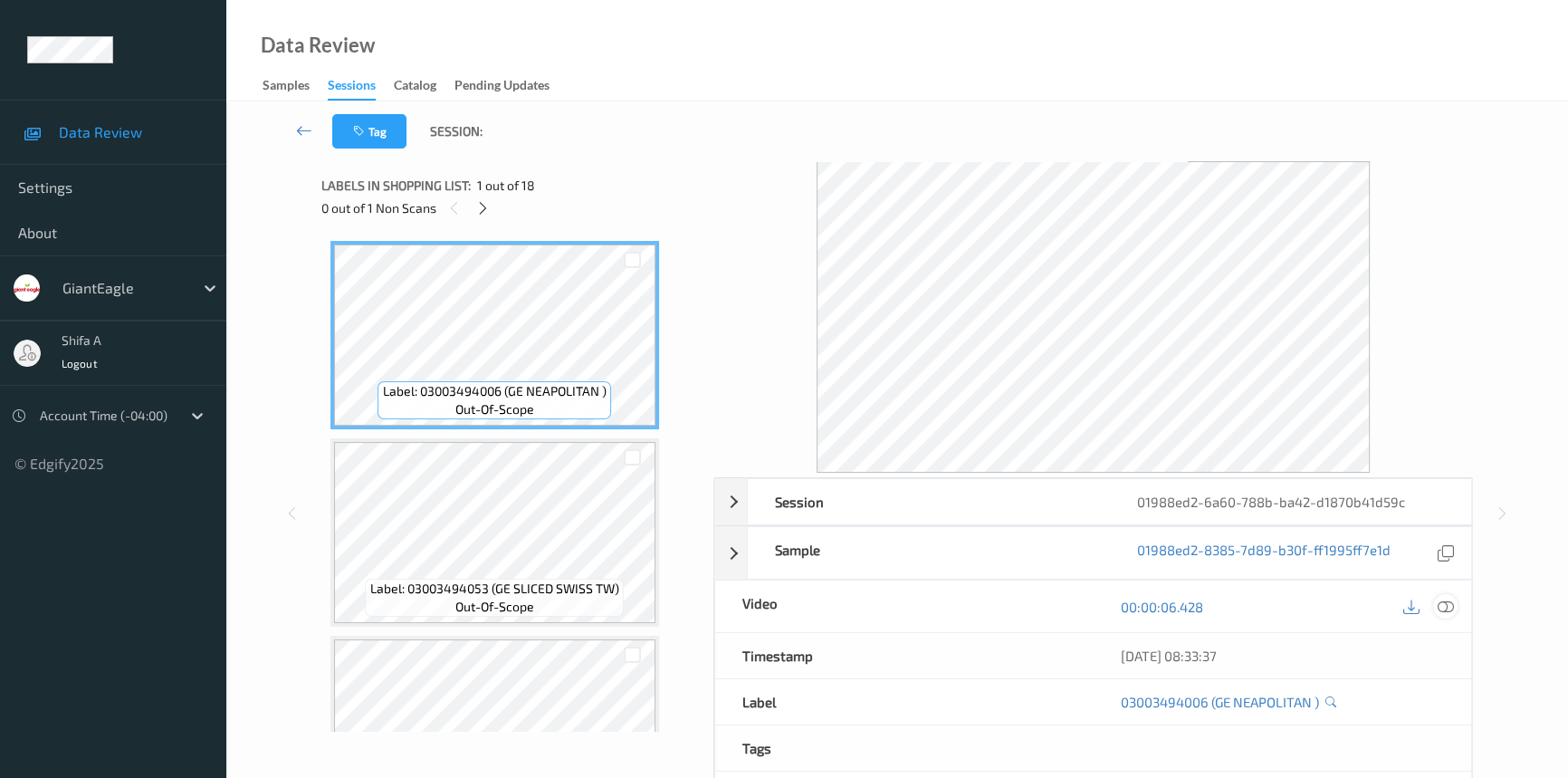
click at [1453, 601] on div at bounding box center [1445, 606] width 24 height 24
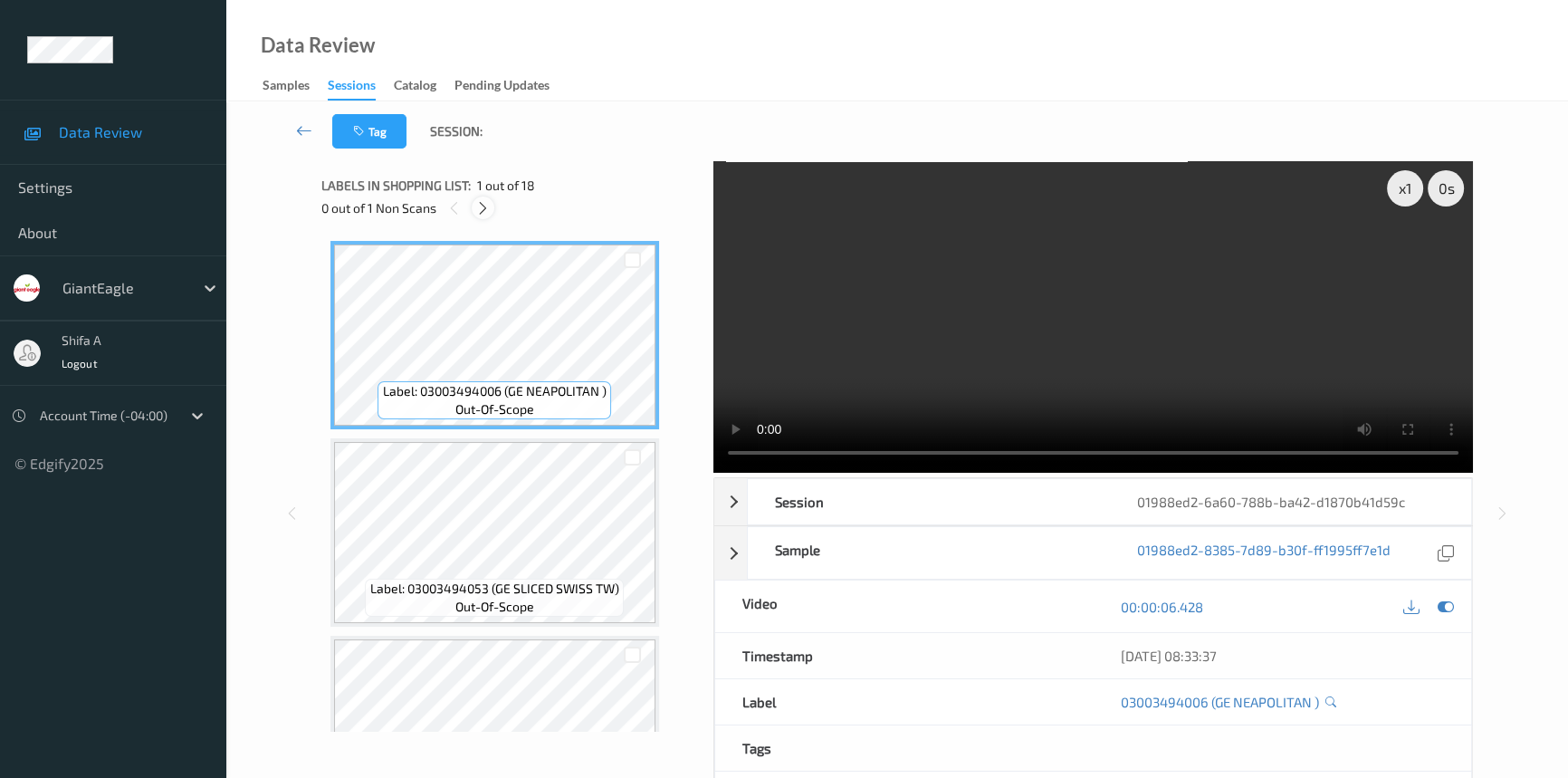
click at [483, 210] on icon at bounding box center [483, 208] width 16 height 17
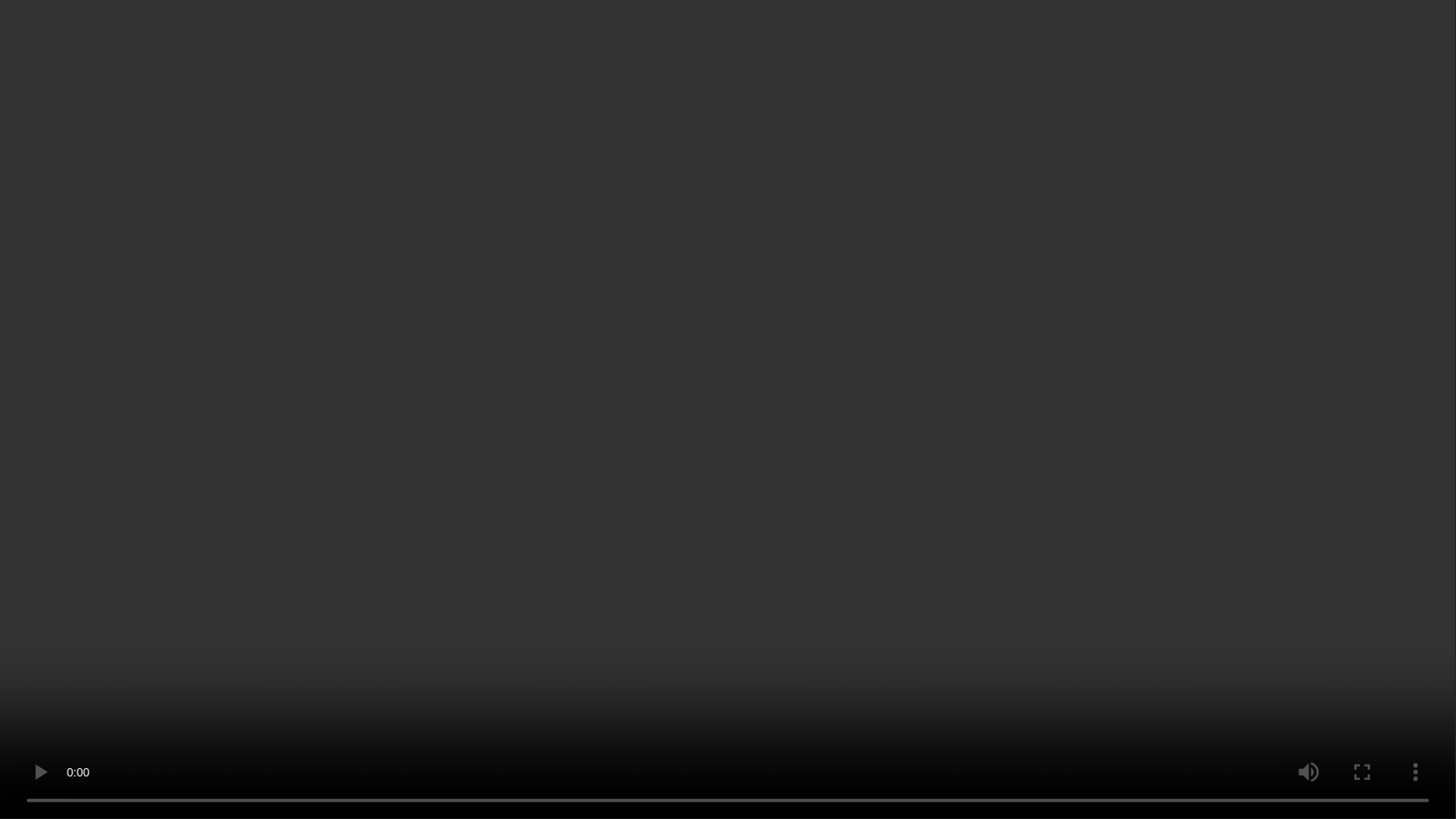
click at [1202, 495] on video at bounding box center [728, 409] width 1456 height 819
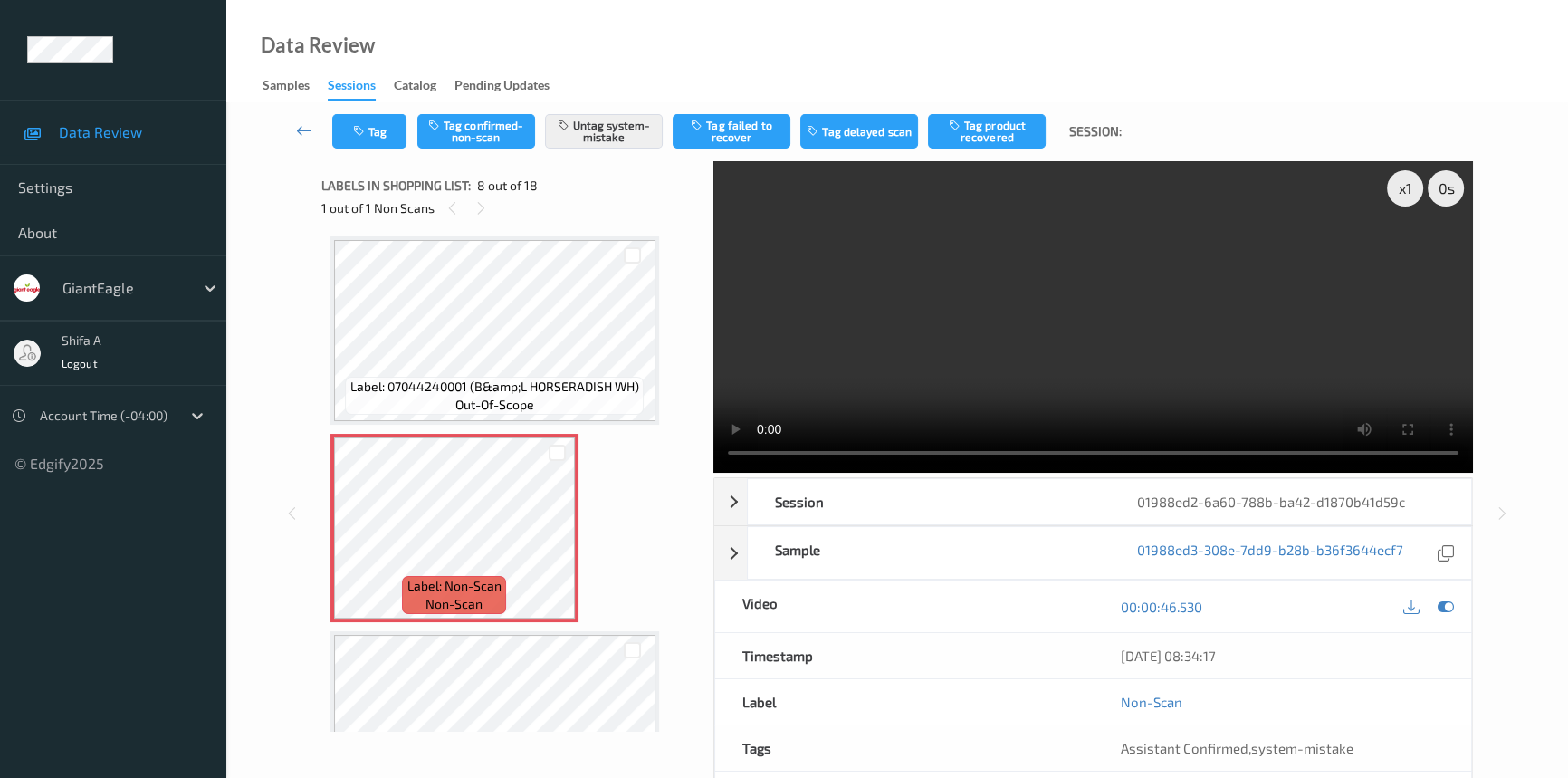
click at [1230, 311] on video at bounding box center [1092, 316] width 759 height 312
click at [560, 540] on icon at bounding box center [557, 543] width 16 height 17
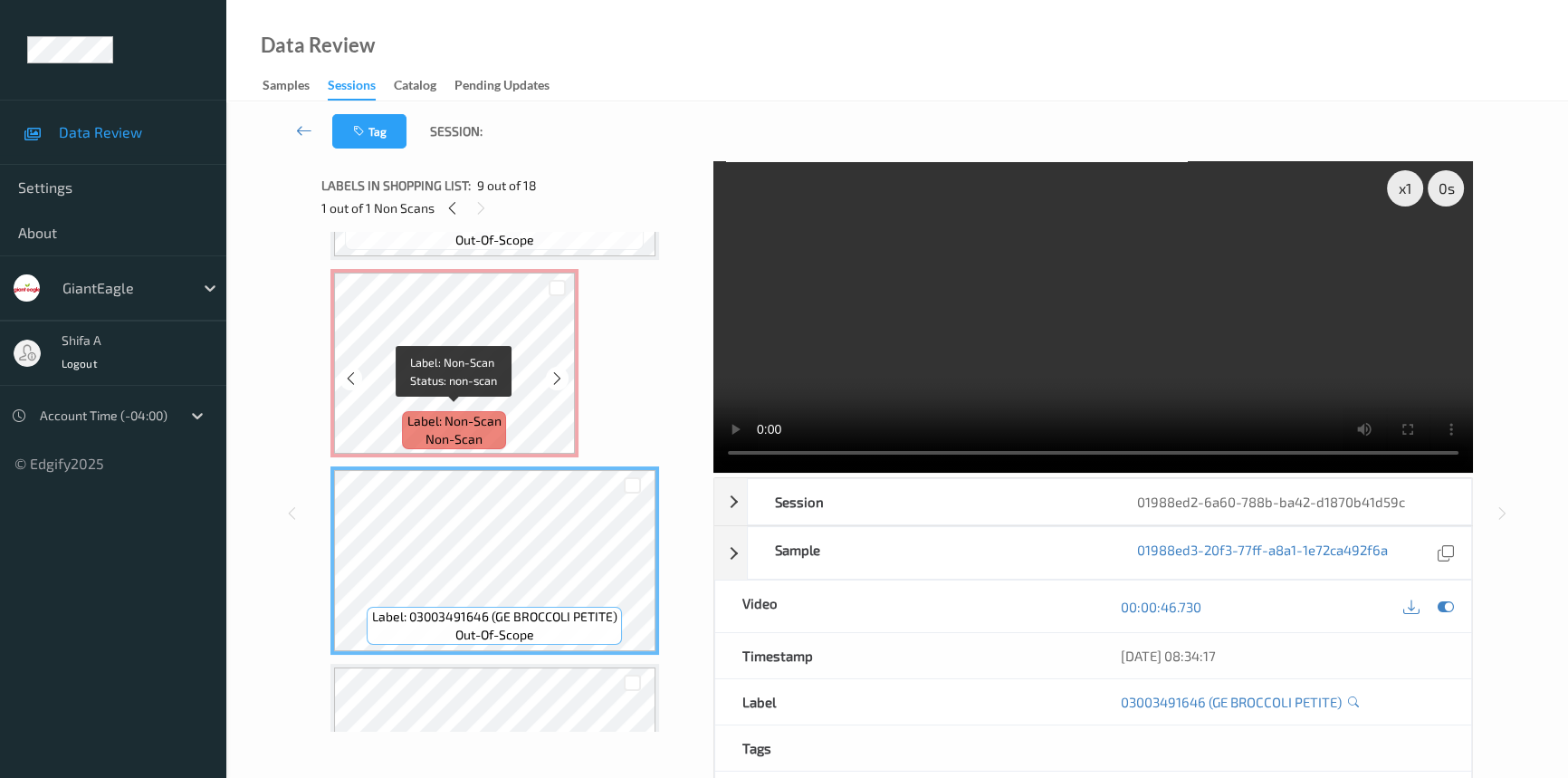
click at [466, 423] on span "Label: Non-Scan" at bounding box center [454, 420] width 94 height 18
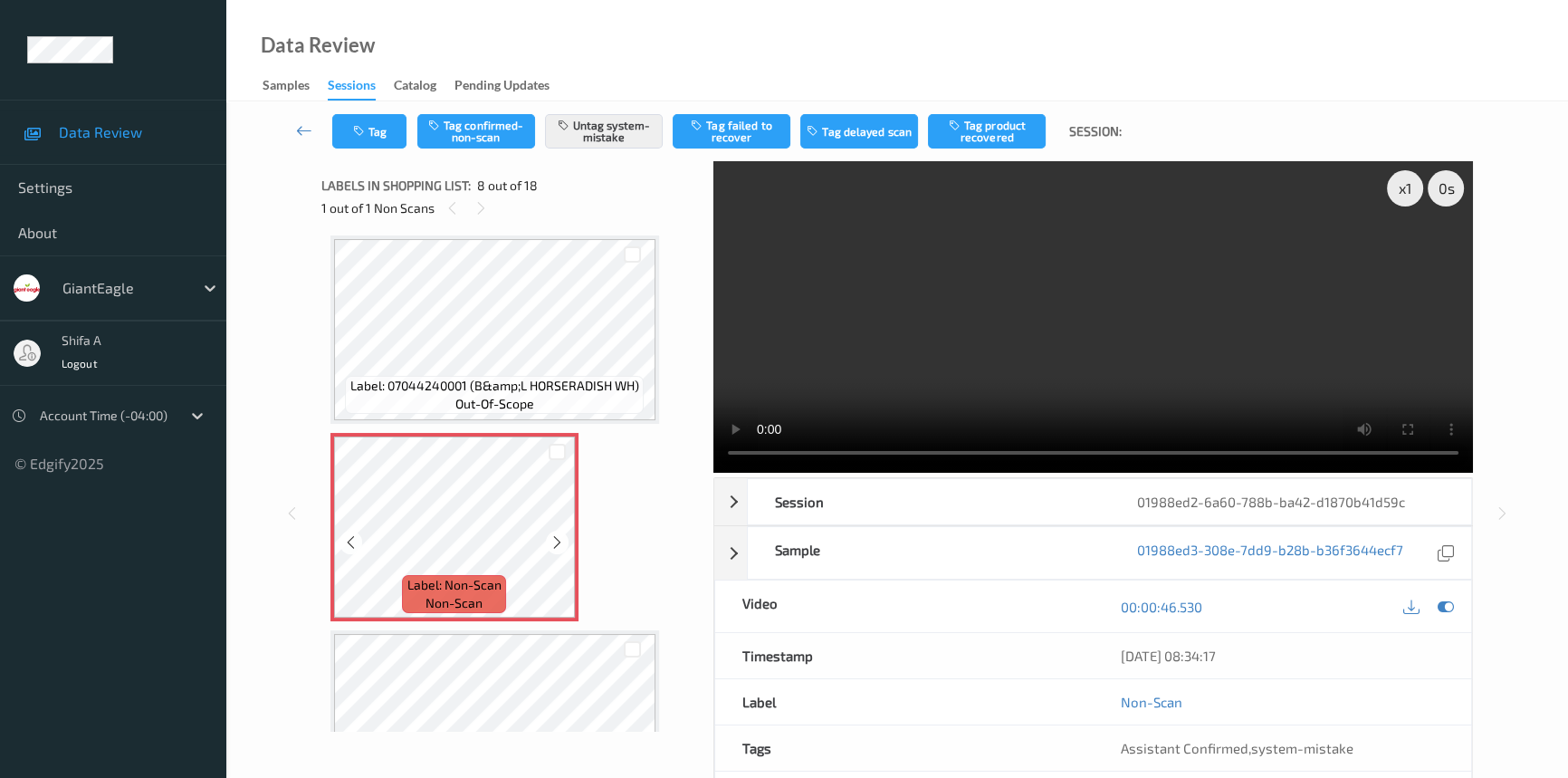
scroll to position [1189, 0]
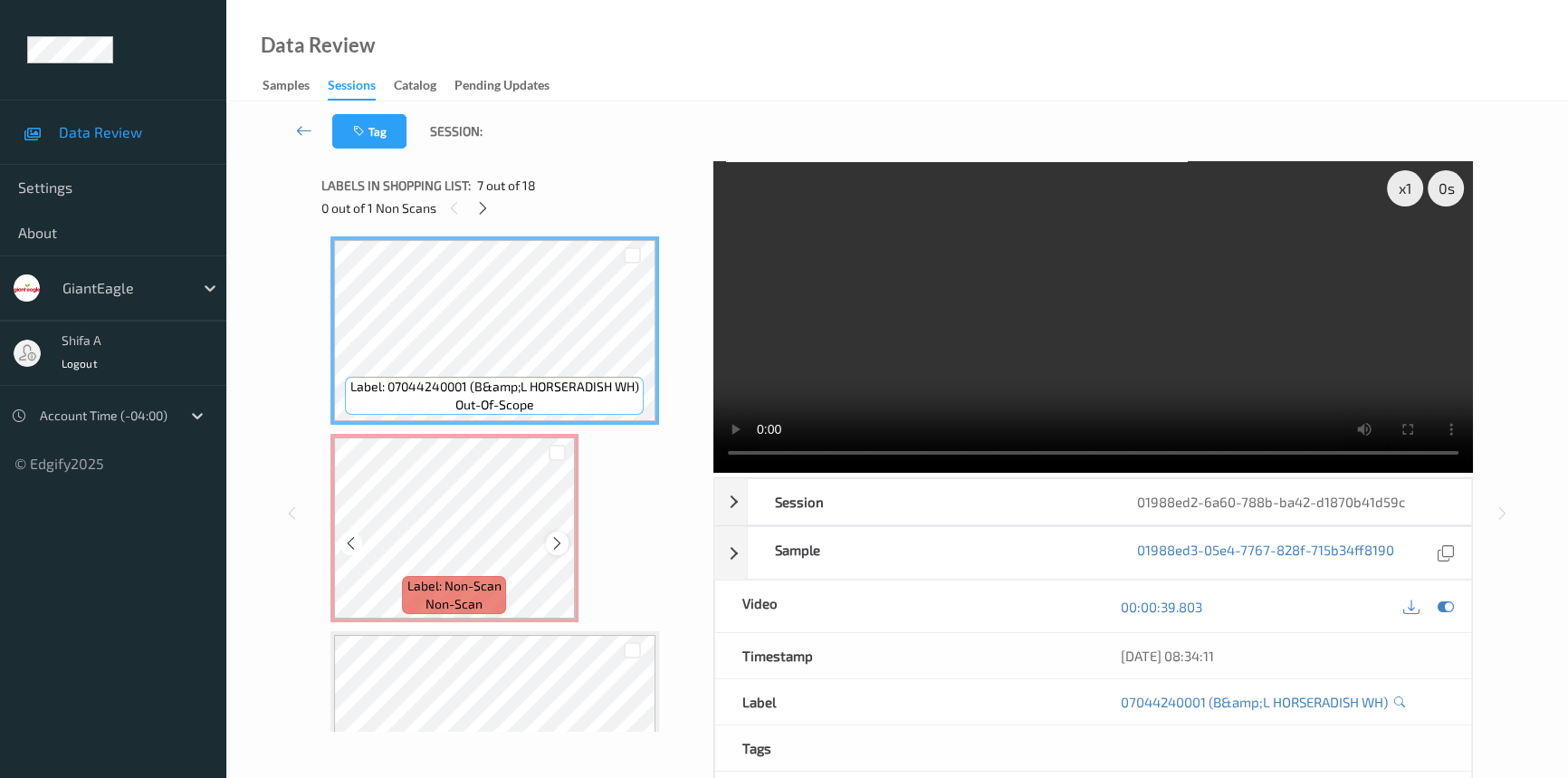
click at [552, 545] on div at bounding box center [556, 542] width 23 height 23
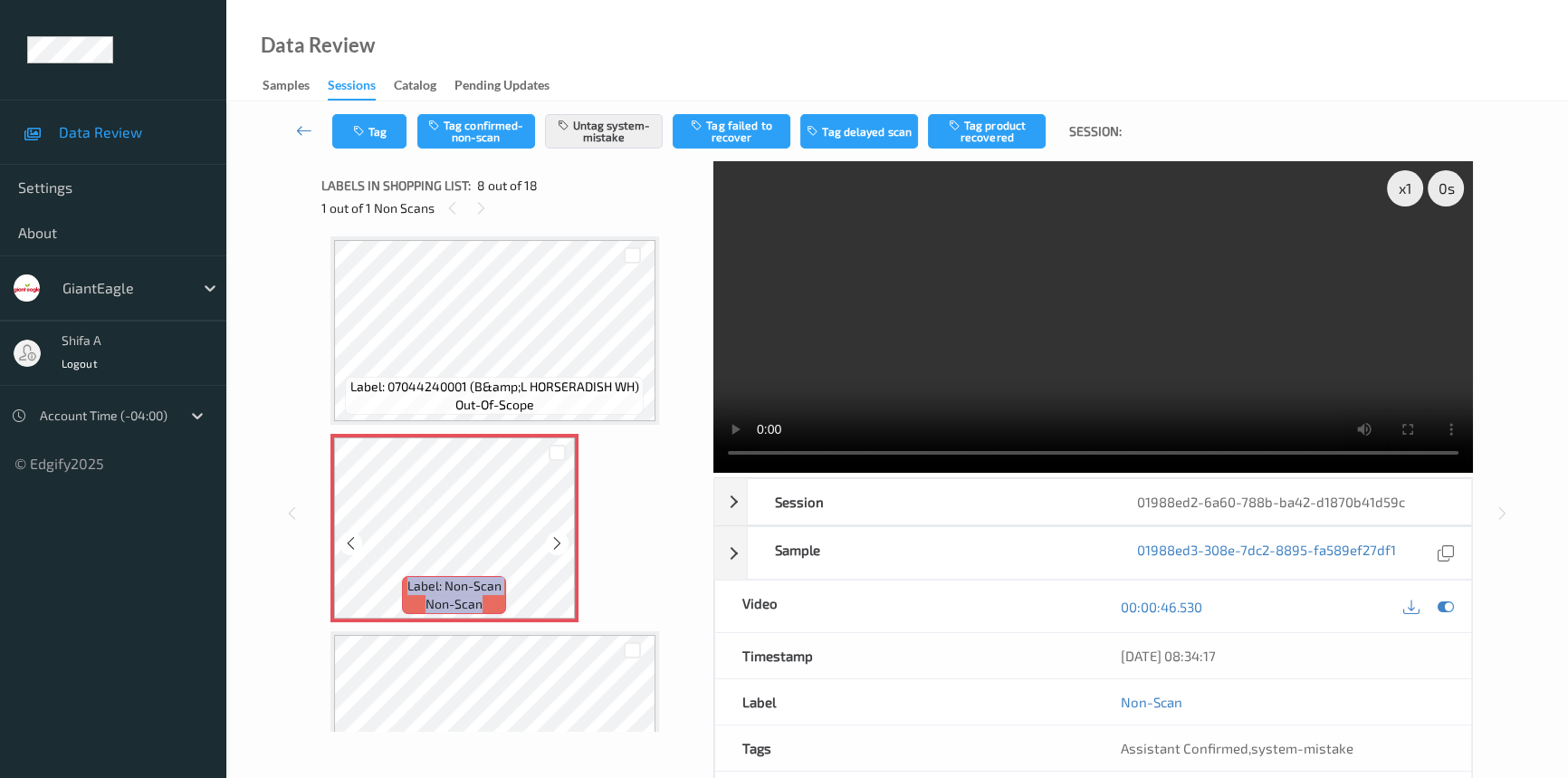
click at [552, 545] on div at bounding box center [556, 542] width 23 height 23
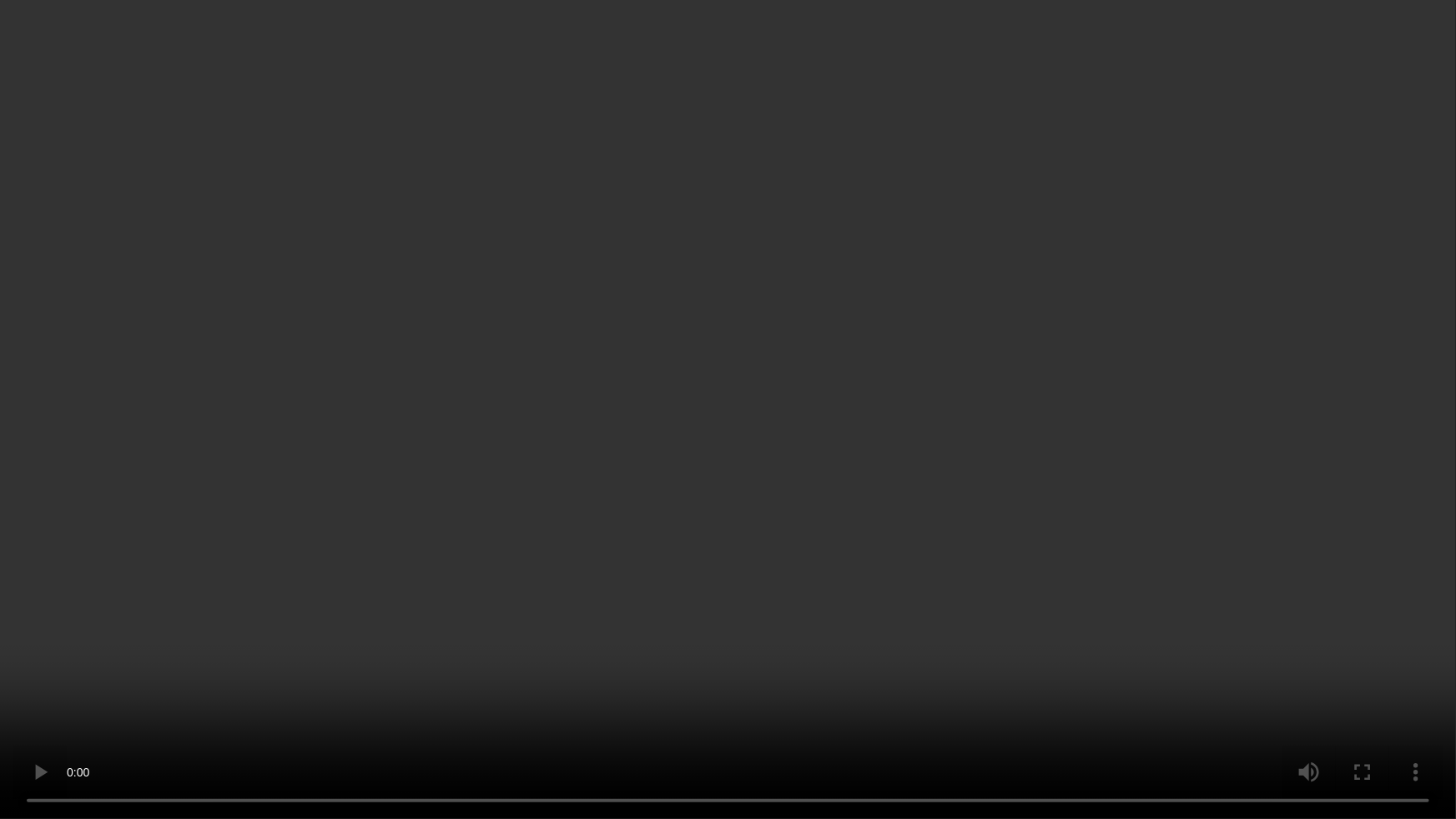
click at [1069, 428] on video at bounding box center [728, 409] width 1456 height 819
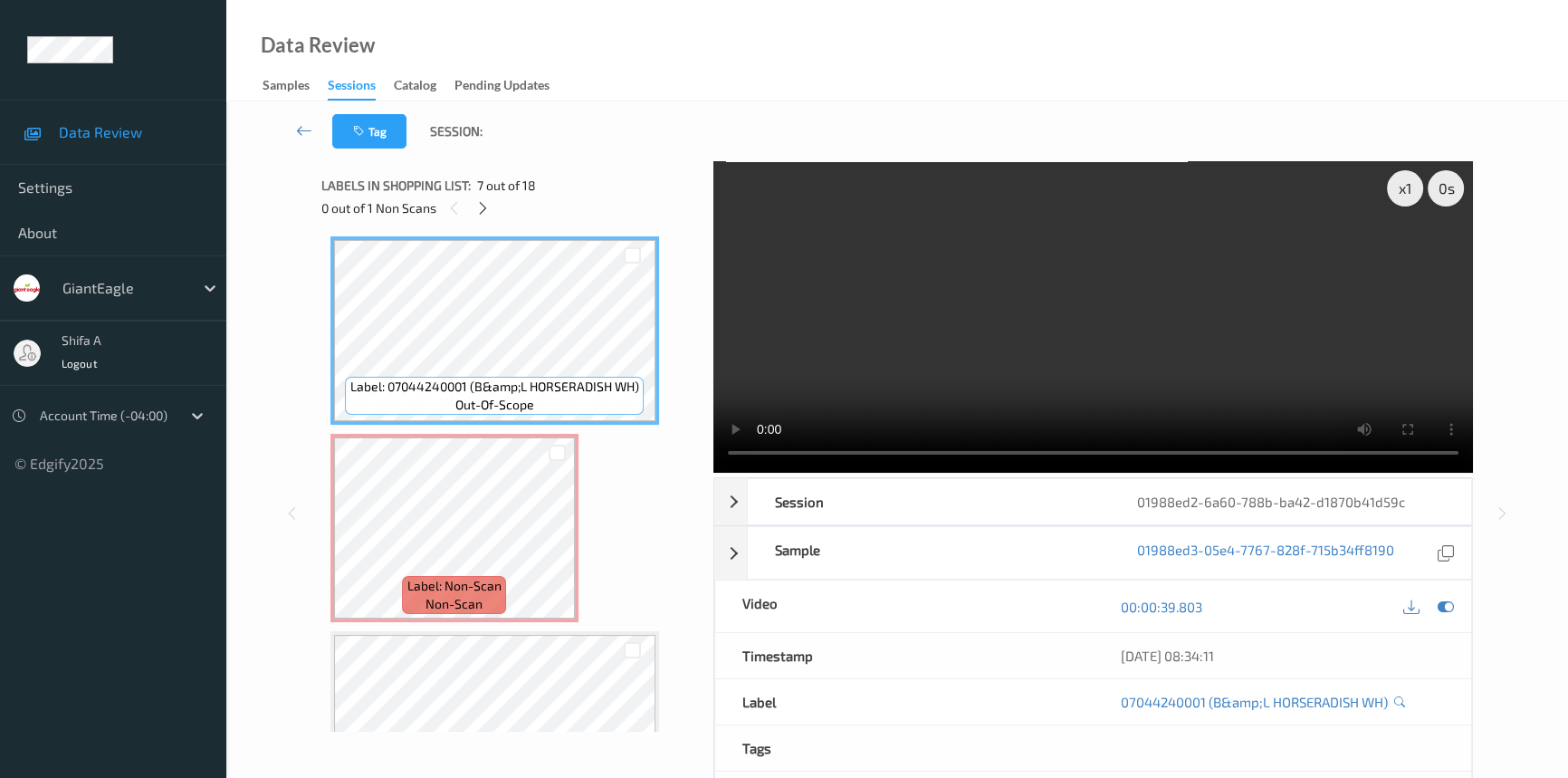
click at [1175, 352] on video at bounding box center [1092, 316] width 759 height 312
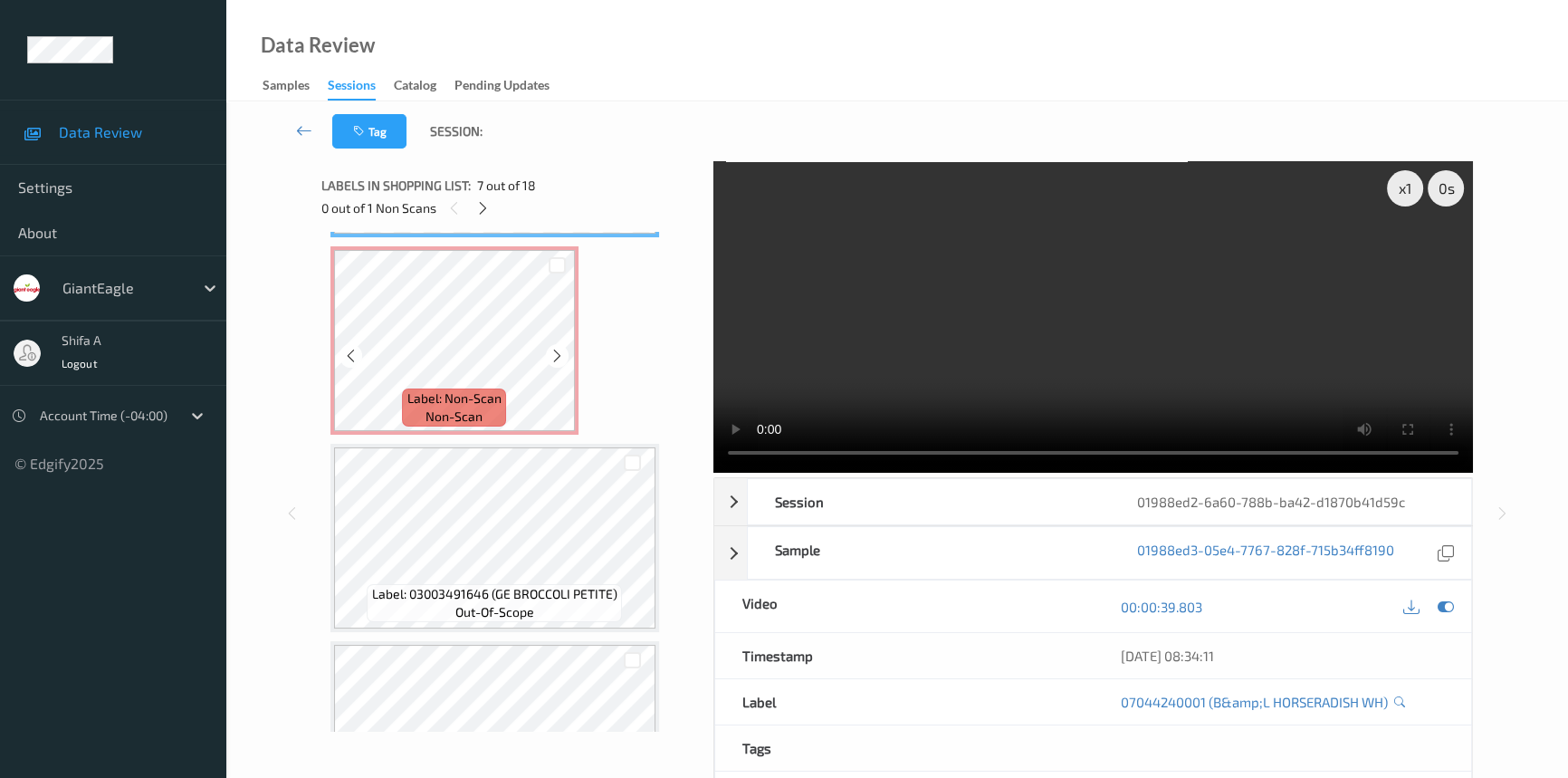
scroll to position [1436, 0]
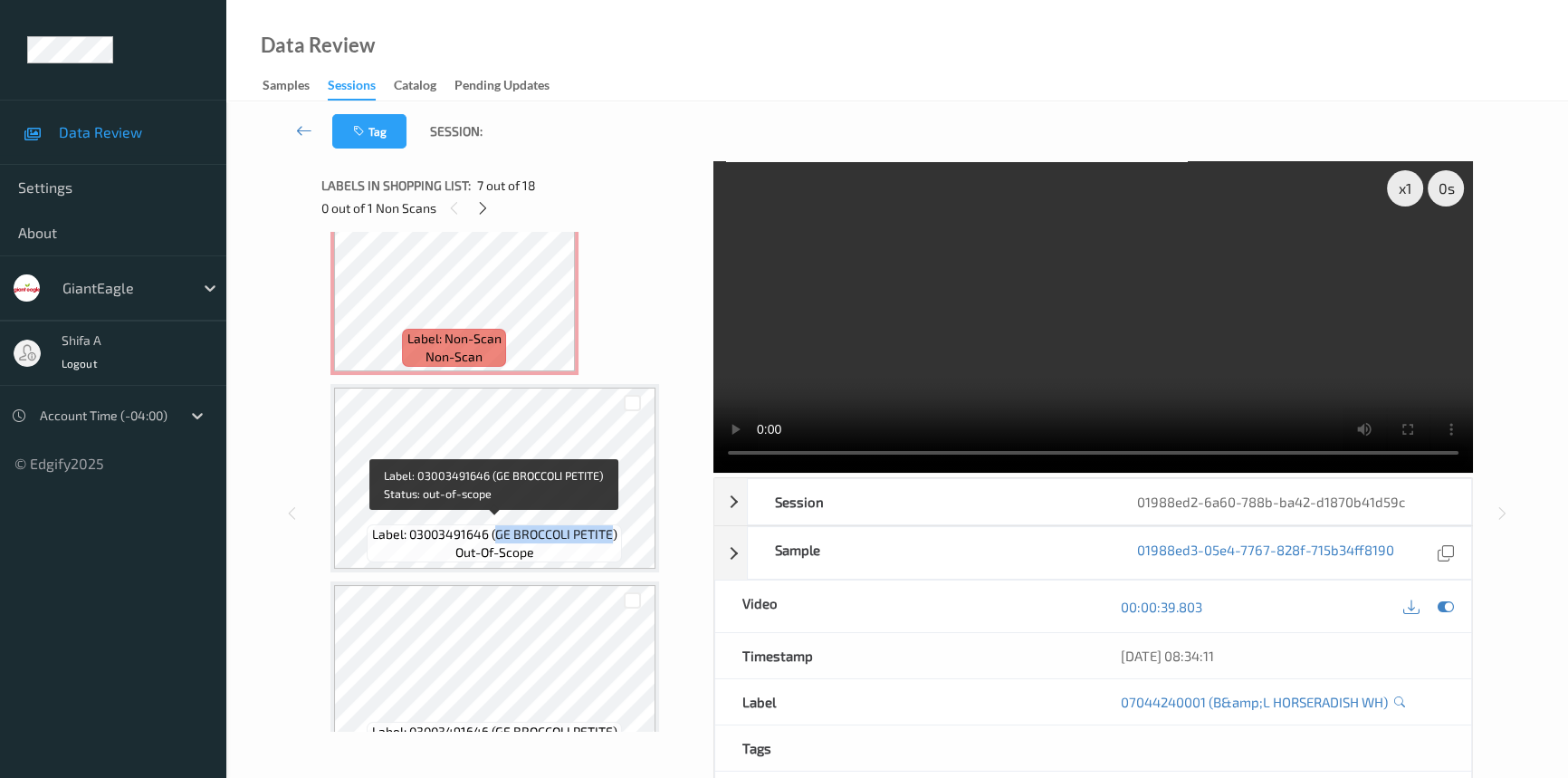
drag, startPoint x: 498, startPoint y: 526, endPoint x: 612, endPoint y: 530, distance: 114.1
click at [612, 530] on span "Label: 03003491646 (GE BROCCOLI PETITE)" at bounding box center [495, 534] width 245 height 18
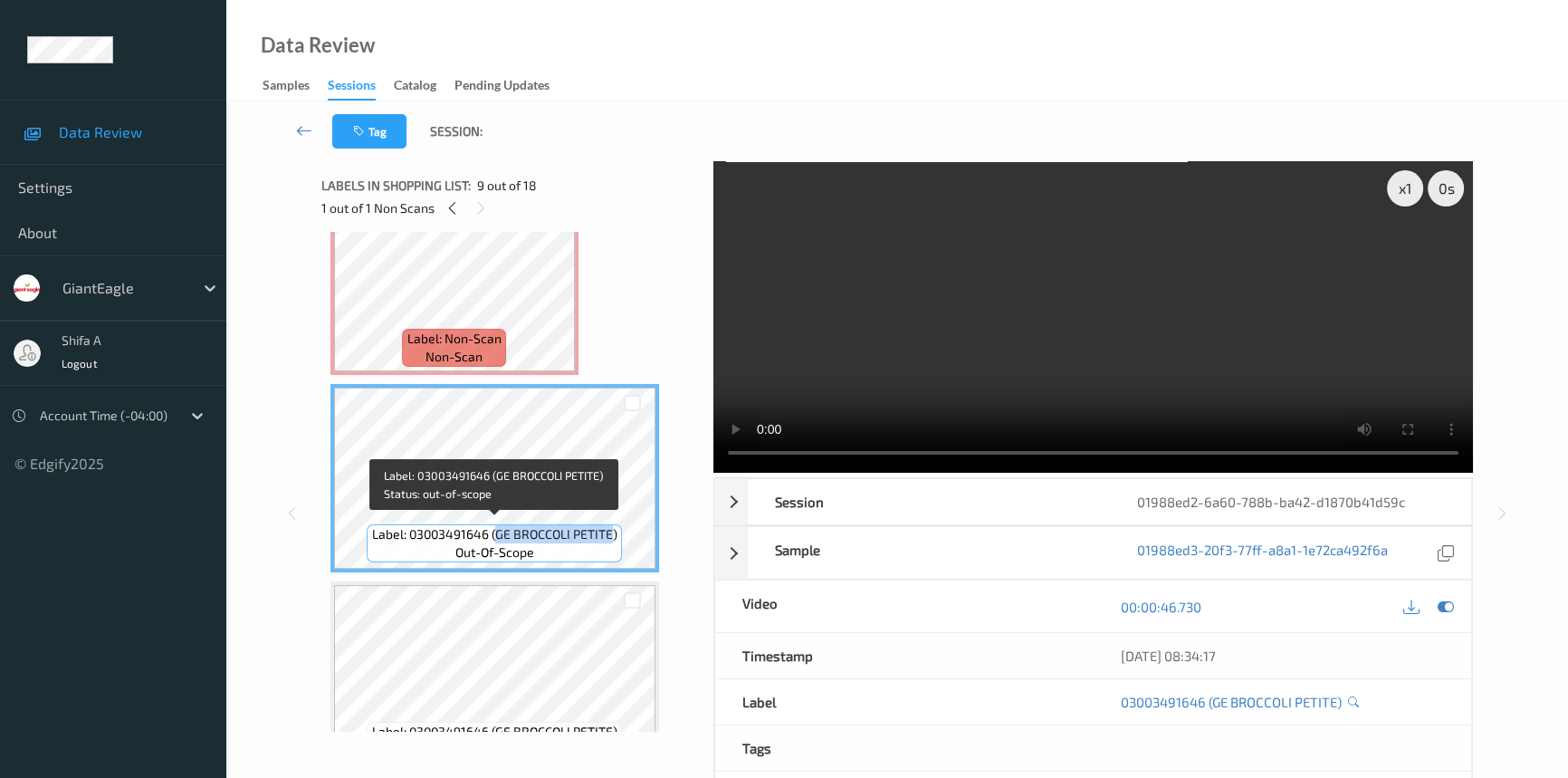
copy span "GE BROCCOLI PETITE"
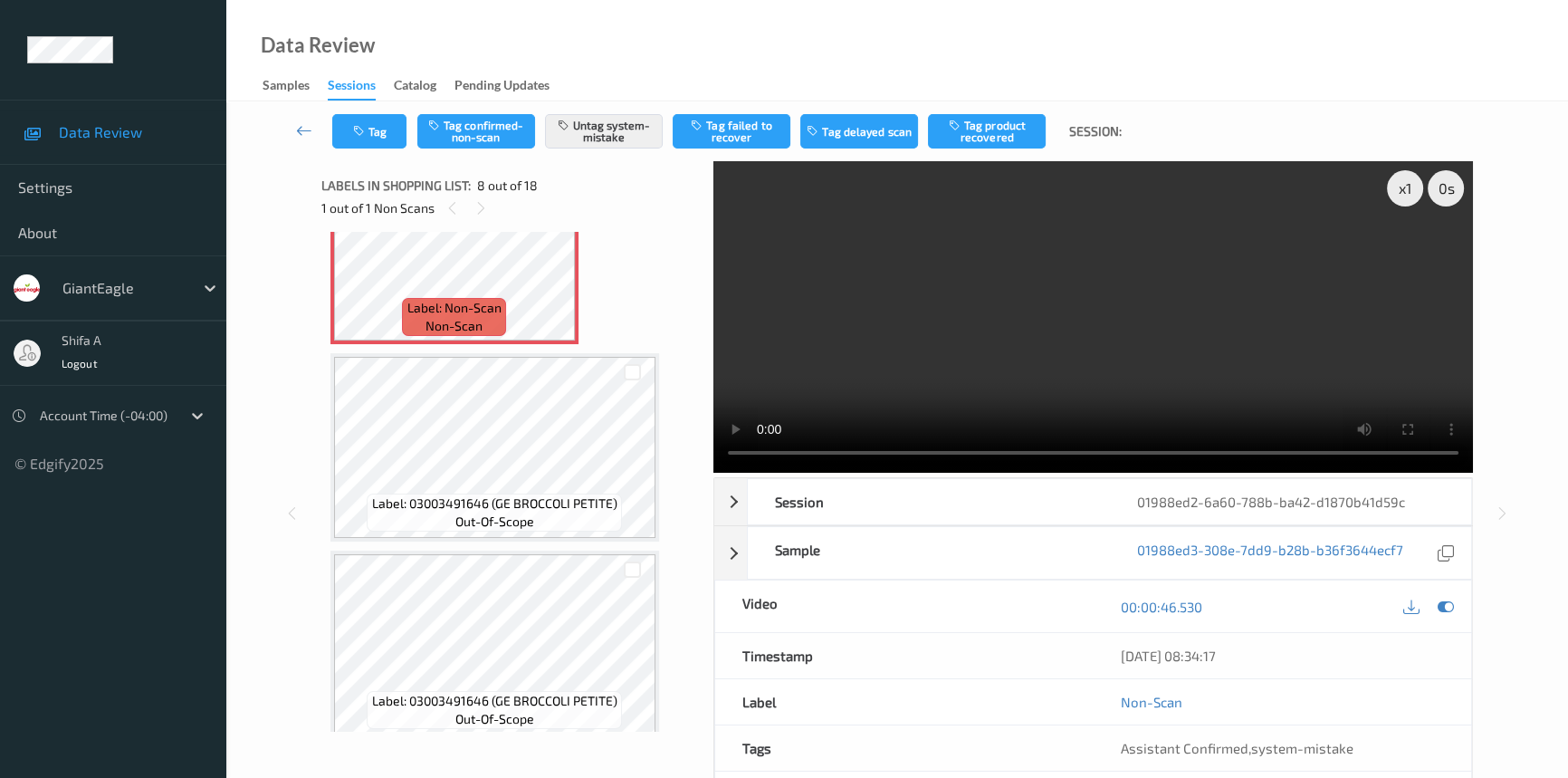
scroll to position [1437, 0]
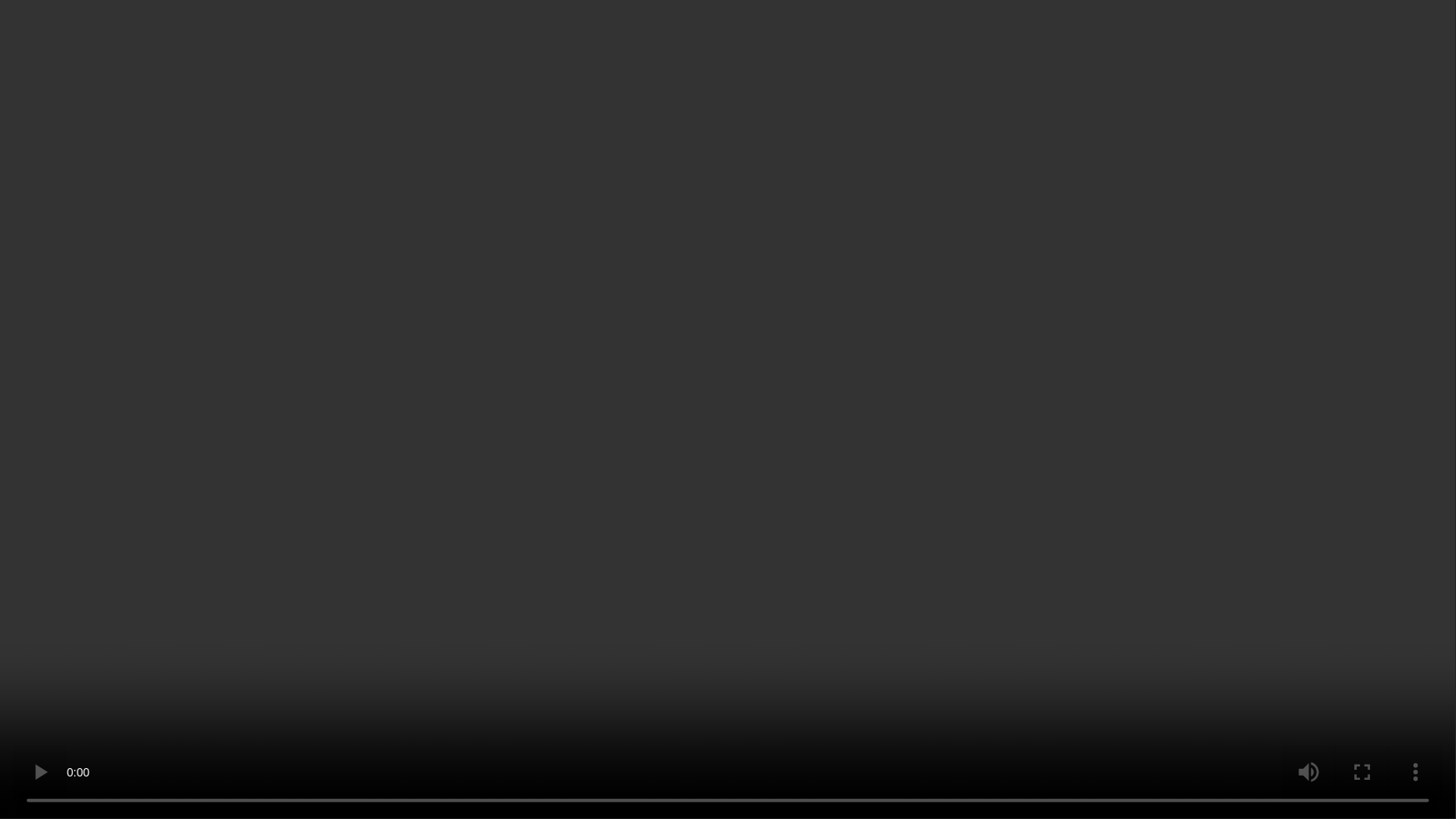
click at [851, 509] on video at bounding box center [728, 409] width 1456 height 819
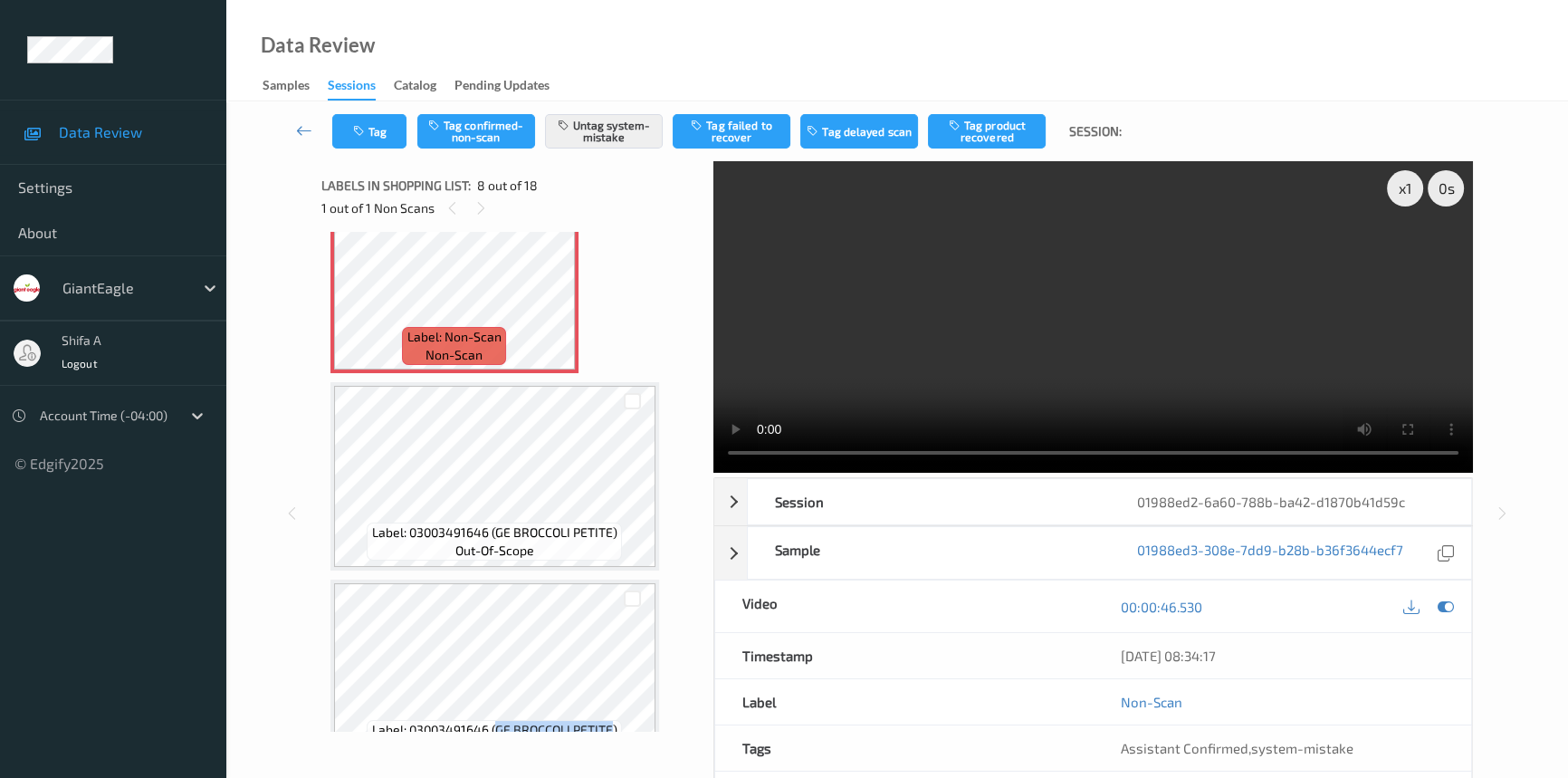
click at [1186, 383] on video at bounding box center [1092, 316] width 759 height 312
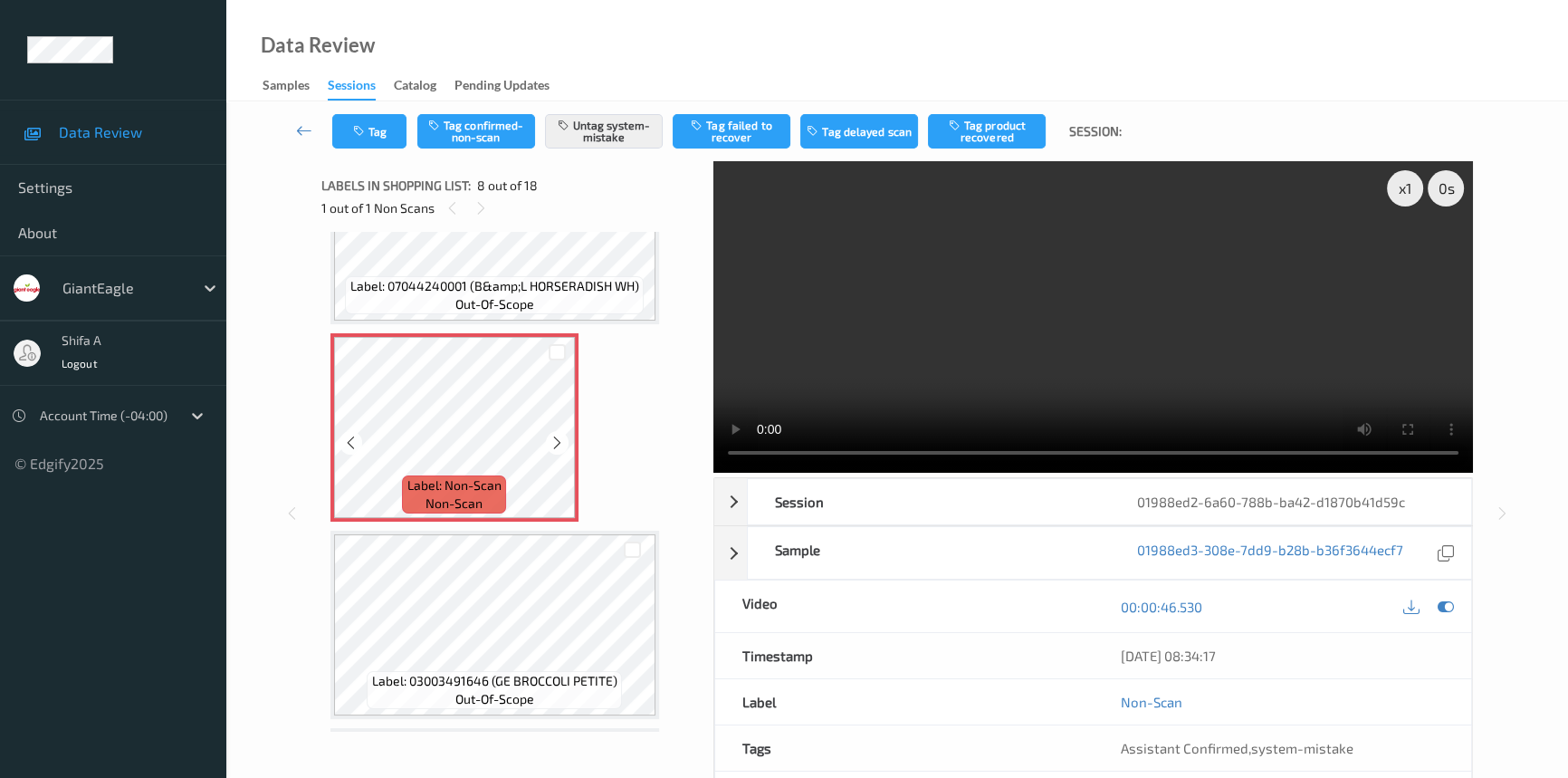
scroll to position [1273, 0]
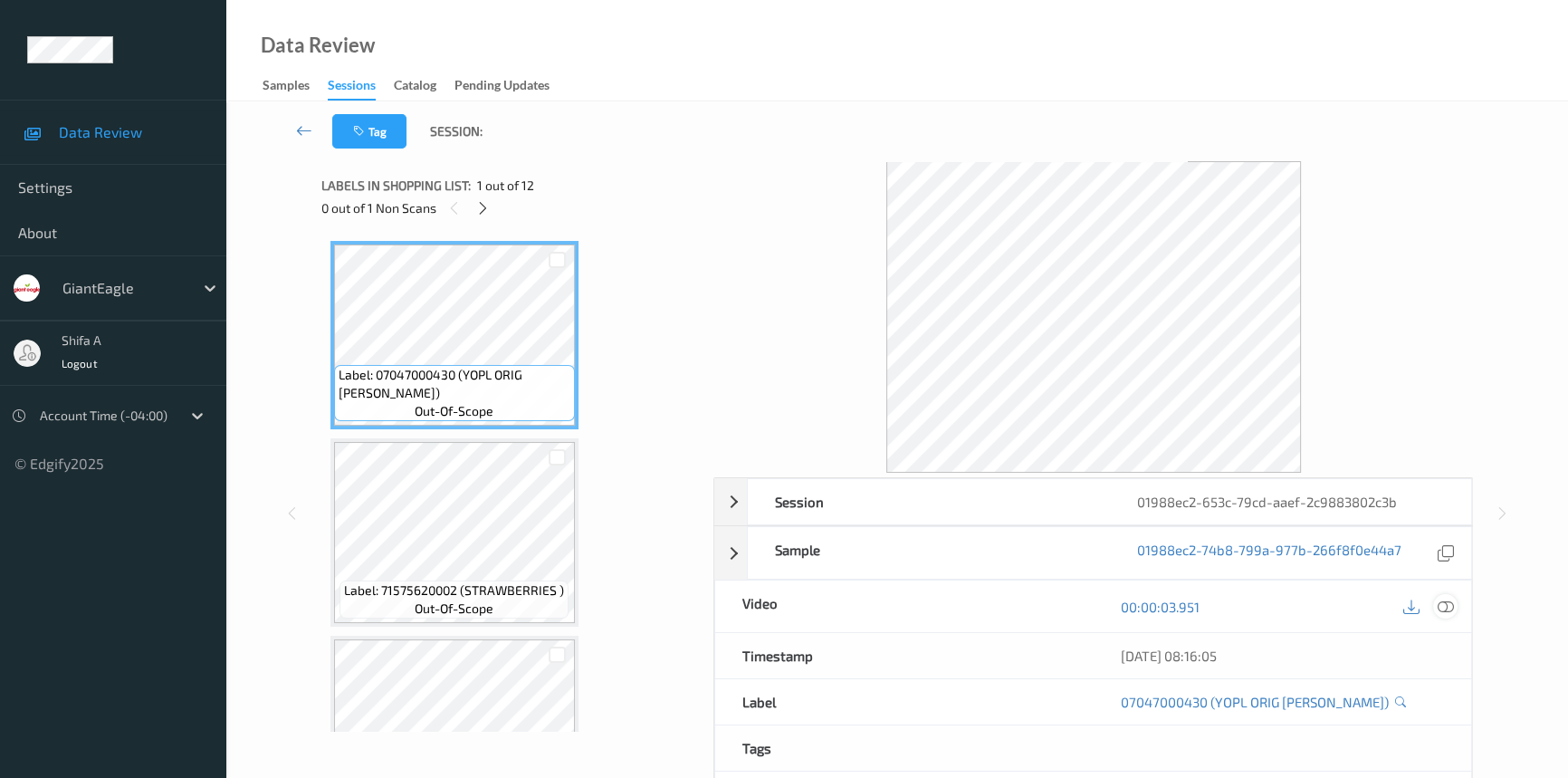
click at [1444, 599] on icon at bounding box center [1445, 607] width 17 height 17
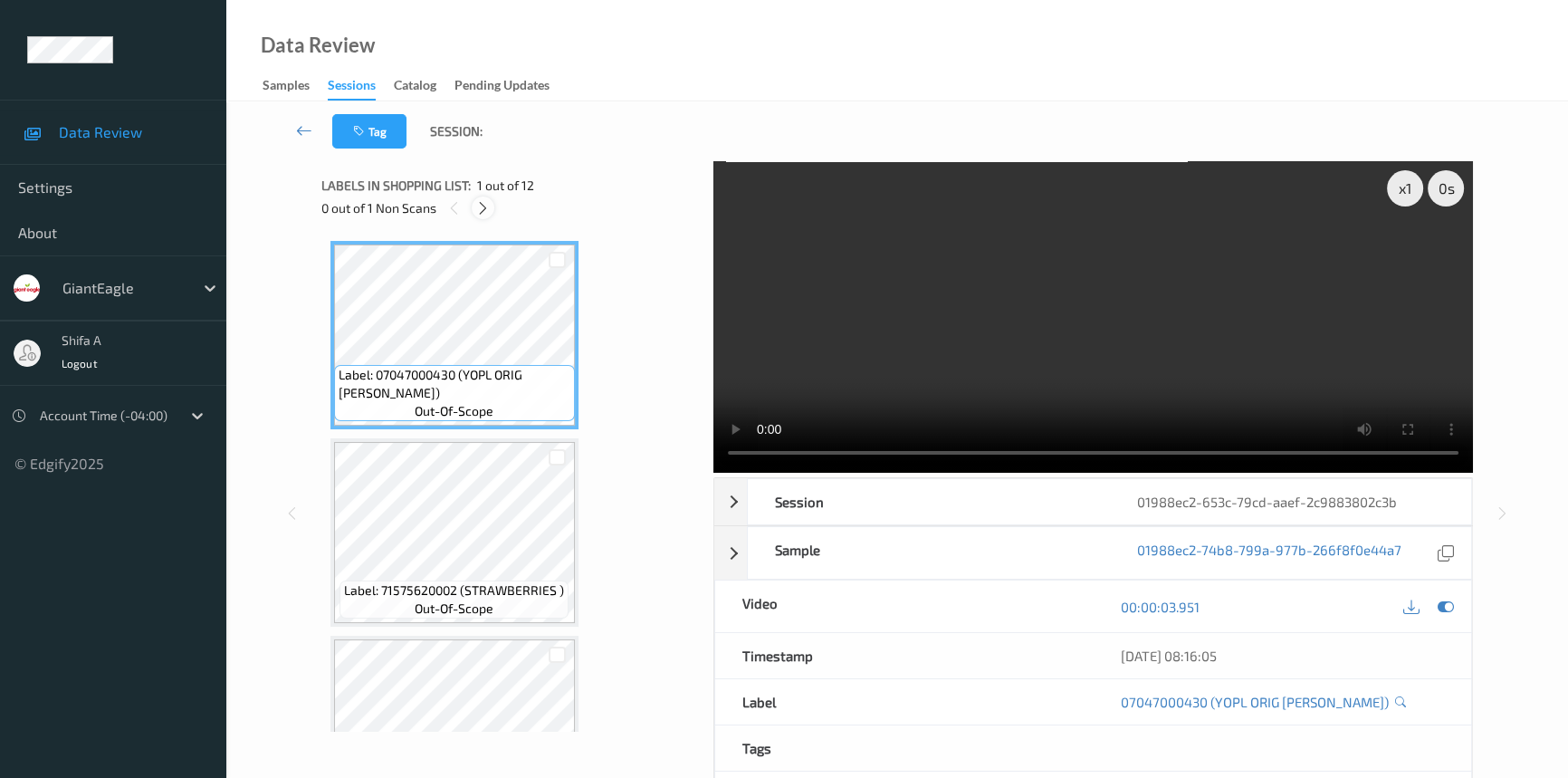
click at [491, 206] on div at bounding box center [482, 208] width 23 height 23
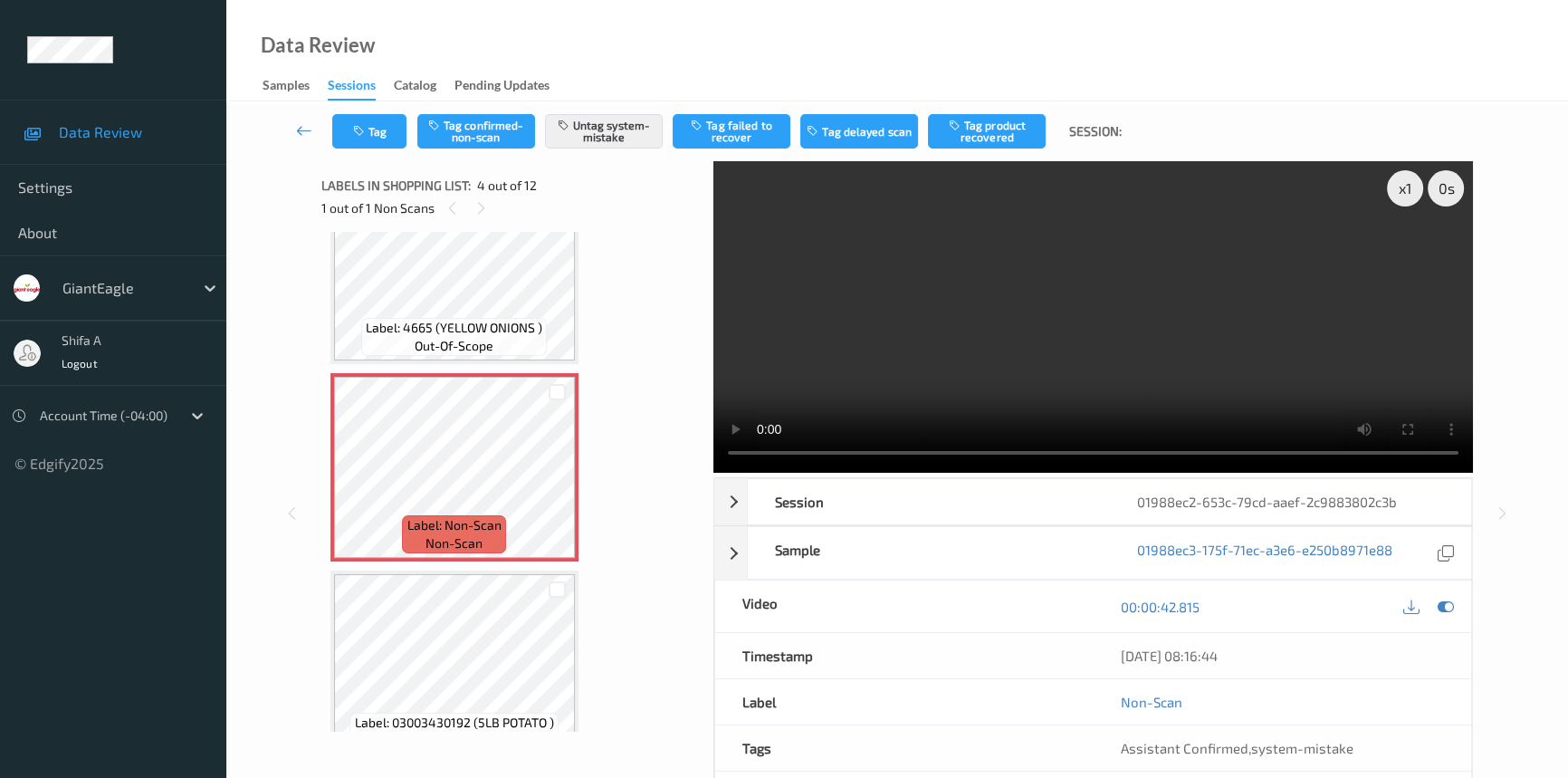
scroll to position [485, 0]
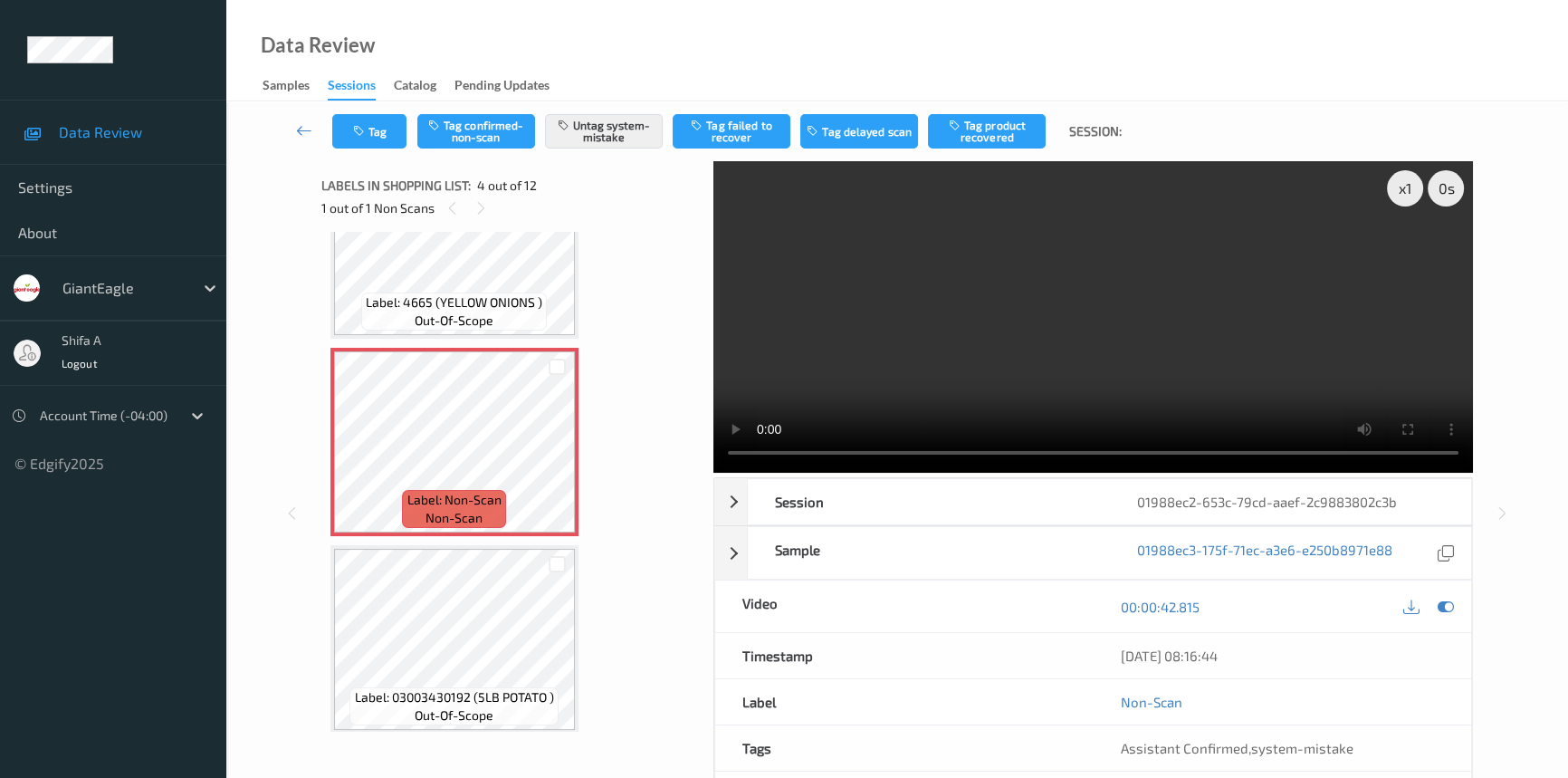
click at [1080, 308] on video at bounding box center [1092, 316] width 759 height 312
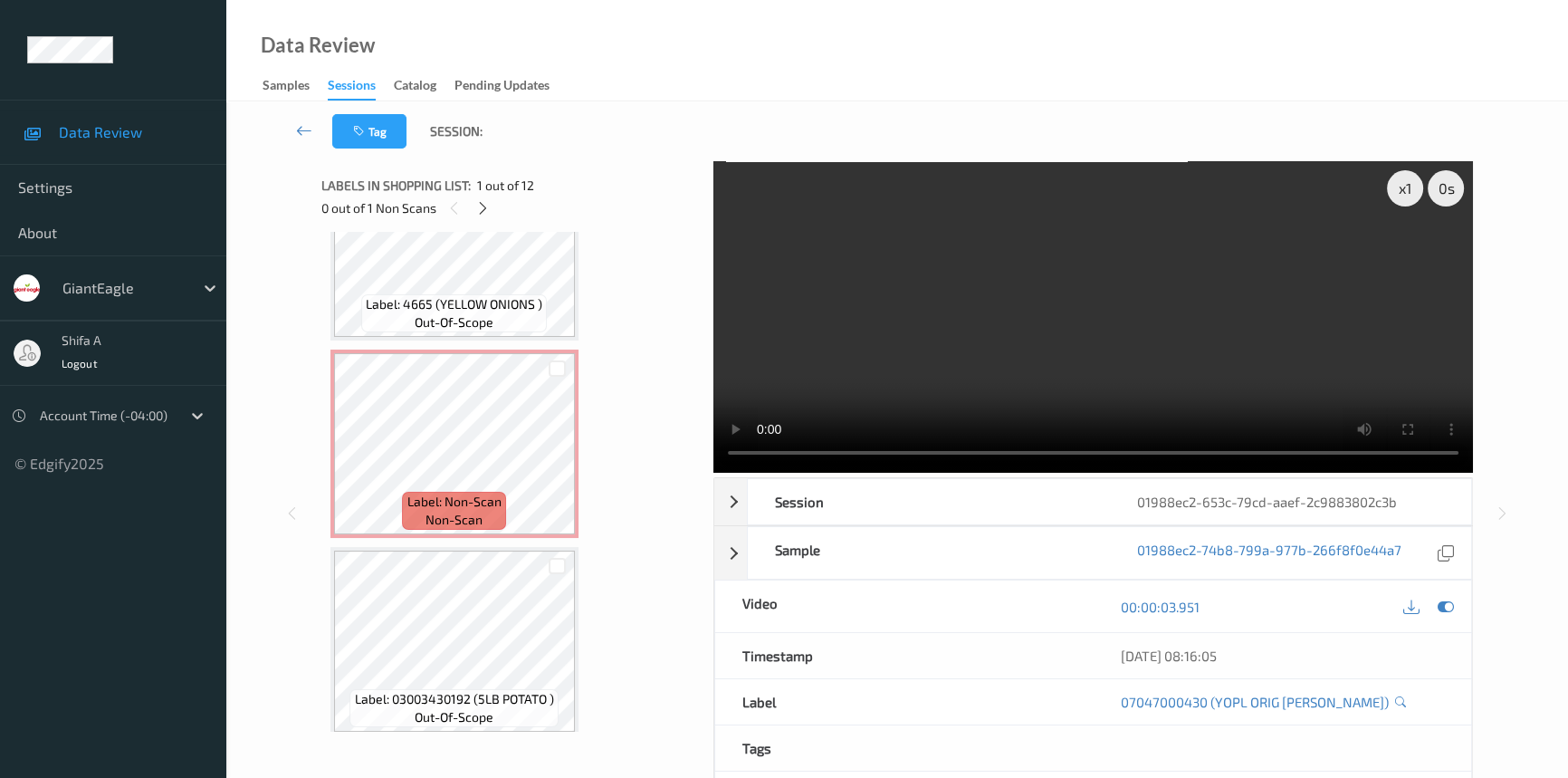
scroll to position [494, 0]
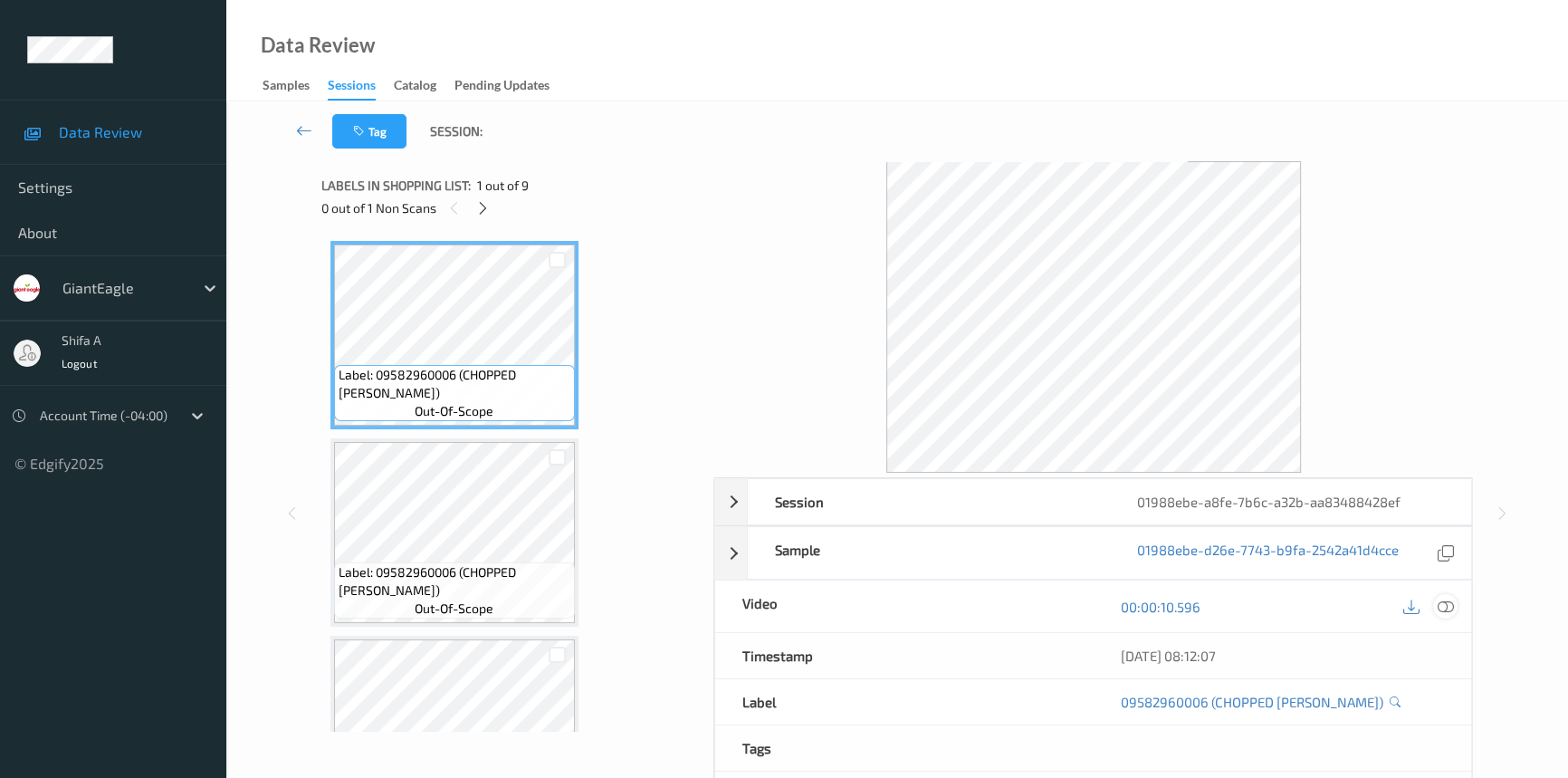
click at [1441, 608] on icon at bounding box center [1445, 607] width 17 height 17
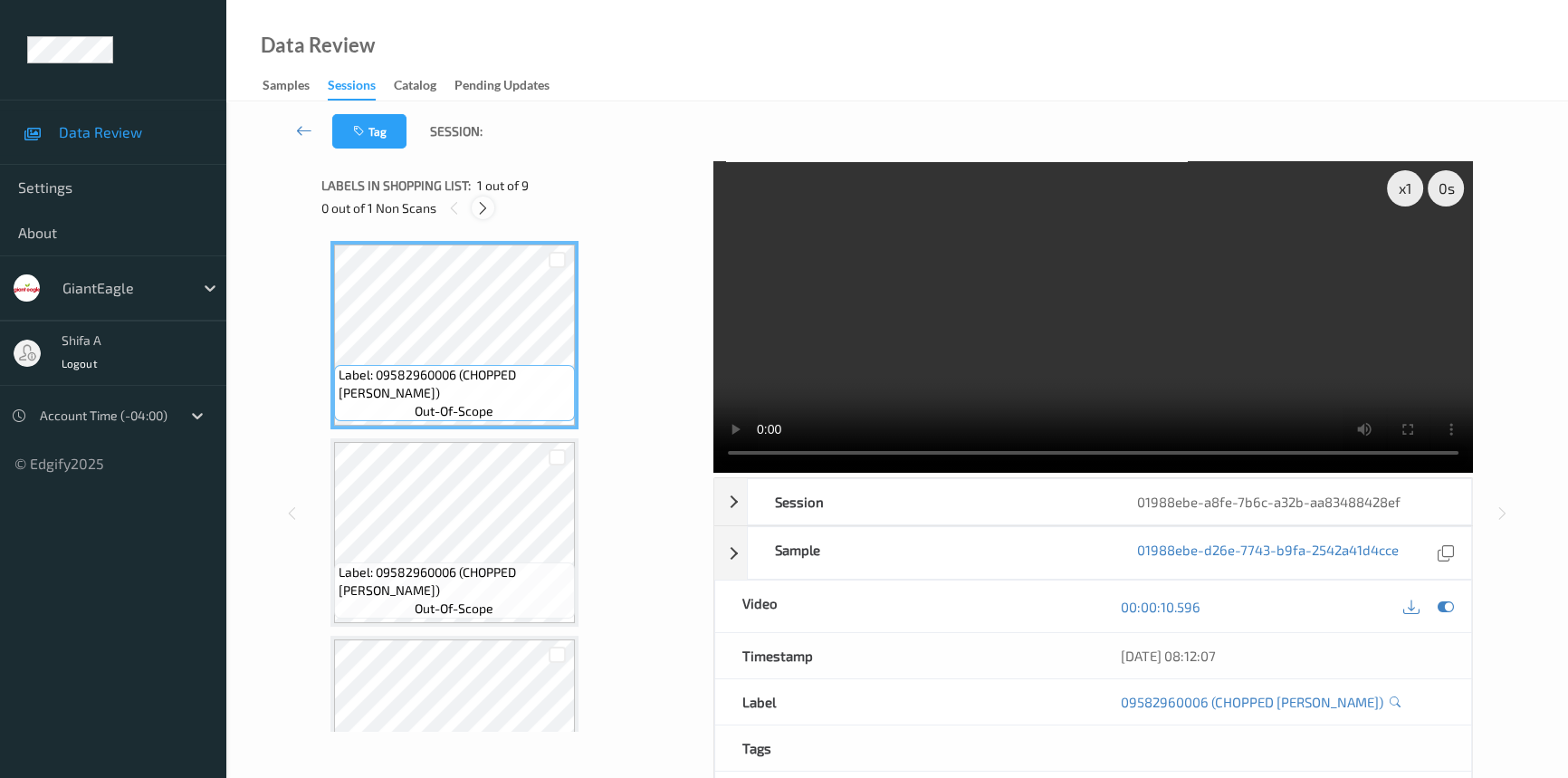
click at [484, 203] on icon at bounding box center [483, 208] width 16 height 17
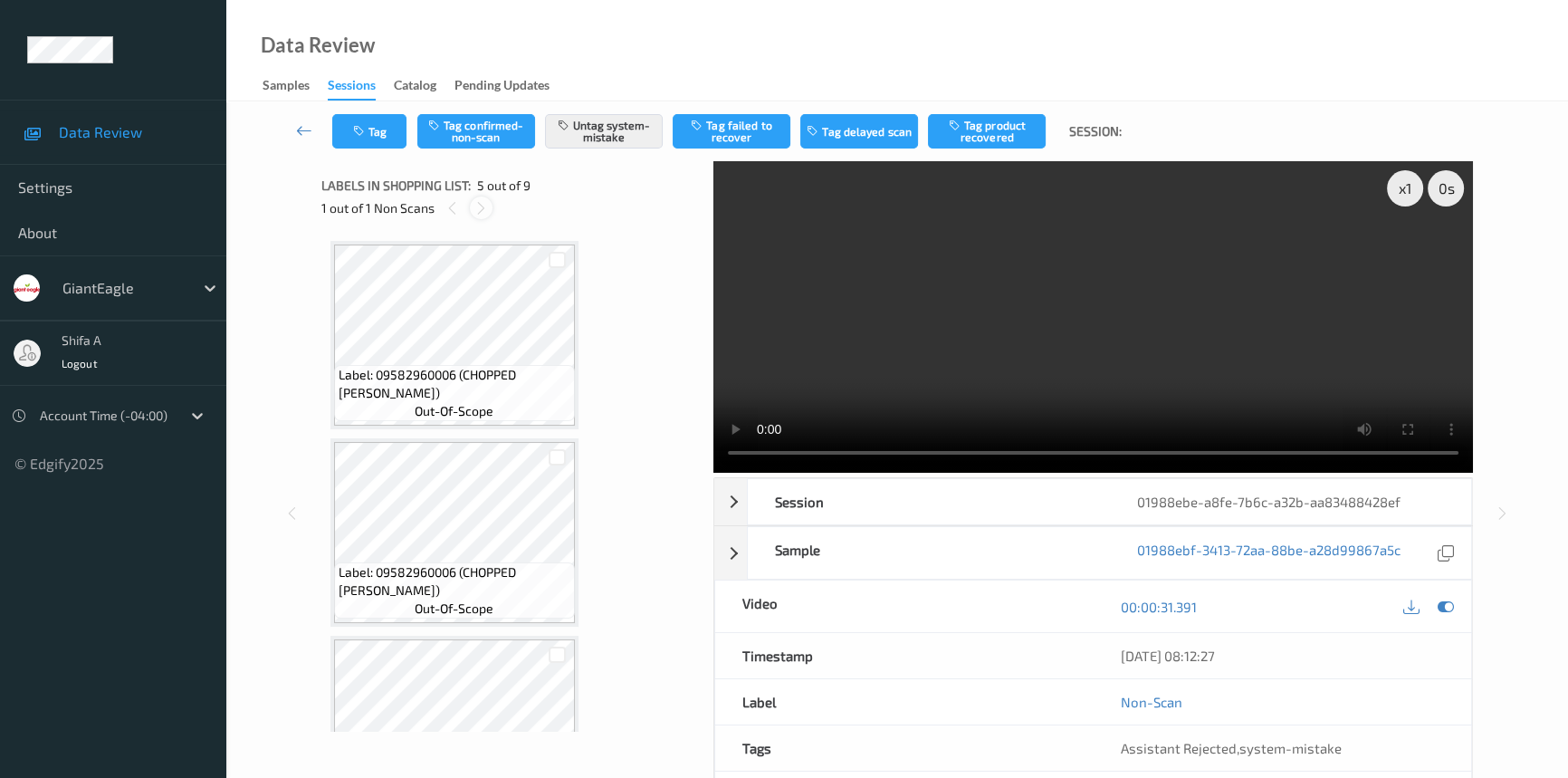
scroll to position [599, 0]
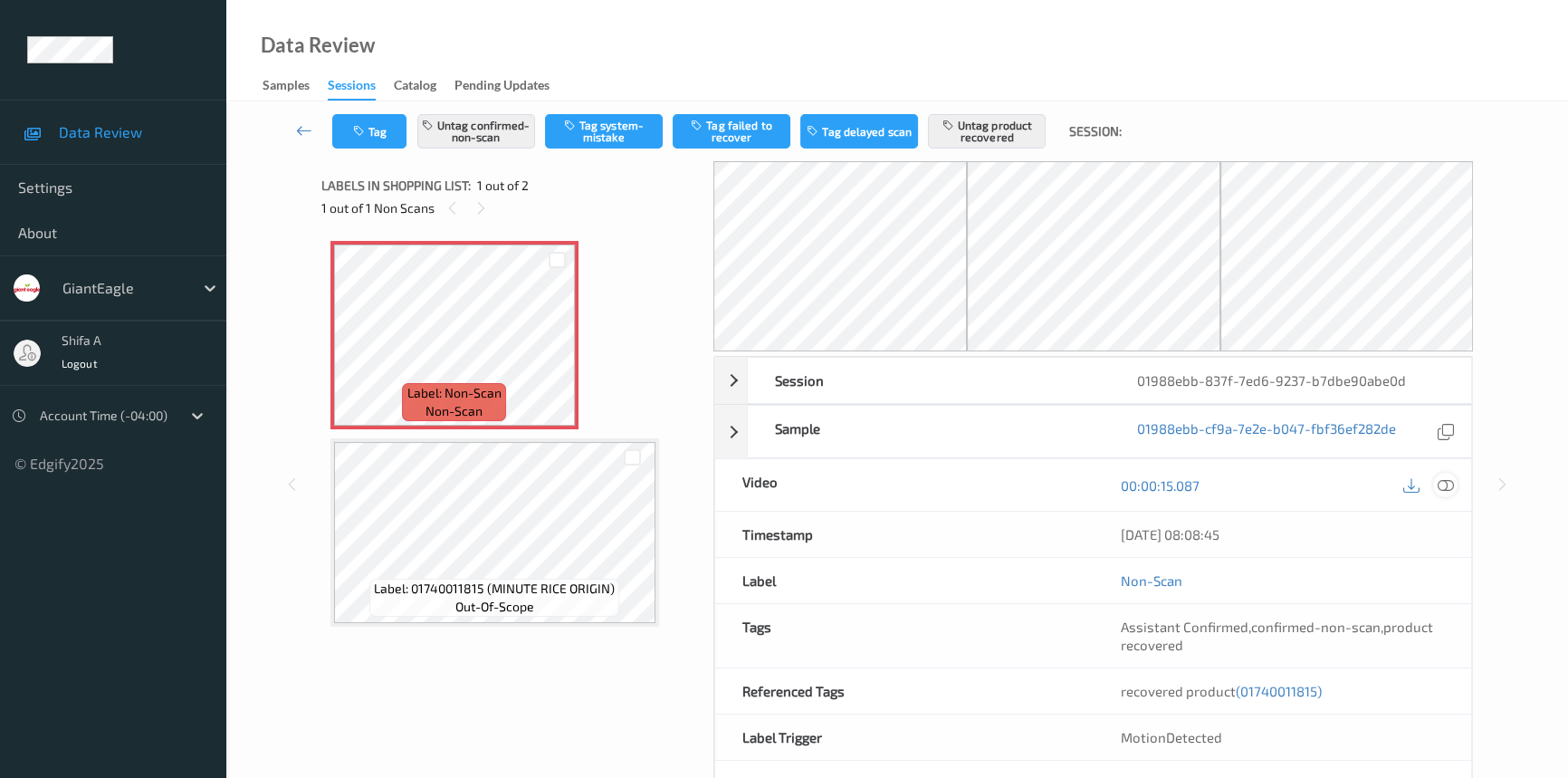
click at [1443, 477] on icon at bounding box center [1445, 485] width 17 height 17
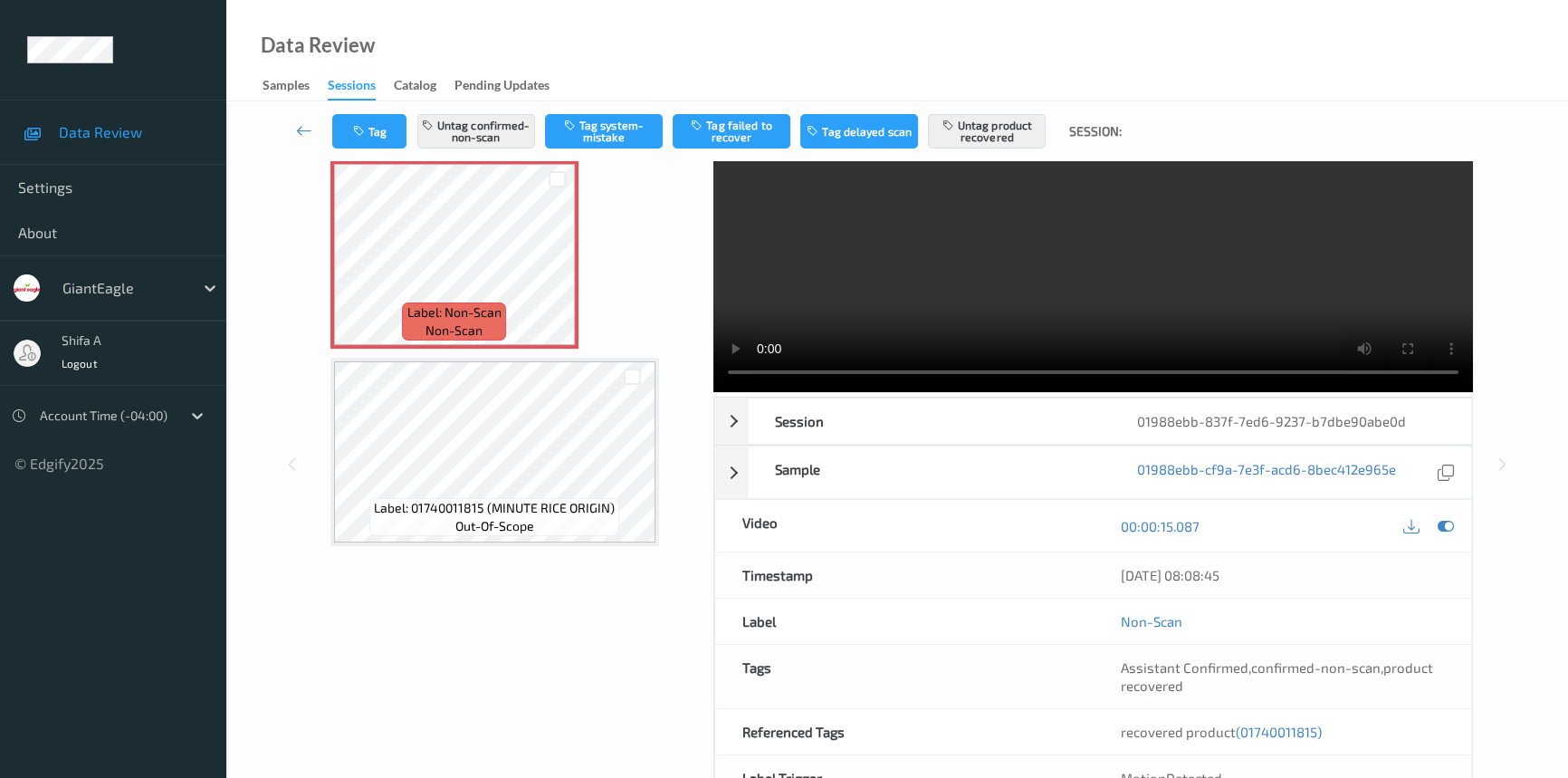
scroll to position [186, 0]
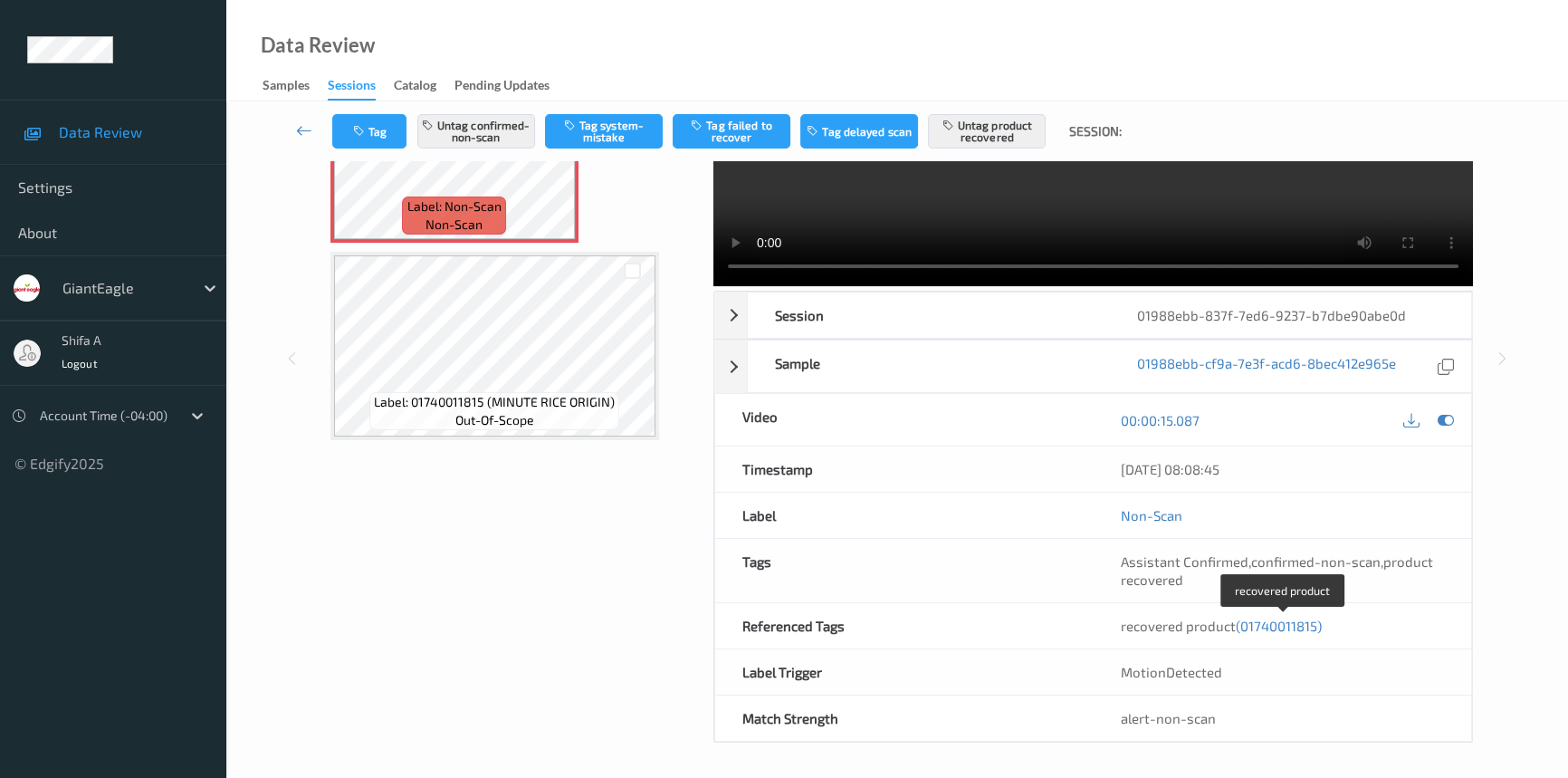
click at [1285, 620] on span "(01740011815)" at bounding box center [1278, 625] width 86 height 17
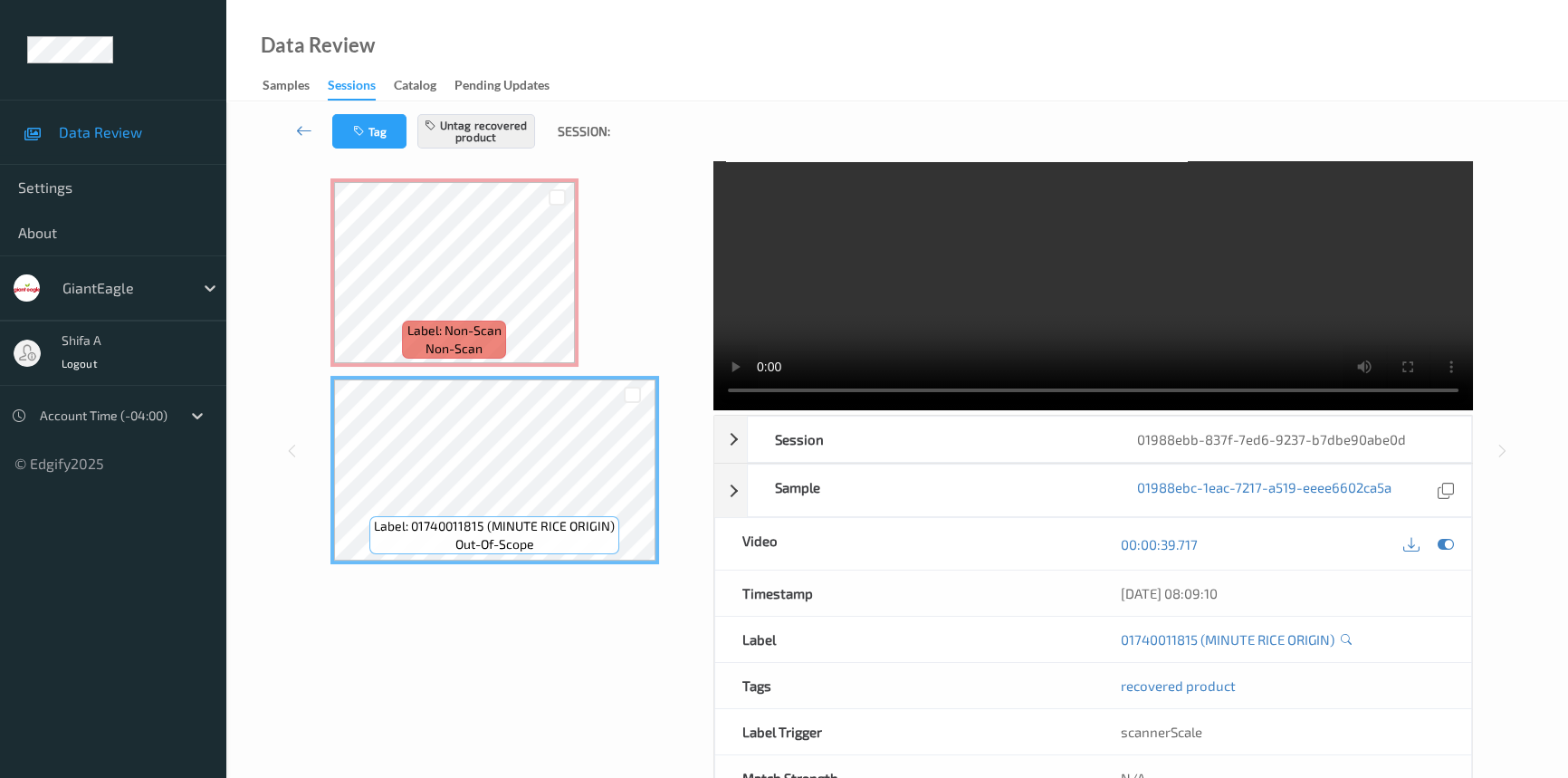
scroll to position [0, 0]
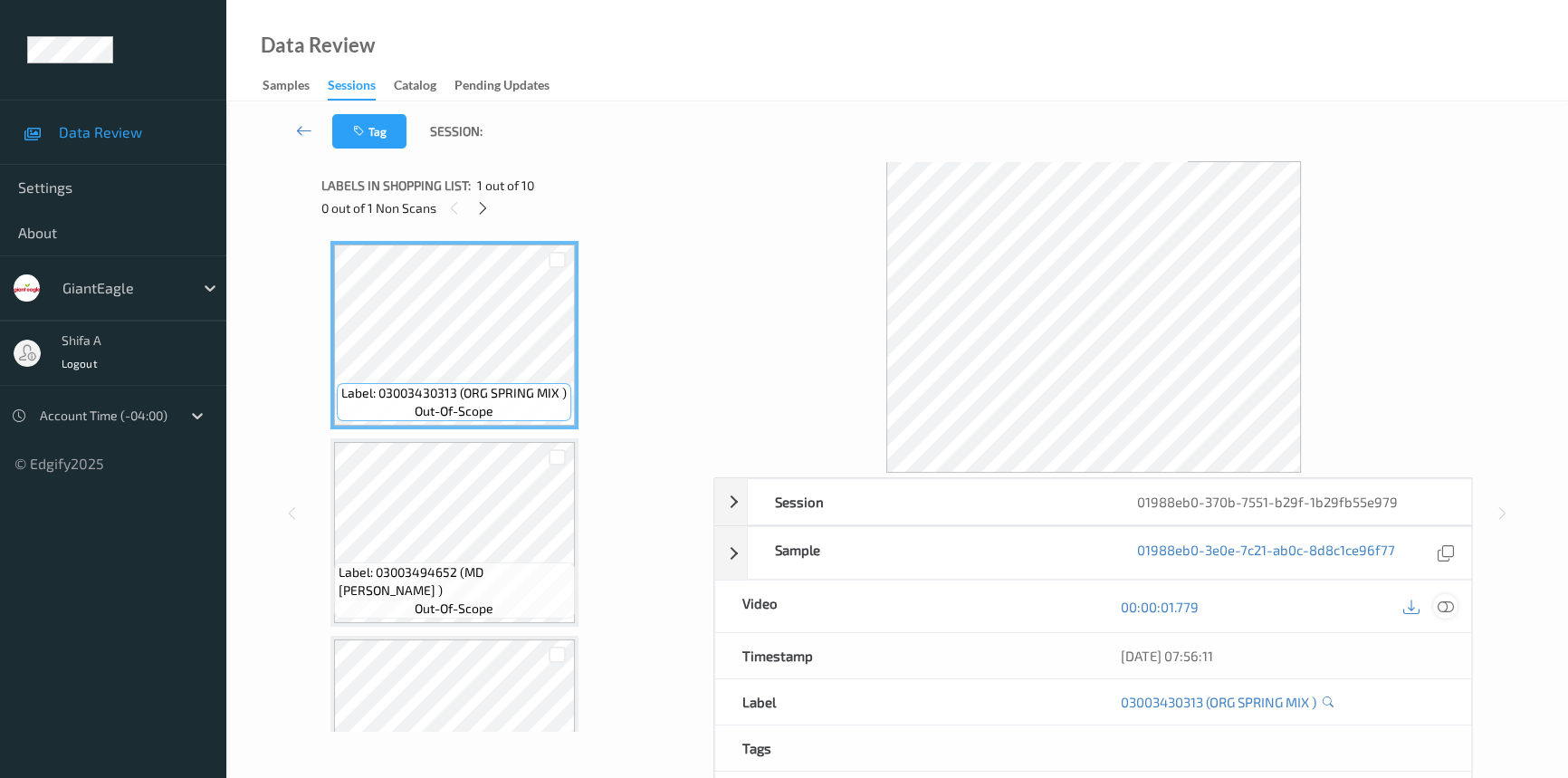
click at [1440, 607] on icon at bounding box center [1445, 607] width 17 height 17
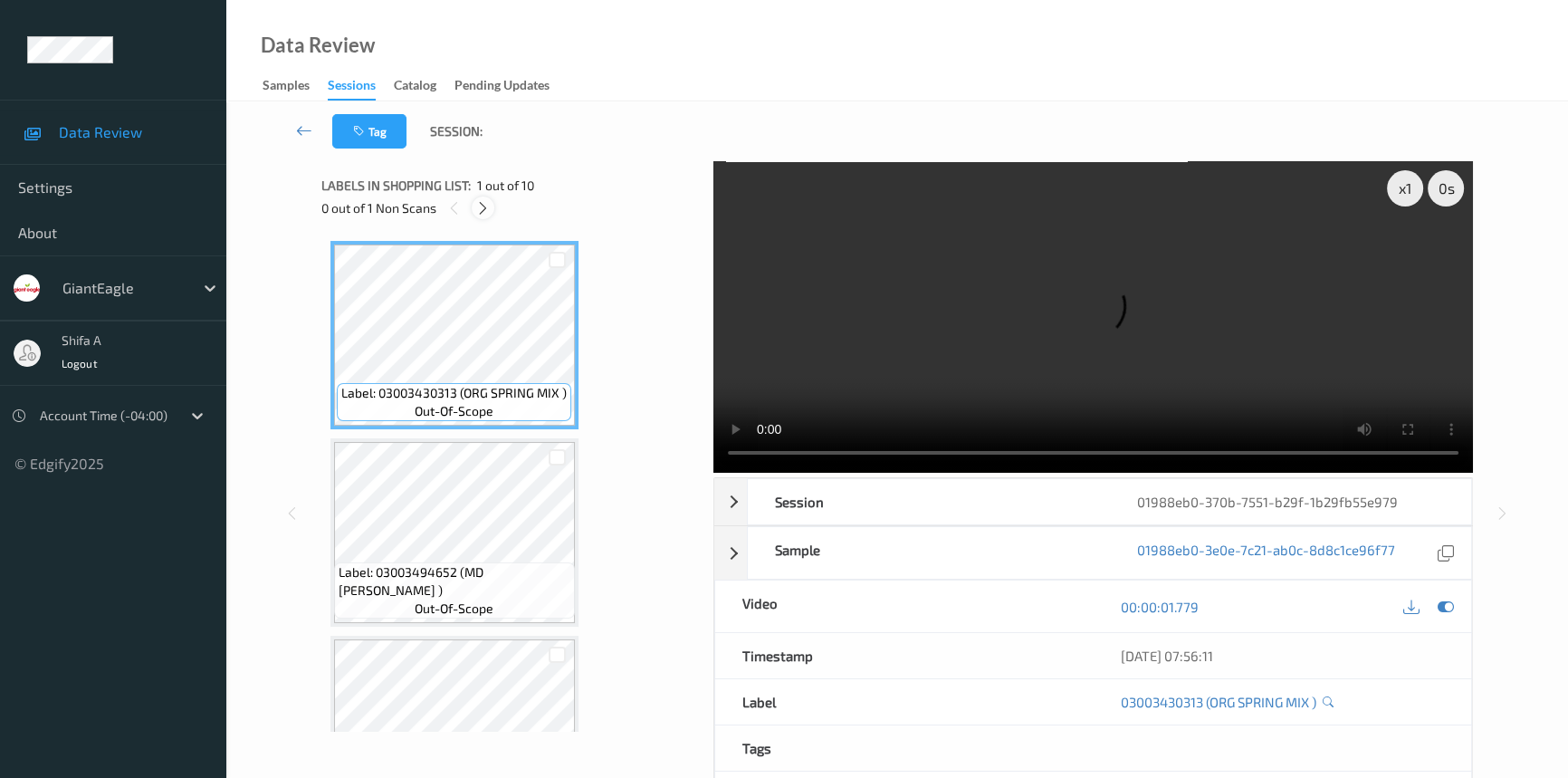
click at [484, 209] on icon at bounding box center [483, 208] width 16 height 17
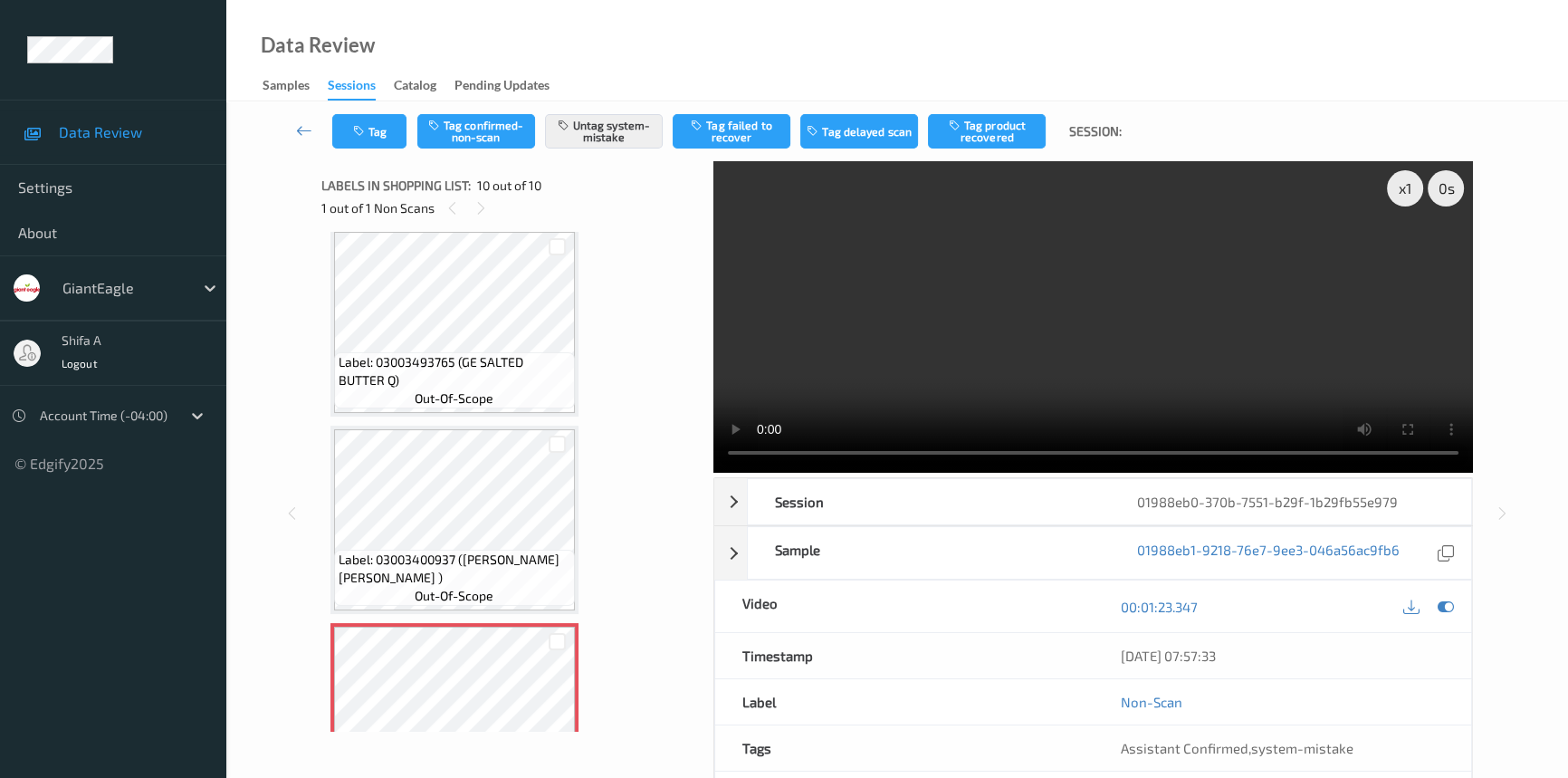
scroll to position [1476, 0]
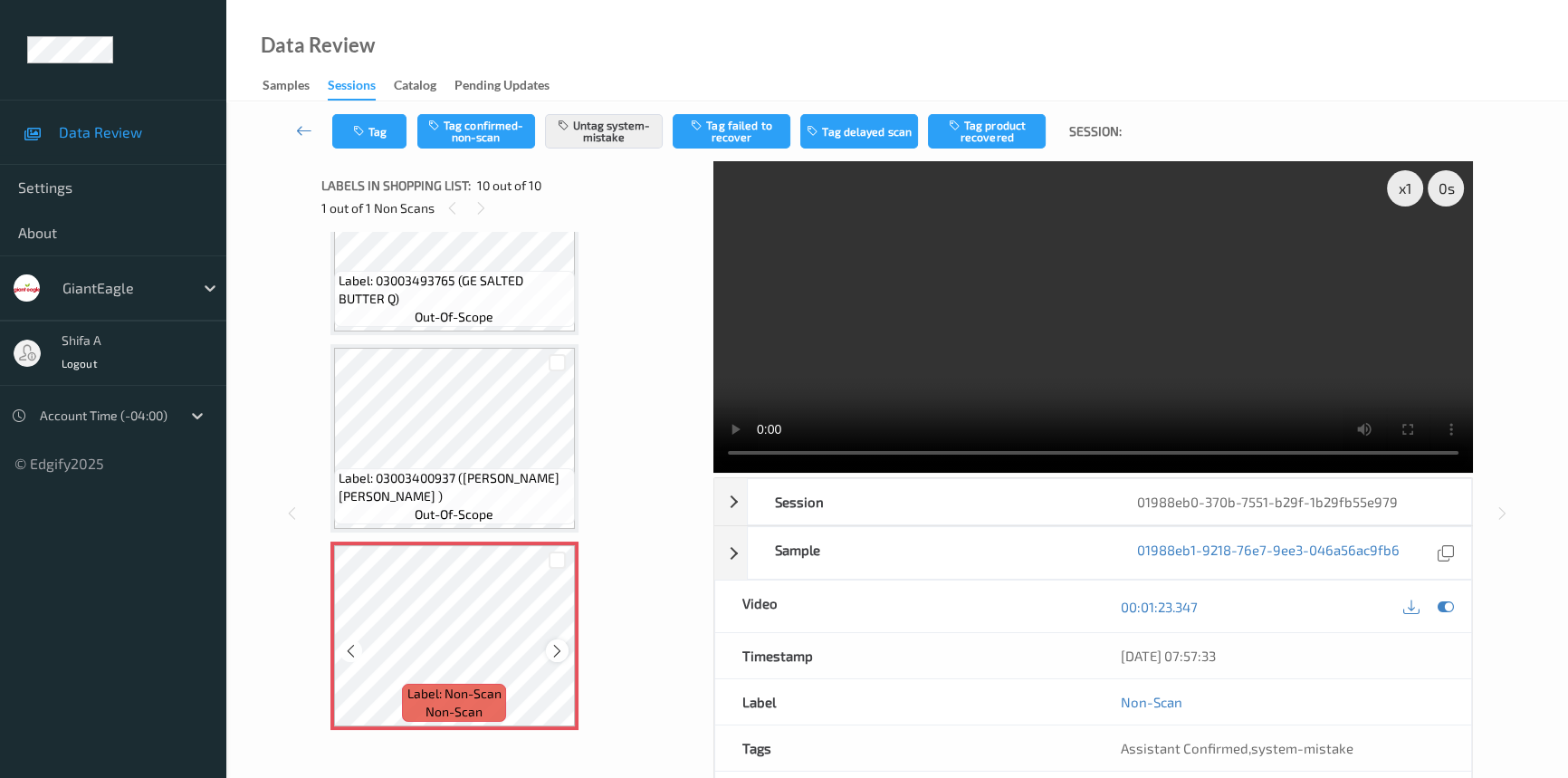
click at [558, 643] on icon at bounding box center [557, 651] width 16 height 17
click at [1116, 386] on video at bounding box center [1092, 316] width 759 height 312
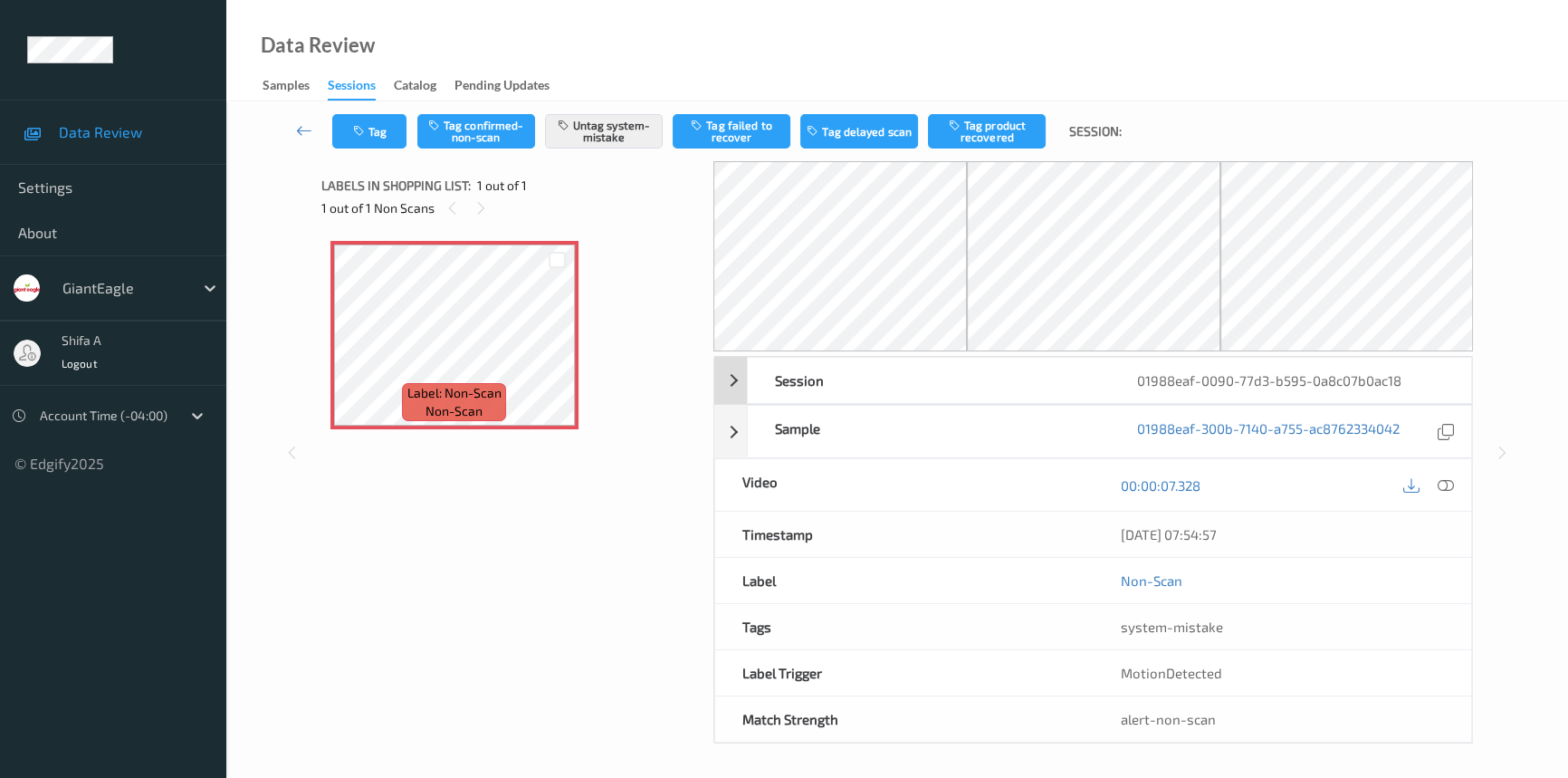
click at [1455, 481] on div at bounding box center [1445, 484] width 24 height 24
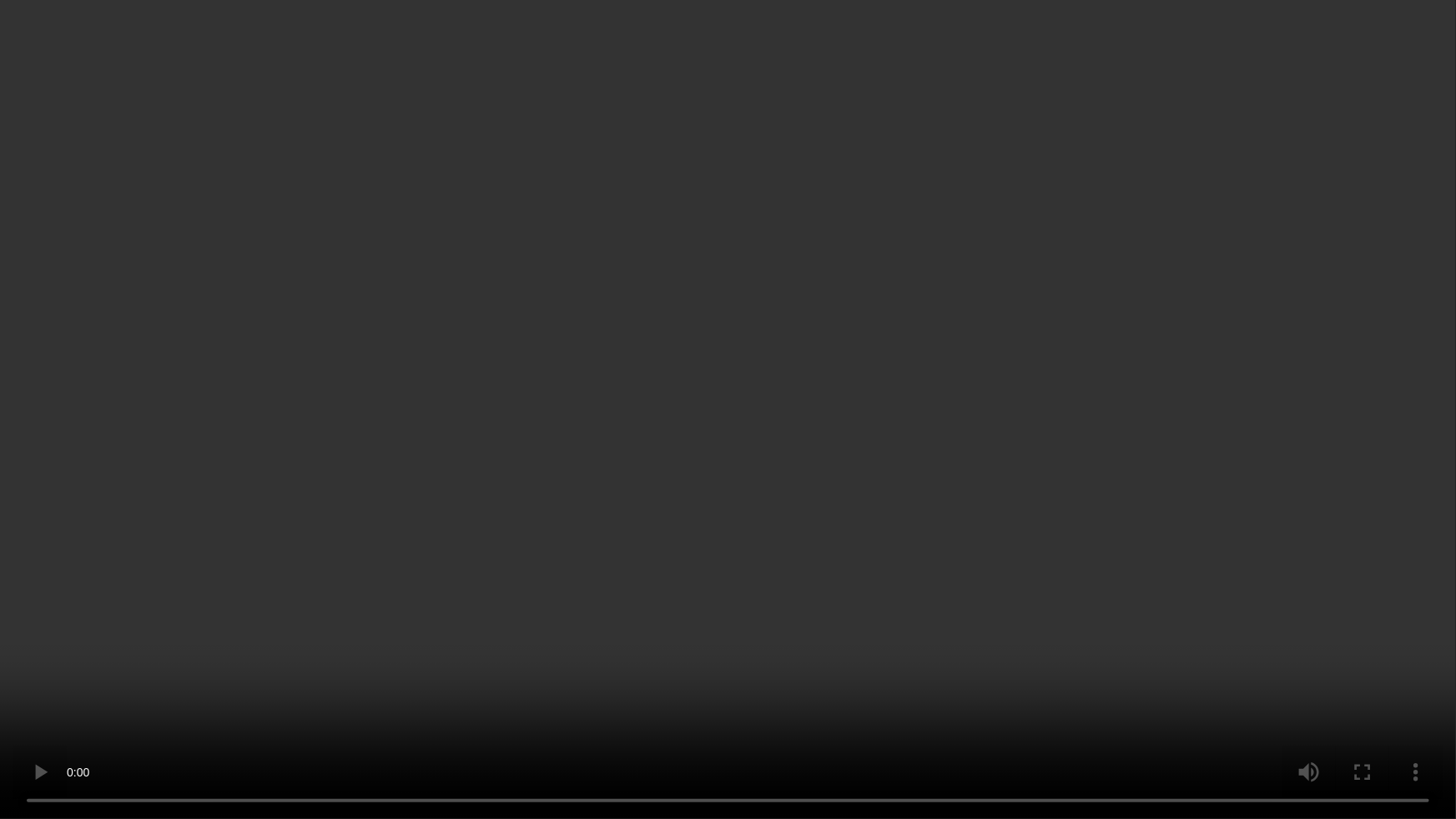
click at [638, 588] on video at bounding box center [728, 409] width 1456 height 819
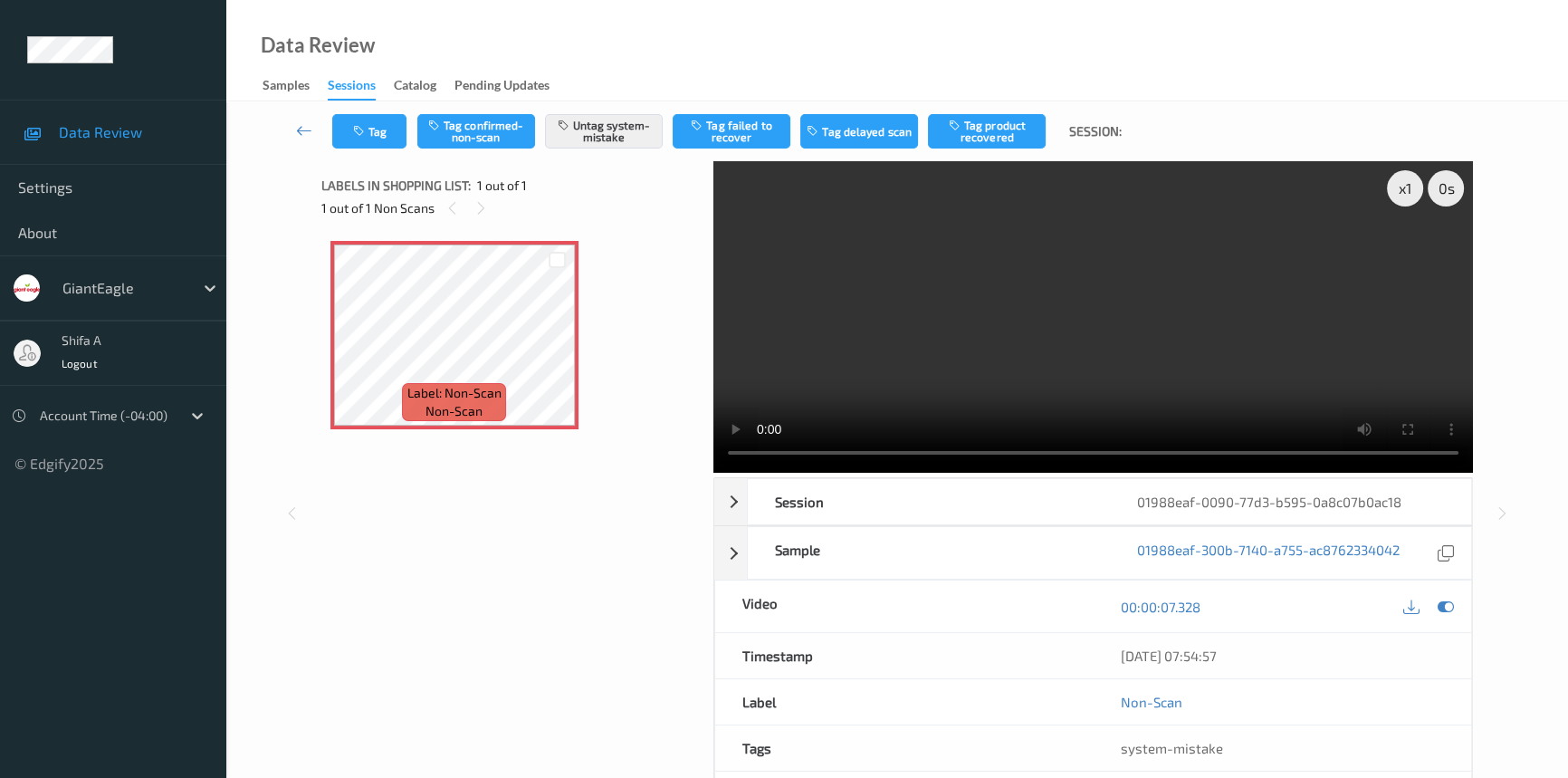
click at [1169, 324] on video at bounding box center [1092, 316] width 759 height 312
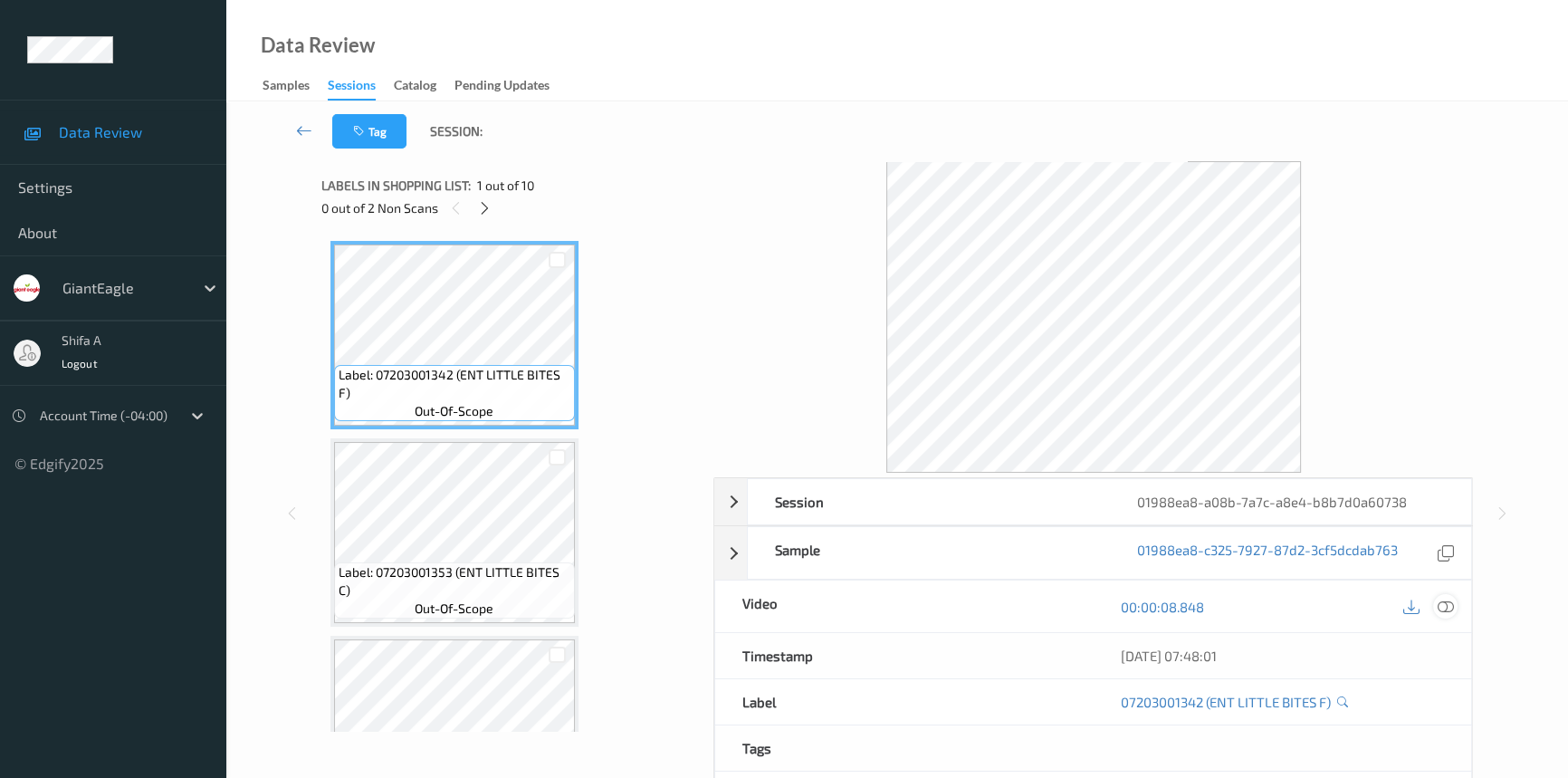
click at [1440, 602] on icon at bounding box center [1445, 607] width 17 height 17
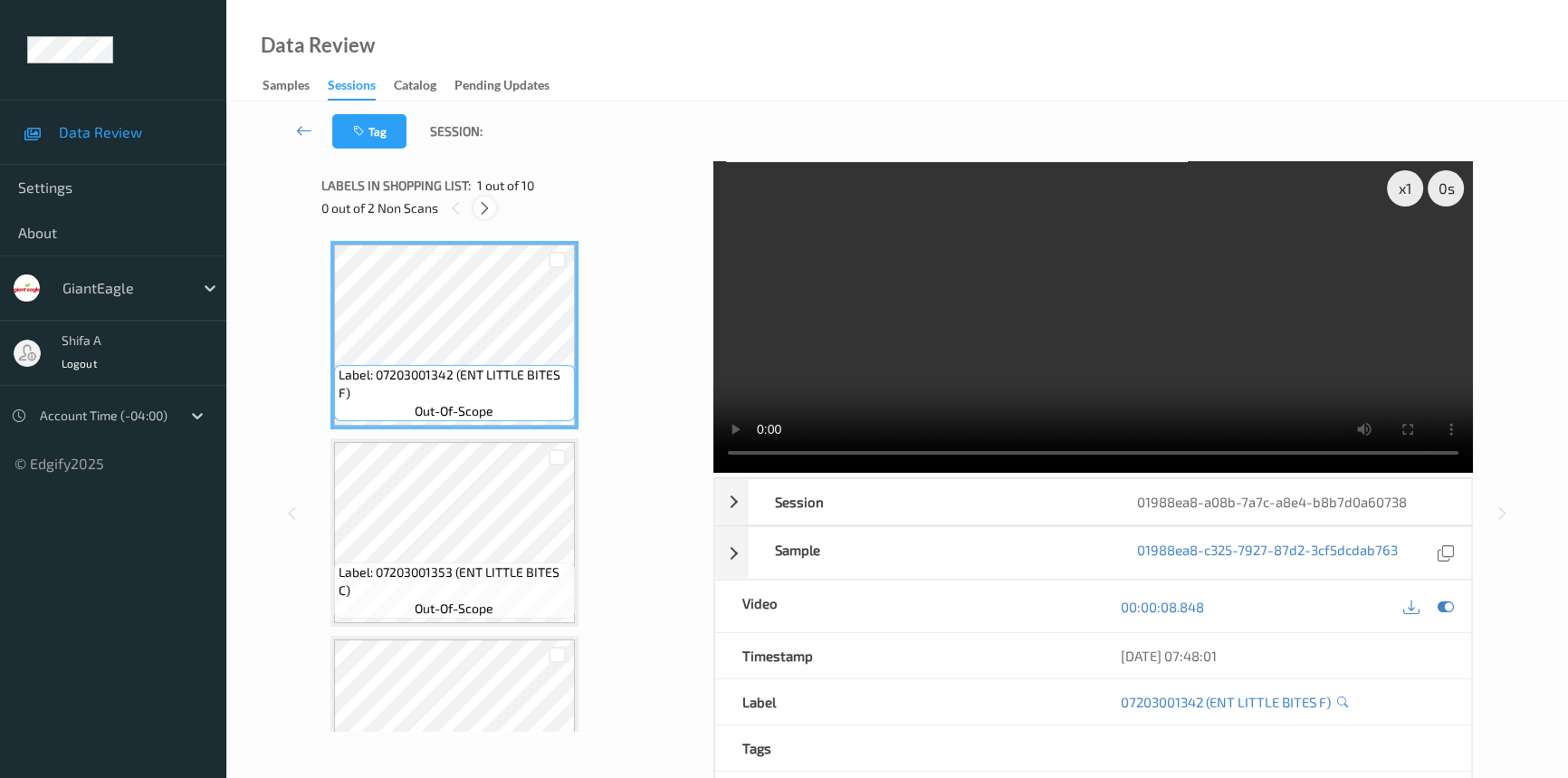
click at [480, 214] on icon at bounding box center [485, 208] width 16 height 17
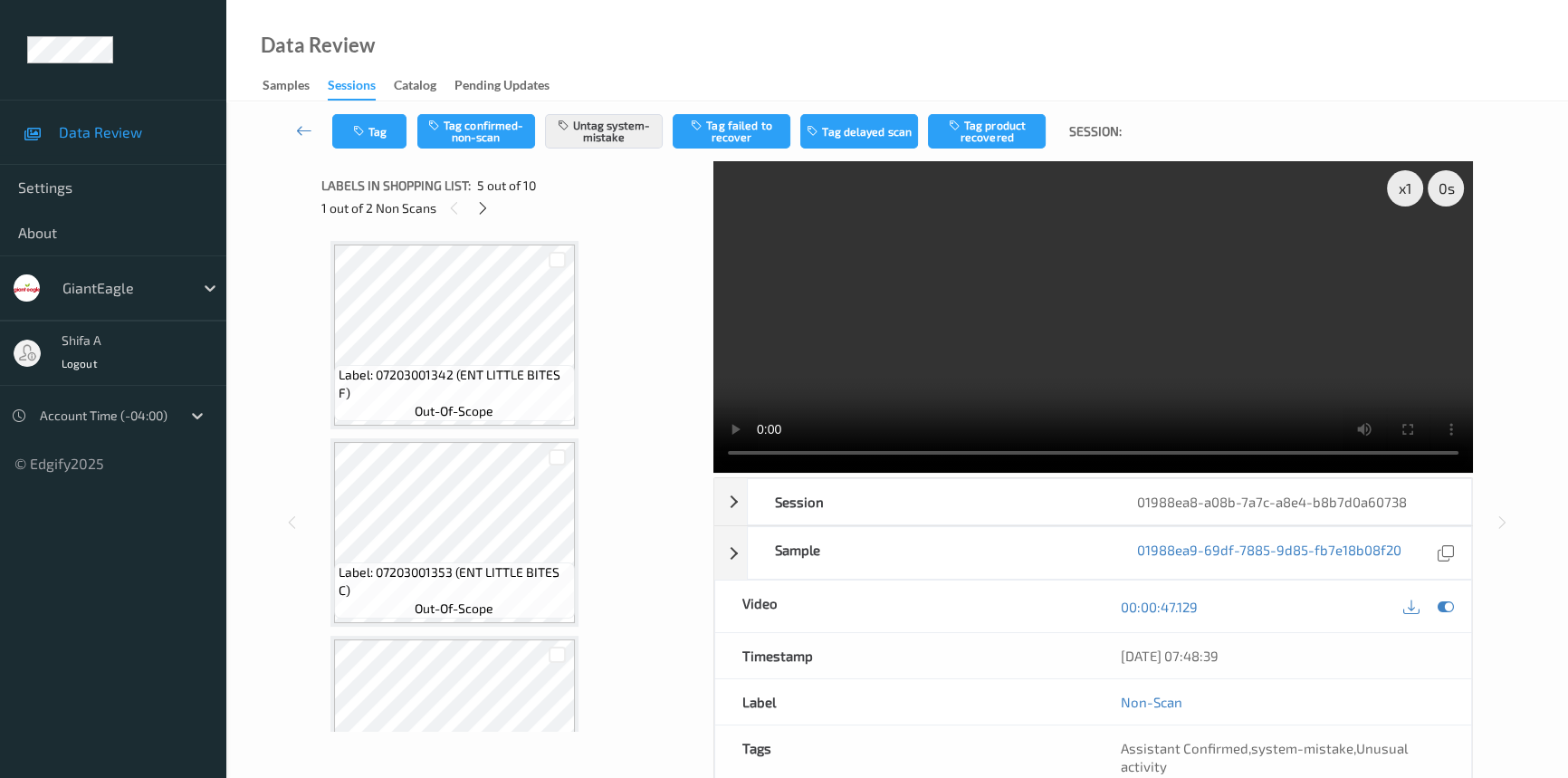
scroll to position [599, 0]
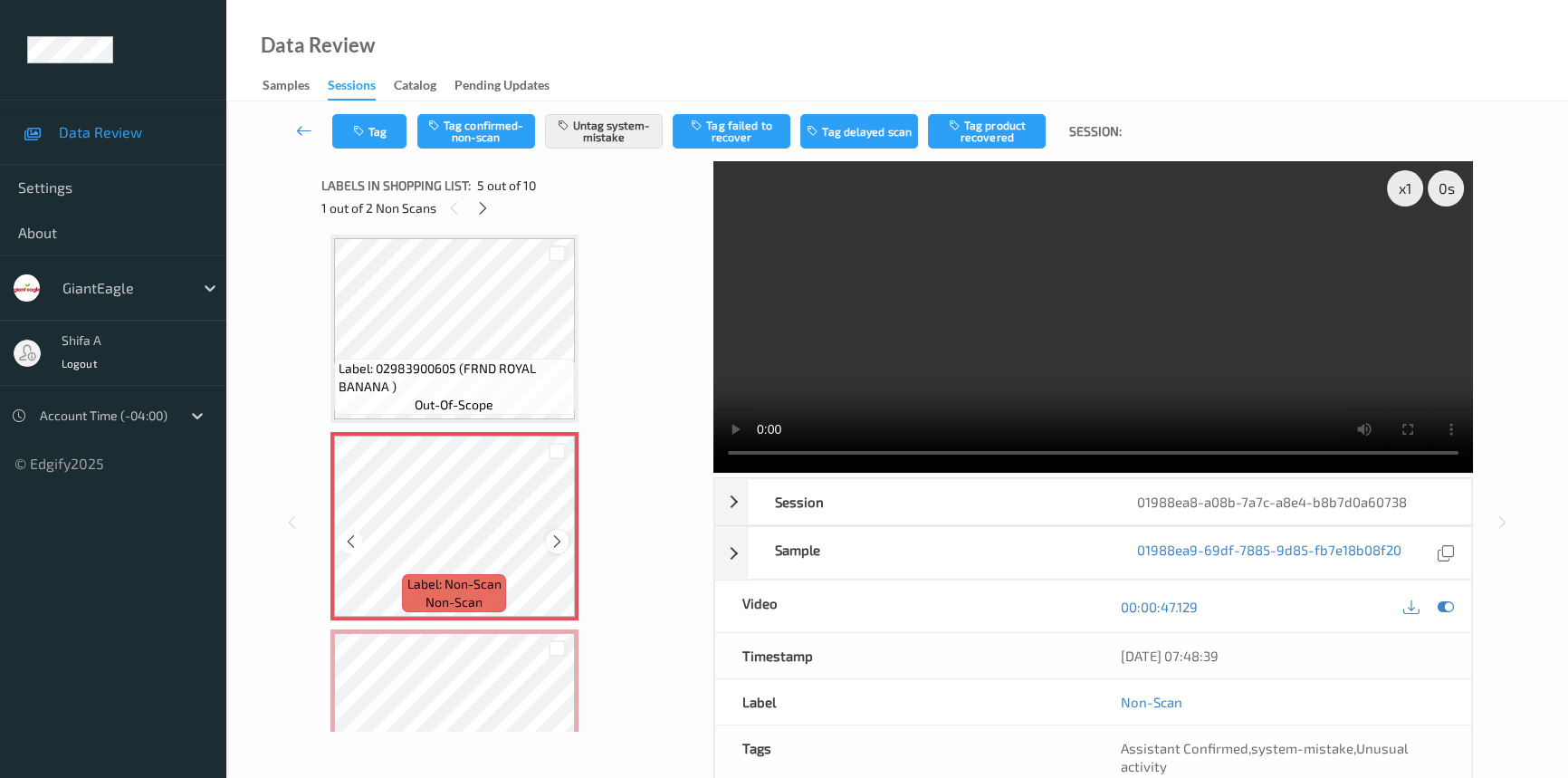
click at [553, 539] on icon at bounding box center [557, 541] width 16 height 17
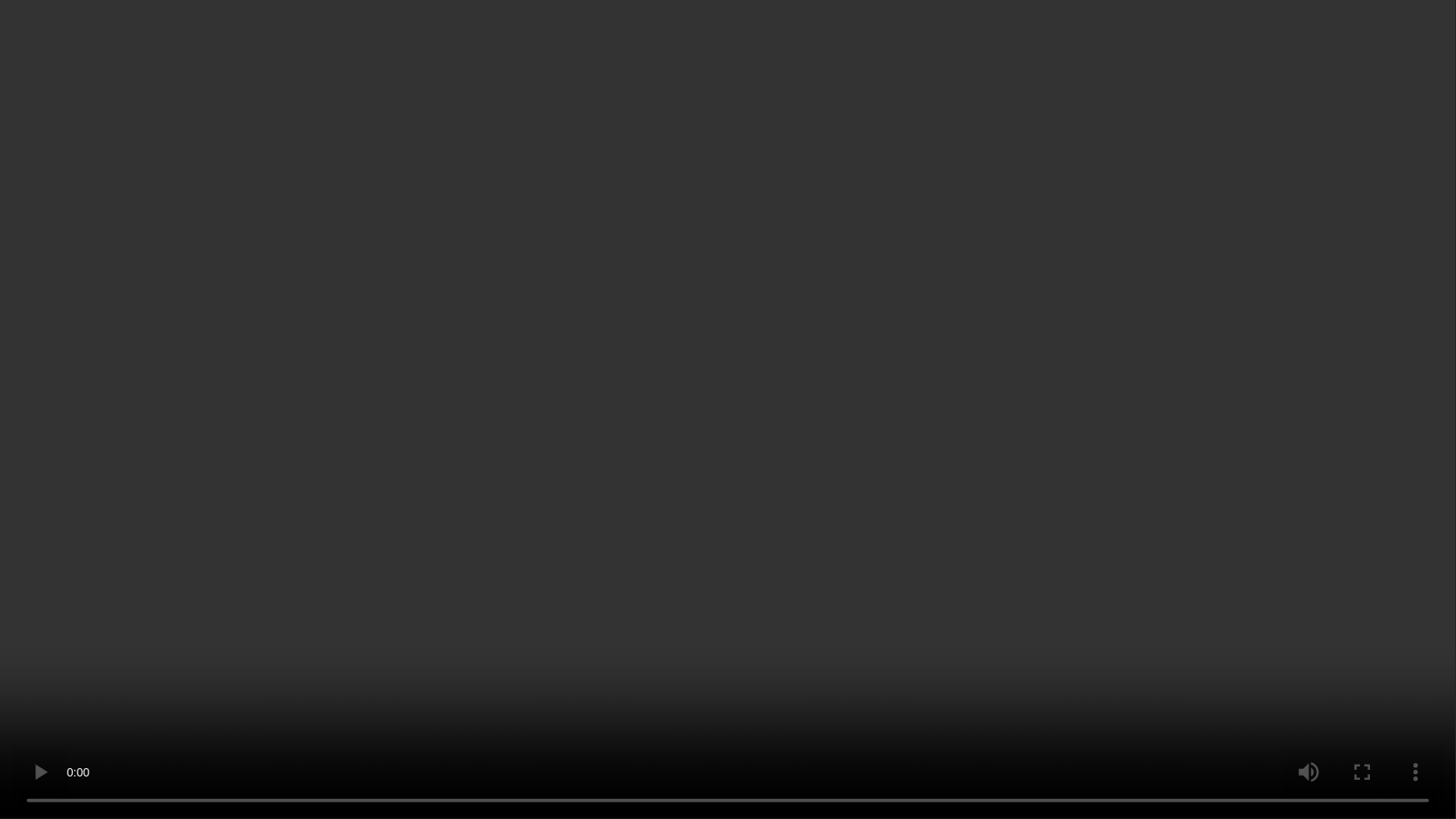
click at [1034, 484] on video at bounding box center [728, 409] width 1456 height 819
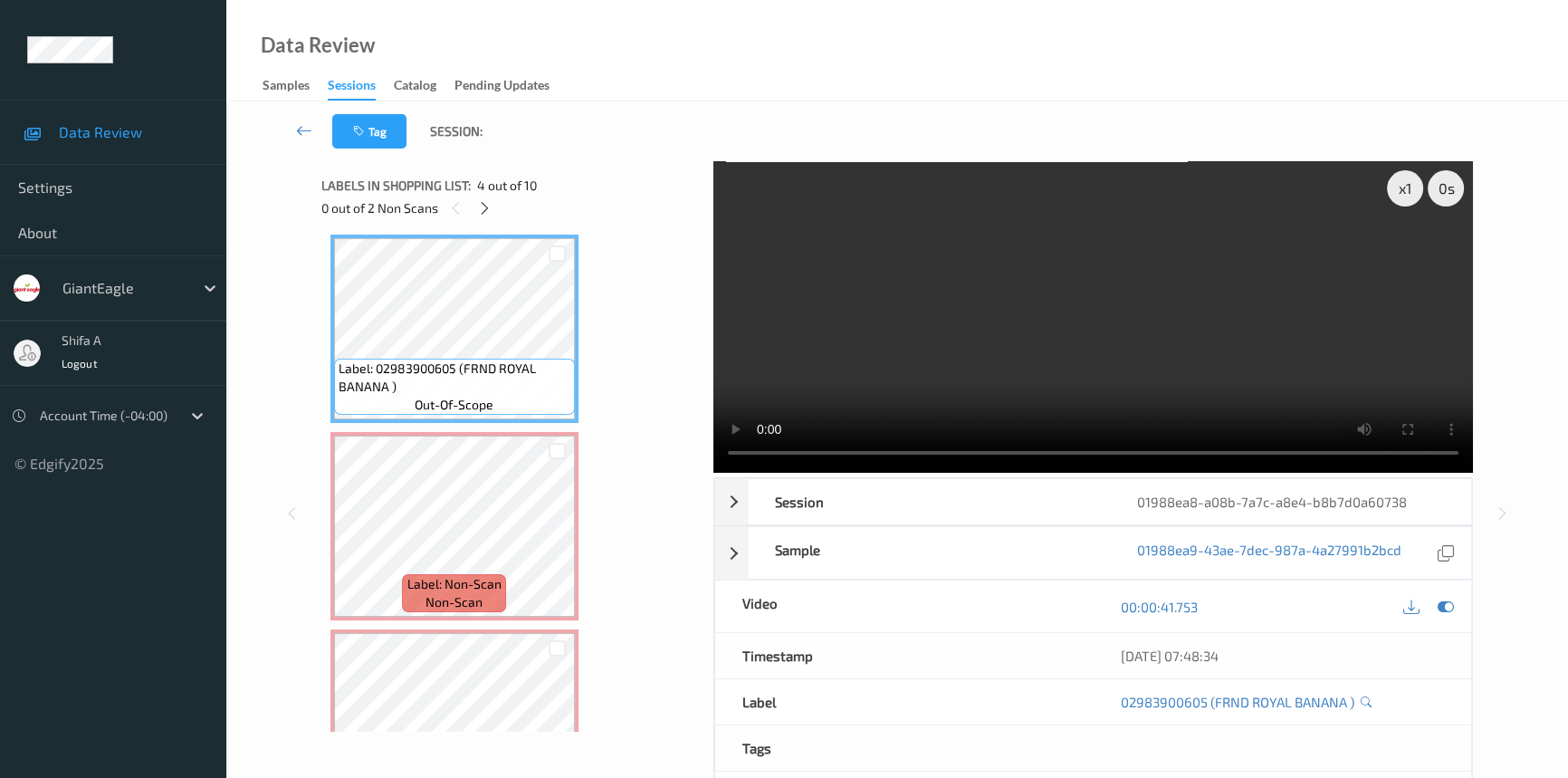
click at [1238, 308] on video at bounding box center [1092, 316] width 759 height 312
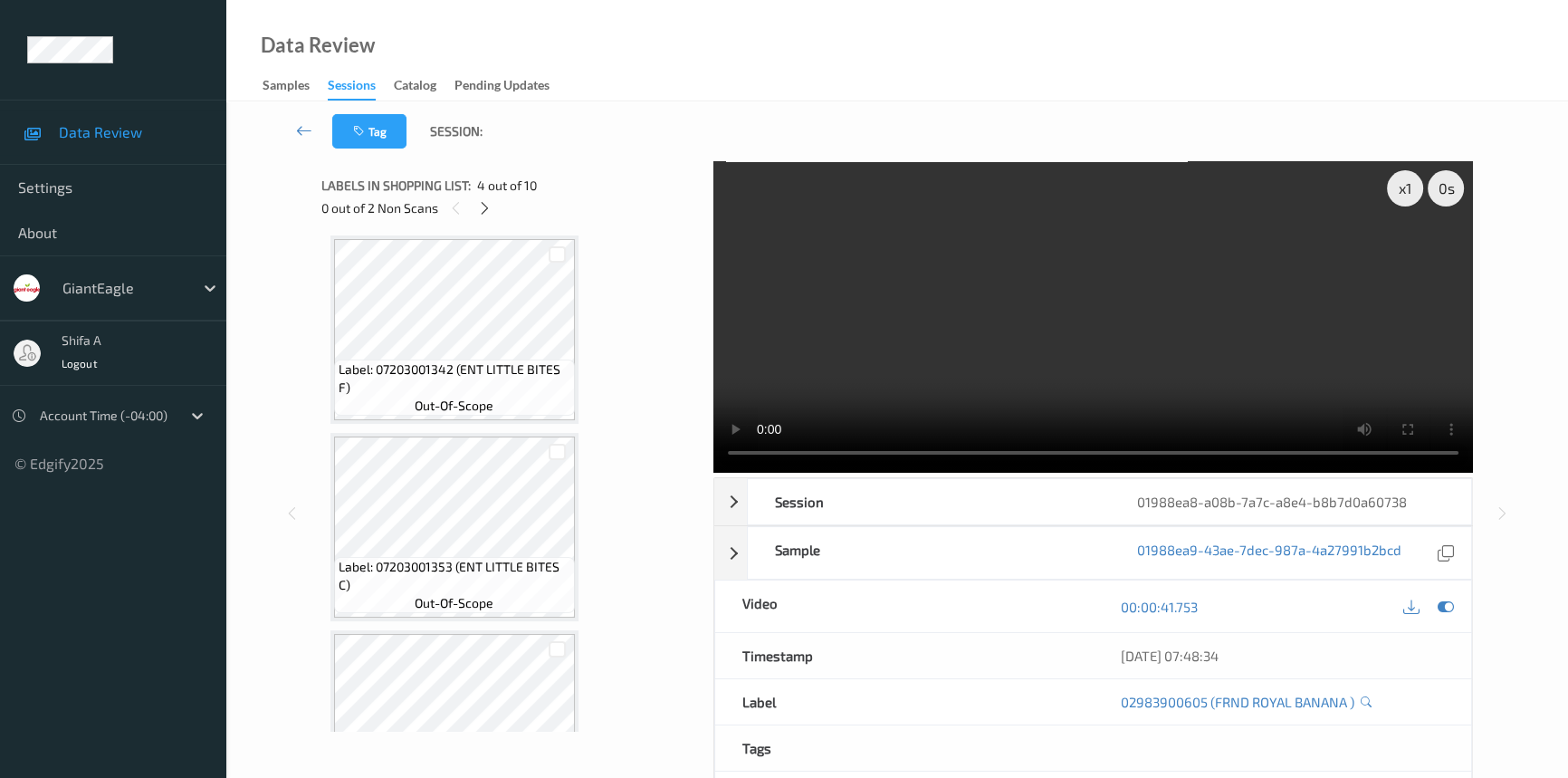
scroll to position [0, 0]
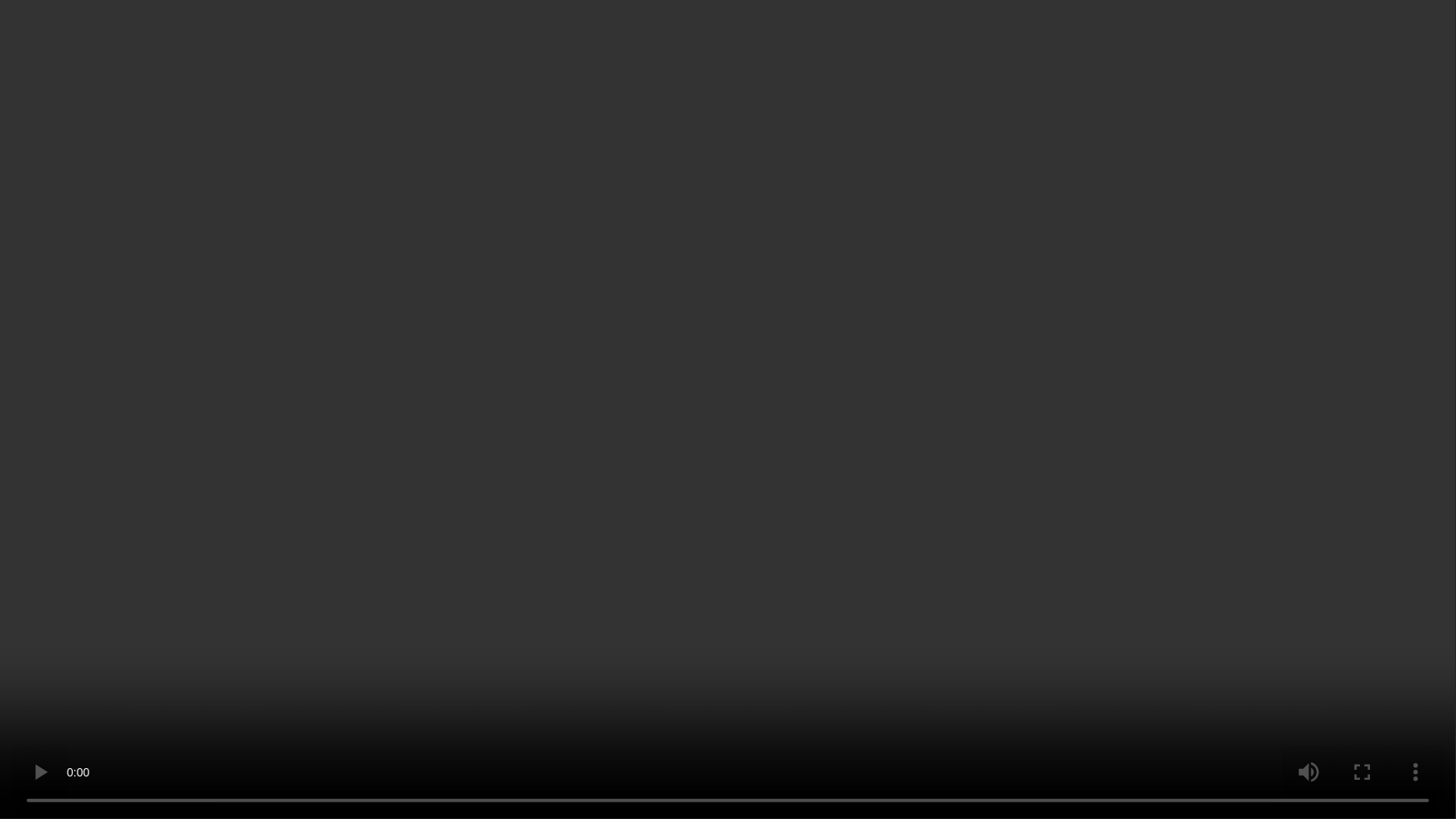
click at [1303, 454] on video at bounding box center [728, 409] width 1456 height 819
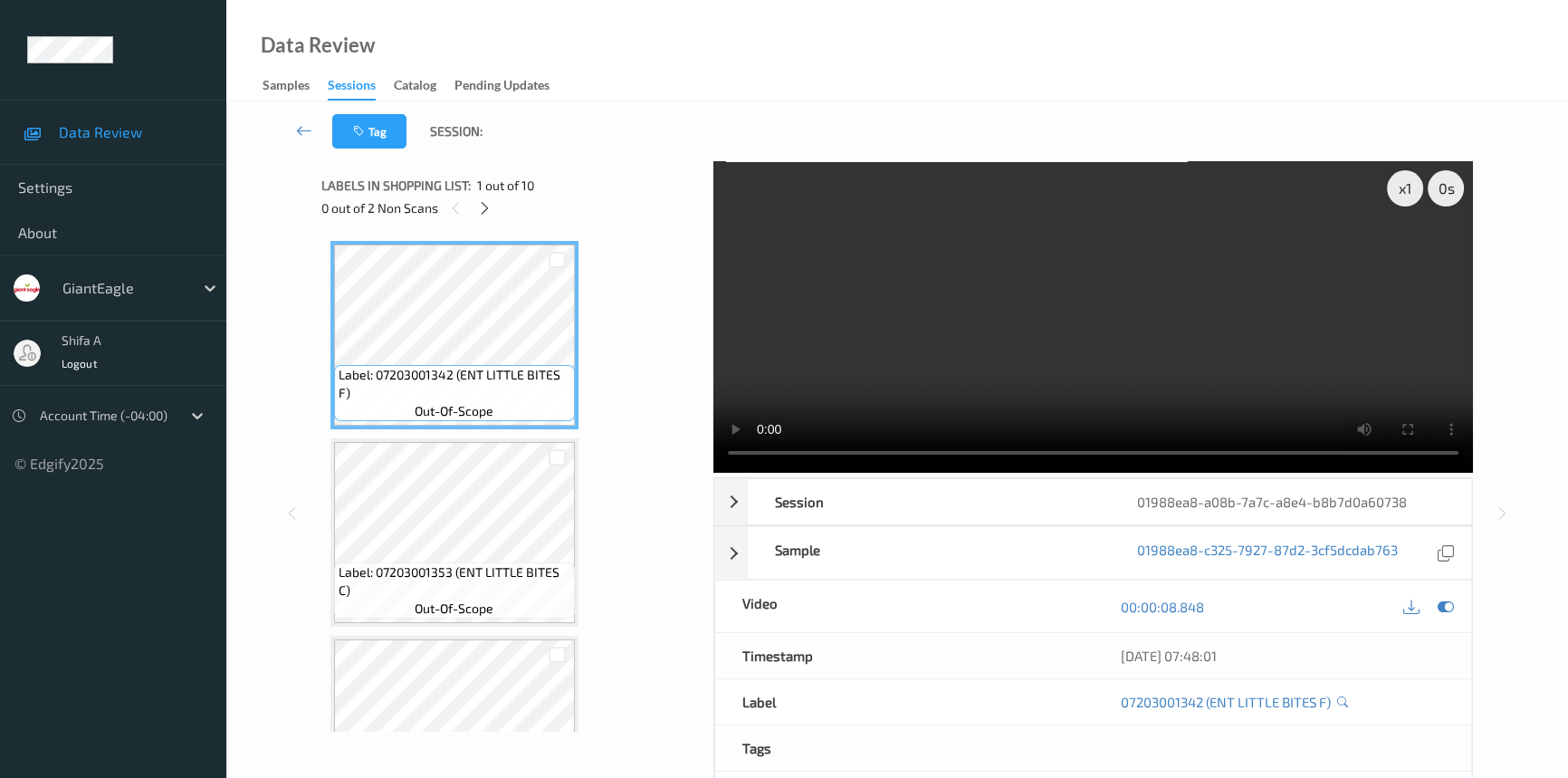
click at [1197, 353] on video at bounding box center [1092, 316] width 759 height 312
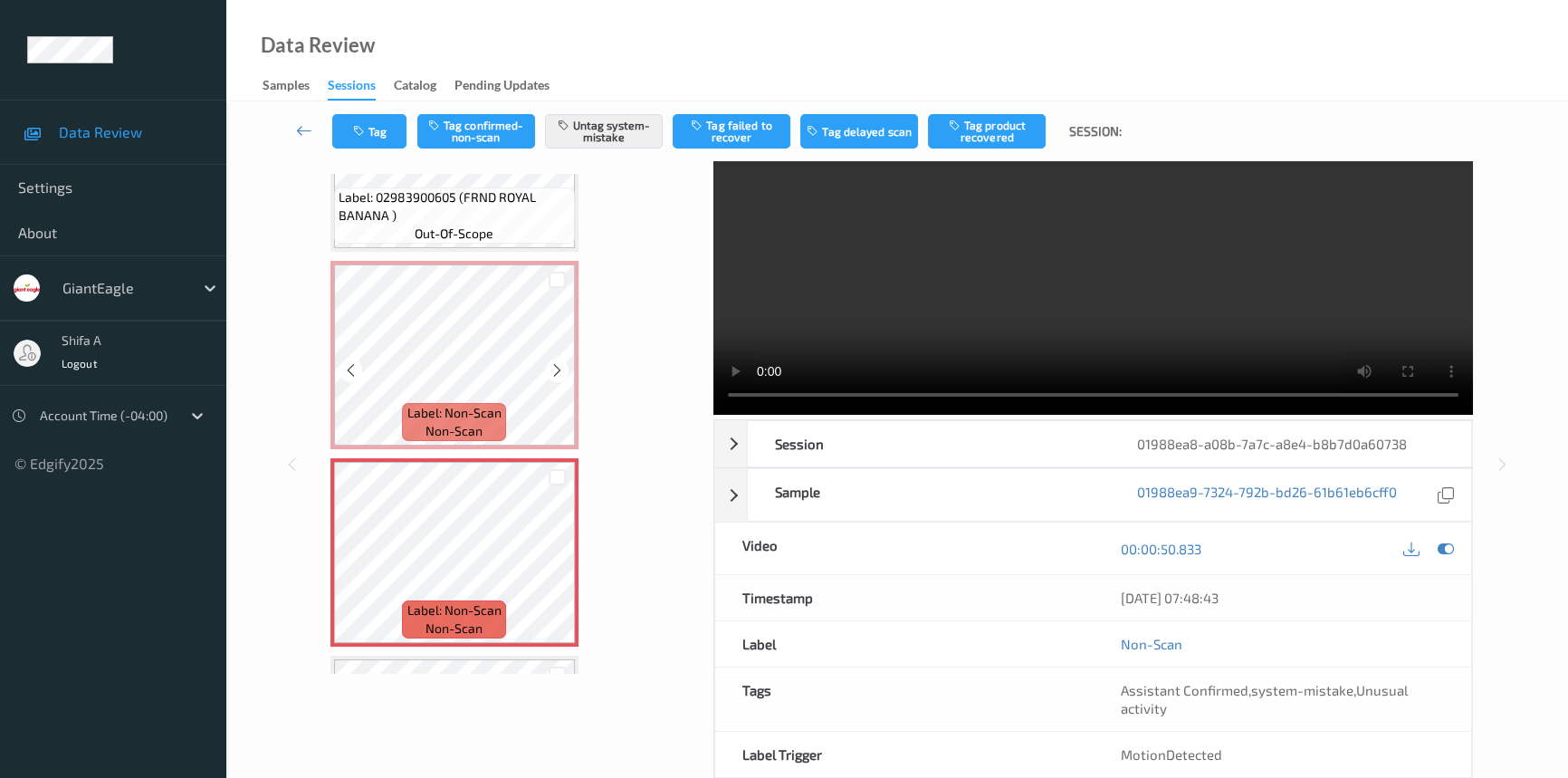
scroll to position [741, 0]
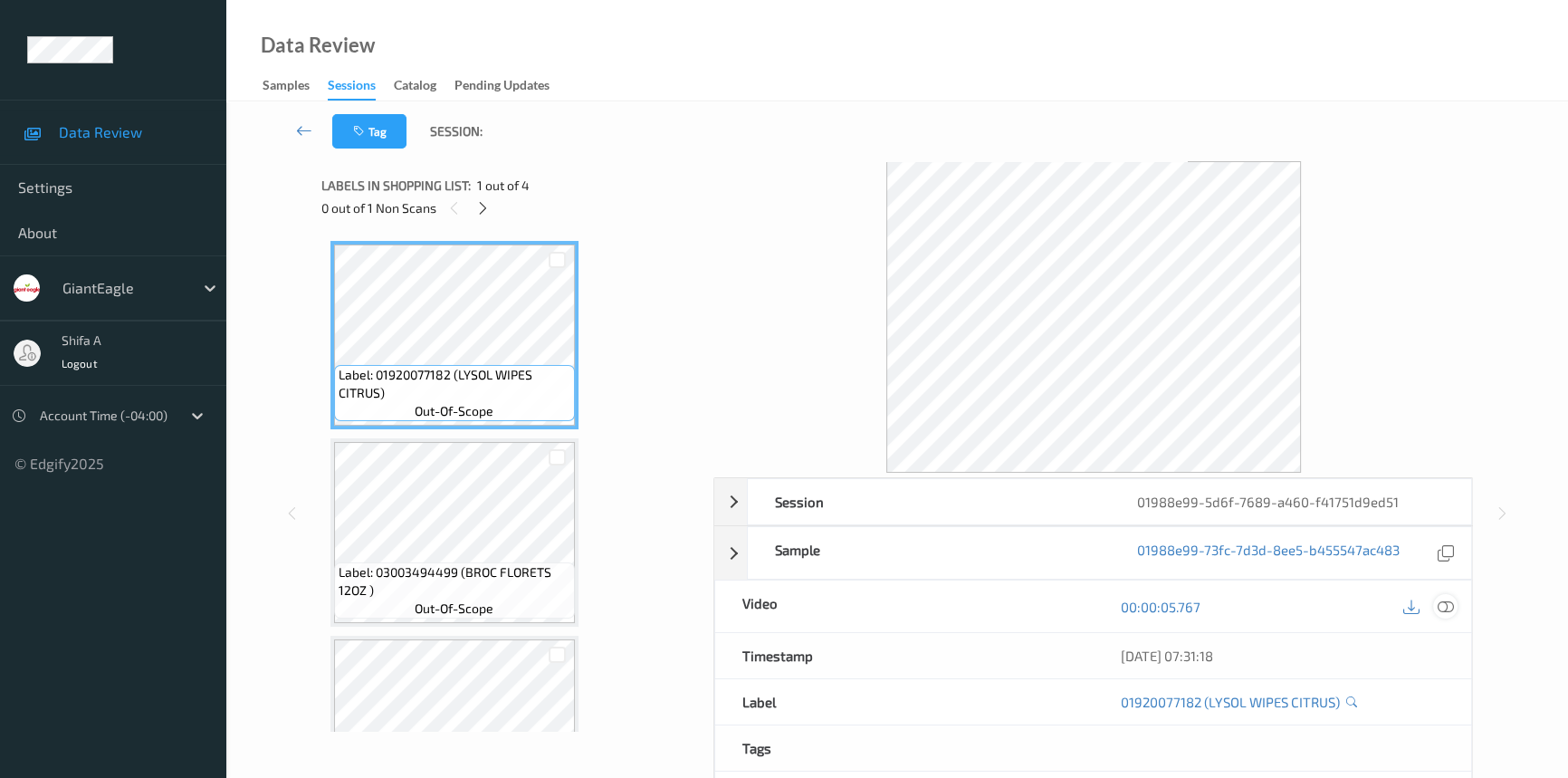
click at [1449, 608] on icon at bounding box center [1445, 607] width 17 height 17
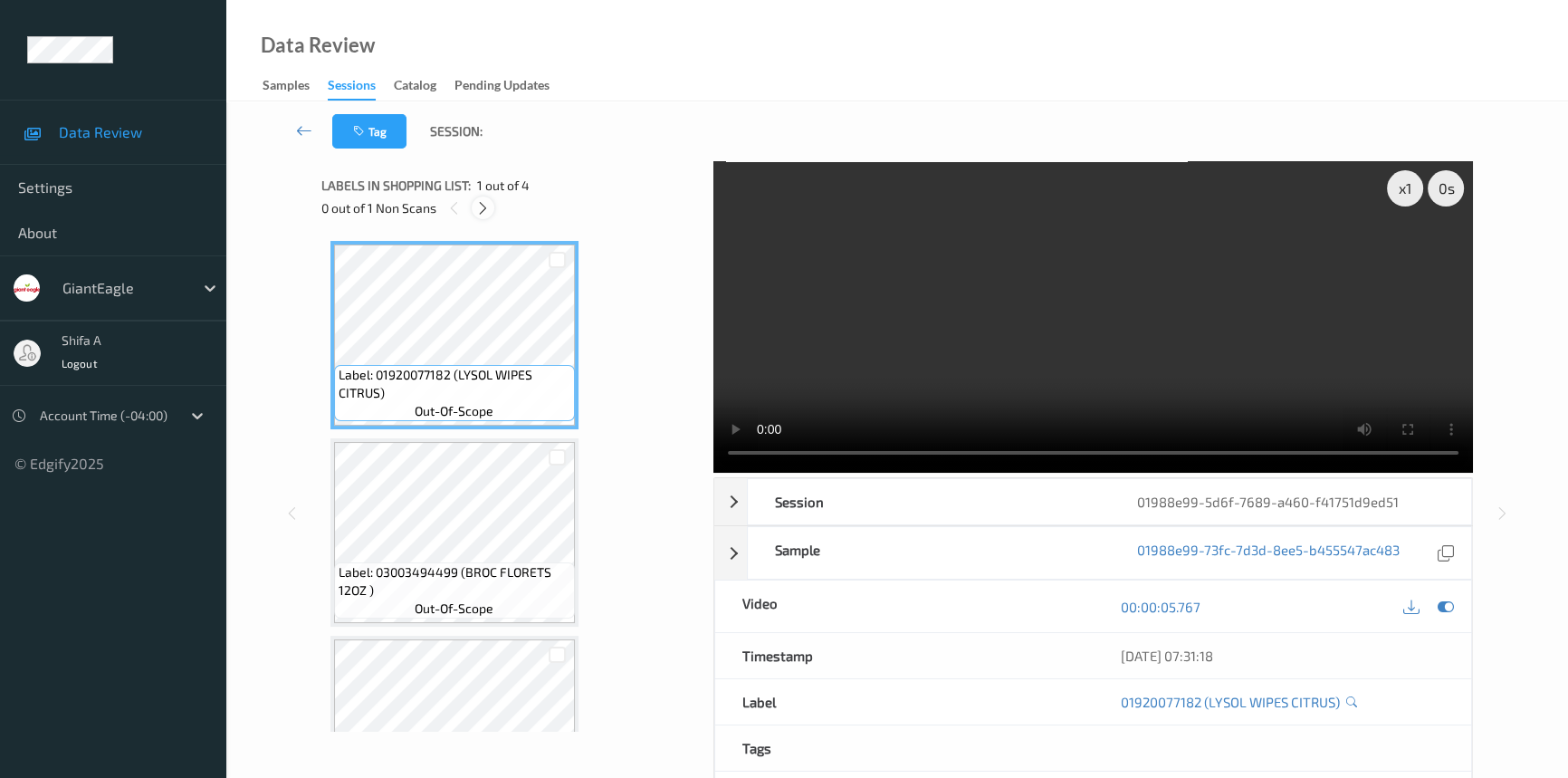
click at [482, 211] on icon at bounding box center [483, 208] width 16 height 17
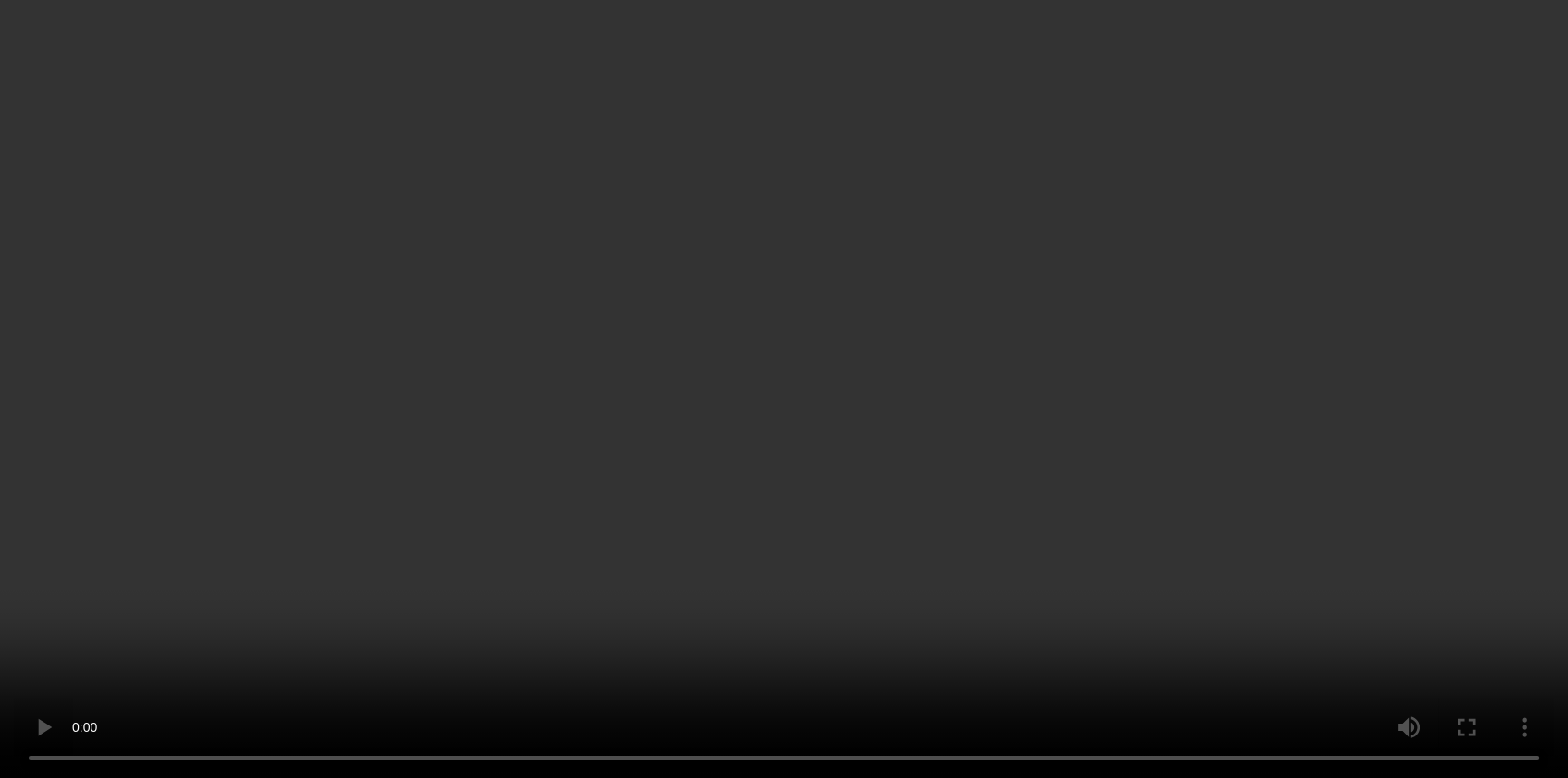
scroll to position [185, 0]
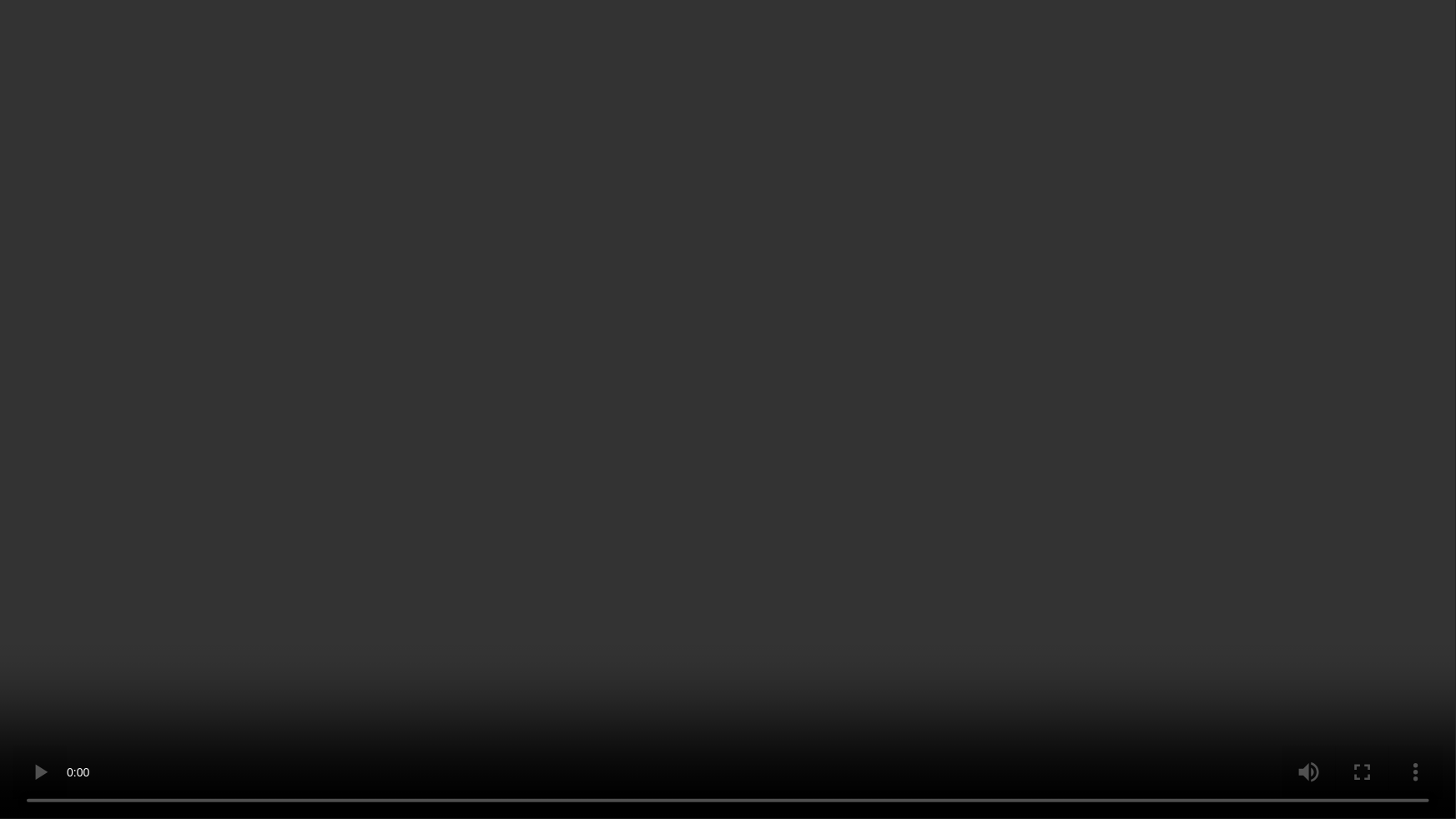
click at [1238, 434] on video at bounding box center [728, 409] width 1456 height 819
click at [731, 383] on video at bounding box center [728, 409] width 1456 height 819
click at [1238, 426] on video at bounding box center [728, 409] width 1456 height 819
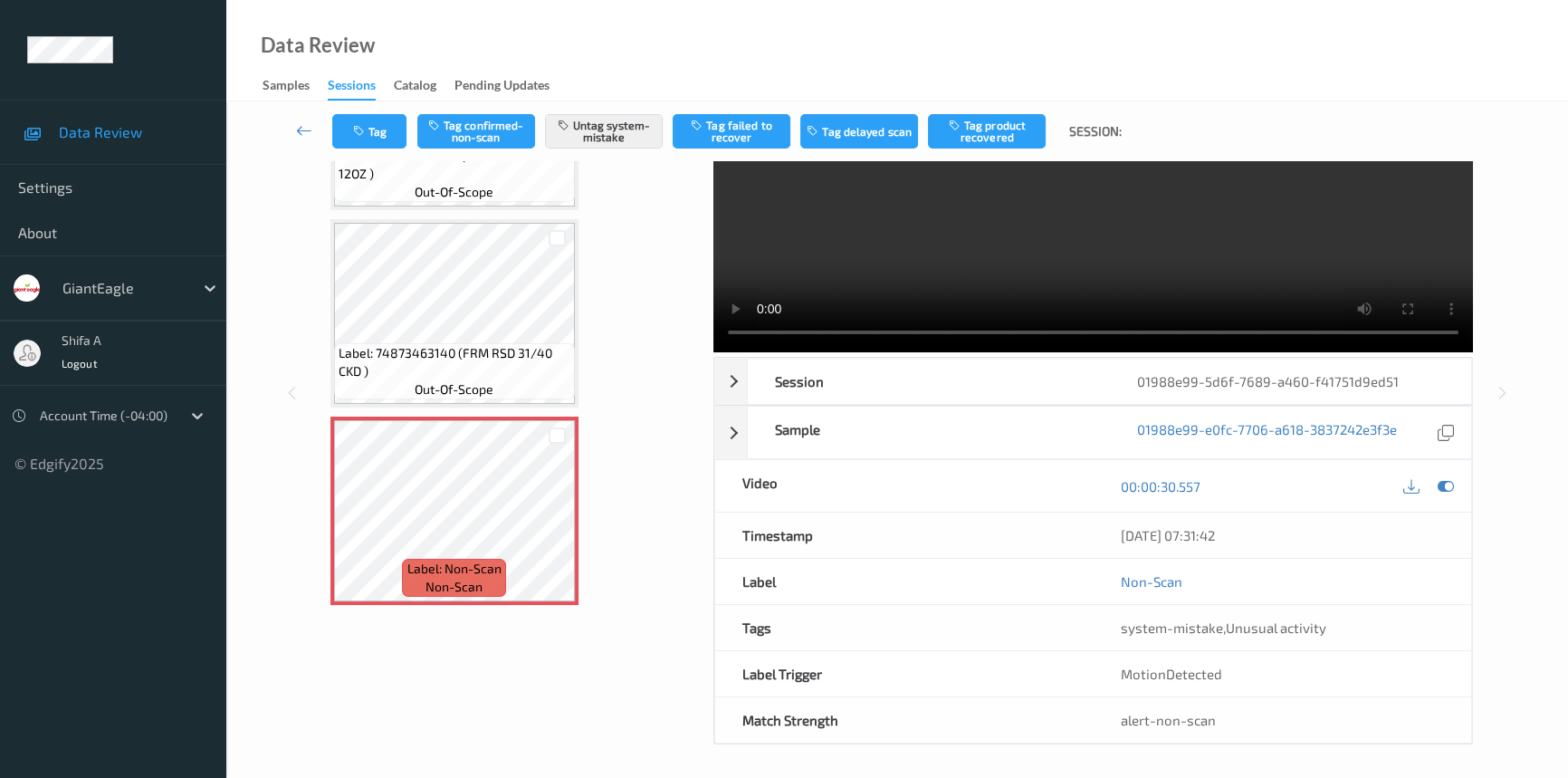
scroll to position [122, 0]
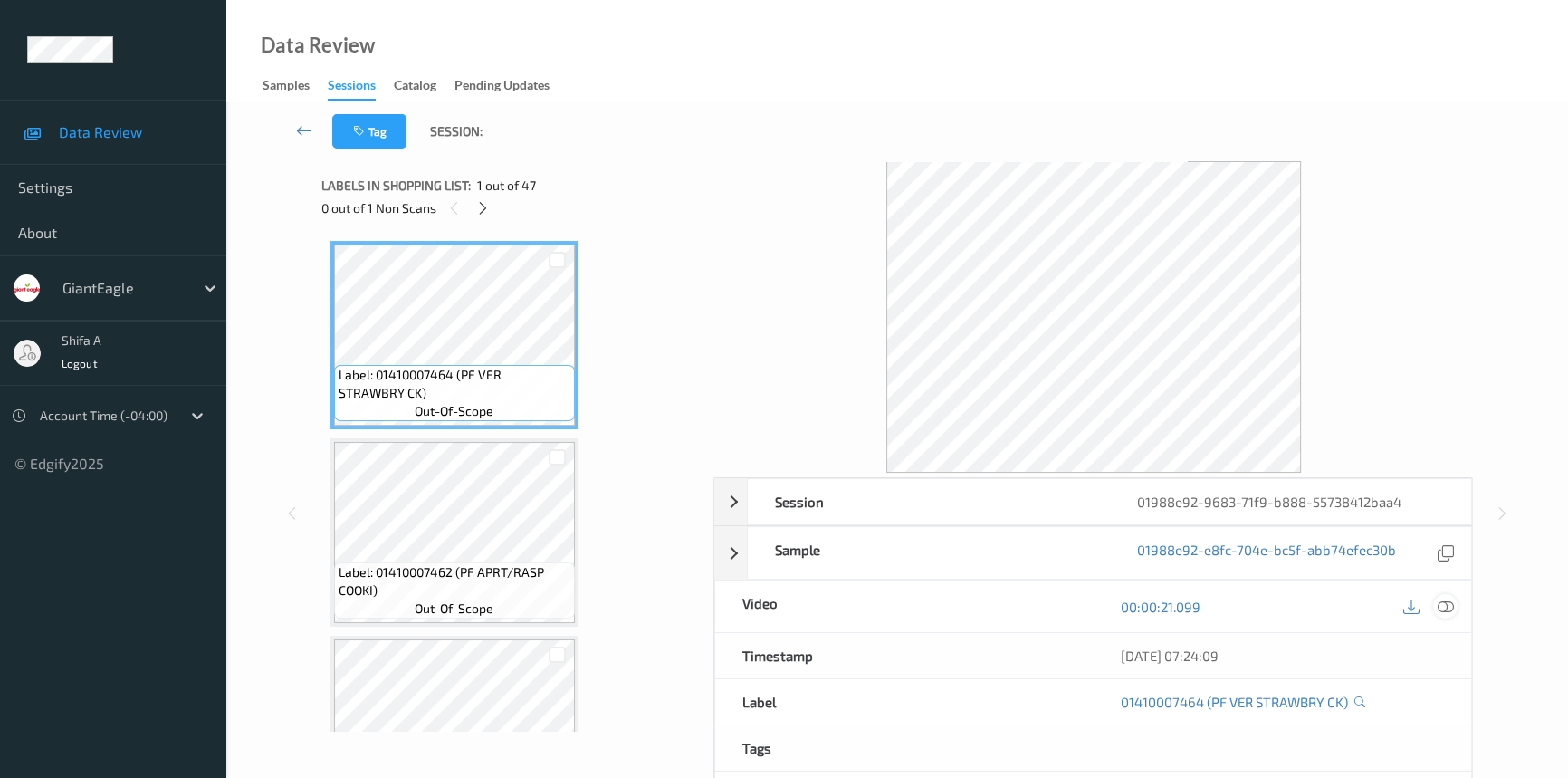
click at [1449, 615] on div at bounding box center [1445, 606] width 24 height 24
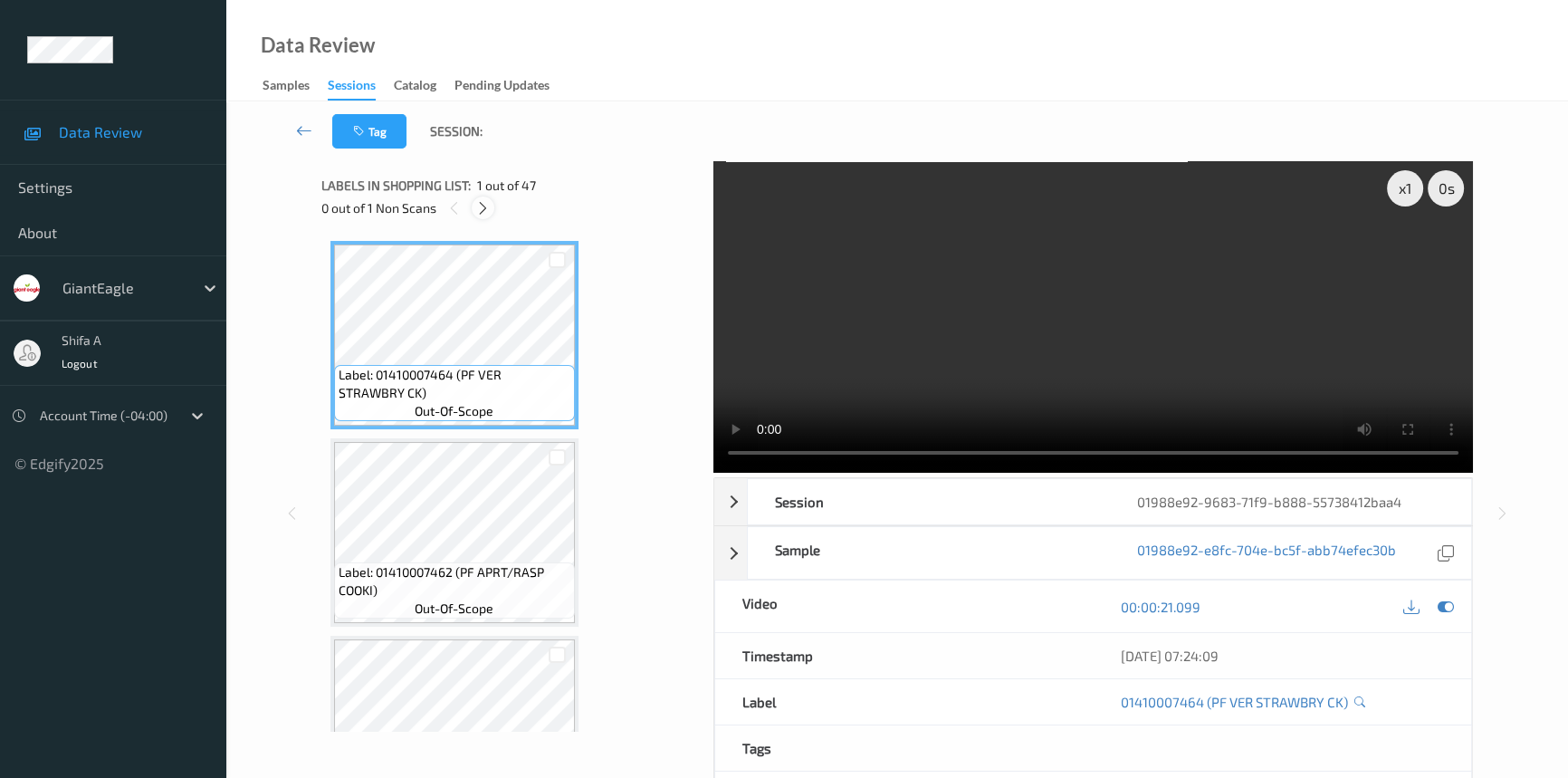
click at [483, 206] on icon at bounding box center [483, 208] width 16 height 17
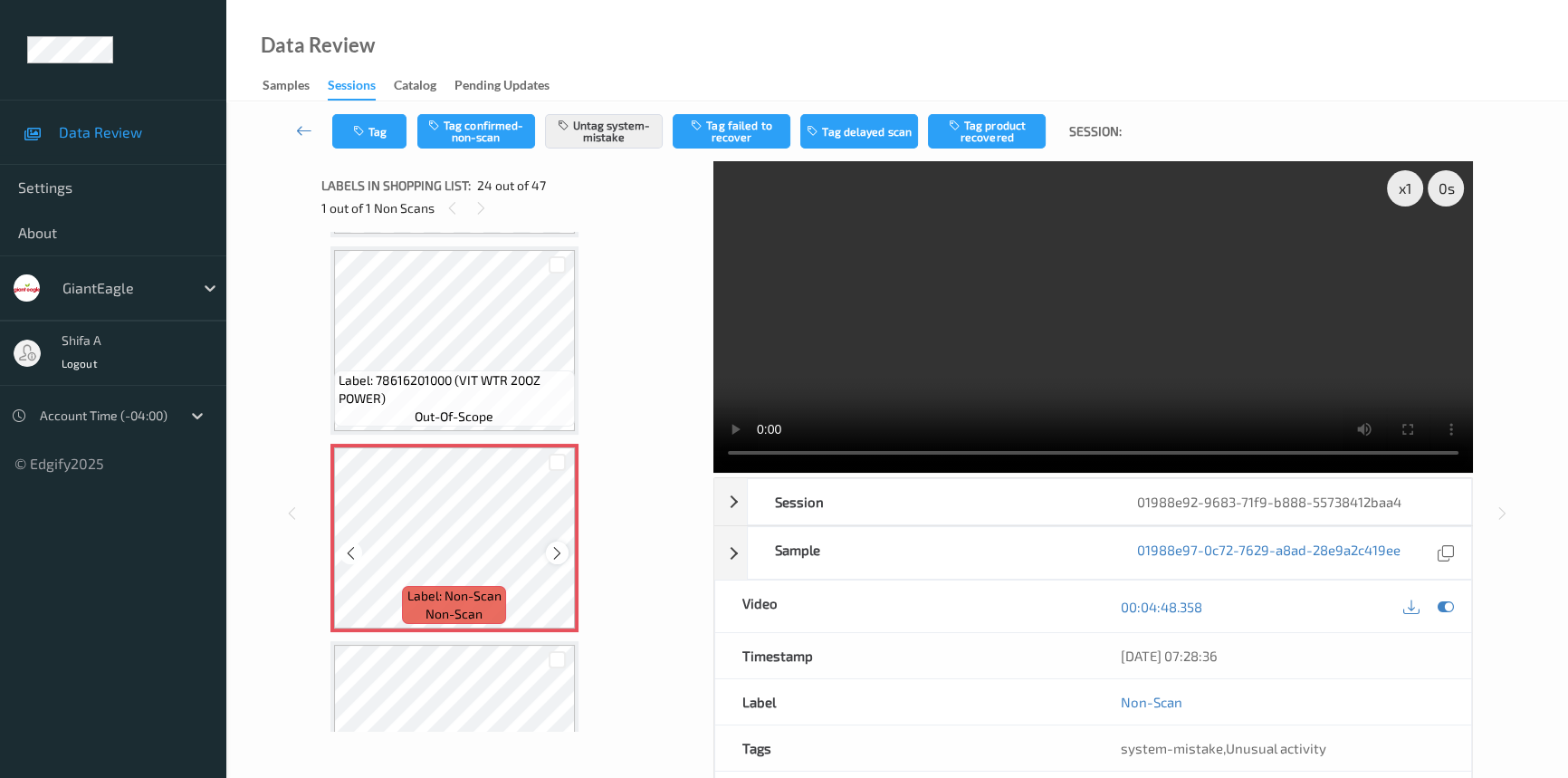
click at [551, 545] on icon at bounding box center [557, 553] width 16 height 17
click at [550, 545] on icon at bounding box center [557, 553] width 16 height 17
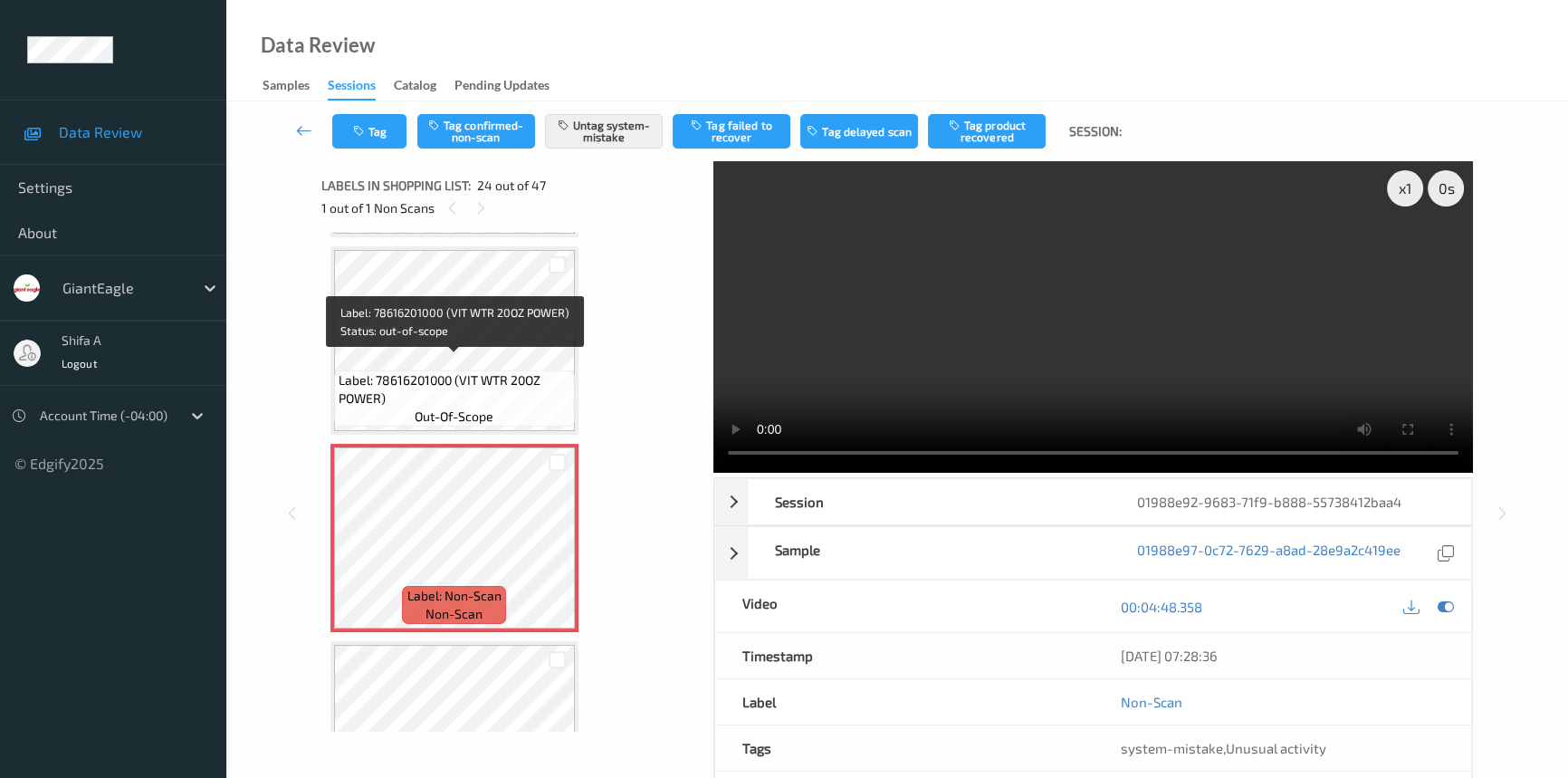
click at [460, 371] on span "Label: 78616201000 (VIT WTR 20OZ POWER)" at bounding box center [454, 389] width 232 height 36
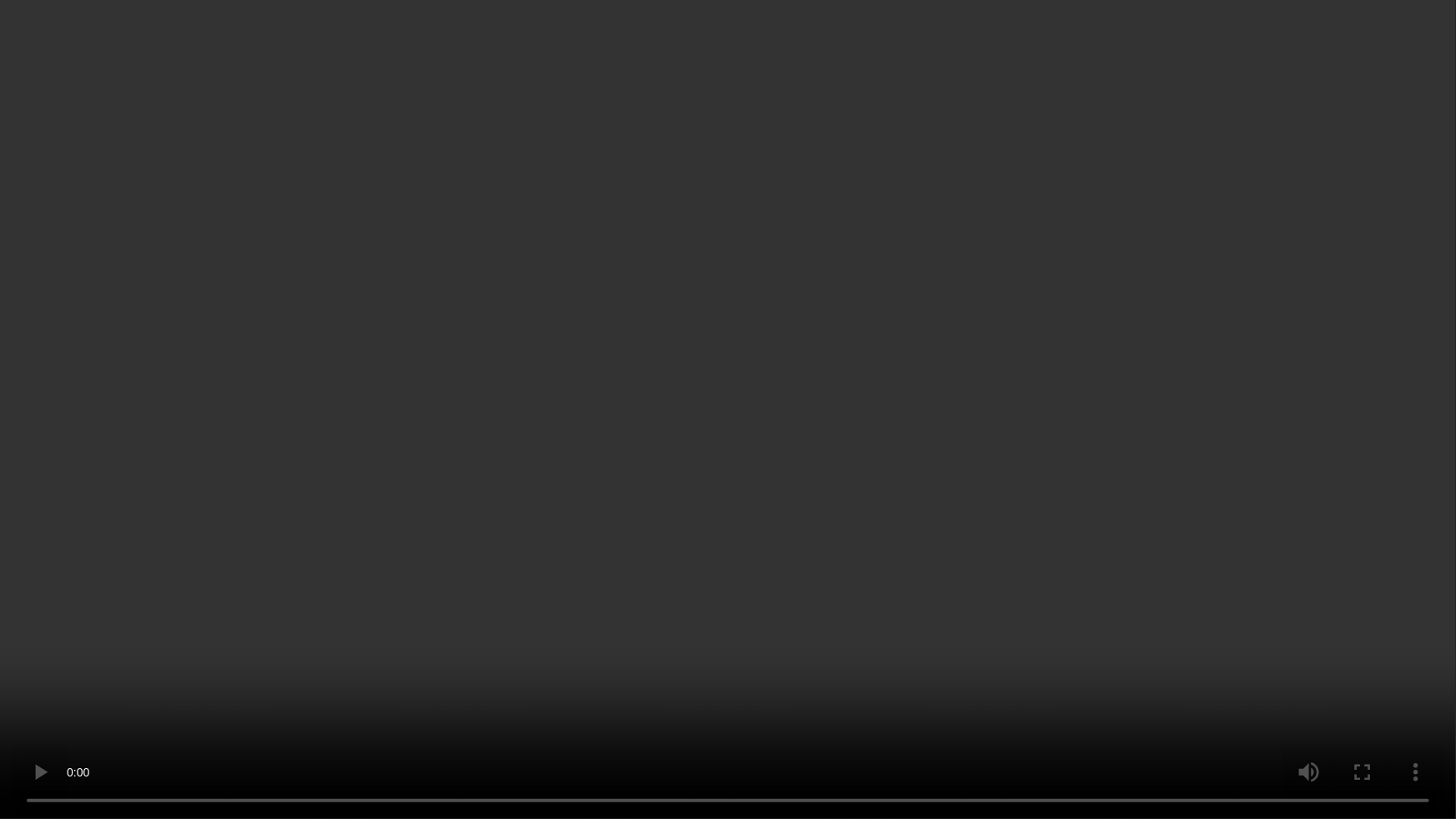
click at [1186, 477] on video at bounding box center [728, 409] width 1456 height 819
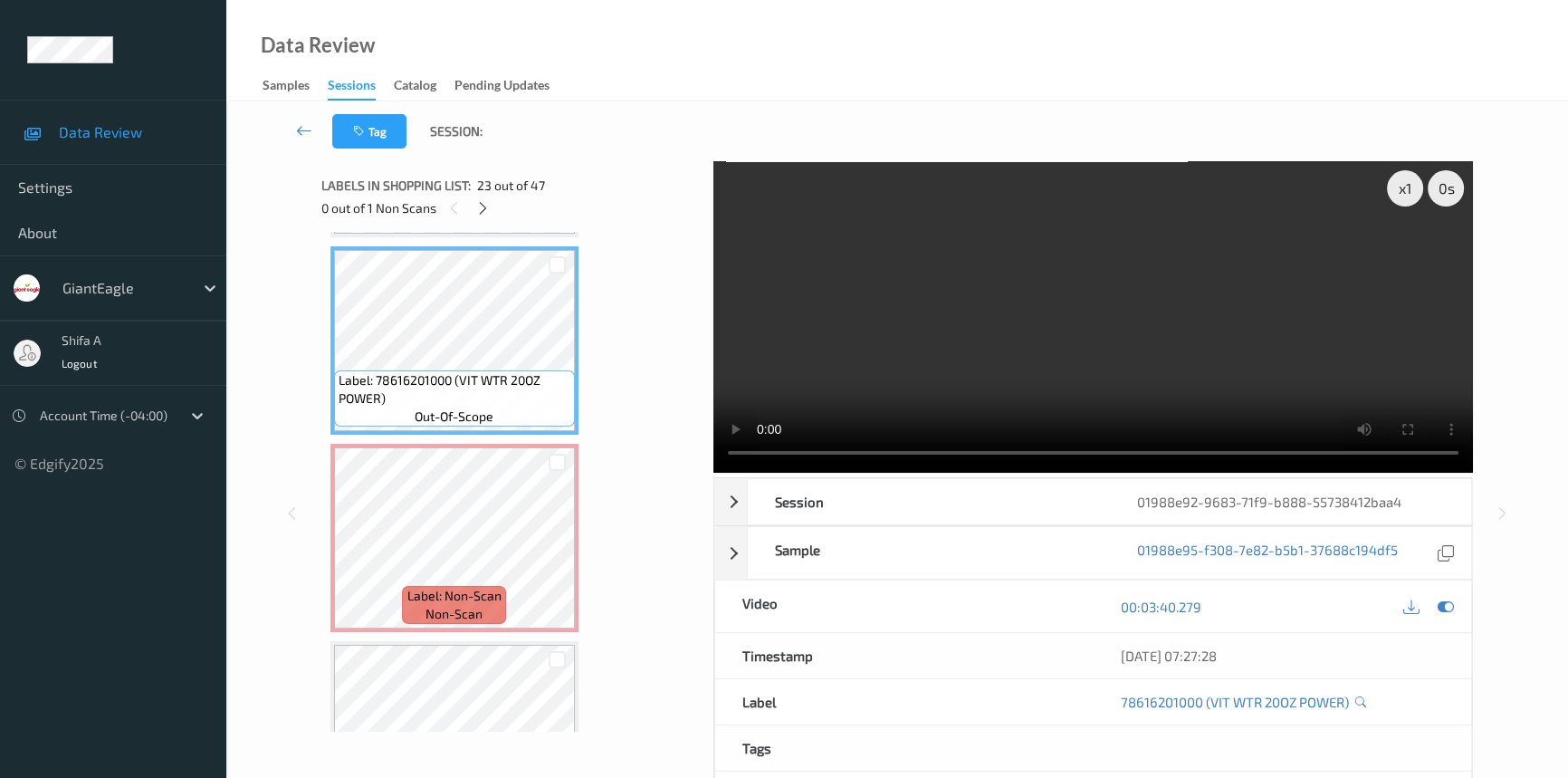
click at [1150, 348] on video at bounding box center [1092, 316] width 759 height 312
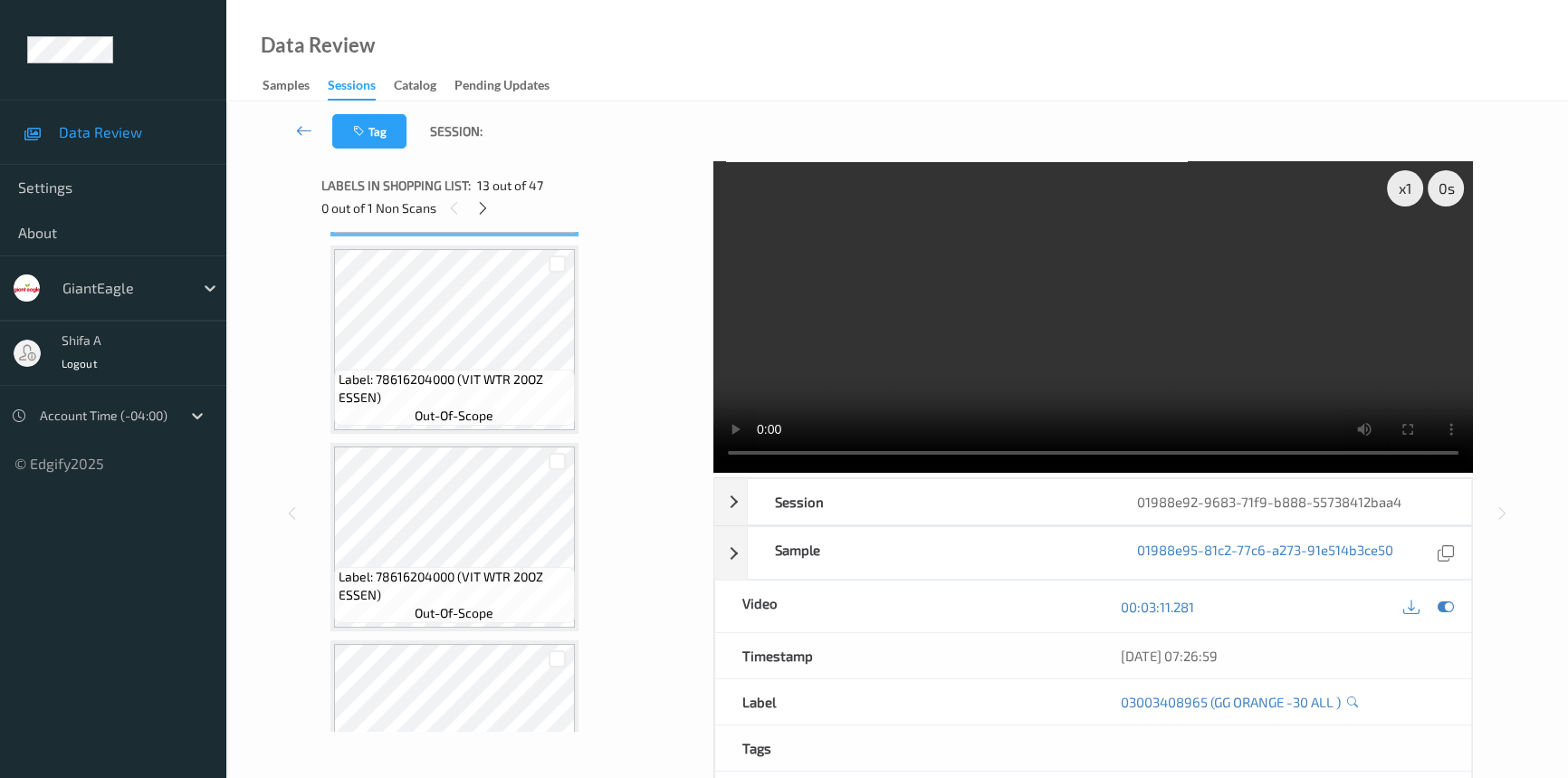
scroll to position [2607, 0]
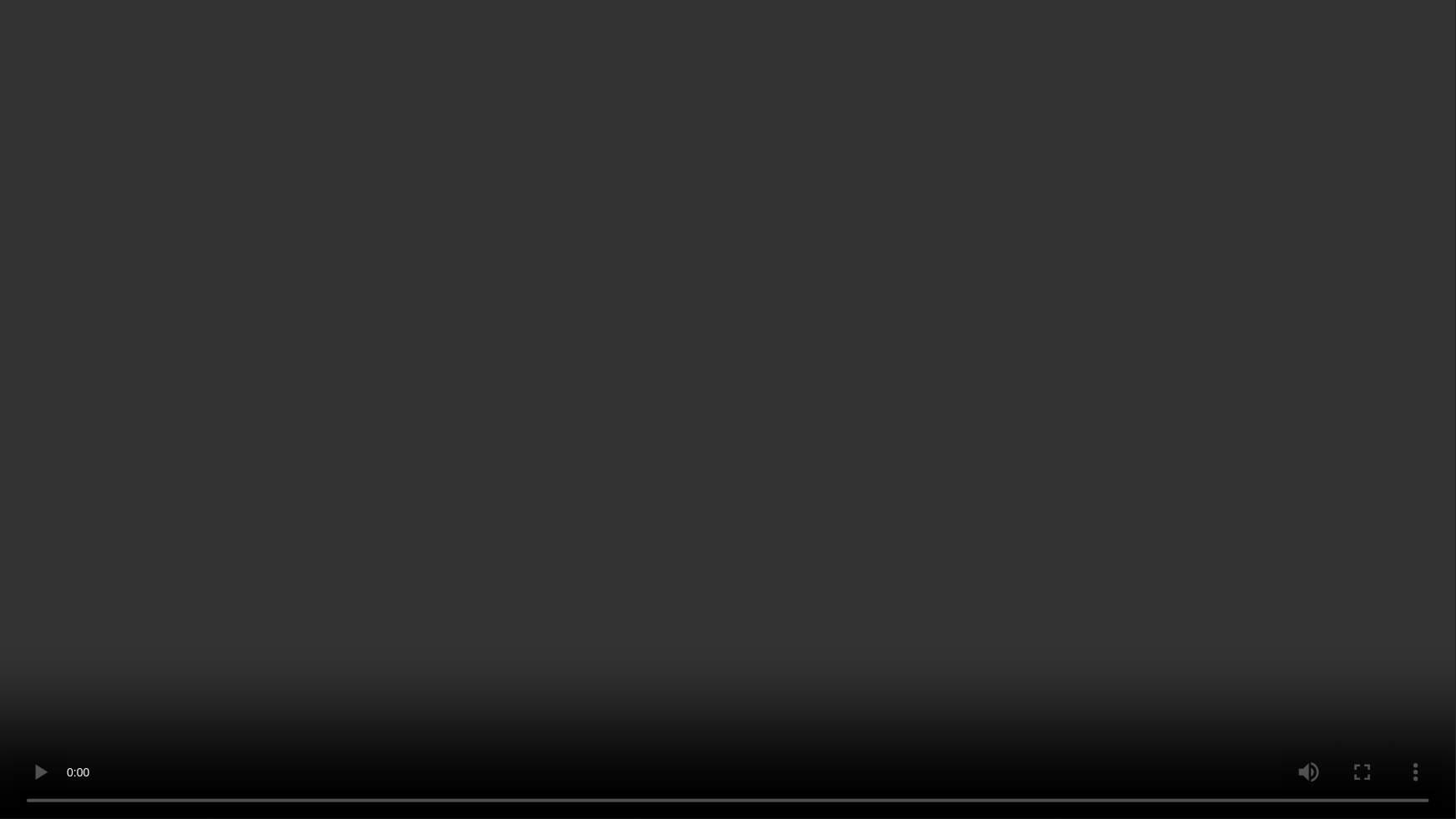
click at [1244, 367] on video at bounding box center [728, 409] width 1456 height 819
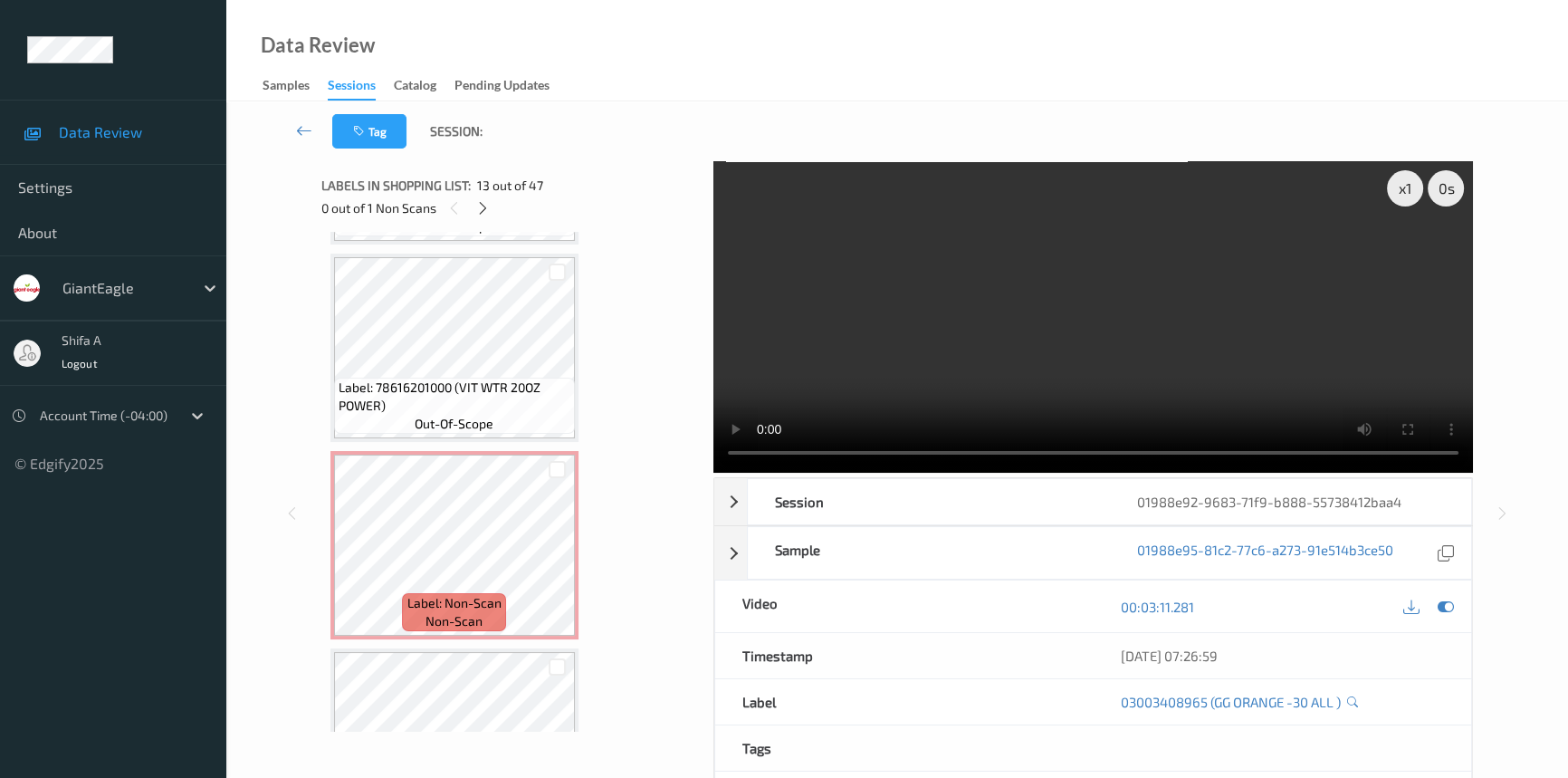
scroll to position [4337, 0]
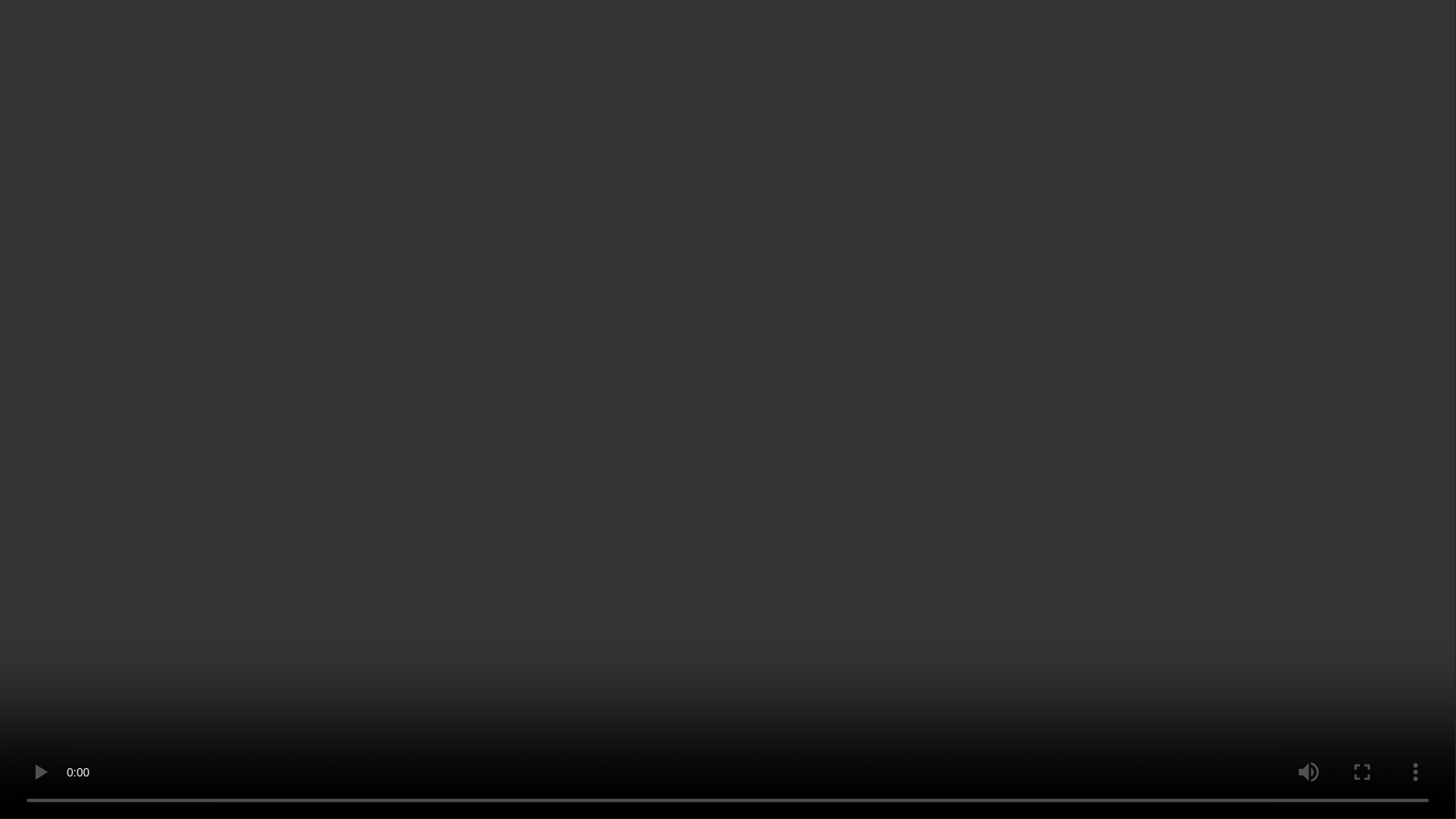
click at [1207, 461] on video at bounding box center [728, 409] width 1456 height 819
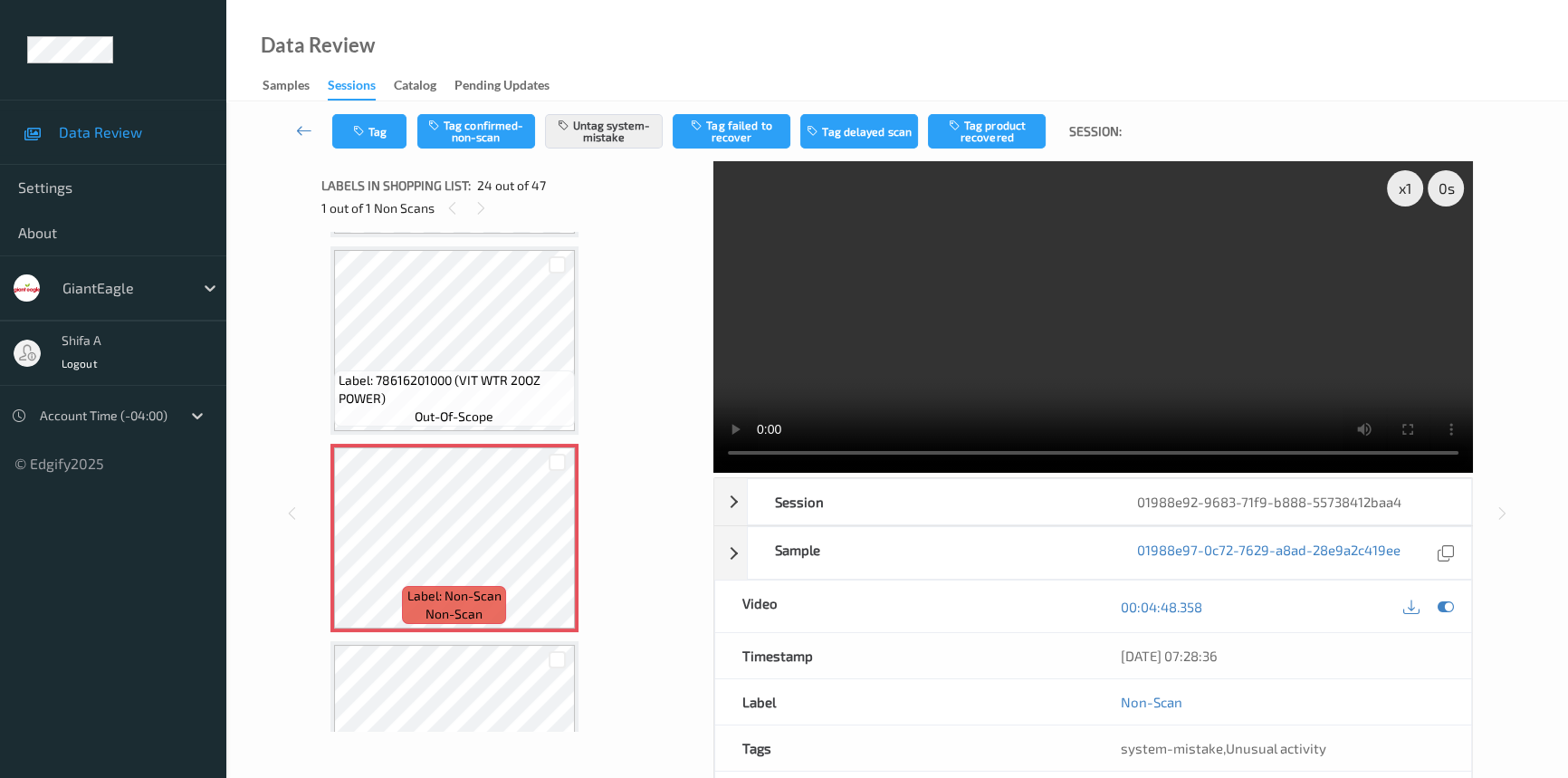
click at [1272, 359] on video at bounding box center [1092, 316] width 759 height 312
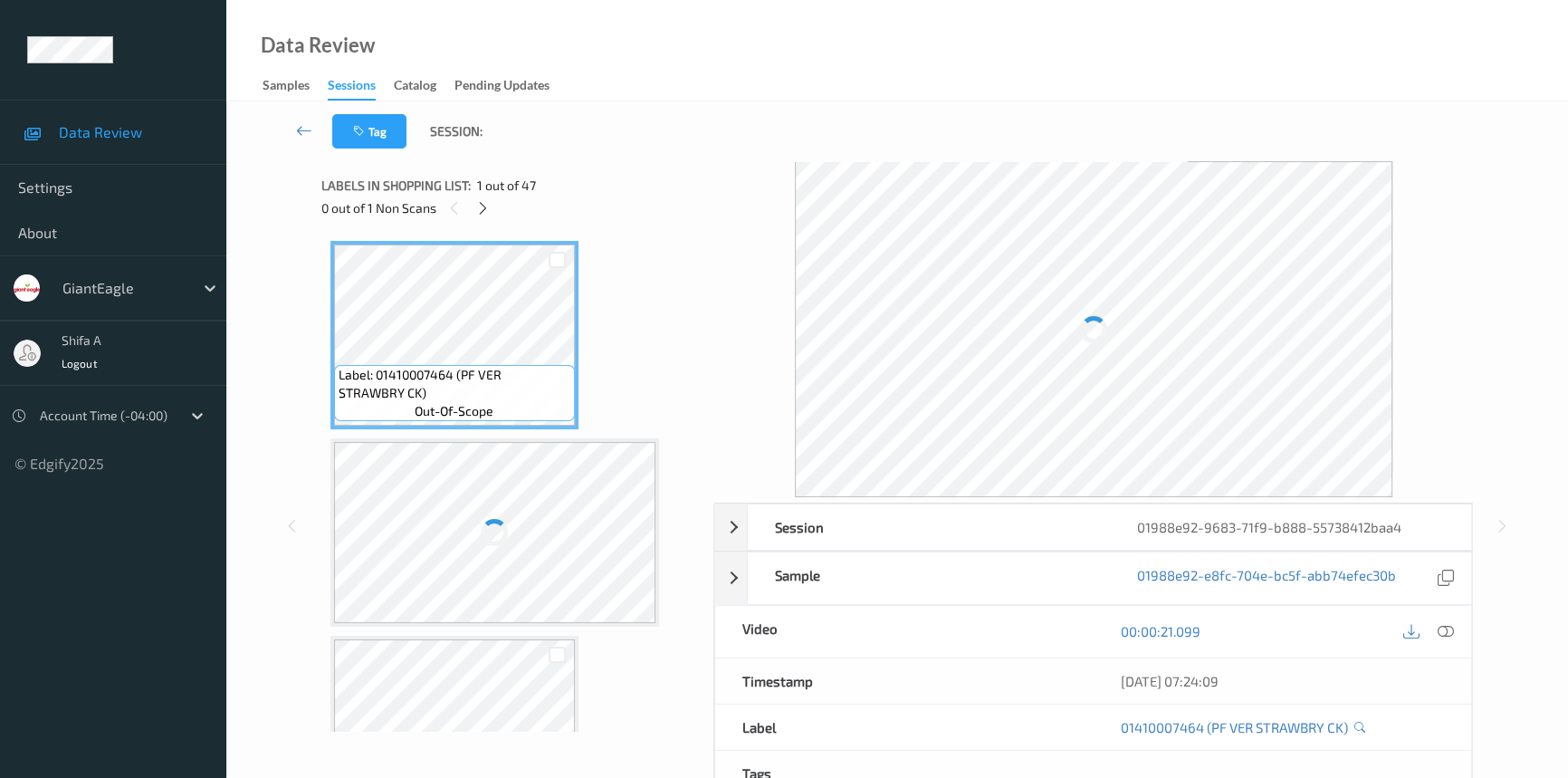
click at [493, 215] on div "0 out of 1 Non Scans" at bounding box center [511, 208] width 380 height 23
click at [486, 209] on icon at bounding box center [483, 208] width 16 height 17
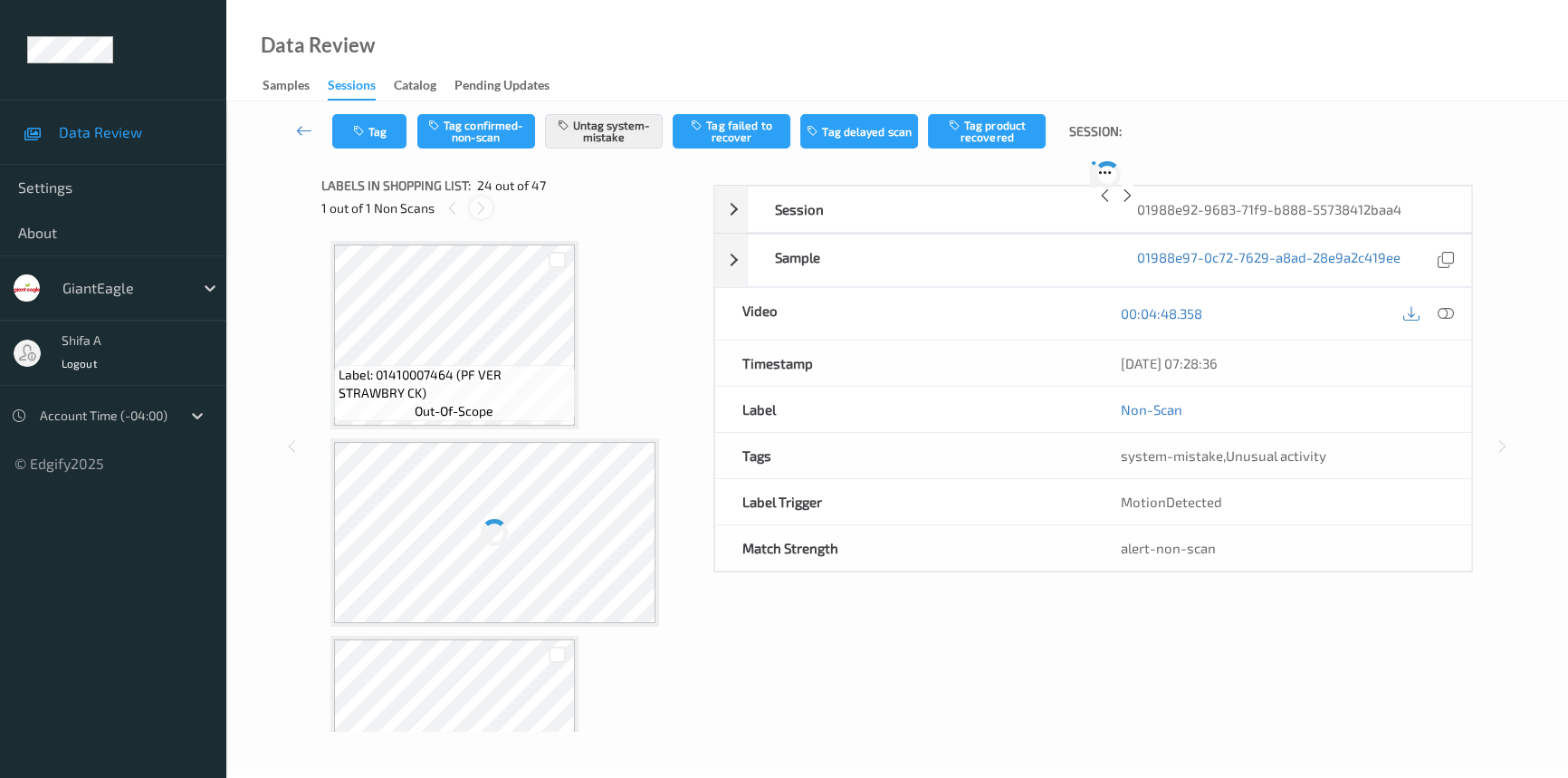
scroll to position [4337, 0]
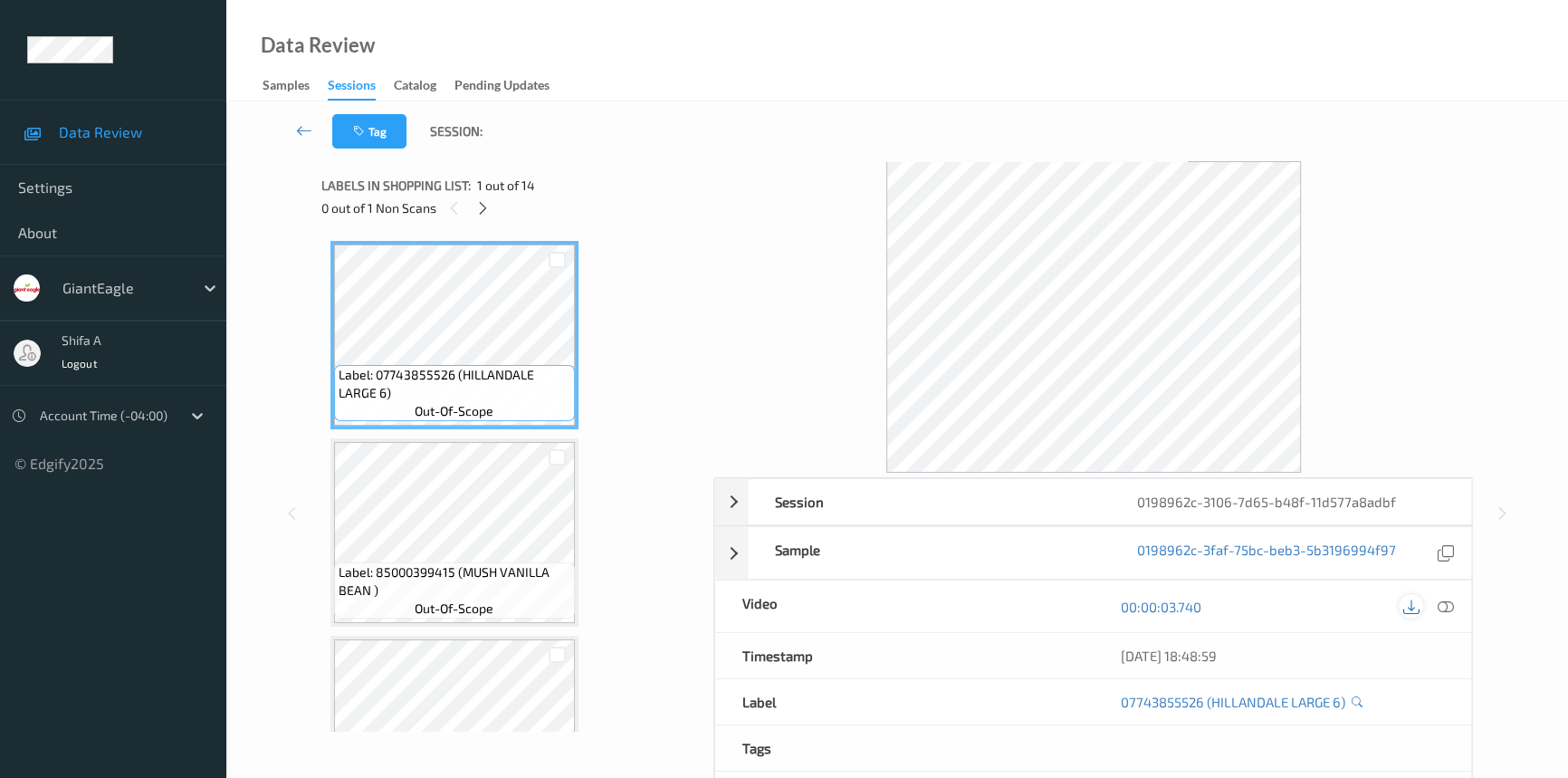
drag, startPoint x: 1448, startPoint y: 607, endPoint x: 1418, endPoint y: 608, distance: 30.0
click at [1448, 603] on icon at bounding box center [1445, 607] width 17 height 17
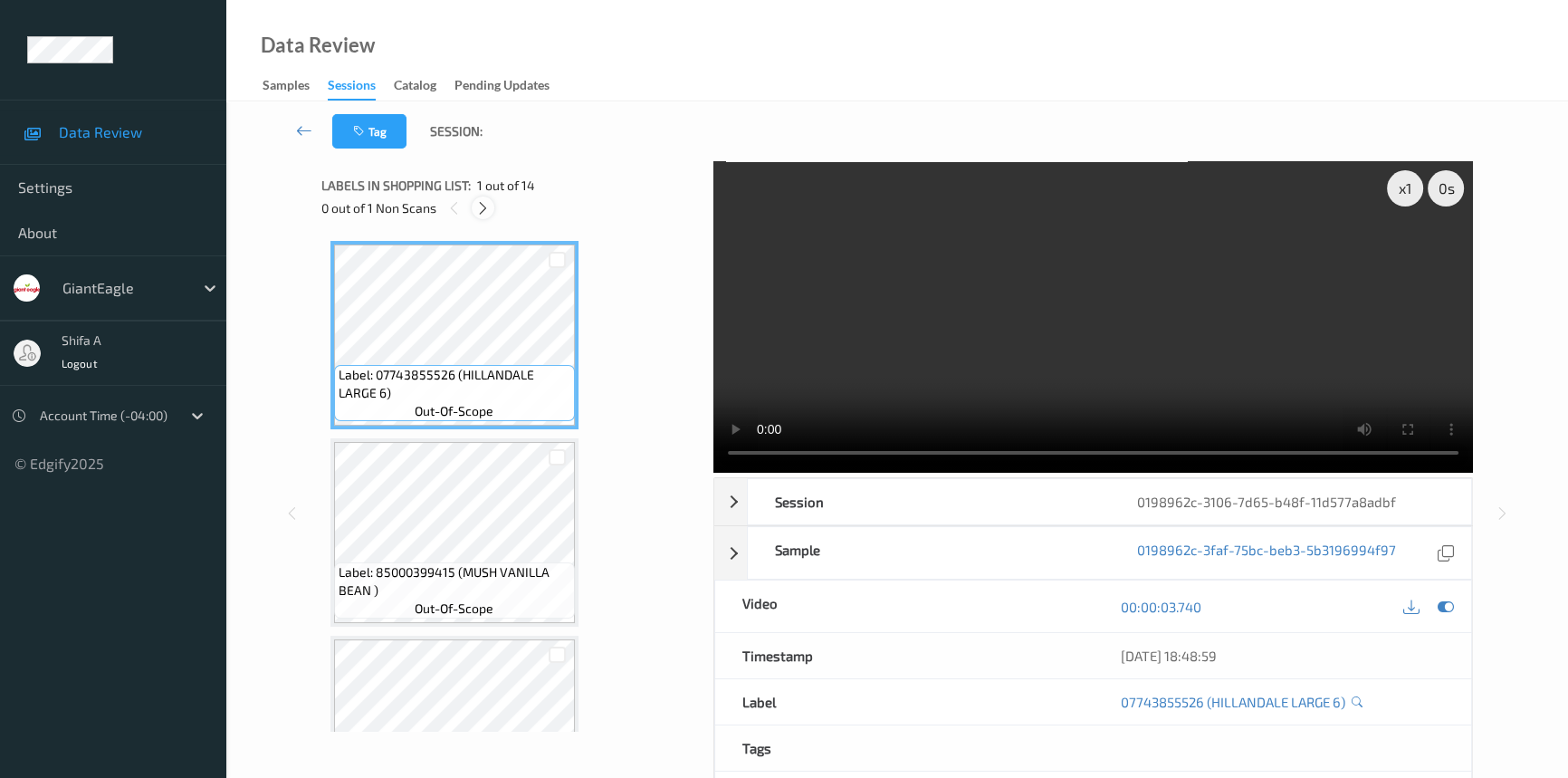
click at [495, 208] on div at bounding box center [482, 208] width 23 height 23
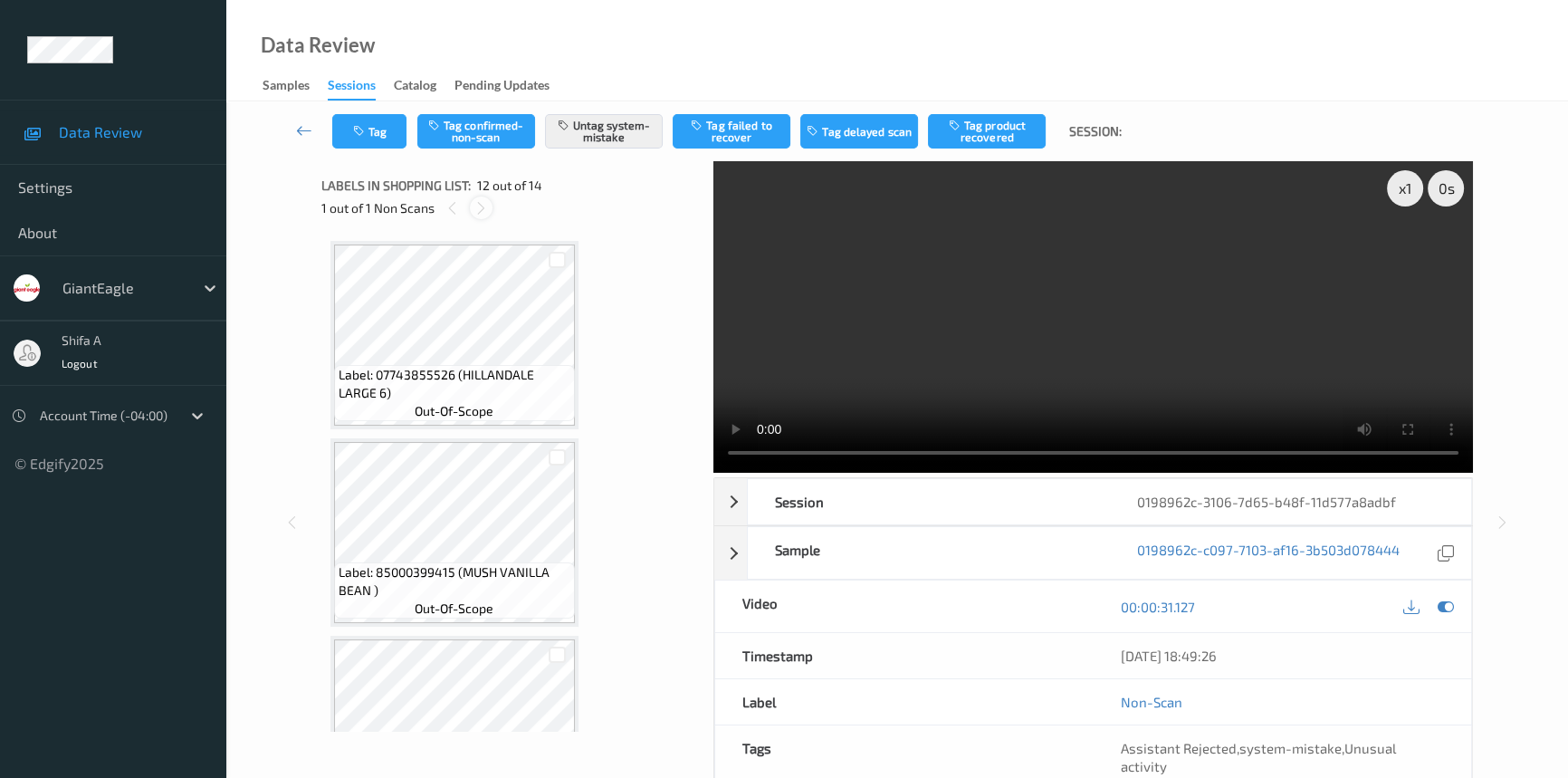
scroll to position [1975, 0]
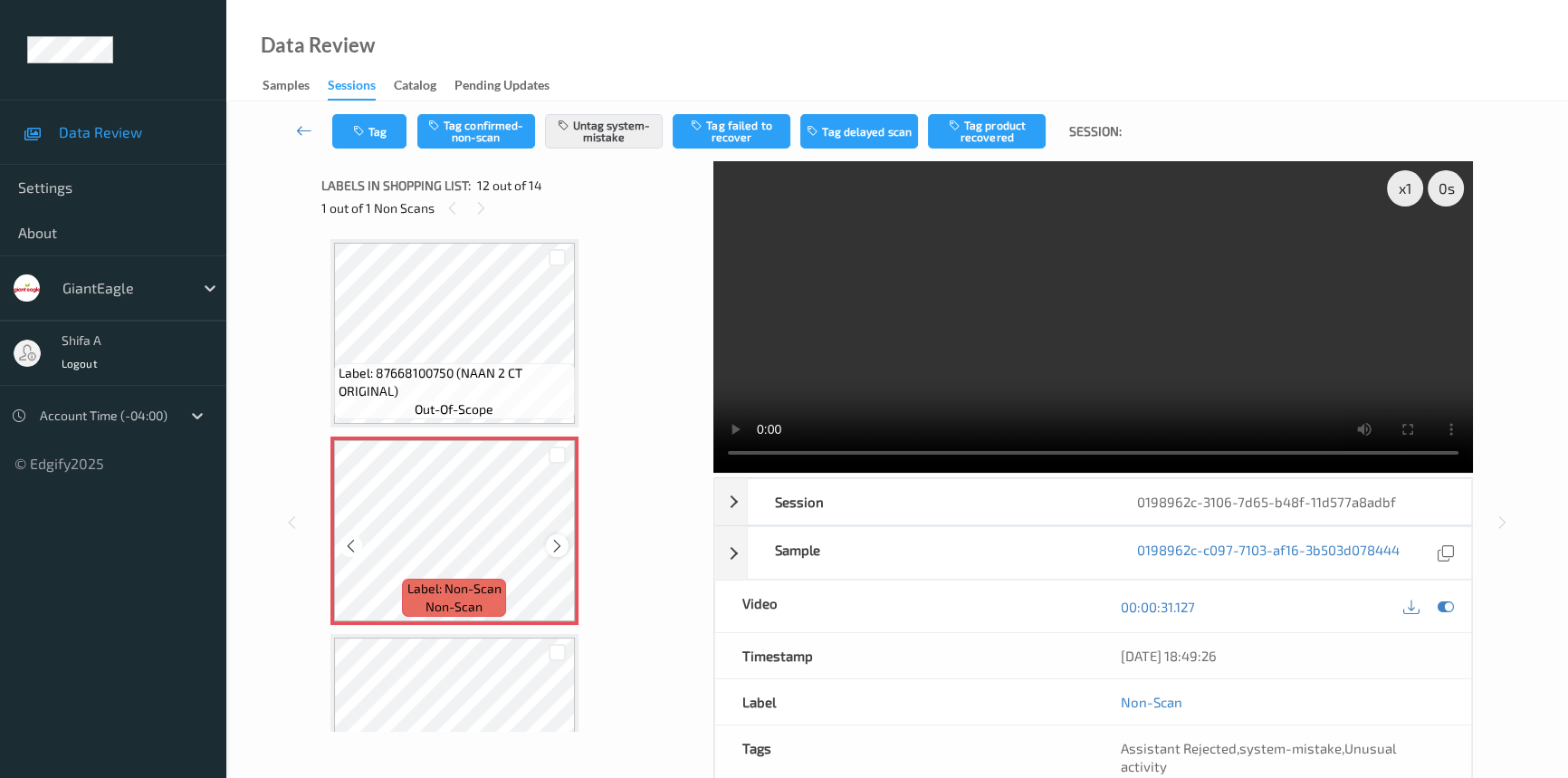
click at [557, 541] on icon at bounding box center [557, 546] width 16 height 17
click at [506, 371] on span "Label: 87668100750 (NAAN 2 CT ORIGINAL)" at bounding box center [454, 381] width 232 height 36
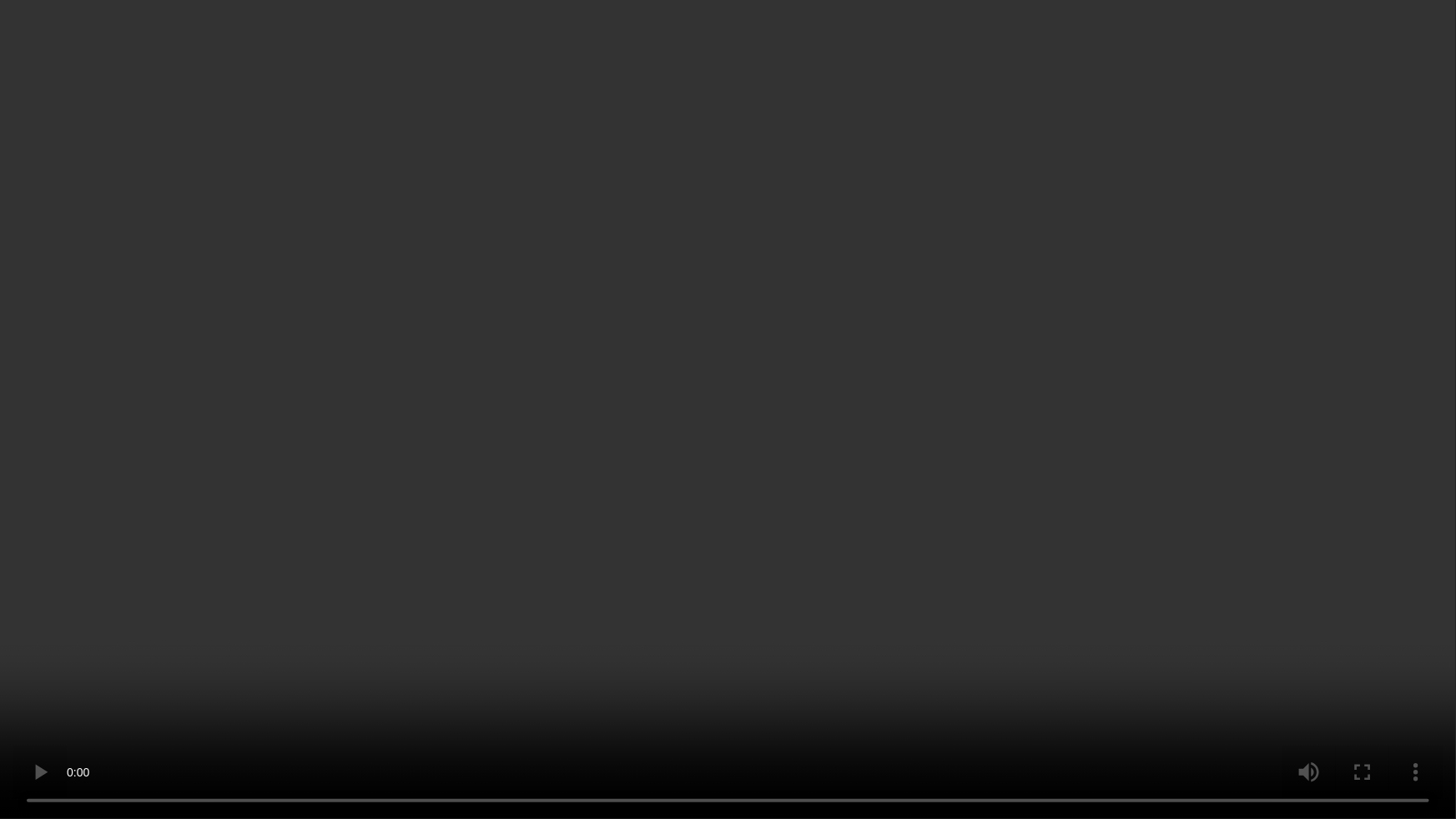
click at [972, 503] on video at bounding box center [728, 409] width 1456 height 819
click at [479, 709] on video at bounding box center [728, 409] width 1456 height 819
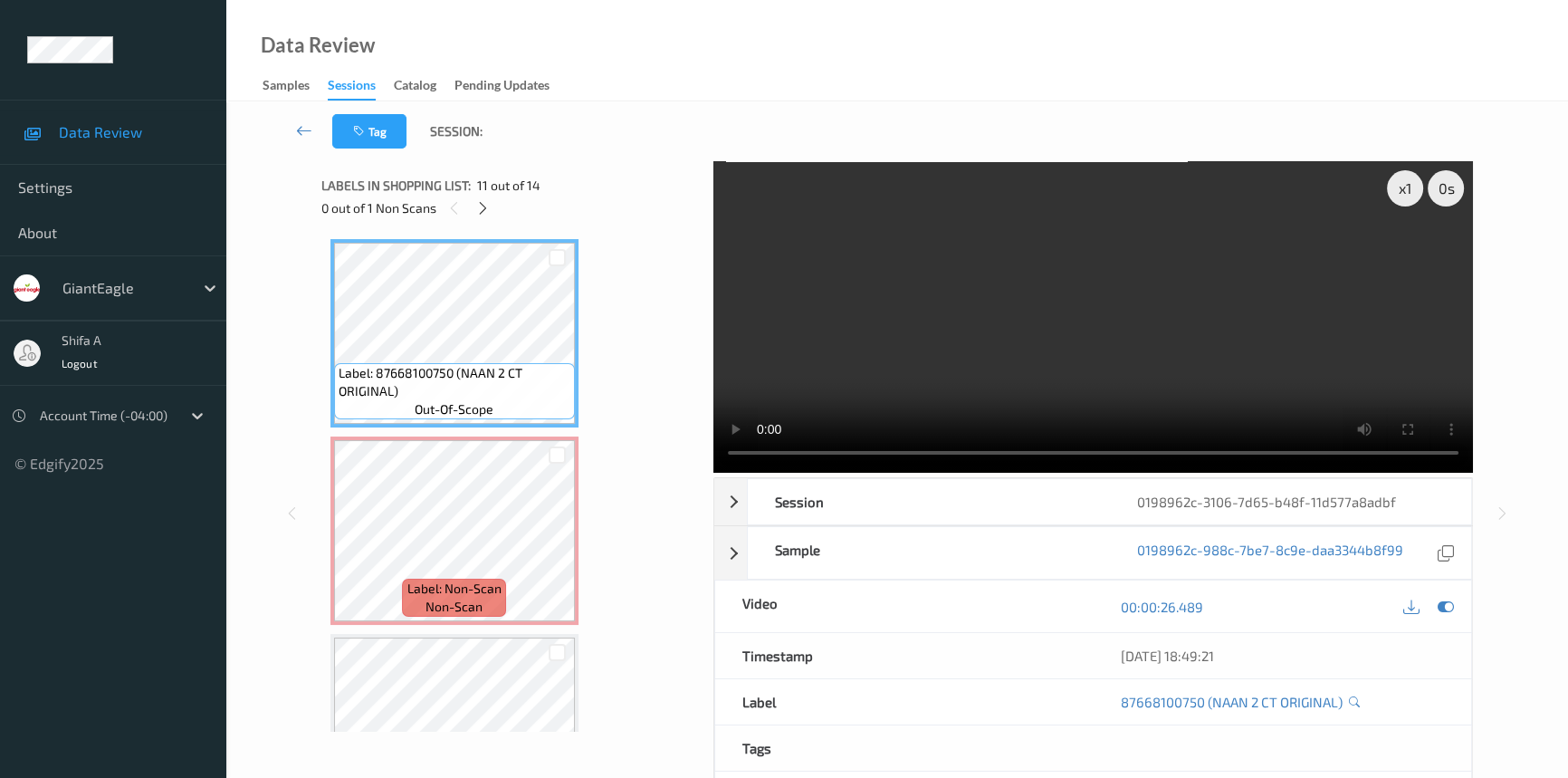
click at [1225, 342] on video at bounding box center [1092, 316] width 759 height 312
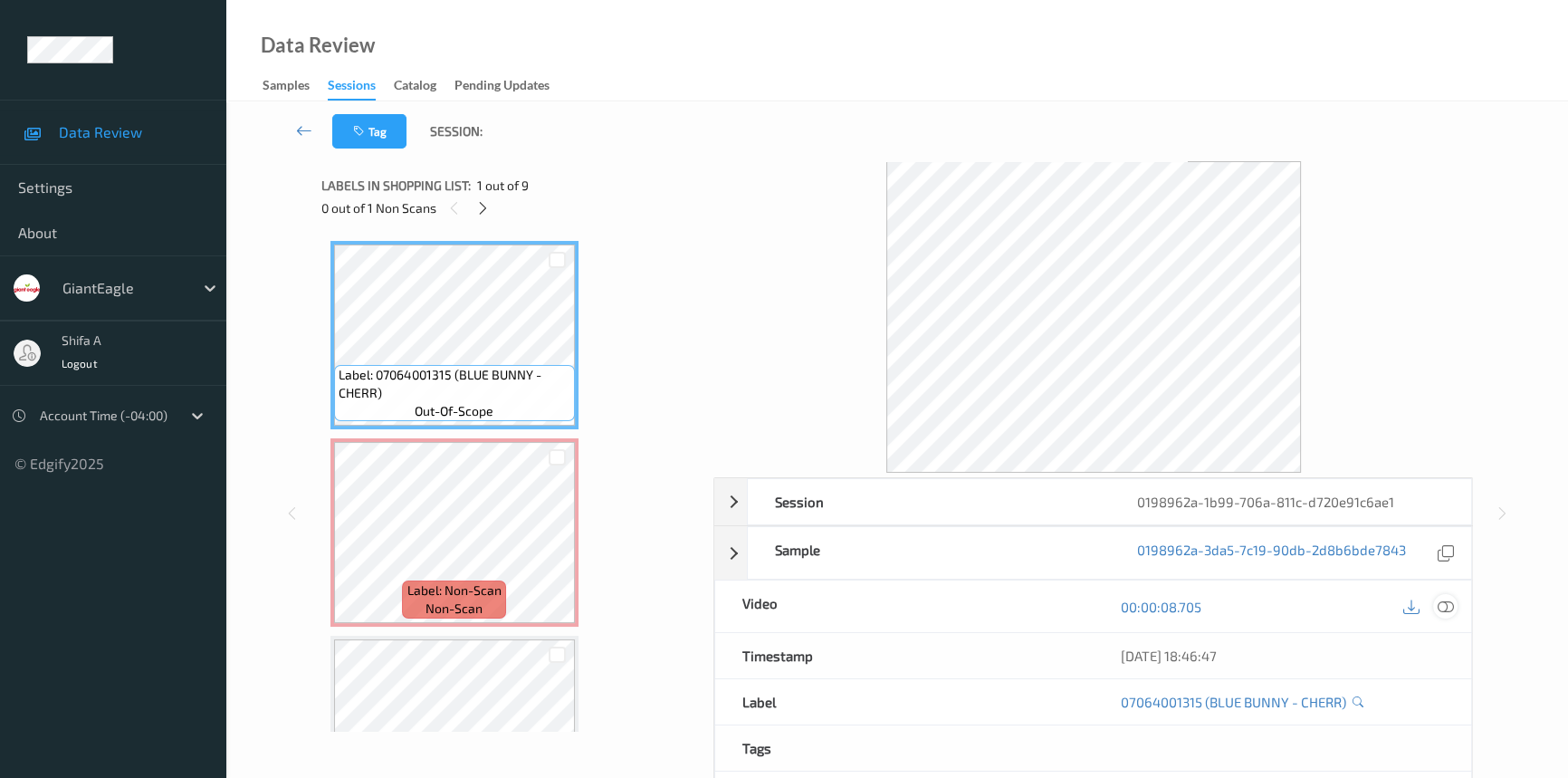
click at [1449, 595] on div at bounding box center [1445, 606] width 24 height 24
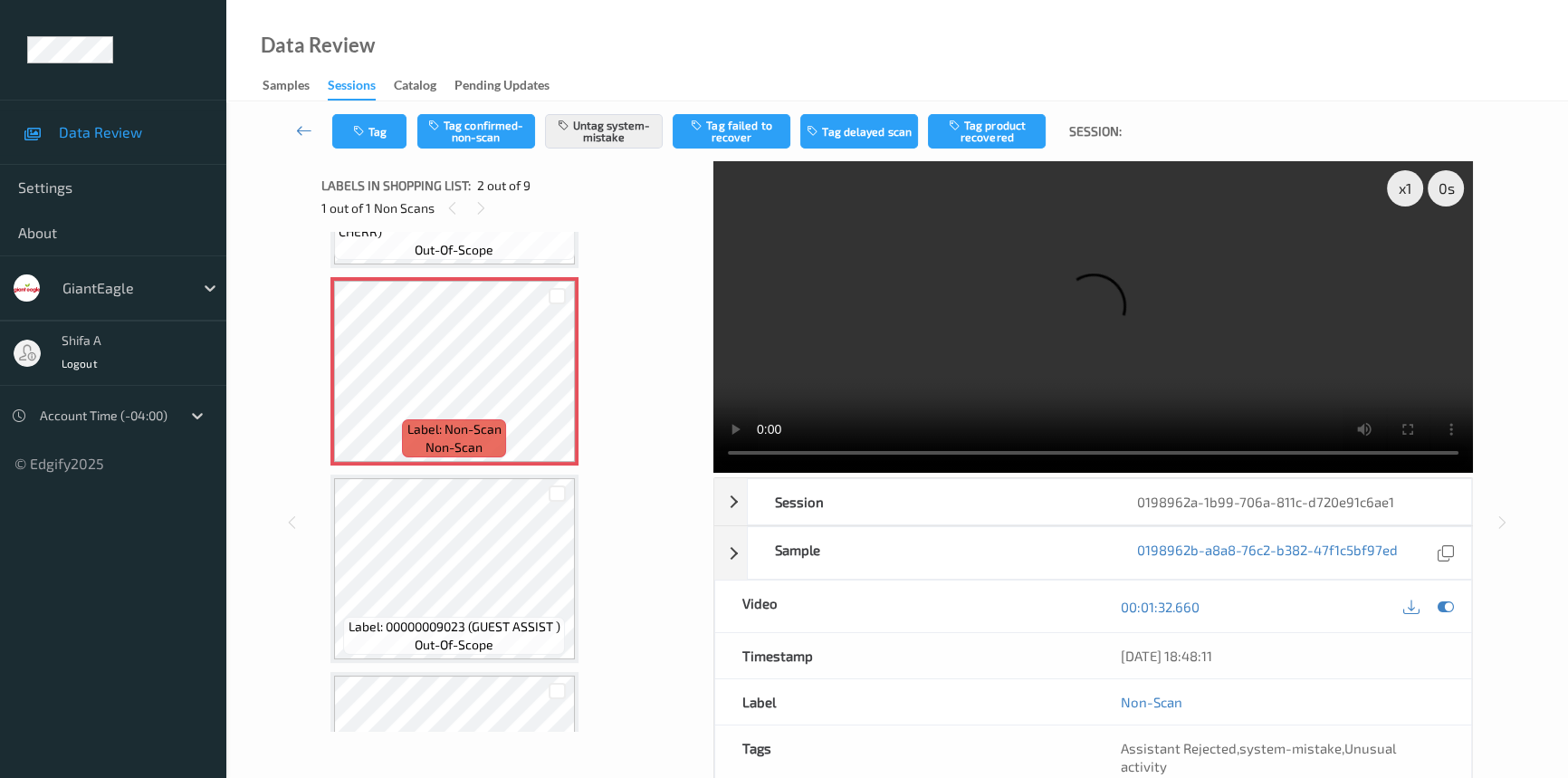
scroll to position [164, 0]
click at [555, 379] on icon at bounding box center [557, 383] width 16 height 17
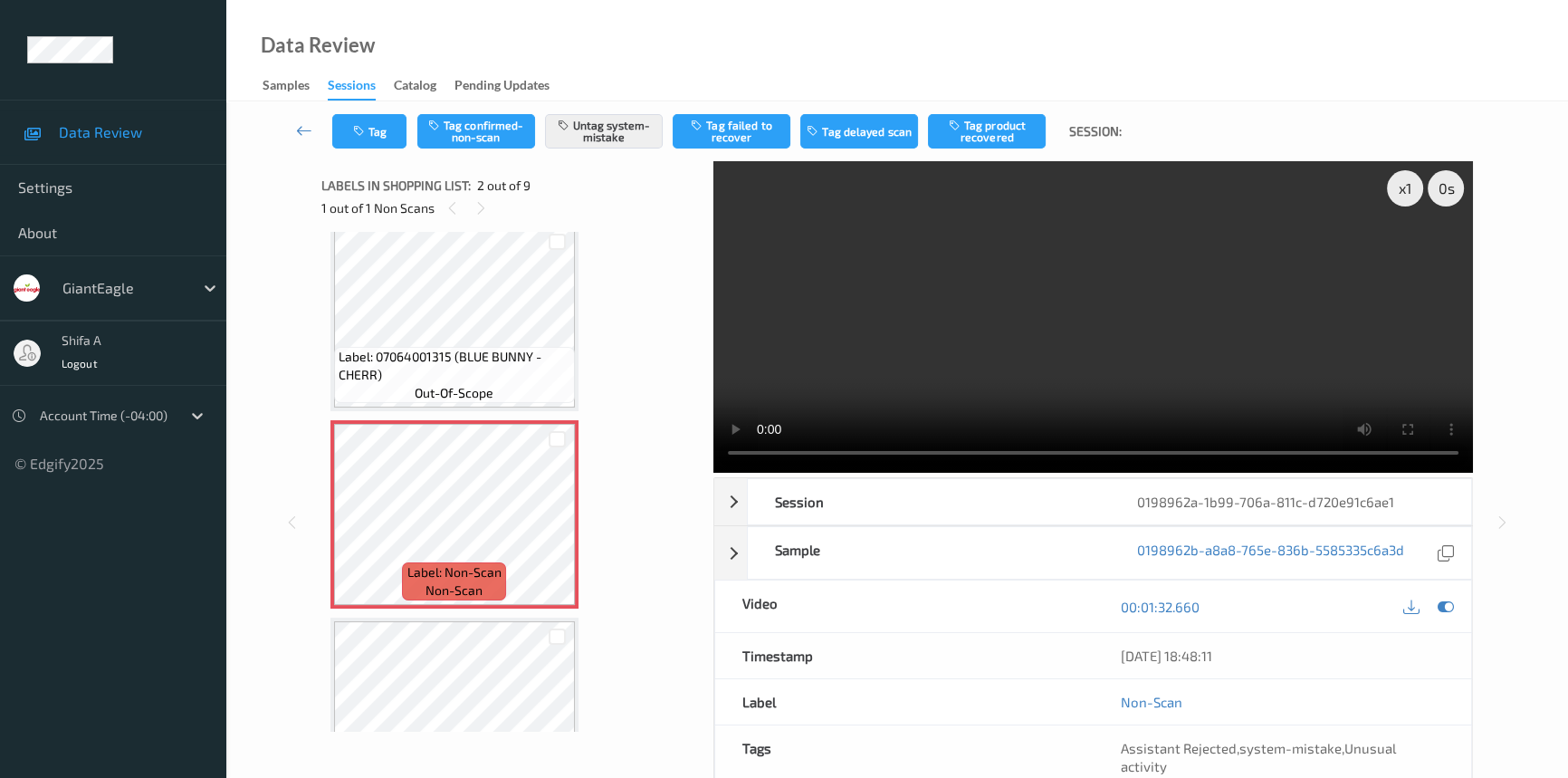
scroll to position [0, 0]
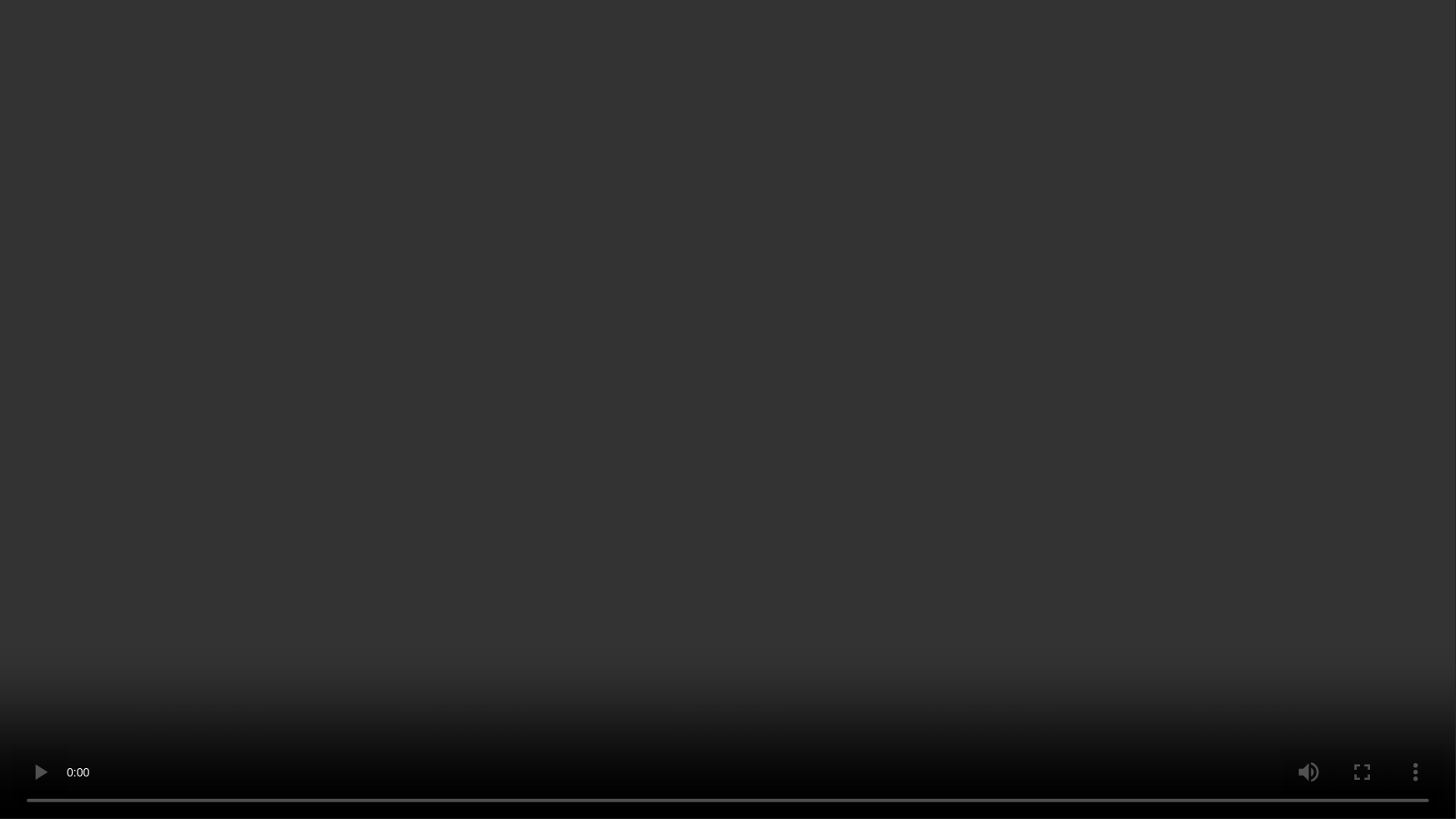
click at [1301, 438] on video at bounding box center [728, 409] width 1456 height 819
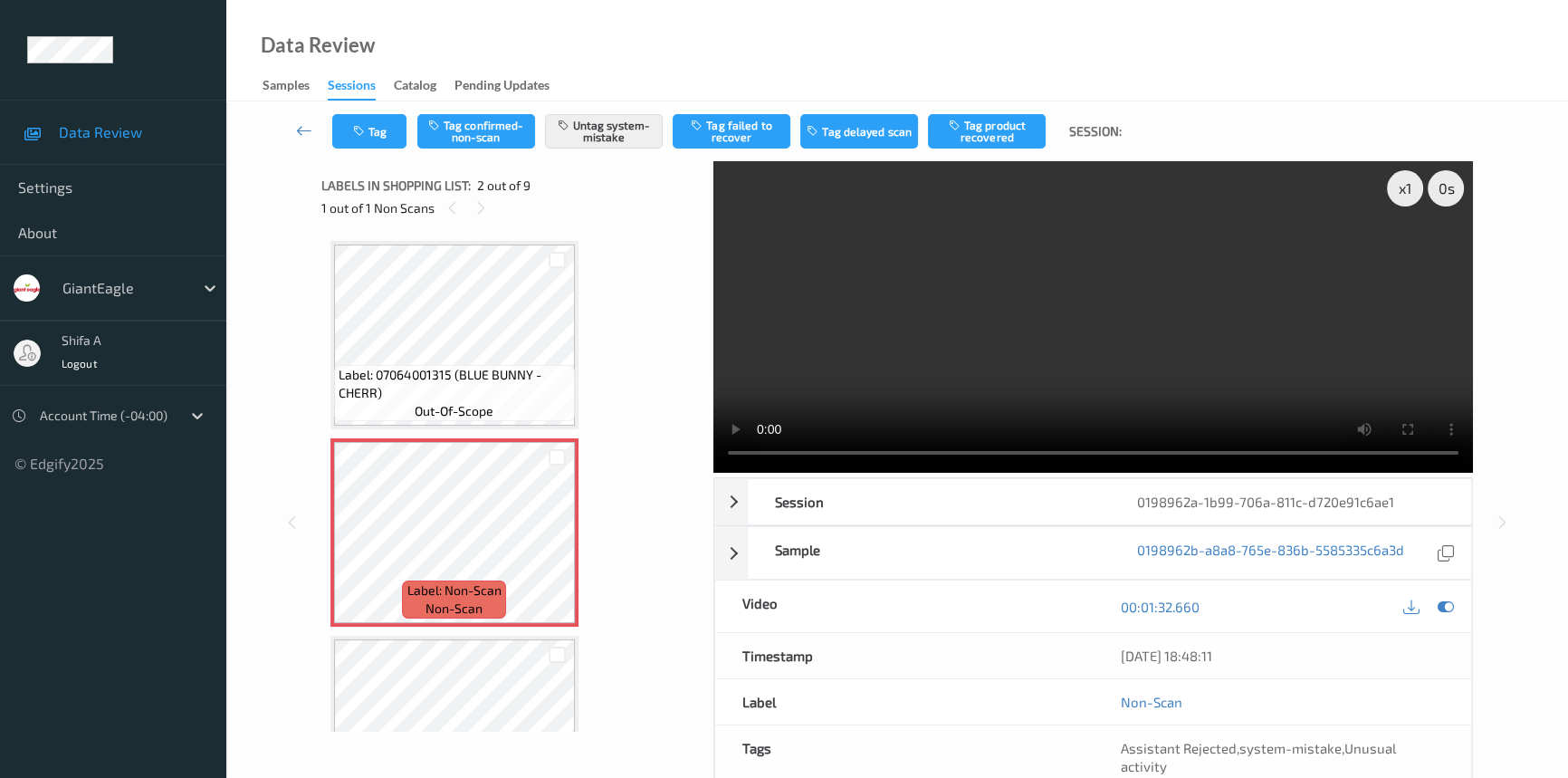
click at [1172, 263] on video at bounding box center [1092, 316] width 759 height 312
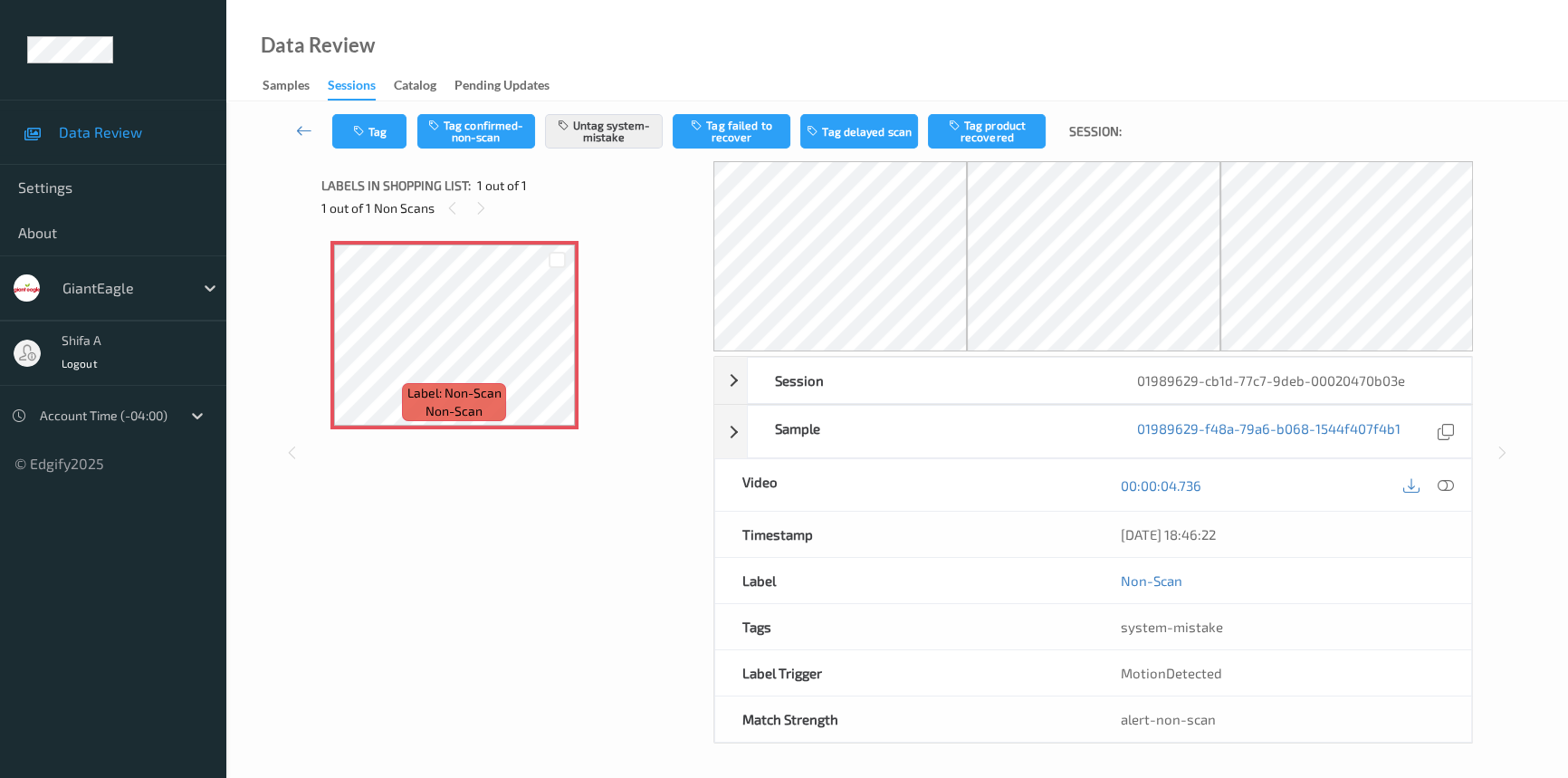
click at [1457, 488] on div at bounding box center [1428, 484] width 59 height 24
click at [1438, 489] on icon at bounding box center [1445, 485] width 17 height 17
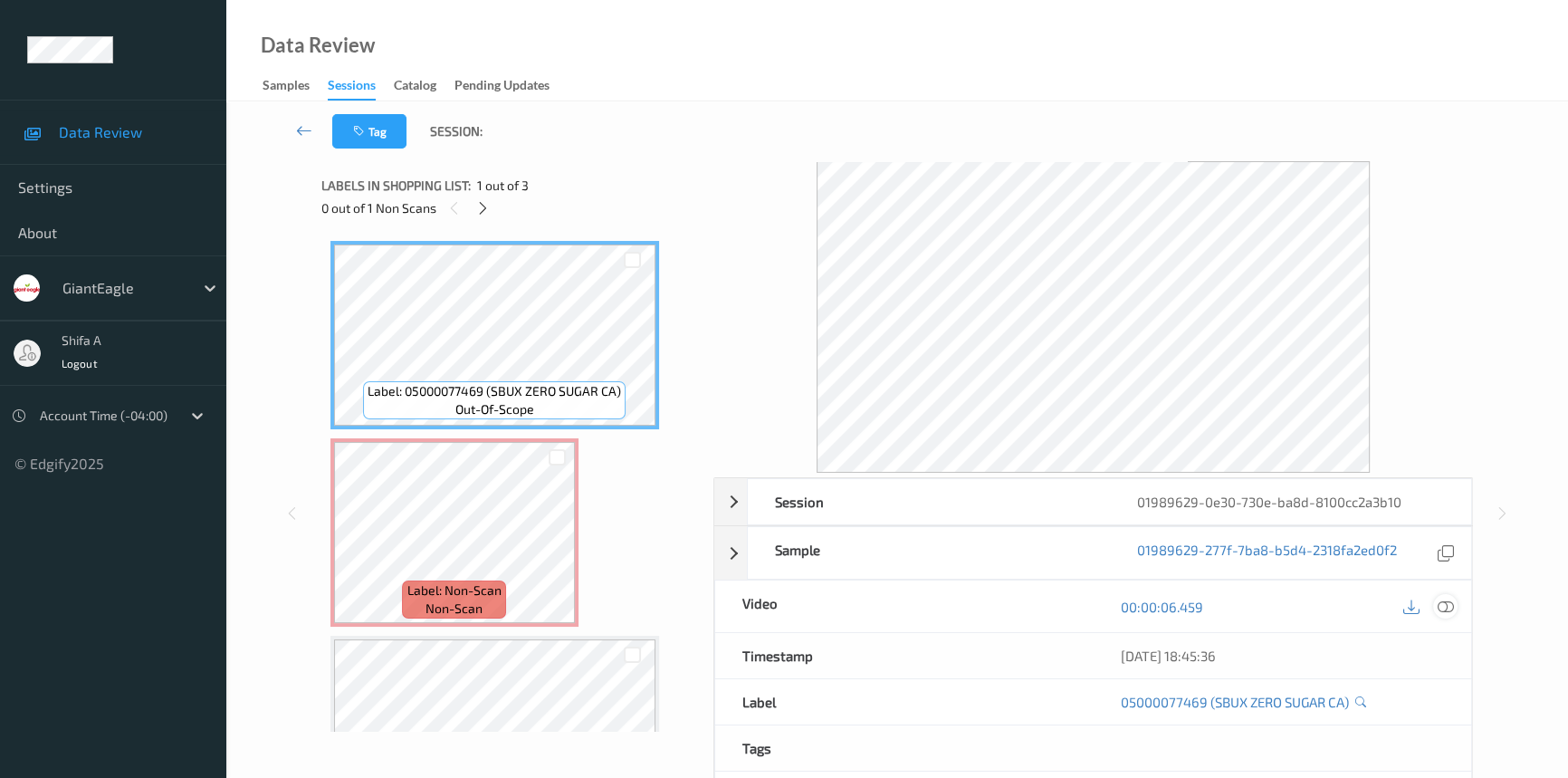
click at [1441, 605] on icon at bounding box center [1445, 607] width 17 height 17
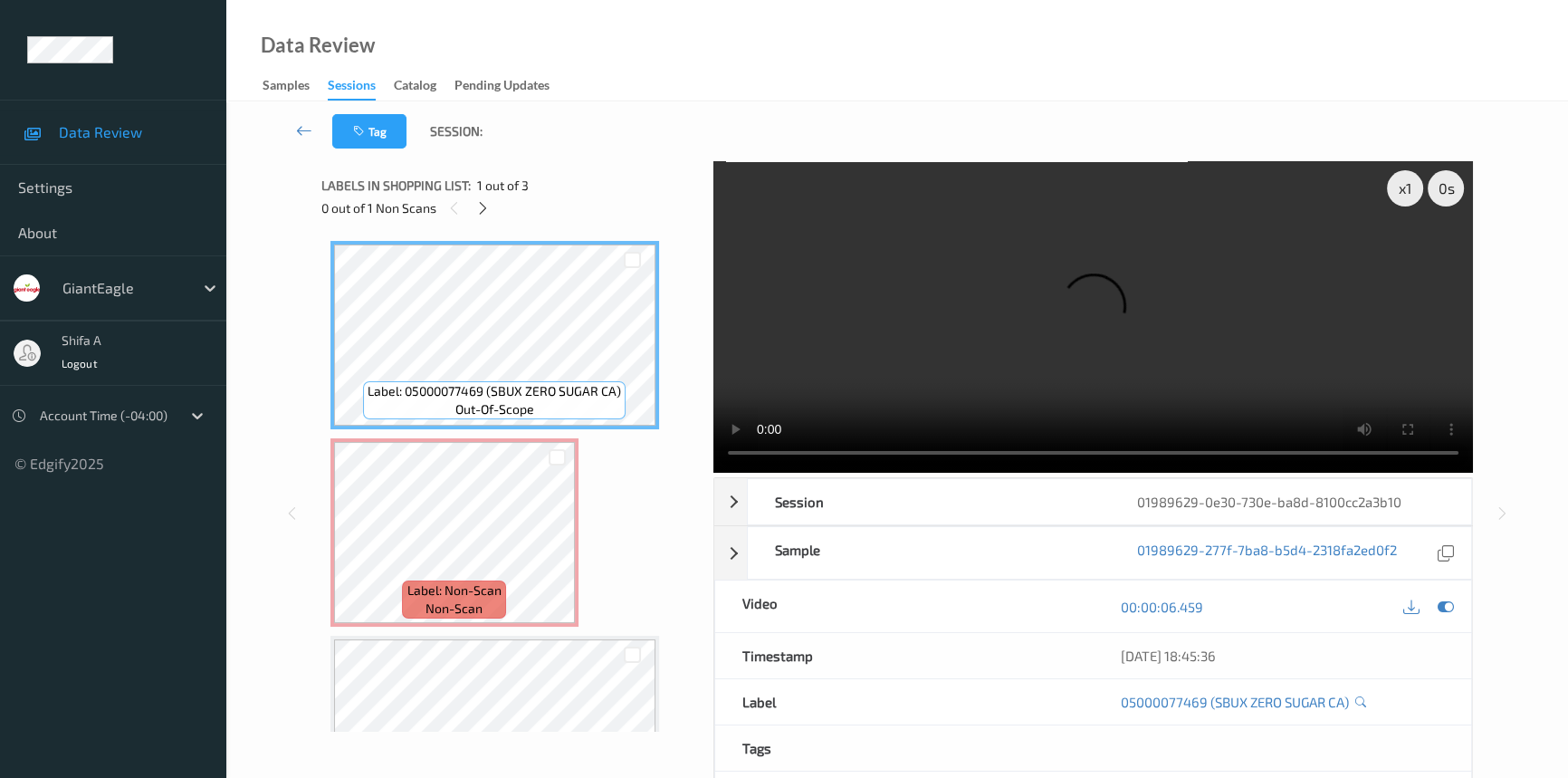
click at [588, 543] on div "Label: 05000077469 (SBUX ZERO SUGAR CA) out-of-scope Label: Non-Scan non-scan L…" at bounding box center [511, 532] width 362 height 583
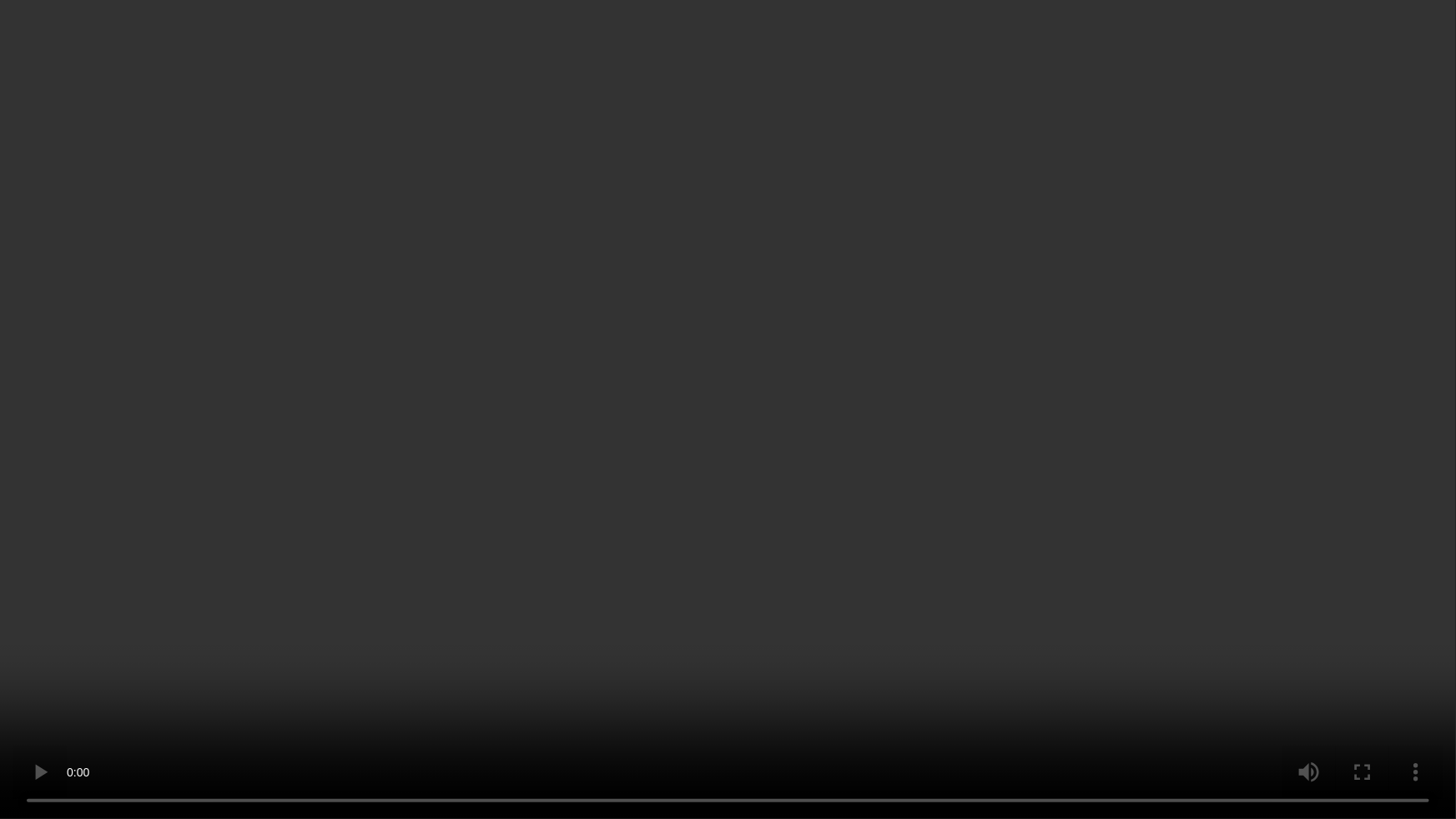
click at [1124, 533] on video at bounding box center [728, 409] width 1456 height 819
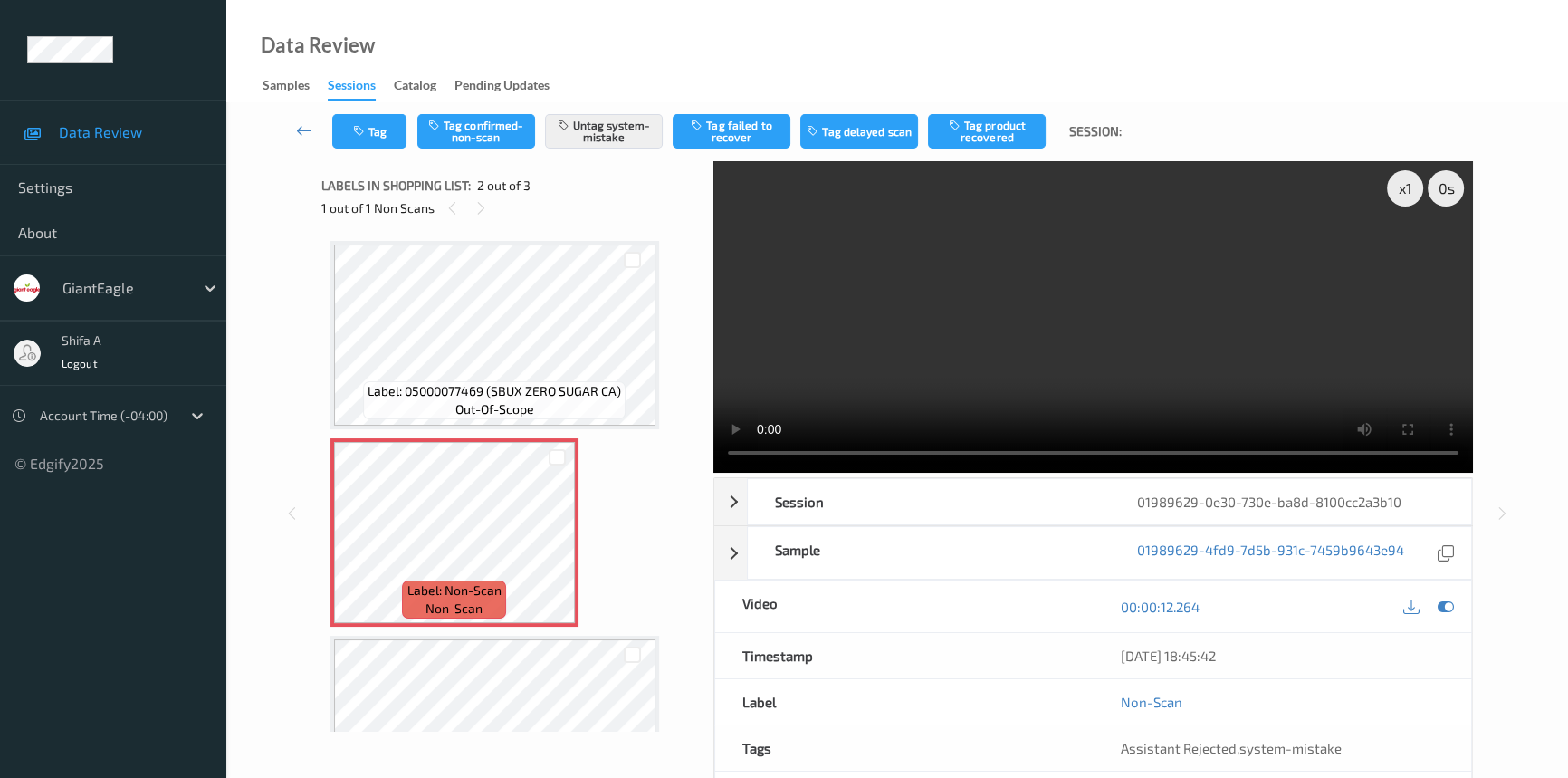
click at [1217, 316] on video at bounding box center [1092, 316] width 759 height 312
click at [552, 554] on icon at bounding box center [557, 548] width 16 height 17
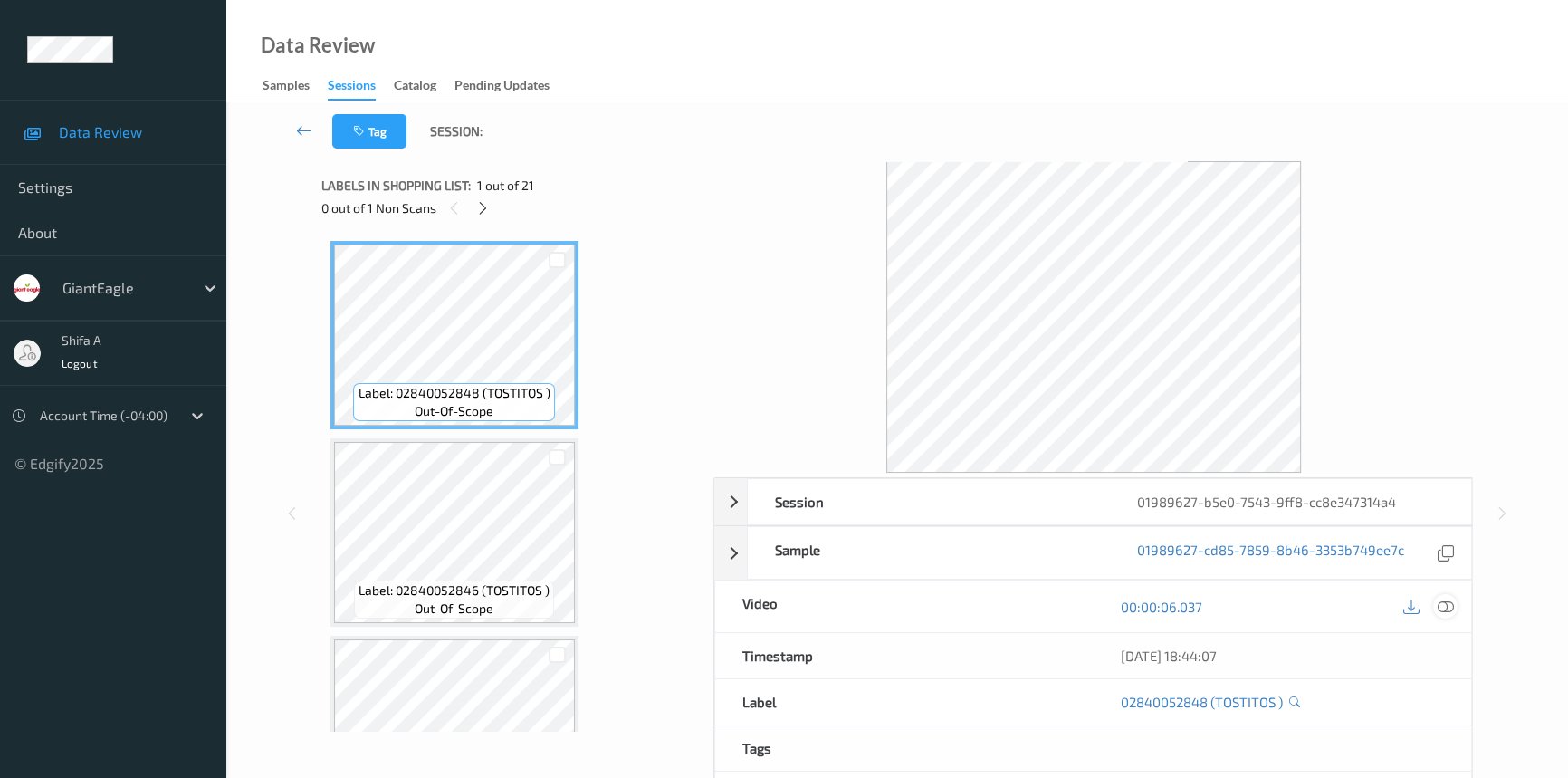
click at [1440, 602] on icon at bounding box center [1445, 607] width 17 height 17
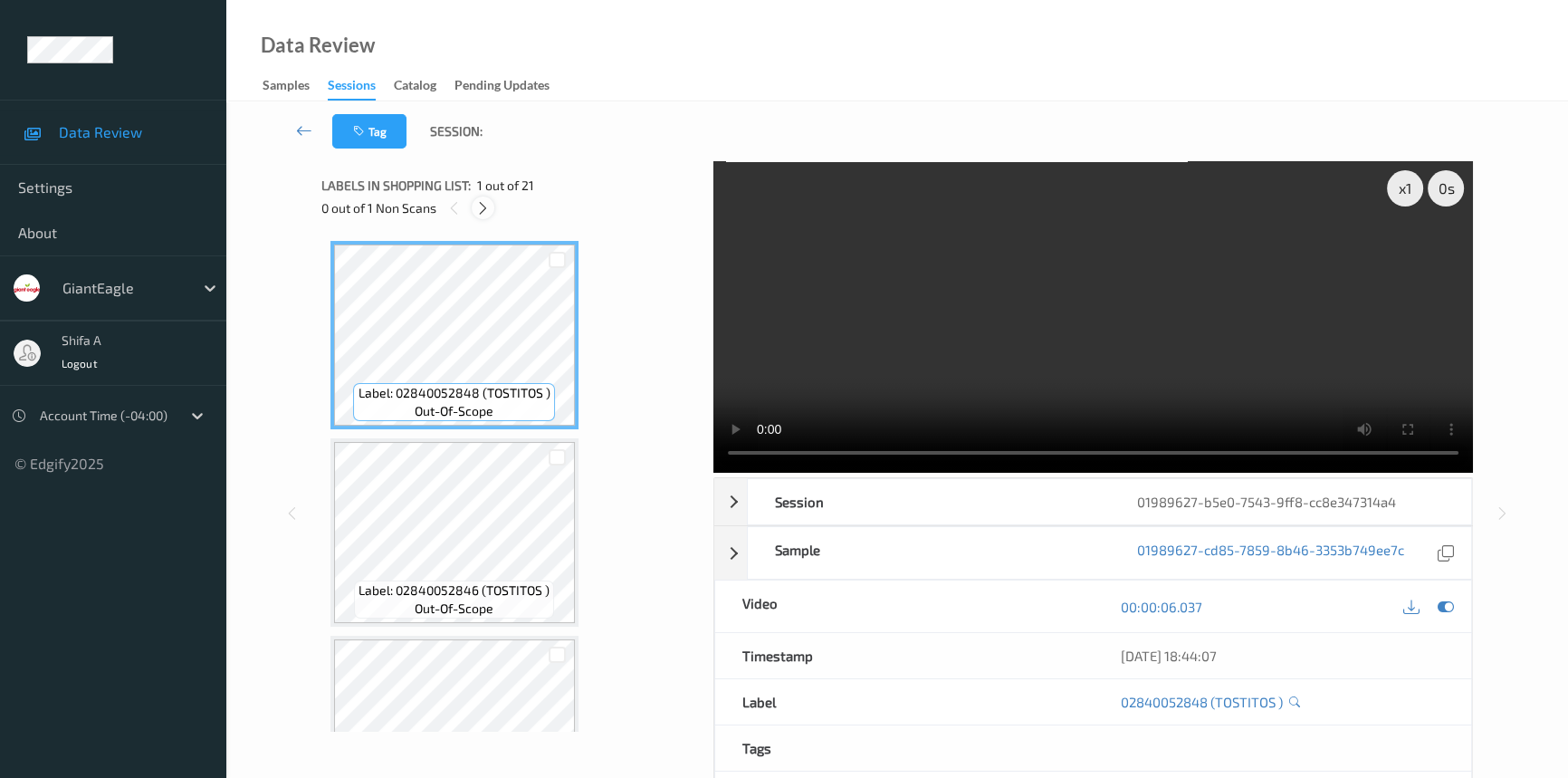
click at [483, 201] on icon at bounding box center [483, 208] width 16 height 17
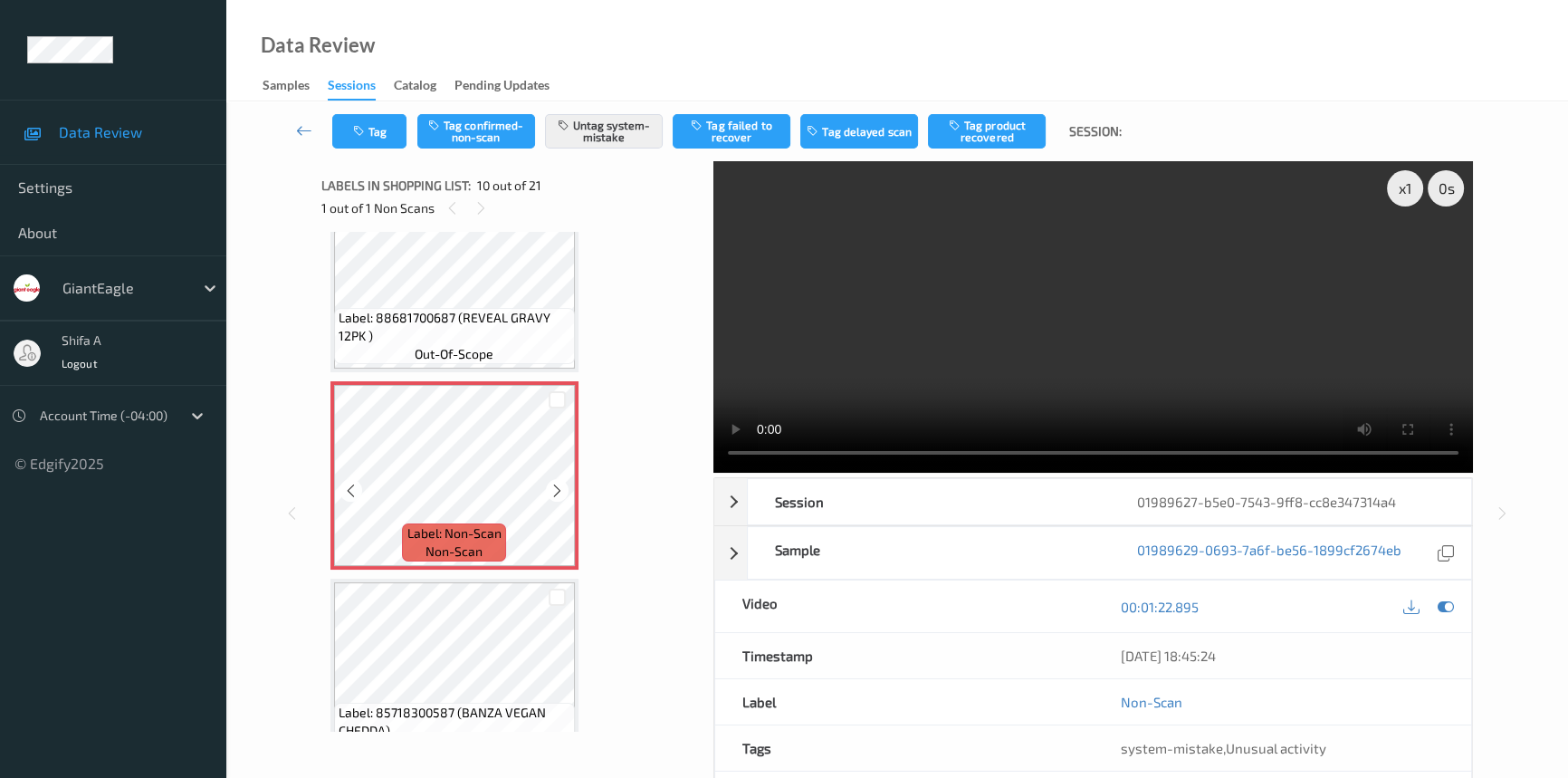
scroll to position [1665, 0]
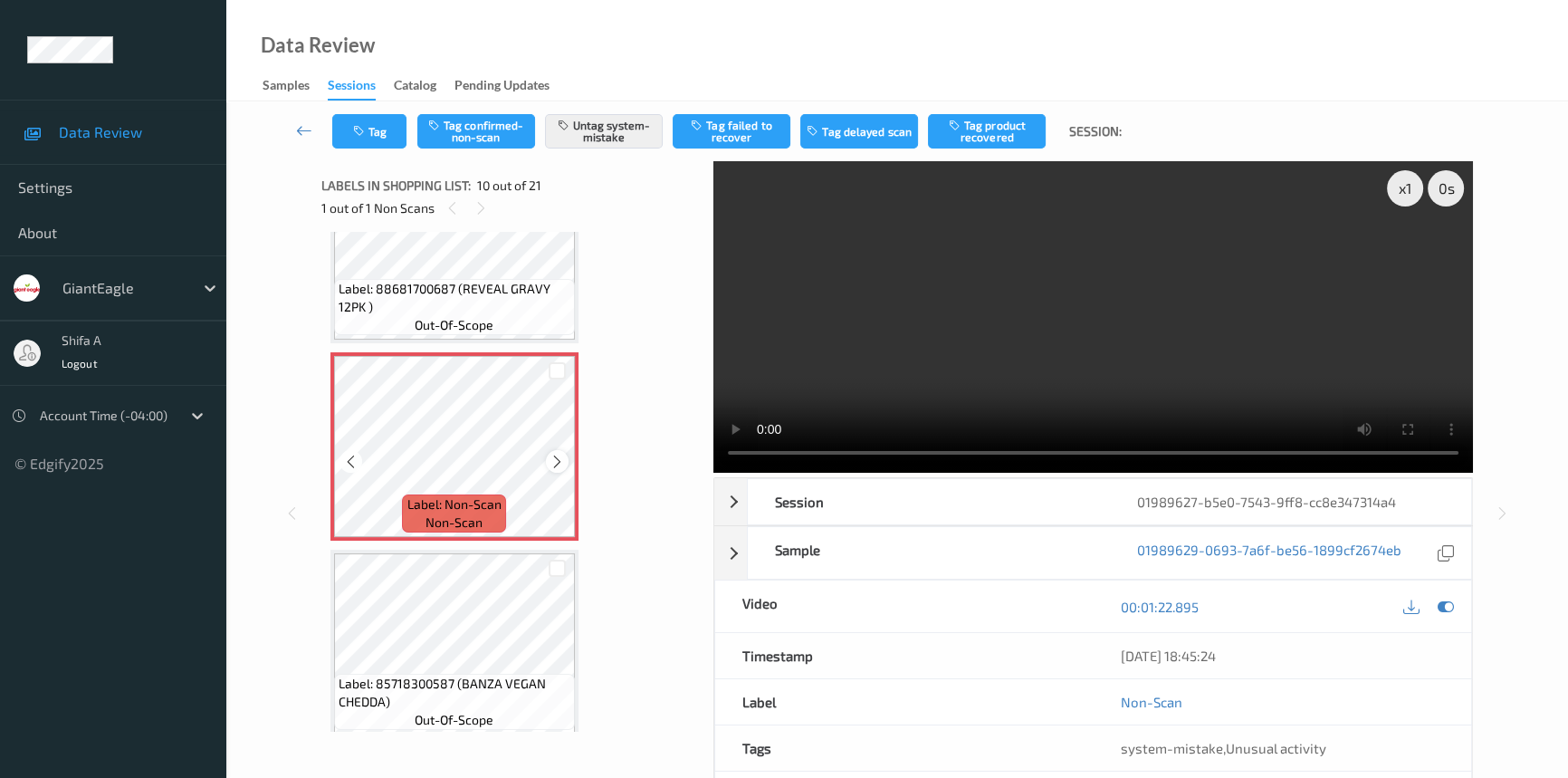
click at [554, 457] on icon at bounding box center [557, 462] width 16 height 17
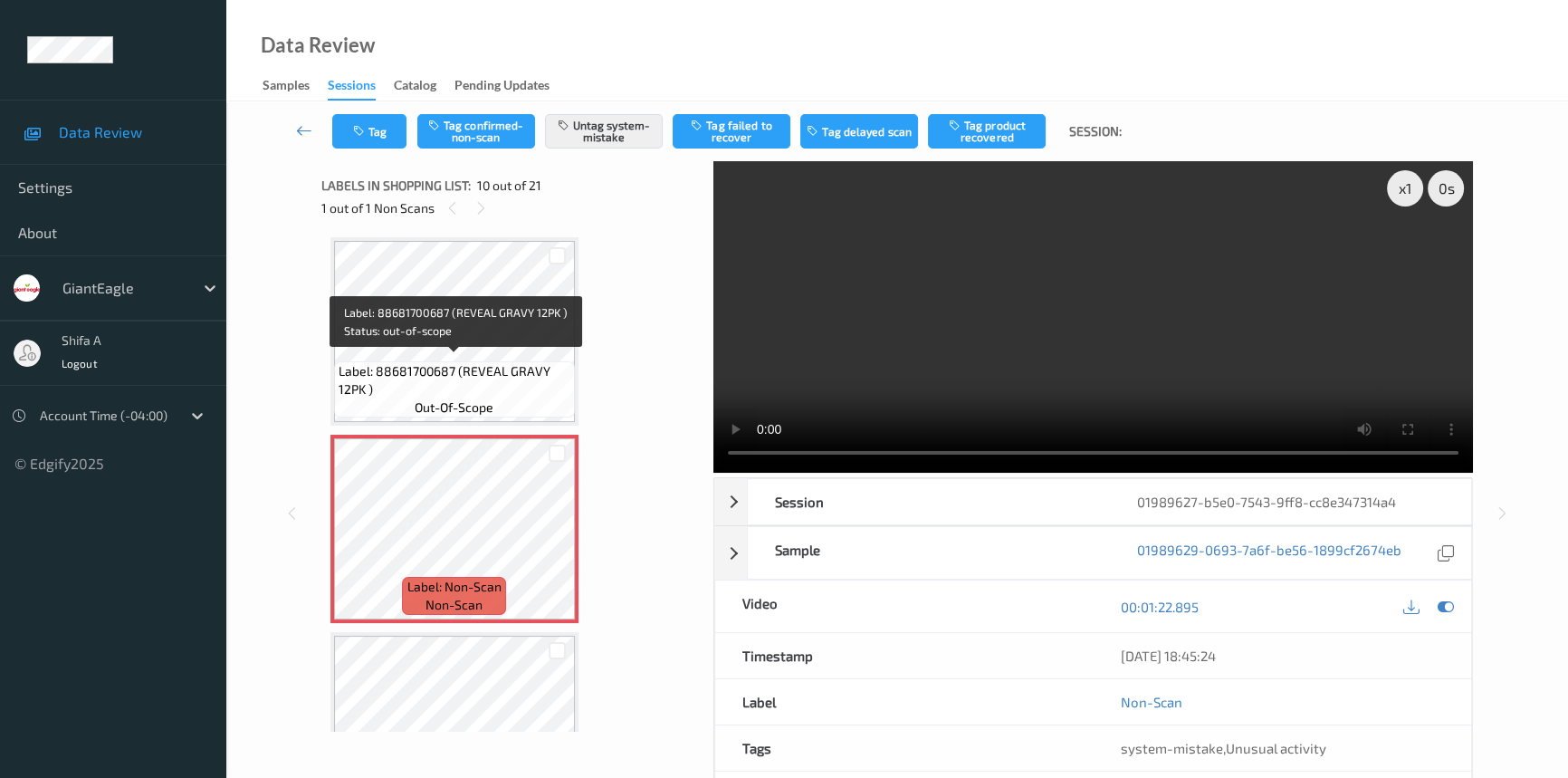
click at [512, 370] on span "Label: 88681700687 (REVEAL GRAVY 12PK )" at bounding box center [454, 380] width 232 height 36
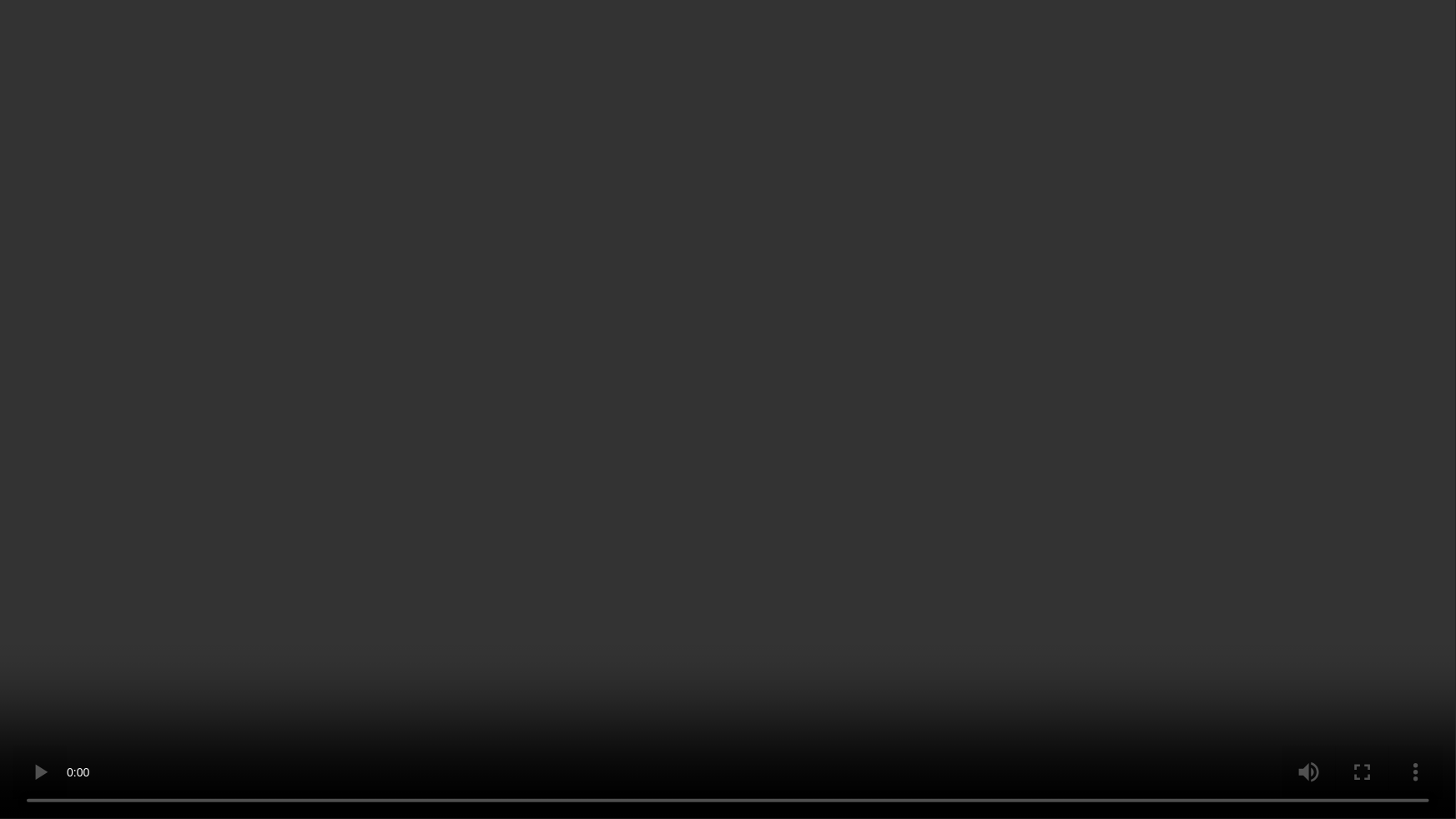
click at [1182, 498] on video at bounding box center [728, 409] width 1456 height 819
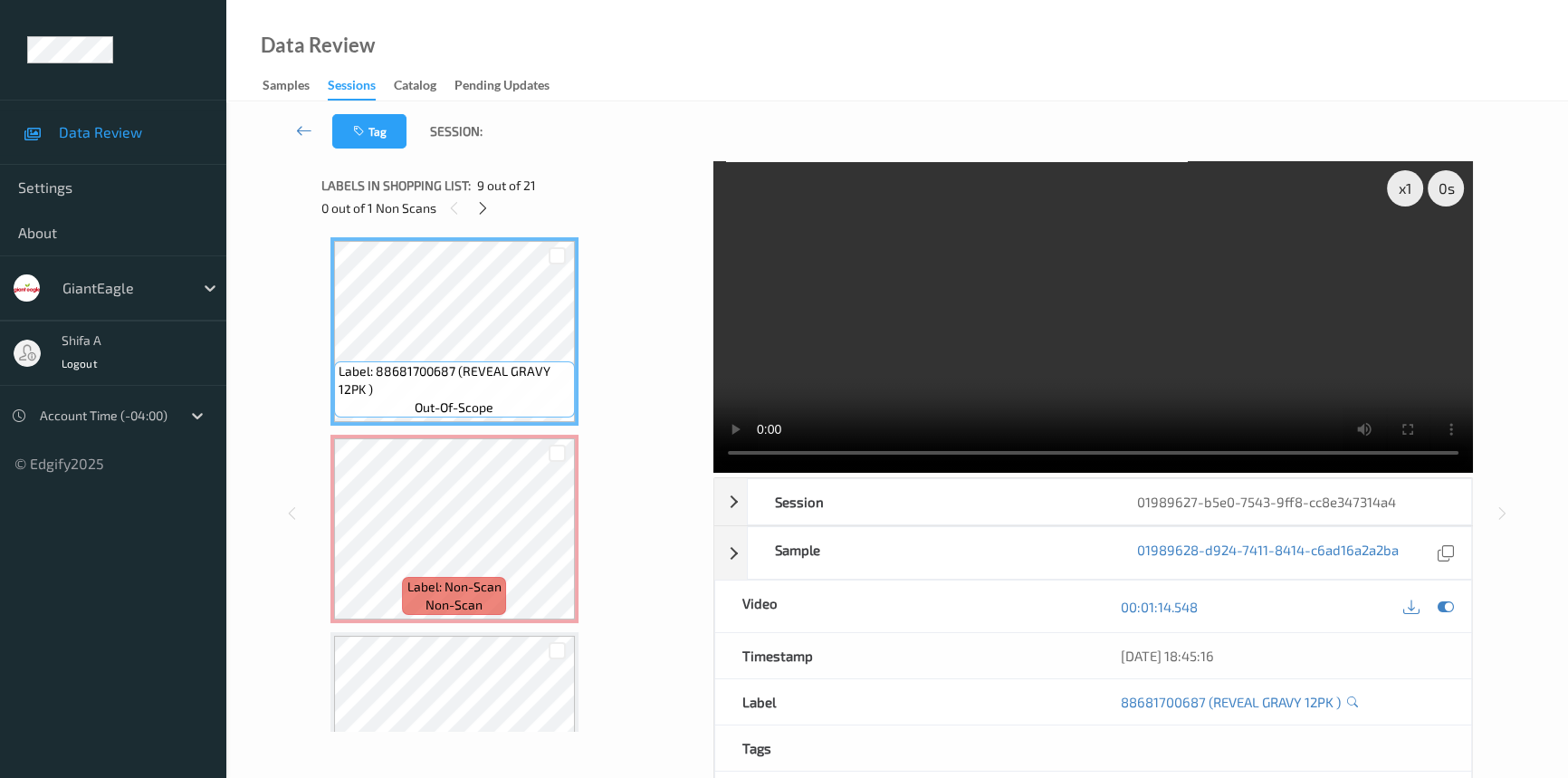
click at [1179, 323] on video at bounding box center [1092, 316] width 759 height 312
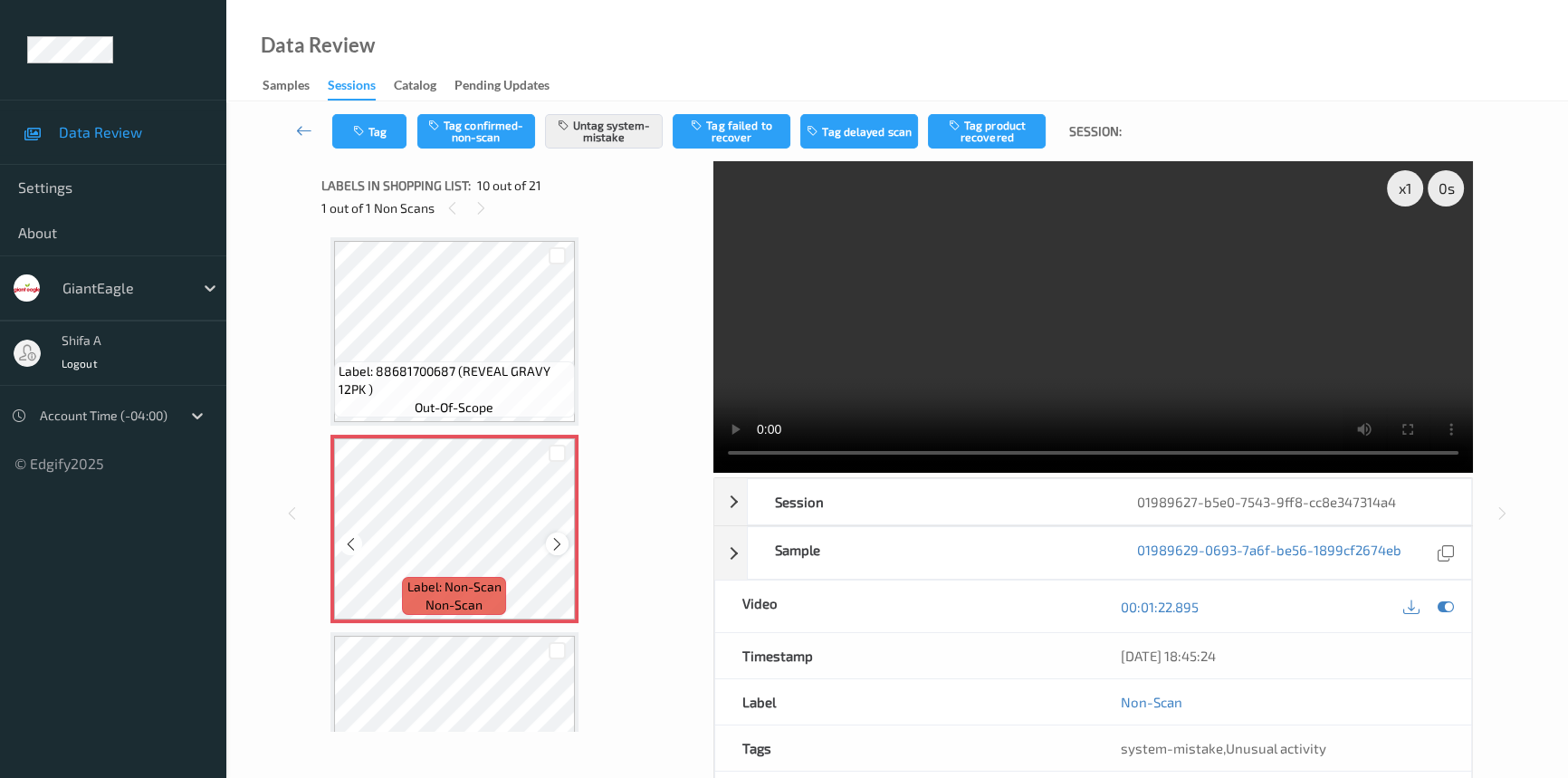
click at [552, 537] on icon at bounding box center [557, 544] width 16 height 17
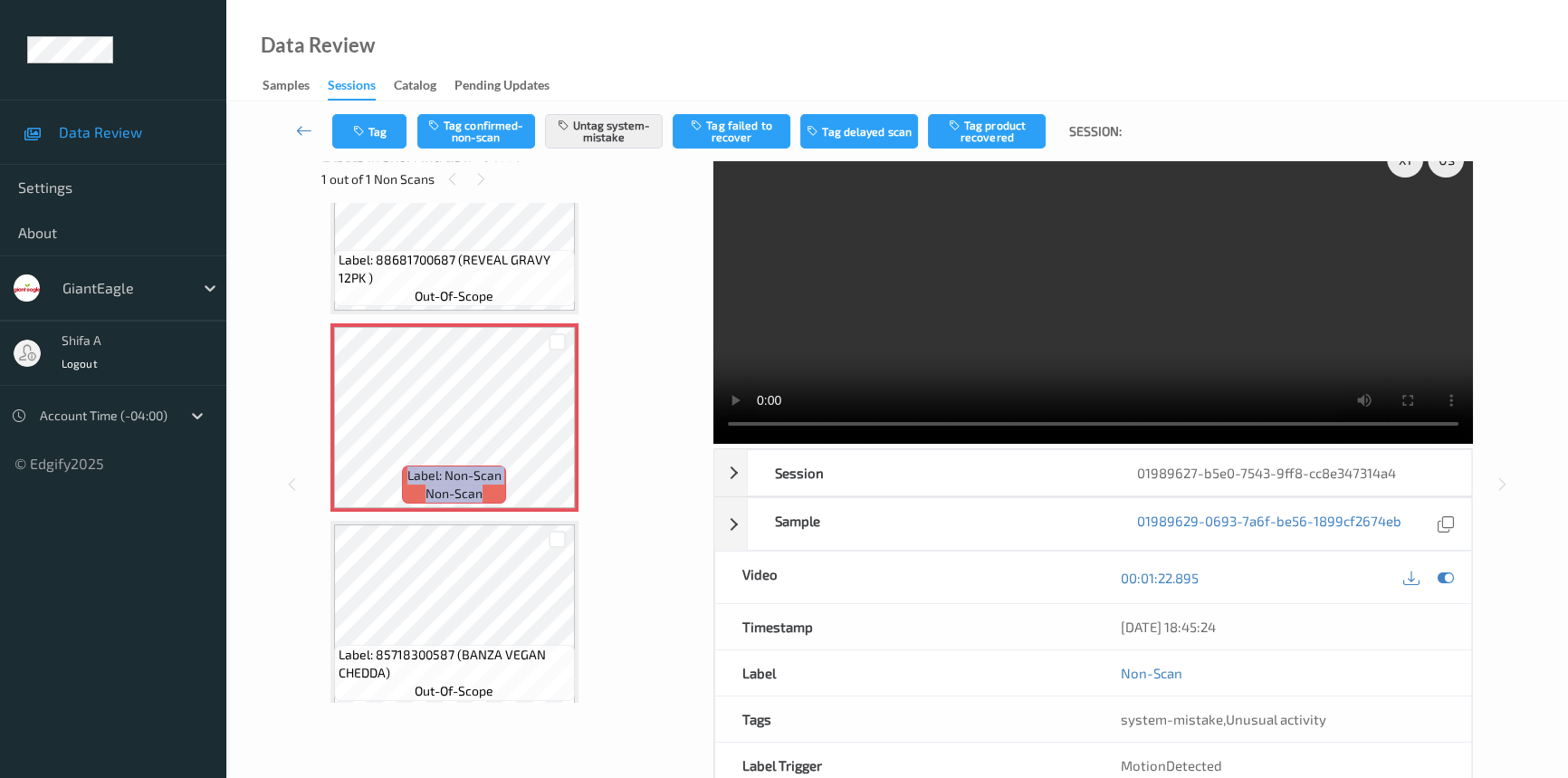
scroll to position [0, 0]
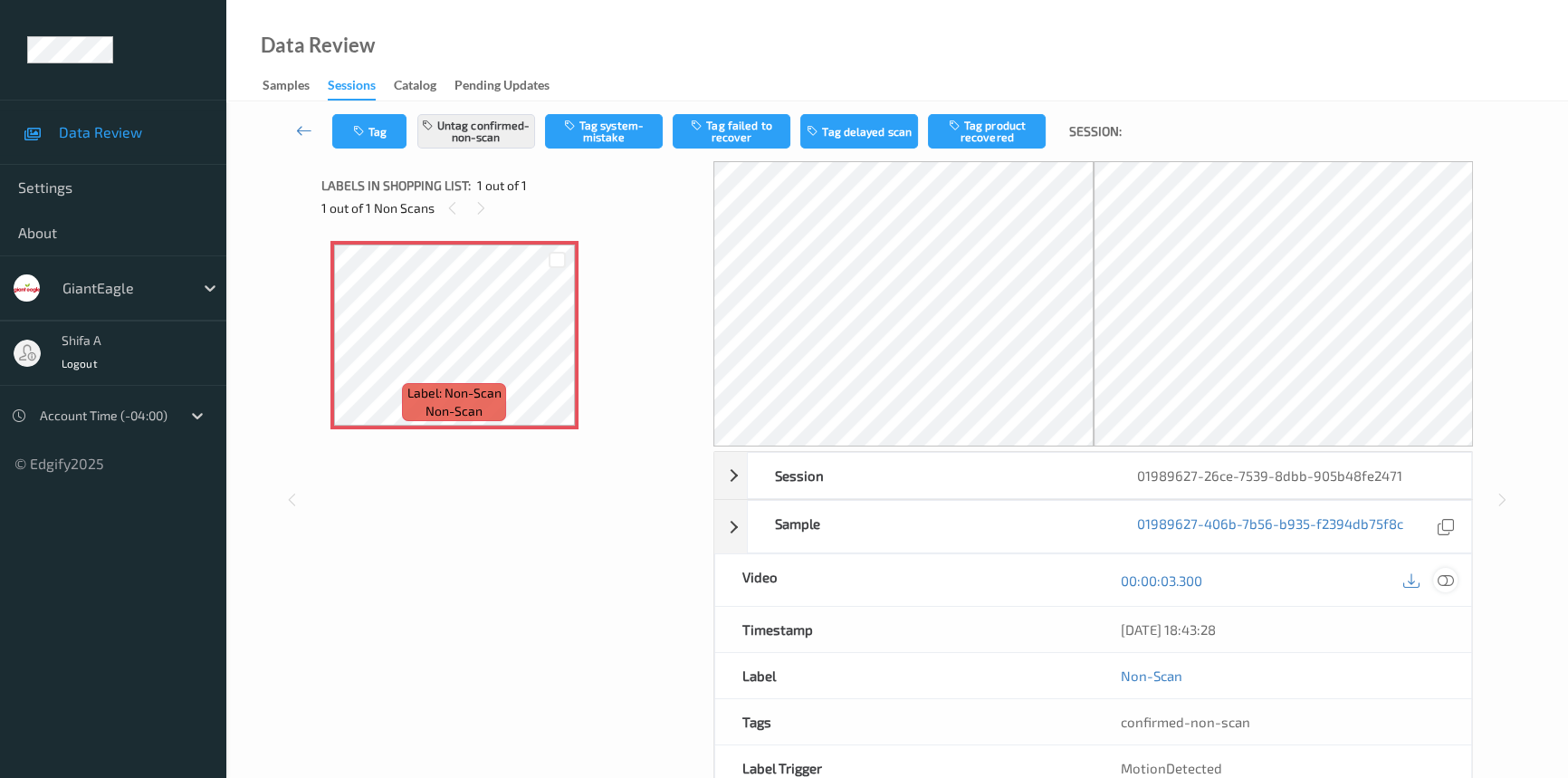
click at [1440, 580] on icon at bounding box center [1445, 580] width 17 height 17
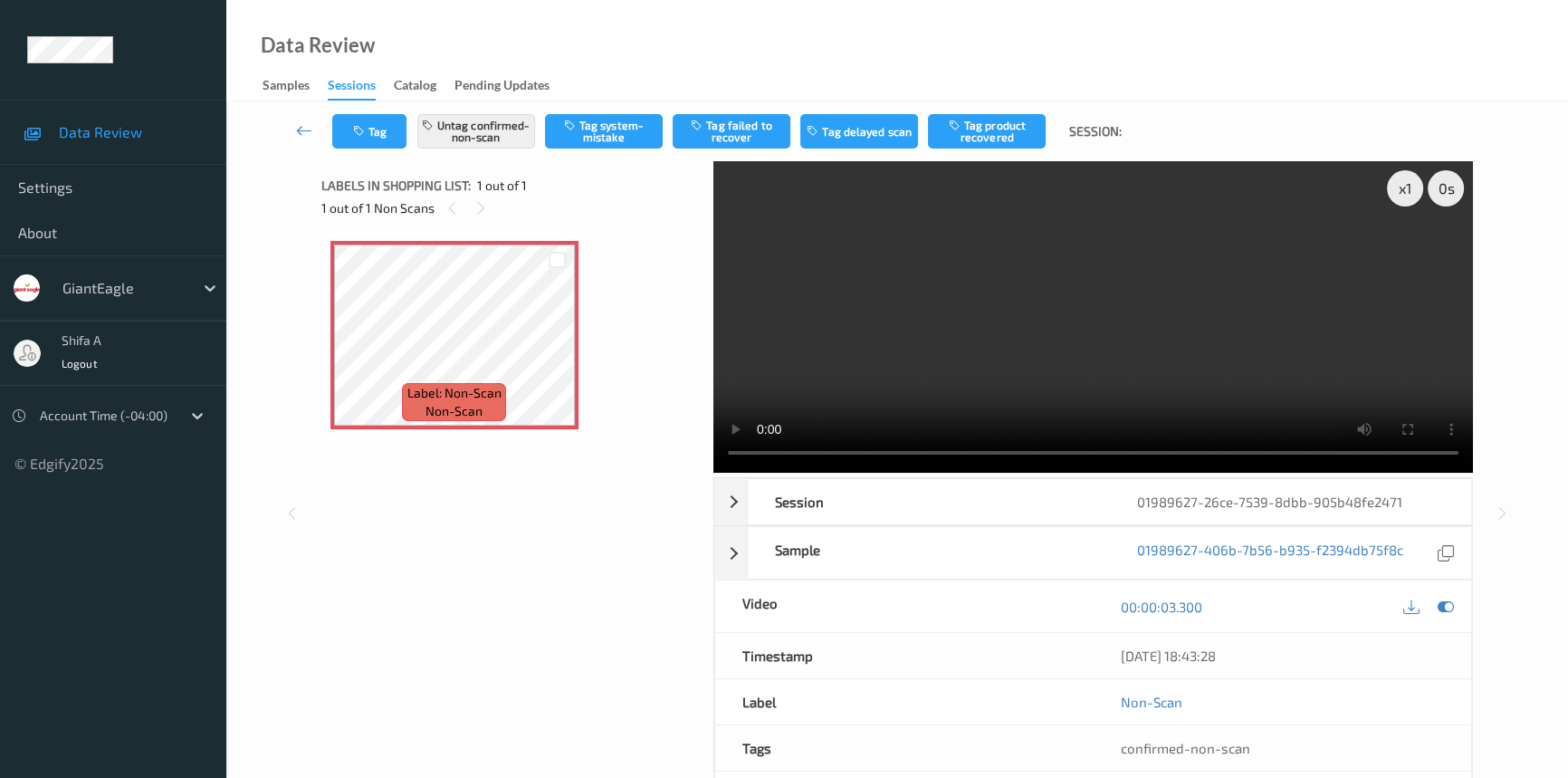
click at [1155, 292] on video at bounding box center [1092, 316] width 759 height 312
click at [562, 345] on icon at bounding box center [557, 350] width 16 height 17
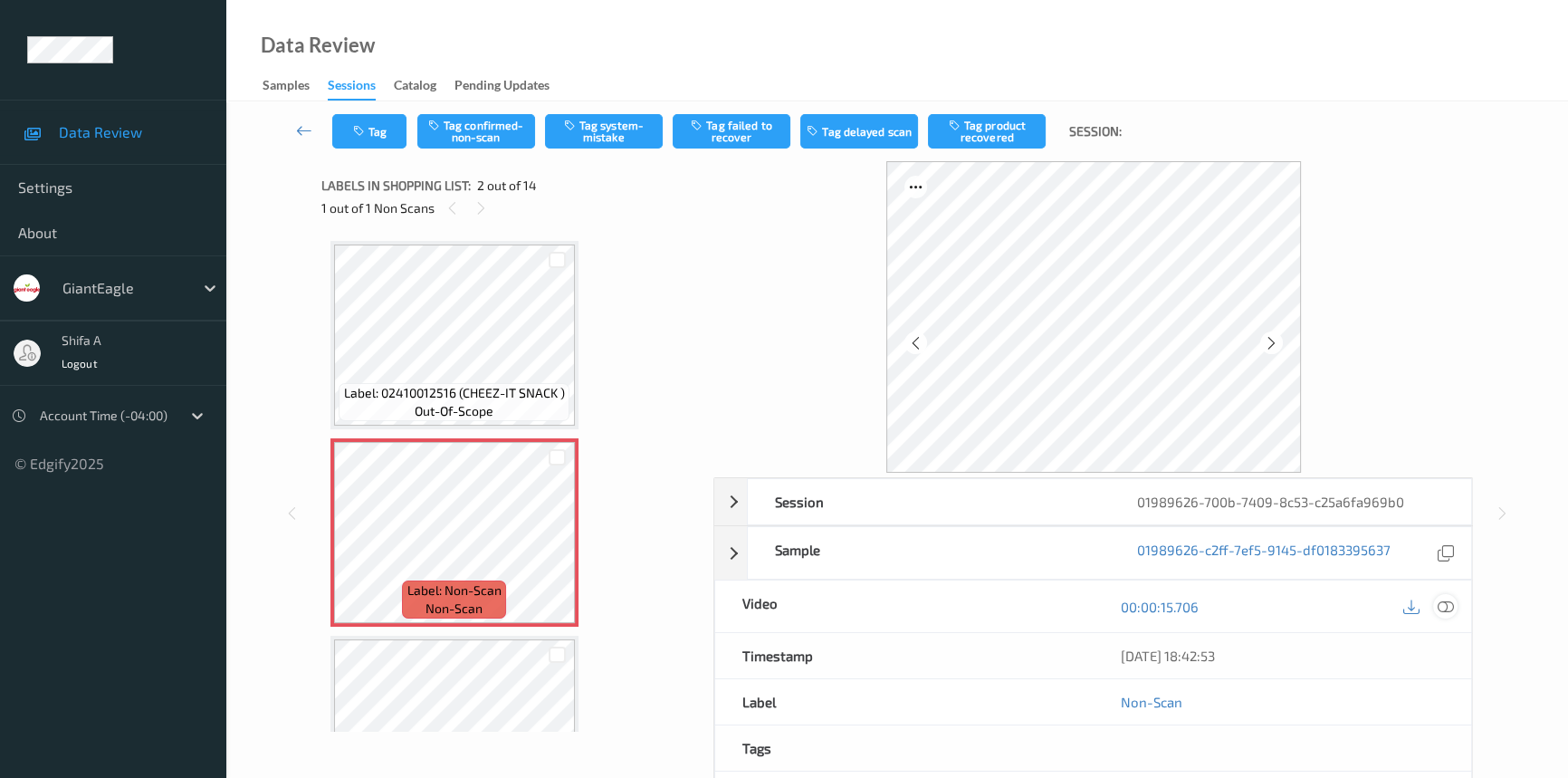
click at [1449, 611] on icon at bounding box center [1445, 607] width 17 height 17
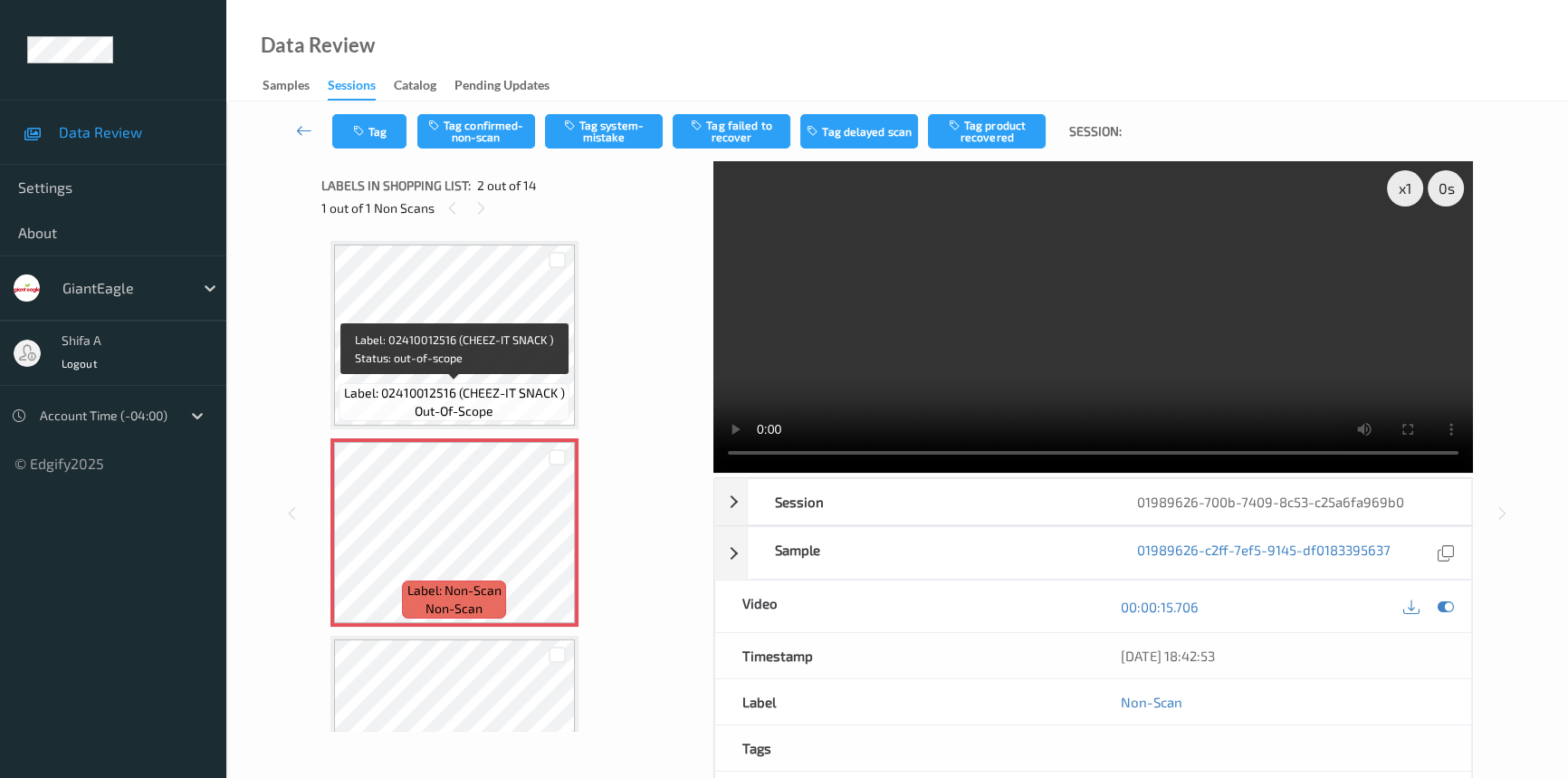
scroll to position [81, 0]
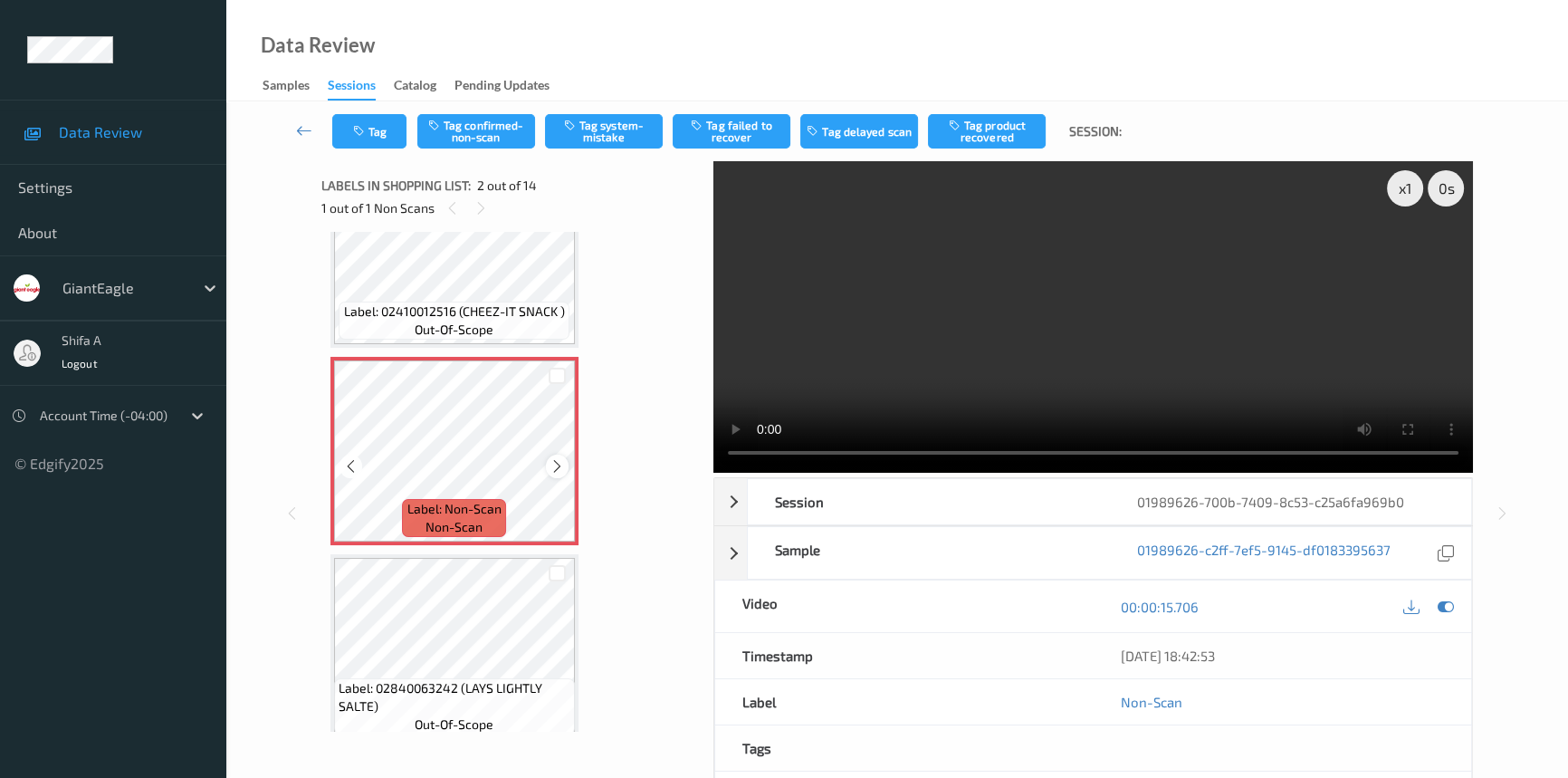
click at [556, 461] on icon at bounding box center [557, 466] width 16 height 17
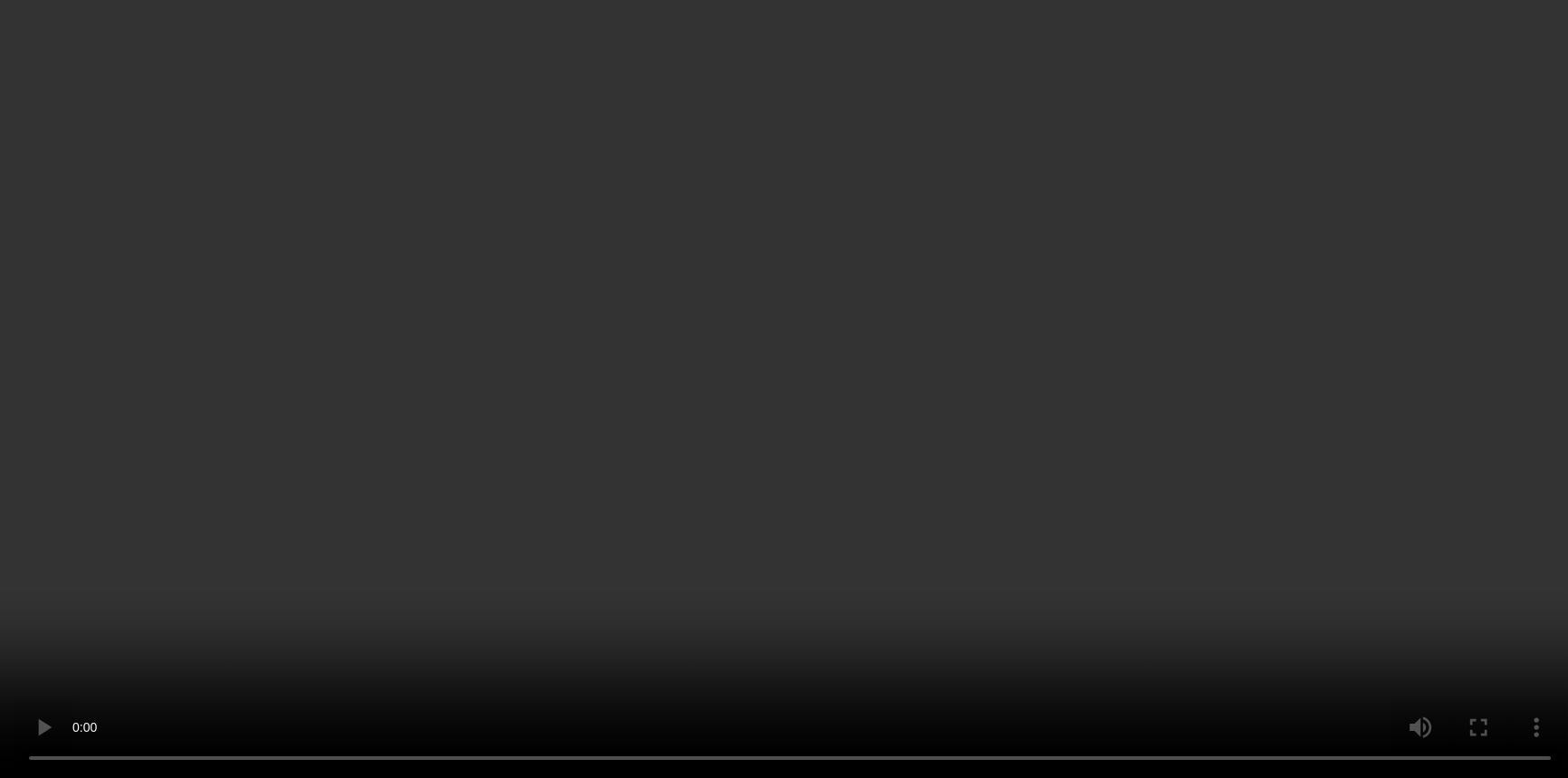
scroll to position [164, 0]
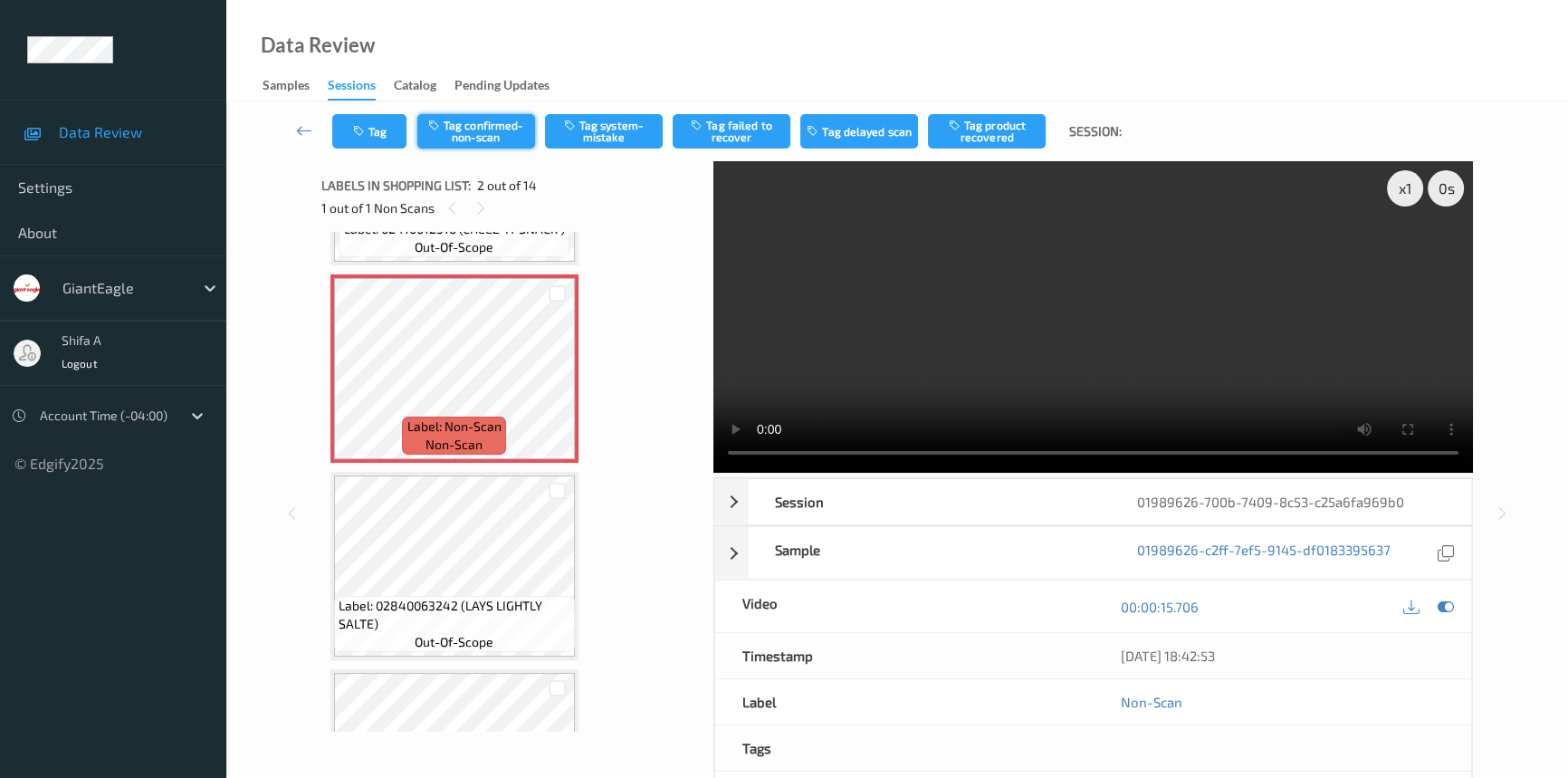
click at [500, 126] on button "Tag confirmed-non-scan" at bounding box center [476, 130] width 118 height 34
click at [1026, 134] on button "Tag product recovered" at bounding box center [986, 130] width 118 height 34
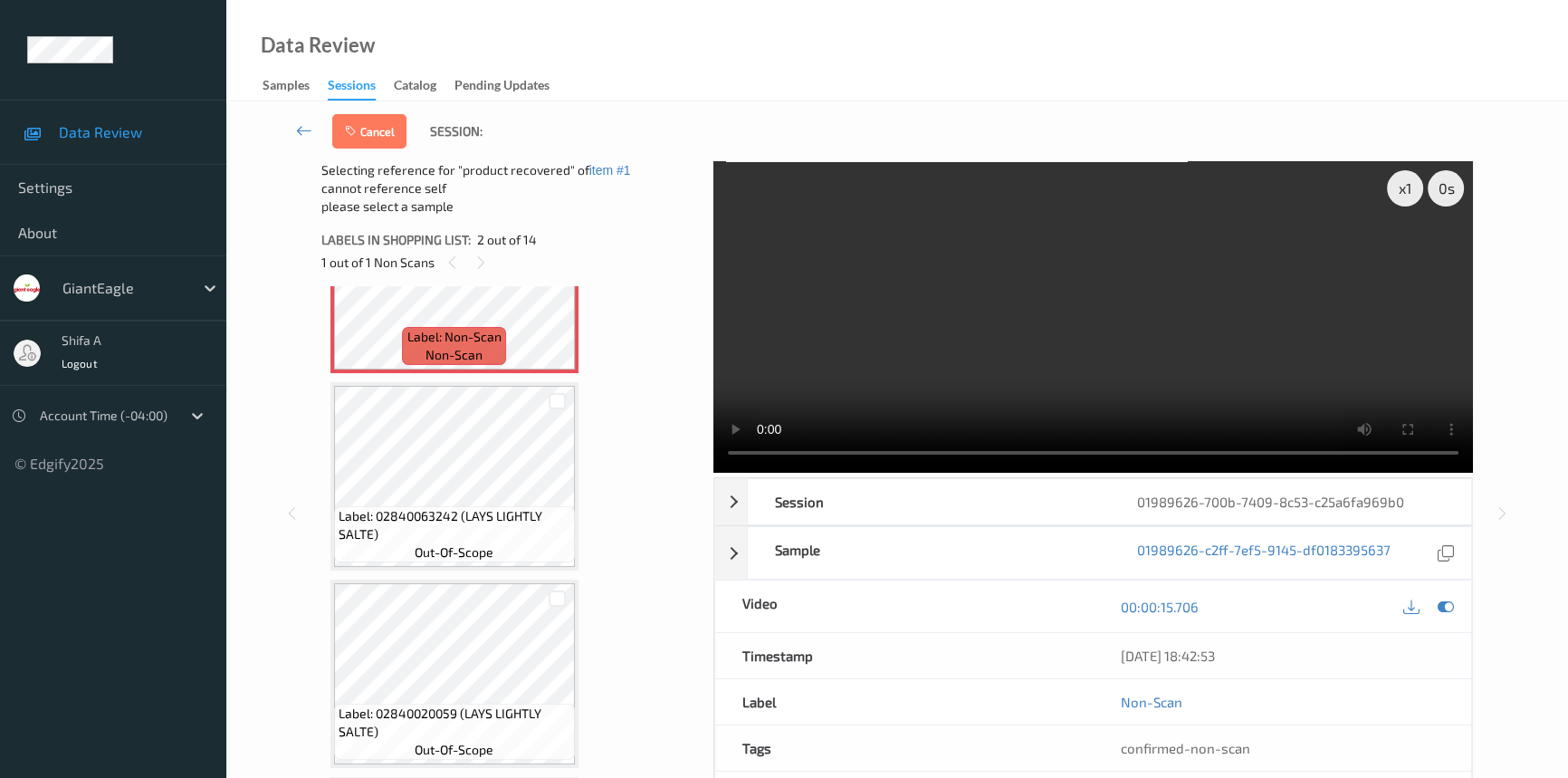
scroll to position [412, 0]
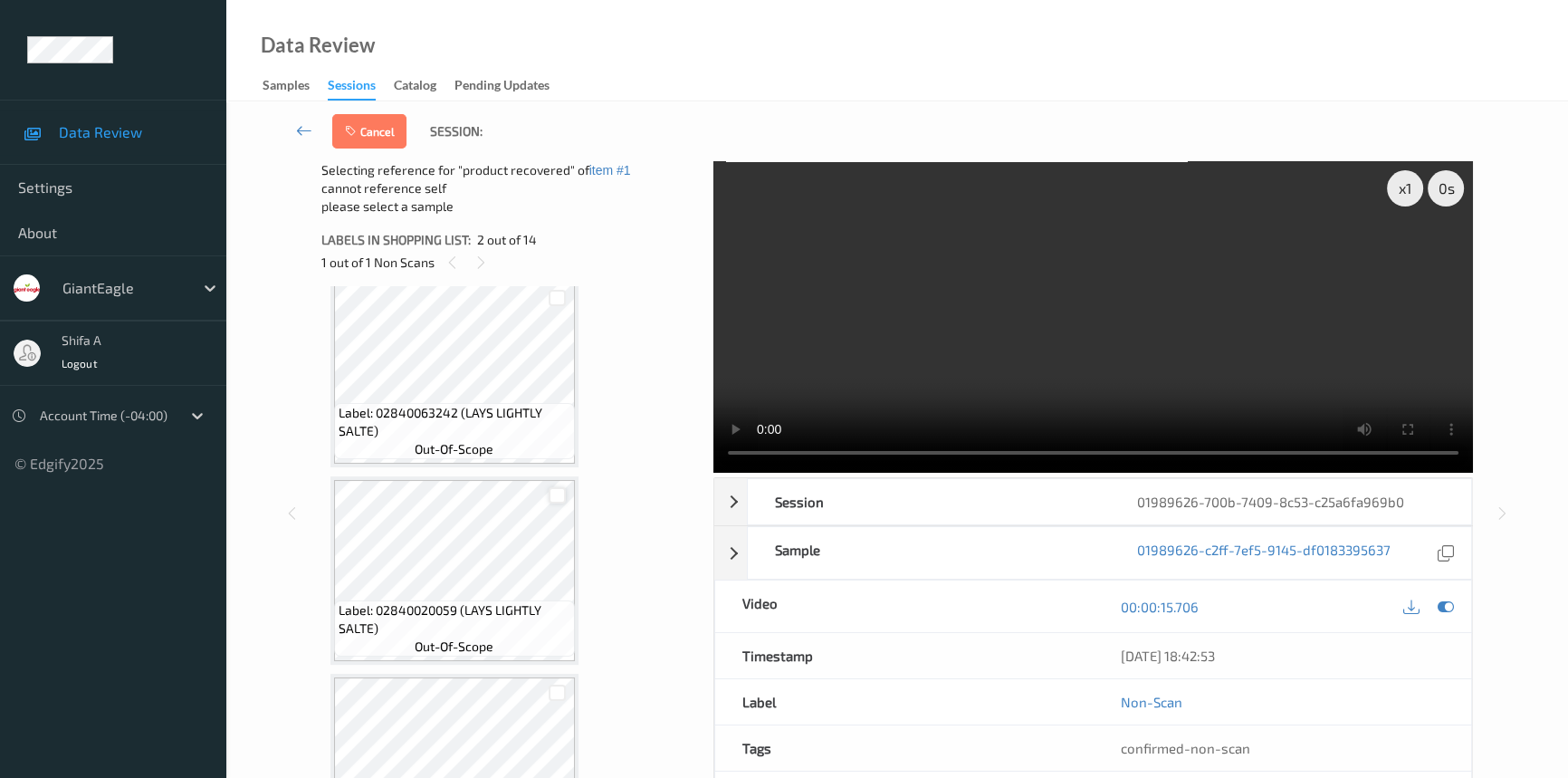
click at [554, 498] on div at bounding box center [557, 496] width 18 height 18
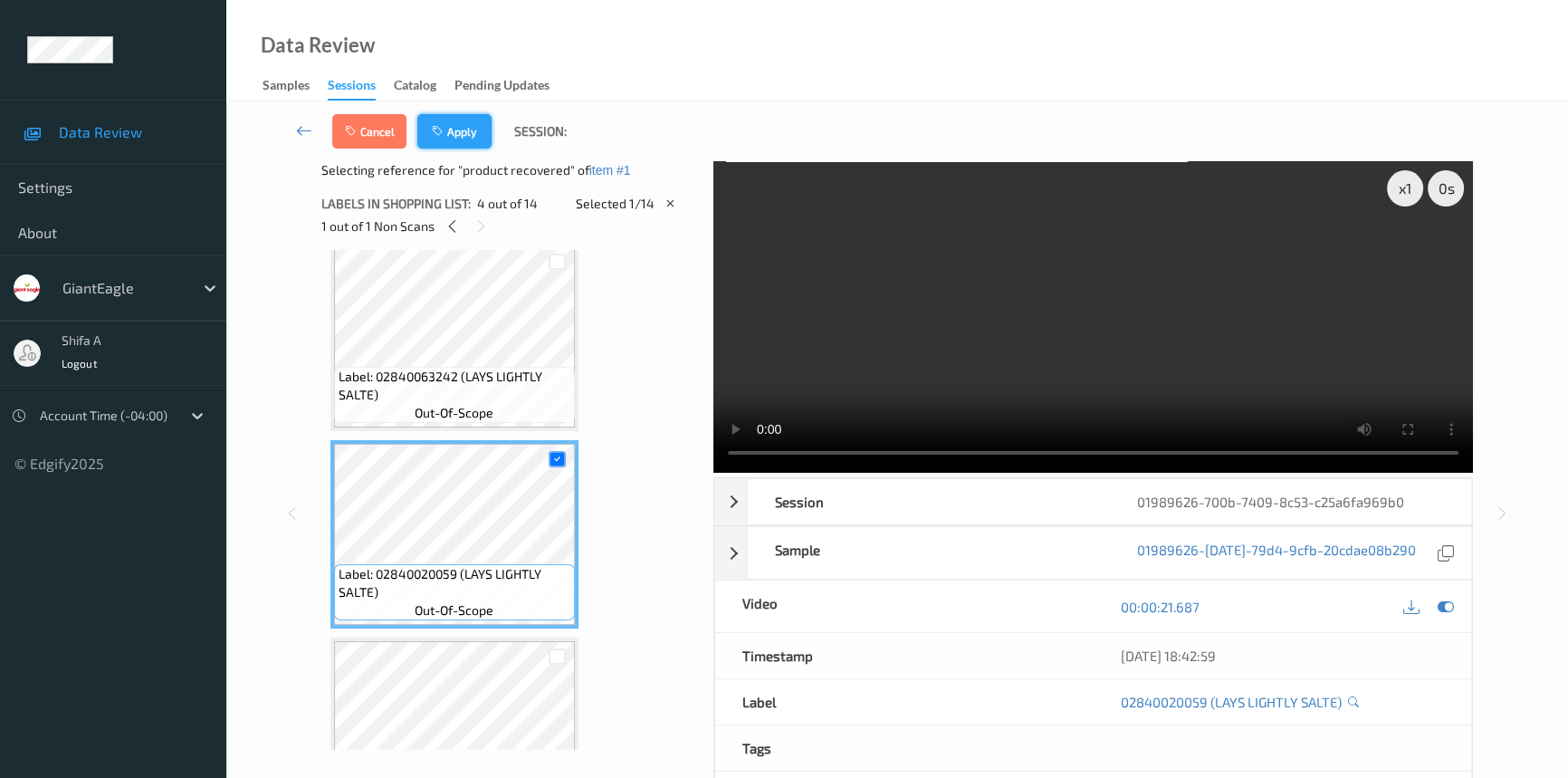
click at [471, 135] on button "Apply" at bounding box center [454, 130] width 74 height 34
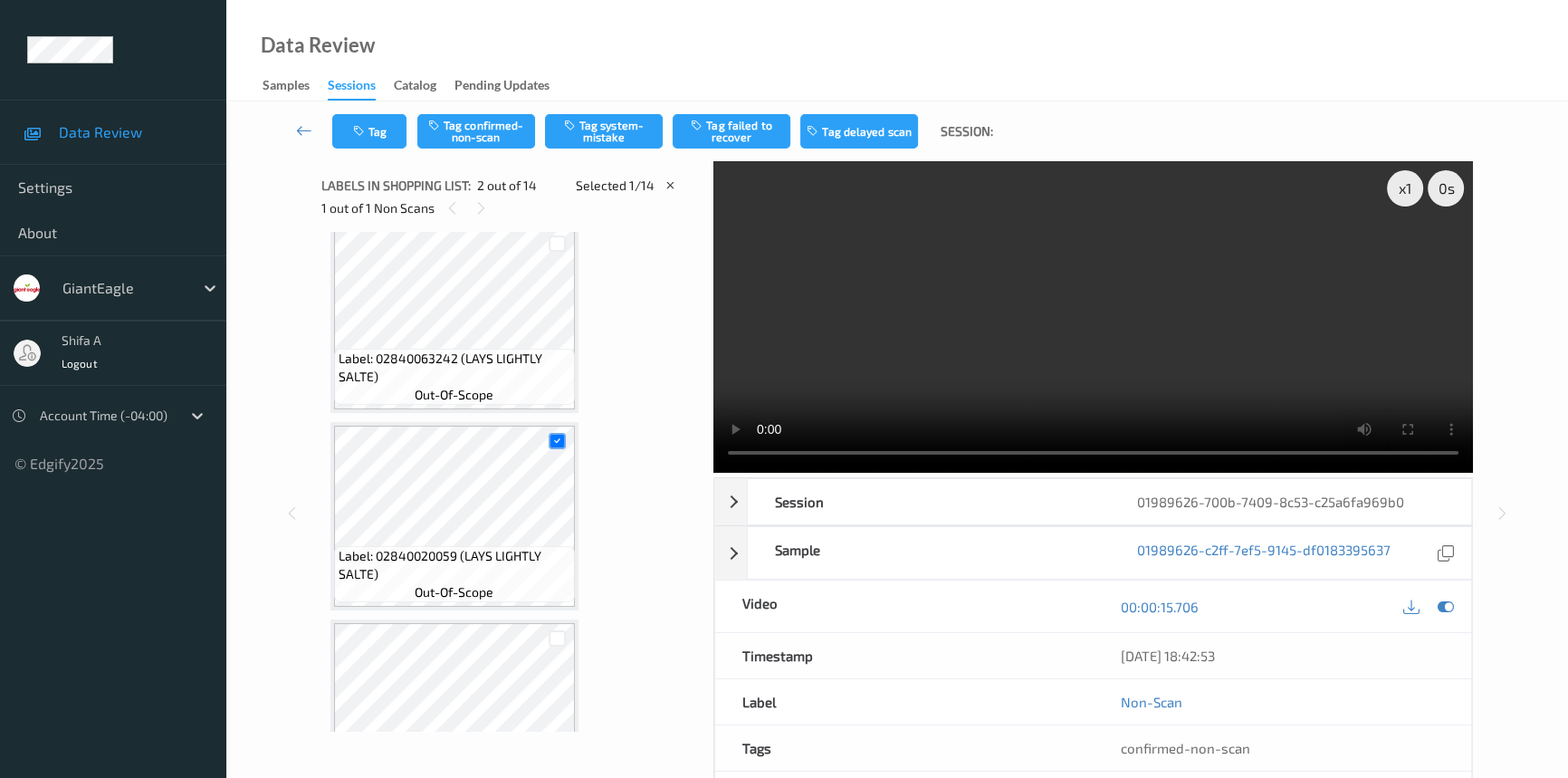
scroll to position [9, 0]
